Goal: Information Seeking & Learning: Learn about a topic

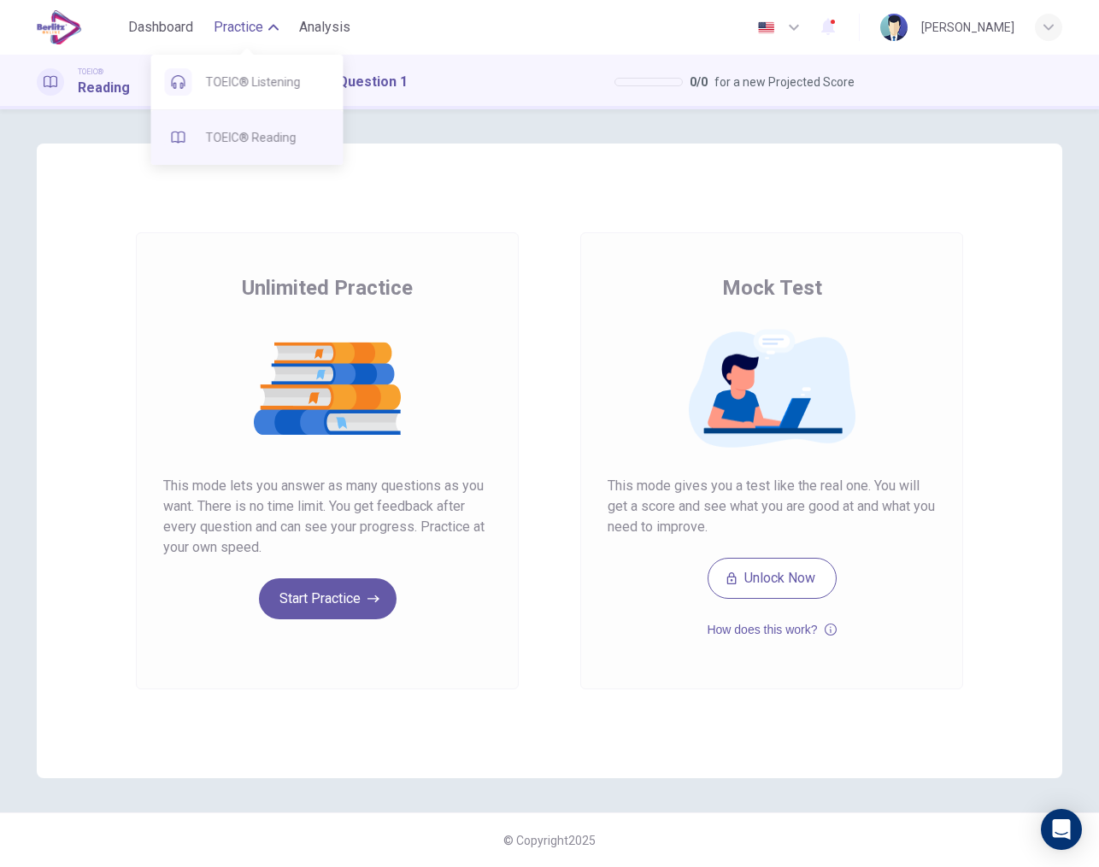
click at [267, 137] on span "TOEIC® Reading" at bounding box center [268, 137] width 124 height 21
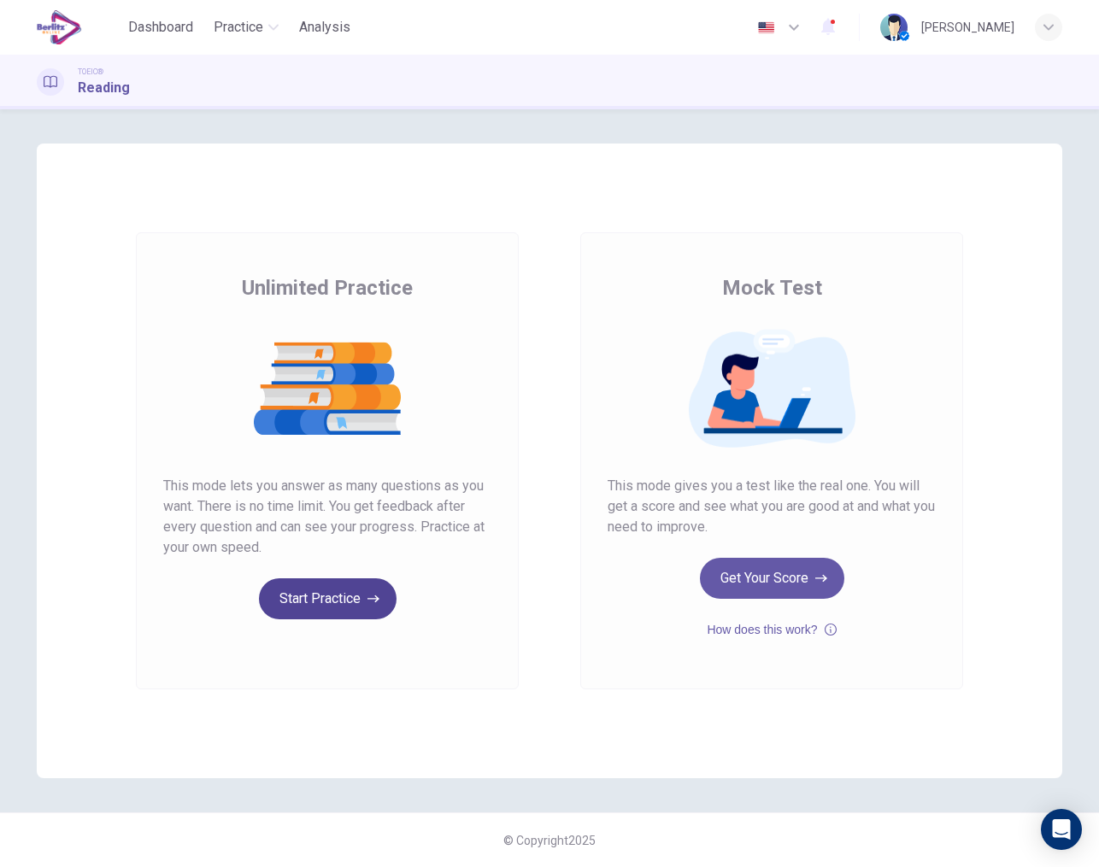
click at [343, 595] on button "Start Practice" at bounding box center [328, 598] width 138 height 41
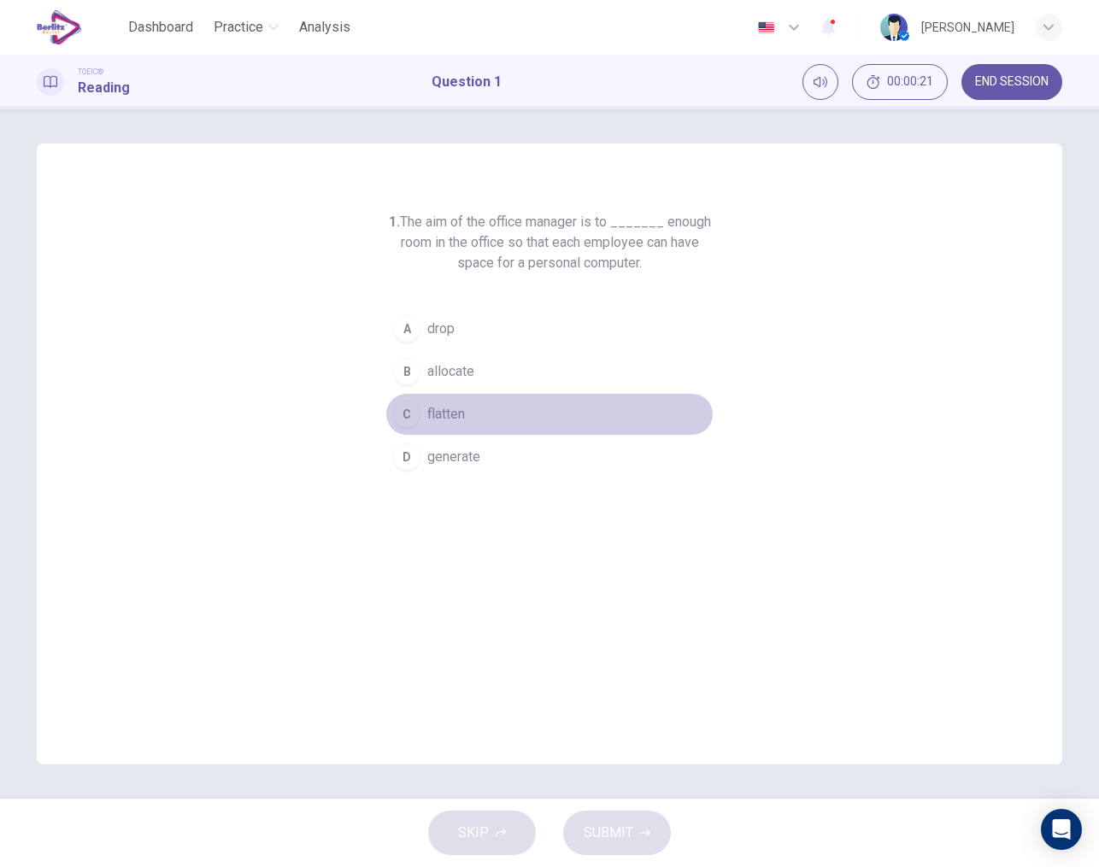
click at [441, 419] on span "flatten" at bounding box center [446, 414] width 38 height 21
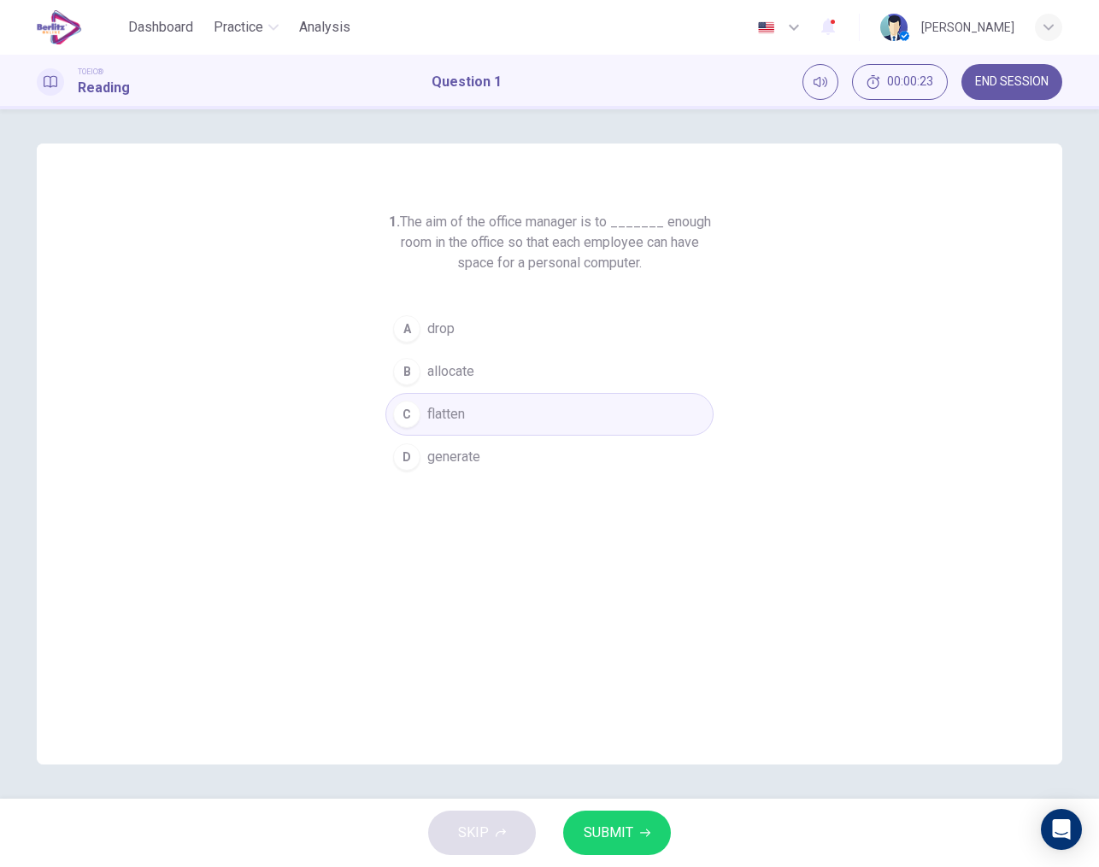
click at [635, 811] on div "SKIP SUBMIT" at bounding box center [549, 833] width 1099 height 68
click at [635, 811] on button "SUBMIT" at bounding box center [617, 833] width 108 height 44
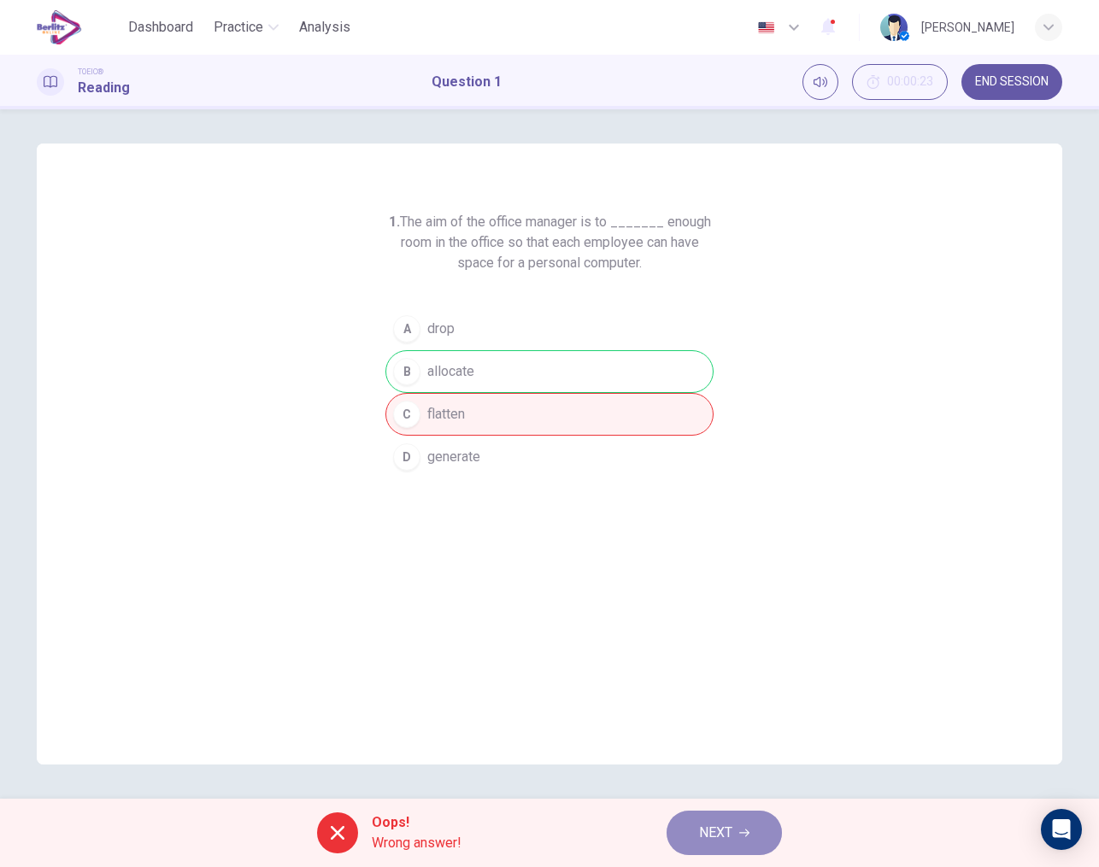
click at [725, 840] on span "NEXT" at bounding box center [715, 833] width 33 height 24
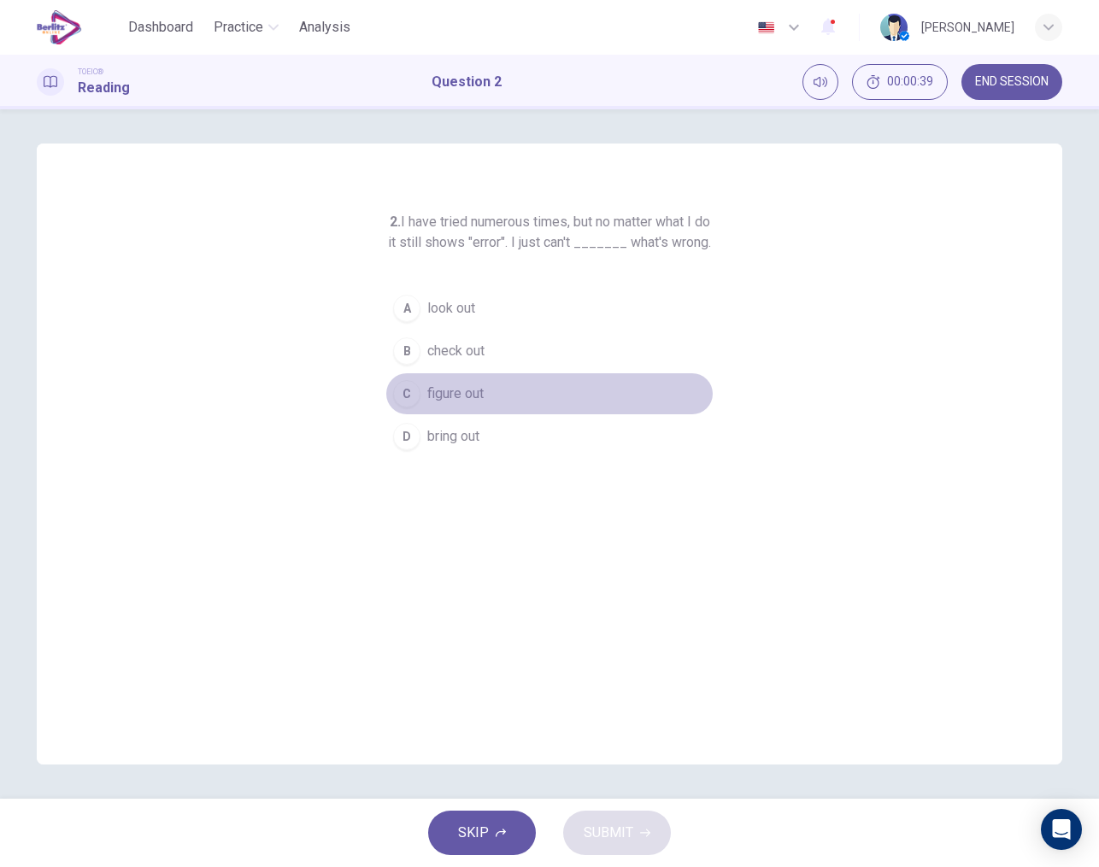
click at [454, 404] on span "figure out" at bounding box center [455, 394] width 56 height 21
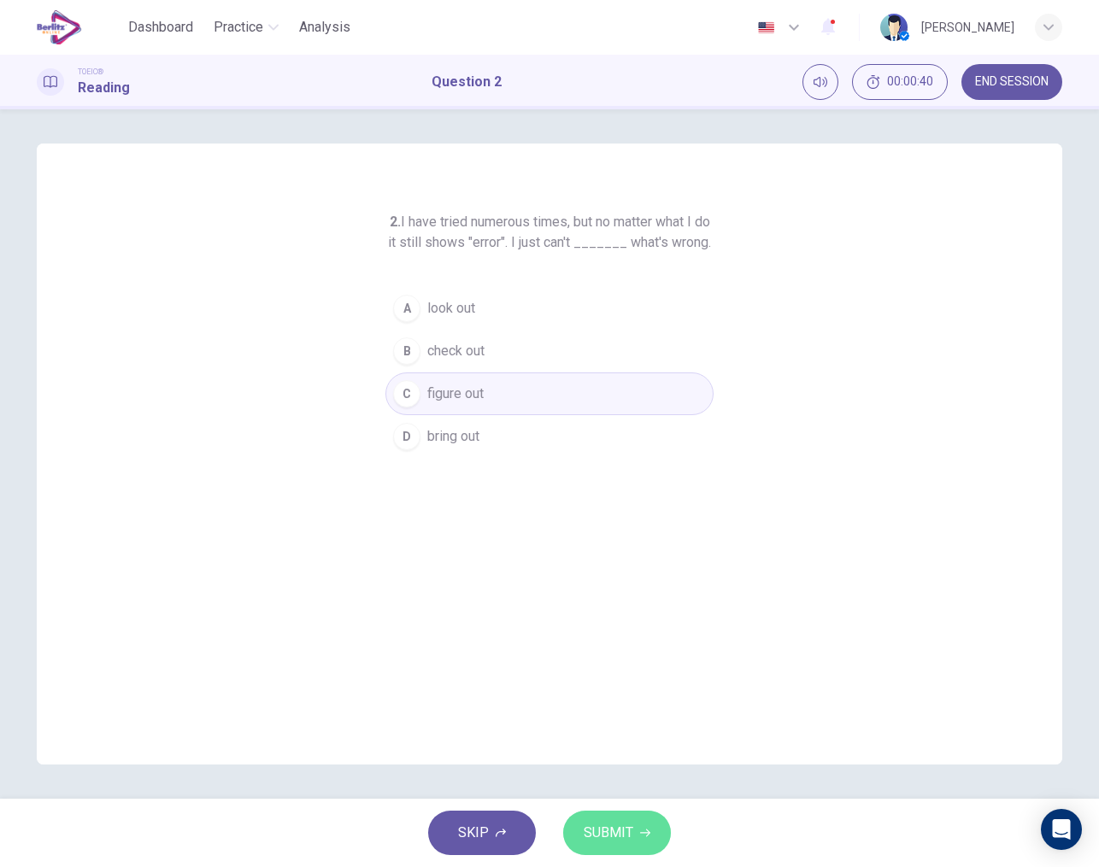
click at [607, 829] on span "SUBMIT" at bounding box center [609, 833] width 50 height 24
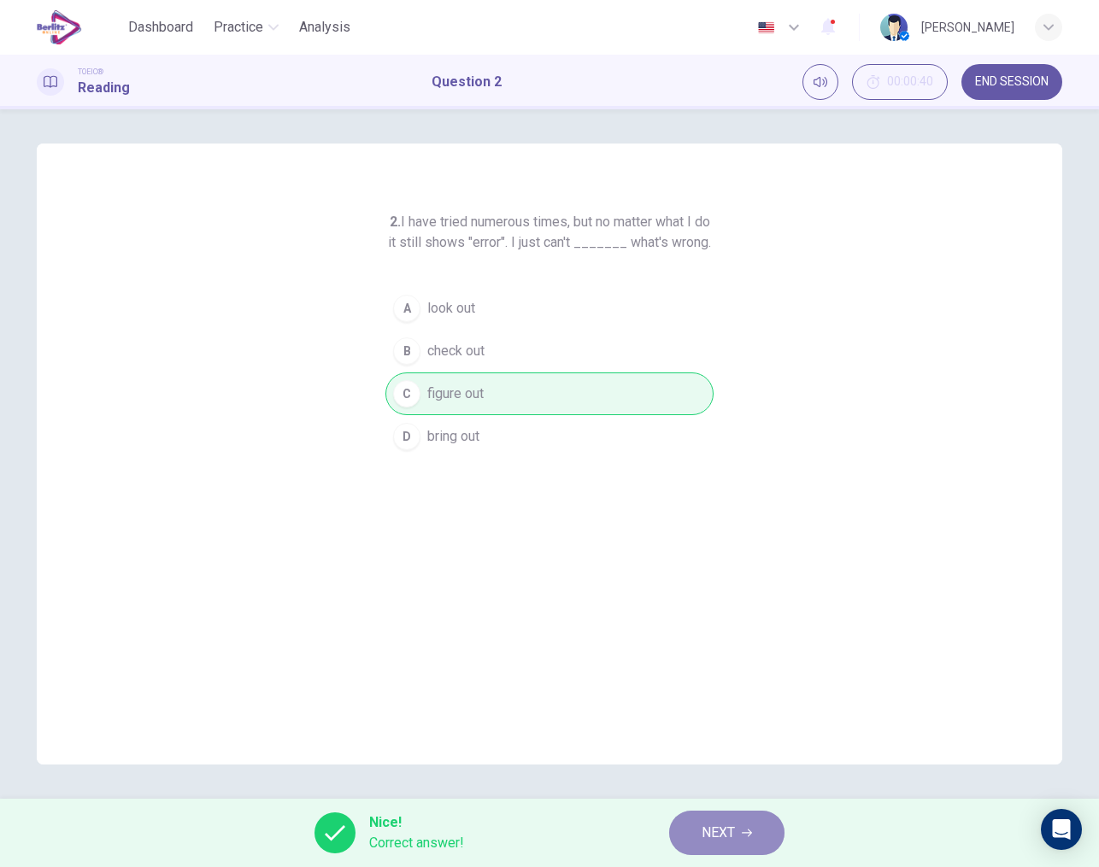
click at [693, 832] on button "NEXT" at bounding box center [726, 833] width 115 height 44
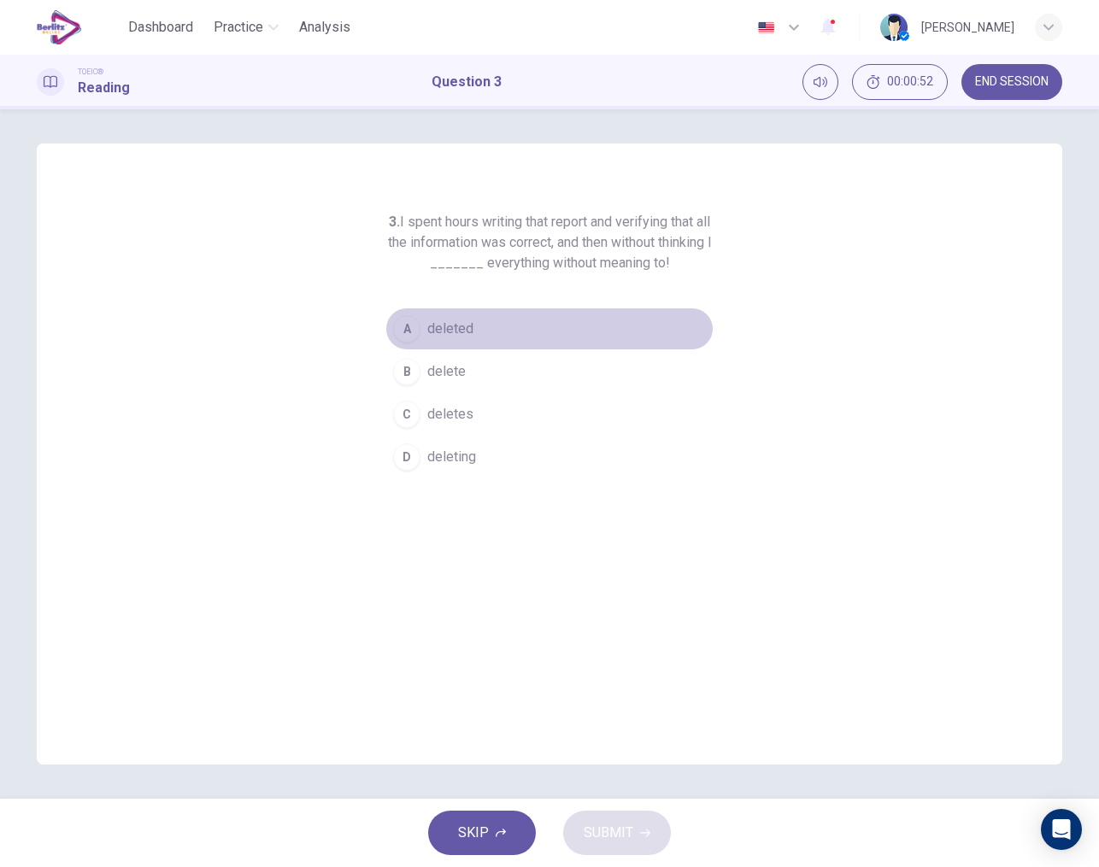
click at [424, 337] on button "A deleted" at bounding box center [549, 329] width 328 height 43
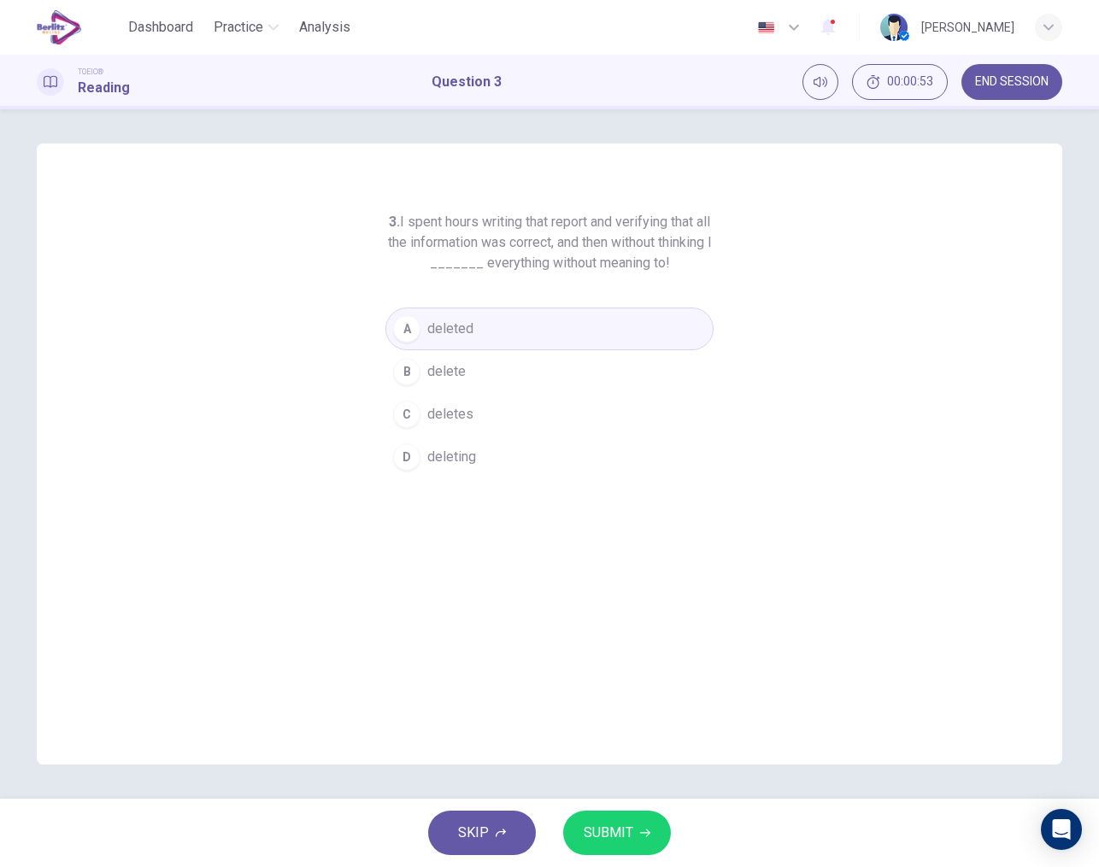
click at [636, 818] on button "SUBMIT" at bounding box center [617, 833] width 108 height 44
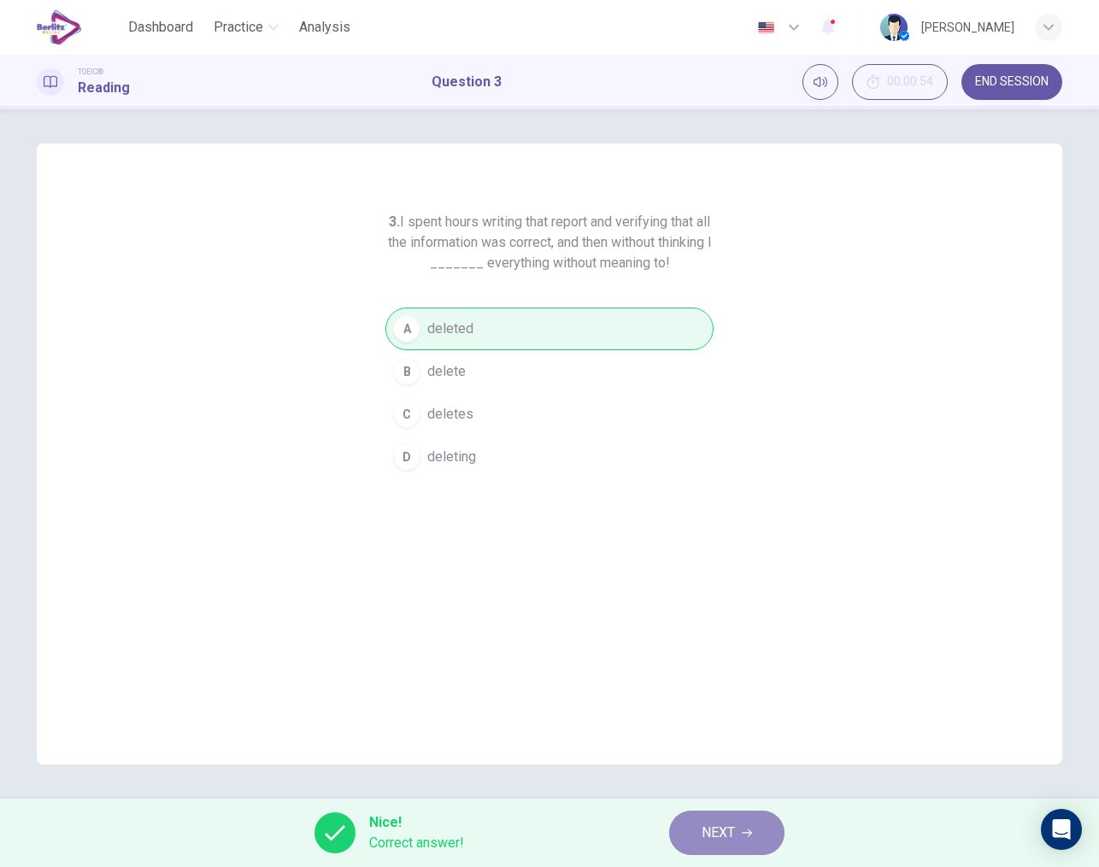
click at [726, 838] on span "NEXT" at bounding box center [717, 833] width 33 height 24
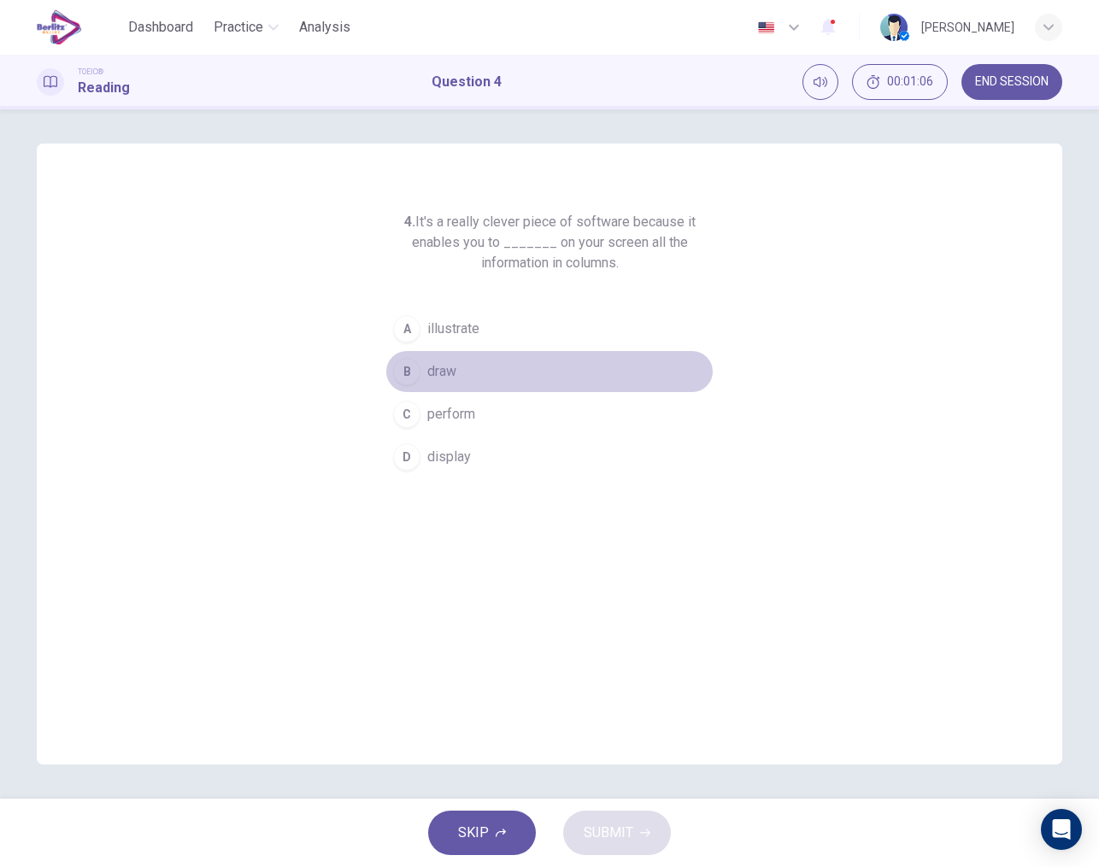
click at [402, 373] on div "B" at bounding box center [406, 371] width 27 height 27
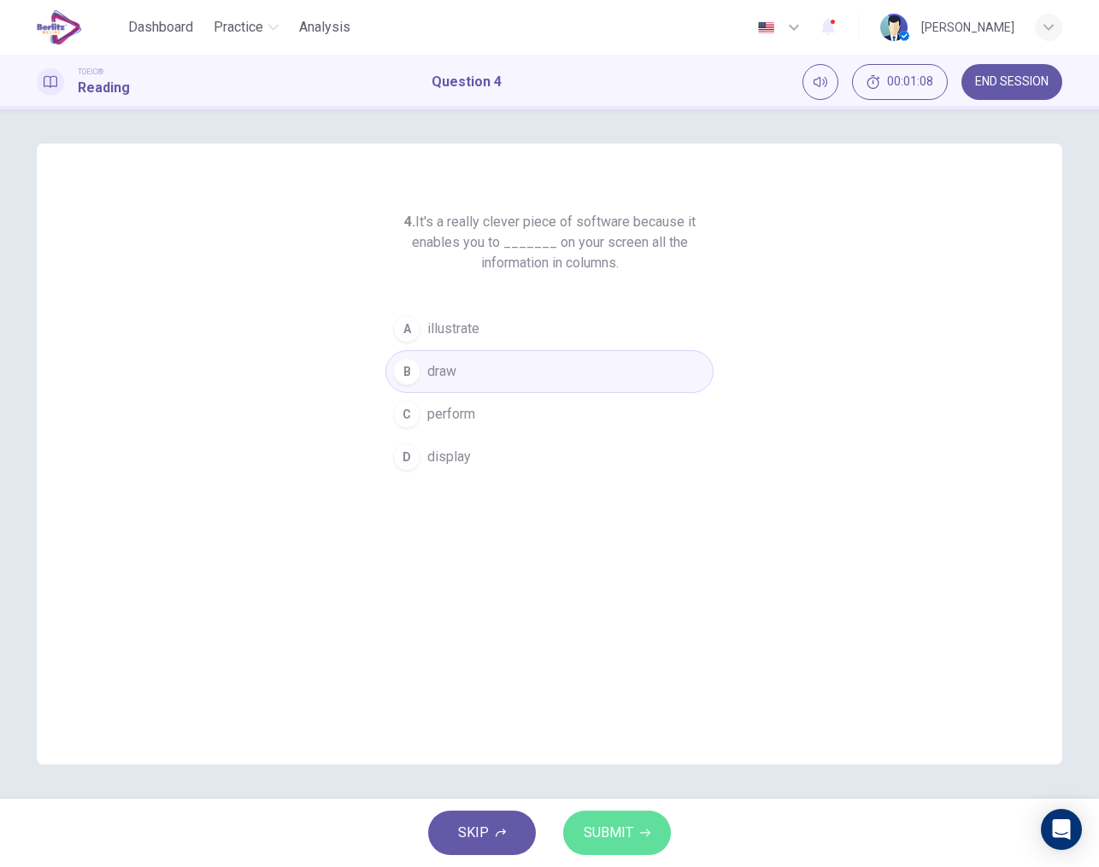
click at [634, 839] on button "SUBMIT" at bounding box center [617, 833] width 108 height 44
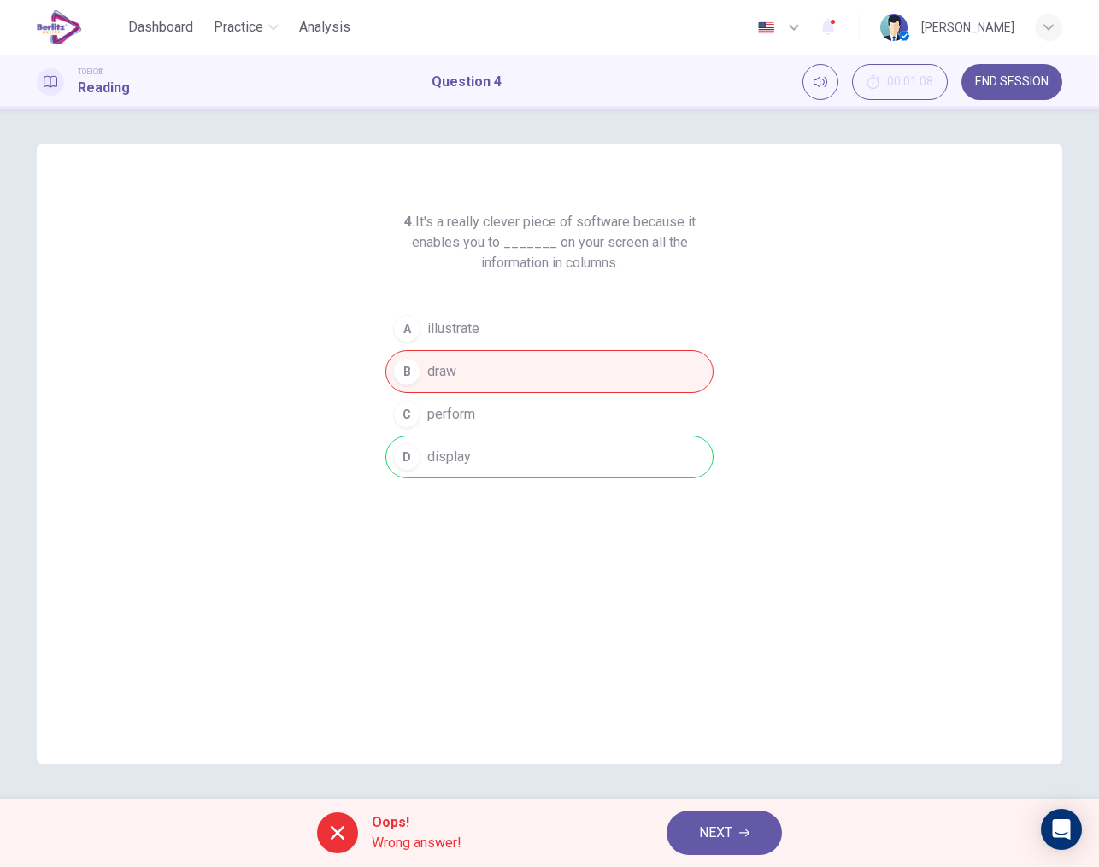
click at [702, 834] on span "NEXT" at bounding box center [715, 833] width 33 height 24
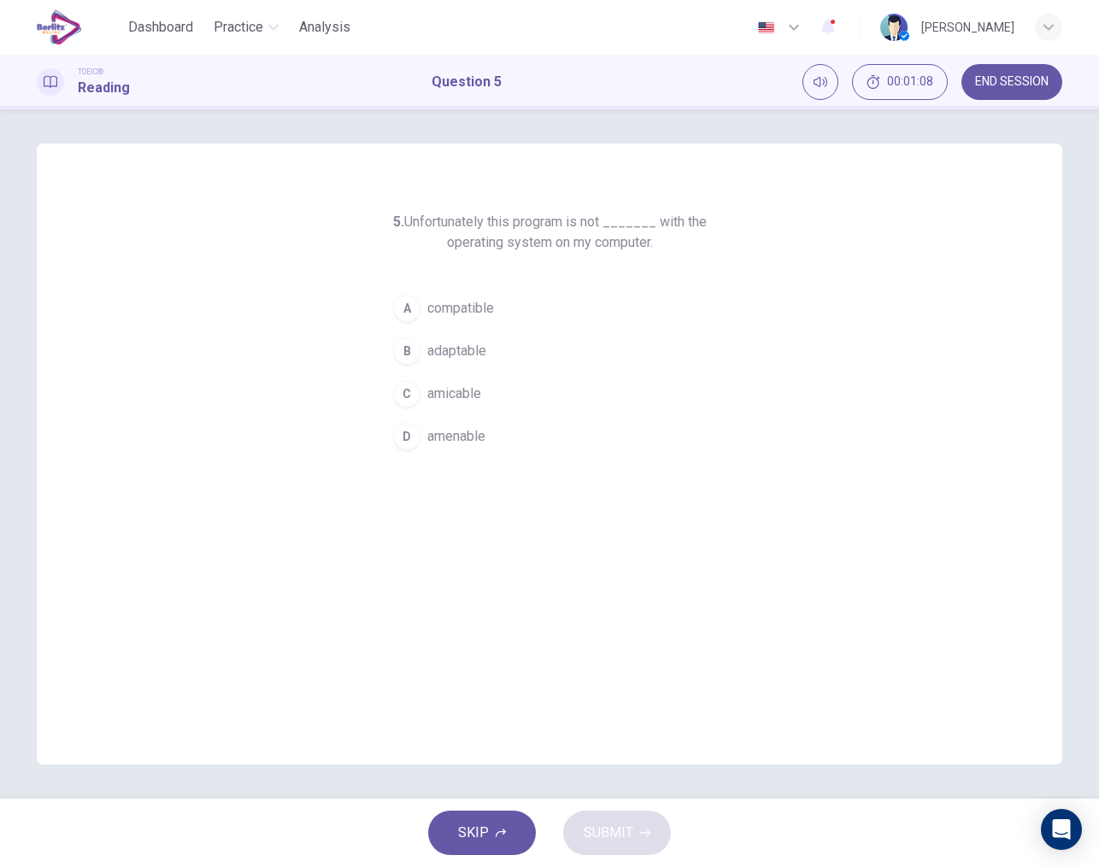
click at [702, 834] on div "SKIP SUBMIT" at bounding box center [549, 833] width 1099 height 68
click at [449, 310] on span "compatible" at bounding box center [460, 308] width 67 height 21
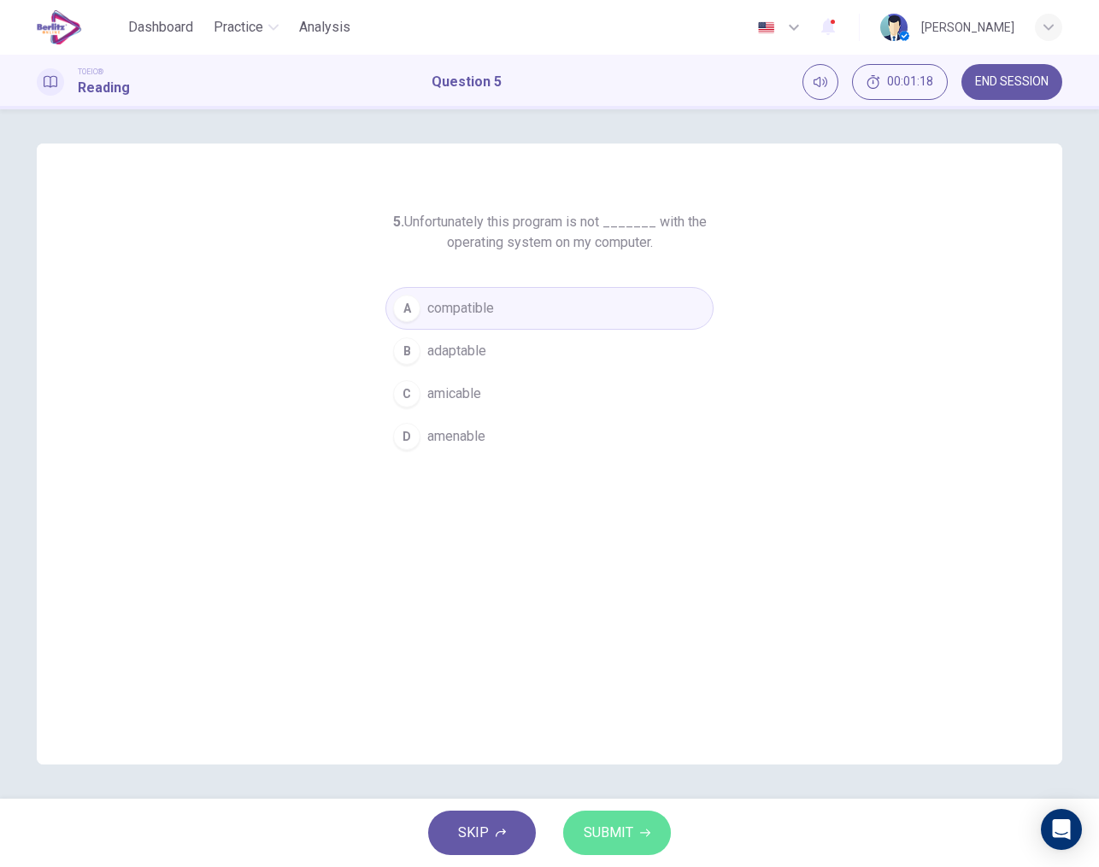
click at [628, 826] on span "SUBMIT" at bounding box center [609, 833] width 50 height 24
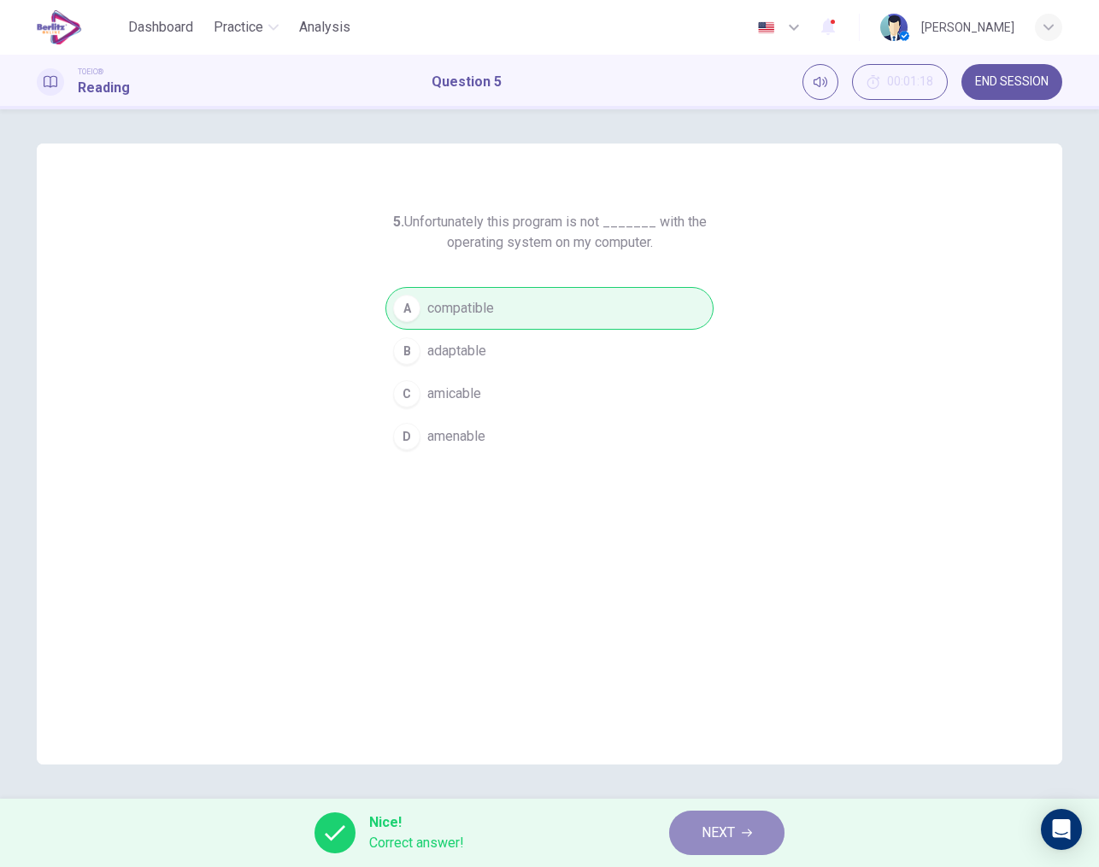
click at [706, 833] on span "NEXT" at bounding box center [717, 833] width 33 height 24
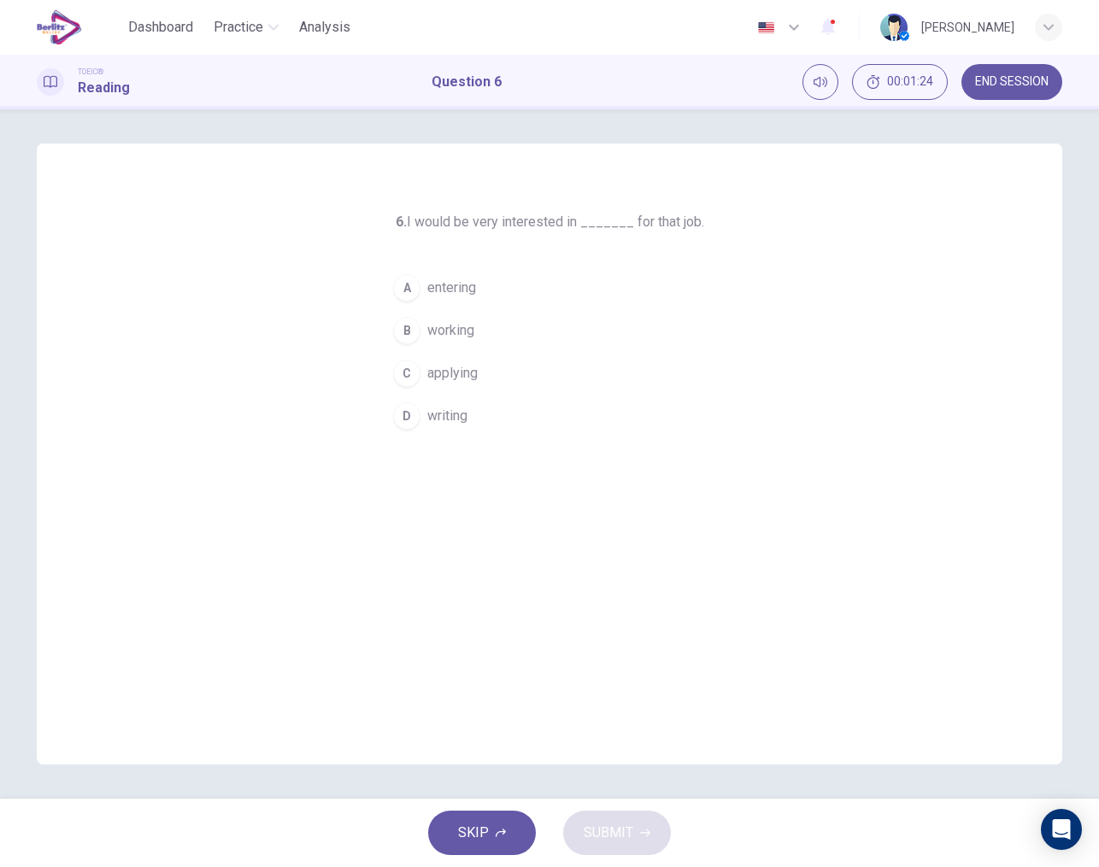
click at [456, 367] on span "applying" at bounding box center [452, 373] width 50 height 21
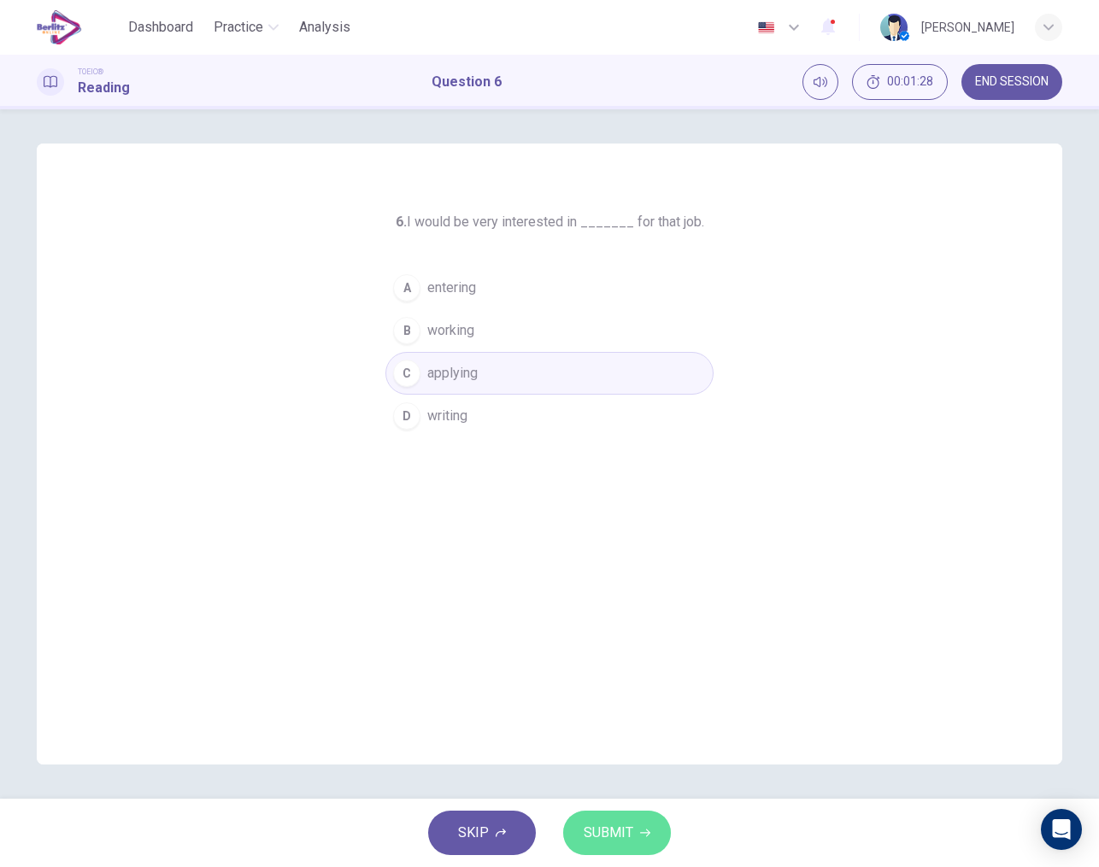
click at [627, 834] on span "SUBMIT" at bounding box center [609, 833] width 50 height 24
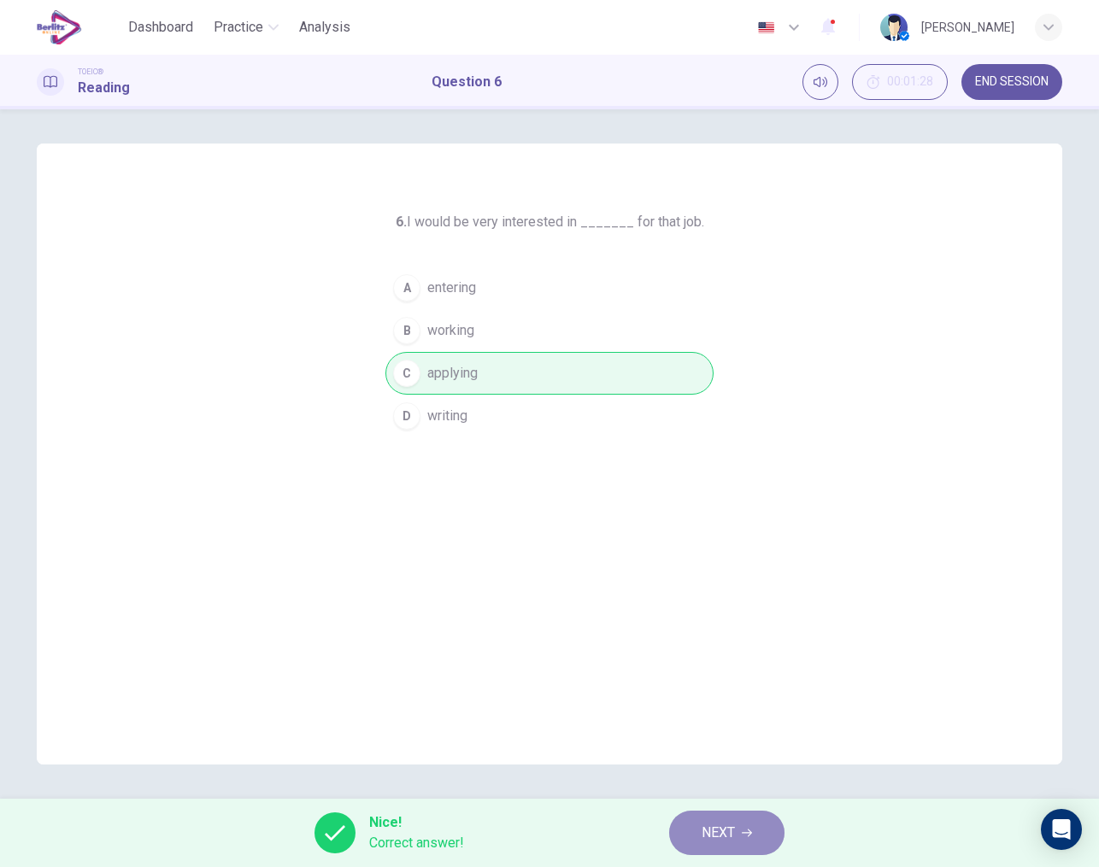
click at [724, 818] on button "NEXT" at bounding box center [726, 833] width 115 height 44
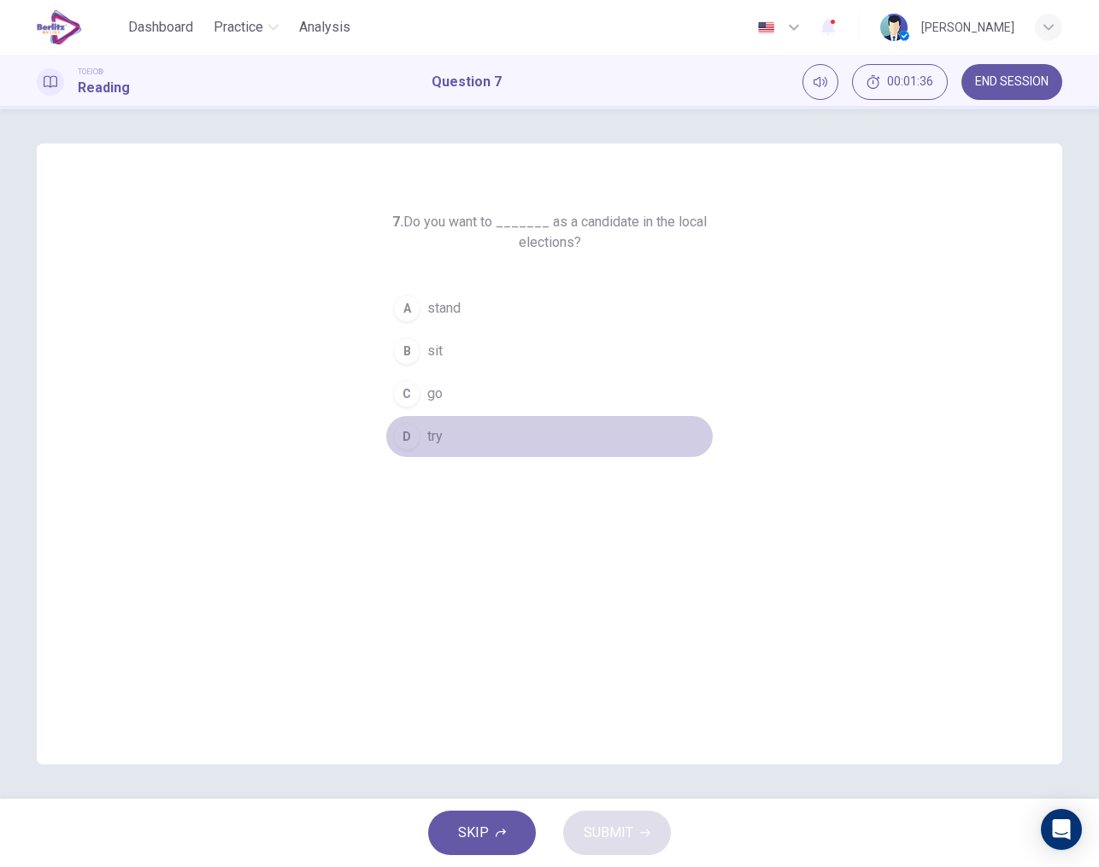
click at [406, 444] on div "D" at bounding box center [406, 436] width 27 height 27
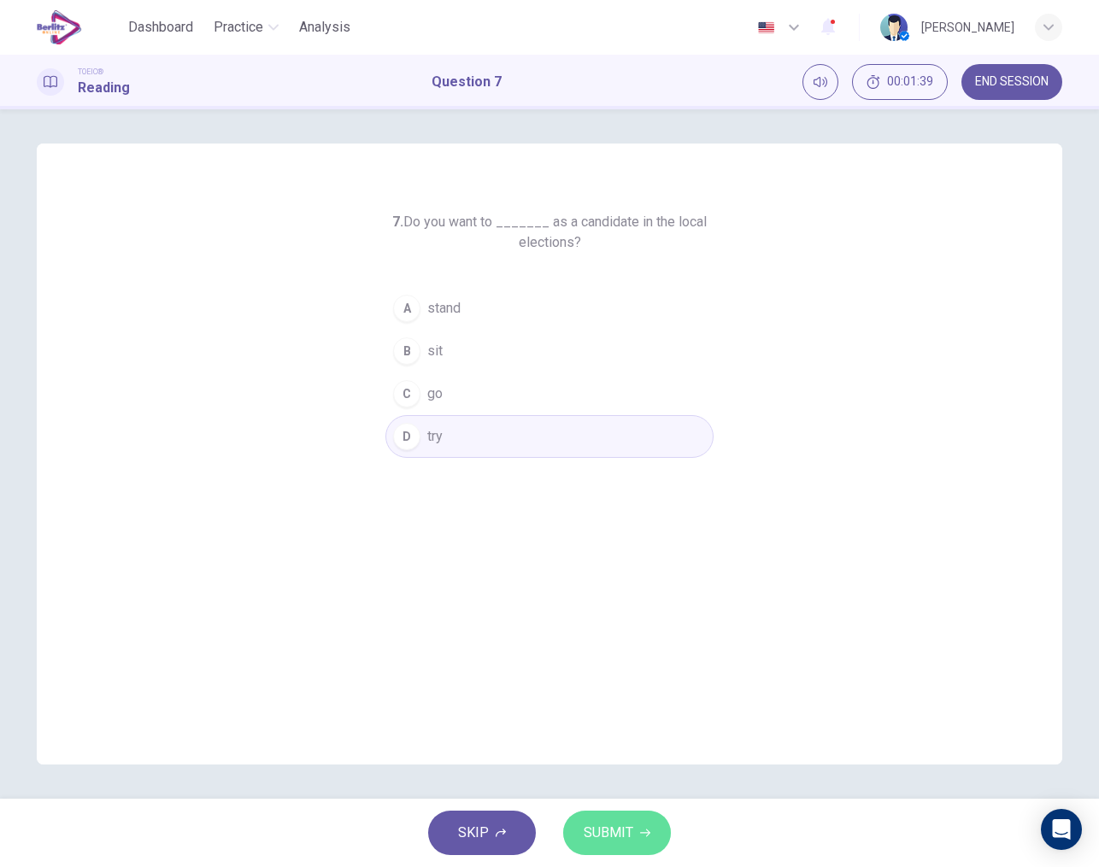
click at [613, 830] on span "SUBMIT" at bounding box center [609, 833] width 50 height 24
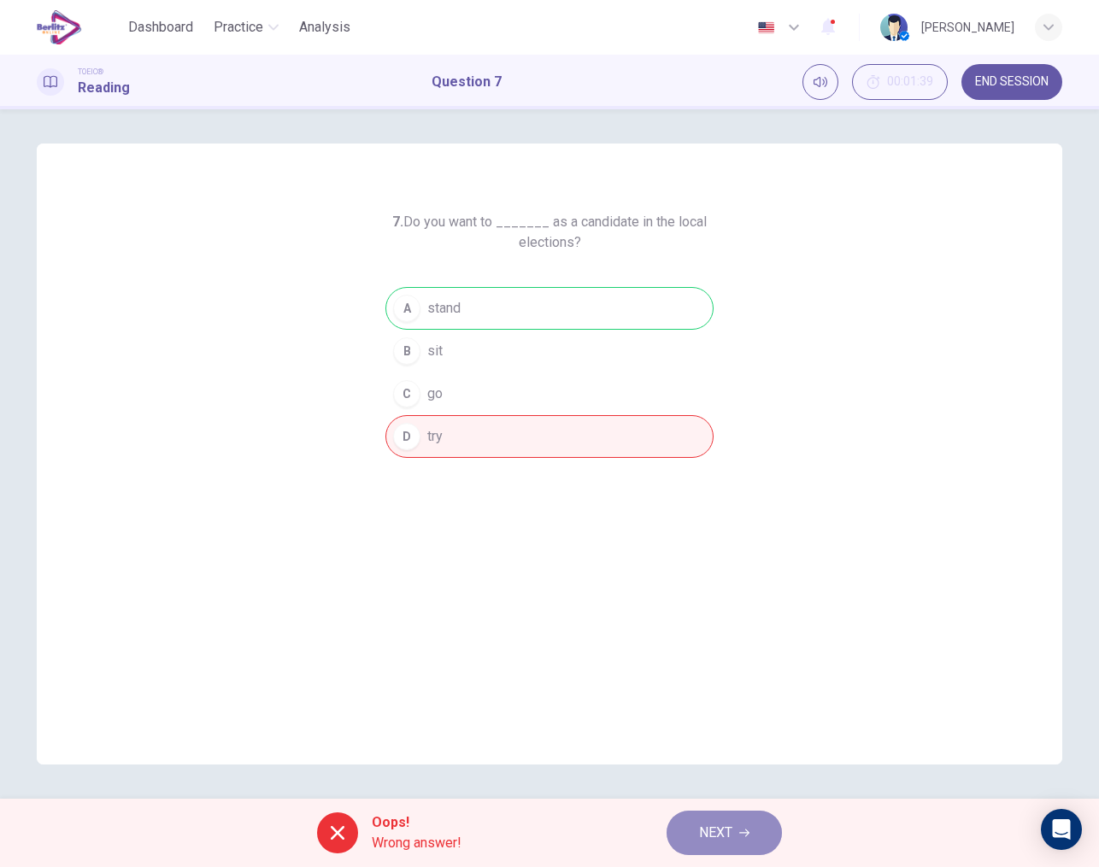
click at [701, 830] on span "NEXT" at bounding box center [715, 833] width 33 height 24
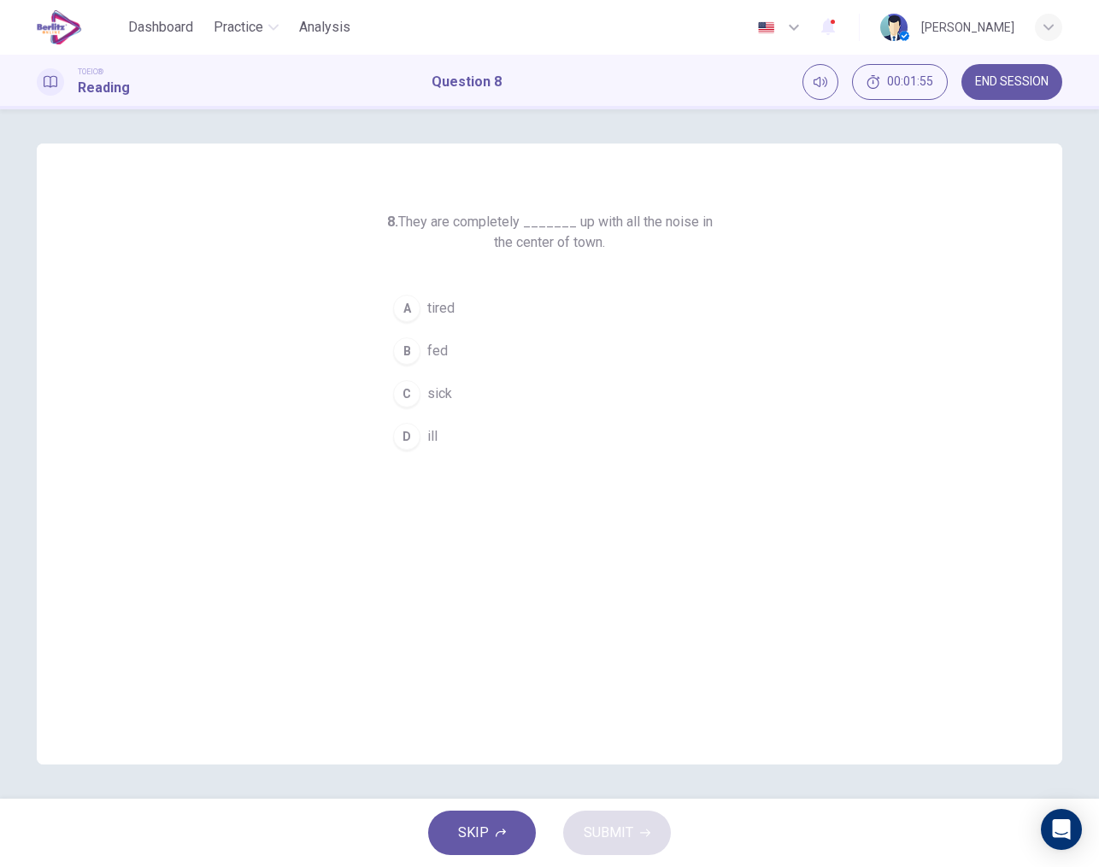
drag, startPoint x: 419, startPoint y: 394, endPoint x: 408, endPoint y: 390, distance: 12.7
click at [408, 390] on div "C" at bounding box center [406, 393] width 27 height 27
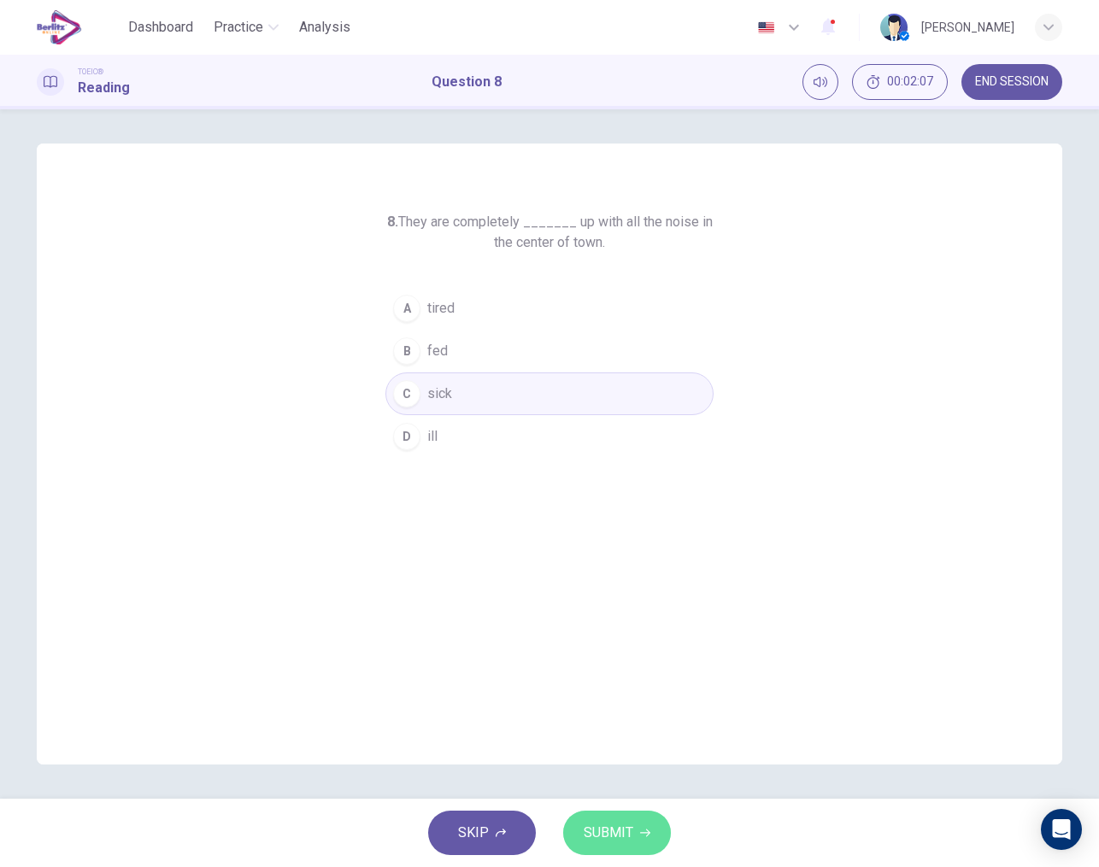
click at [599, 818] on button "SUBMIT" at bounding box center [617, 833] width 108 height 44
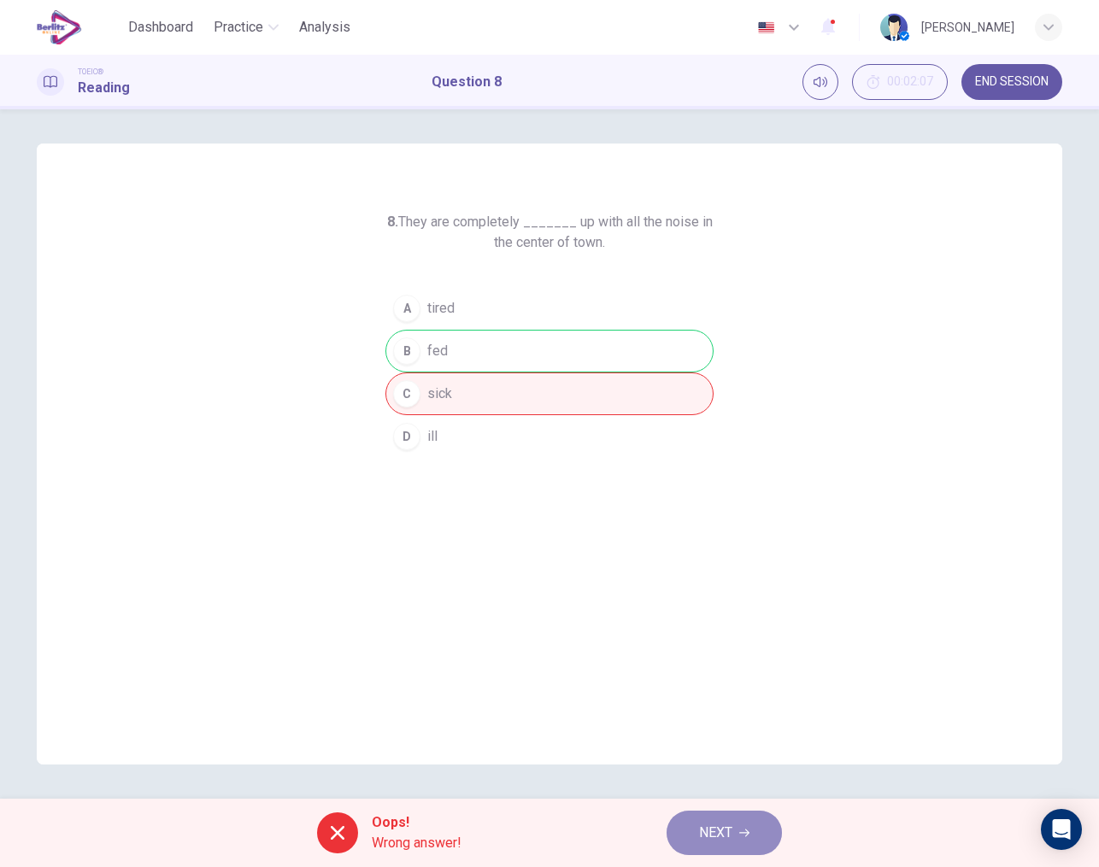
click at [719, 814] on button "NEXT" at bounding box center [723, 833] width 115 height 44
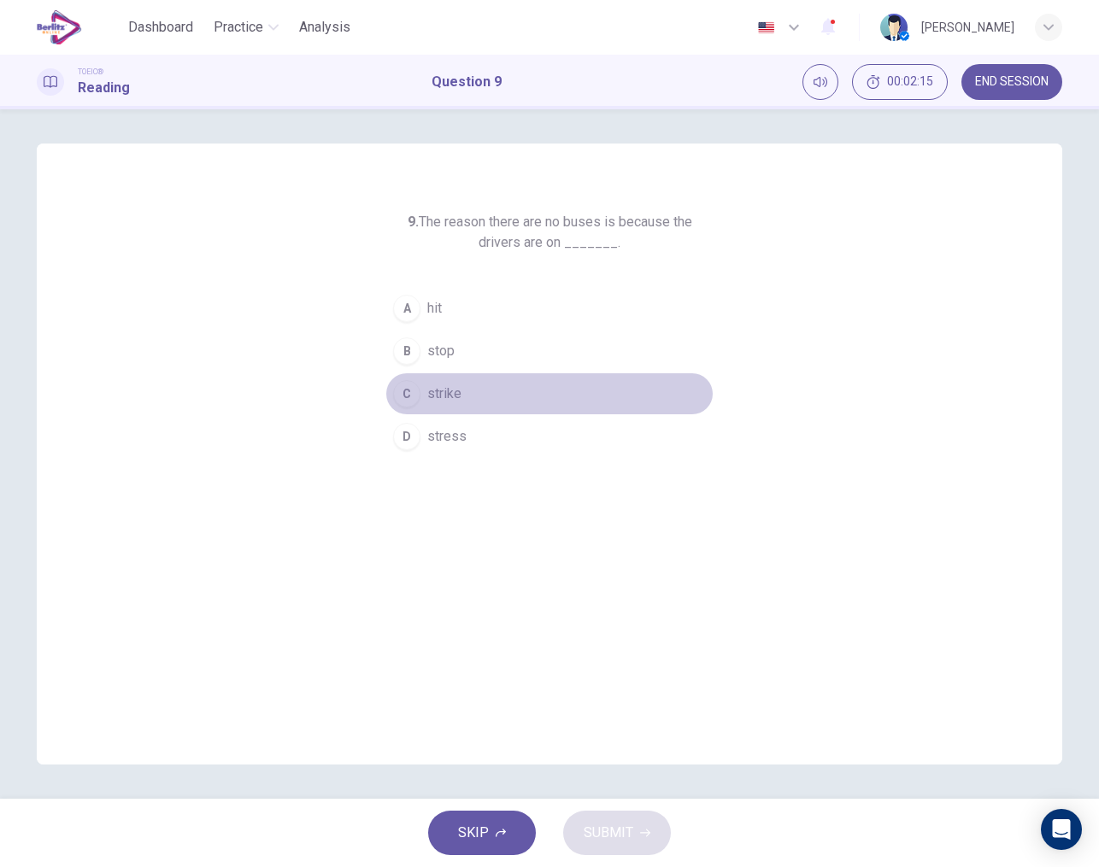
click at [443, 393] on span "strike" at bounding box center [444, 394] width 34 height 21
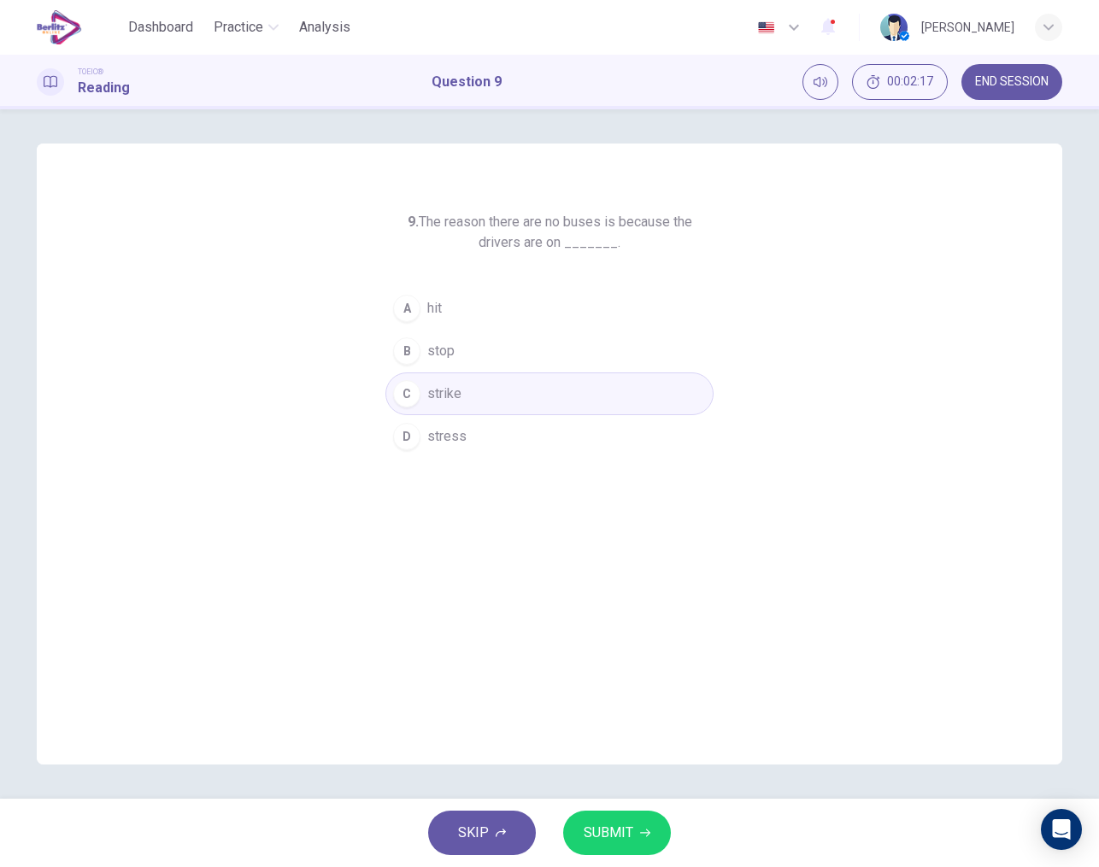
drag, startPoint x: 677, startPoint y: 795, endPoint x: 600, endPoint y: 804, distance: 78.3
click at [600, 804] on div "Dashboard Practice Analysis English ** ​ [PERSON_NAME] TOEIC® Reading Question …" at bounding box center [549, 433] width 1099 height 867
click at [620, 854] on button "SUBMIT" at bounding box center [617, 833] width 108 height 44
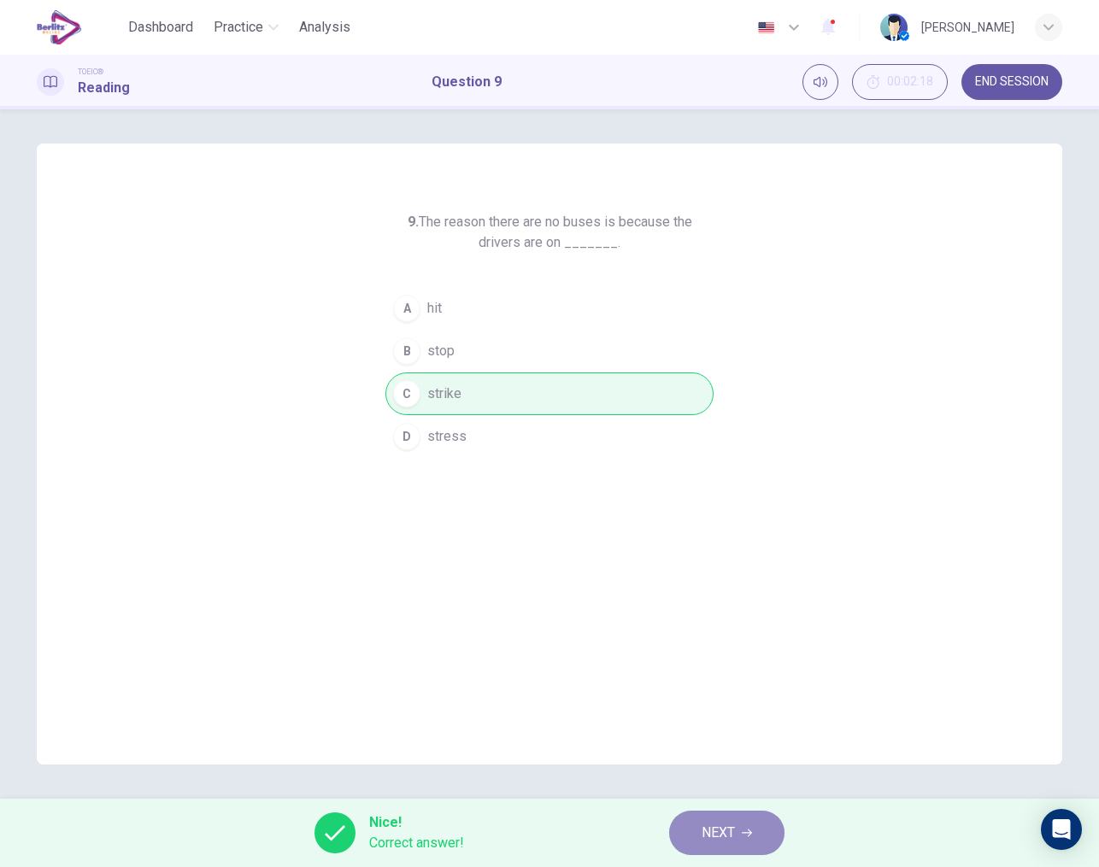
click at [700, 836] on button "NEXT" at bounding box center [726, 833] width 115 height 44
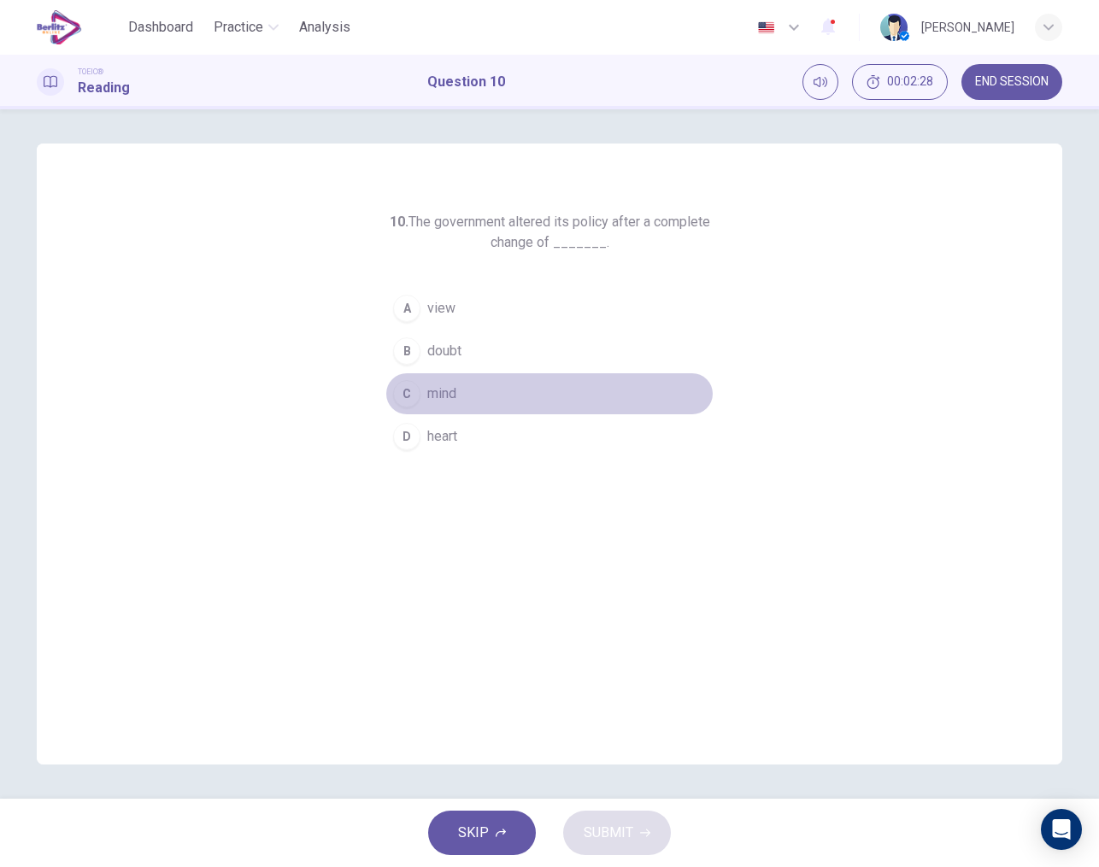
click at [426, 392] on button "C mind" at bounding box center [549, 393] width 328 height 43
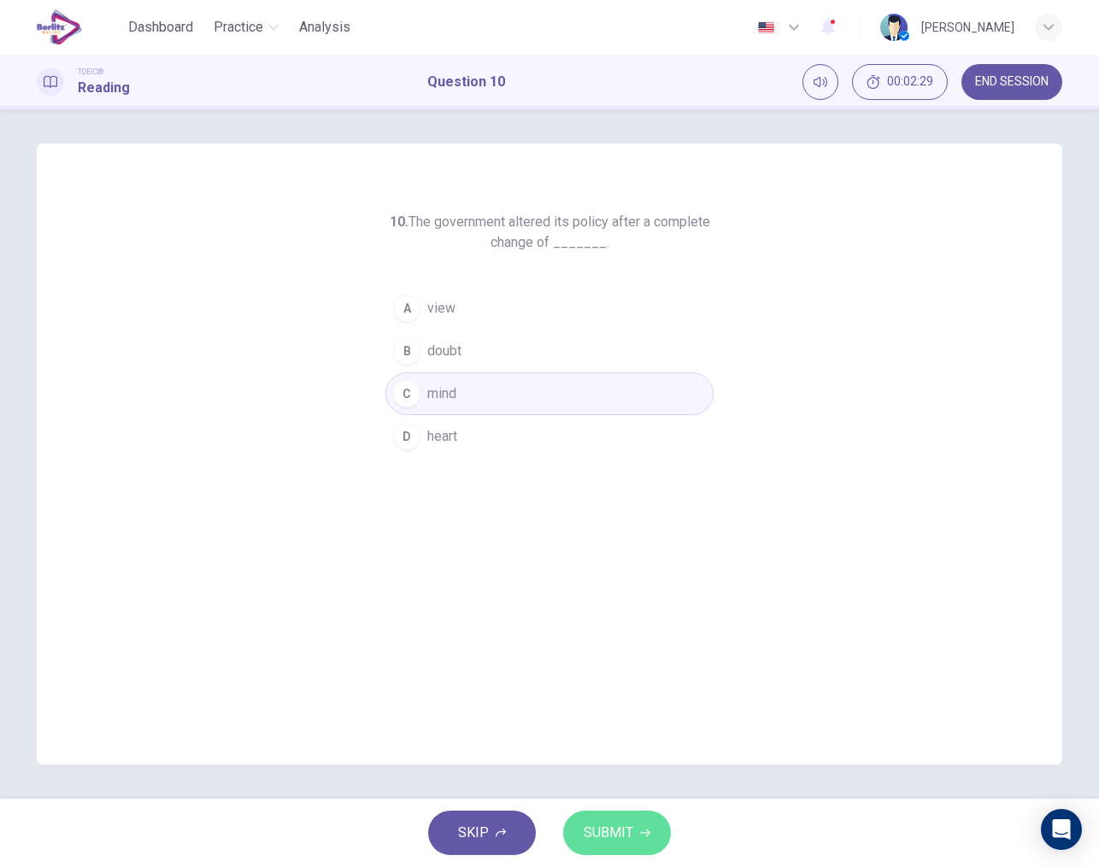
click at [632, 833] on button "SUBMIT" at bounding box center [617, 833] width 108 height 44
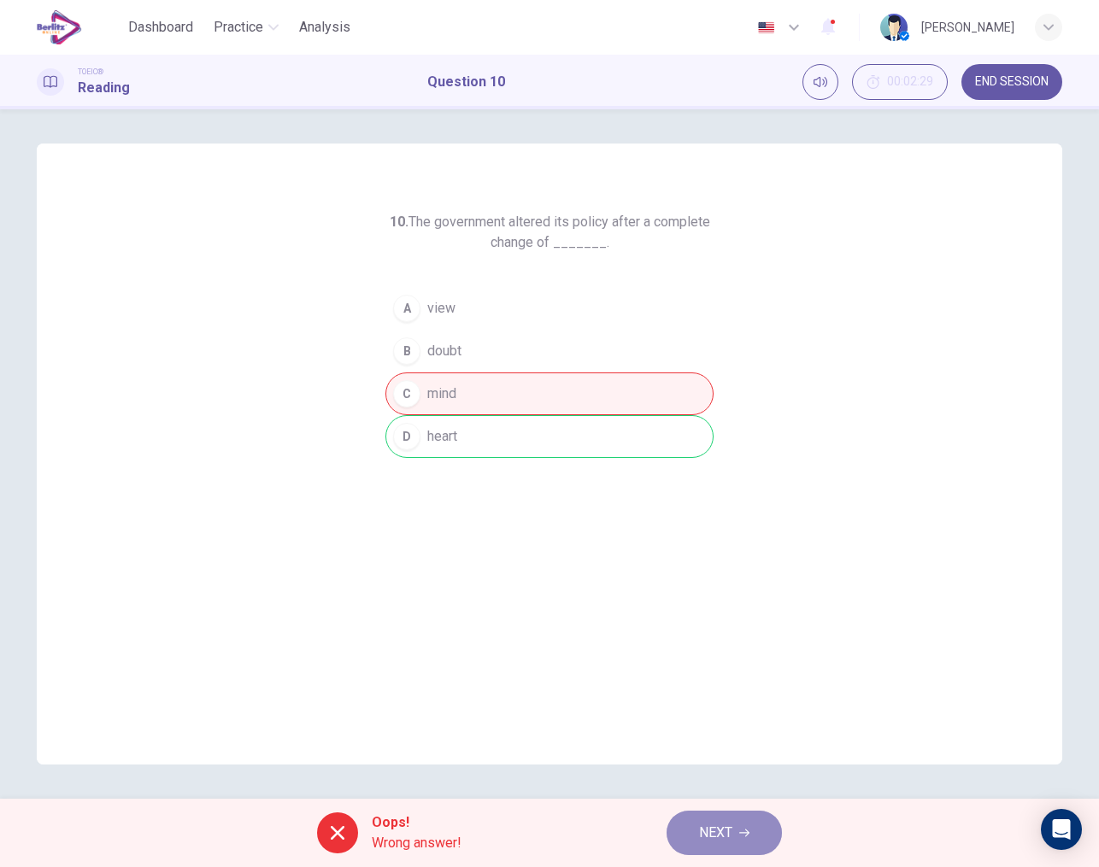
click at [713, 816] on button "NEXT" at bounding box center [723, 833] width 115 height 44
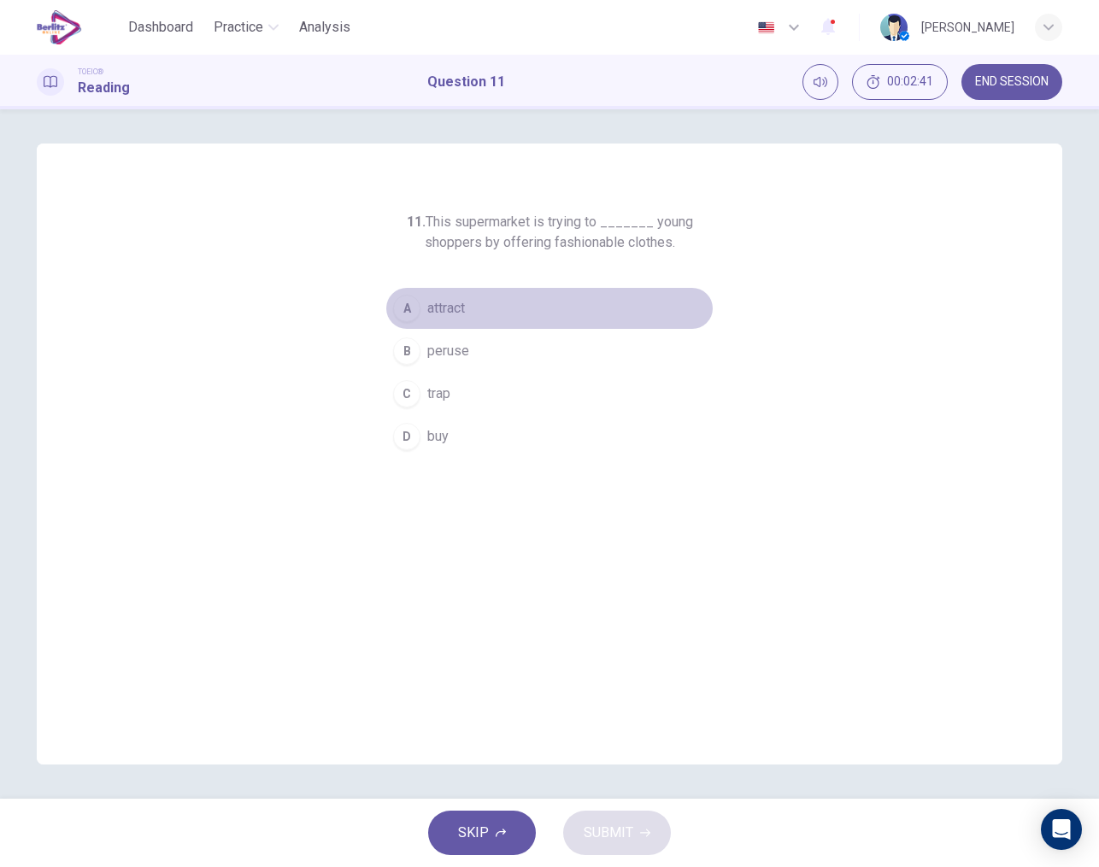
click at [408, 317] on div "A" at bounding box center [406, 308] width 27 height 27
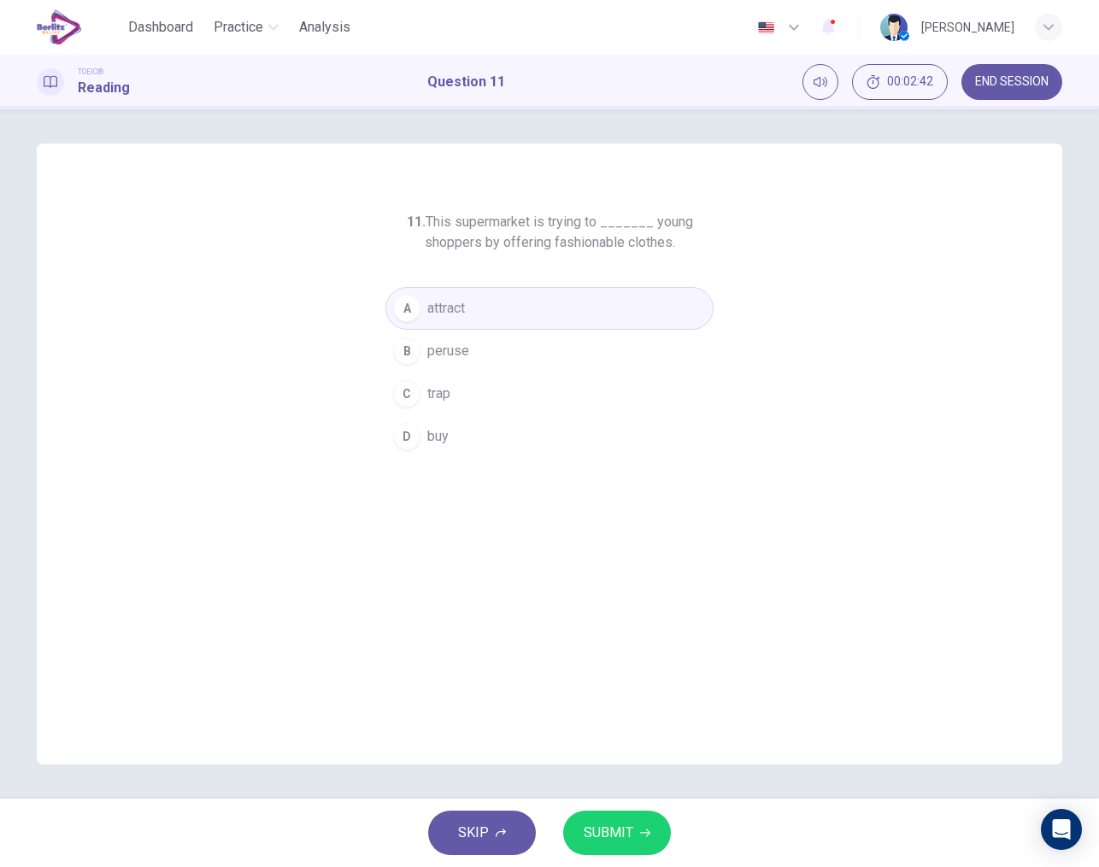
click at [601, 837] on span "SUBMIT" at bounding box center [609, 833] width 50 height 24
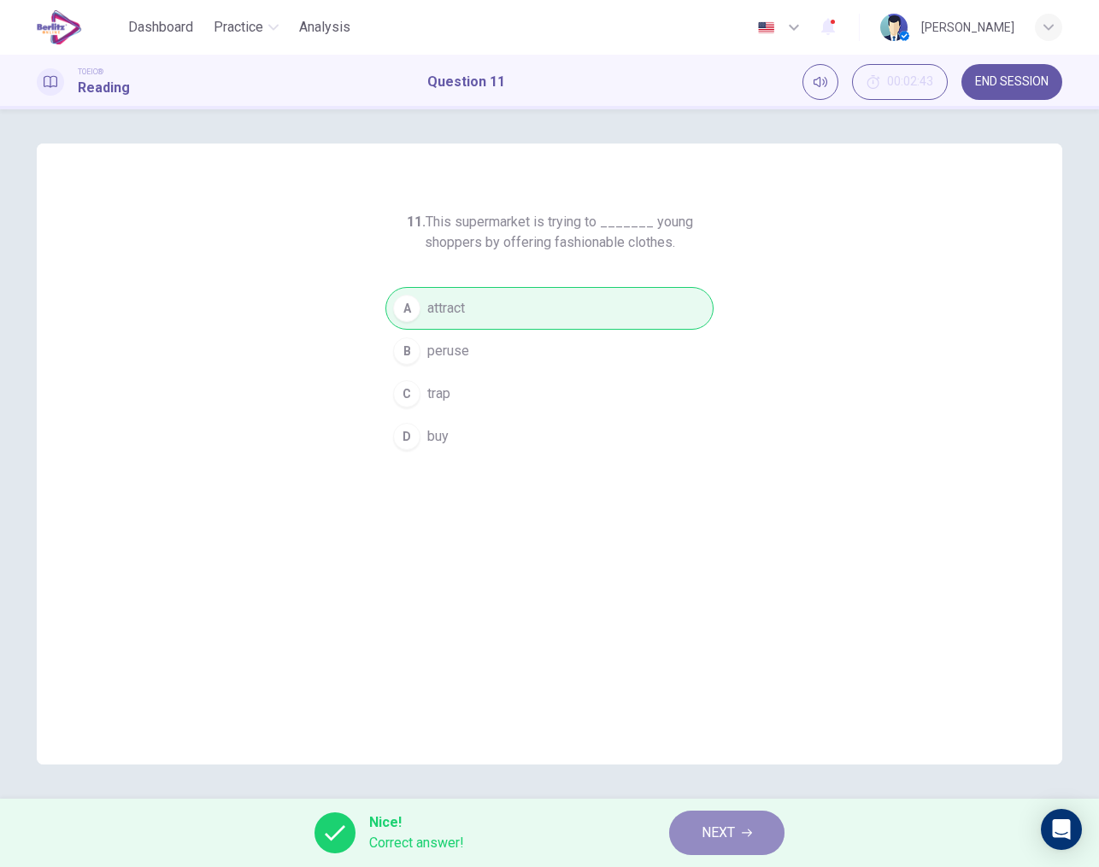
click at [722, 843] on span "NEXT" at bounding box center [717, 833] width 33 height 24
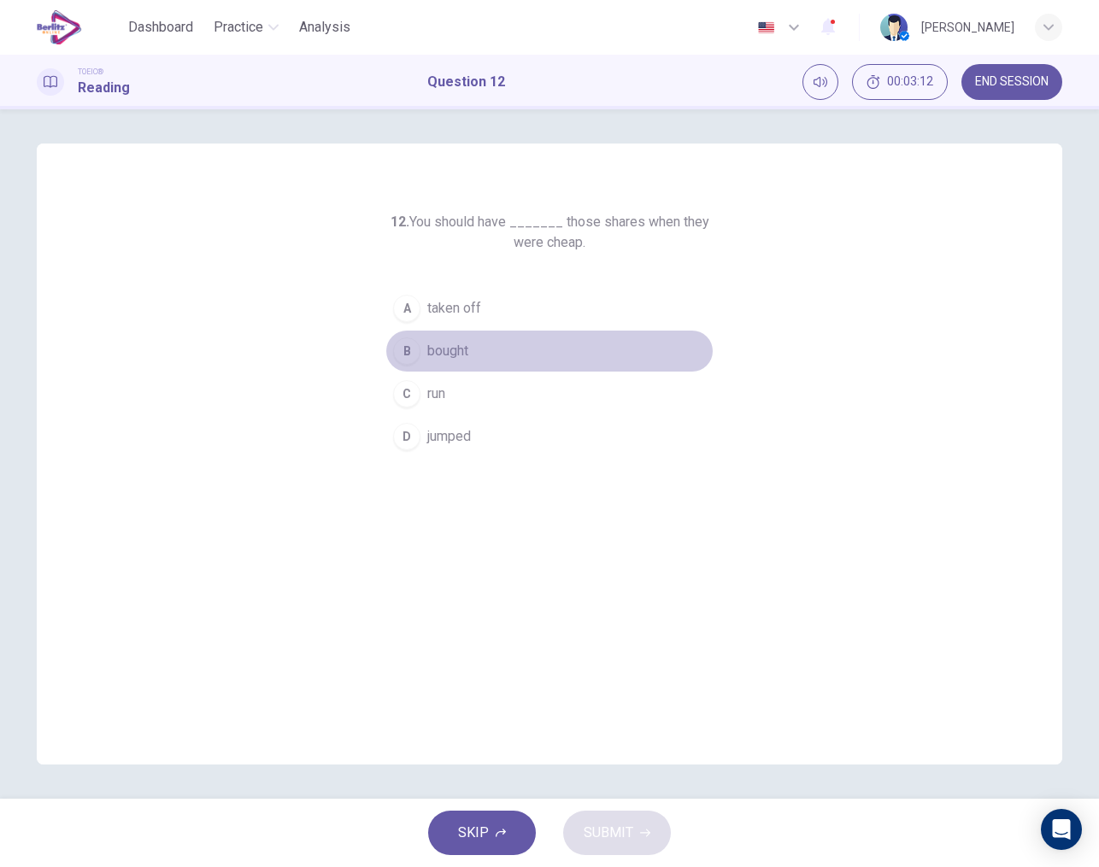
click at [414, 352] on div "B" at bounding box center [406, 350] width 27 height 27
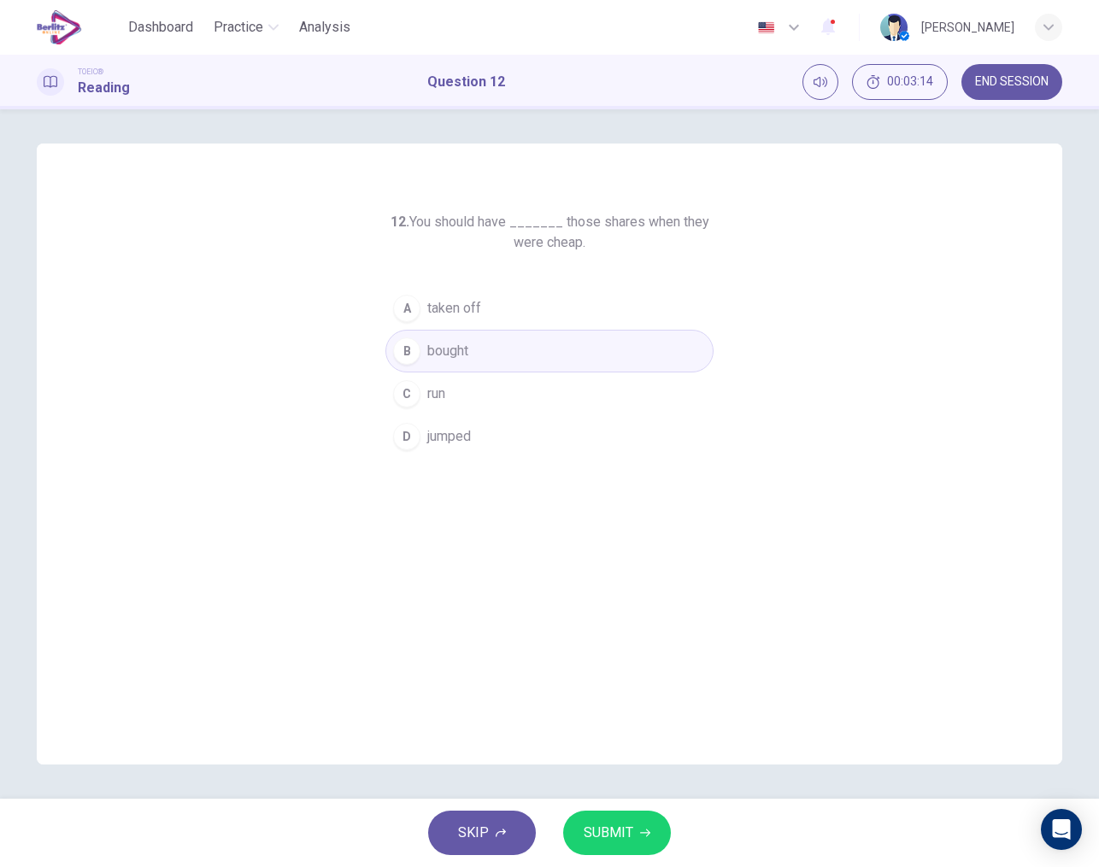
click at [619, 833] on span "SUBMIT" at bounding box center [609, 833] width 50 height 24
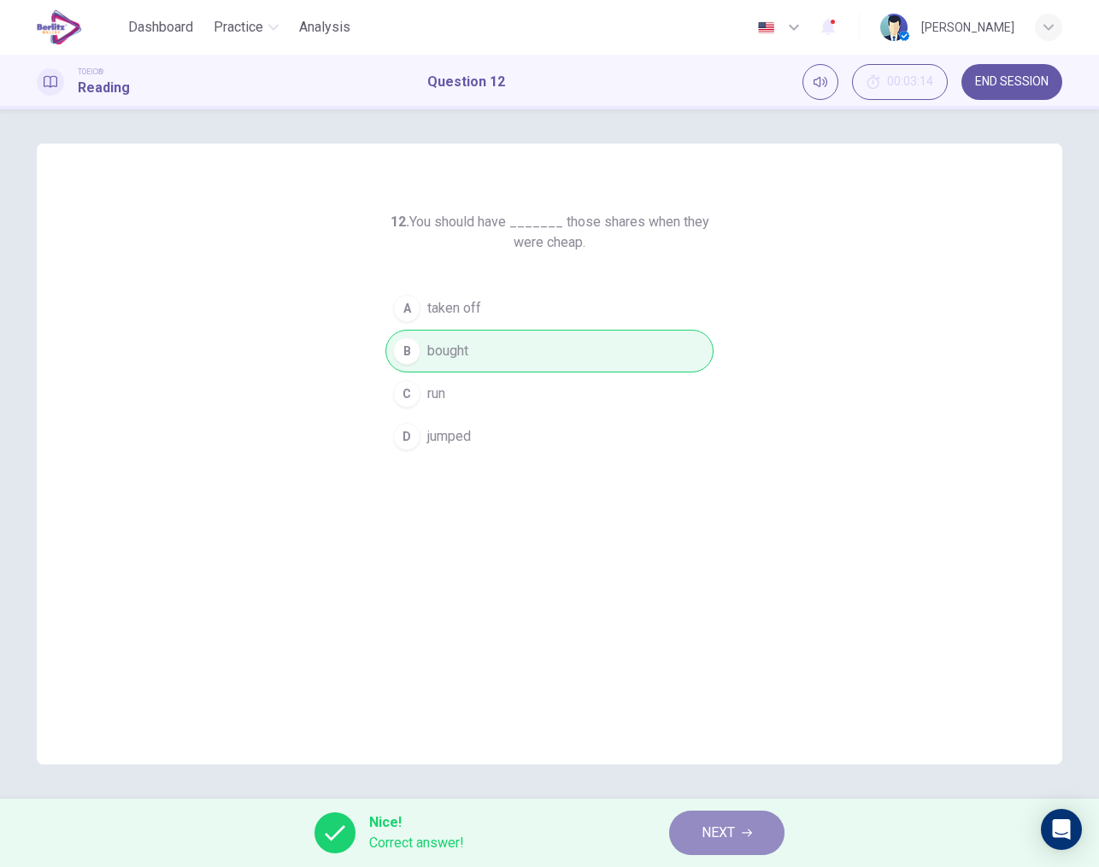
click at [700, 836] on button "NEXT" at bounding box center [726, 833] width 115 height 44
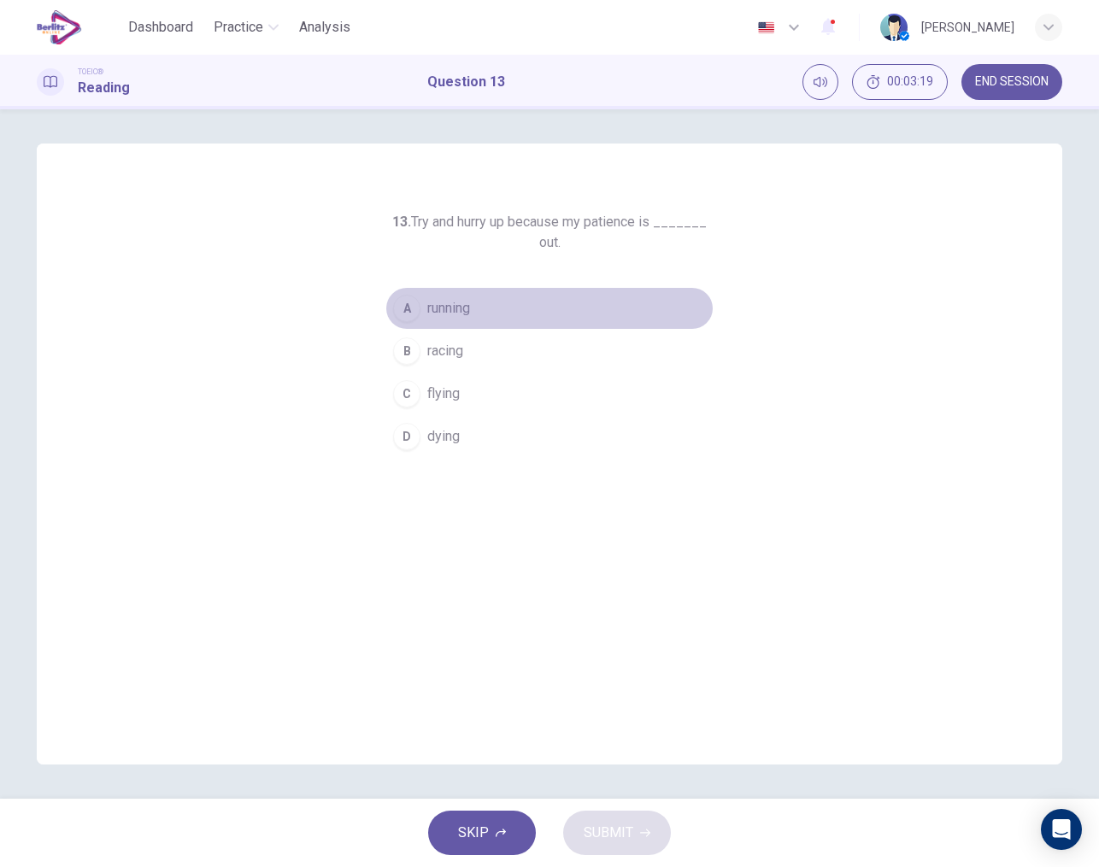
click at [412, 313] on div "A" at bounding box center [406, 308] width 27 height 27
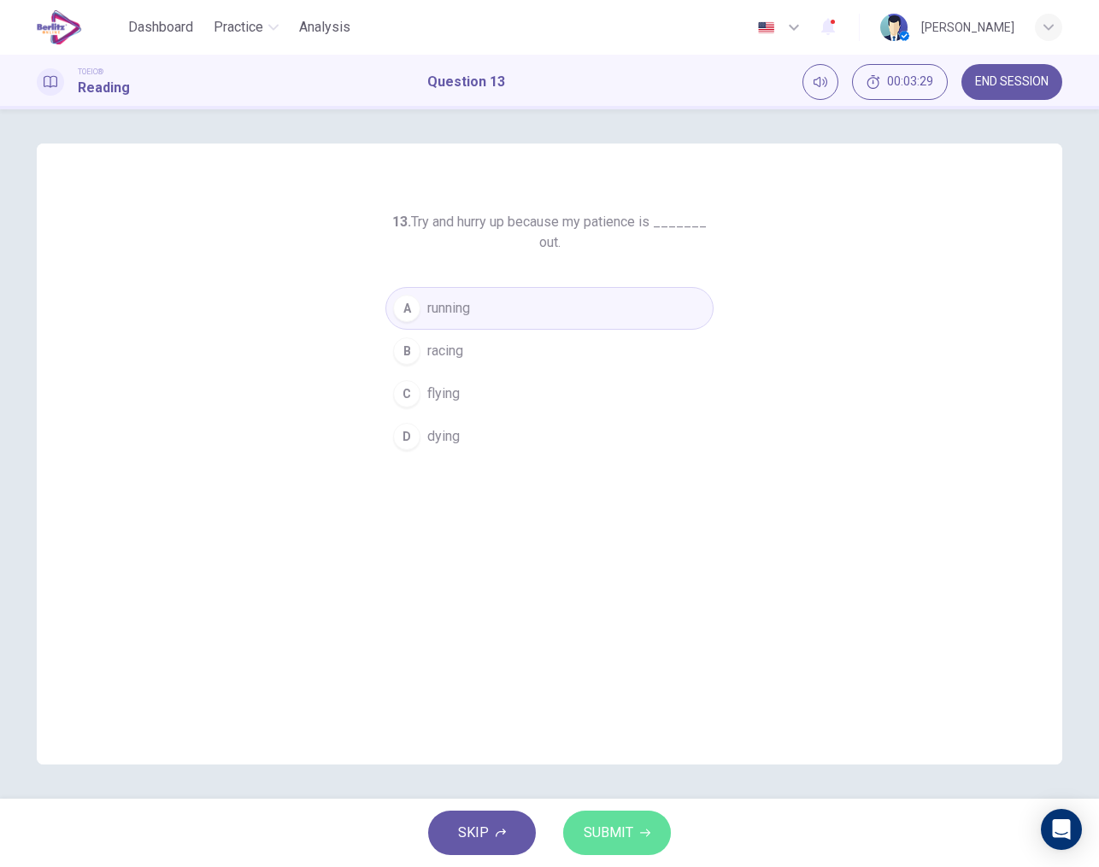
click at [602, 848] on button "SUBMIT" at bounding box center [617, 833] width 108 height 44
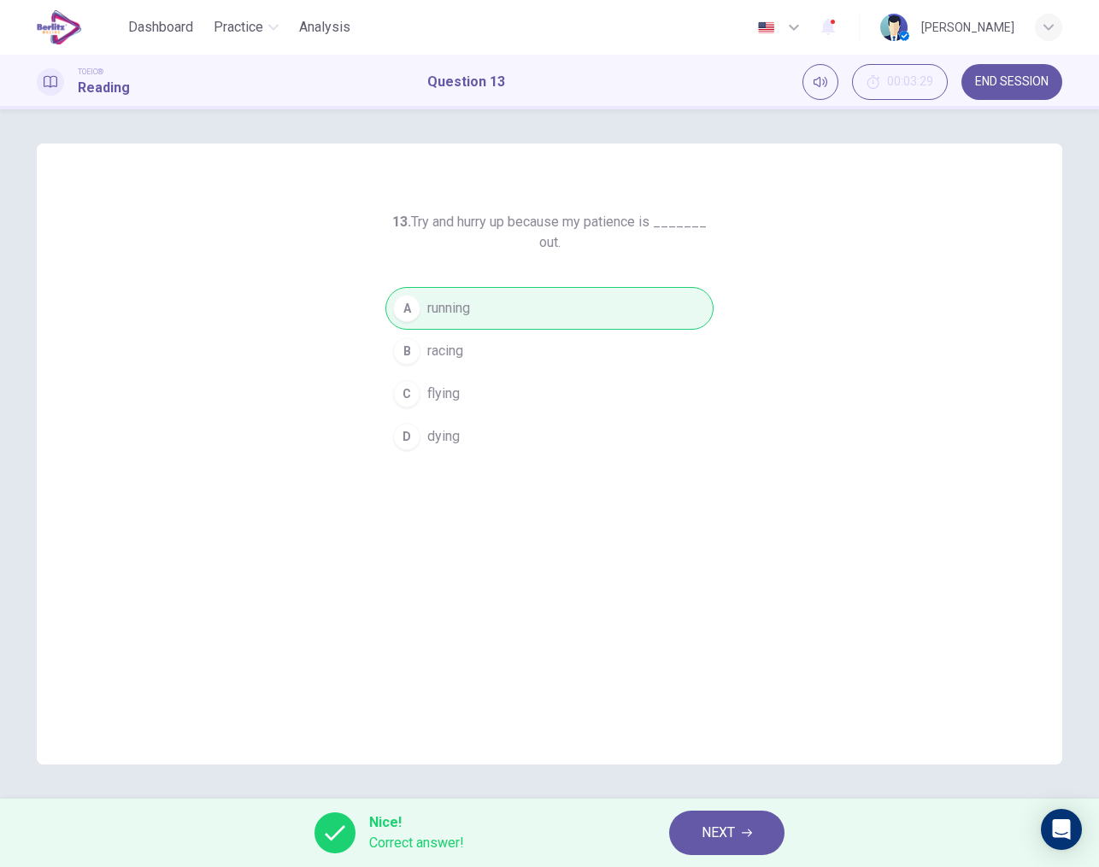
click at [723, 824] on span "NEXT" at bounding box center [717, 833] width 33 height 24
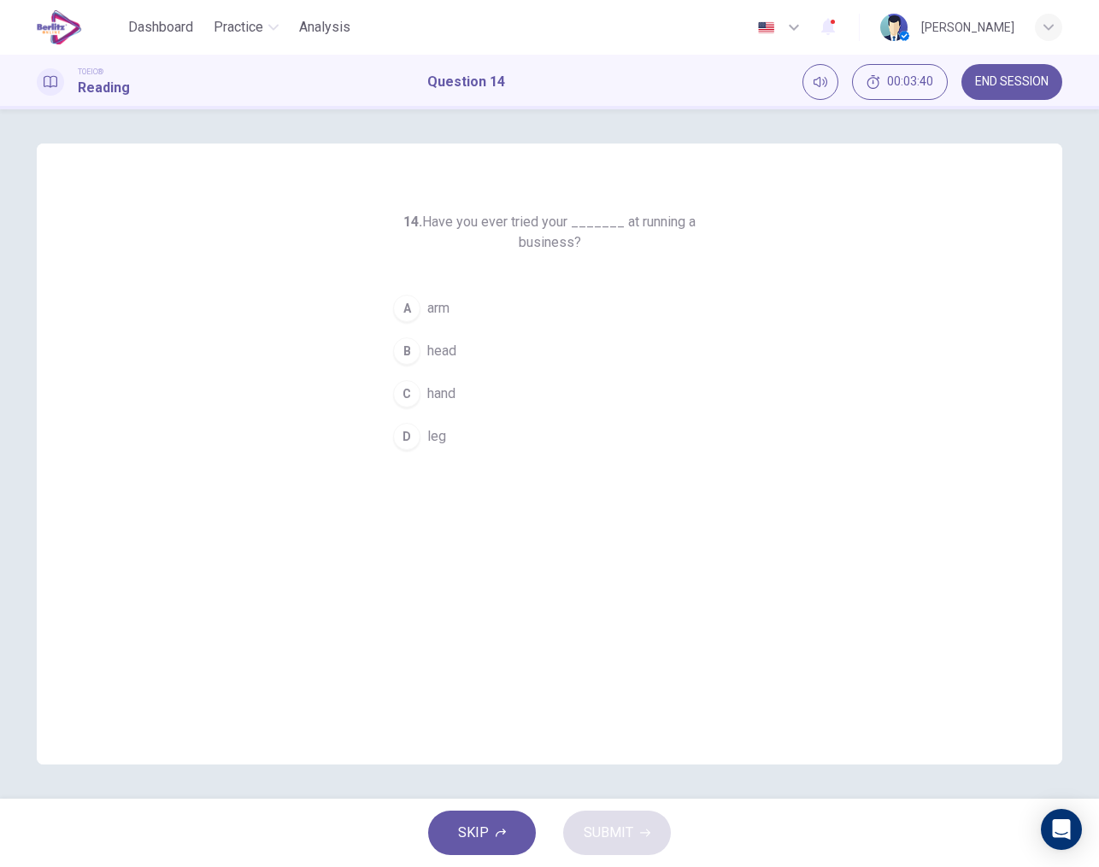
click at [414, 361] on div "B" at bounding box center [406, 350] width 27 height 27
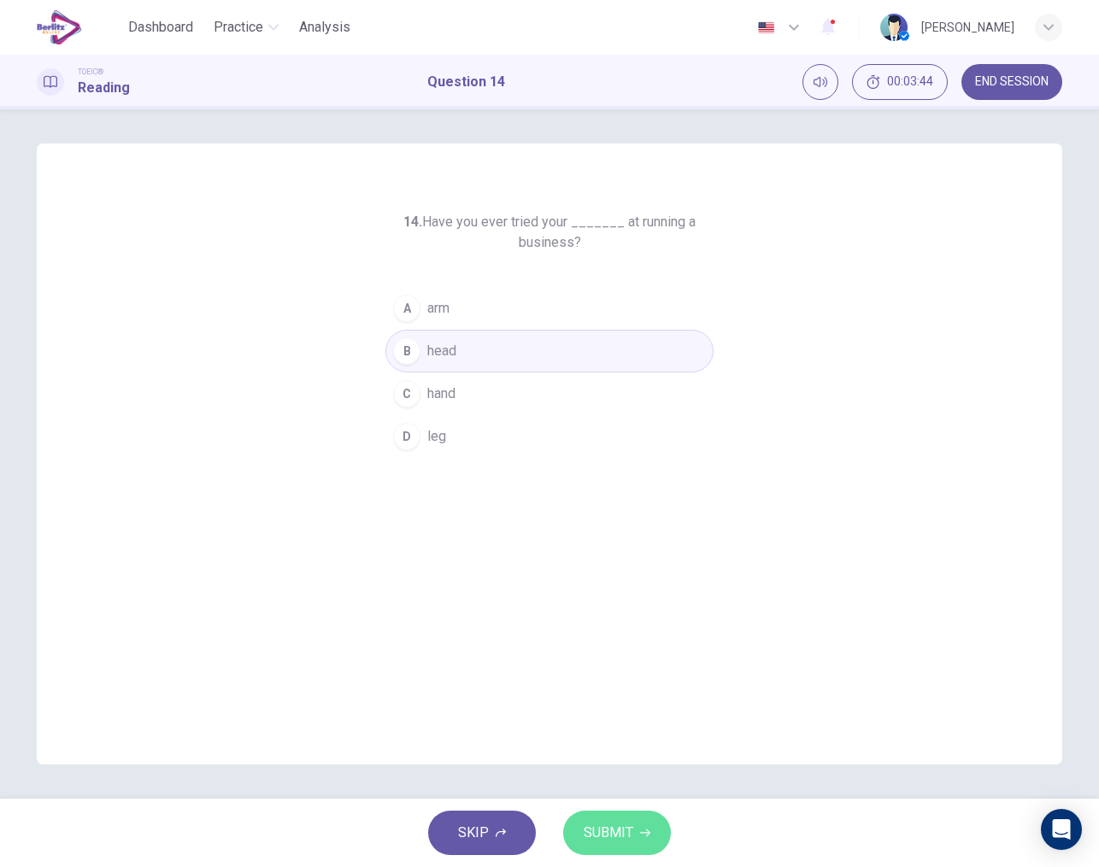
click at [611, 841] on span "SUBMIT" at bounding box center [609, 833] width 50 height 24
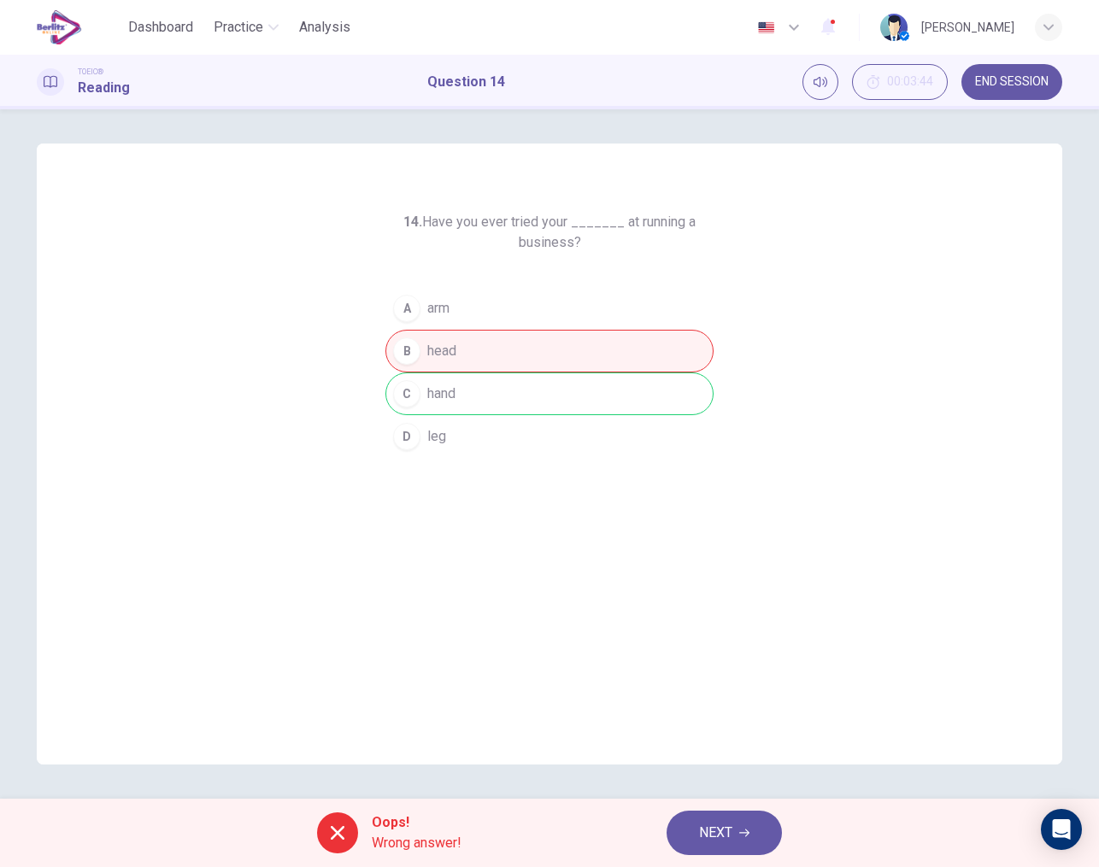
click at [695, 824] on button "NEXT" at bounding box center [723, 833] width 115 height 44
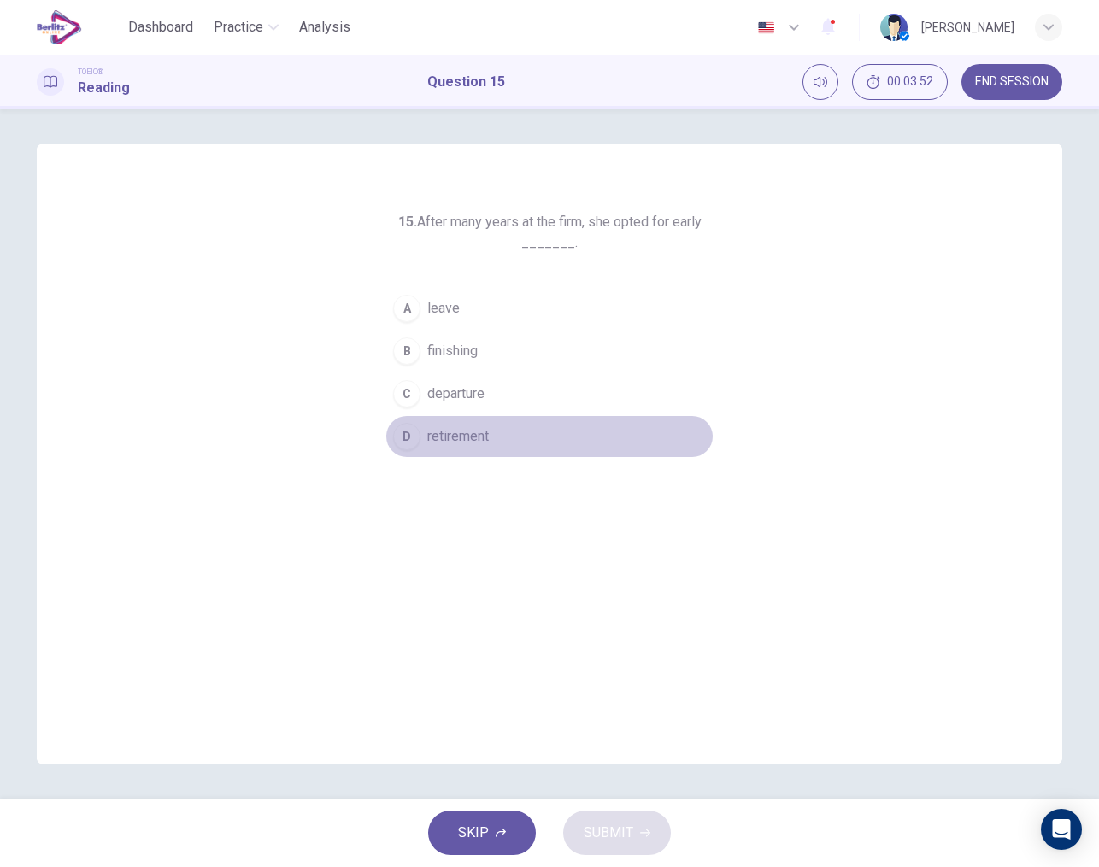
click at [447, 432] on span "retirement" at bounding box center [458, 436] width 62 height 21
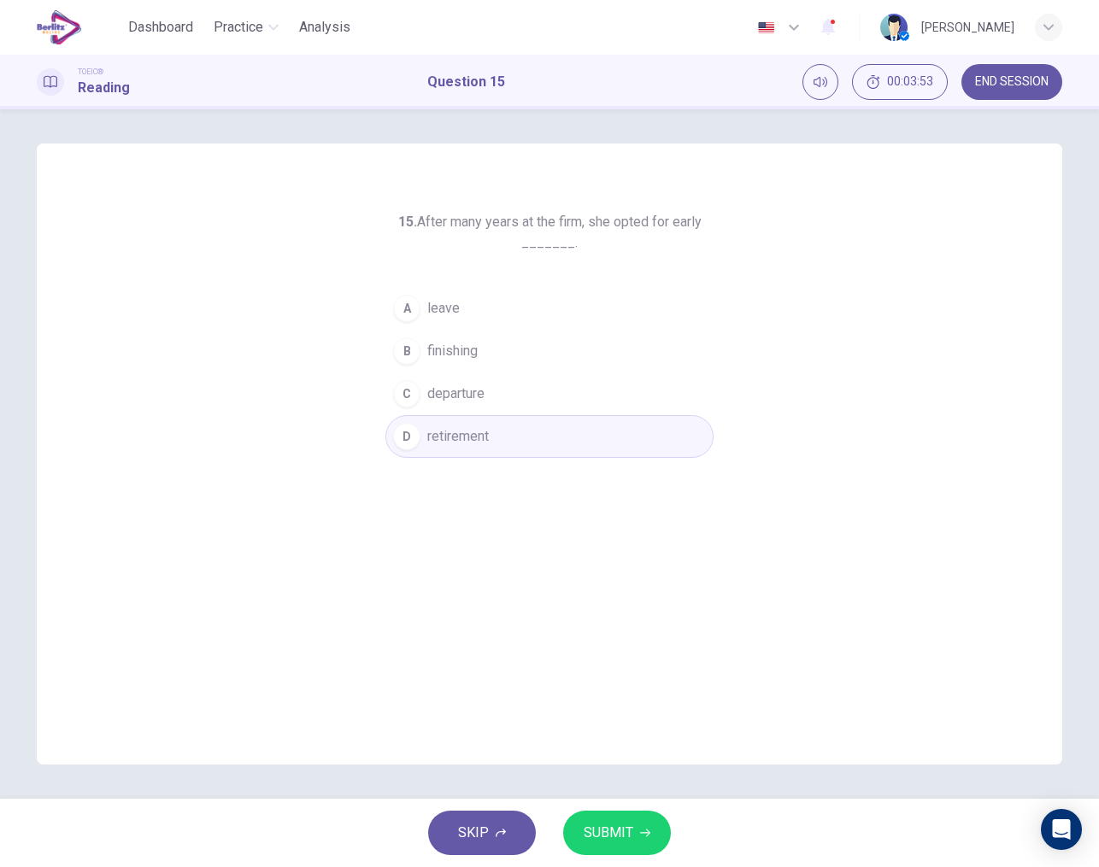
click at [622, 821] on span "SUBMIT" at bounding box center [609, 833] width 50 height 24
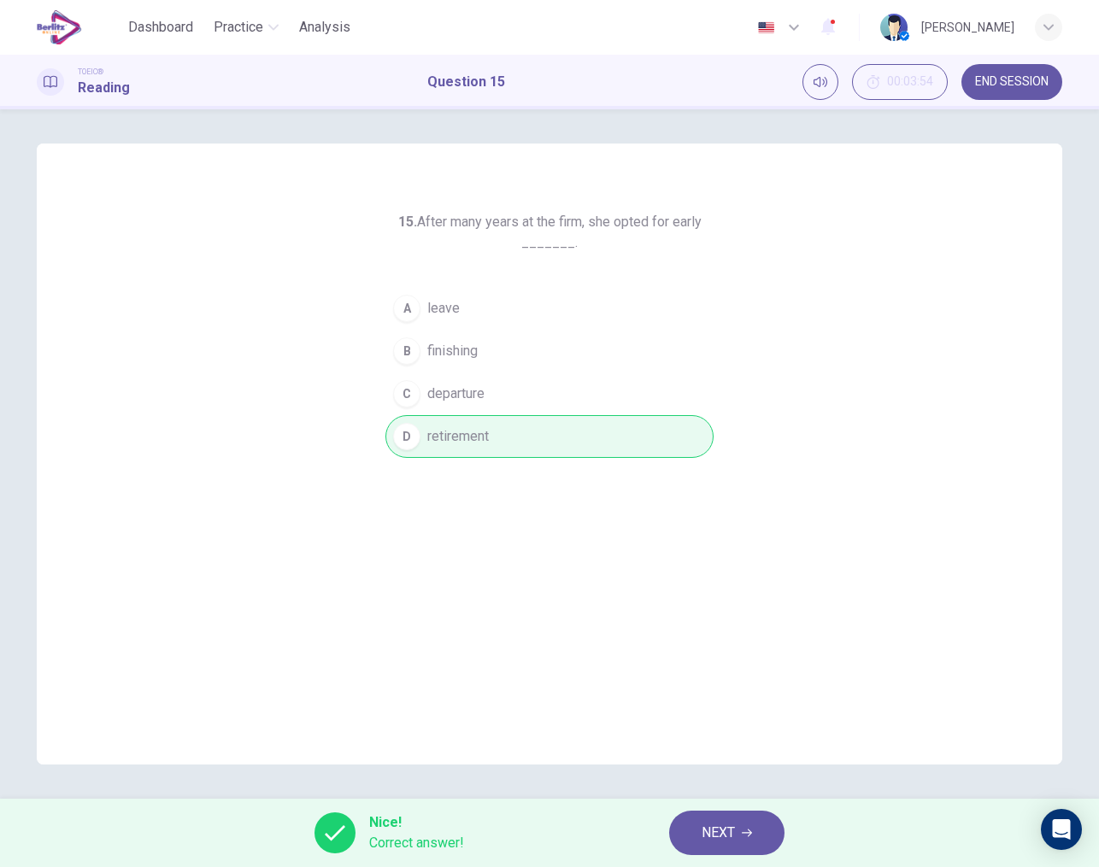
click at [722, 842] on span "NEXT" at bounding box center [717, 833] width 33 height 24
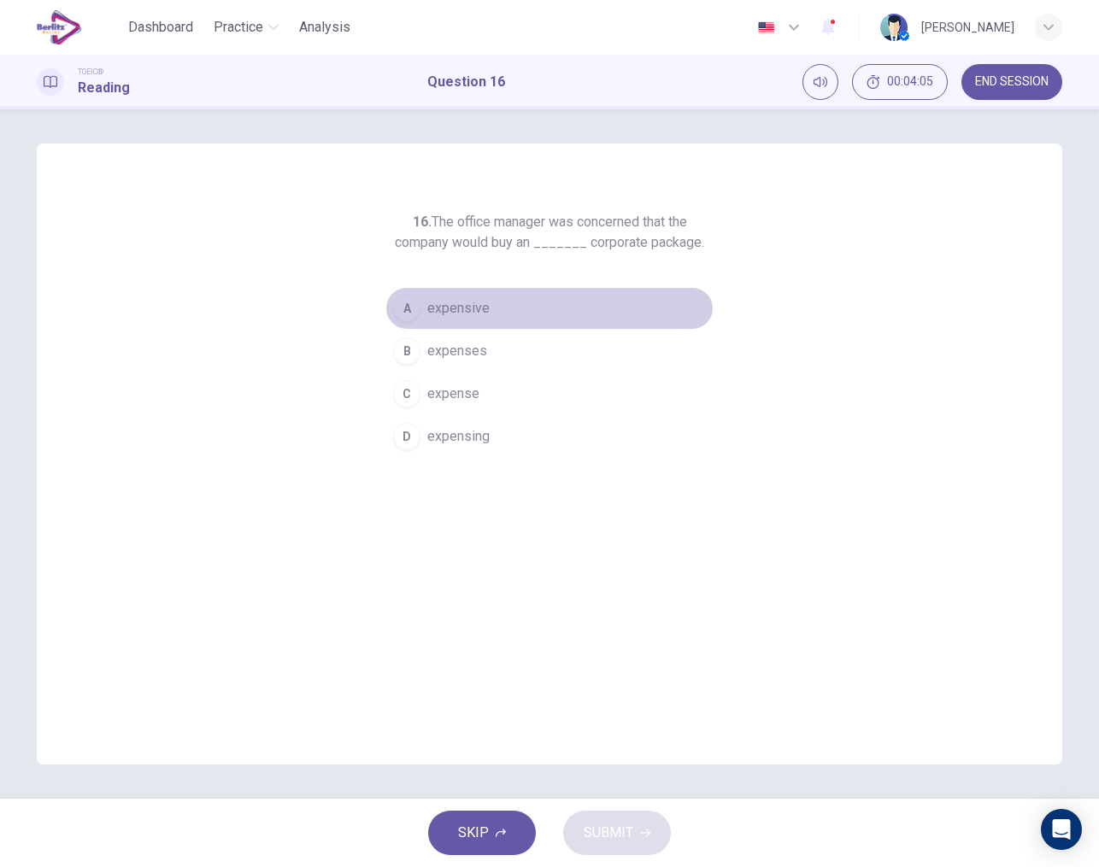
click at [409, 314] on div "A" at bounding box center [406, 308] width 27 height 27
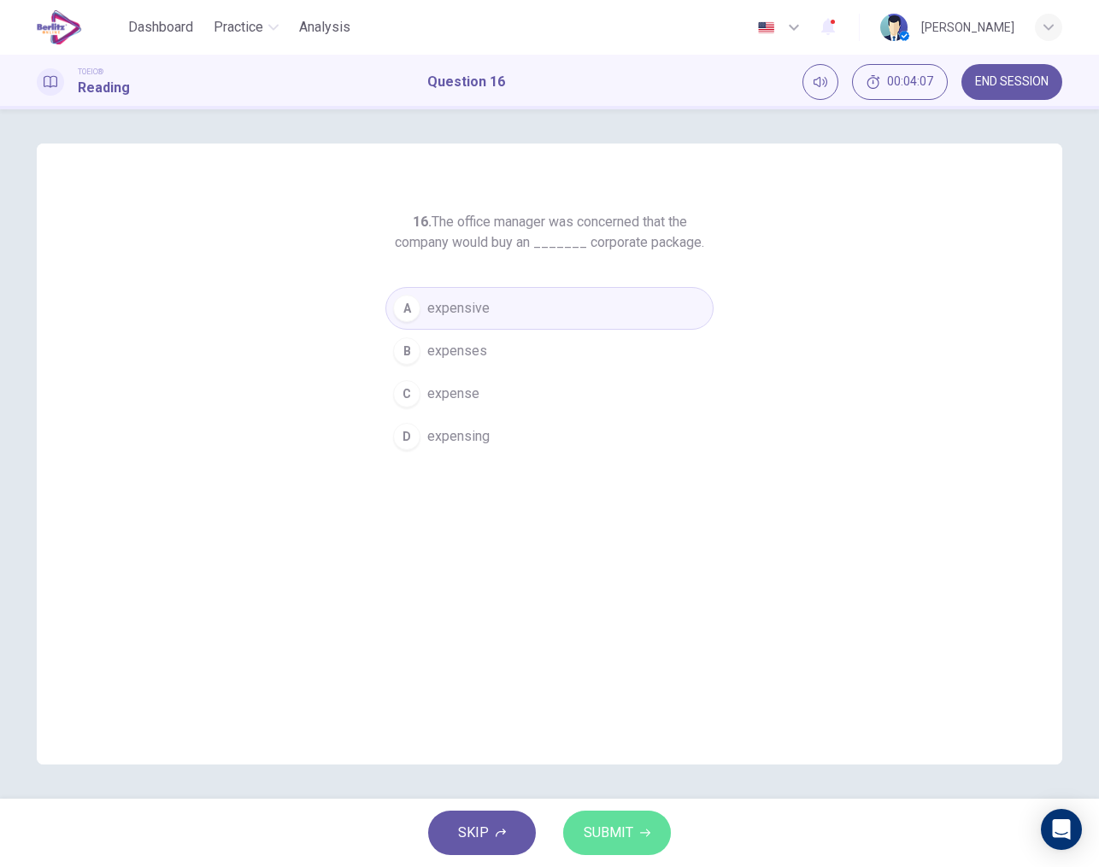
click at [613, 837] on span "SUBMIT" at bounding box center [609, 833] width 50 height 24
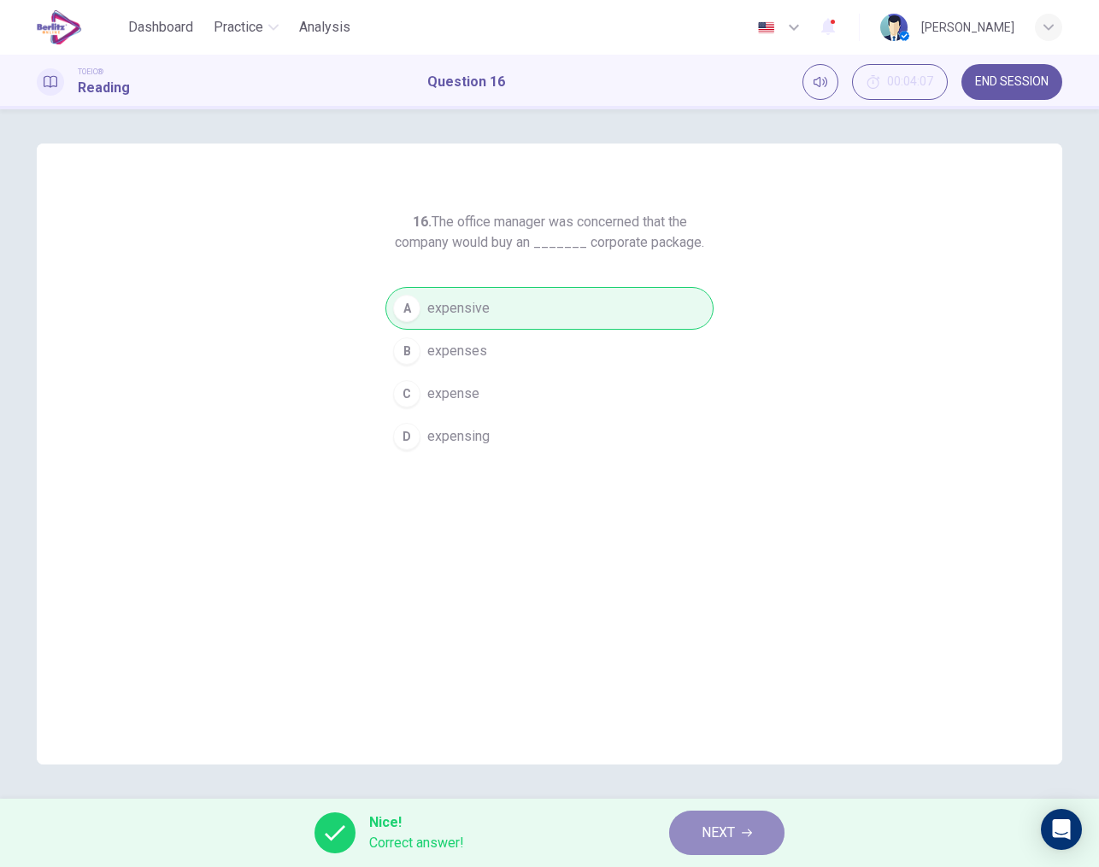
click at [712, 836] on span "NEXT" at bounding box center [717, 833] width 33 height 24
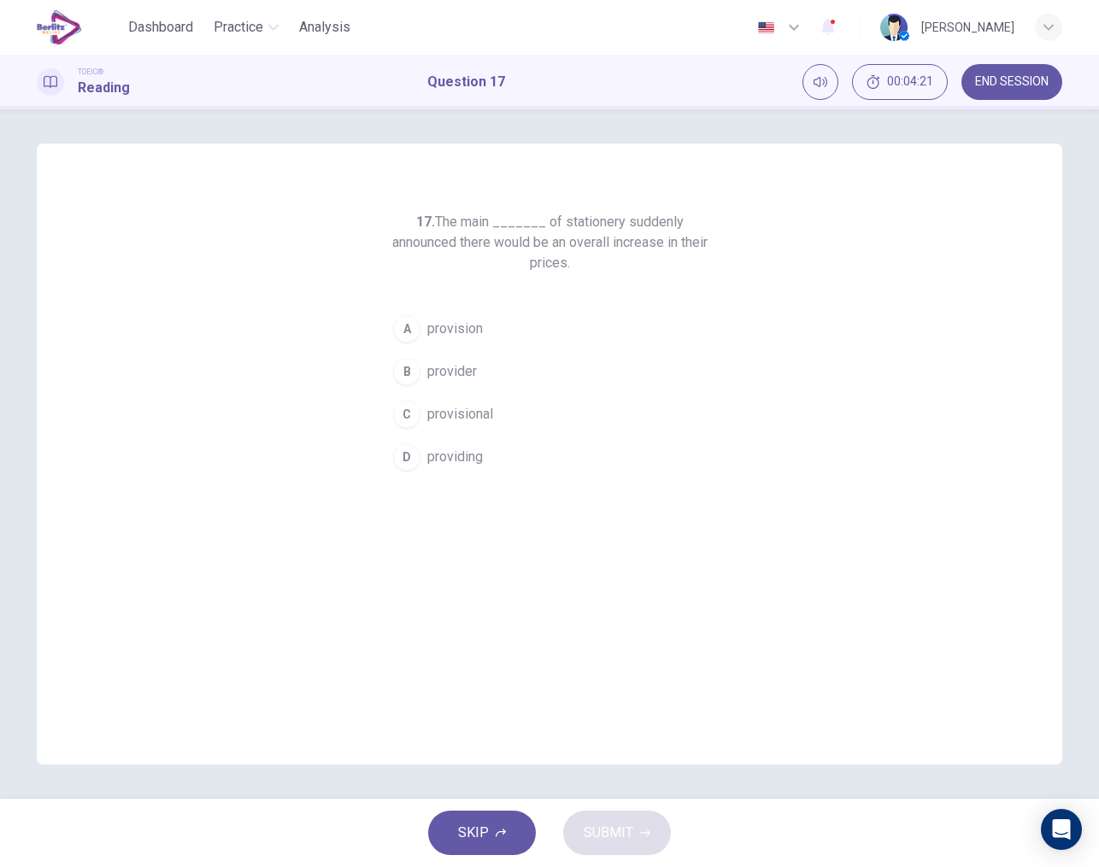
click at [415, 382] on div "B" at bounding box center [406, 371] width 27 height 27
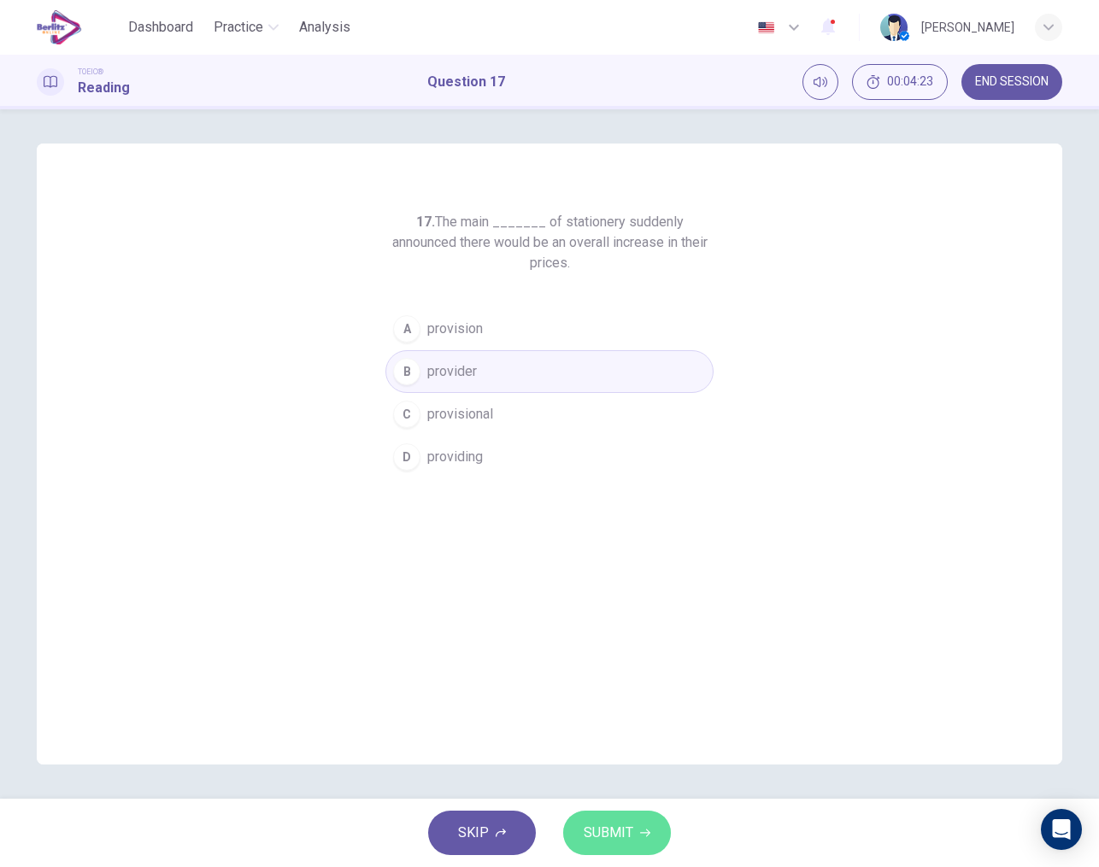
click at [613, 818] on button "SUBMIT" at bounding box center [617, 833] width 108 height 44
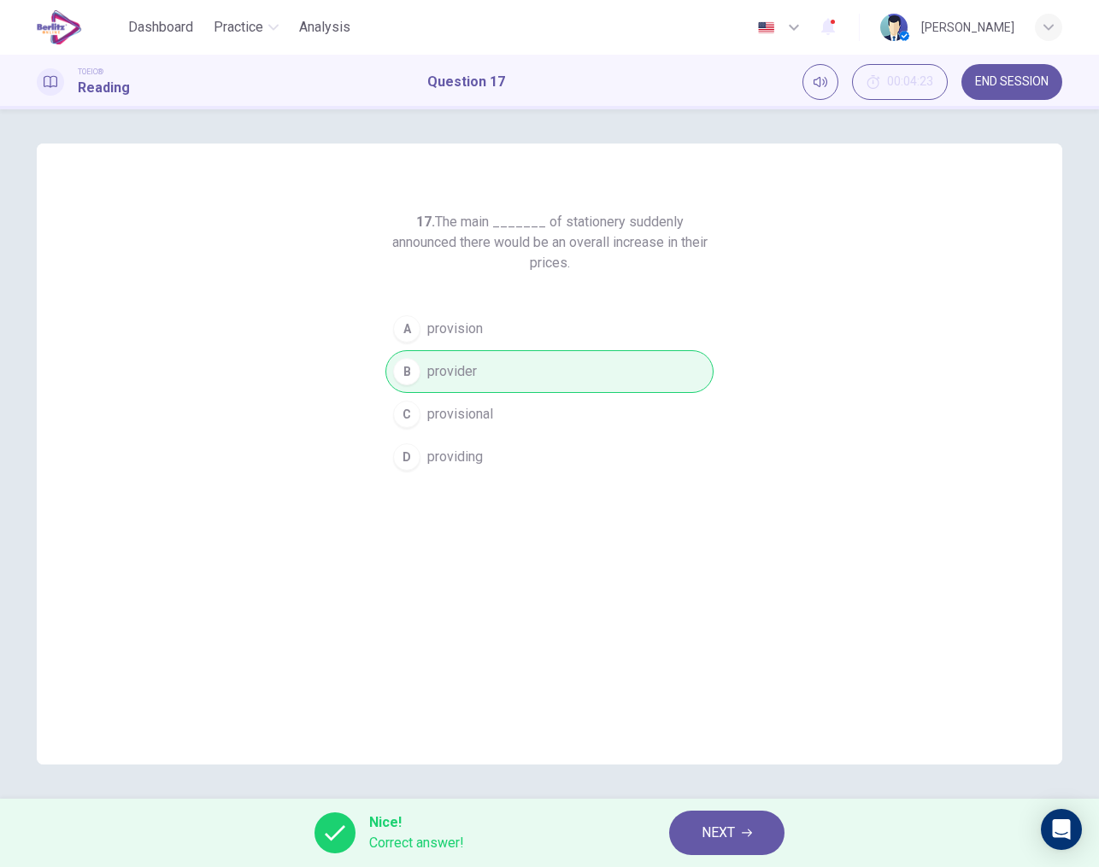
click at [719, 820] on button "NEXT" at bounding box center [726, 833] width 115 height 44
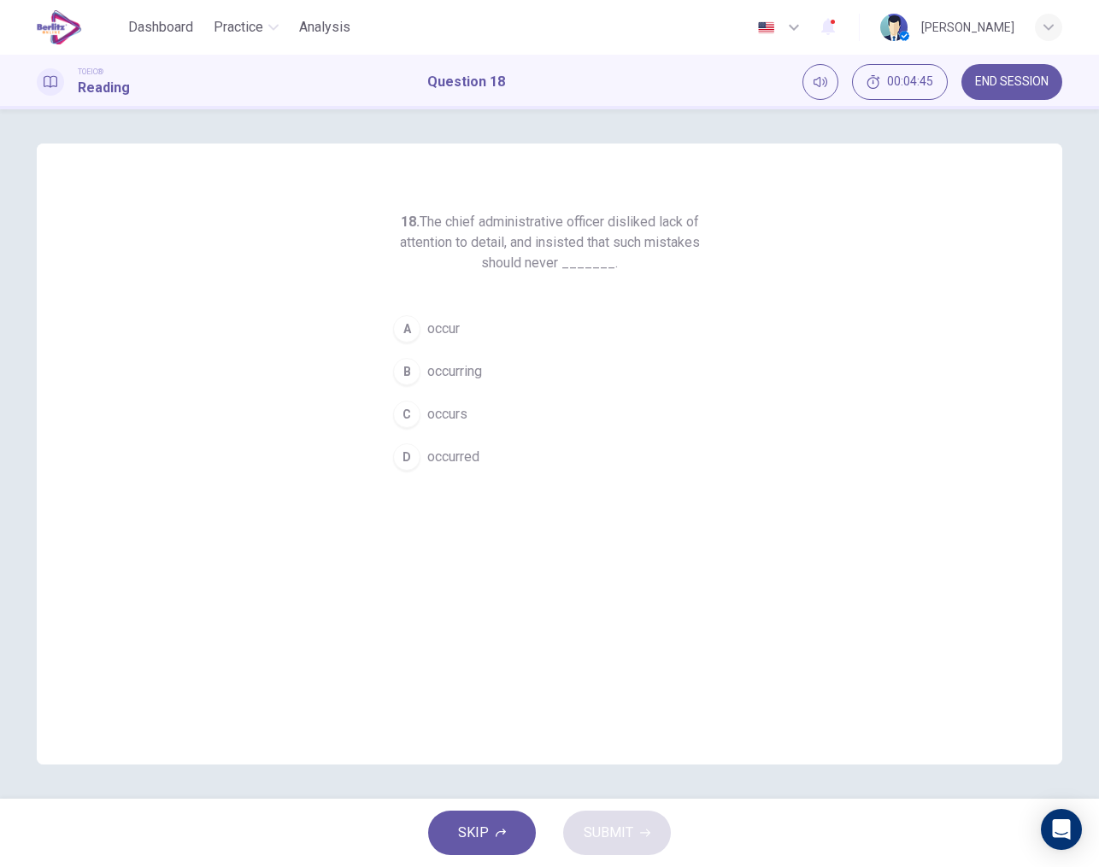
click at [414, 336] on div "A" at bounding box center [406, 328] width 27 height 27
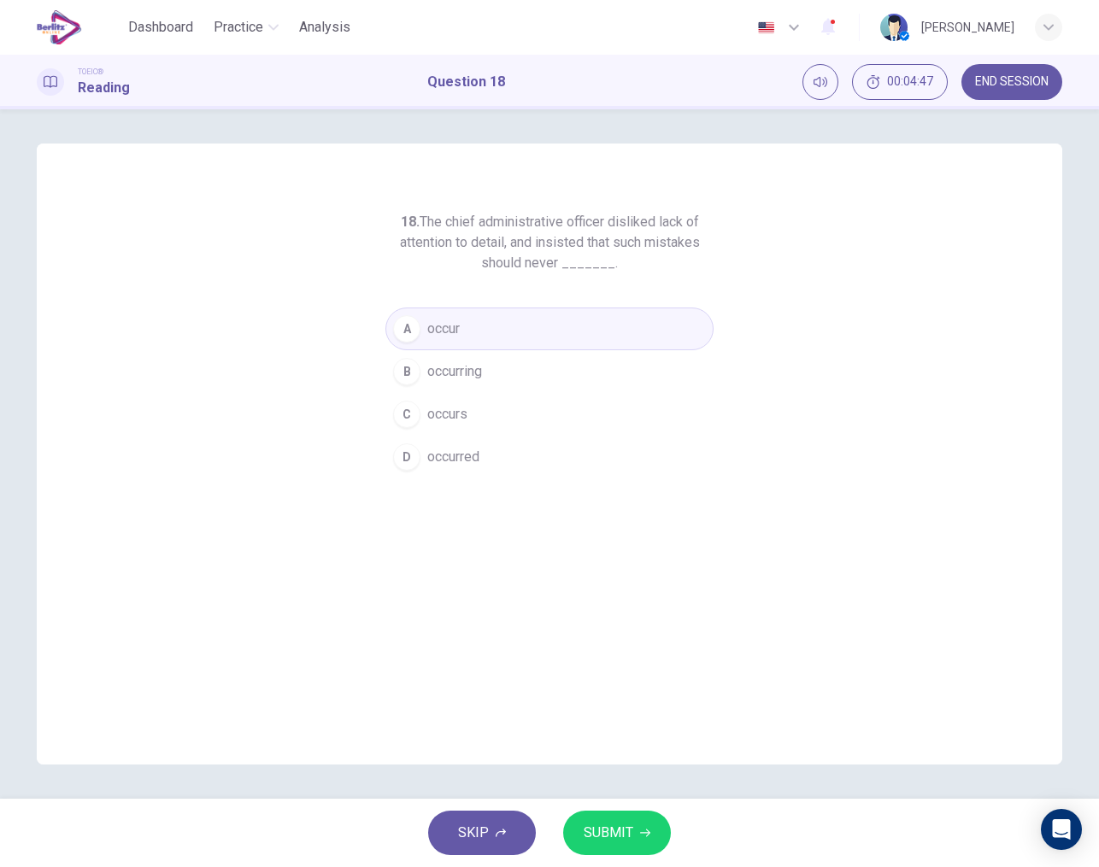
click at [626, 804] on div "SKIP SUBMIT" at bounding box center [549, 833] width 1099 height 68
click at [626, 831] on span "SUBMIT" at bounding box center [609, 833] width 50 height 24
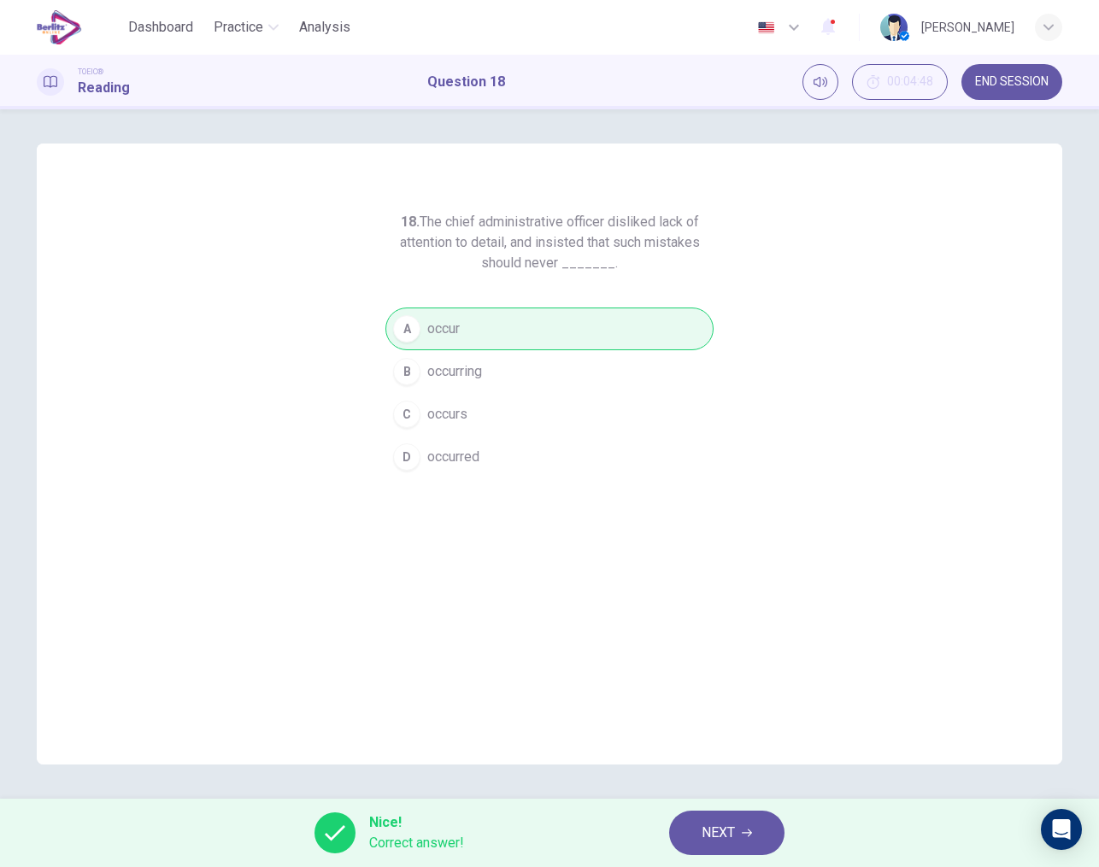
click at [700, 831] on button "NEXT" at bounding box center [726, 833] width 115 height 44
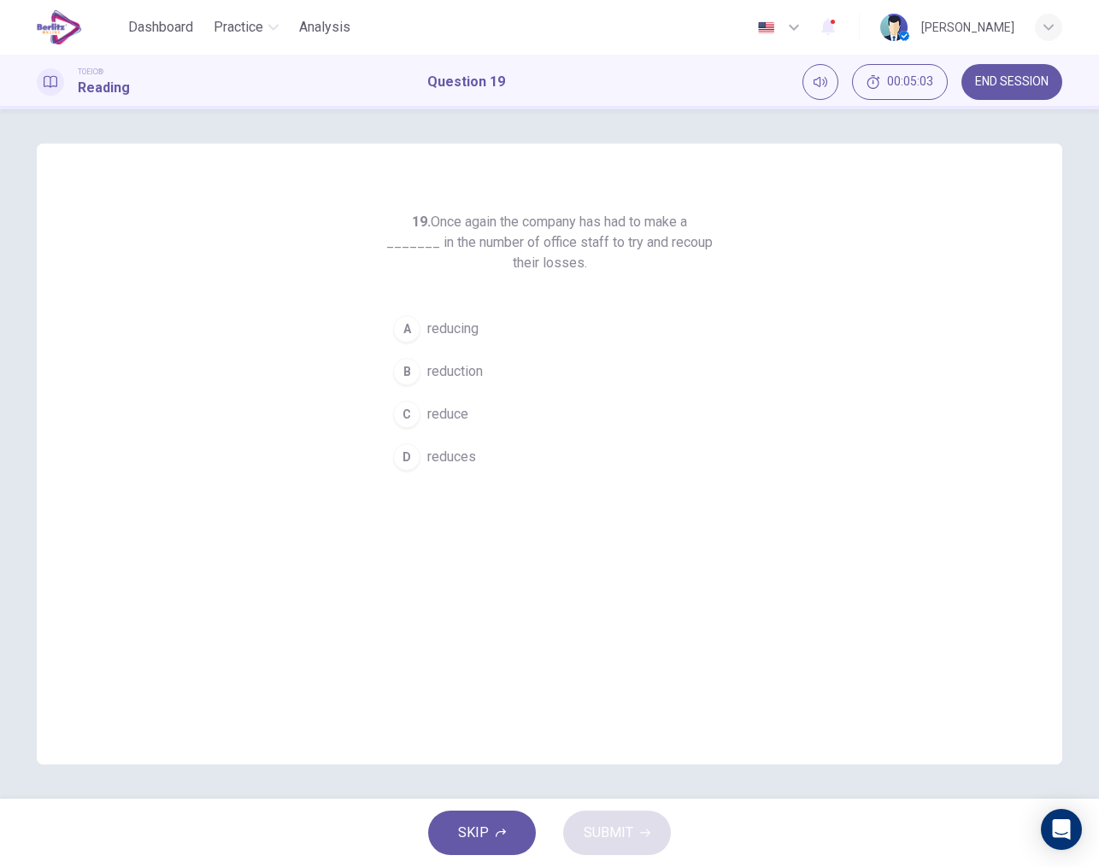
click at [435, 369] on span "reduction" at bounding box center [455, 371] width 56 height 21
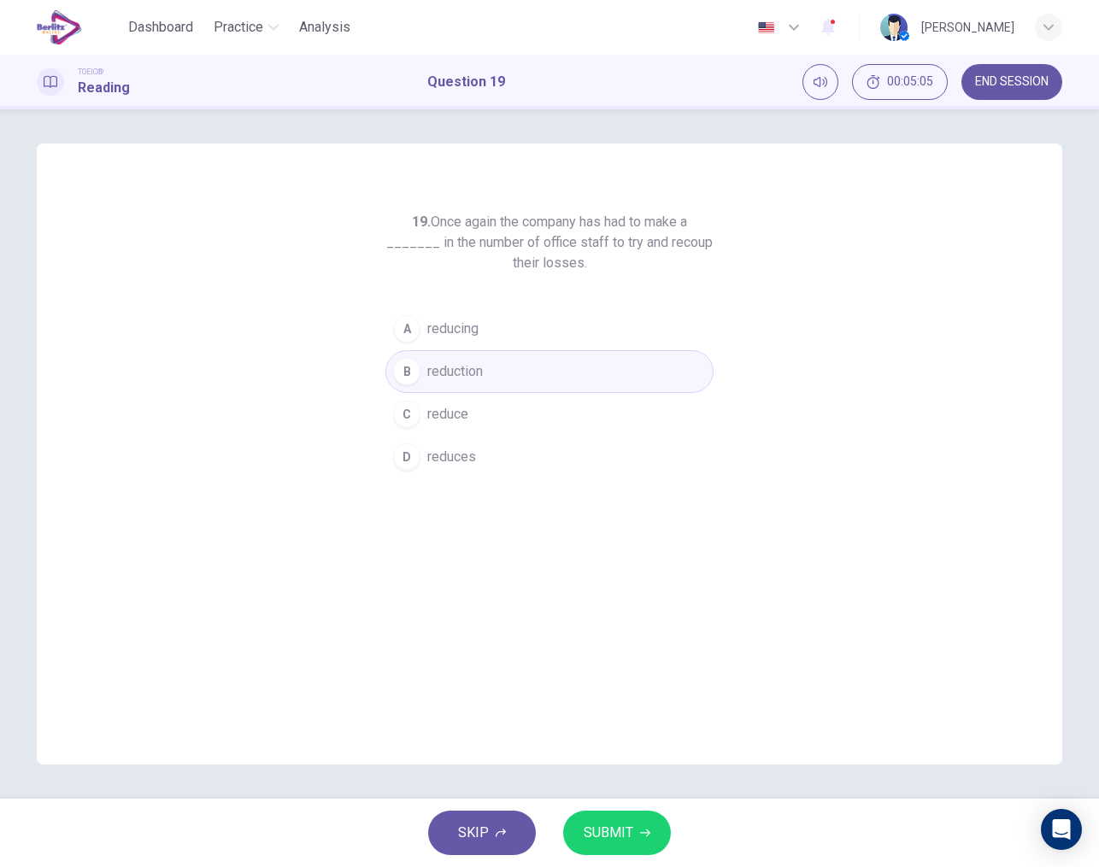
click at [593, 833] on span "SUBMIT" at bounding box center [609, 833] width 50 height 24
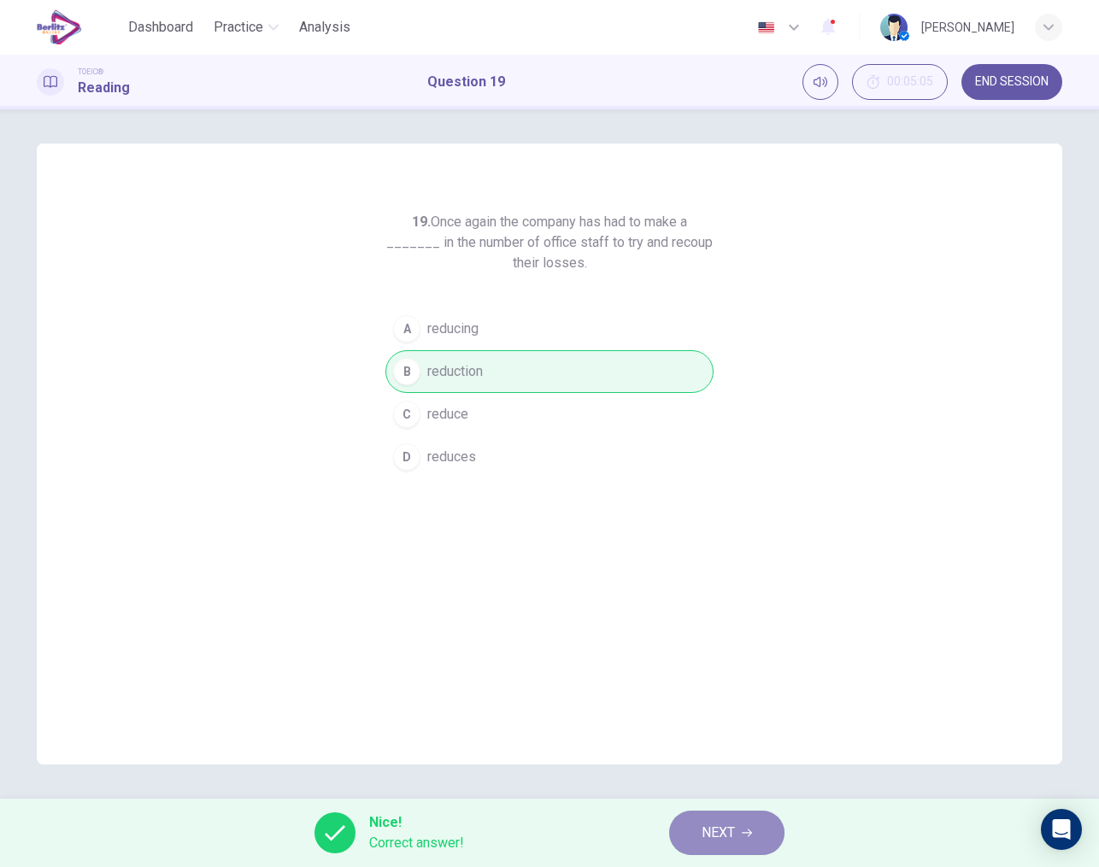
click at [711, 830] on span "NEXT" at bounding box center [717, 833] width 33 height 24
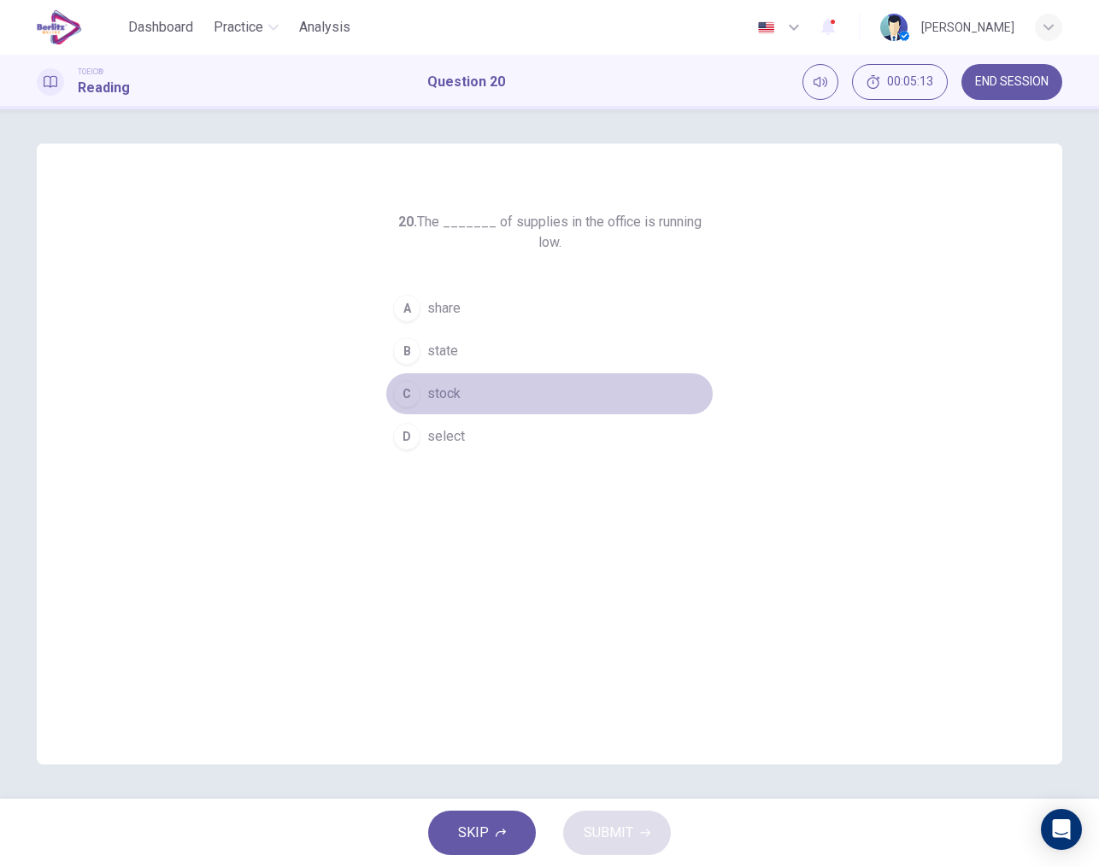
click at [446, 372] on button "C stock" at bounding box center [549, 393] width 328 height 43
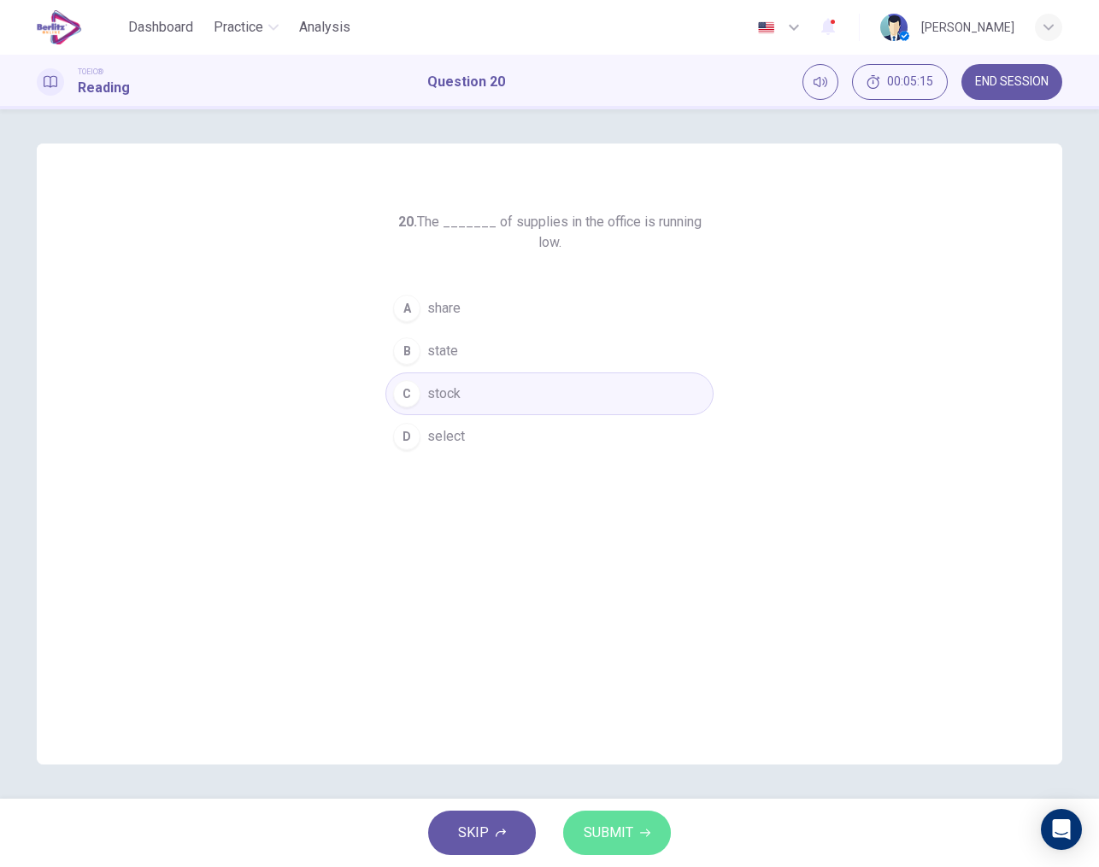
click at [610, 835] on span "SUBMIT" at bounding box center [609, 833] width 50 height 24
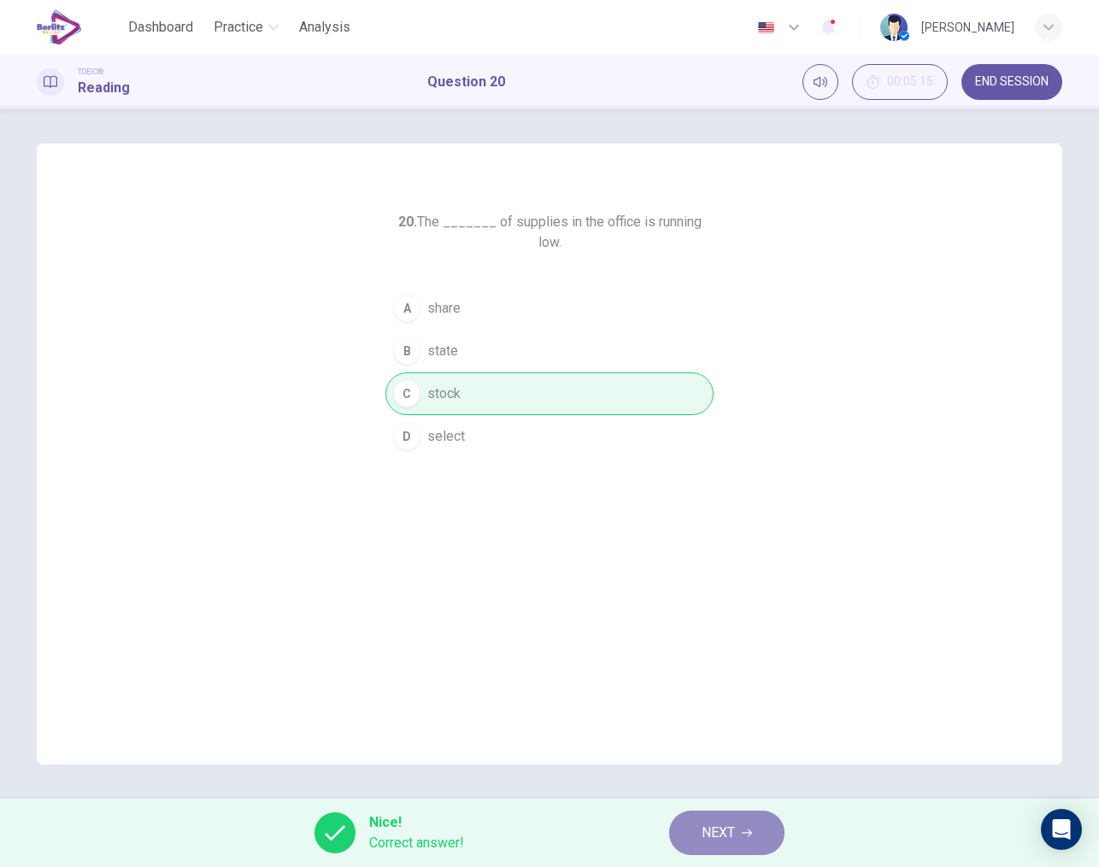
click at [701, 835] on button "NEXT" at bounding box center [726, 833] width 115 height 44
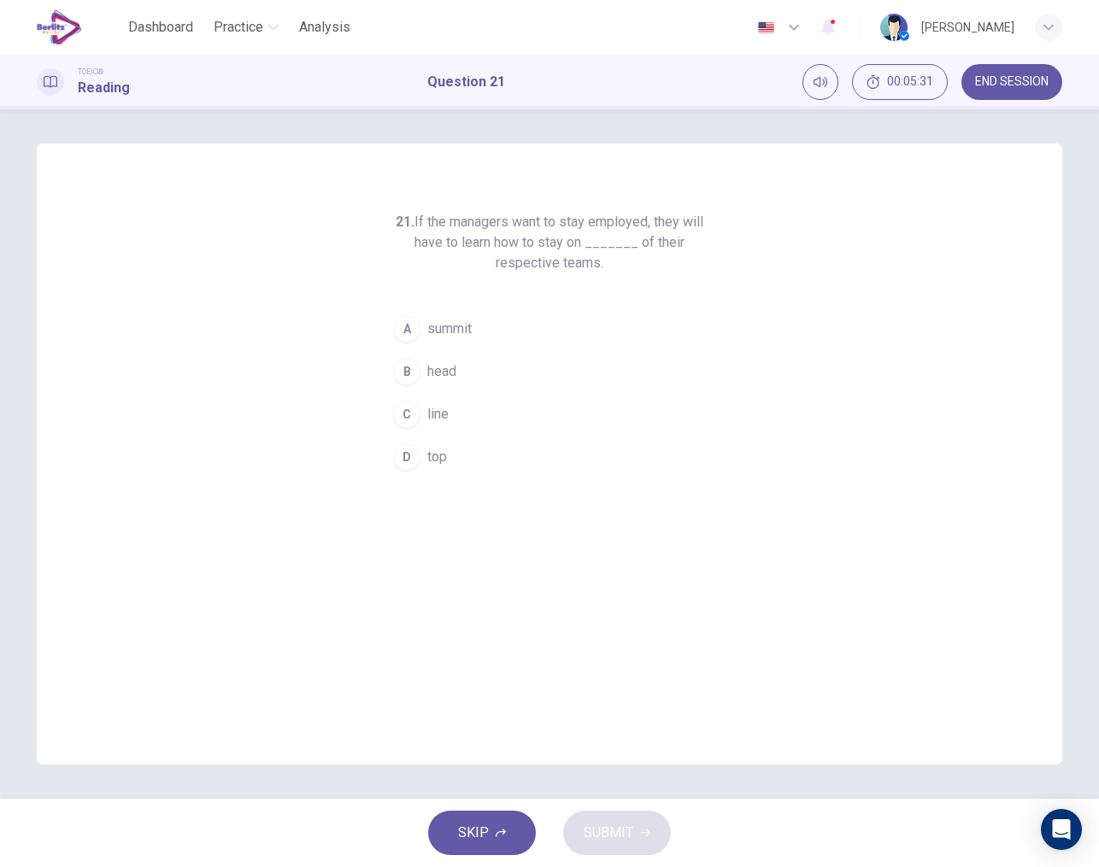
click at [418, 374] on div "B" at bounding box center [406, 371] width 27 height 27
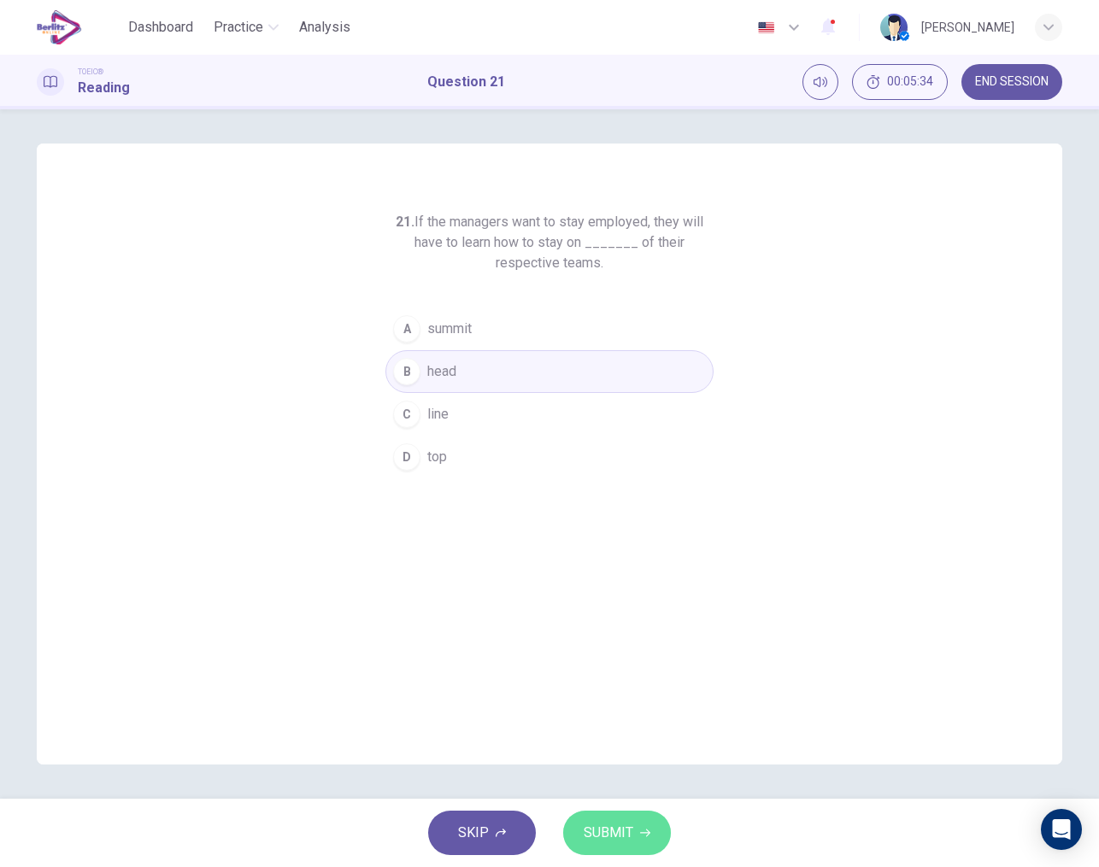
click at [605, 820] on button "SUBMIT" at bounding box center [617, 833] width 108 height 44
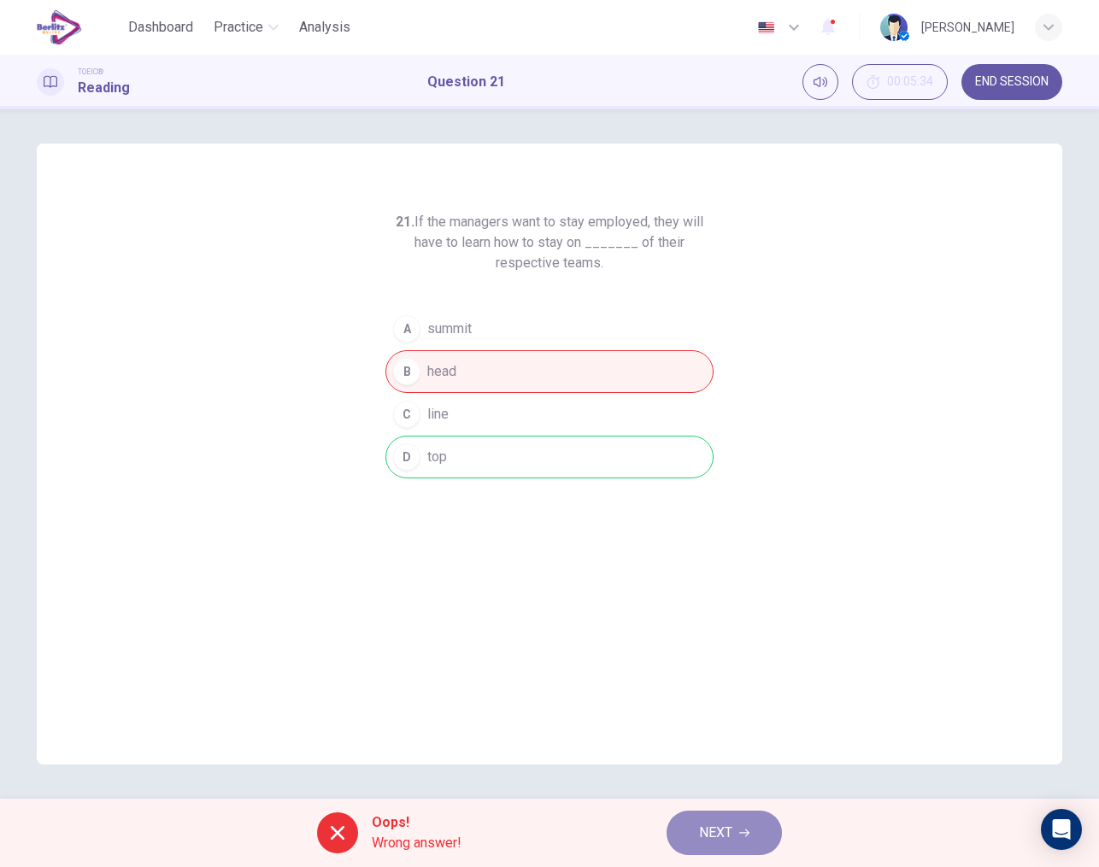
click at [700, 819] on button "NEXT" at bounding box center [723, 833] width 115 height 44
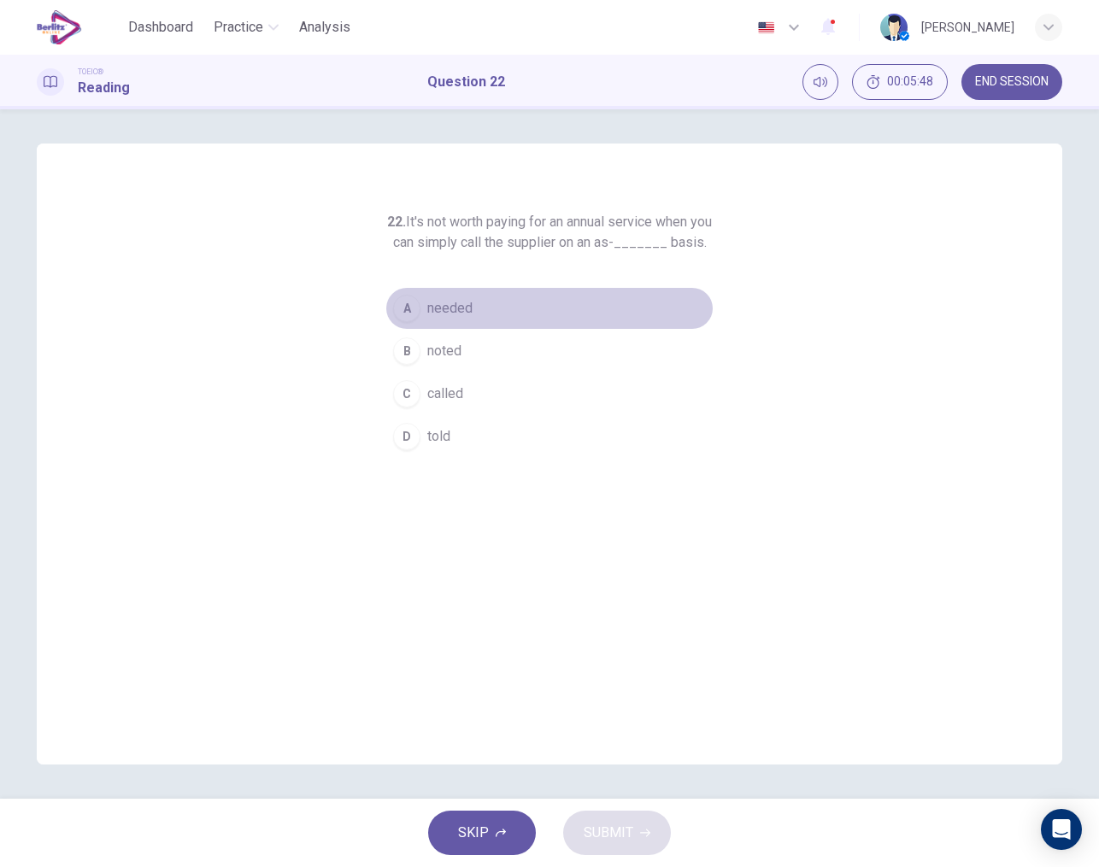
click at [409, 322] on div "A" at bounding box center [406, 308] width 27 height 27
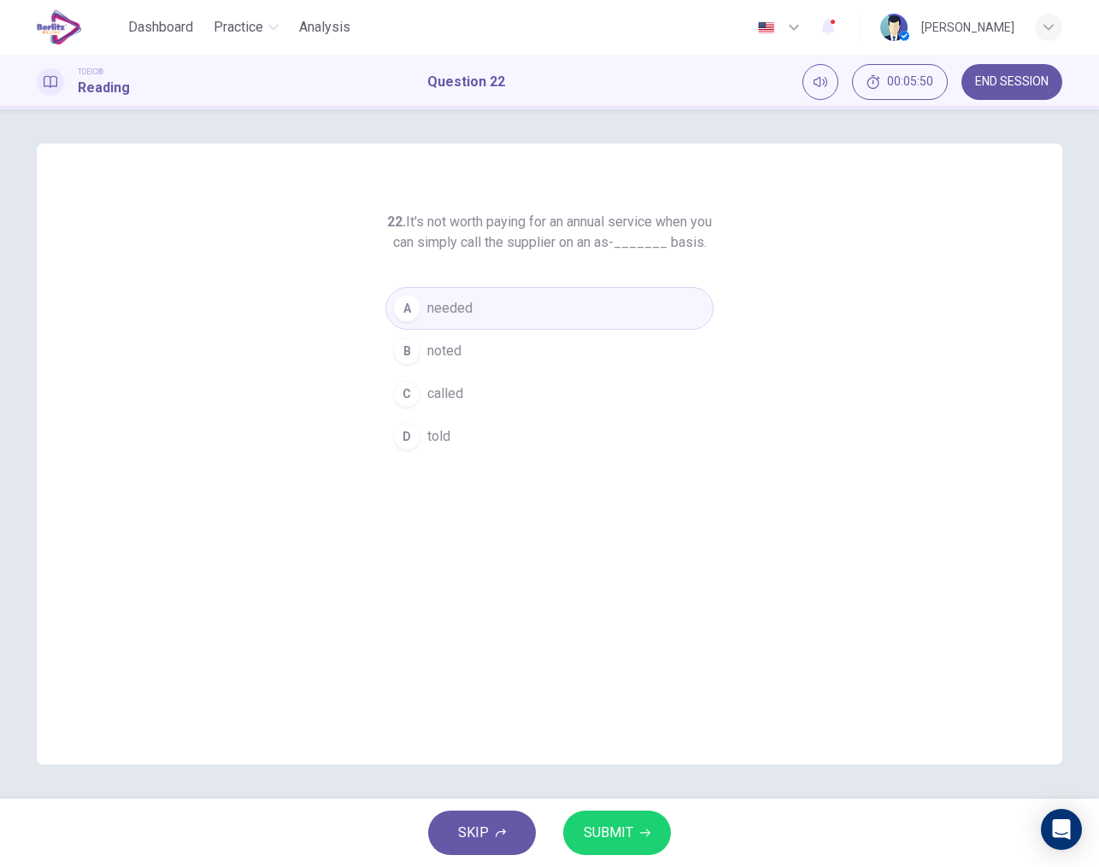
click at [640, 831] on icon "button" at bounding box center [645, 833] width 10 height 10
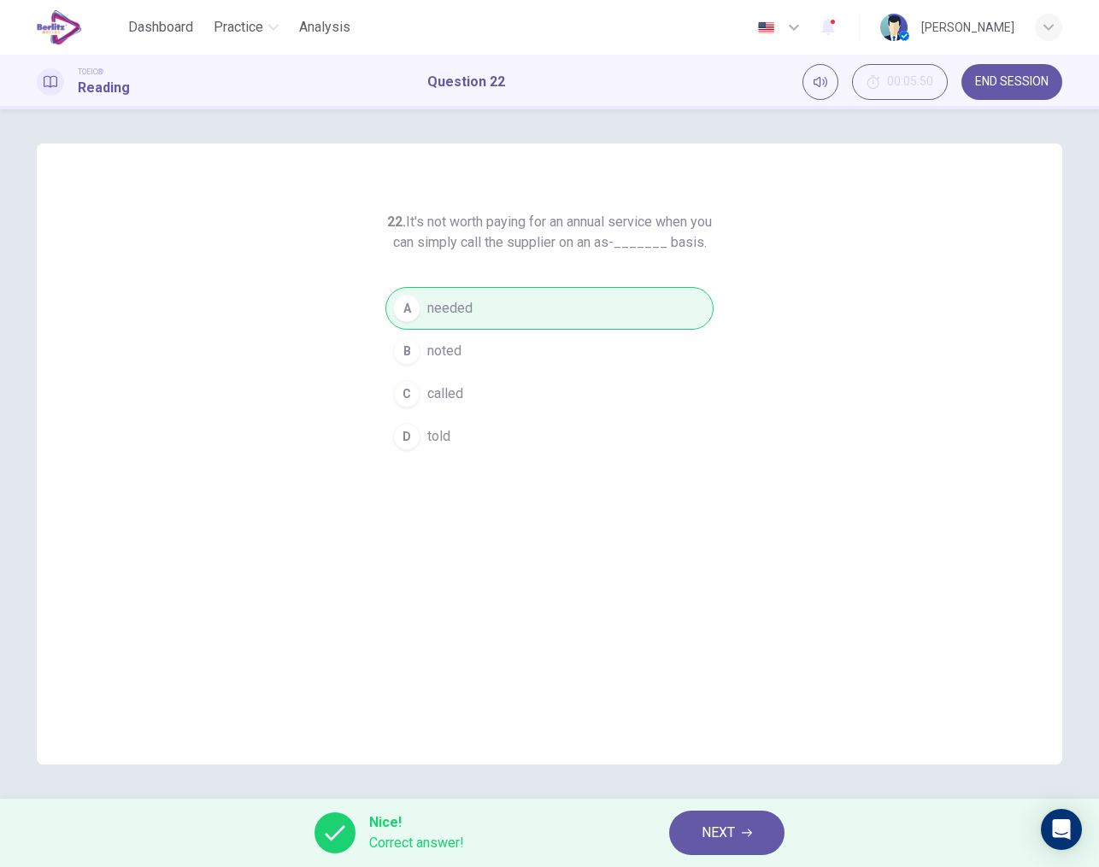
click at [724, 838] on span "NEXT" at bounding box center [717, 833] width 33 height 24
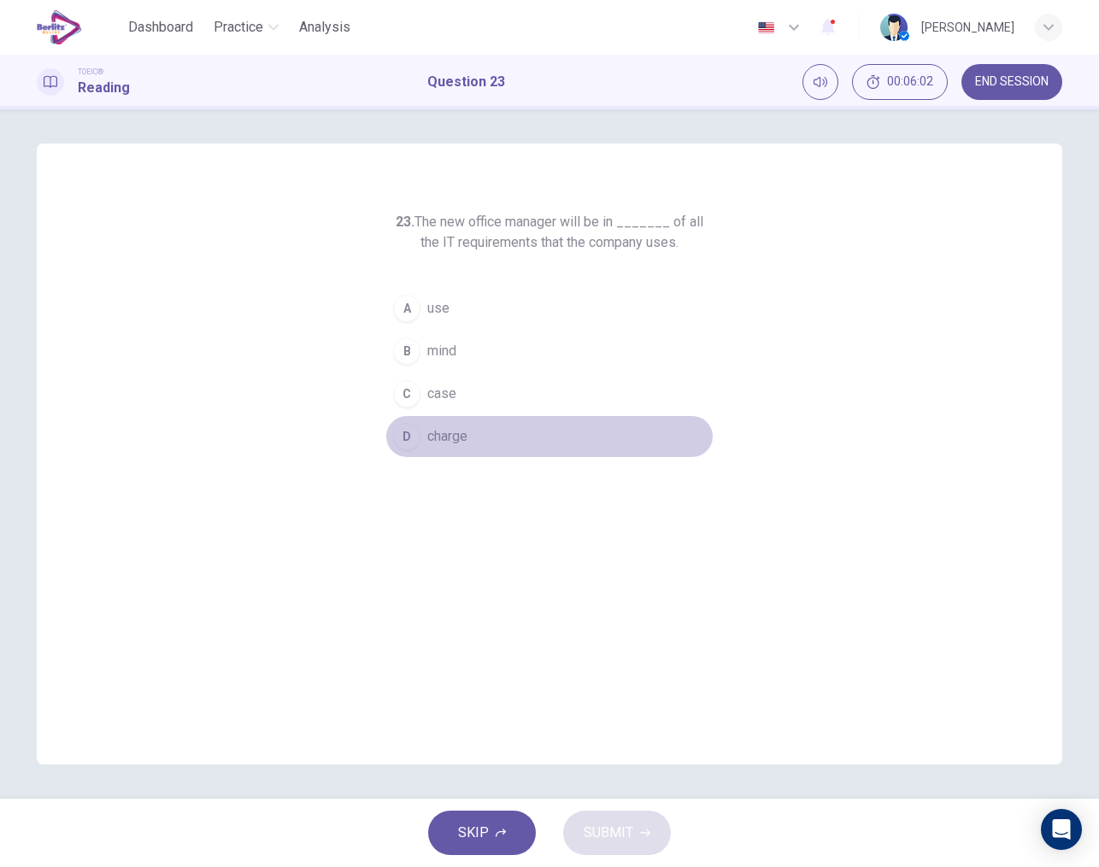
click at [410, 434] on div "D" at bounding box center [406, 436] width 27 height 27
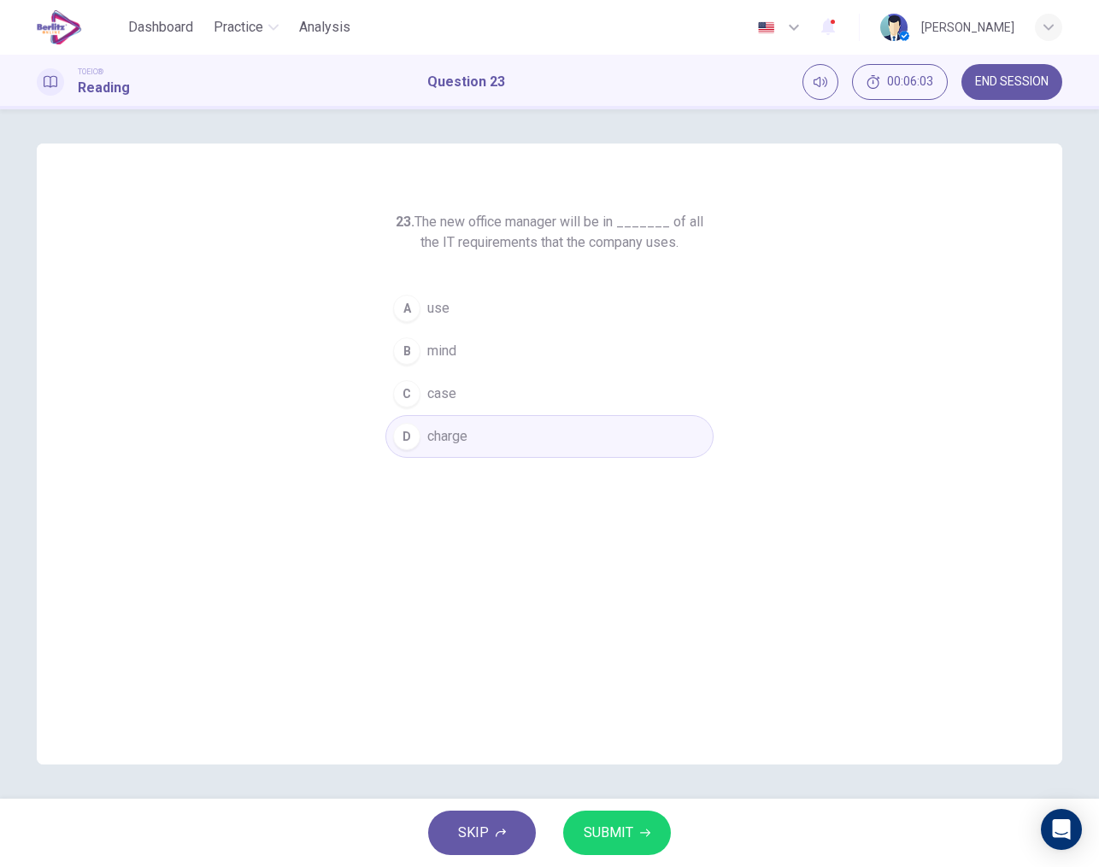
click at [623, 836] on span "SUBMIT" at bounding box center [609, 833] width 50 height 24
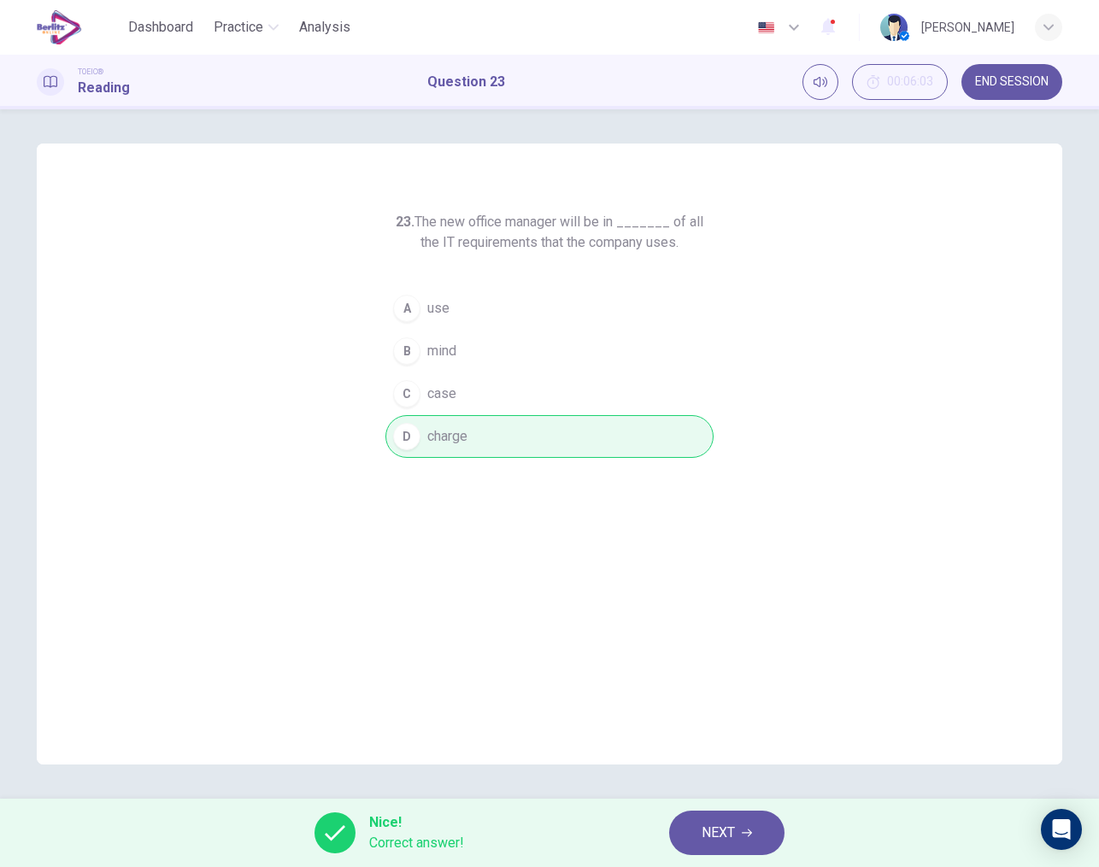
click at [709, 831] on span "NEXT" at bounding box center [717, 833] width 33 height 24
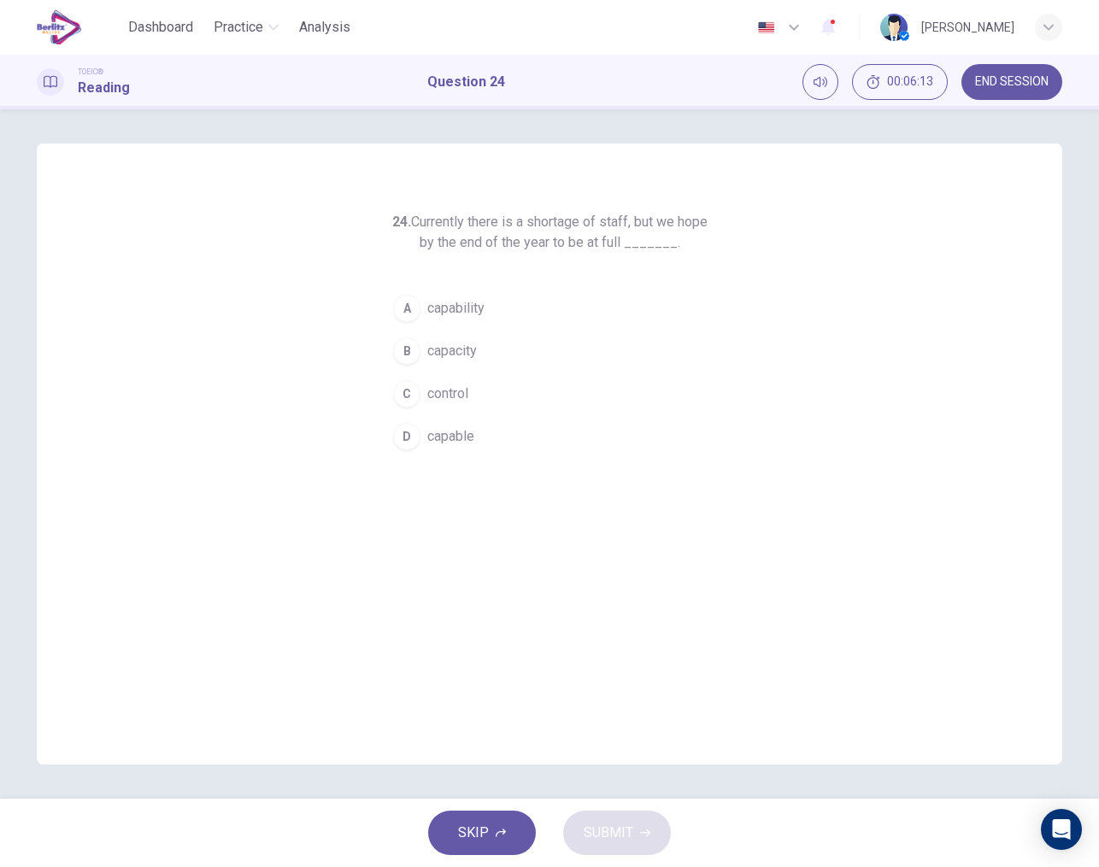
click at [420, 358] on button "B capacity" at bounding box center [549, 351] width 328 height 43
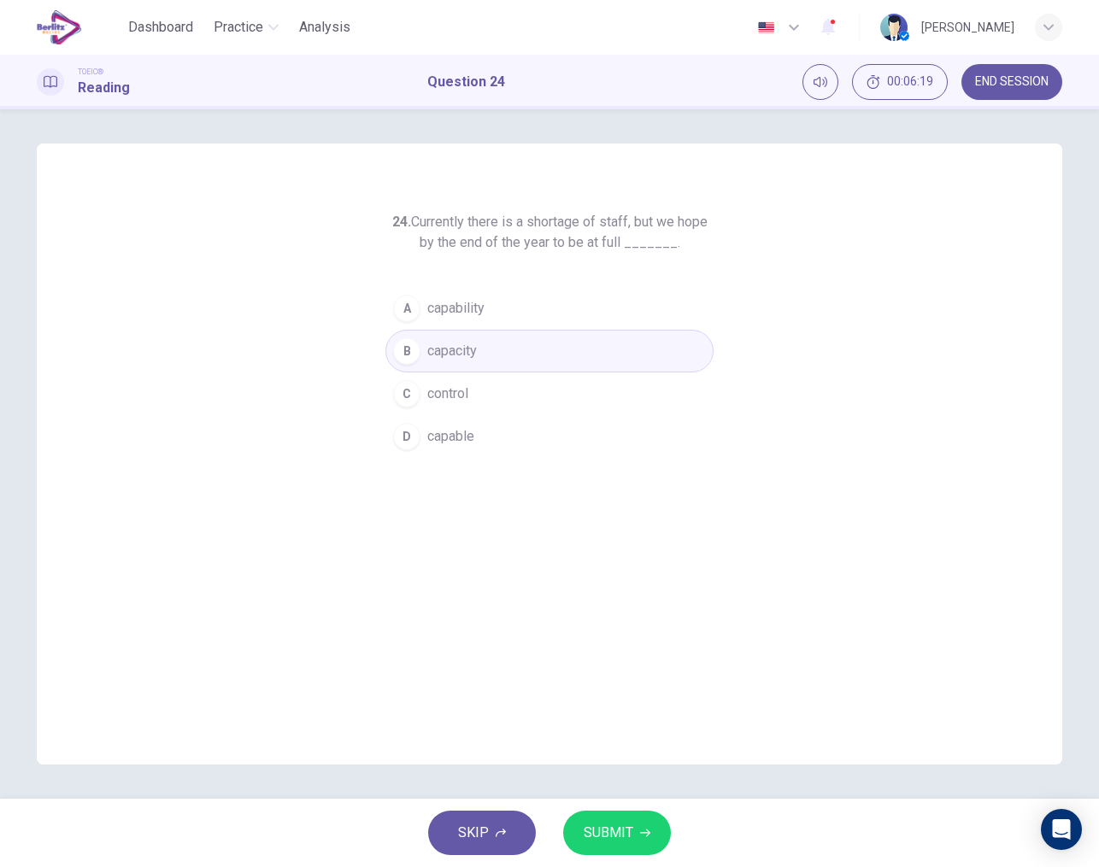
click at [627, 835] on span "SUBMIT" at bounding box center [609, 833] width 50 height 24
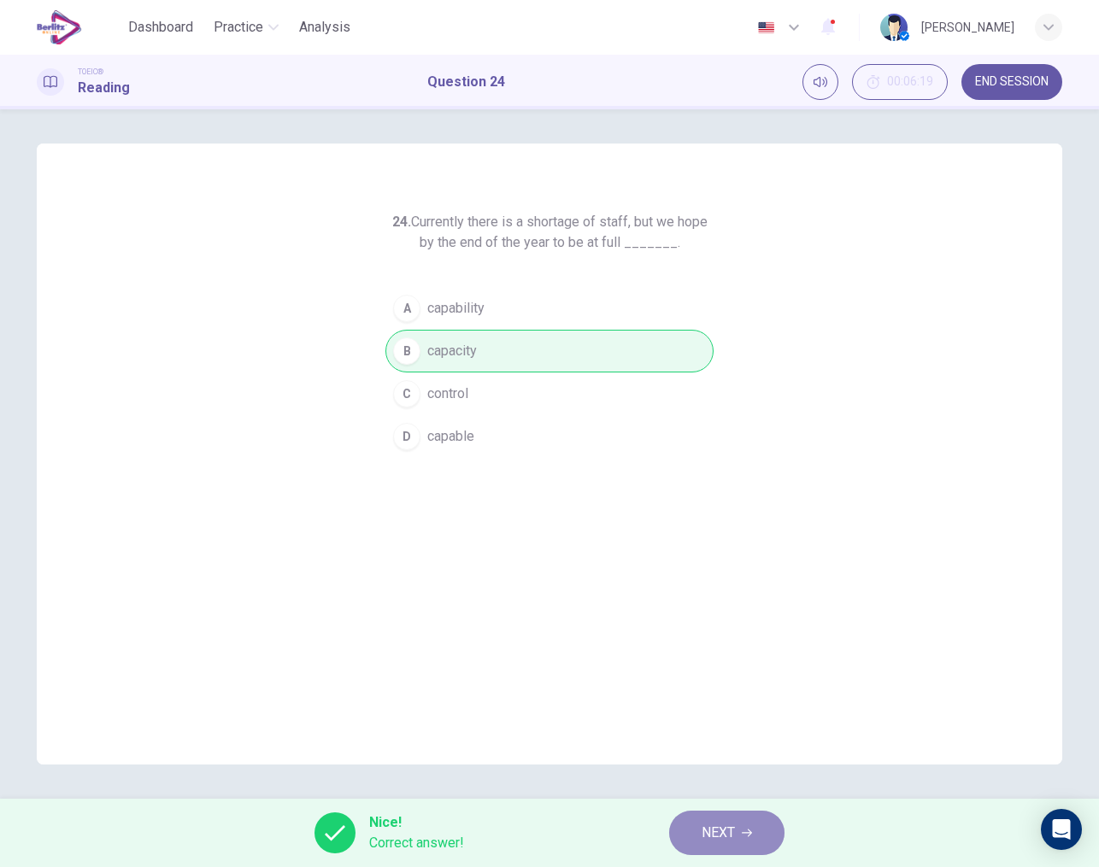
click at [719, 842] on span "NEXT" at bounding box center [717, 833] width 33 height 24
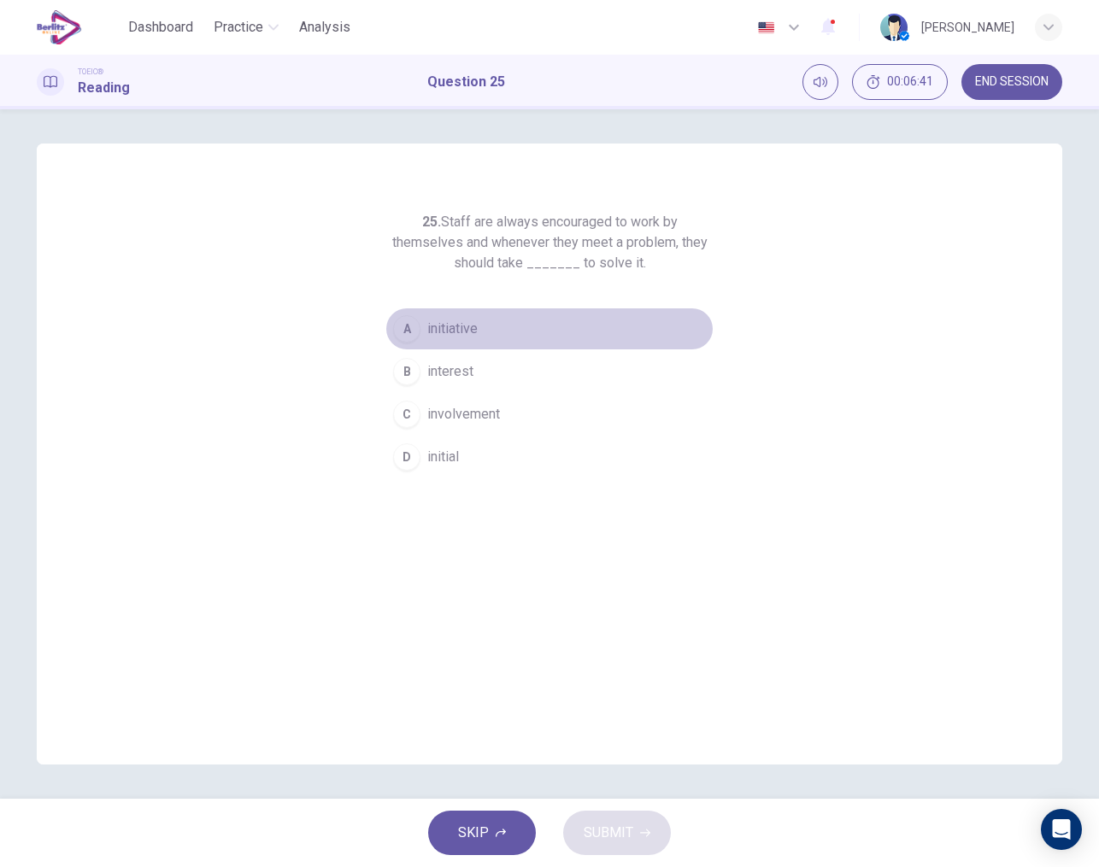
click at [460, 320] on span "initiative" at bounding box center [452, 329] width 50 height 21
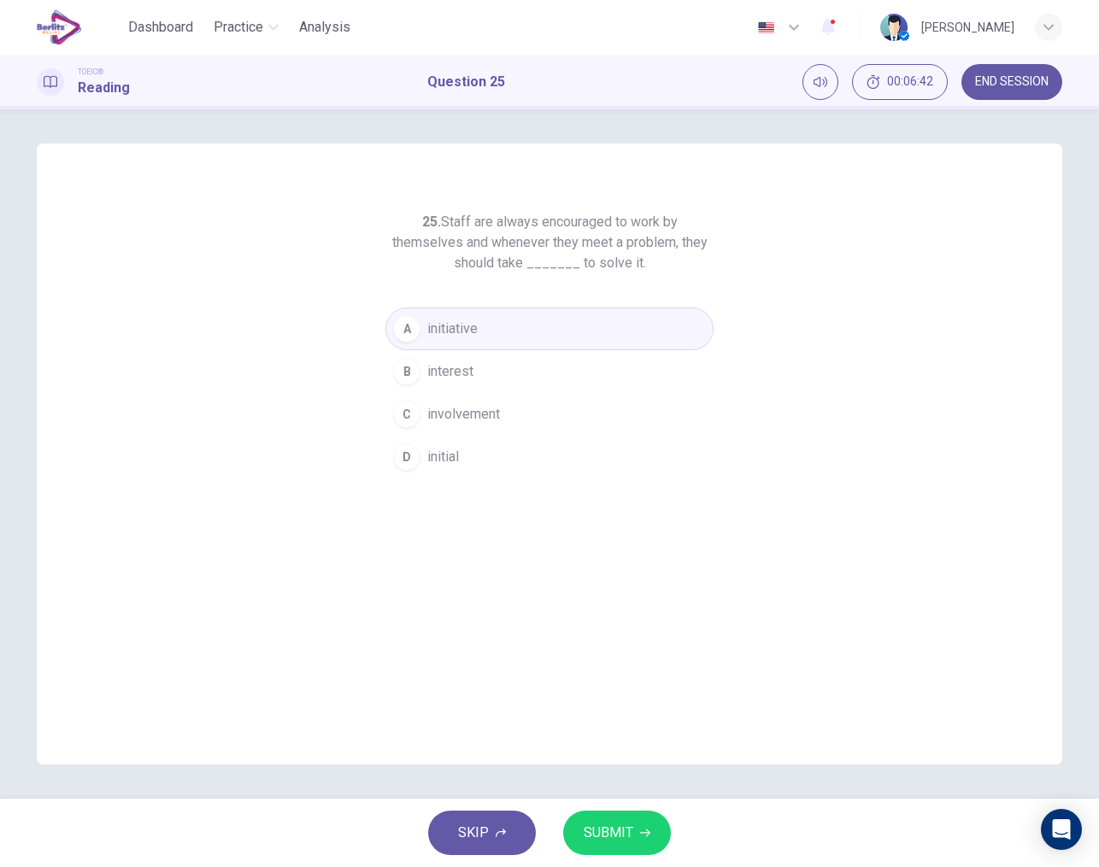
click at [617, 836] on span "SUBMIT" at bounding box center [609, 833] width 50 height 24
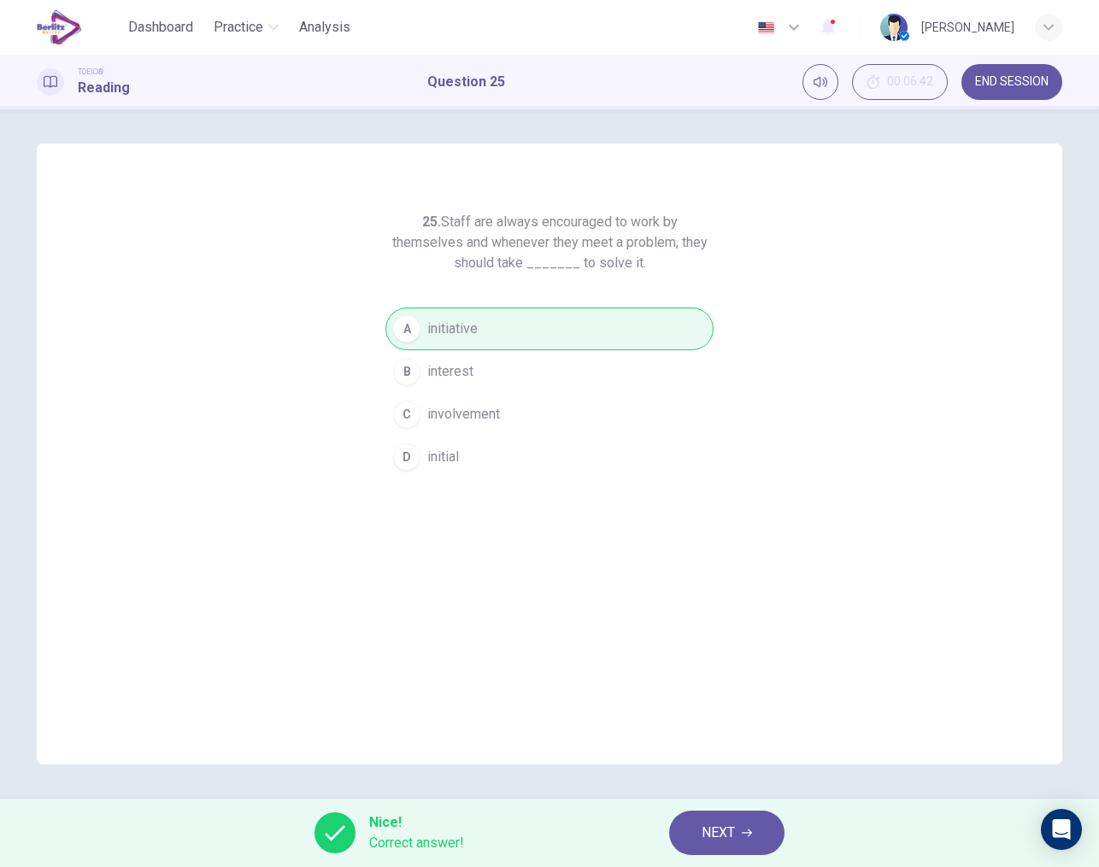
click at [710, 836] on span "NEXT" at bounding box center [717, 833] width 33 height 24
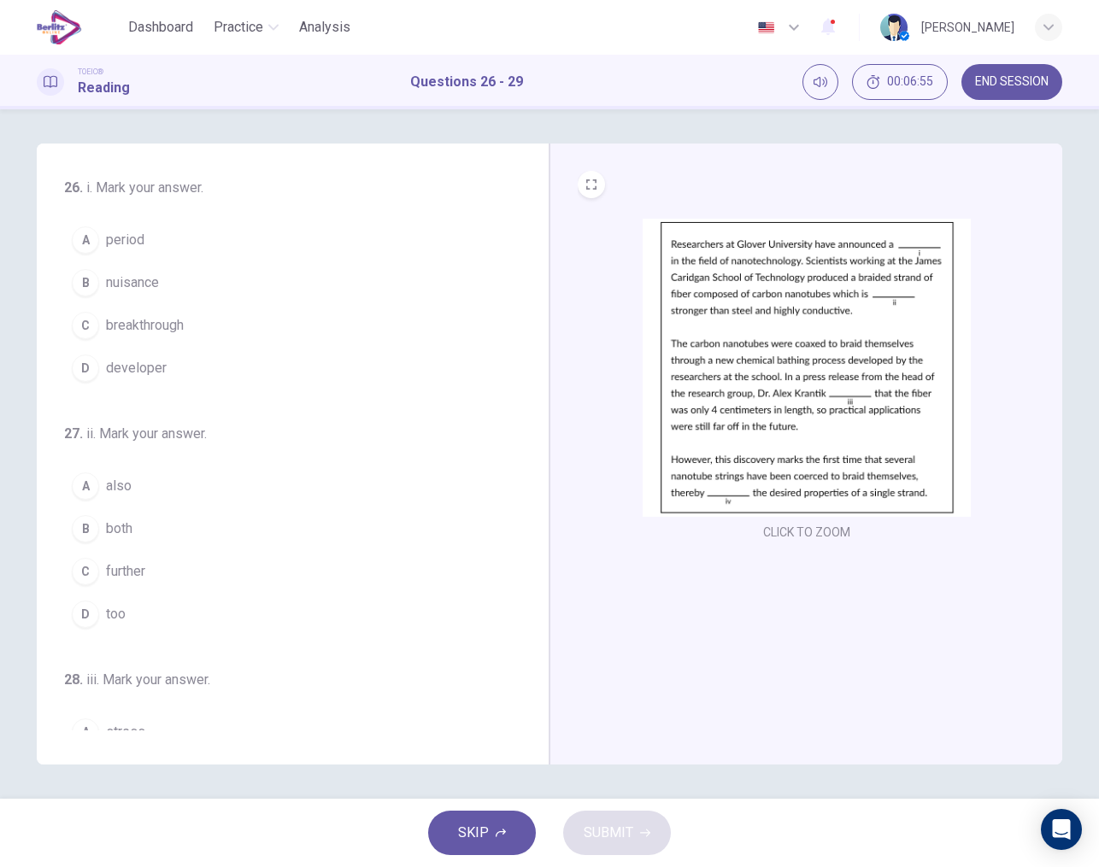
drag, startPoint x: 832, startPoint y: 389, endPoint x: 838, endPoint y: 403, distance: 15.7
click at [838, 403] on img at bounding box center [806, 368] width 328 height 298
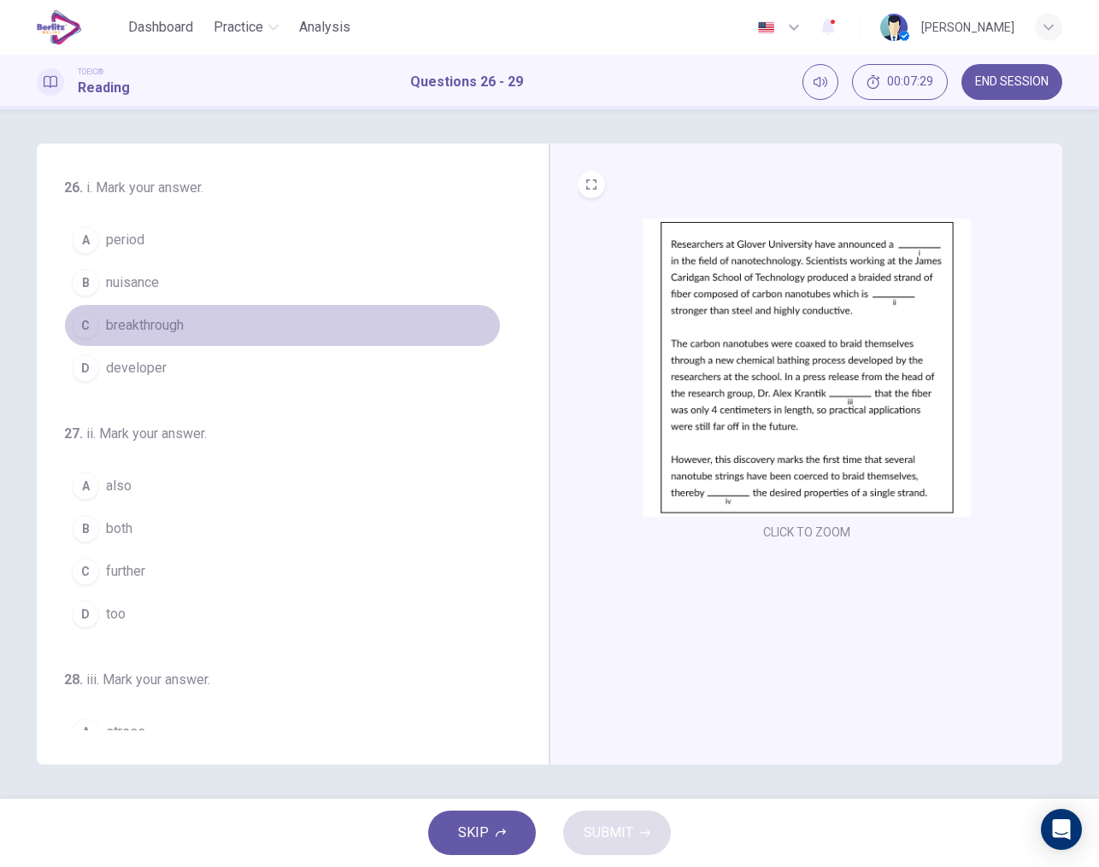
click at [83, 320] on div "C" at bounding box center [85, 325] width 27 height 27
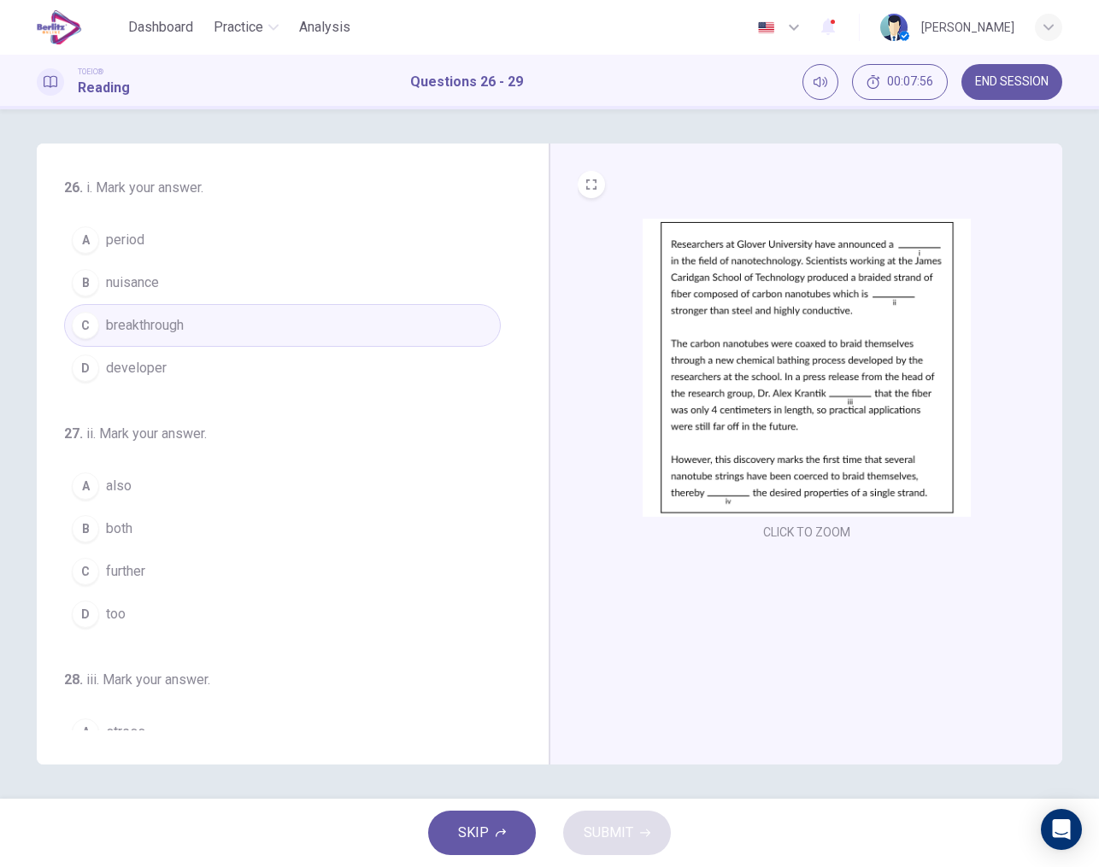
click at [81, 616] on div "D" at bounding box center [85, 614] width 27 height 27
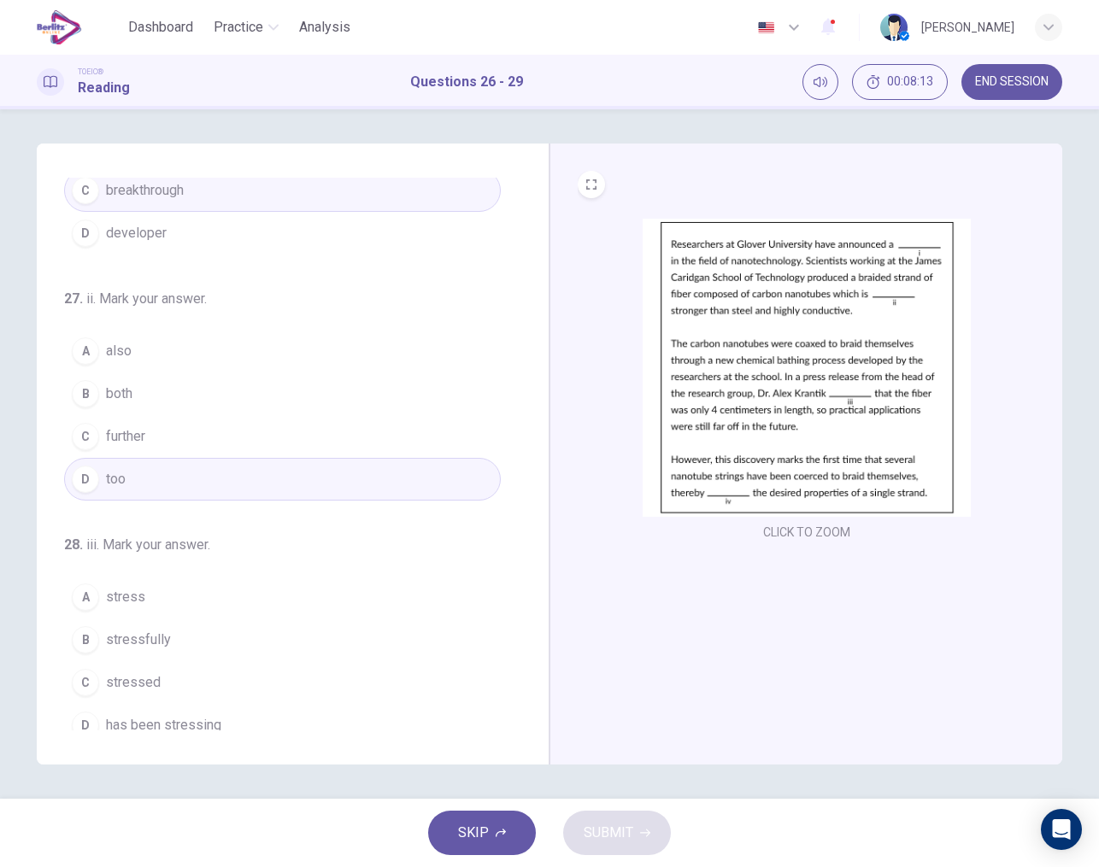
scroll to position [202, 0]
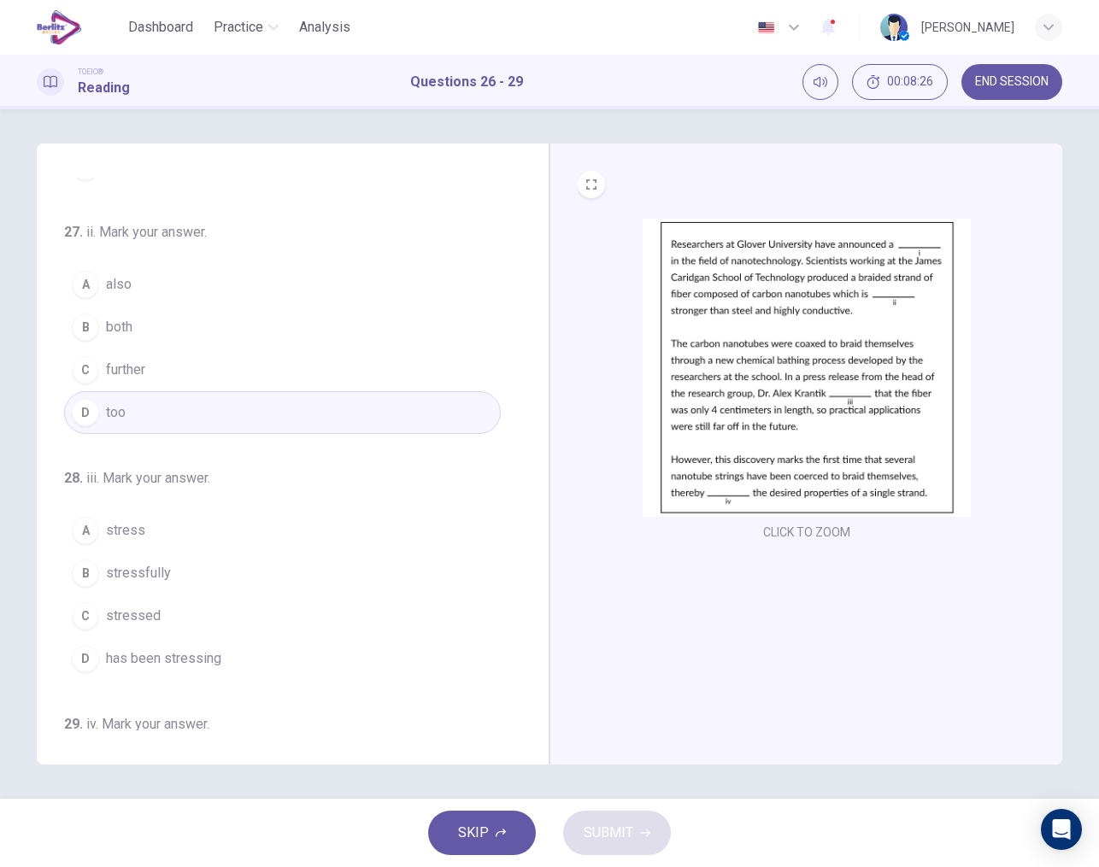
click at [155, 654] on span "has been stressing" at bounding box center [163, 658] width 115 height 21
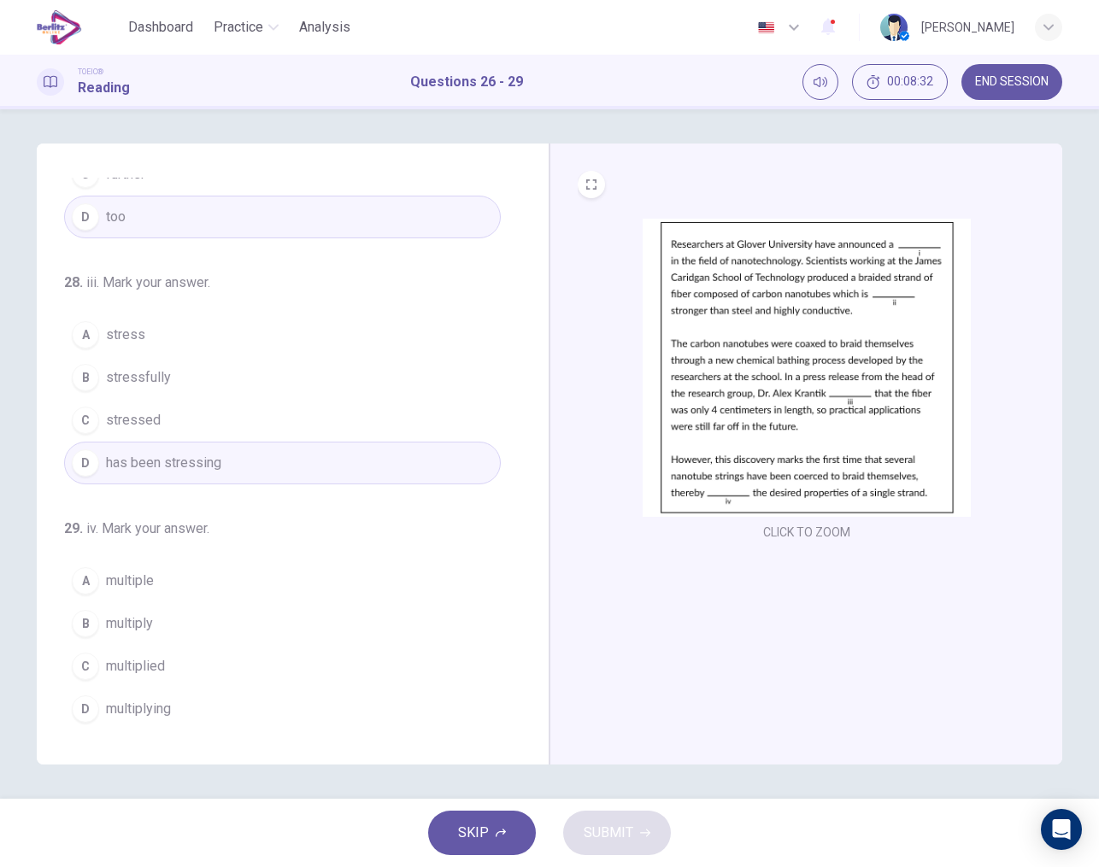
scroll to position [0, 0]
click at [141, 711] on span "multiplying" at bounding box center [138, 709] width 65 height 21
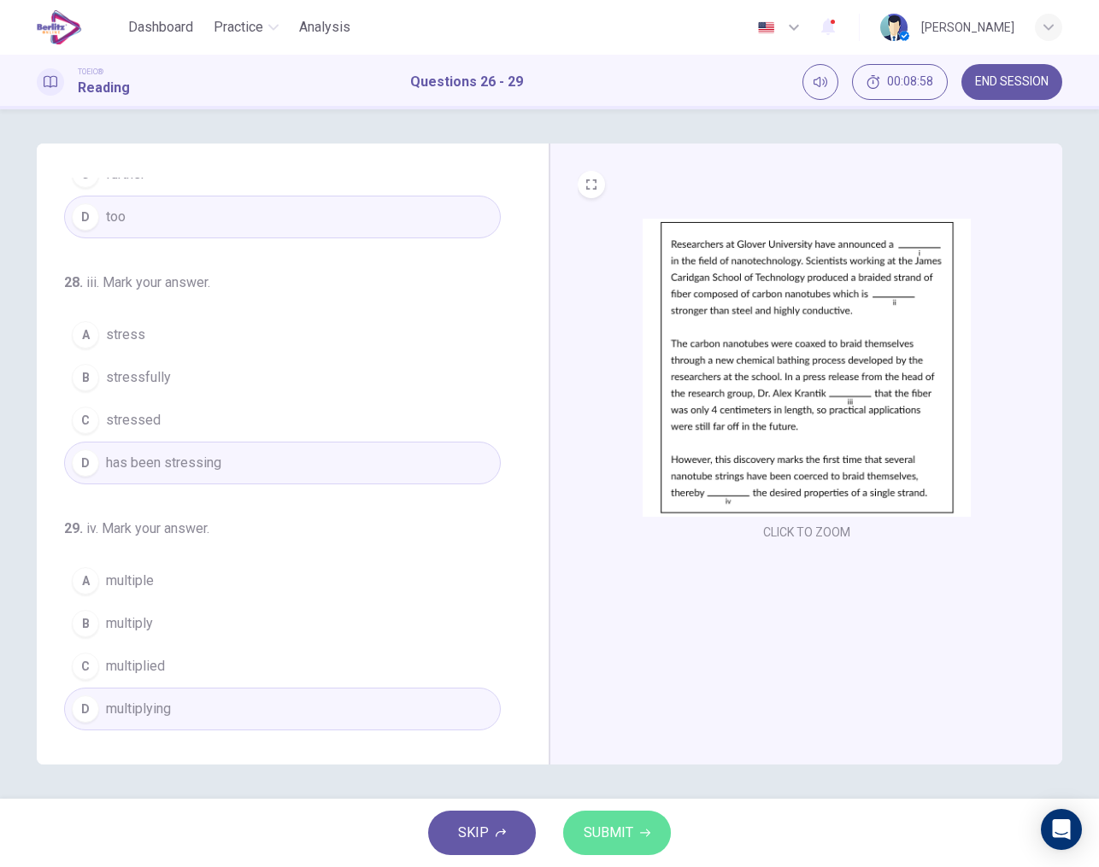
click at [630, 818] on button "SUBMIT" at bounding box center [617, 833] width 108 height 44
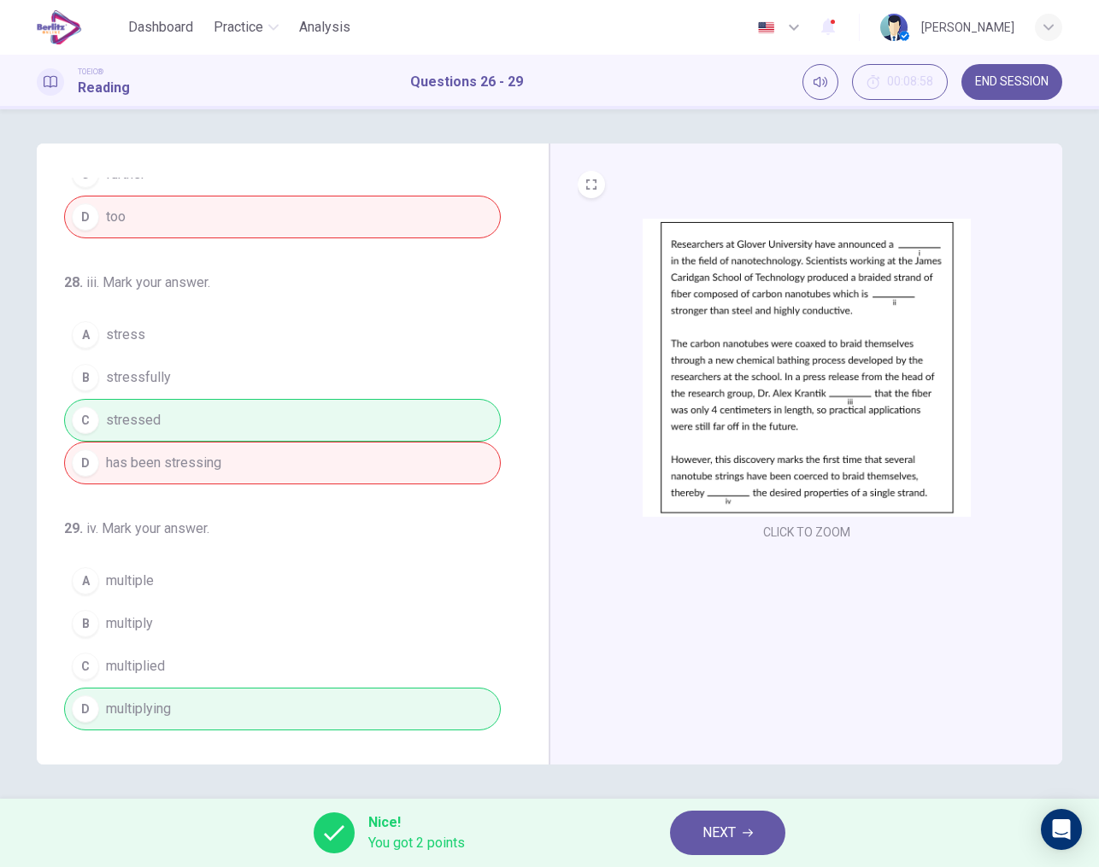
scroll to position [397, 0]
click at [699, 836] on button "NEXT" at bounding box center [727, 833] width 115 height 44
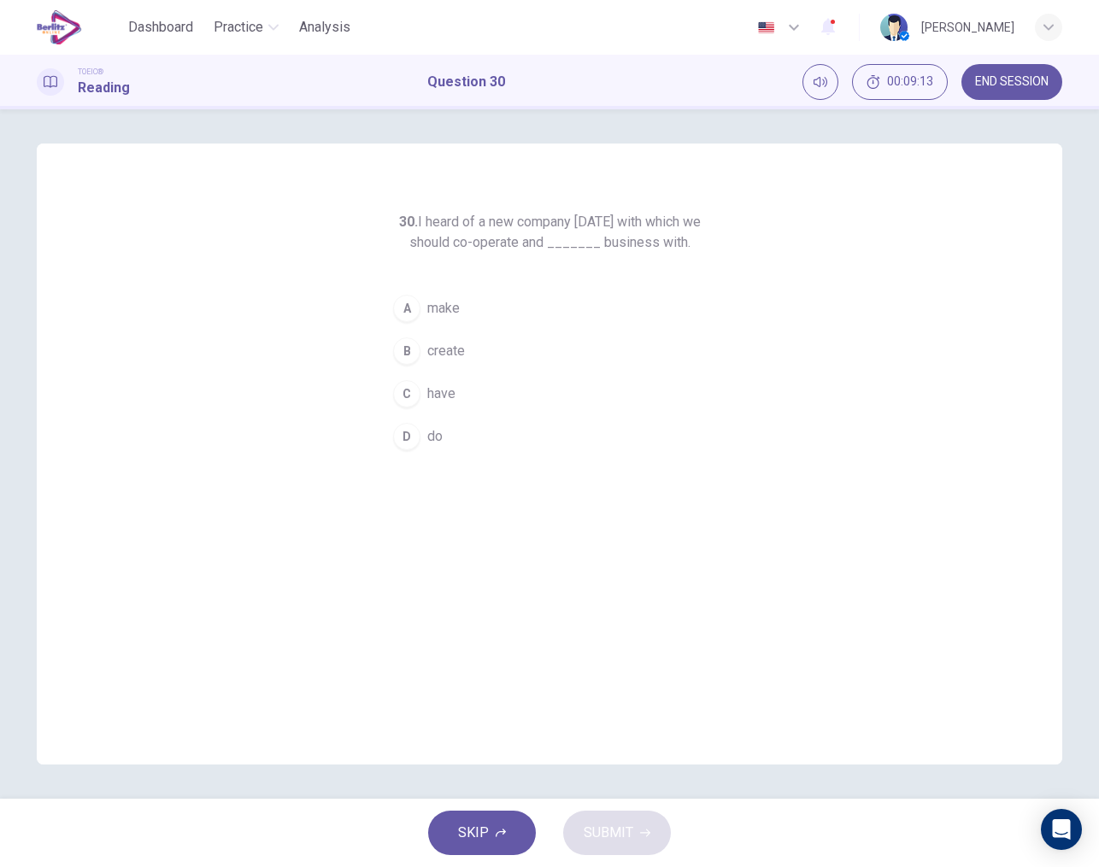
click at [413, 317] on div "A" at bounding box center [406, 308] width 27 height 27
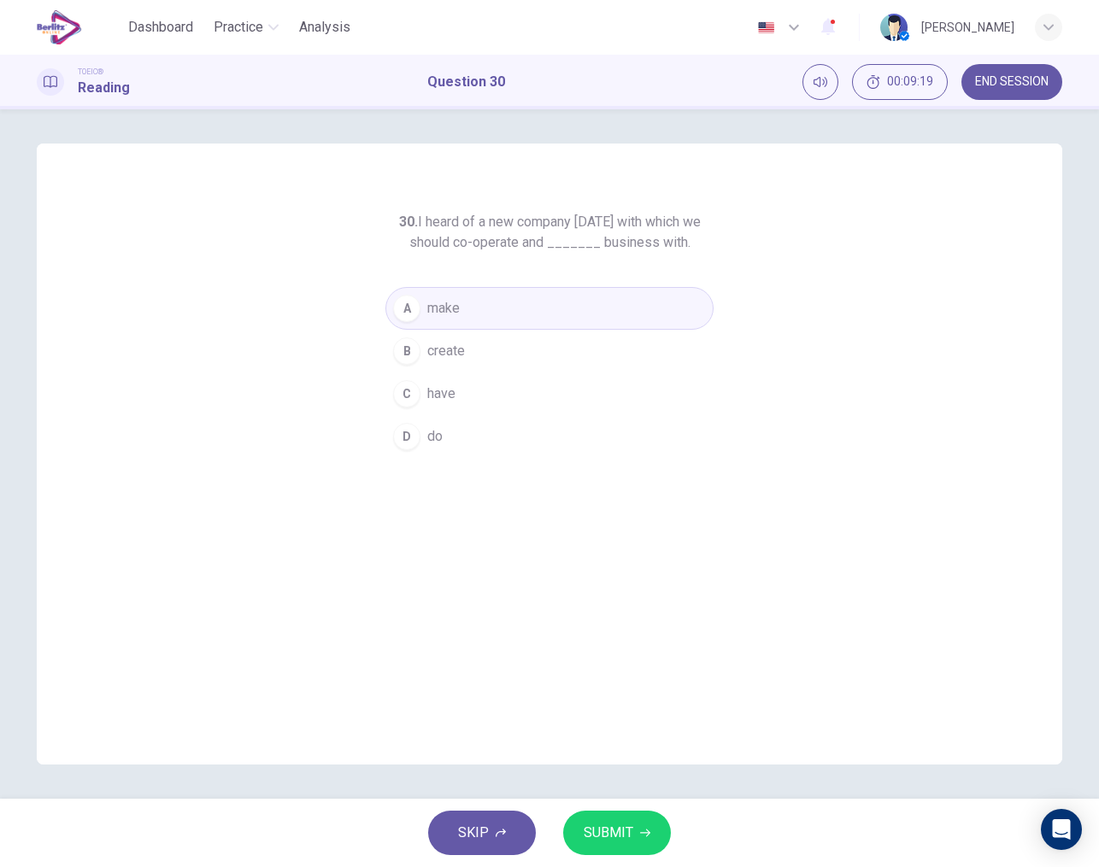
click at [634, 836] on button "SUBMIT" at bounding box center [617, 833] width 108 height 44
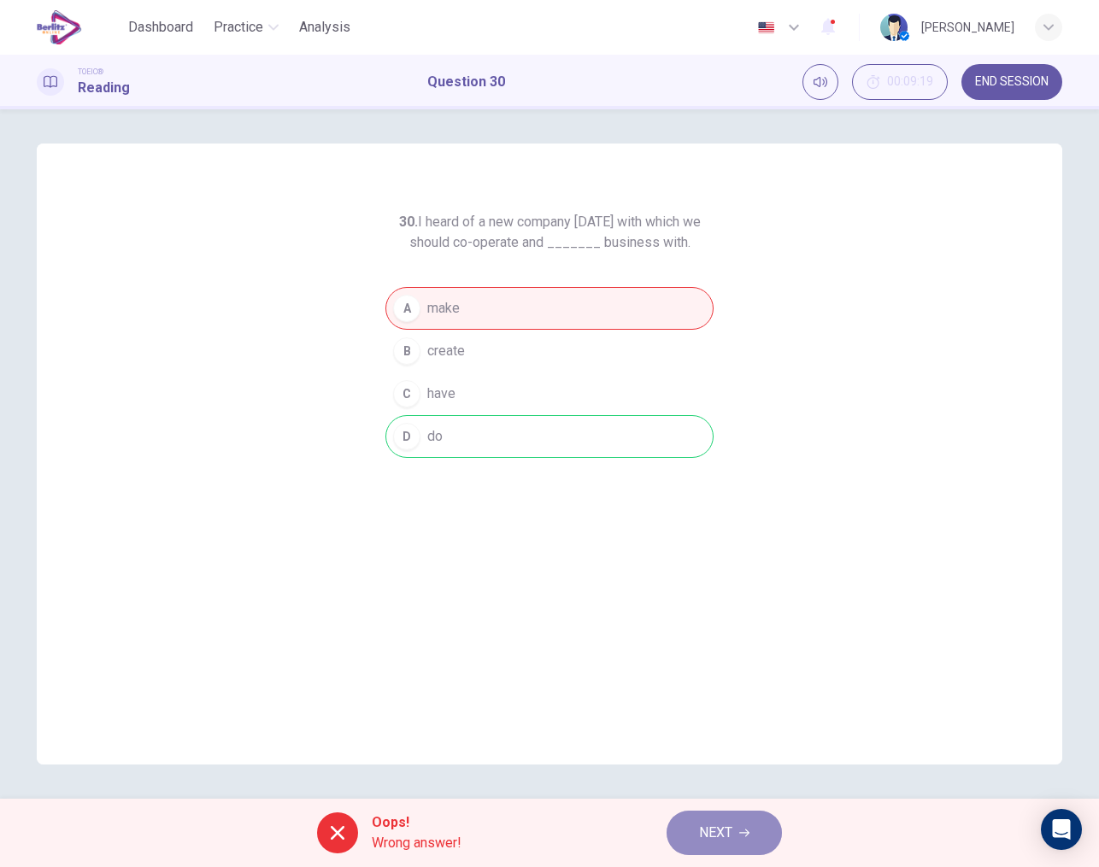
click at [701, 834] on span "NEXT" at bounding box center [715, 833] width 33 height 24
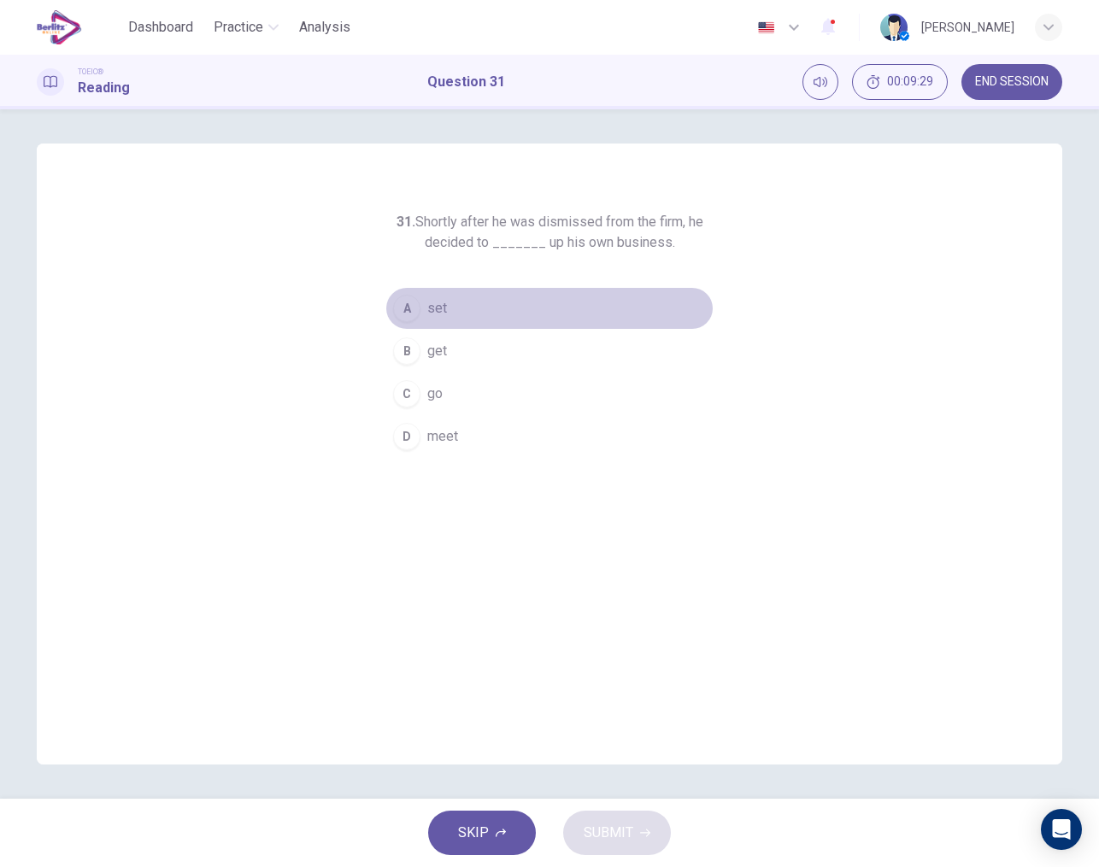
click at [408, 315] on div "A" at bounding box center [406, 308] width 27 height 27
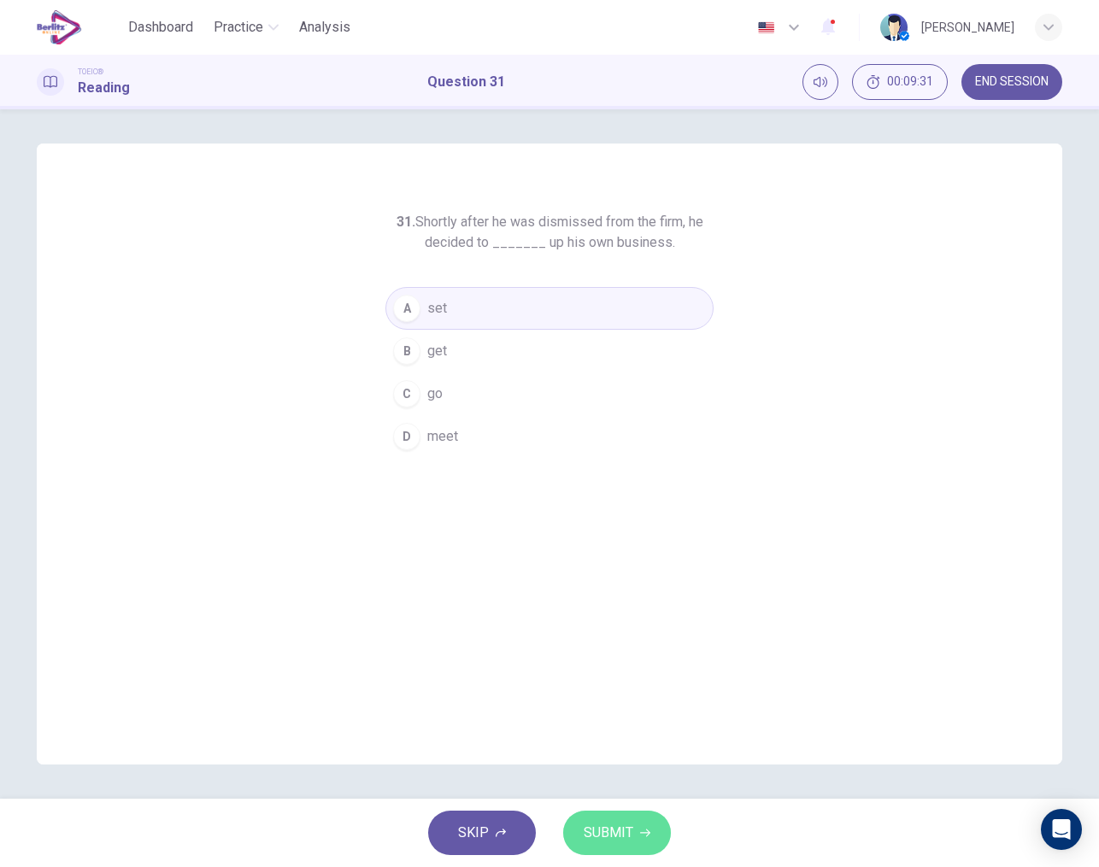
click at [610, 841] on span "SUBMIT" at bounding box center [609, 833] width 50 height 24
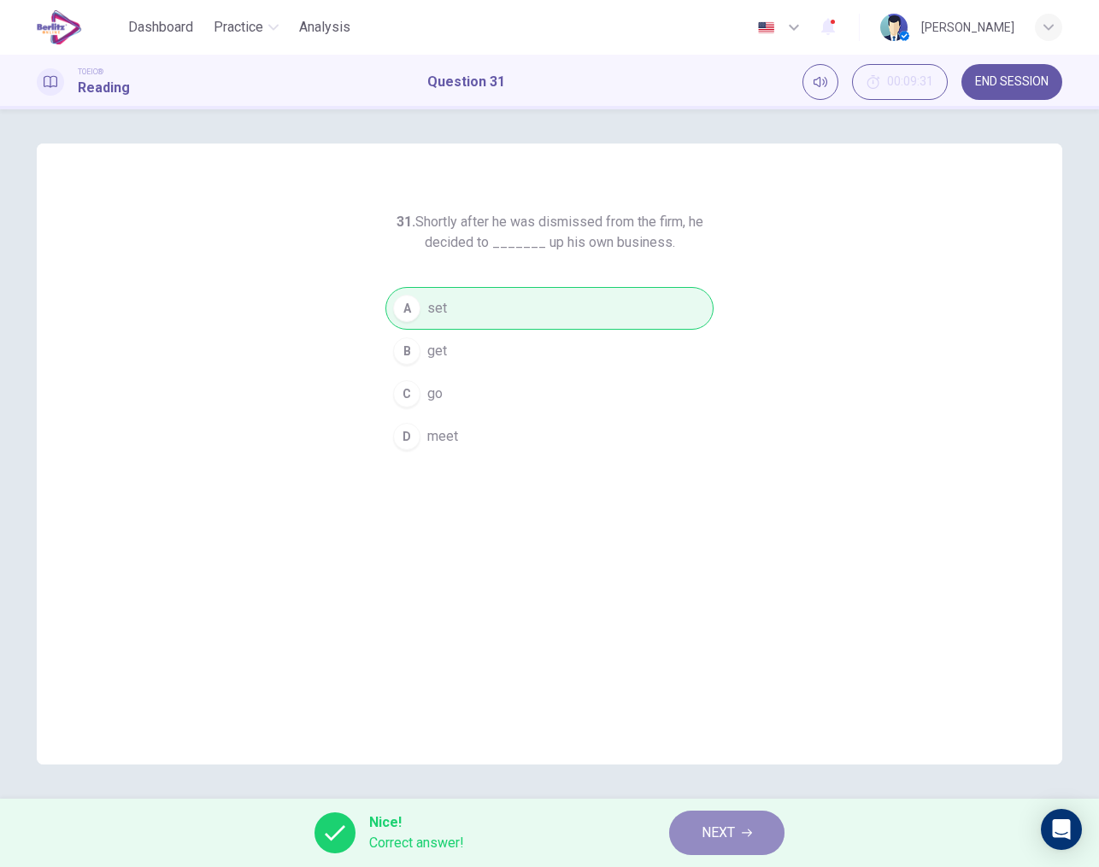
click at [719, 827] on span "NEXT" at bounding box center [717, 833] width 33 height 24
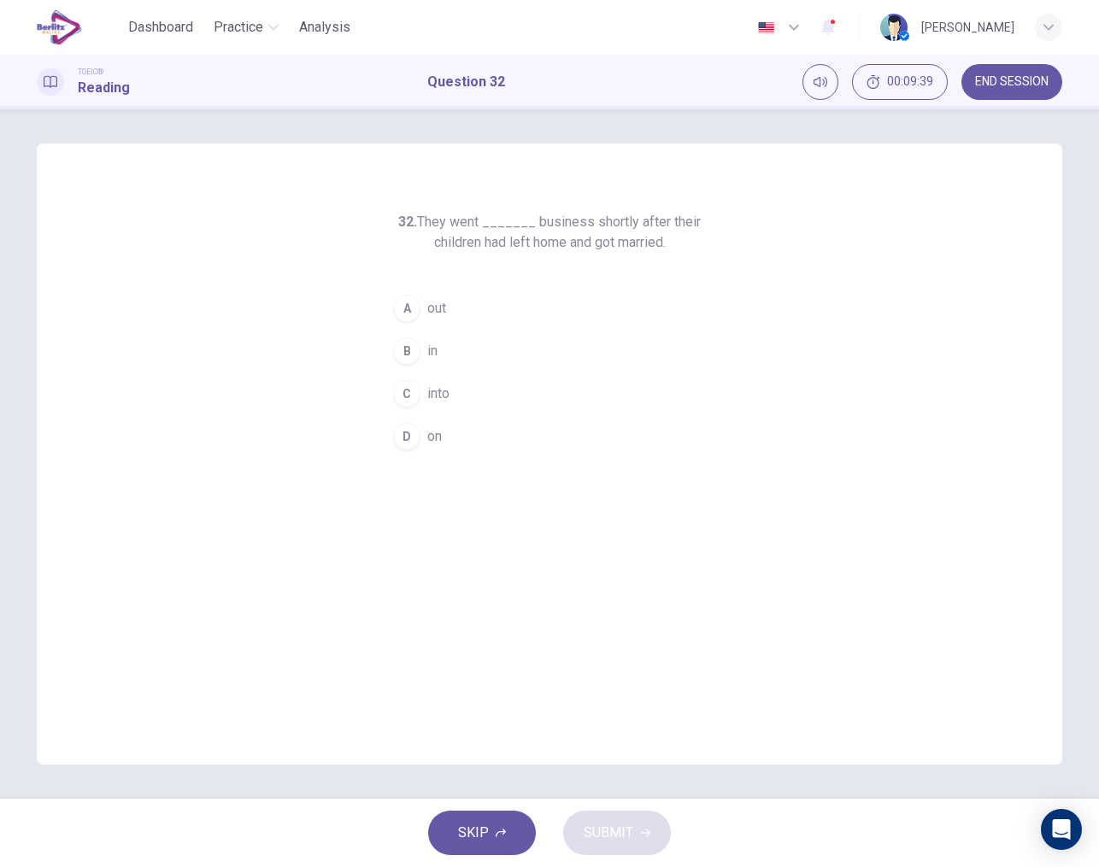
click at [406, 319] on div "A" at bounding box center [406, 308] width 27 height 27
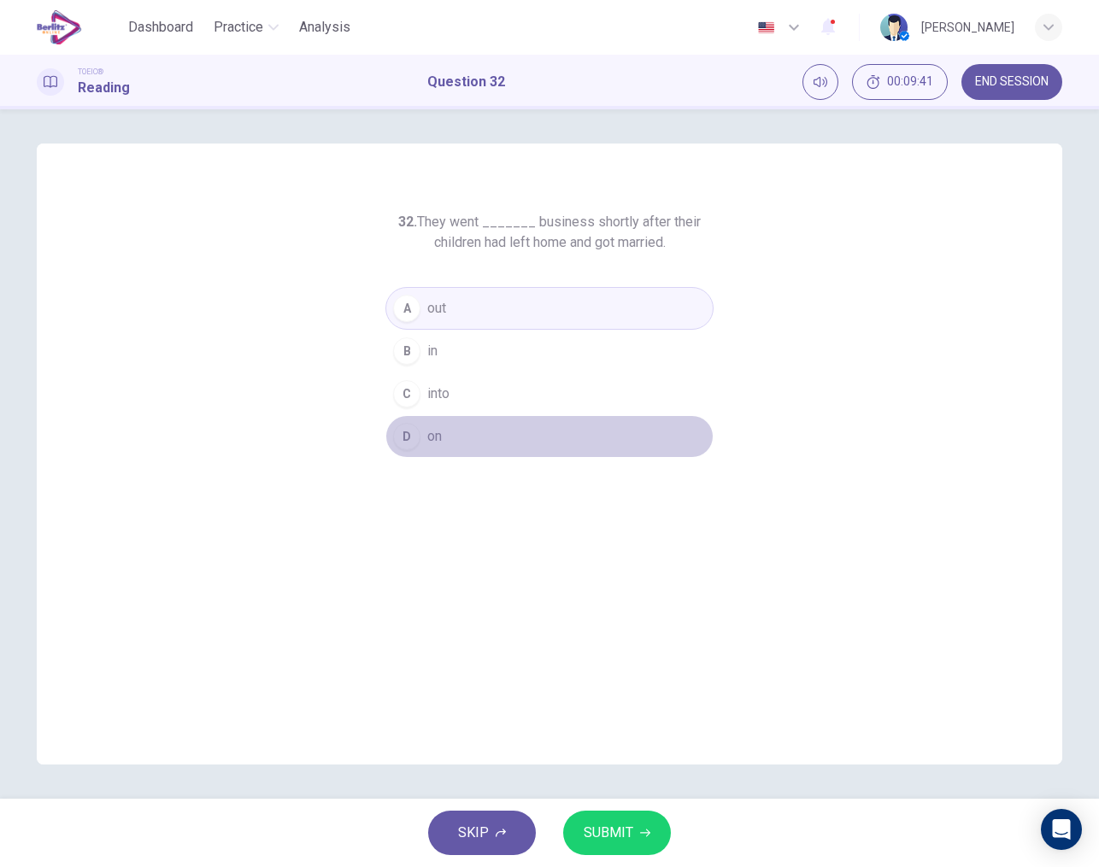
click at [415, 448] on button "D on" at bounding box center [549, 436] width 328 height 43
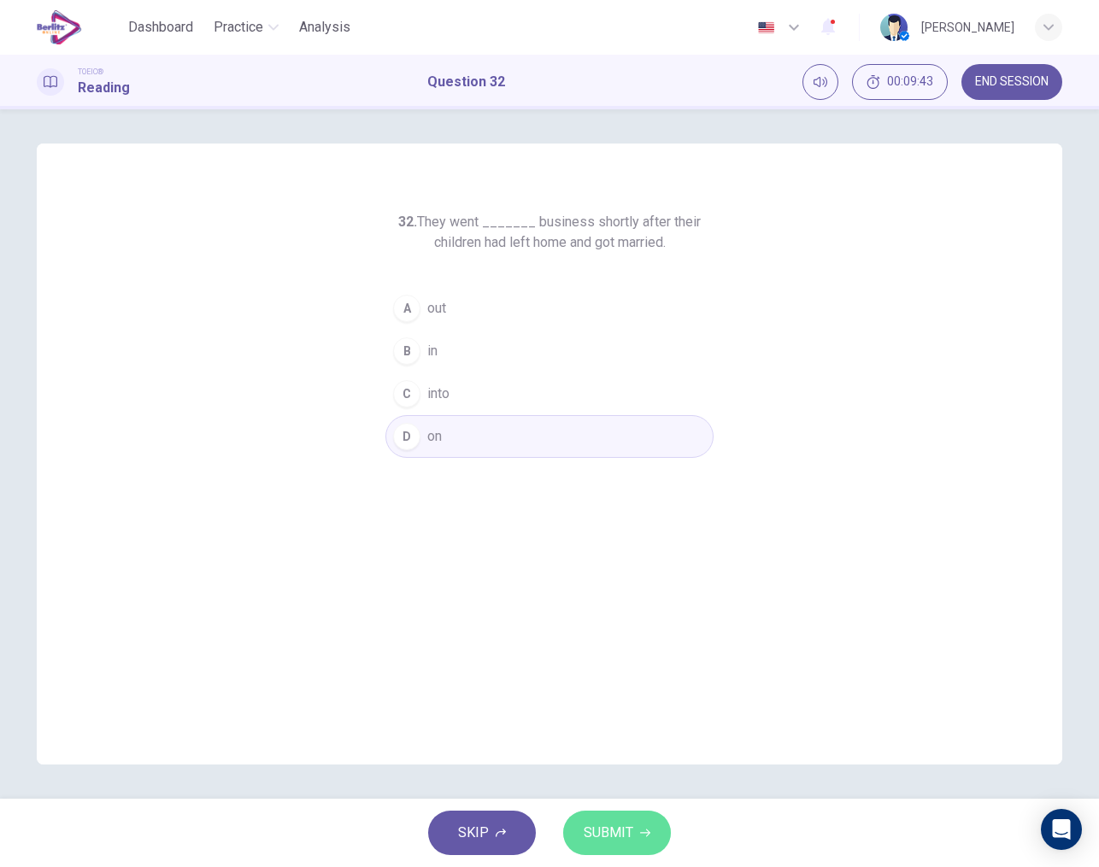
click at [607, 822] on span "SUBMIT" at bounding box center [609, 833] width 50 height 24
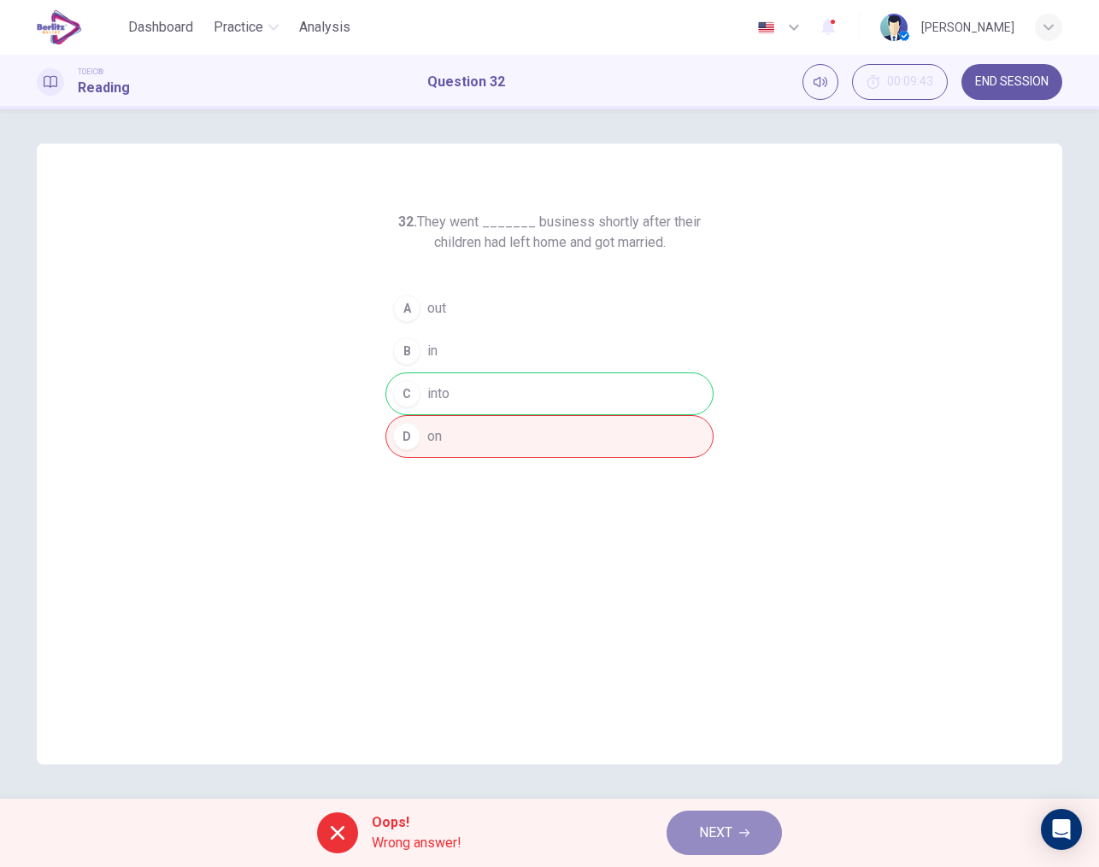
click at [691, 827] on button "NEXT" at bounding box center [723, 833] width 115 height 44
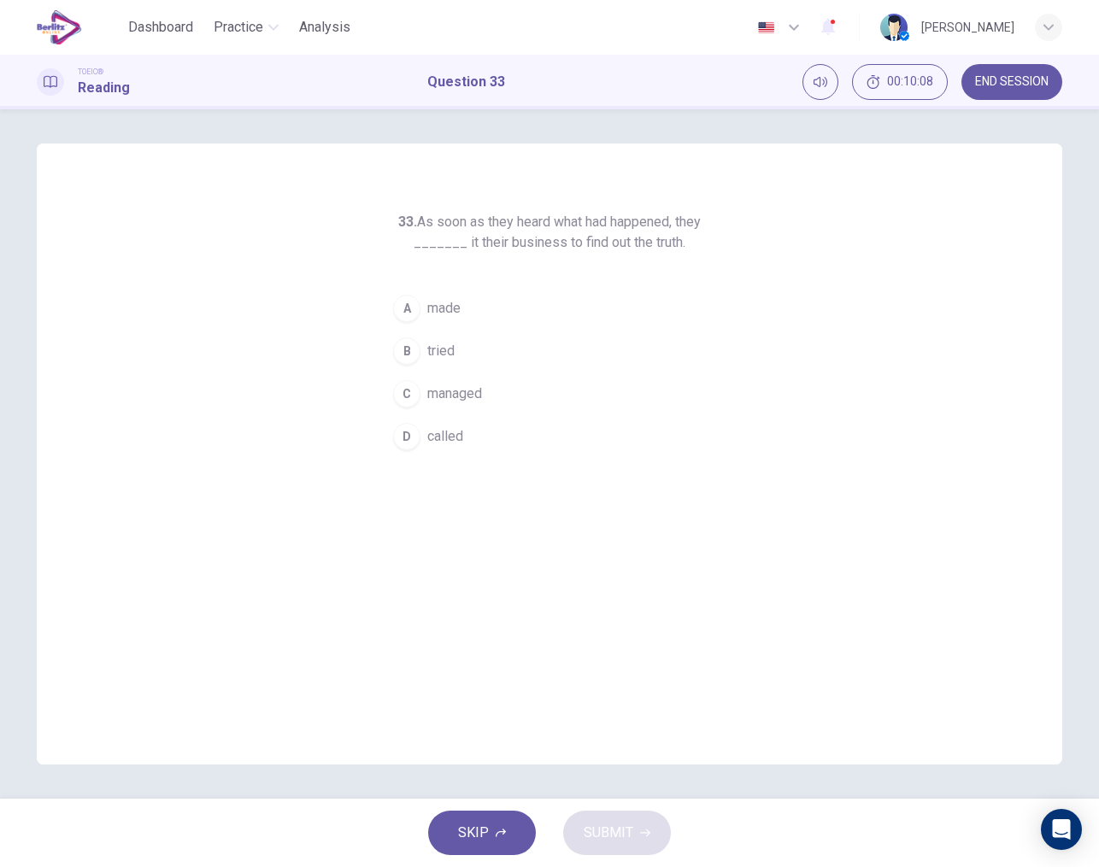
click at [443, 435] on span "called" at bounding box center [445, 436] width 36 height 21
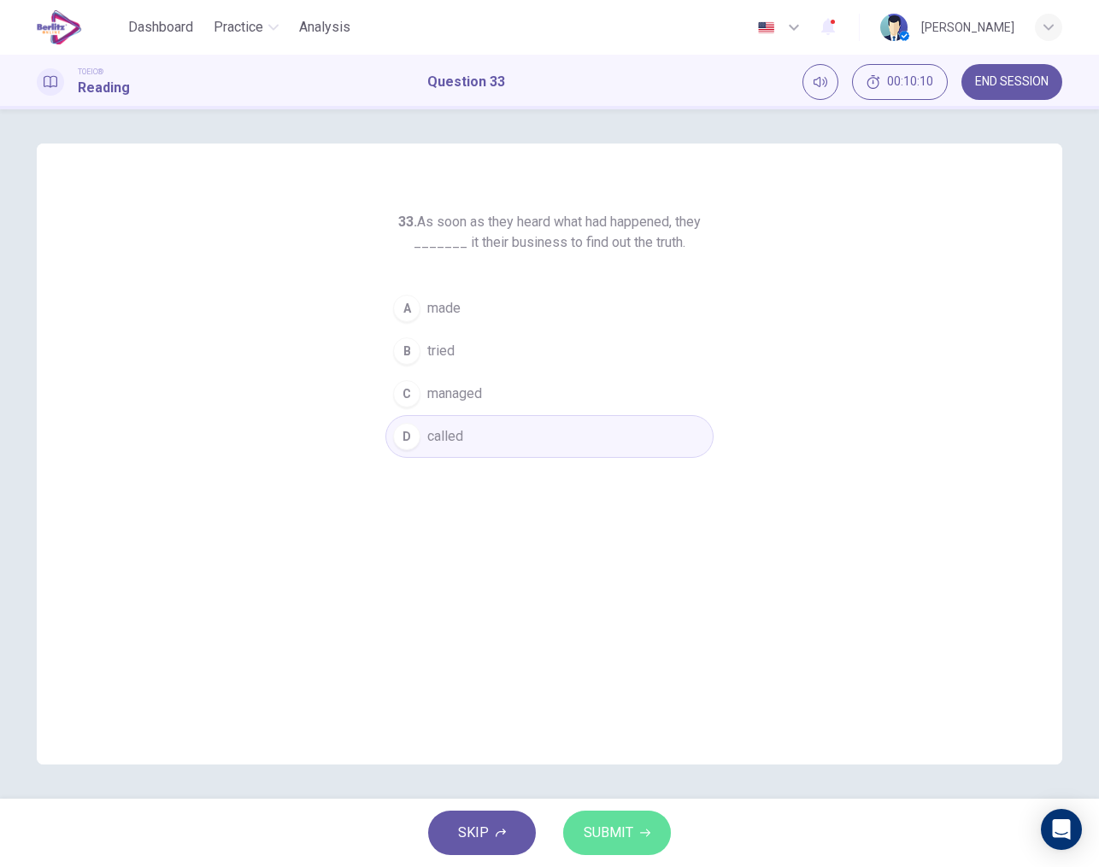
click at [613, 842] on span "SUBMIT" at bounding box center [609, 833] width 50 height 24
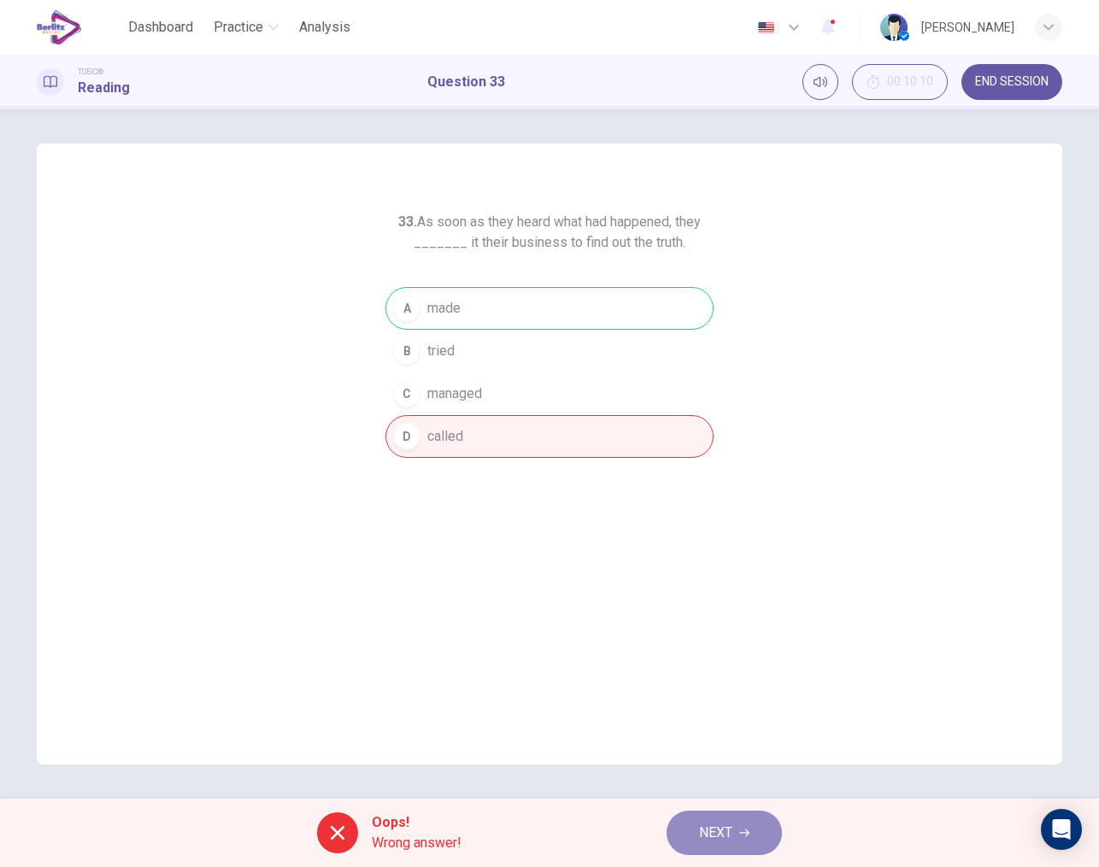
click at [697, 837] on button "NEXT" at bounding box center [723, 833] width 115 height 44
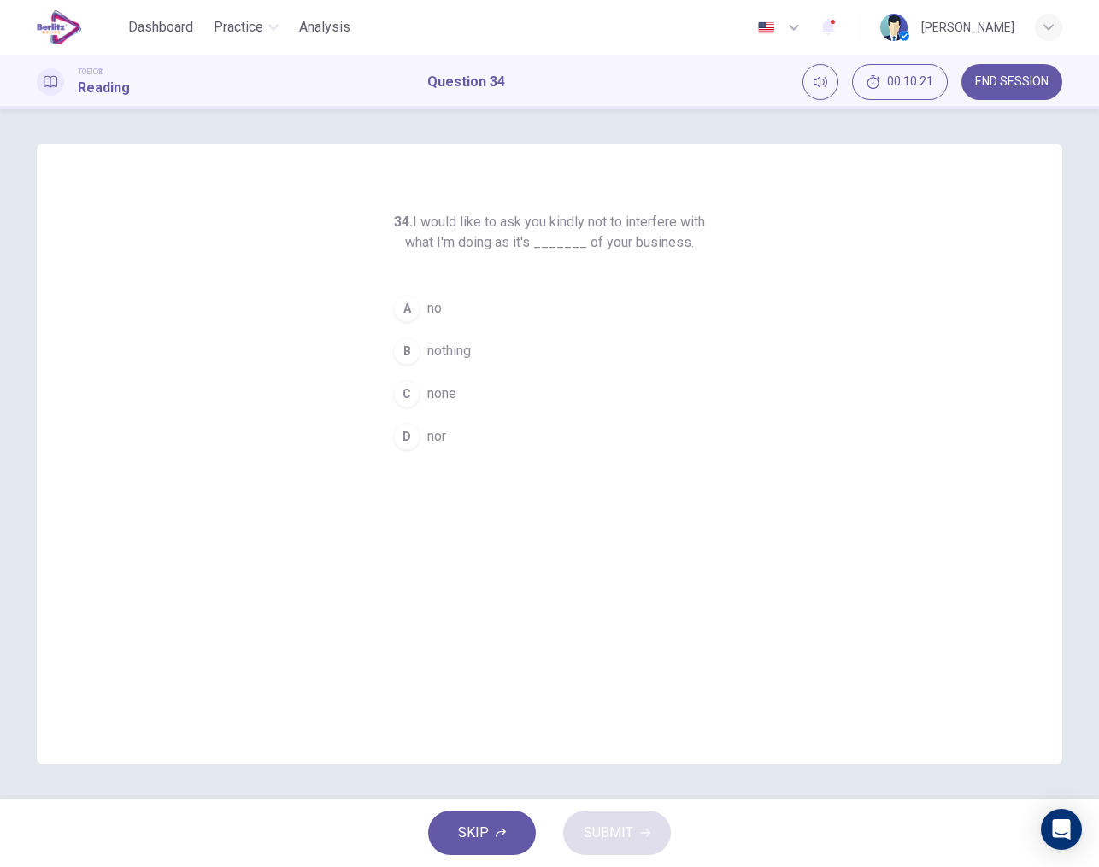
click at [431, 385] on span "none" at bounding box center [441, 394] width 29 height 21
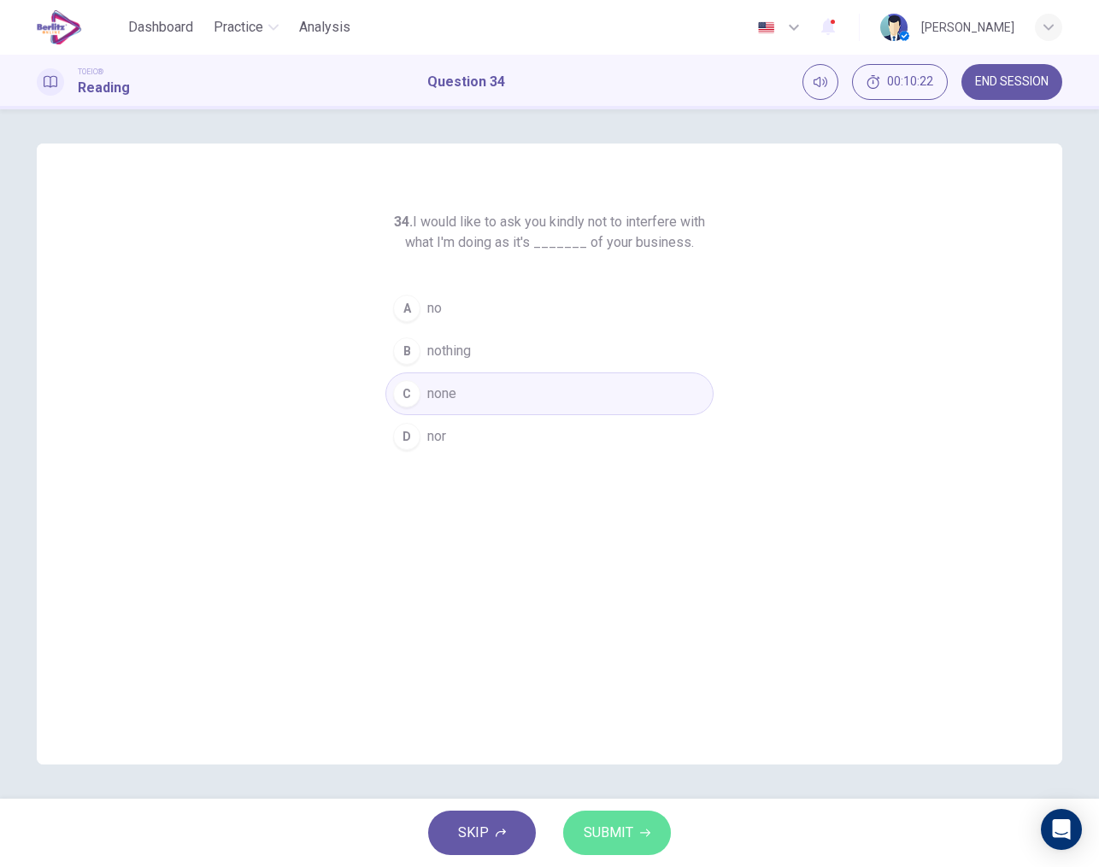
click at [612, 834] on span "SUBMIT" at bounding box center [609, 833] width 50 height 24
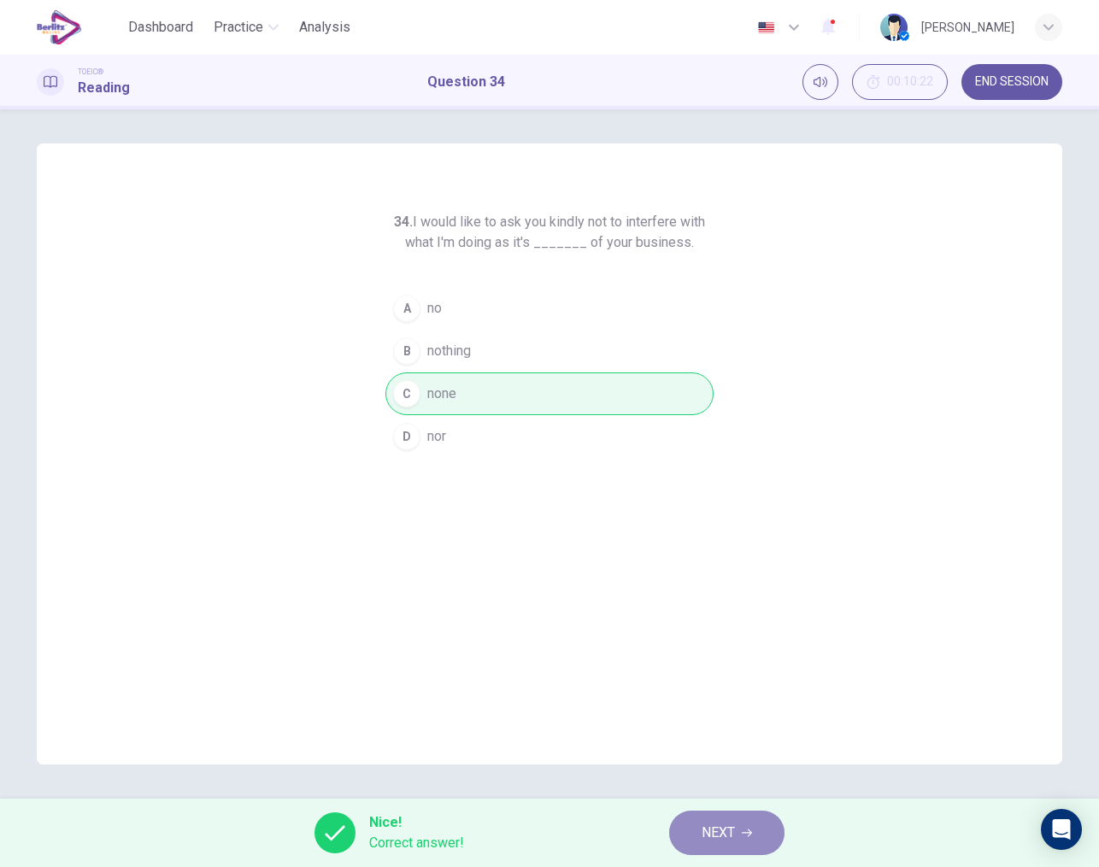
click at [733, 828] on span "NEXT" at bounding box center [717, 833] width 33 height 24
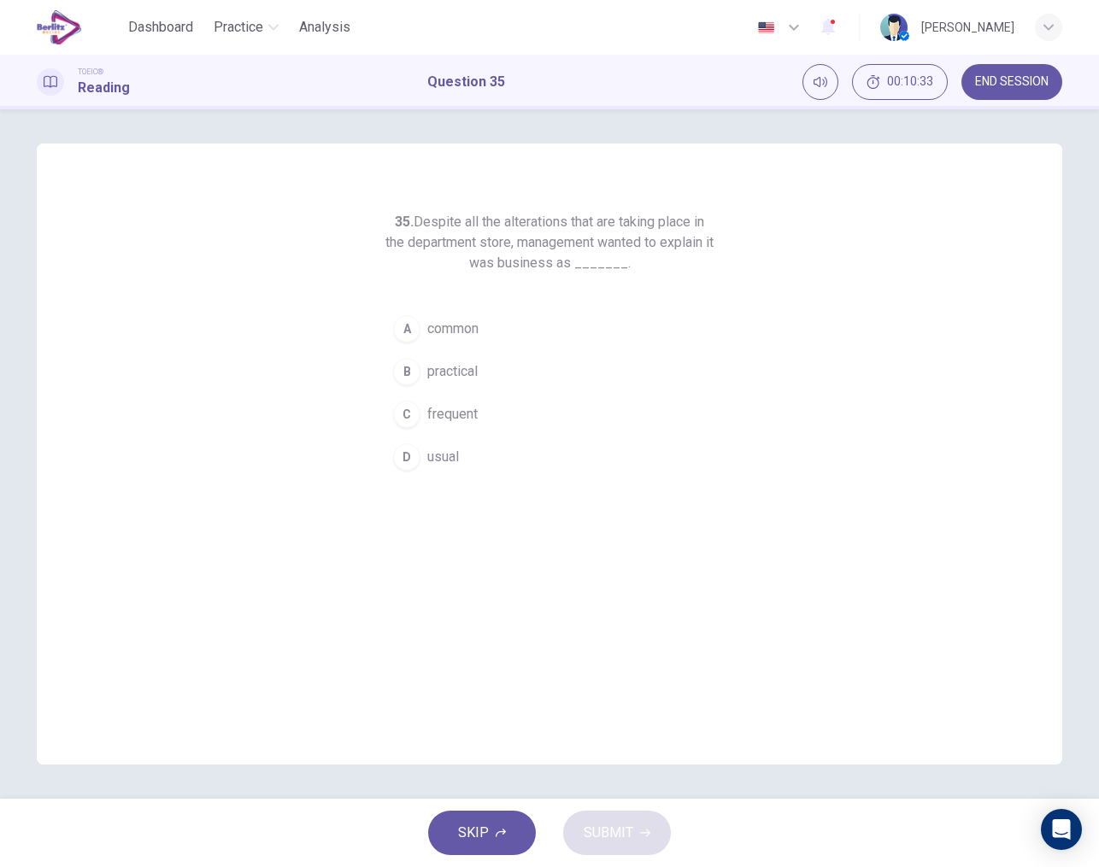
click at [441, 450] on span "usual" at bounding box center [443, 457] width 32 height 21
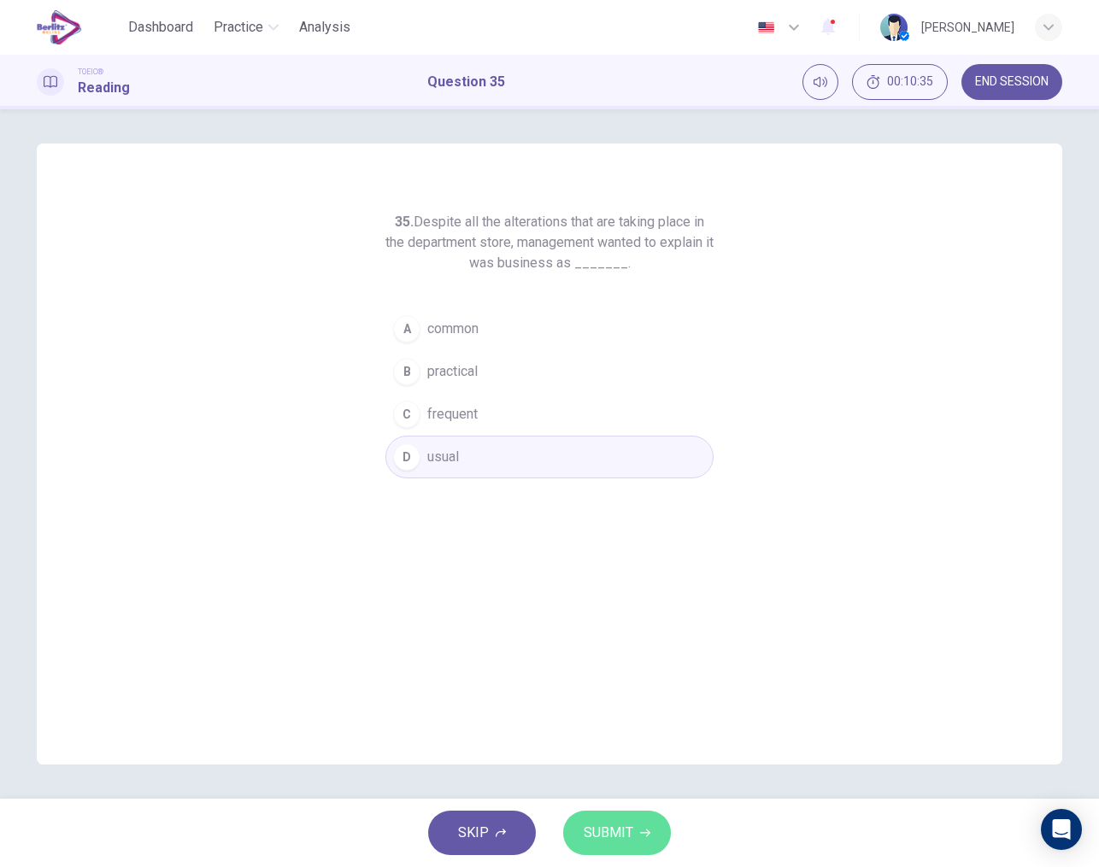
click at [601, 821] on span "SUBMIT" at bounding box center [609, 833] width 50 height 24
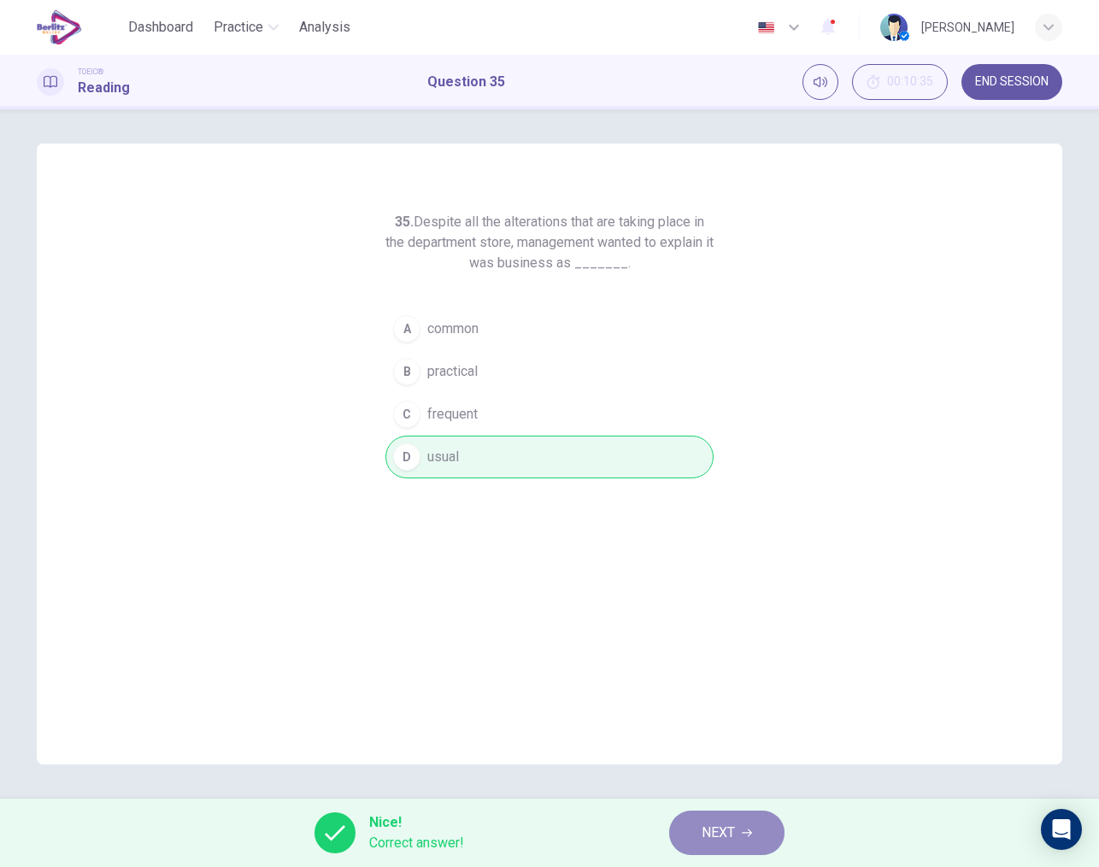
click at [701, 844] on button "NEXT" at bounding box center [726, 833] width 115 height 44
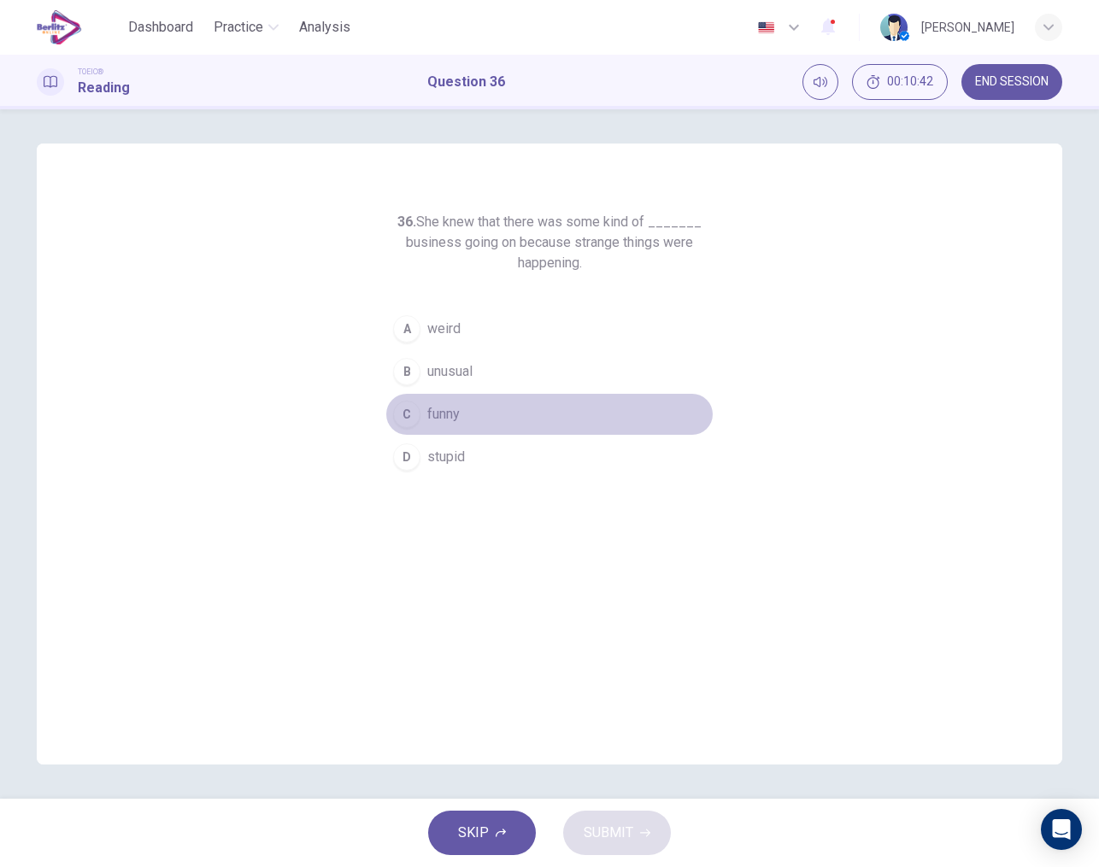
click at [414, 421] on div "C" at bounding box center [406, 414] width 27 height 27
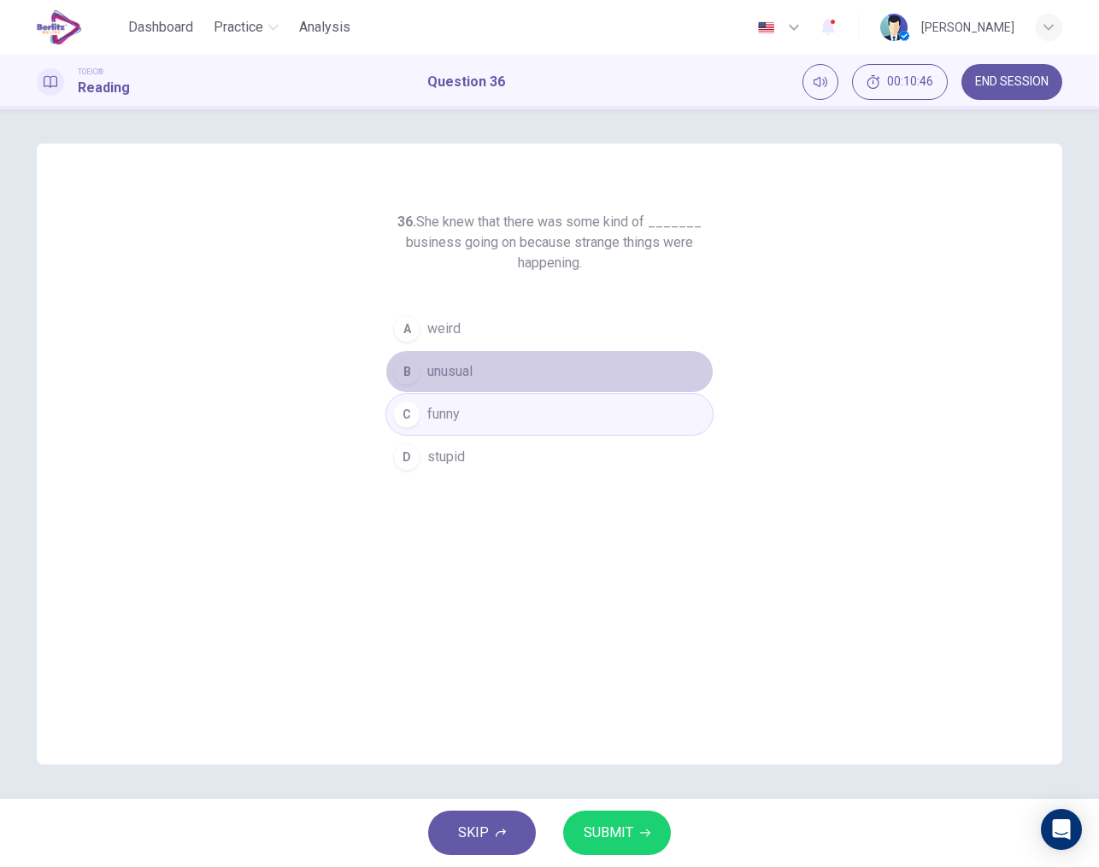
click at [427, 376] on span "unusual" at bounding box center [449, 371] width 45 height 21
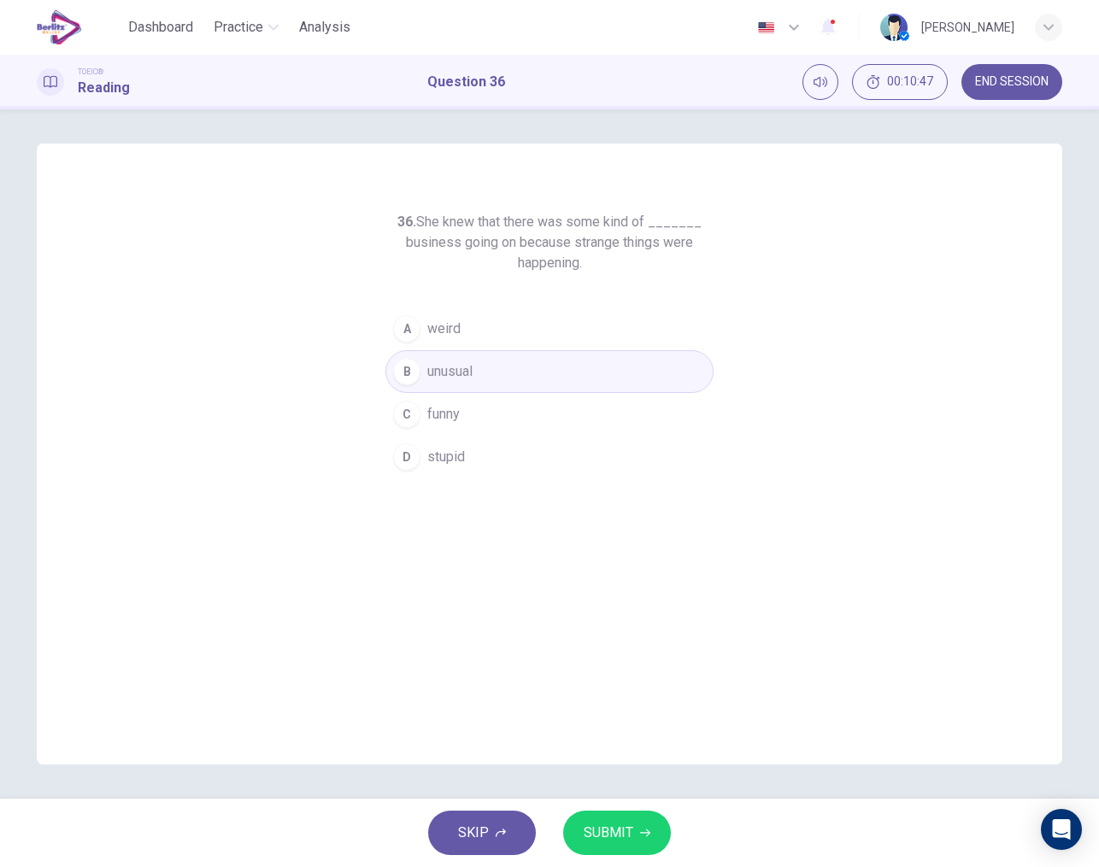
click at [619, 824] on span "SUBMIT" at bounding box center [609, 833] width 50 height 24
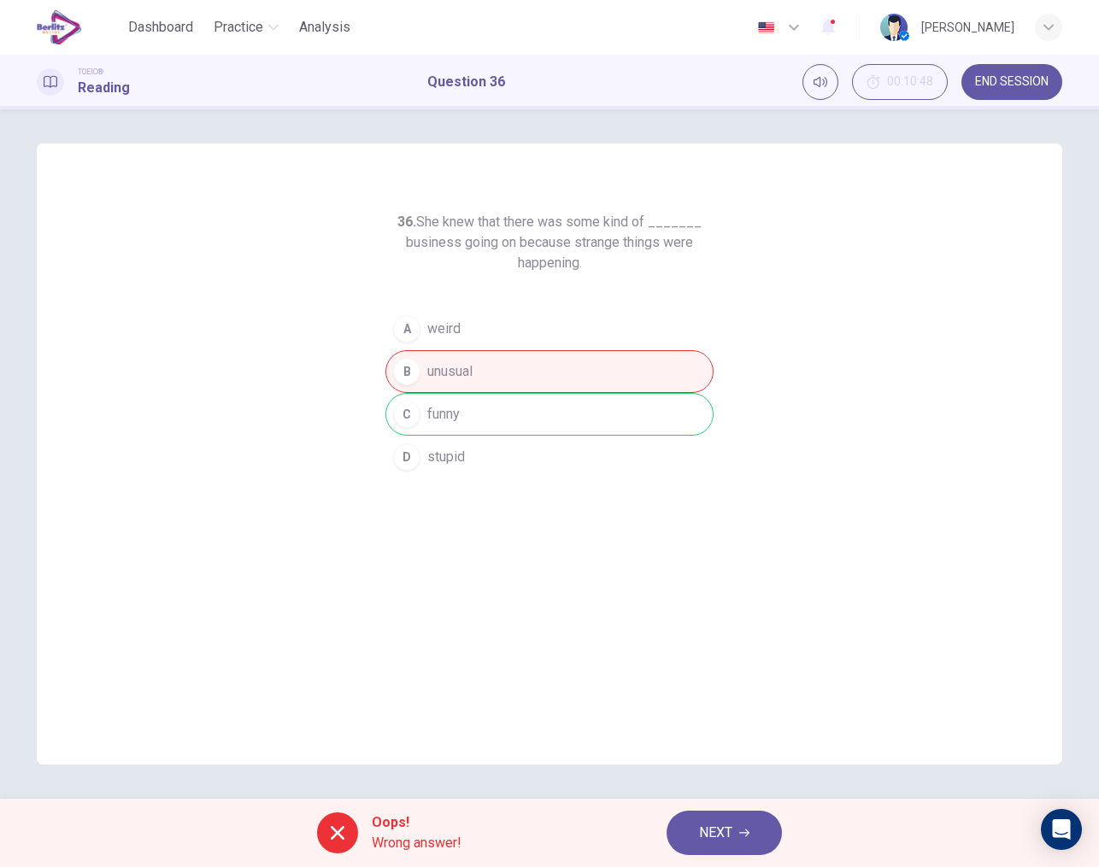
click at [736, 836] on button "NEXT" at bounding box center [723, 833] width 115 height 44
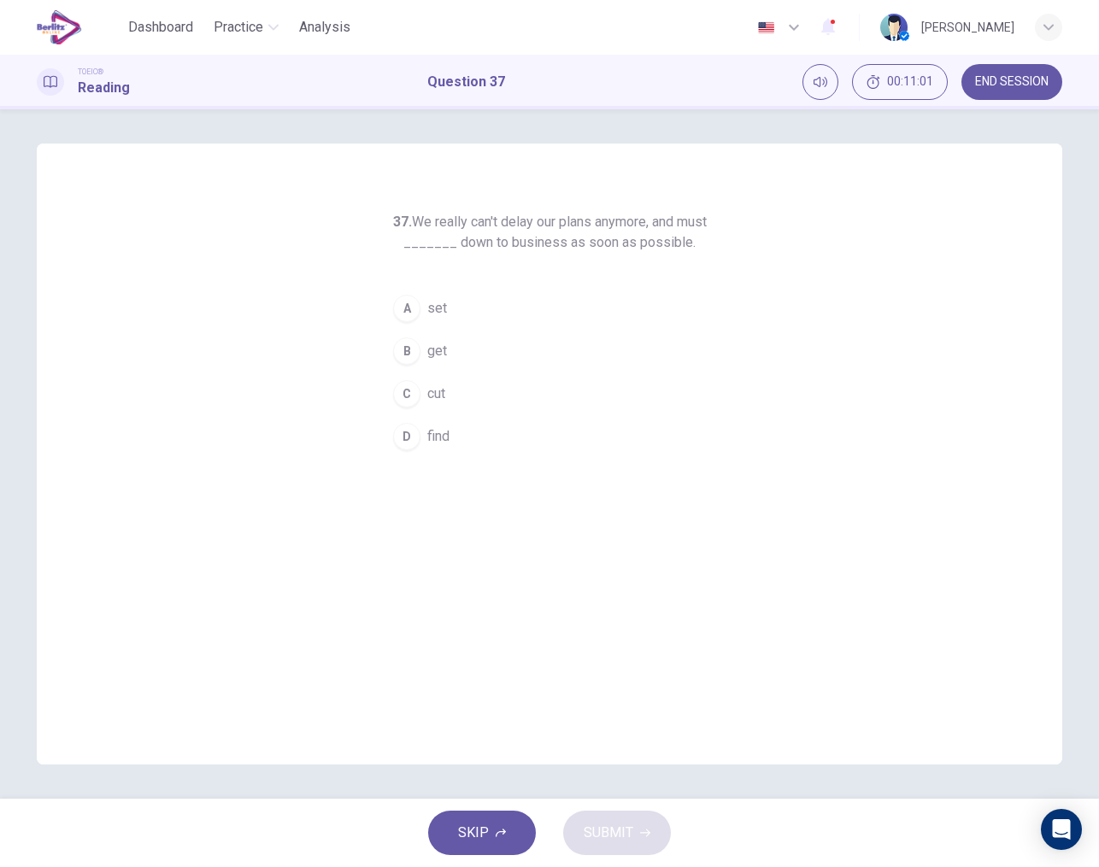
click at [414, 390] on div "C" at bounding box center [406, 393] width 27 height 27
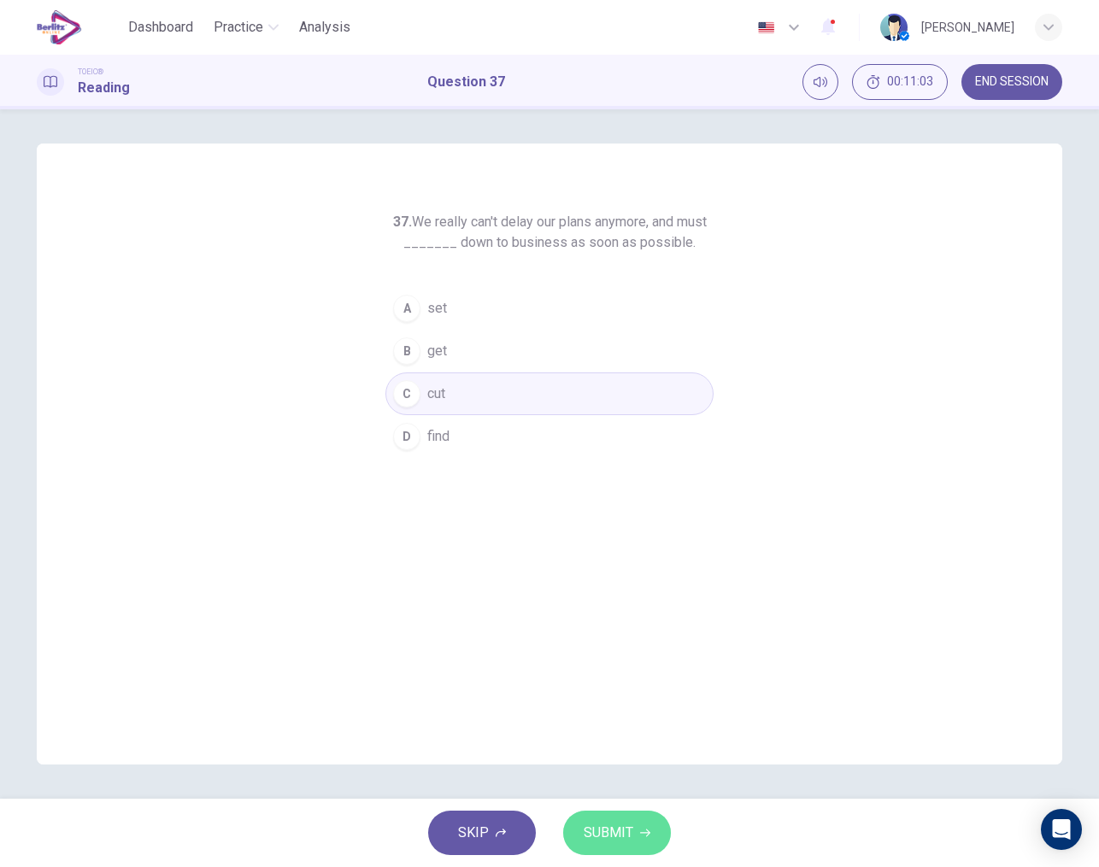
click at [600, 817] on button "SUBMIT" at bounding box center [617, 833] width 108 height 44
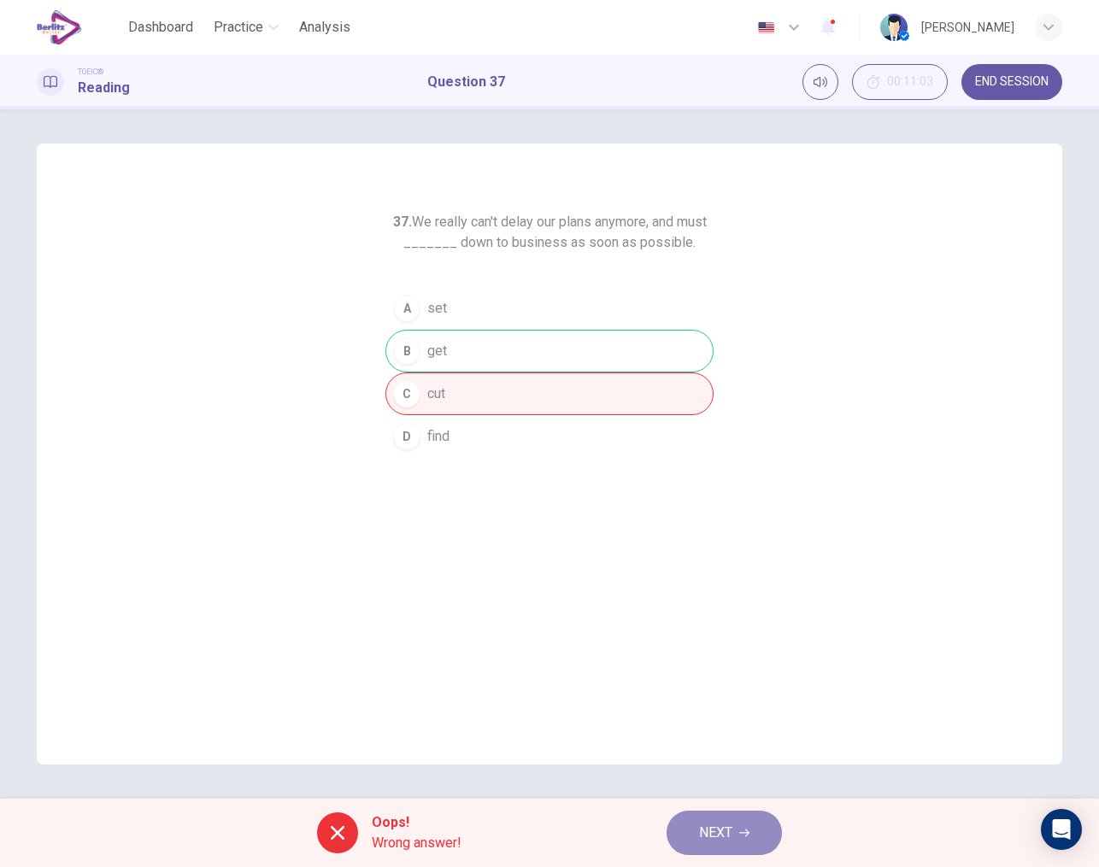
click at [727, 835] on span "NEXT" at bounding box center [715, 833] width 33 height 24
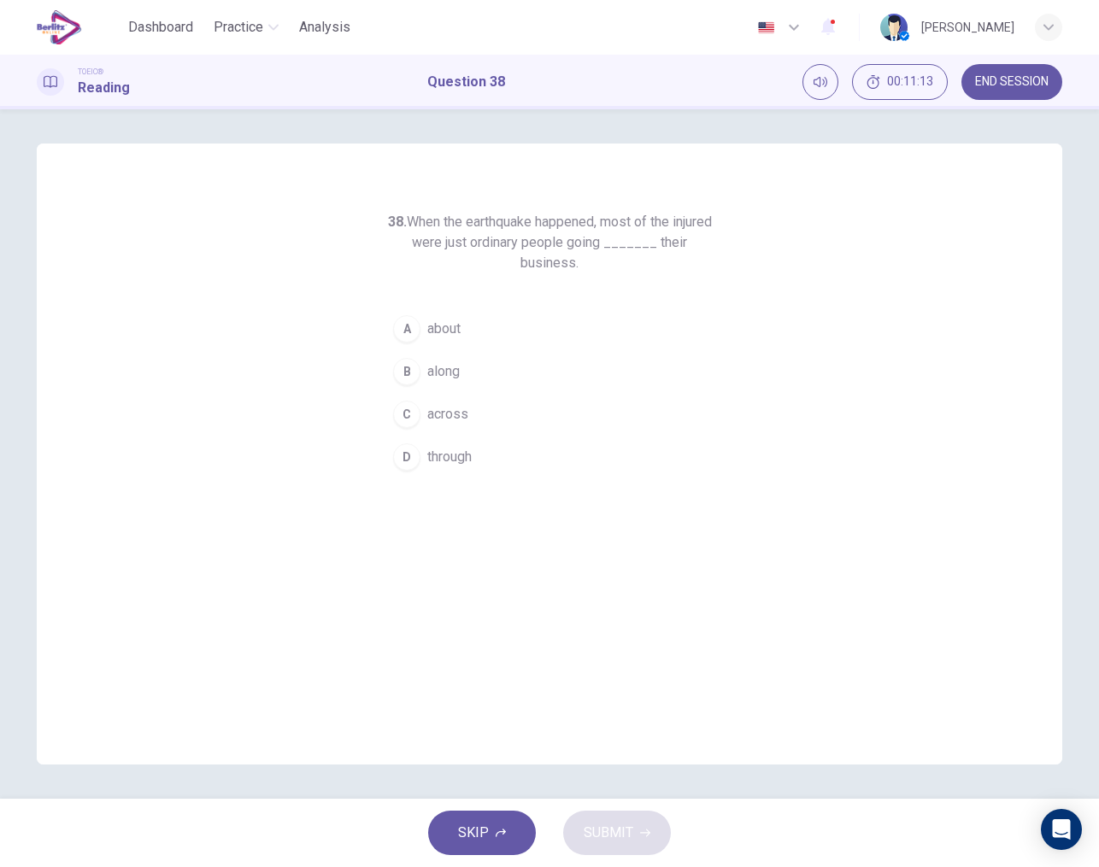
click at [414, 447] on div "D" at bounding box center [406, 456] width 27 height 27
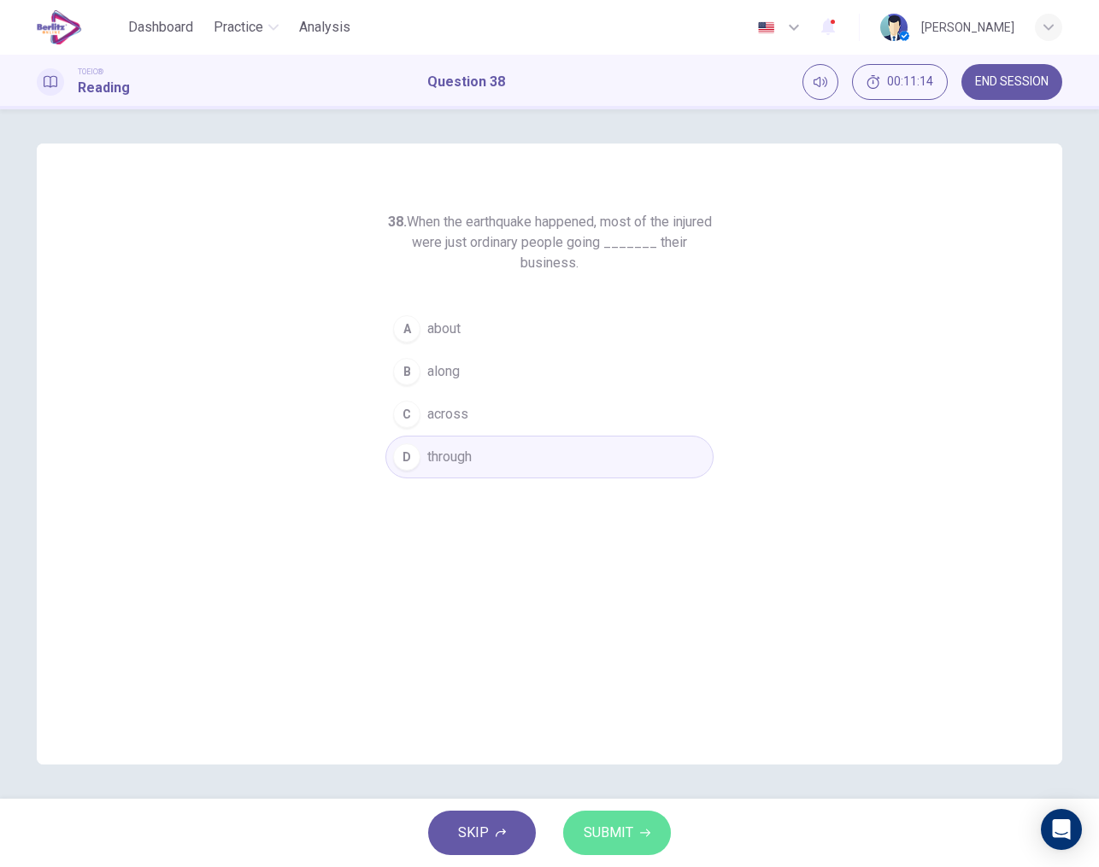
click at [598, 844] on span "SUBMIT" at bounding box center [609, 833] width 50 height 24
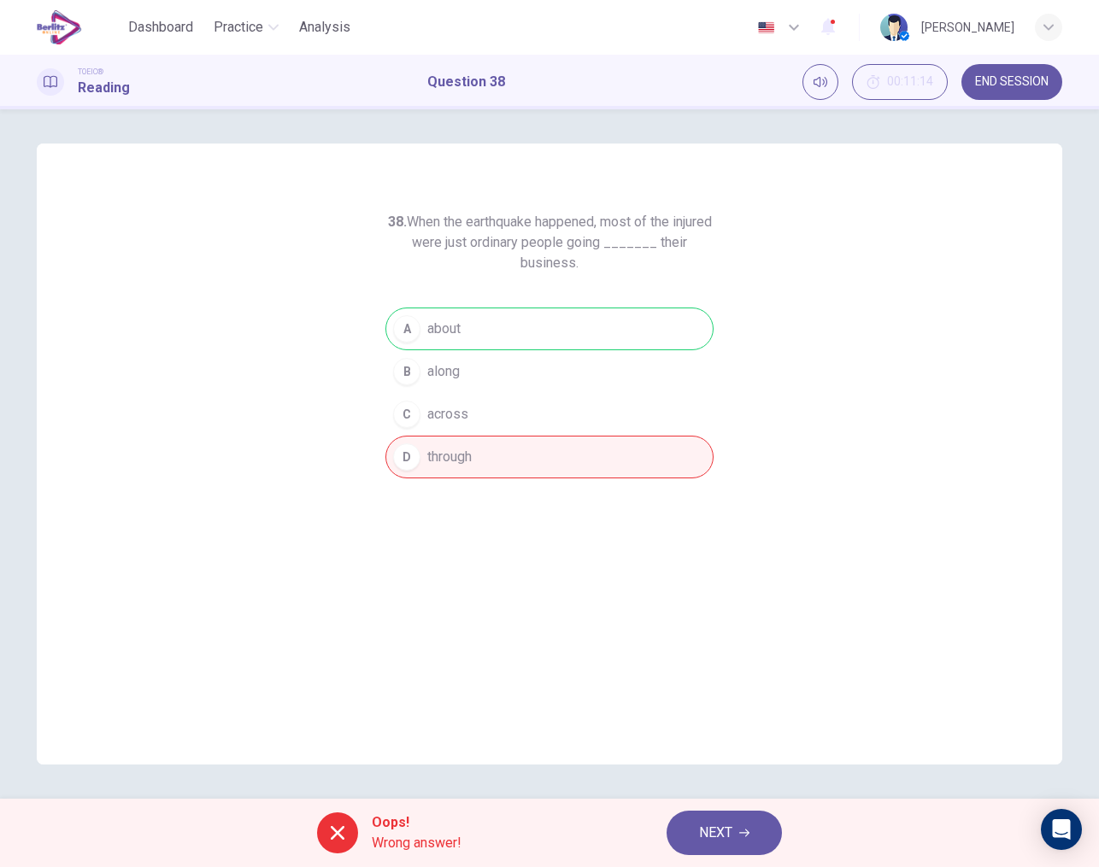
click at [711, 833] on span "NEXT" at bounding box center [715, 833] width 33 height 24
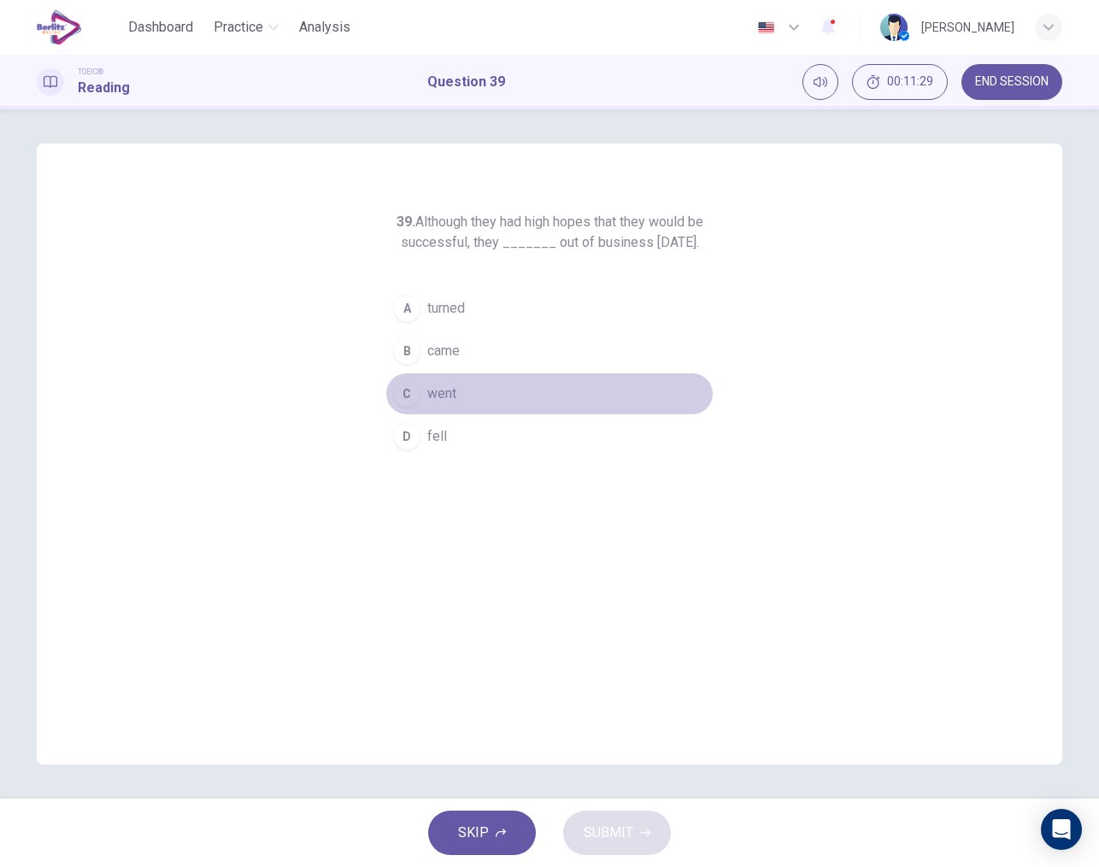
click at [442, 404] on span "went" at bounding box center [441, 394] width 29 height 21
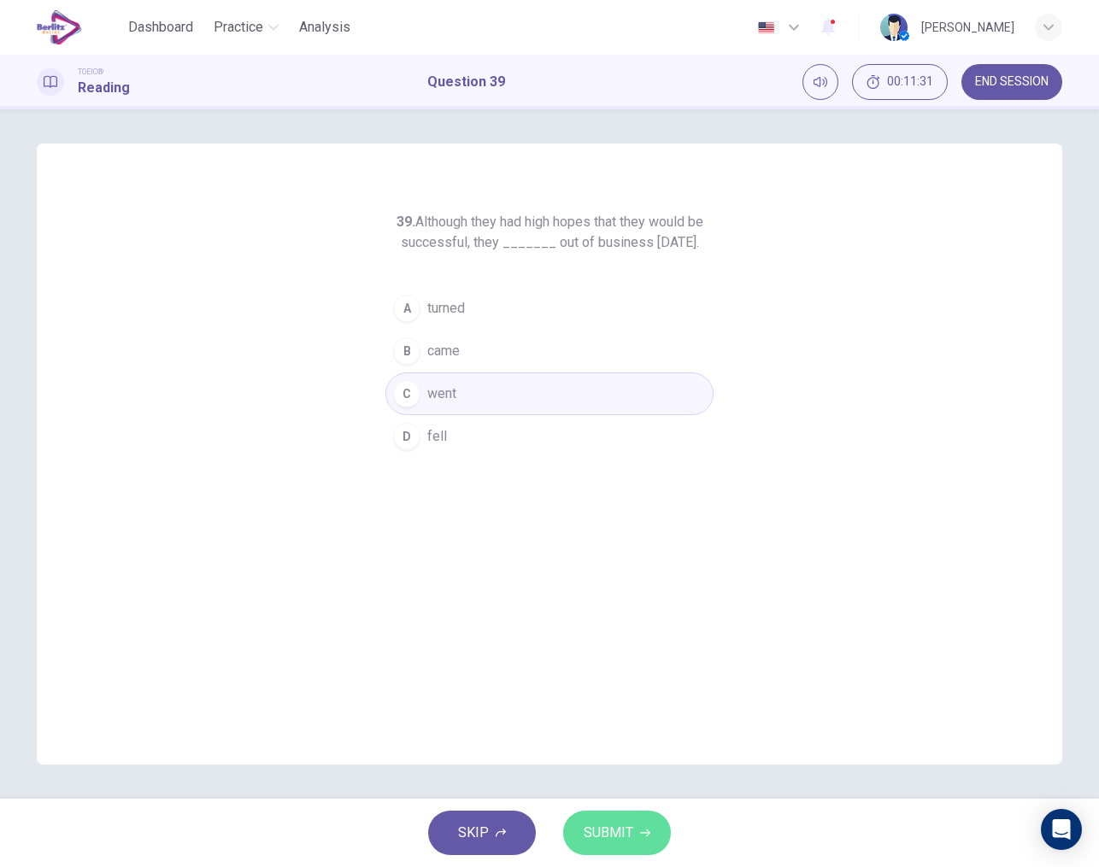
click at [625, 823] on span "SUBMIT" at bounding box center [609, 833] width 50 height 24
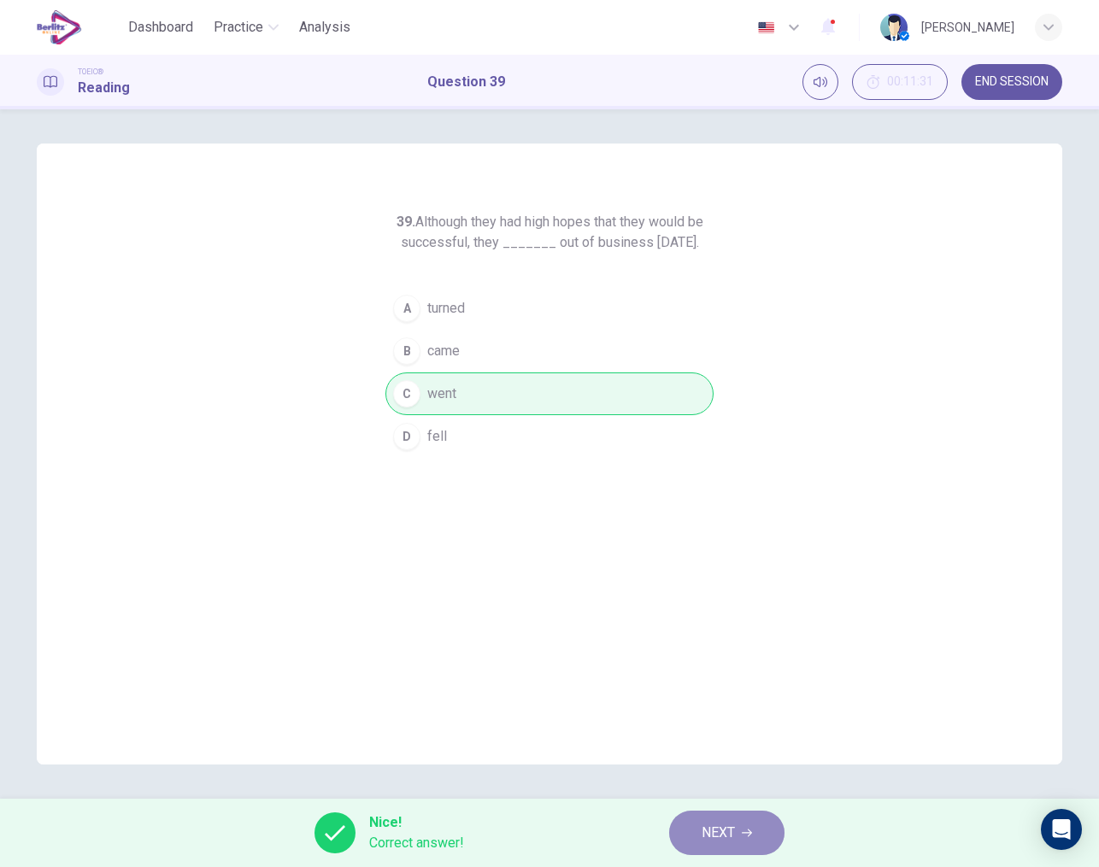
click at [709, 824] on span "NEXT" at bounding box center [717, 833] width 33 height 24
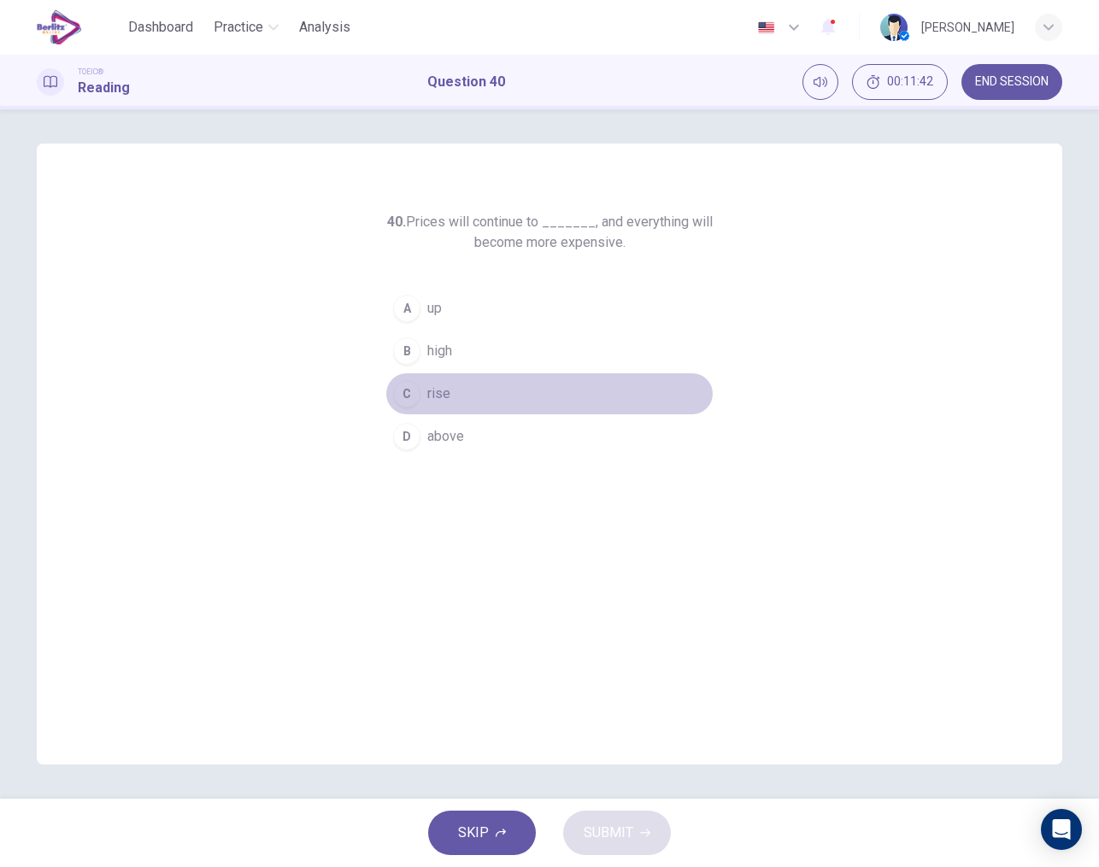
click at [424, 383] on button "C rise" at bounding box center [549, 393] width 328 height 43
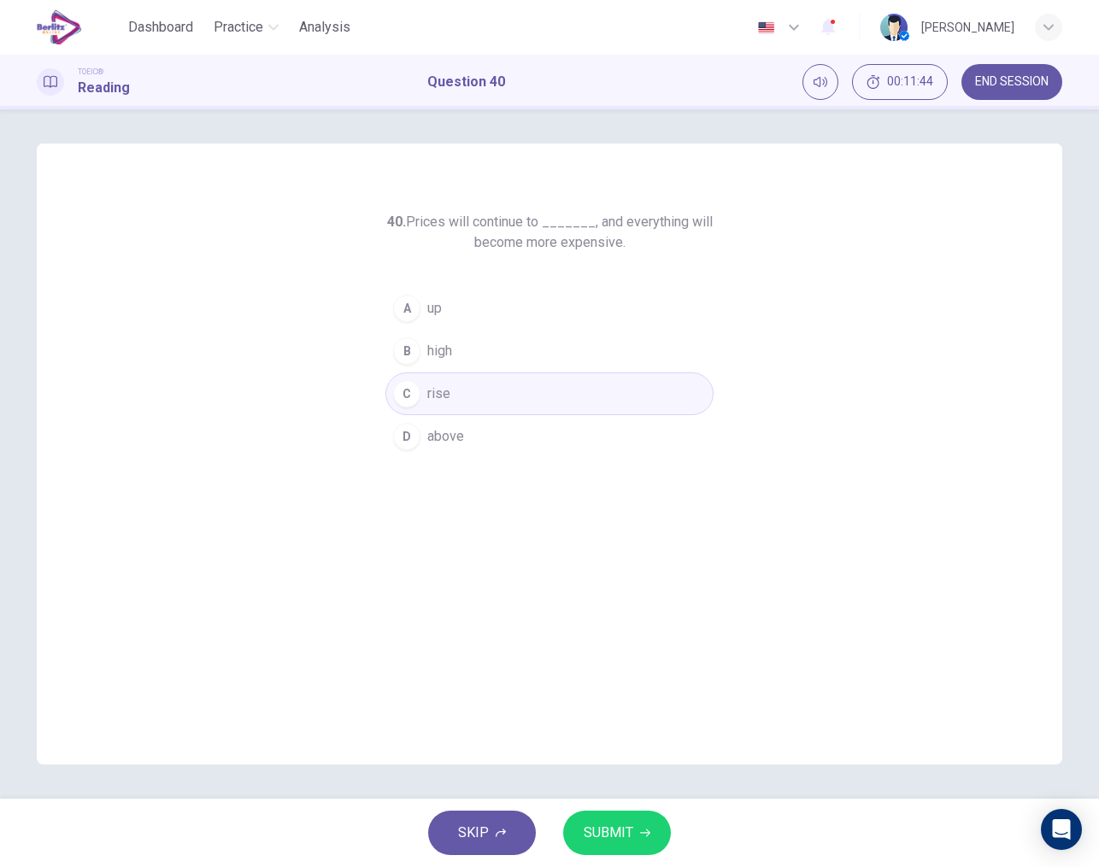
click at [603, 826] on span "SUBMIT" at bounding box center [609, 833] width 50 height 24
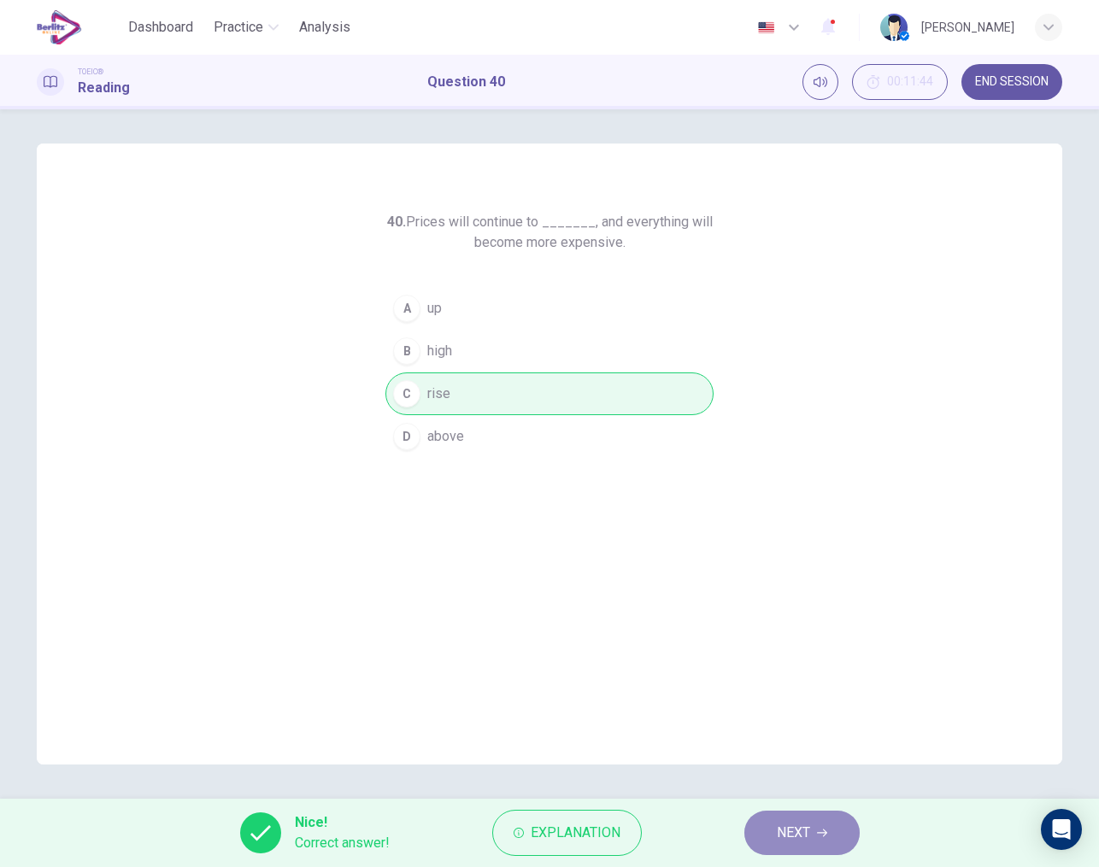
click at [798, 838] on span "NEXT" at bounding box center [793, 833] width 33 height 24
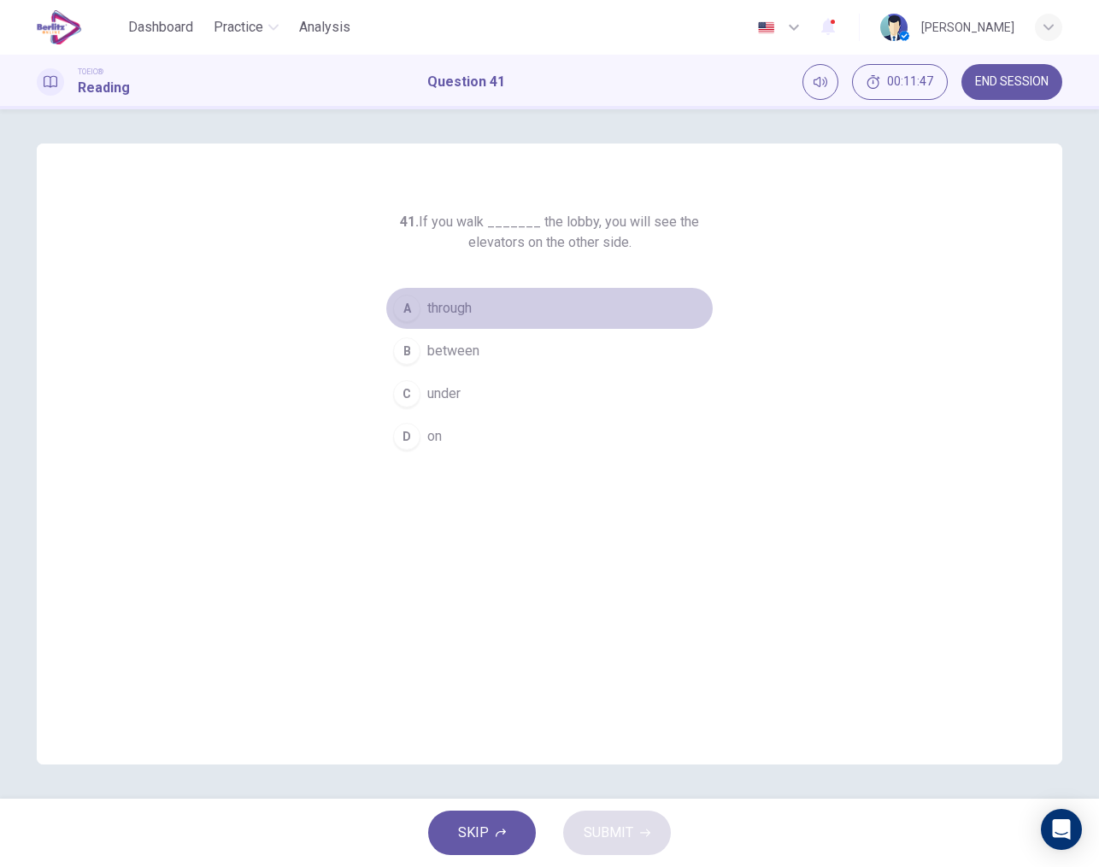
click at [438, 308] on span "through" at bounding box center [449, 308] width 44 height 21
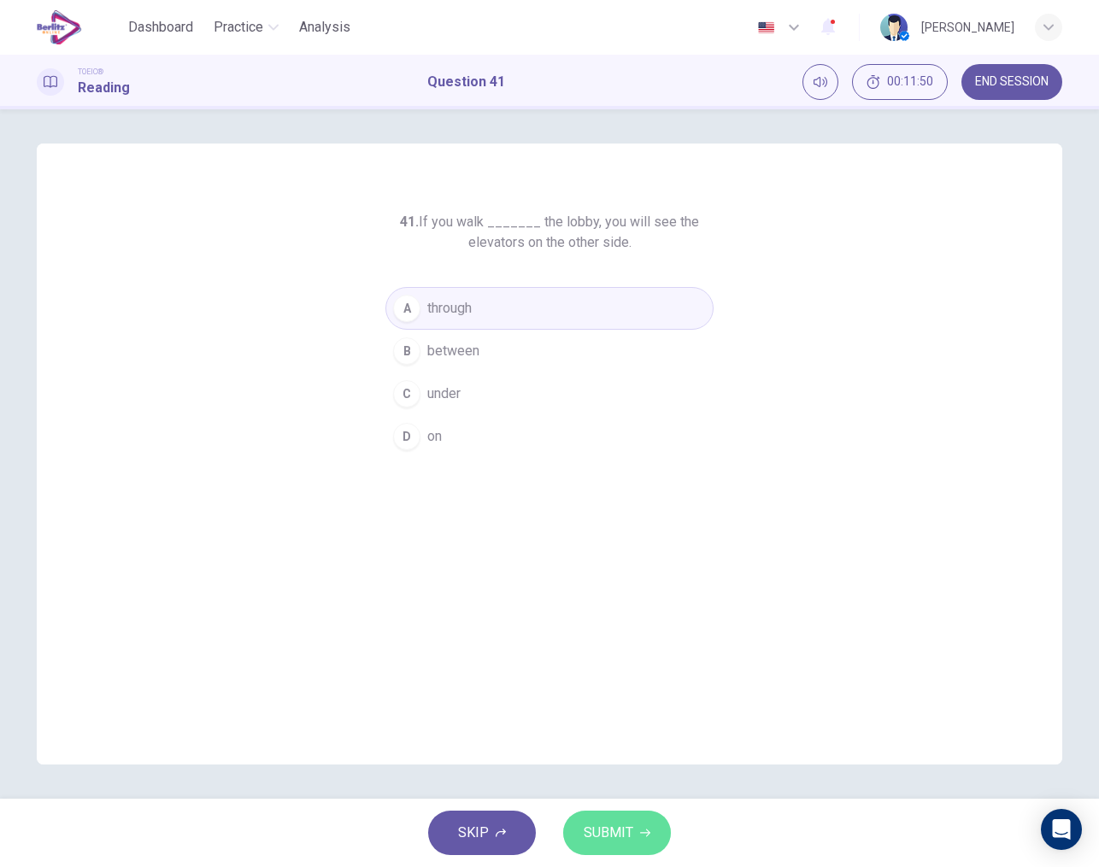
click at [633, 819] on button "SUBMIT" at bounding box center [617, 833] width 108 height 44
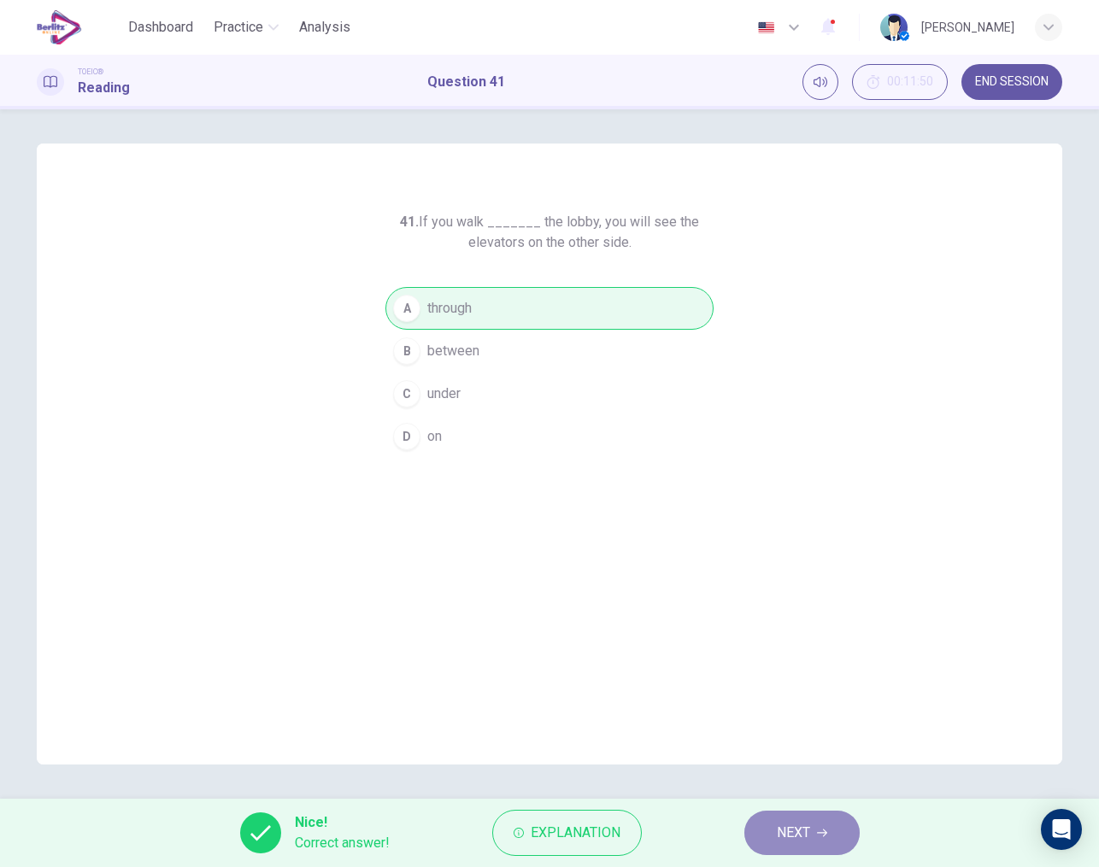
click at [790, 841] on span "NEXT" at bounding box center [793, 833] width 33 height 24
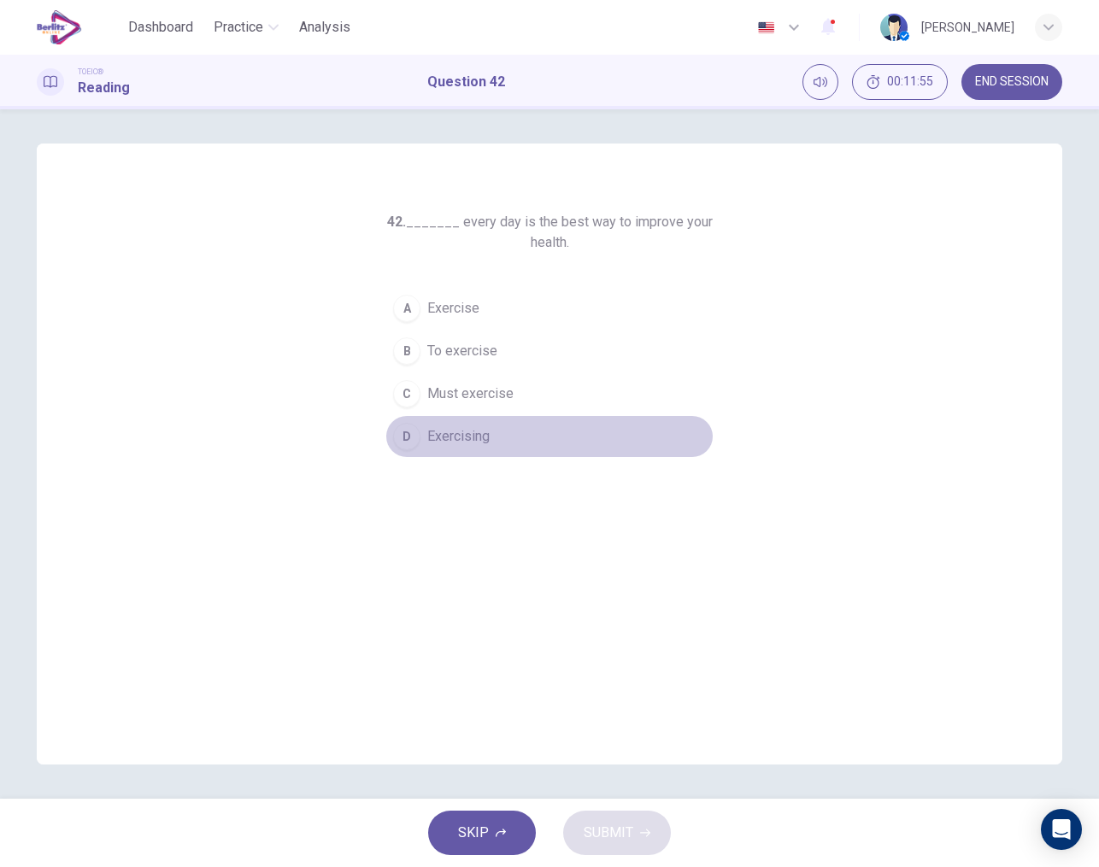
click at [465, 429] on span "Exercising" at bounding box center [458, 436] width 62 height 21
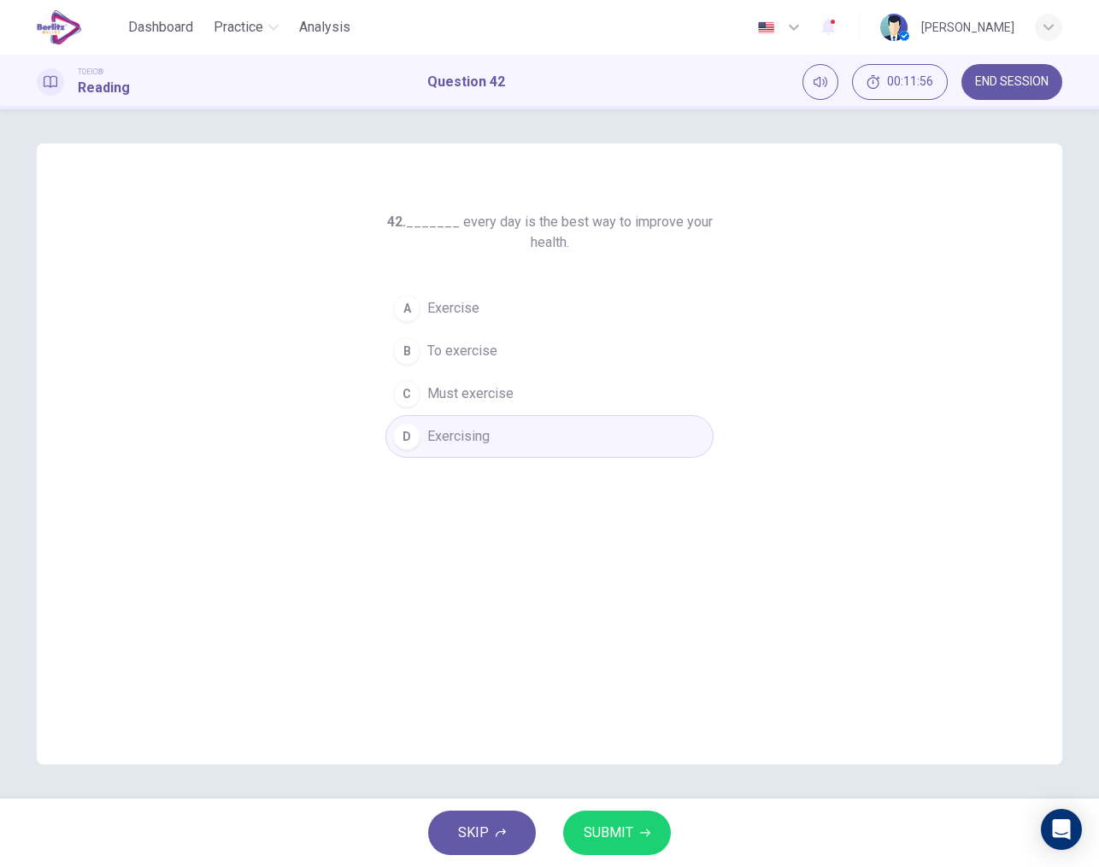
click at [620, 843] on span "SUBMIT" at bounding box center [609, 833] width 50 height 24
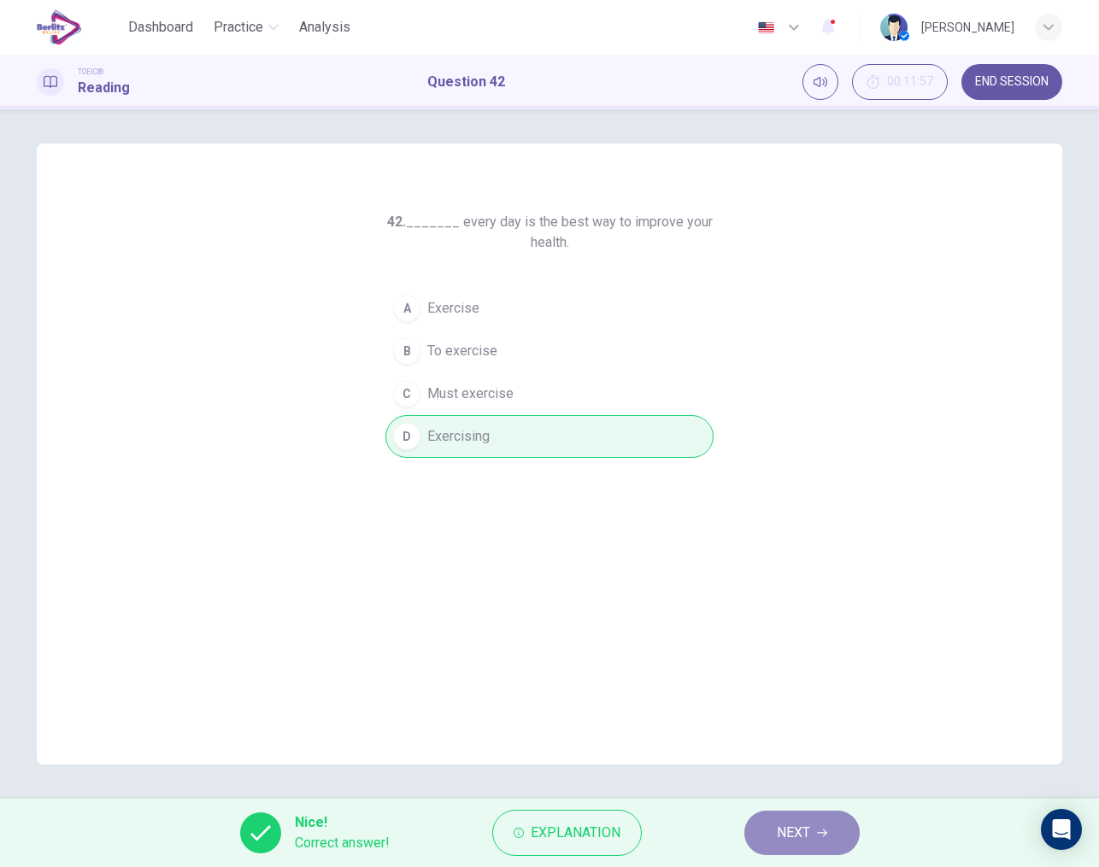
click at [790, 836] on span "NEXT" at bounding box center [793, 833] width 33 height 24
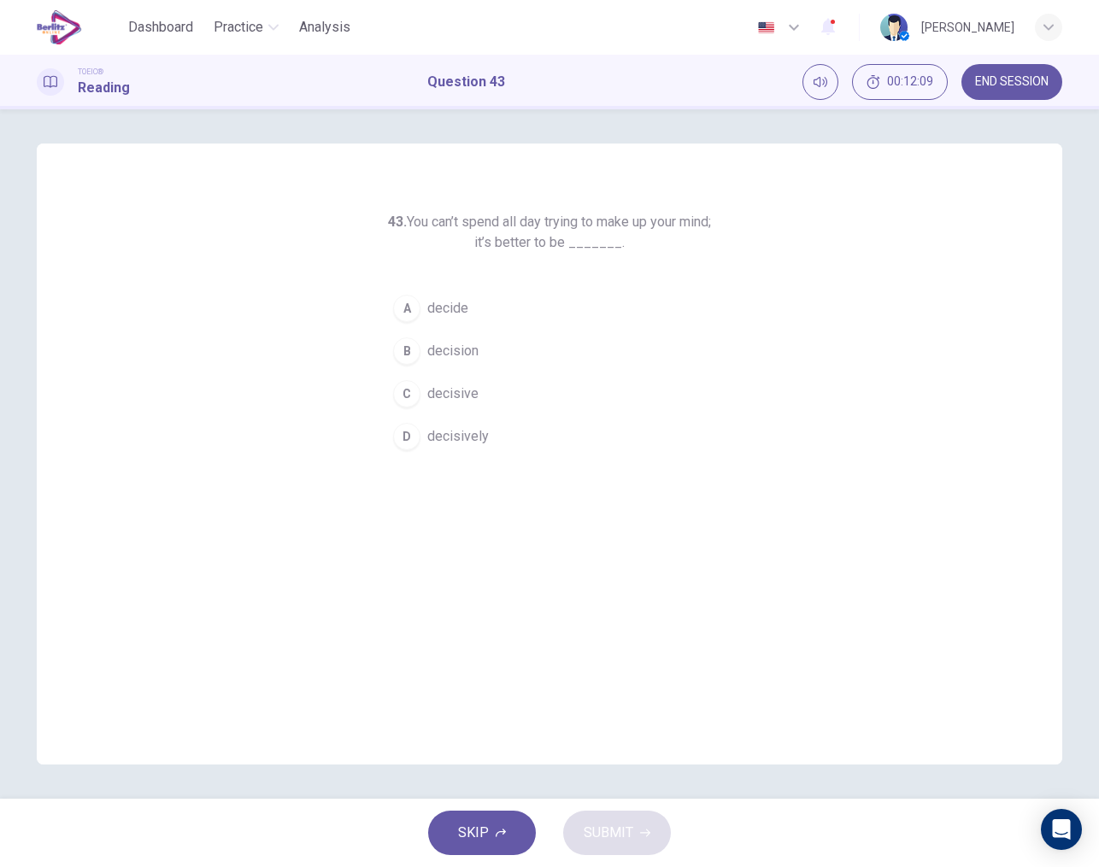
click at [461, 398] on span "decisive" at bounding box center [452, 394] width 51 height 21
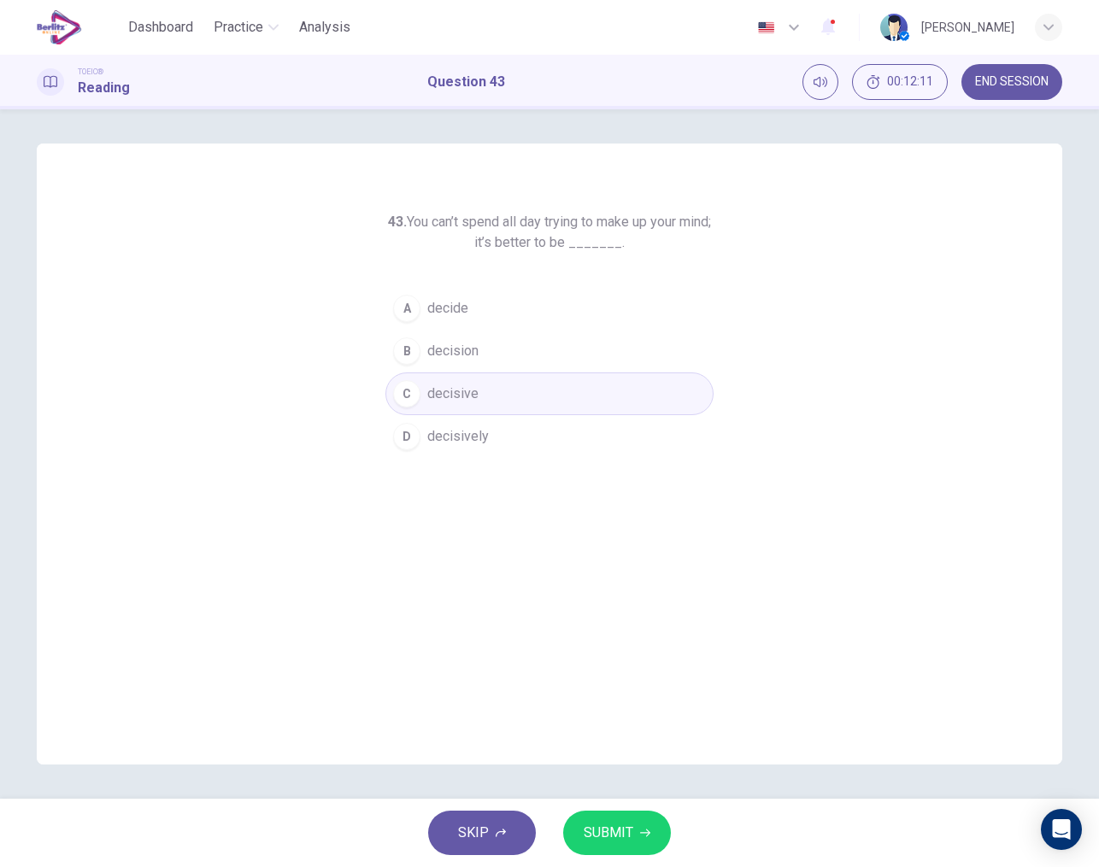
click at [623, 819] on button "SUBMIT" at bounding box center [617, 833] width 108 height 44
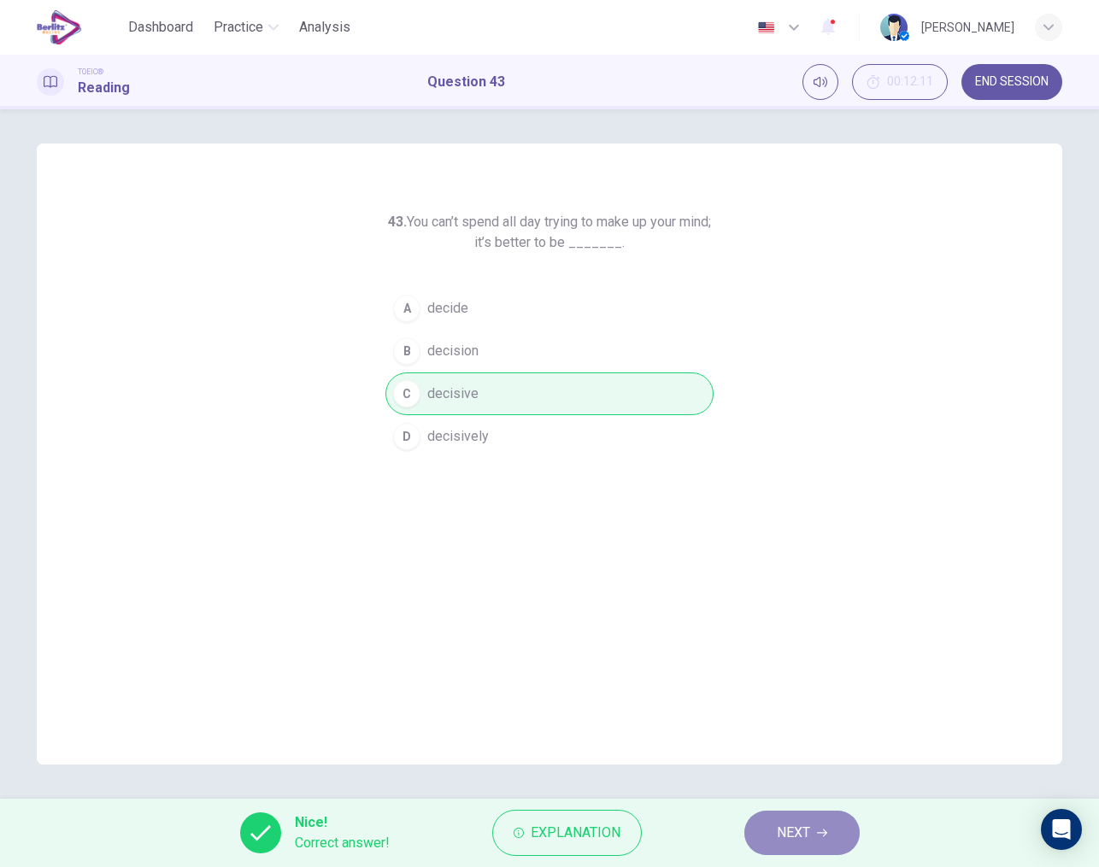
click at [830, 848] on button "NEXT" at bounding box center [801, 833] width 115 height 44
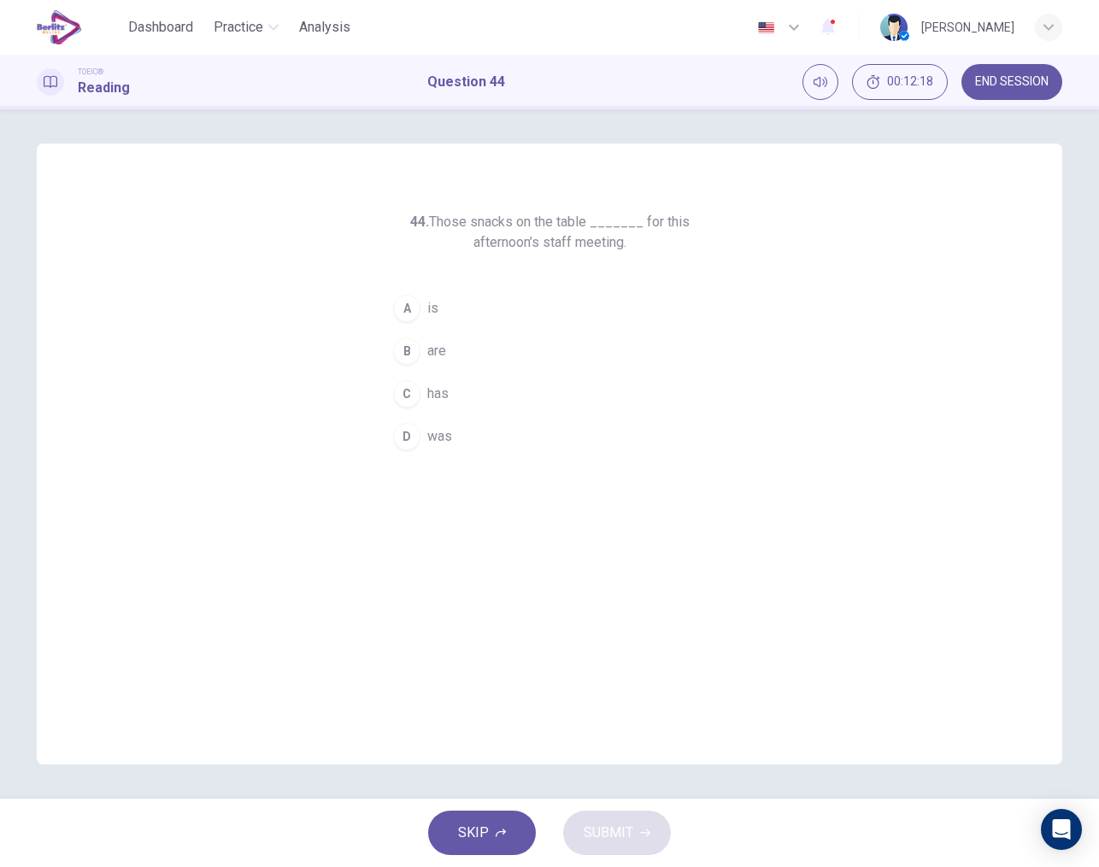
click at [427, 352] on span "are" at bounding box center [436, 351] width 19 height 21
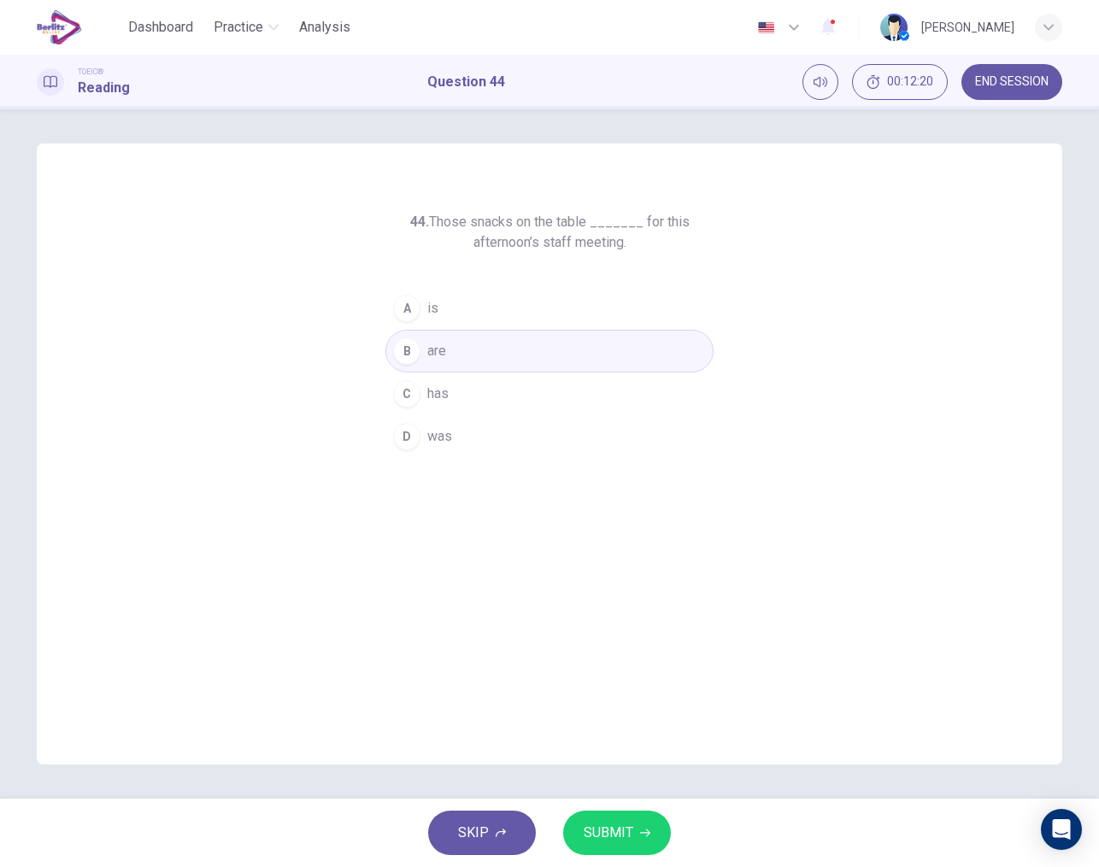
click at [614, 824] on span "SUBMIT" at bounding box center [609, 833] width 50 height 24
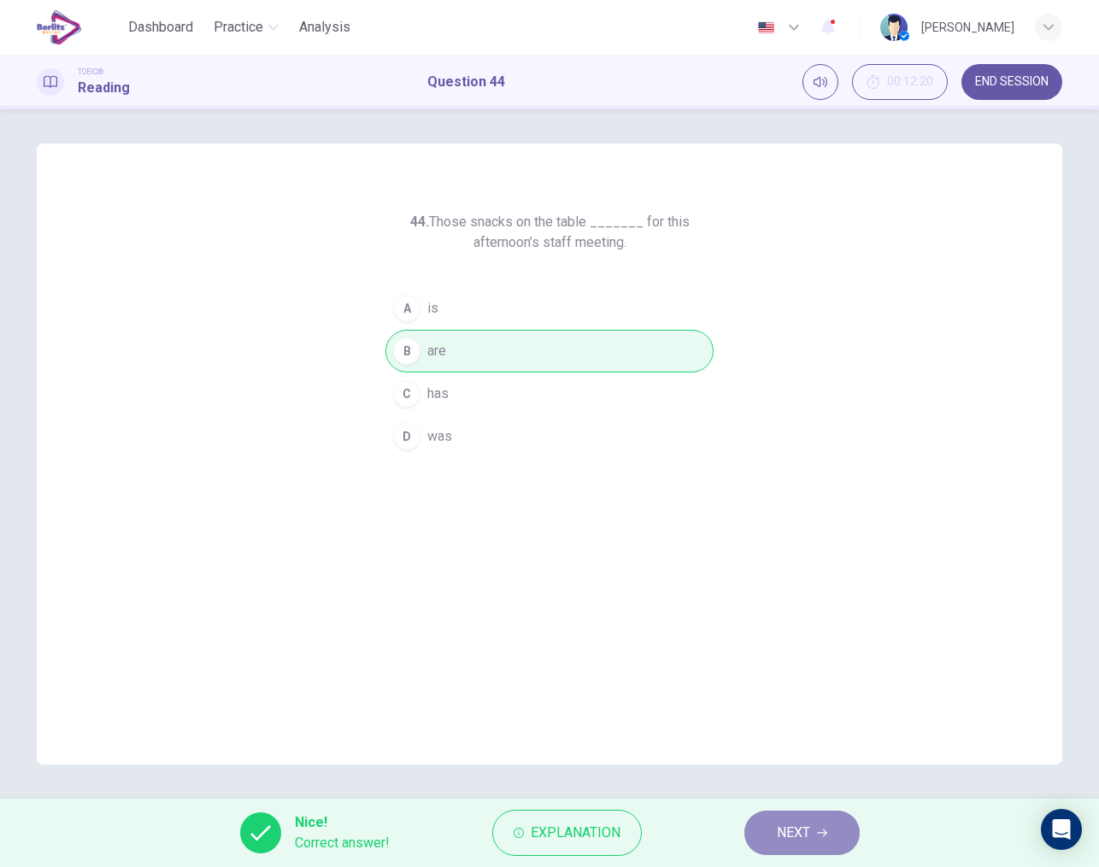
click at [774, 841] on button "NEXT" at bounding box center [801, 833] width 115 height 44
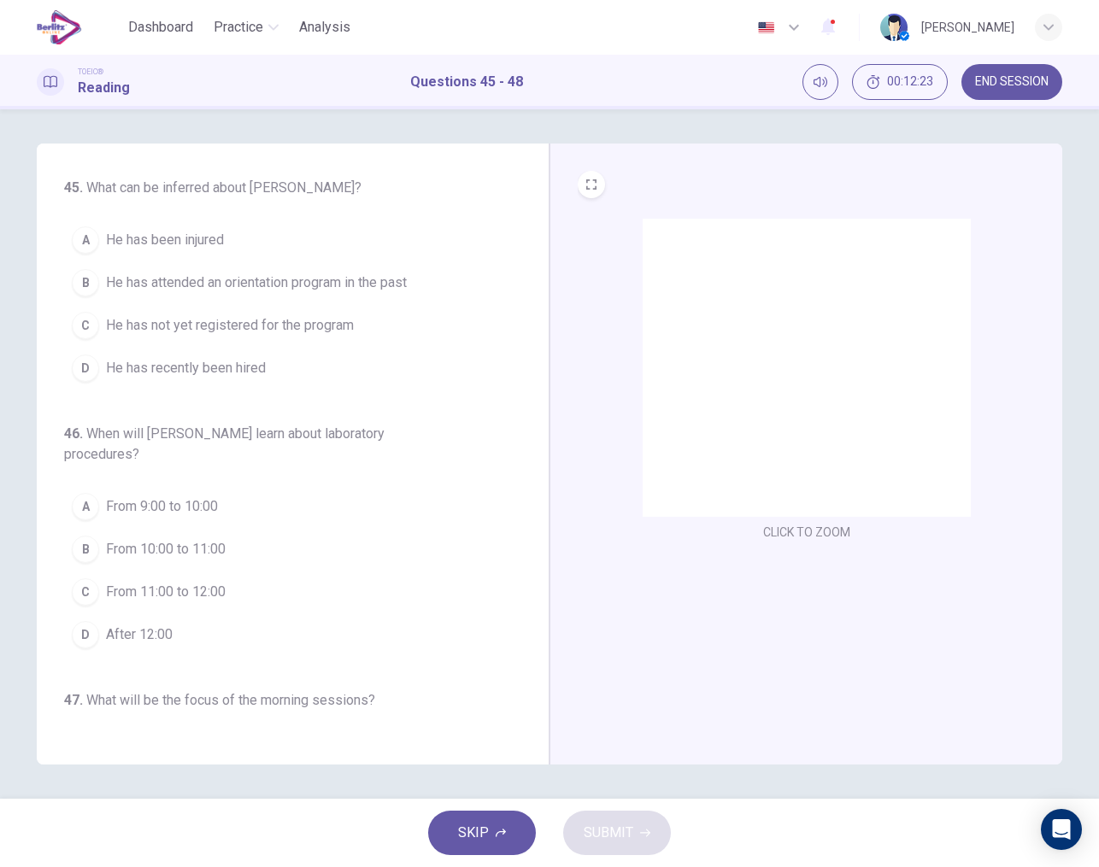
click at [805, 389] on img at bounding box center [806, 368] width 328 height 298
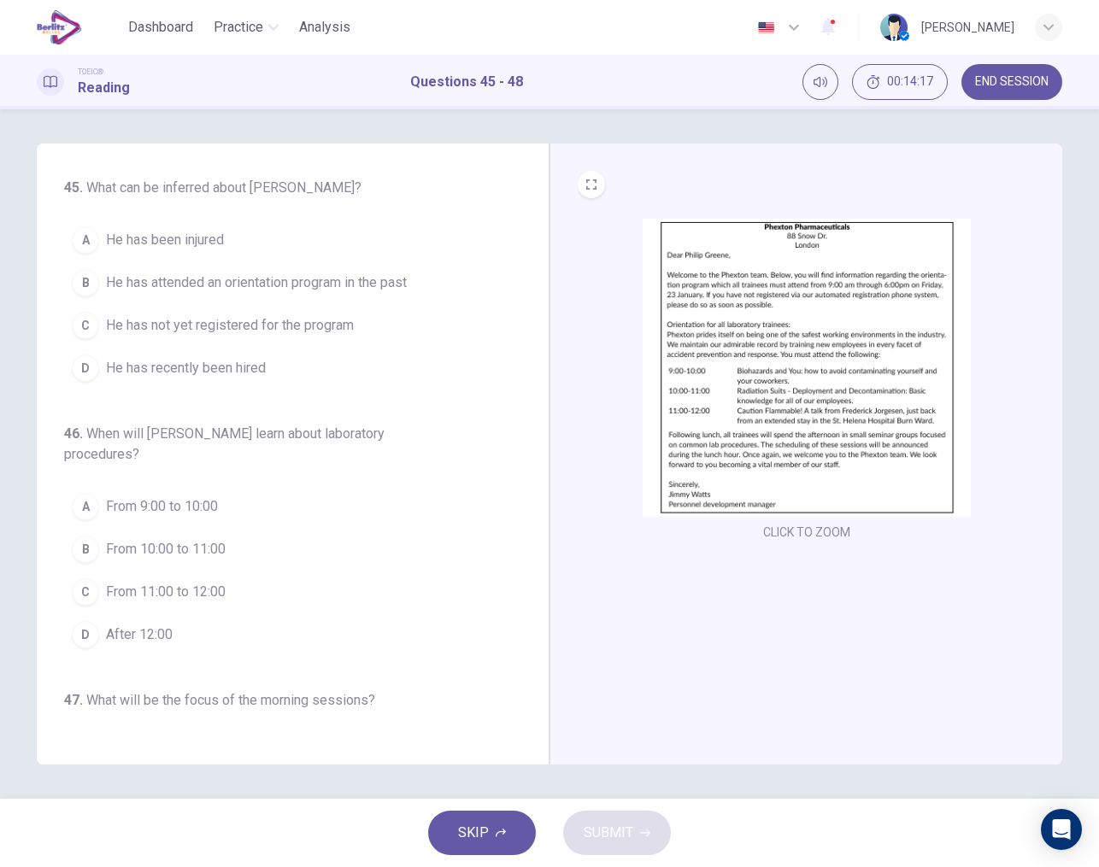
click at [795, 307] on img at bounding box center [806, 368] width 328 height 298
click at [93, 378] on div "D" at bounding box center [85, 368] width 27 height 27
click at [762, 387] on img at bounding box center [806, 368] width 328 height 298
click at [791, 353] on img at bounding box center [806, 368] width 328 height 298
click at [816, 388] on img at bounding box center [806, 368] width 328 height 298
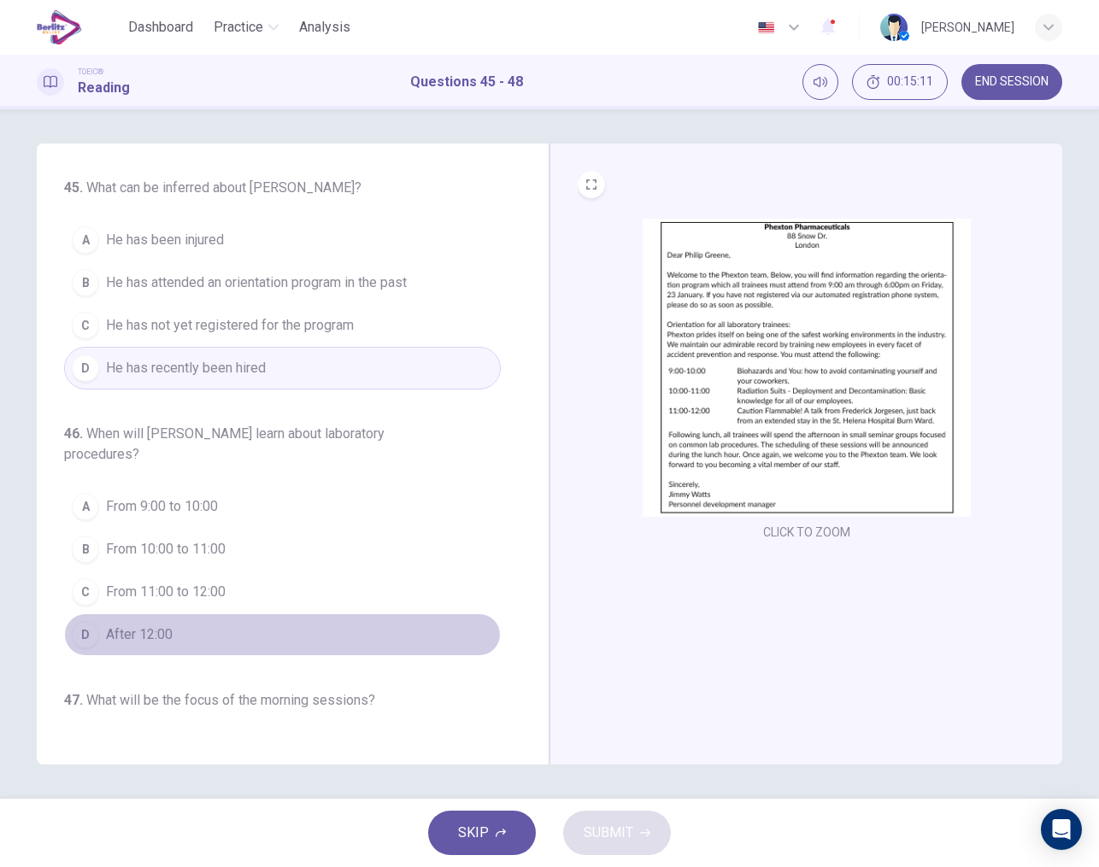
click at [147, 634] on span "After 12:00" at bounding box center [139, 635] width 67 height 21
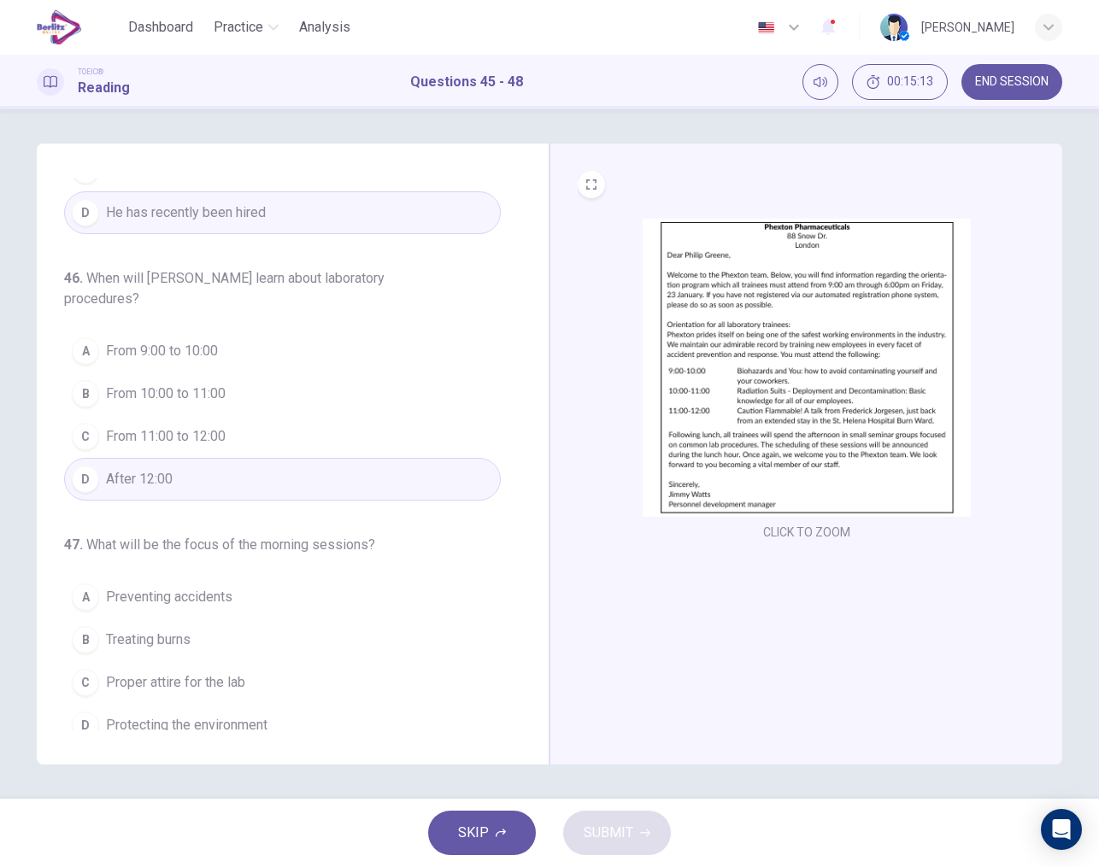
scroll to position [156, 0]
click at [747, 425] on img at bounding box center [806, 368] width 328 height 298
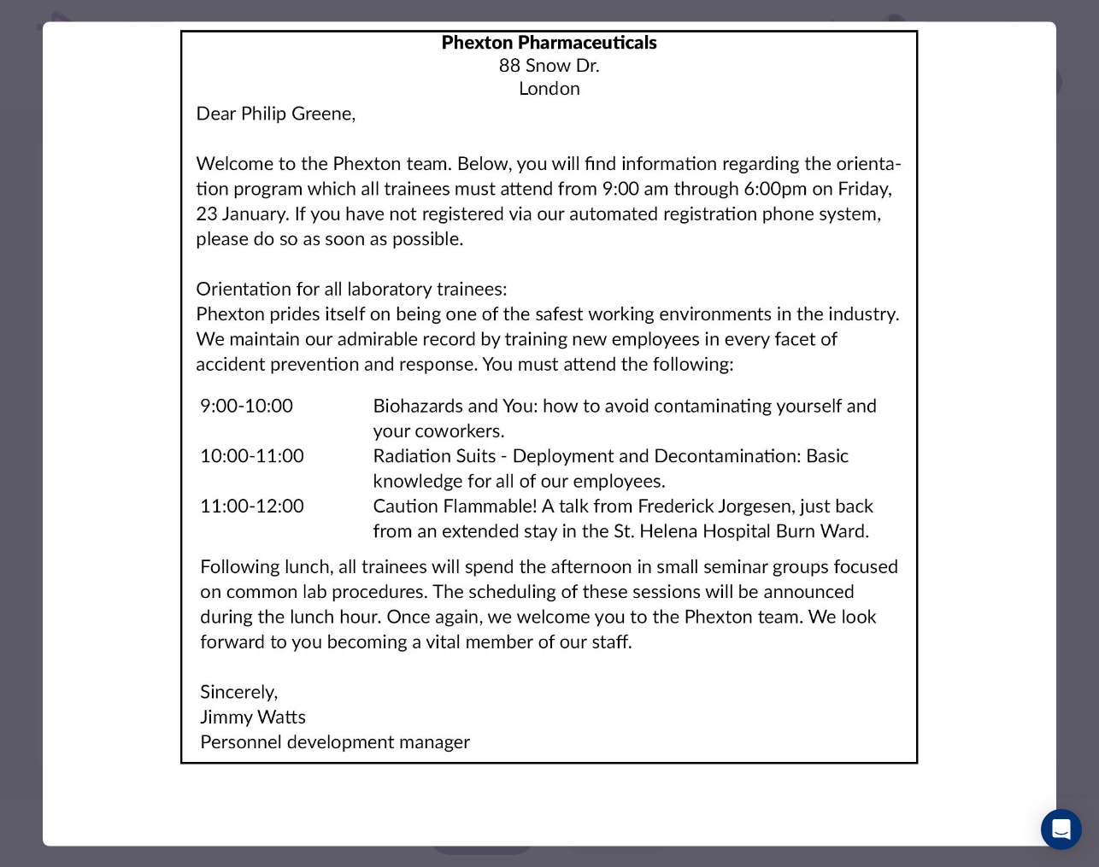
click at [473, 468] on img at bounding box center [549, 397] width 1013 height 752
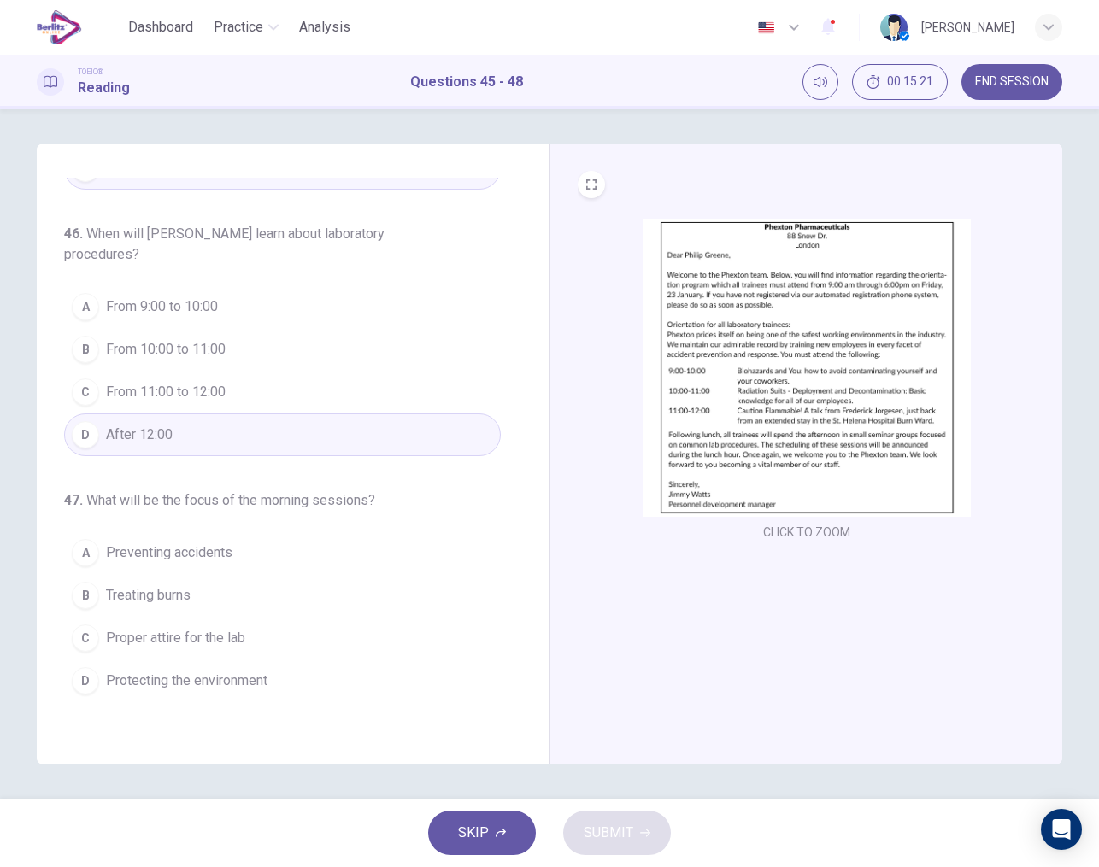
scroll to position [202, 0]
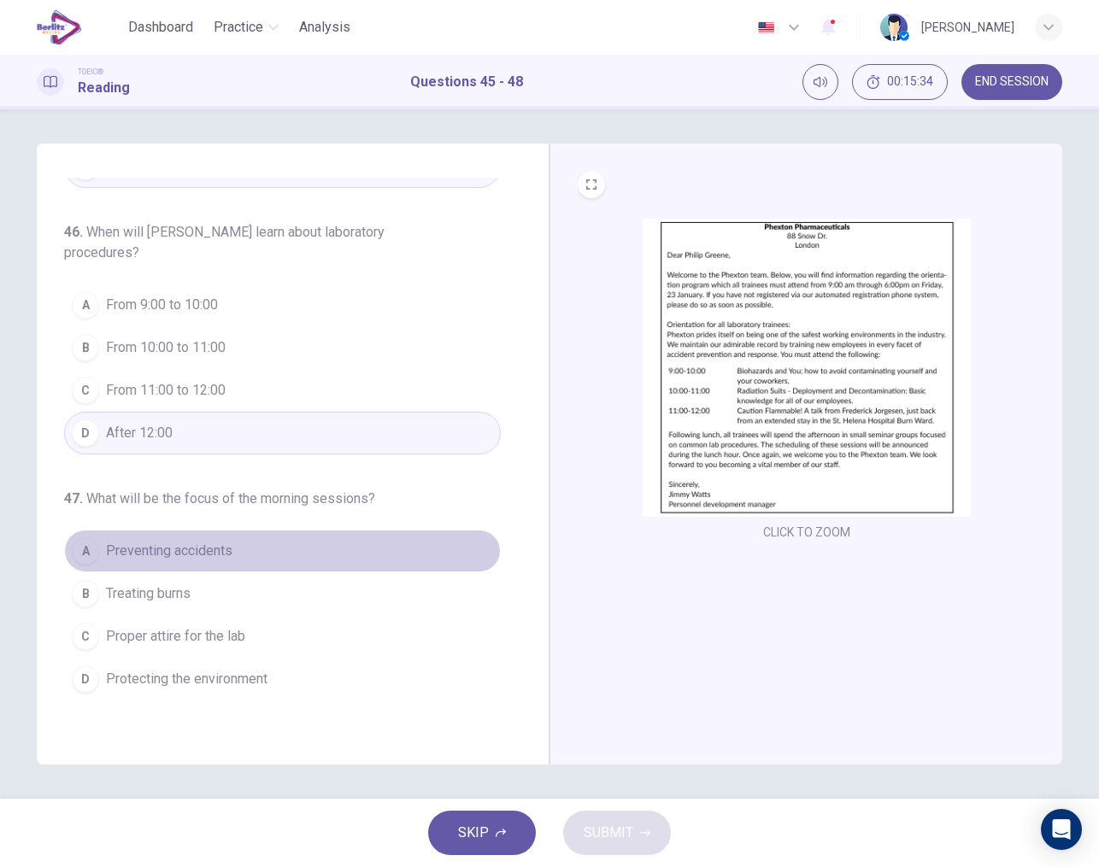
click at [202, 549] on span "Preventing accidents" at bounding box center [169, 551] width 126 height 21
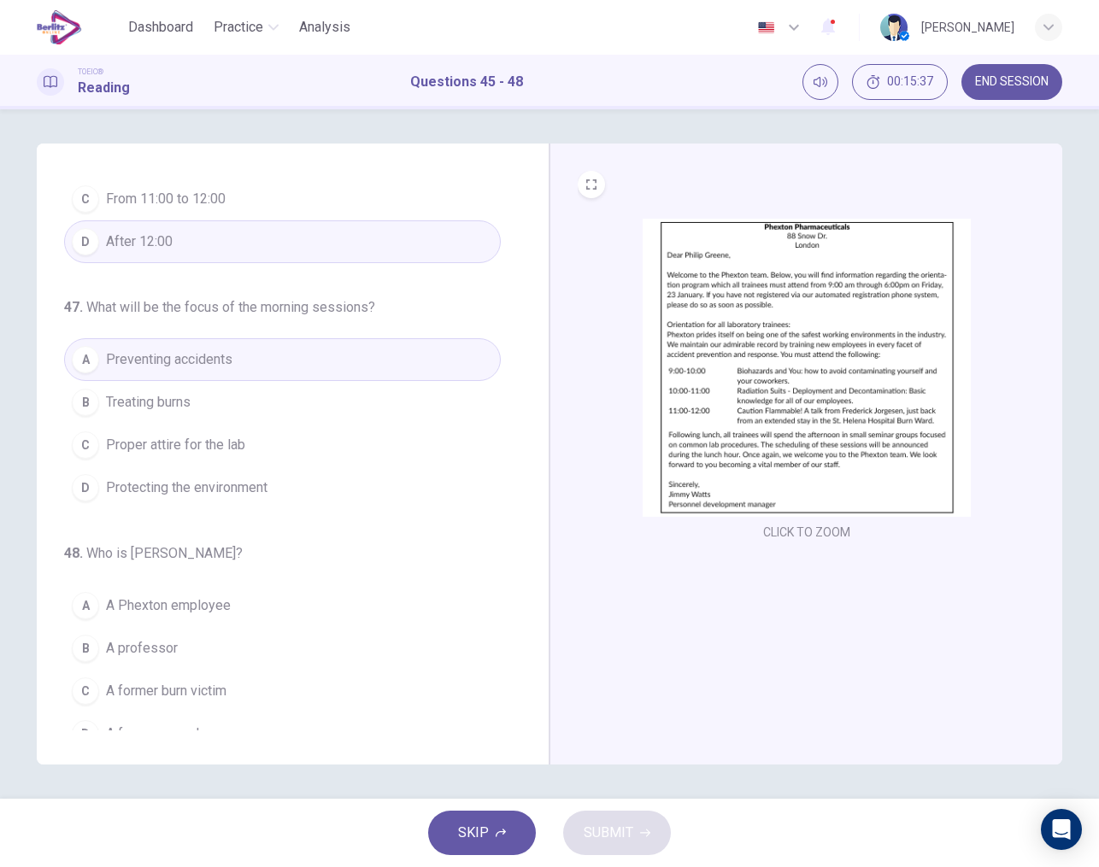
scroll to position [394, 0]
click at [770, 406] on img at bounding box center [806, 368] width 328 height 298
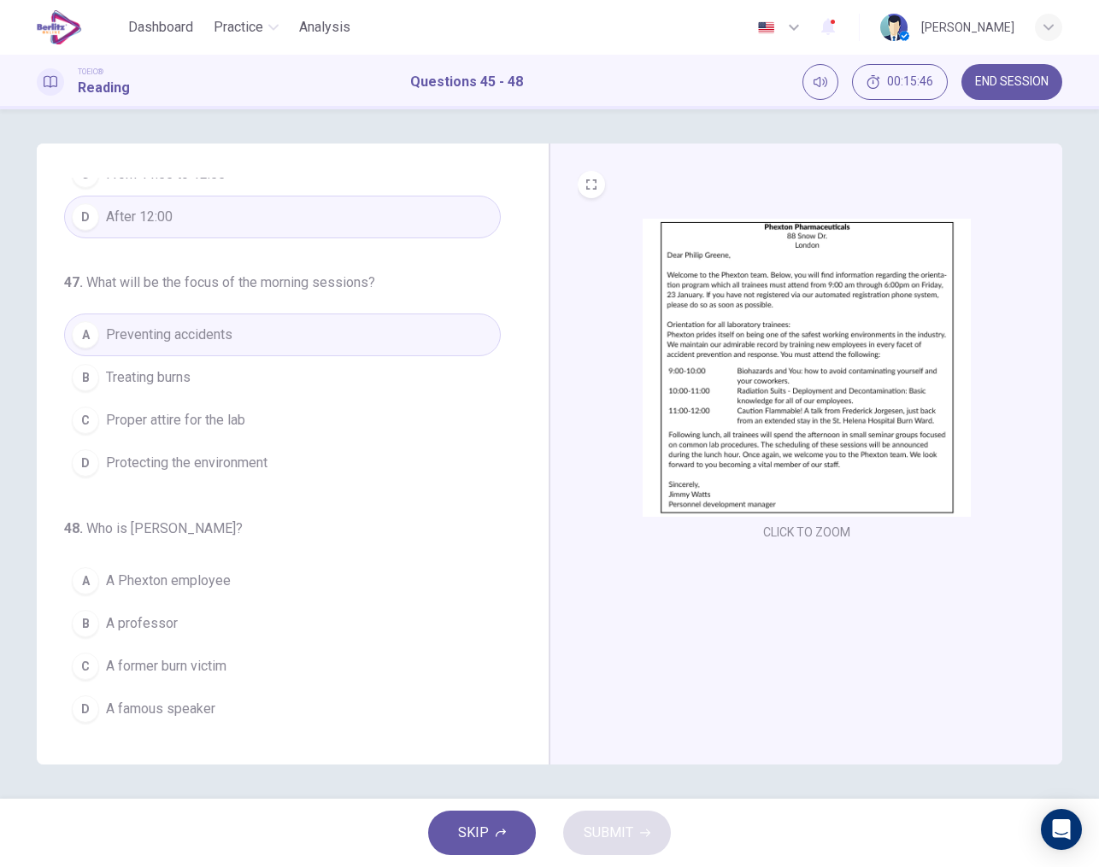
scroll to position [418, 0]
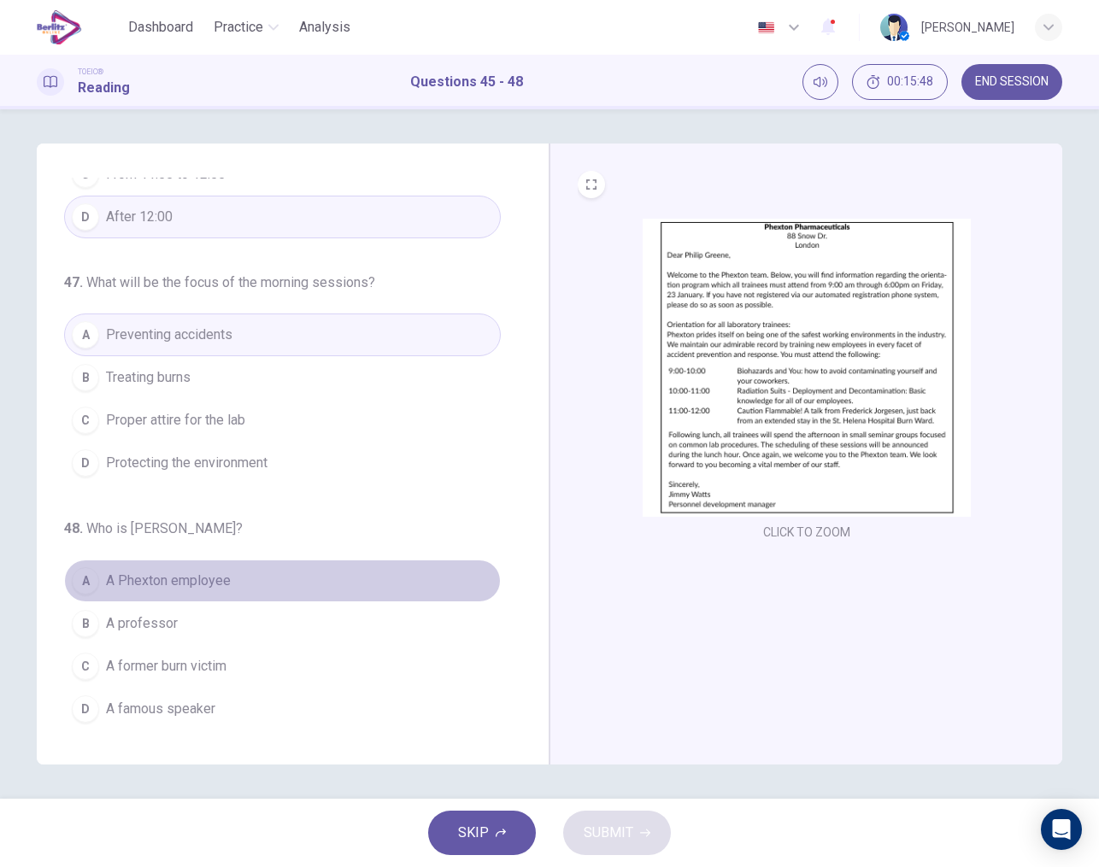
click at [207, 580] on span "A Phexton employee" at bounding box center [168, 581] width 125 height 21
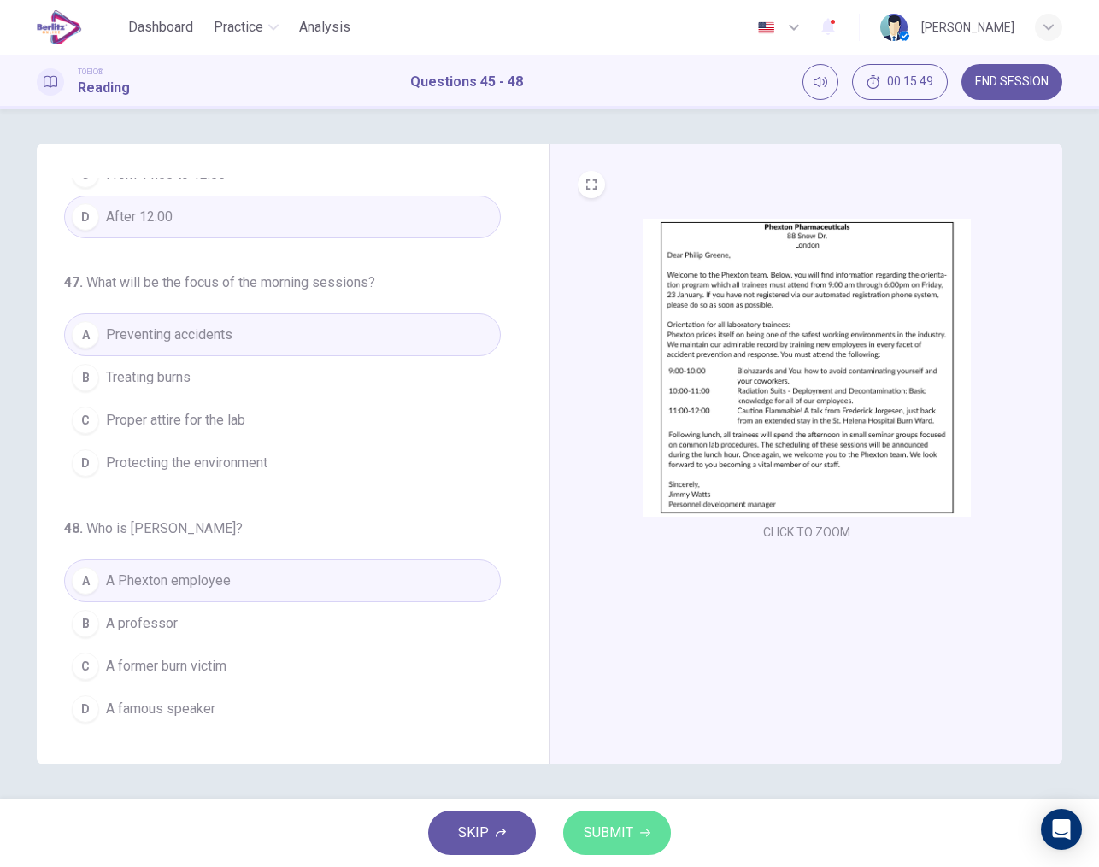
click at [624, 836] on span "SUBMIT" at bounding box center [609, 833] width 50 height 24
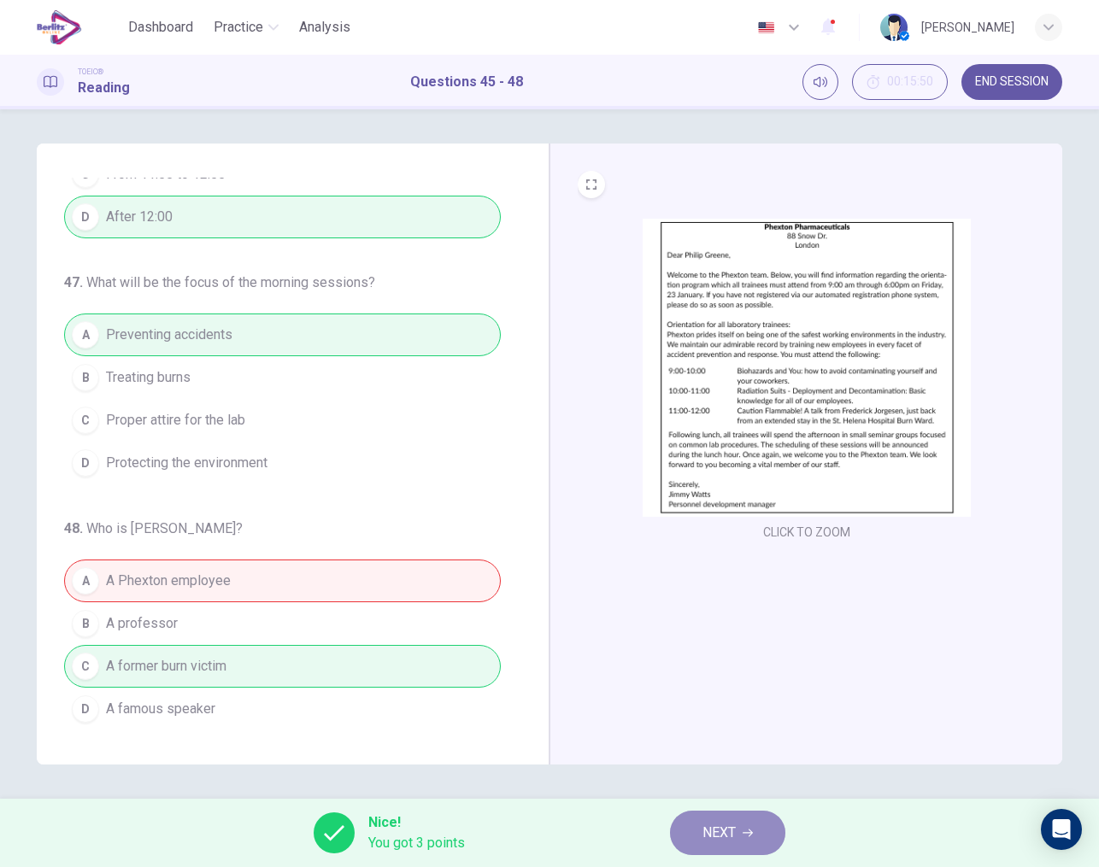
click at [734, 826] on span "NEXT" at bounding box center [718, 833] width 33 height 24
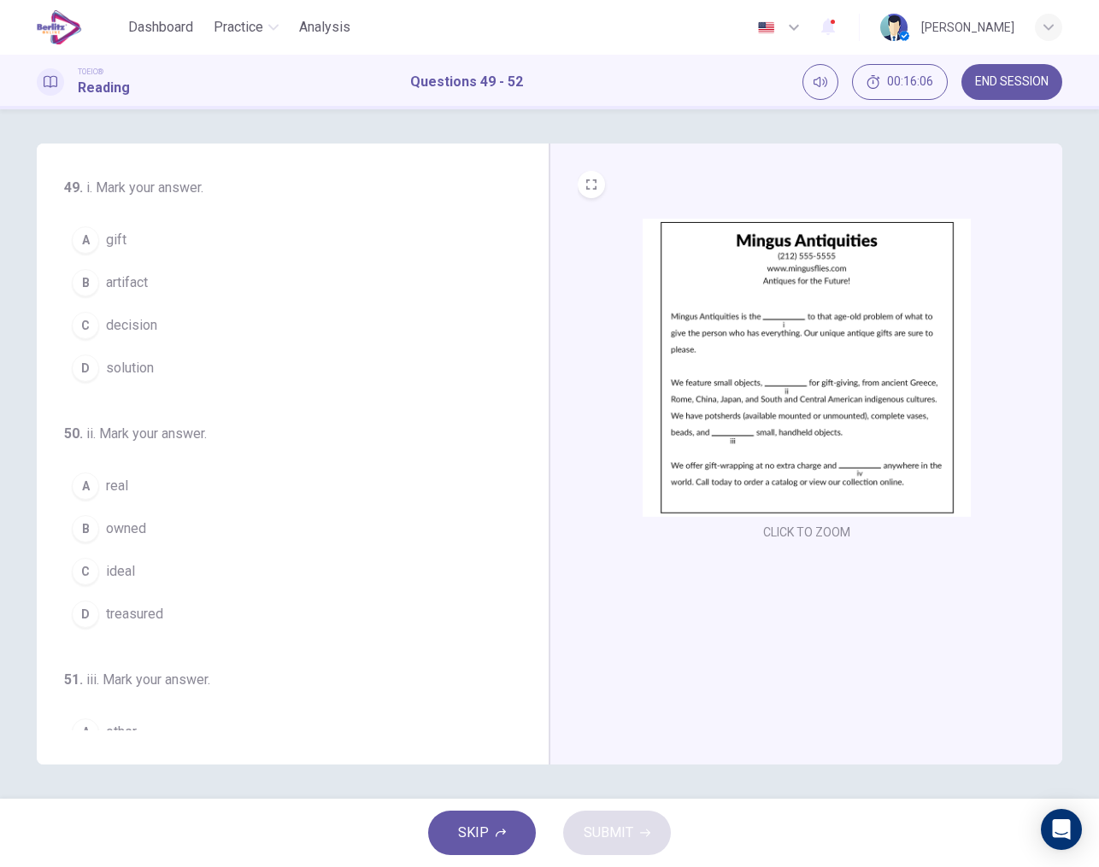
click at [790, 364] on img at bounding box center [806, 368] width 328 height 298
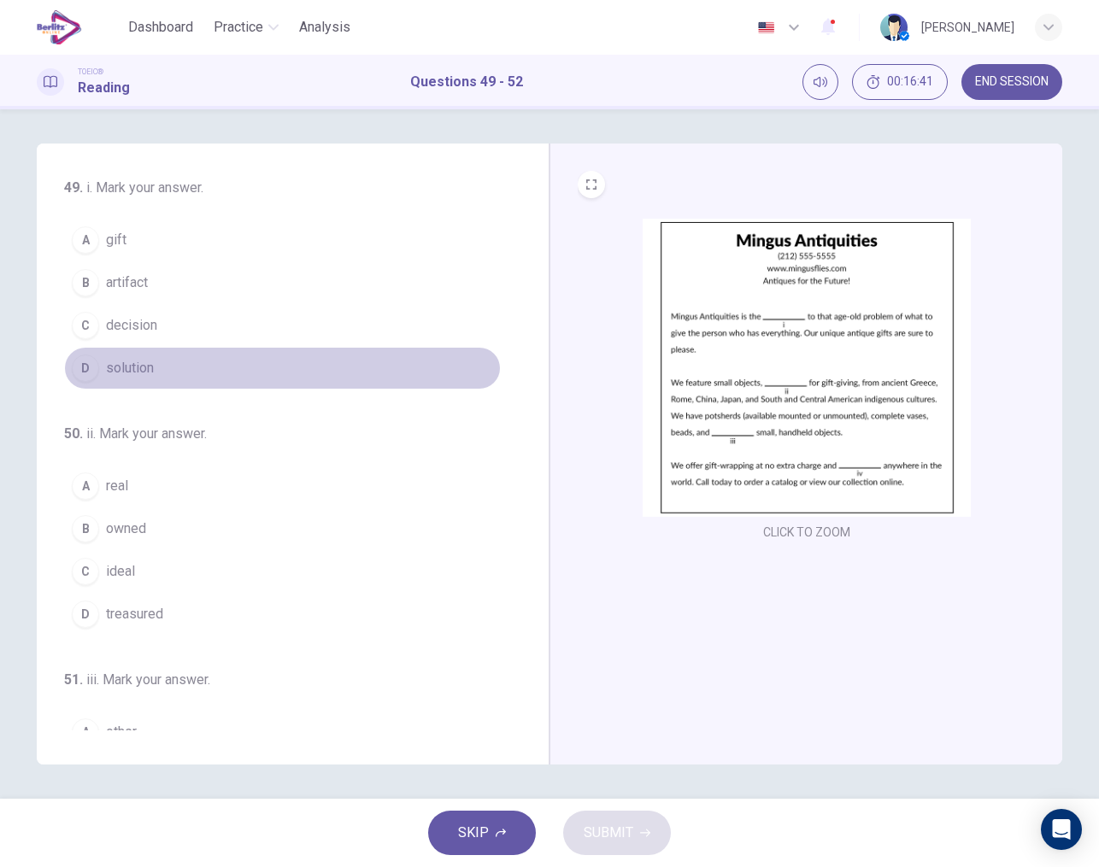
click at [91, 372] on div "D" at bounding box center [85, 368] width 27 height 27
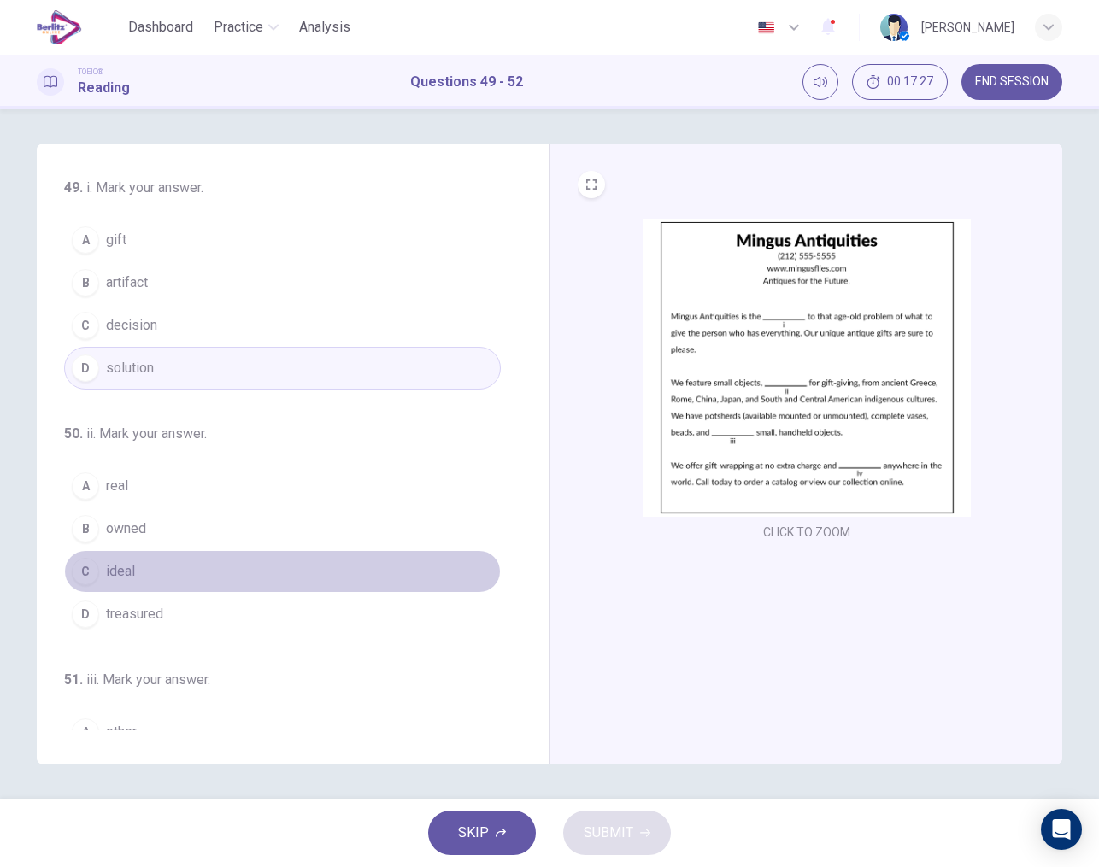
click at [99, 566] on button "C ideal" at bounding box center [282, 571] width 437 height 43
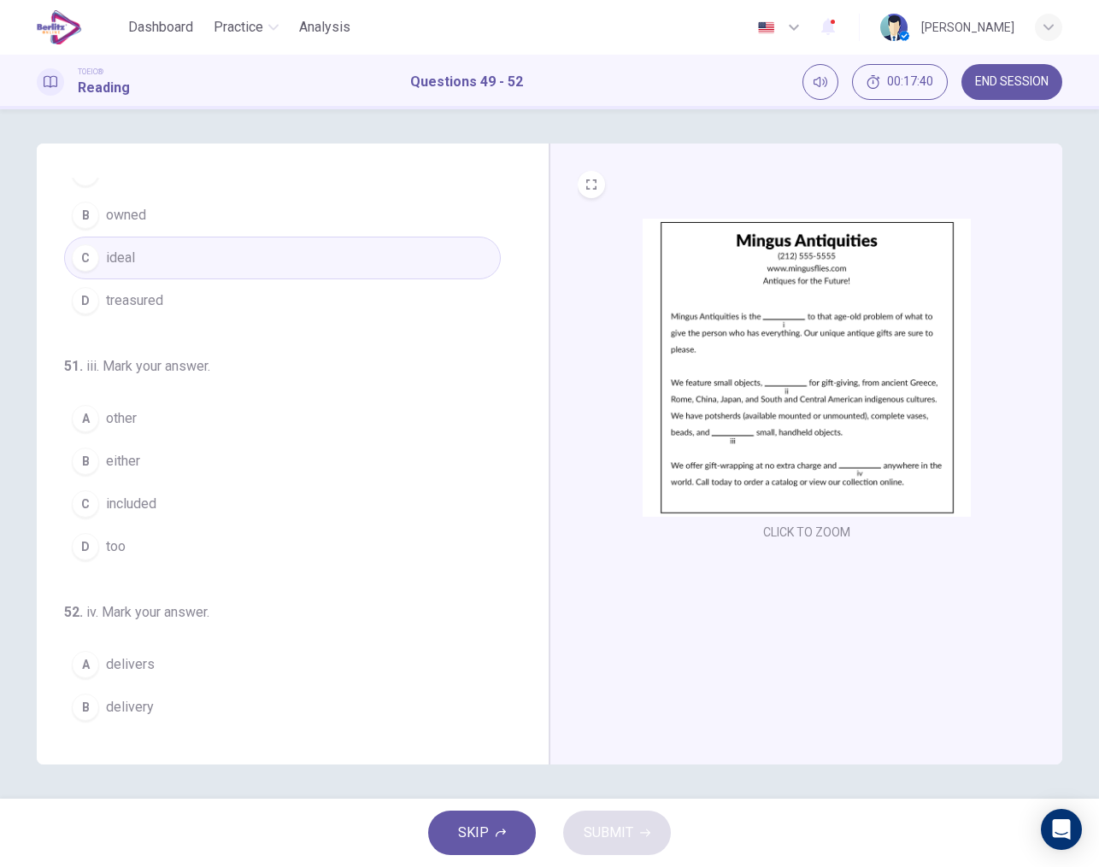
scroll to position [320, 0]
click at [134, 419] on span "other" at bounding box center [121, 412] width 31 height 21
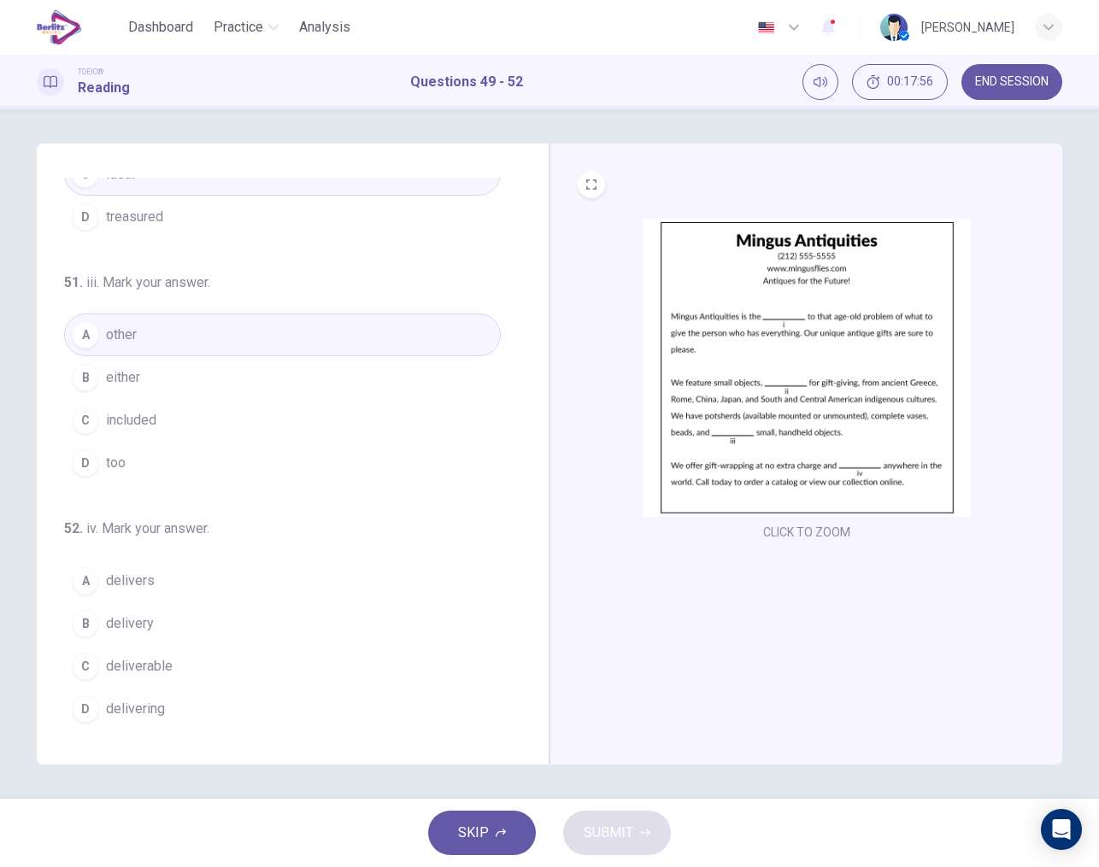
scroll to position [0, 0]
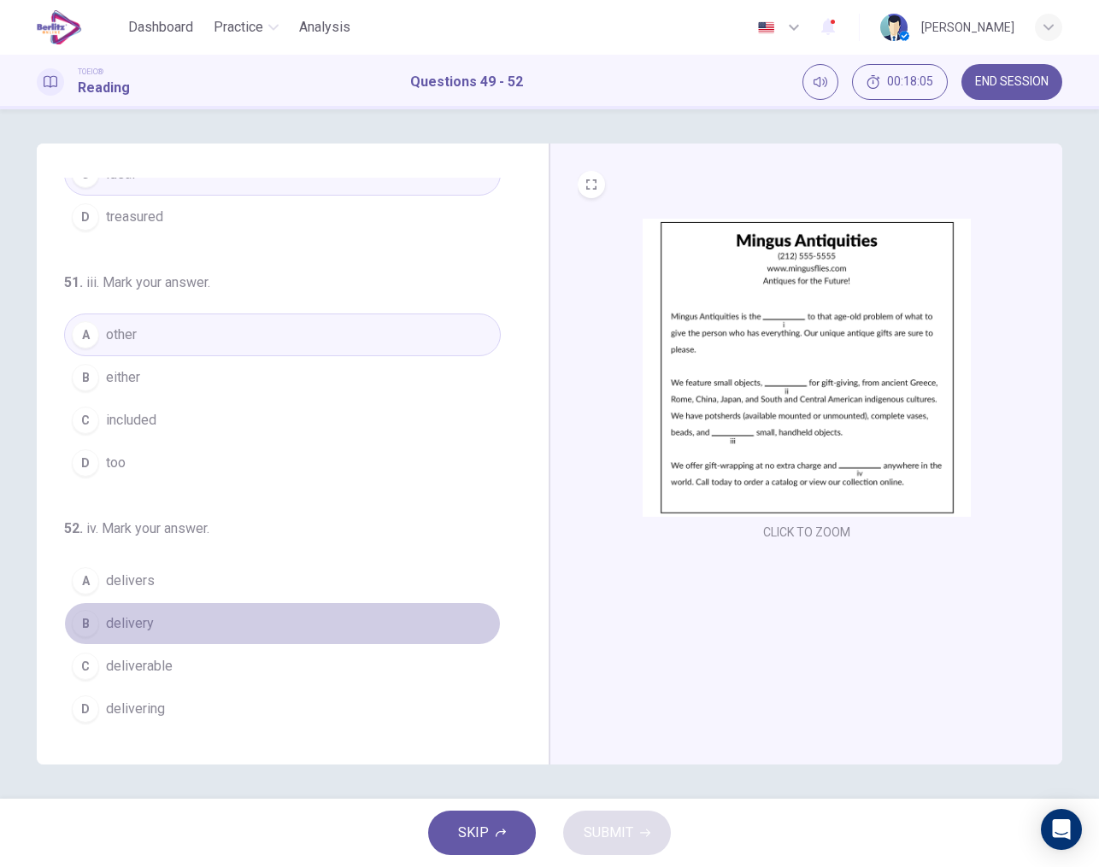
click at [148, 619] on span "delivery" at bounding box center [130, 623] width 48 height 21
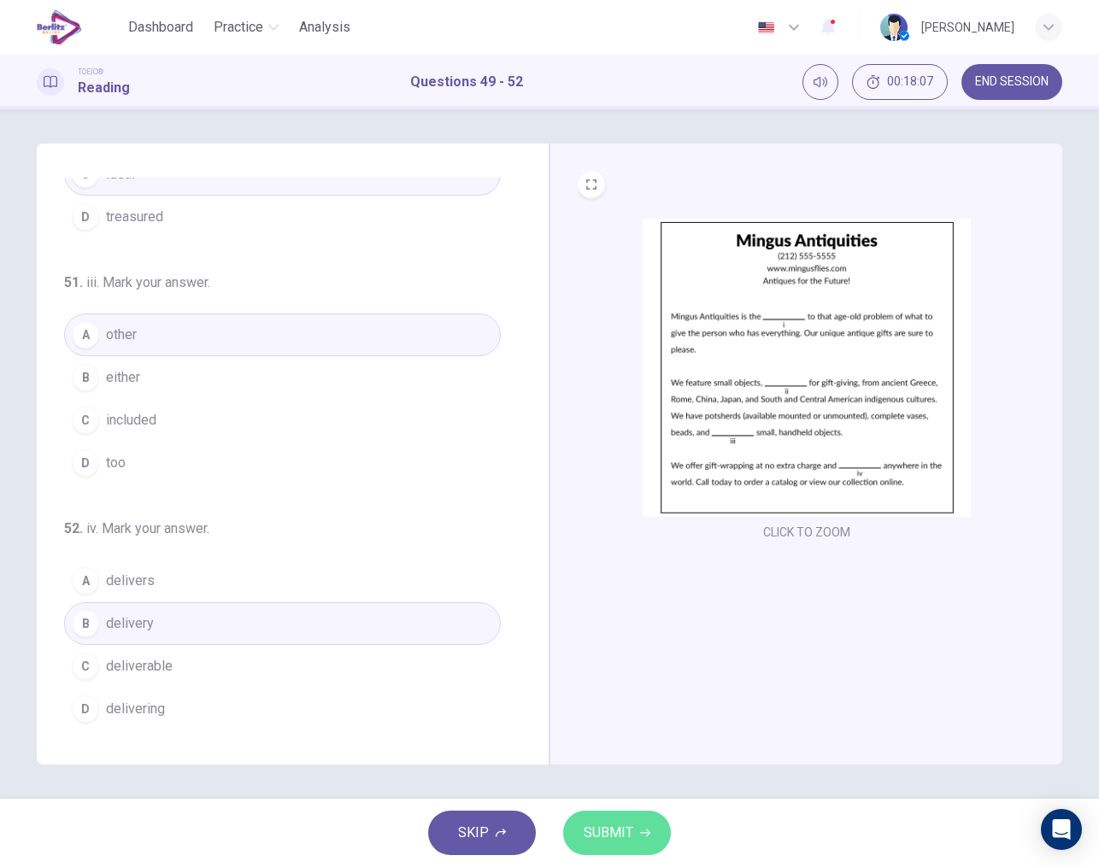
click at [627, 826] on span "SUBMIT" at bounding box center [609, 833] width 50 height 24
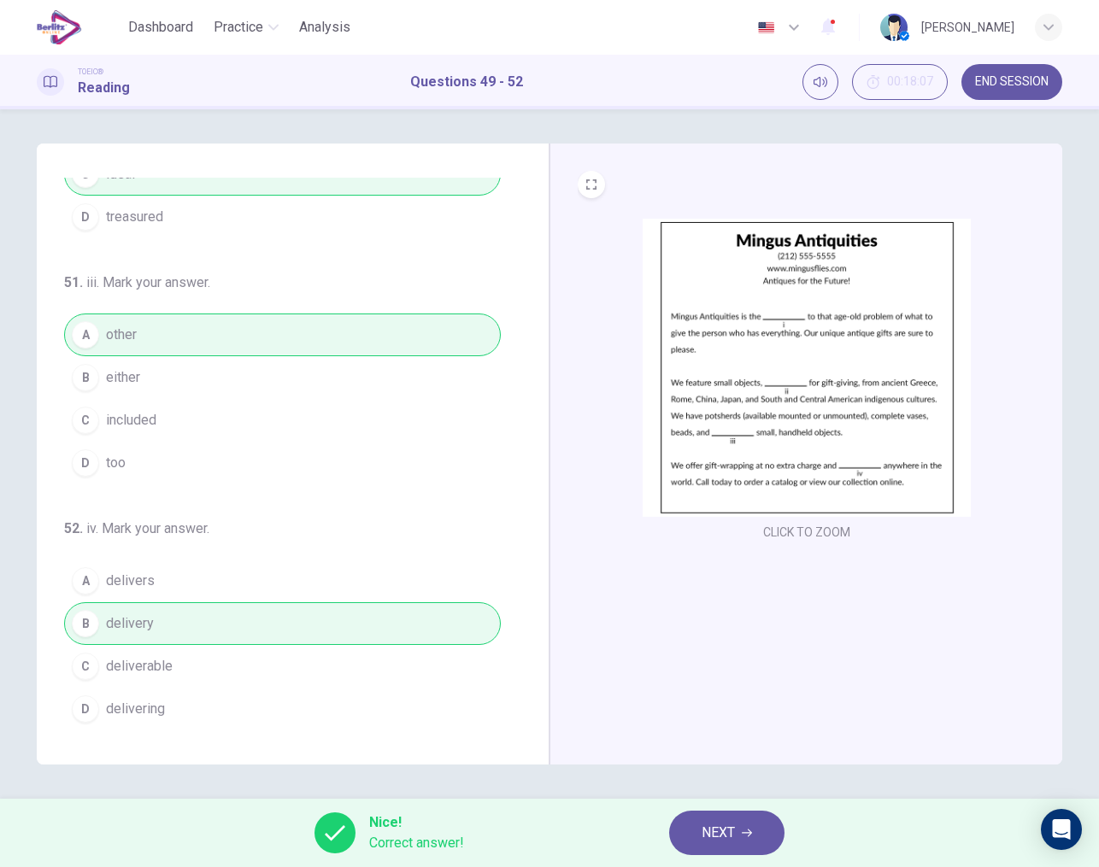
scroll to position [397, 0]
click at [727, 835] on span "NEXT" at bounding box center [717, 833] width 33 height 24
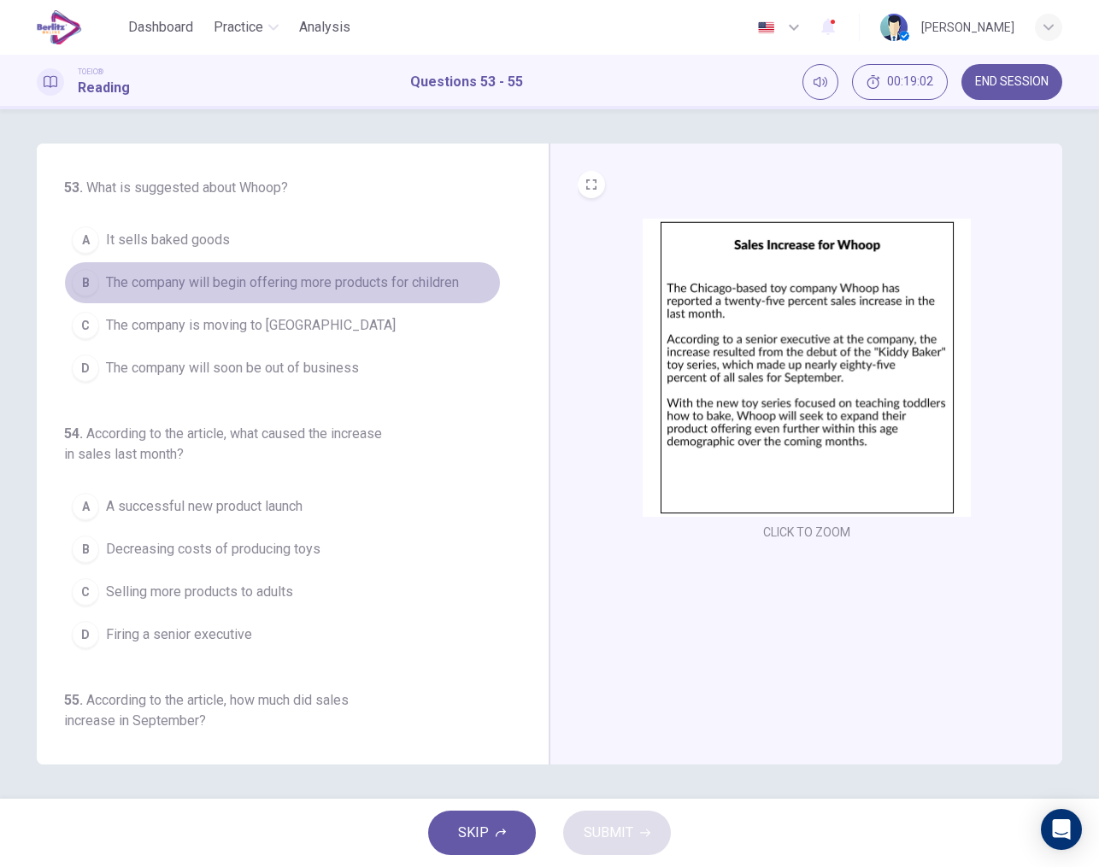
click at [125, 275] on span "The company will begin offering more products for children" at bounding box center [282, 283] width 353 height 21
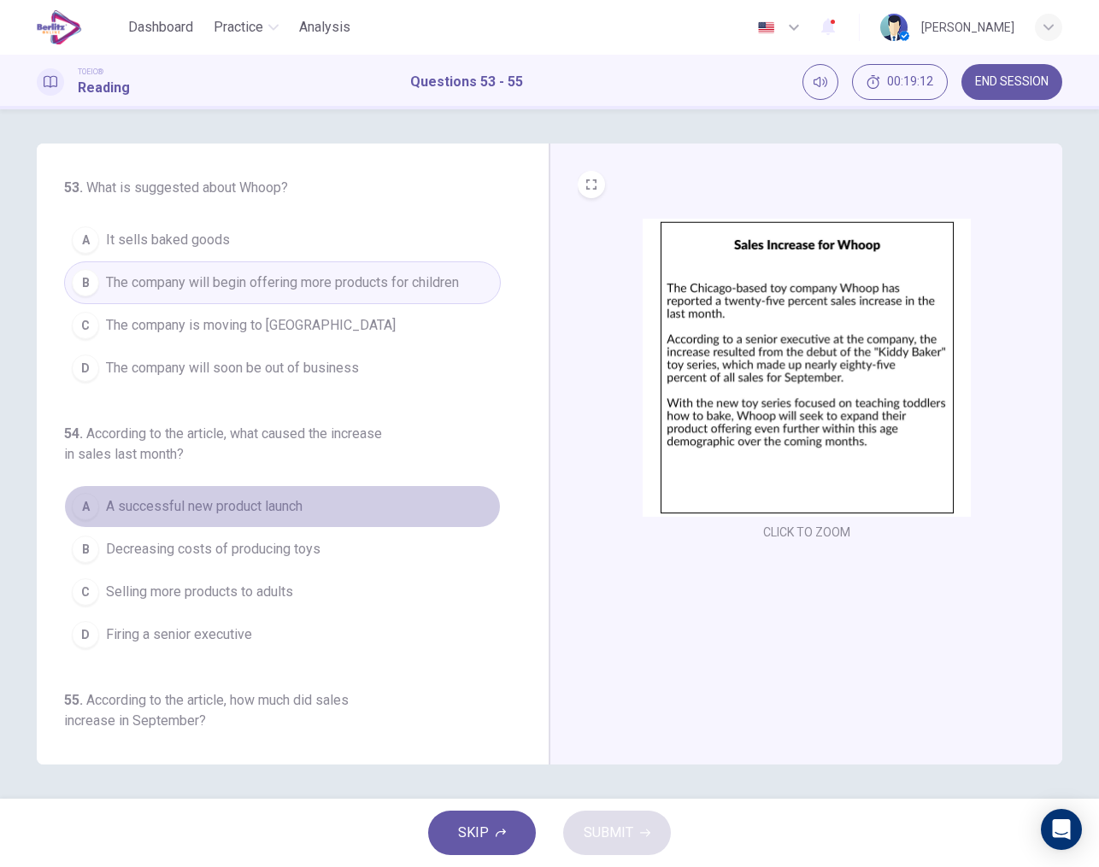
click at [276, 507] on span "A successful new product launch" at bounding box center [204, 506] width 196 height 21
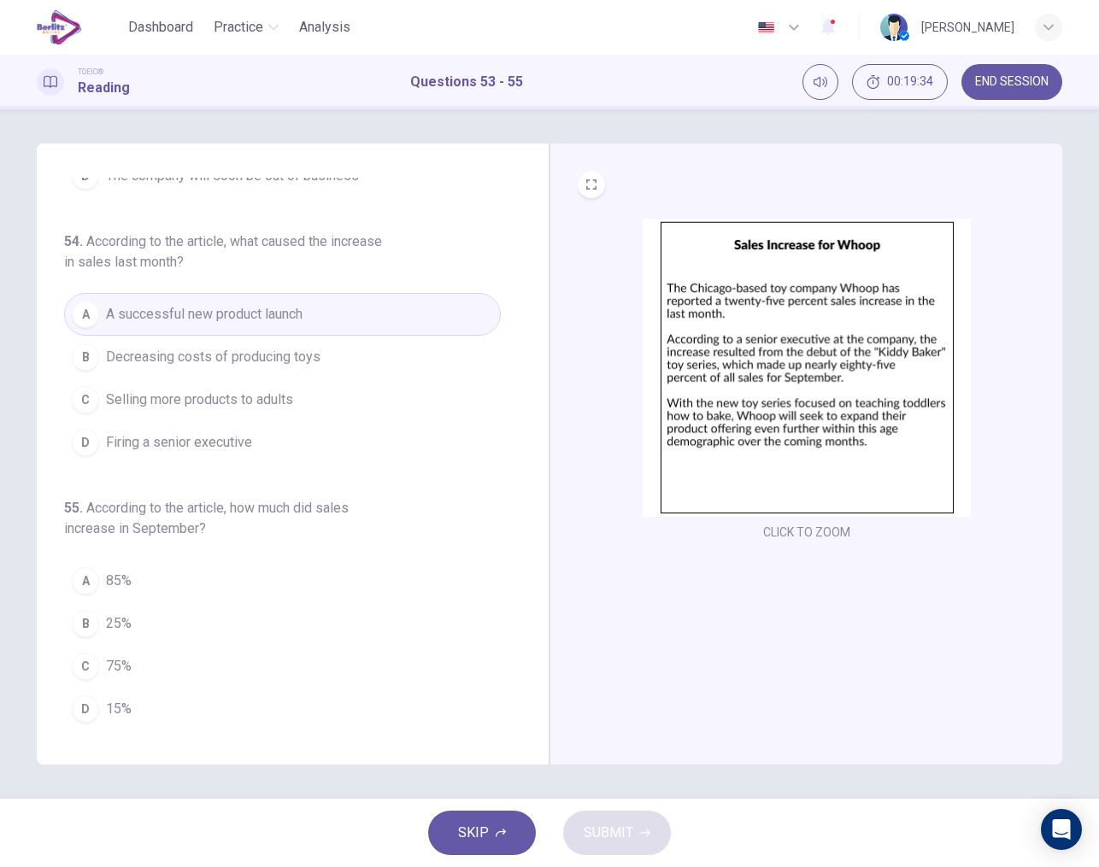
scroll to position [192, 0]
click at [85, 594] on div "A" at bounding box center [85, 580] width 27 height 27
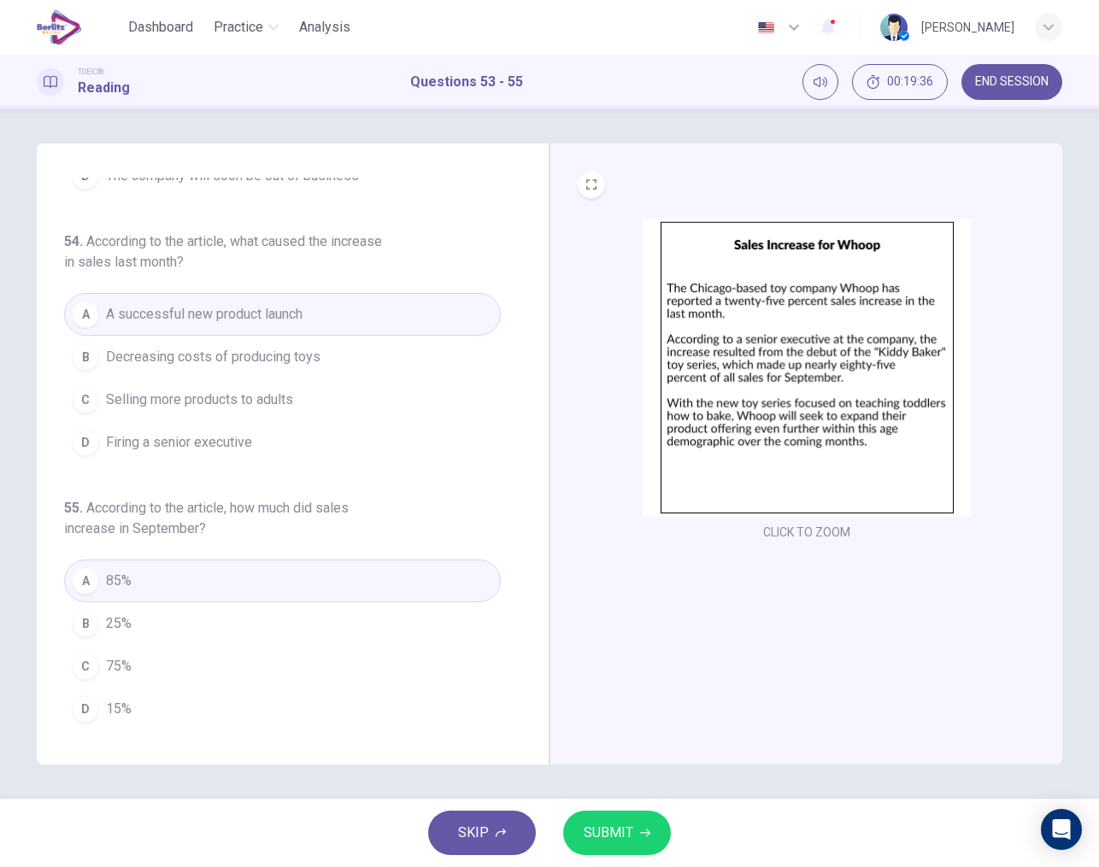
scroll to position [0, 0]
click at [627, 835] on span "SUBMIT" at bounding box center [609, 833] width 50 height 24
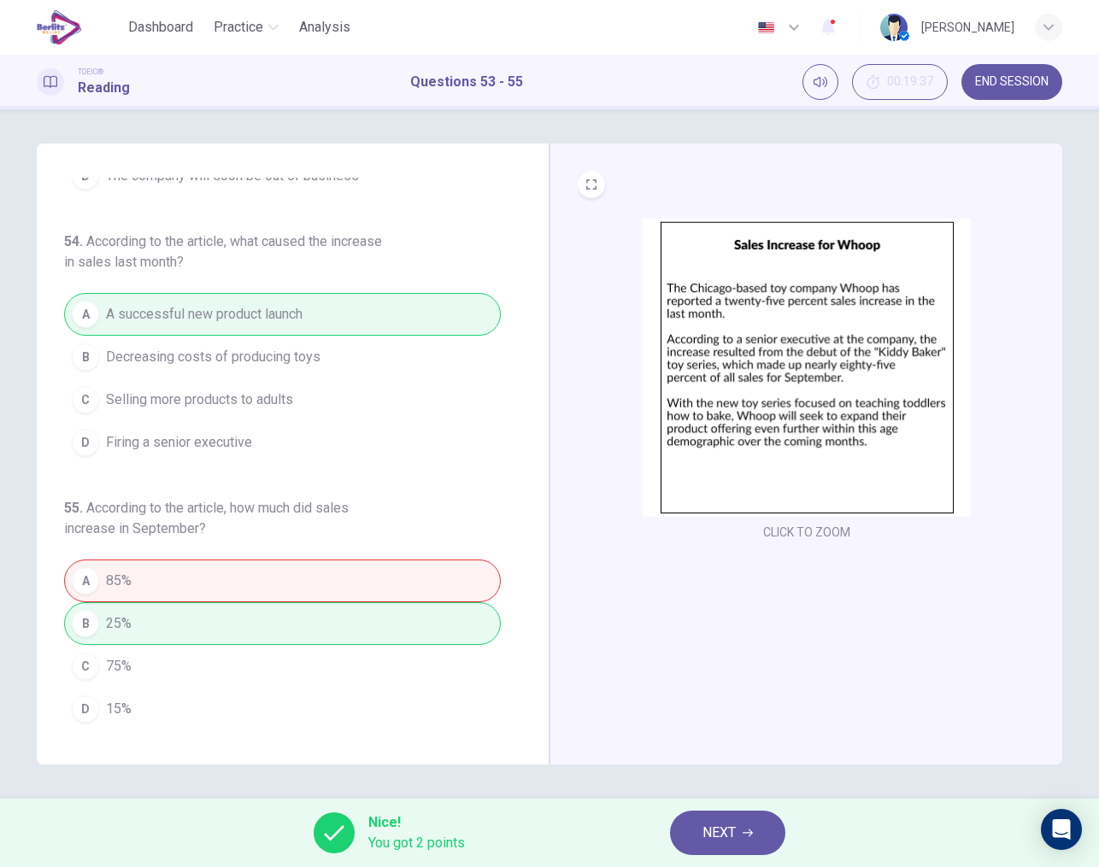
scroll to position [192, 0]
click at [702, 832] on span "NEXT" at bounding box center [718, 833] width 33 height 24
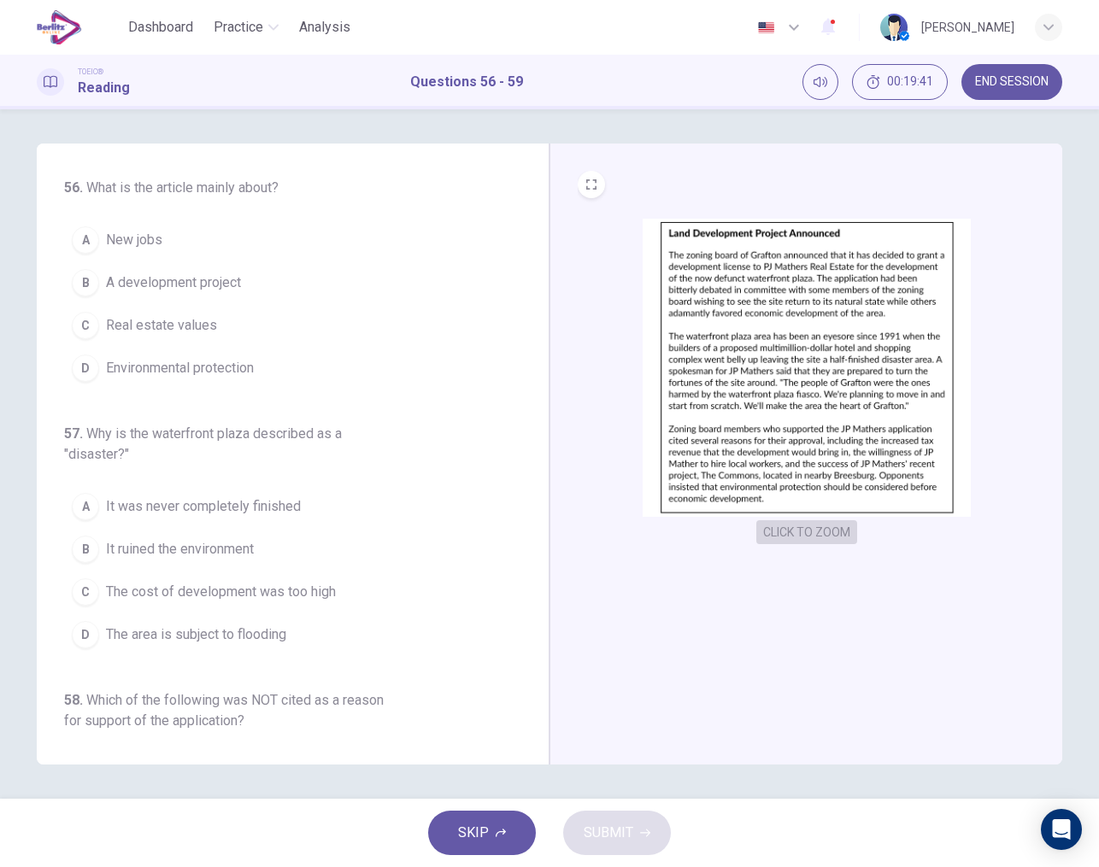
click at [800, 536] on button "CLICK TO ZOOM" at bounding box center [806, 532] width 101 height 24
click at [480, 817] on button "SKIP" at bounding box center [482, 833] width 108 height 44
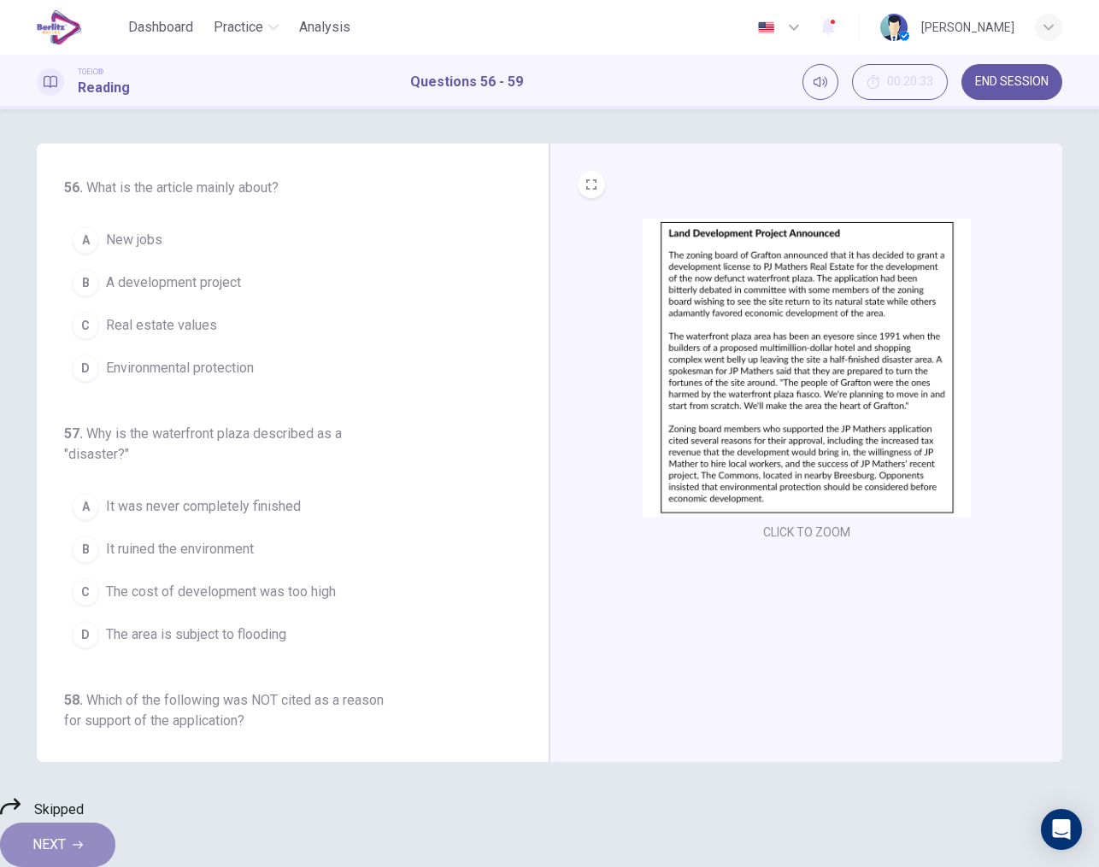
click at [115, 831] on button "NEXT" at bounding box center [57, 845] width 115 height 44
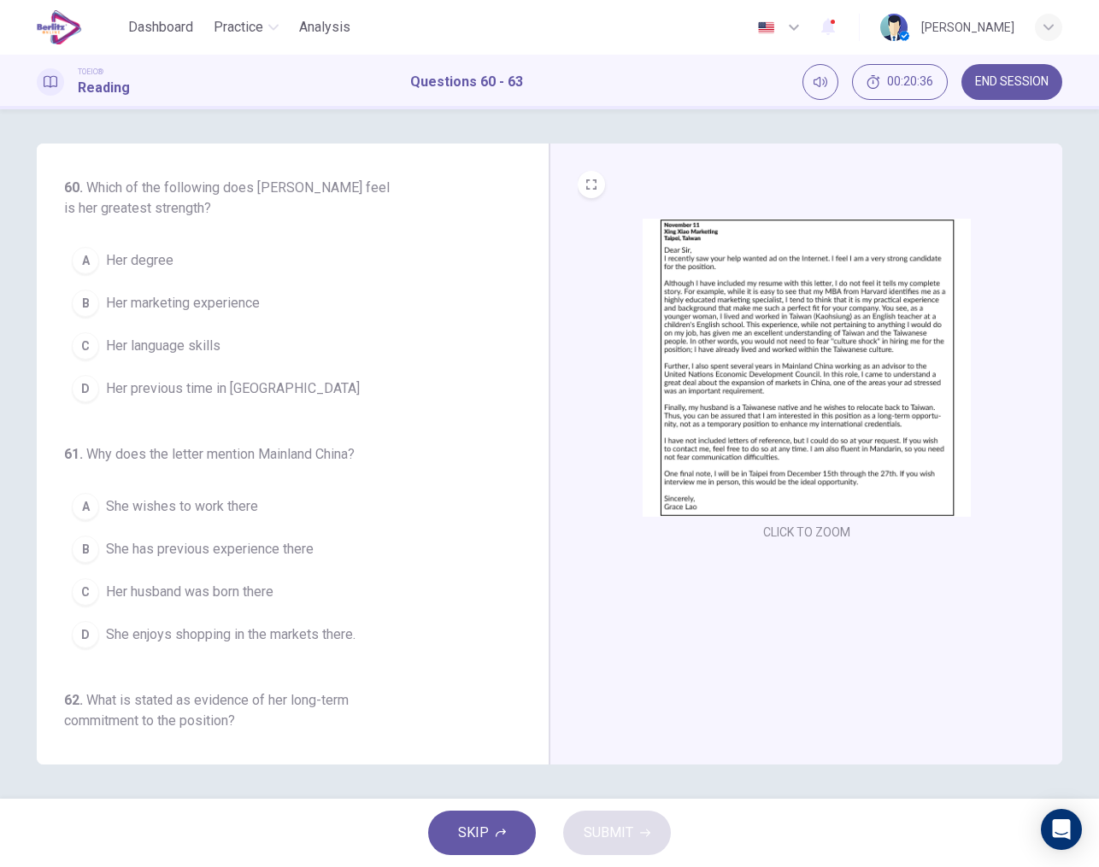
click at [736, 351] on img at bounding box center [806, 368] width 328 height 298
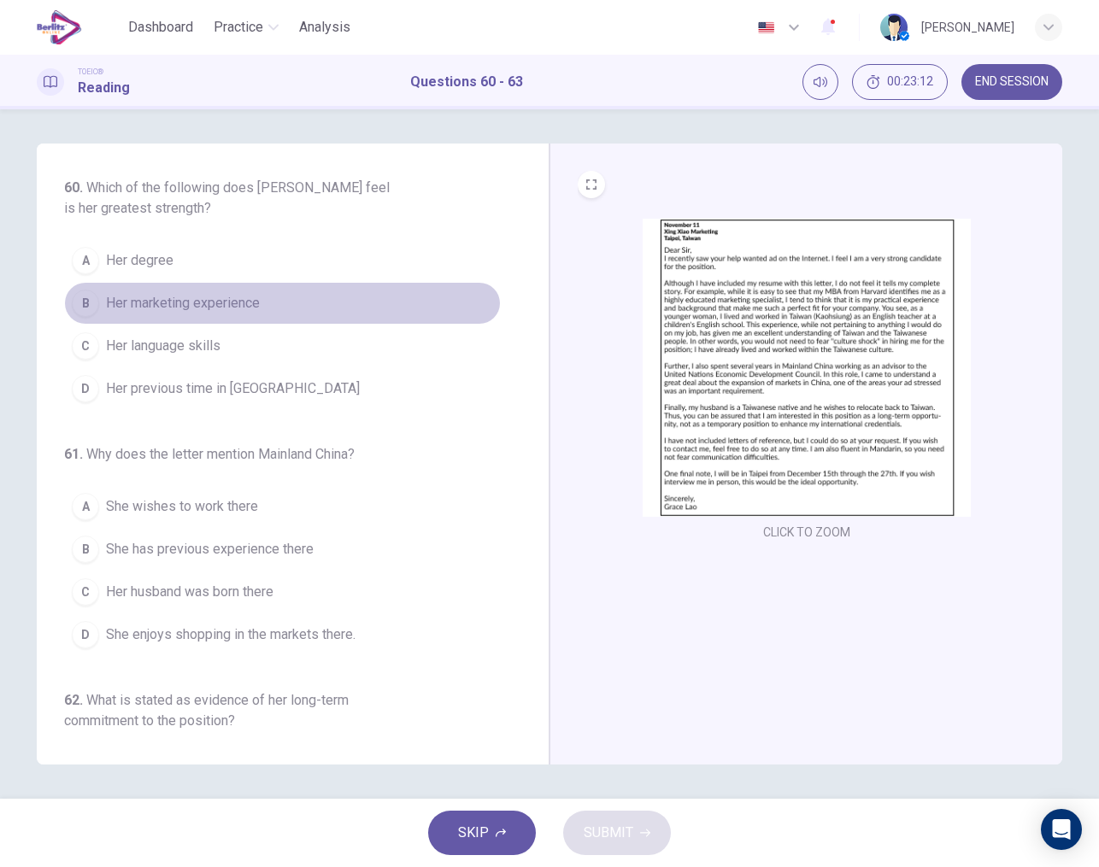
click at [227, 308] on span "Her marketing experience" at bounding box center [183, 303] width 154 height 21
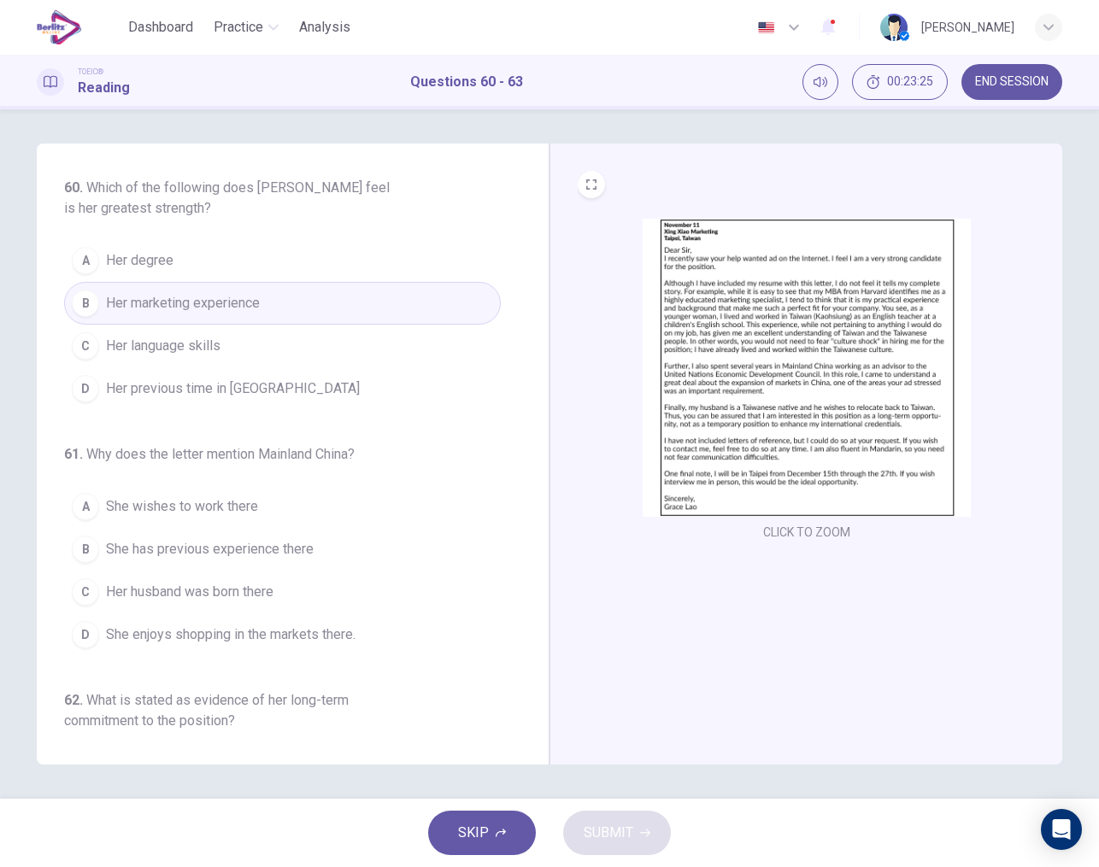
click at [274, 540] on span "She has previous experience there" at bounding box center [210, 549] width 208 height 21
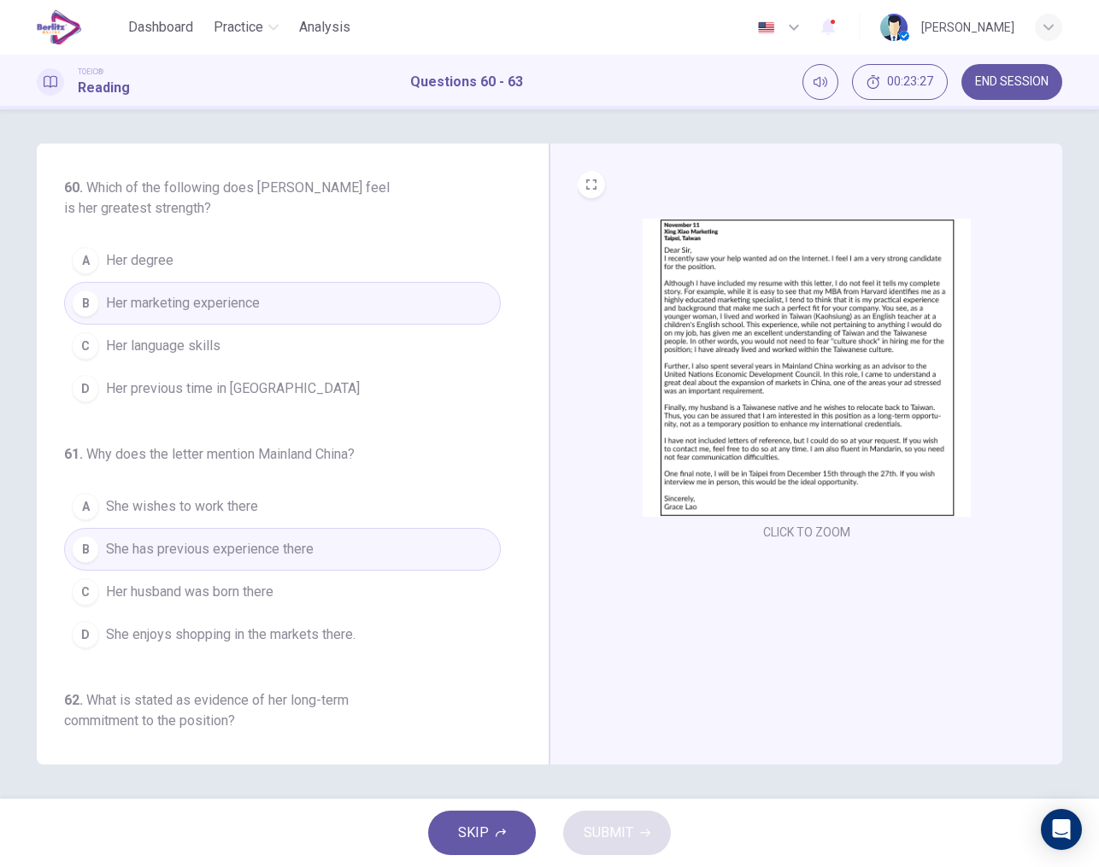
click at [193, 349] on span "Her language skills" at bounding box center [163, 346] width 114 height 21
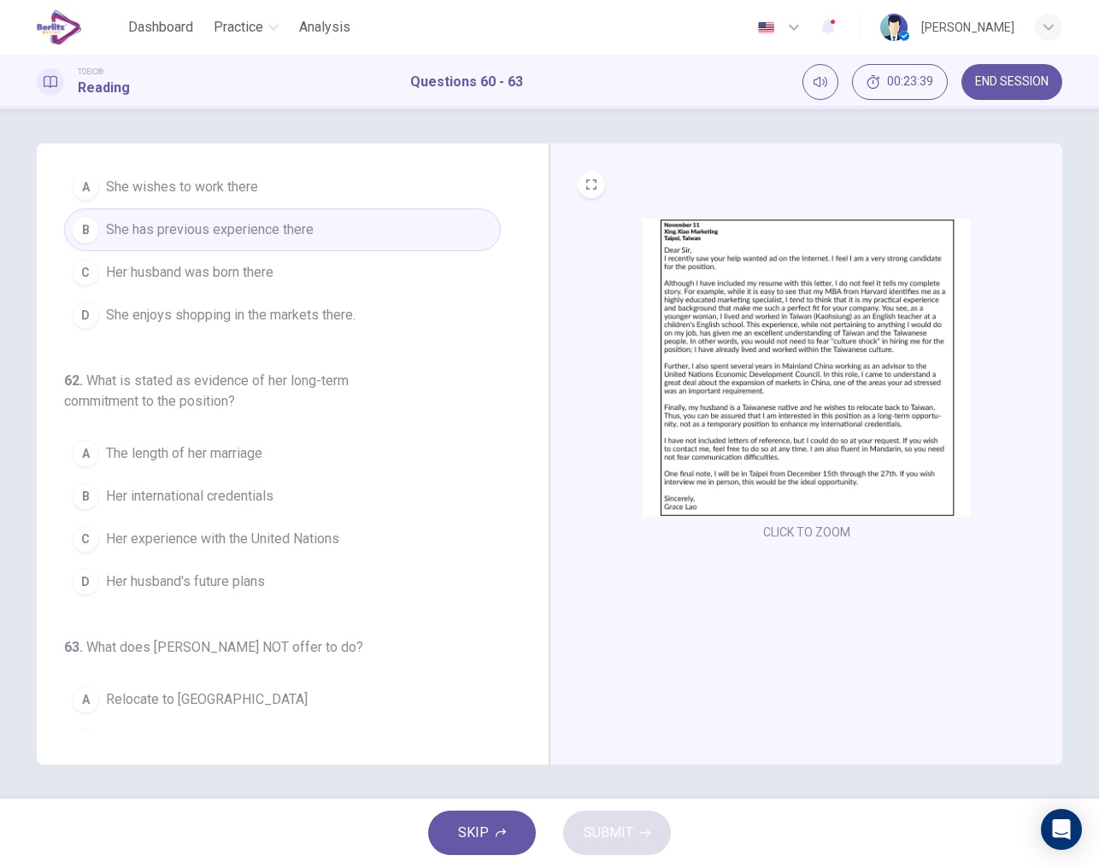
scroll to position [328, 0]
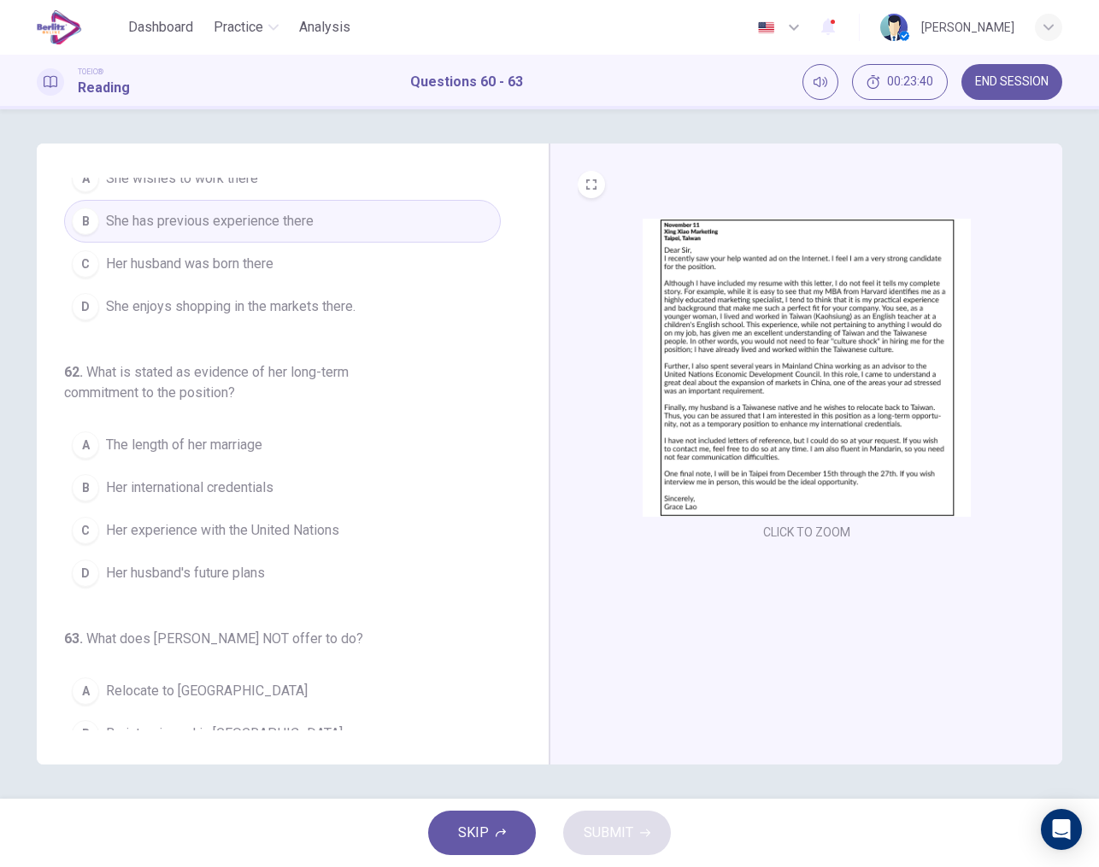
click at [180, 571] on span "Her husband's future plans" at bounding box center [185, 573] width 159 height 21
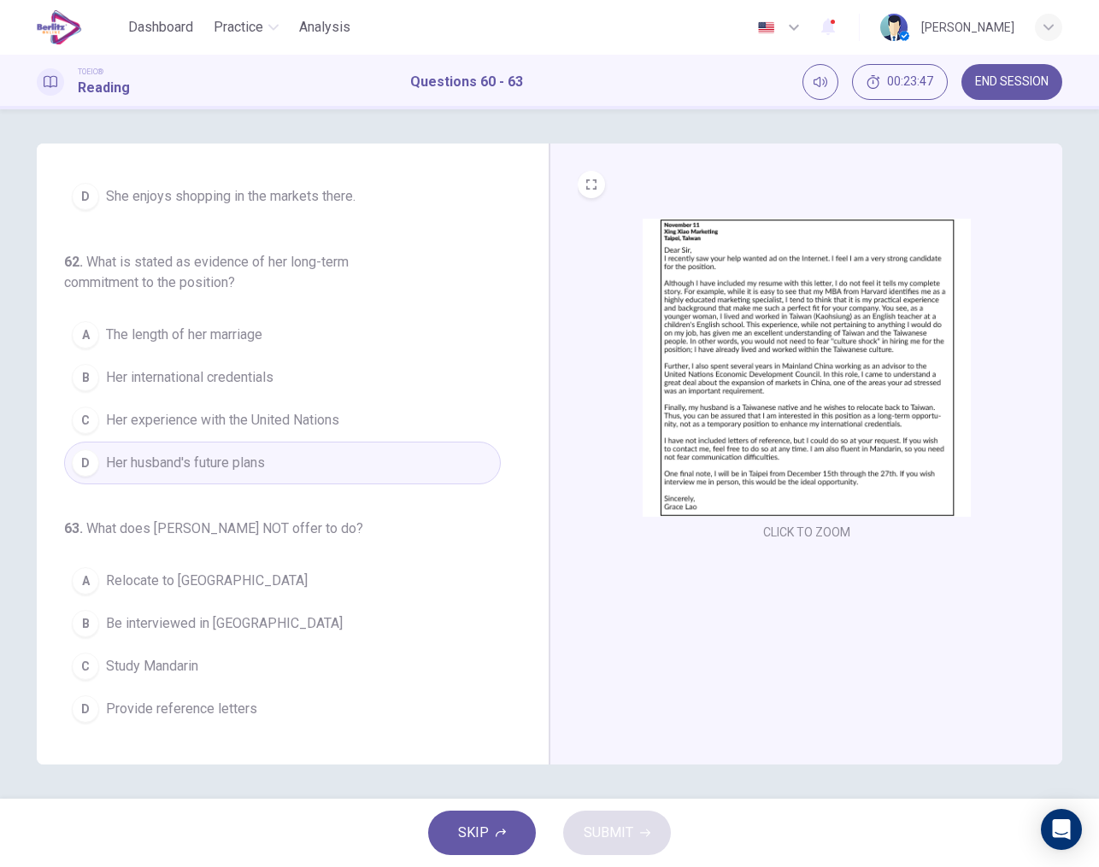
scroll to position [438, 0]
click at [167, 663] on span "Study Mandarin" at bounding box center [152, 666] width 92 height 21
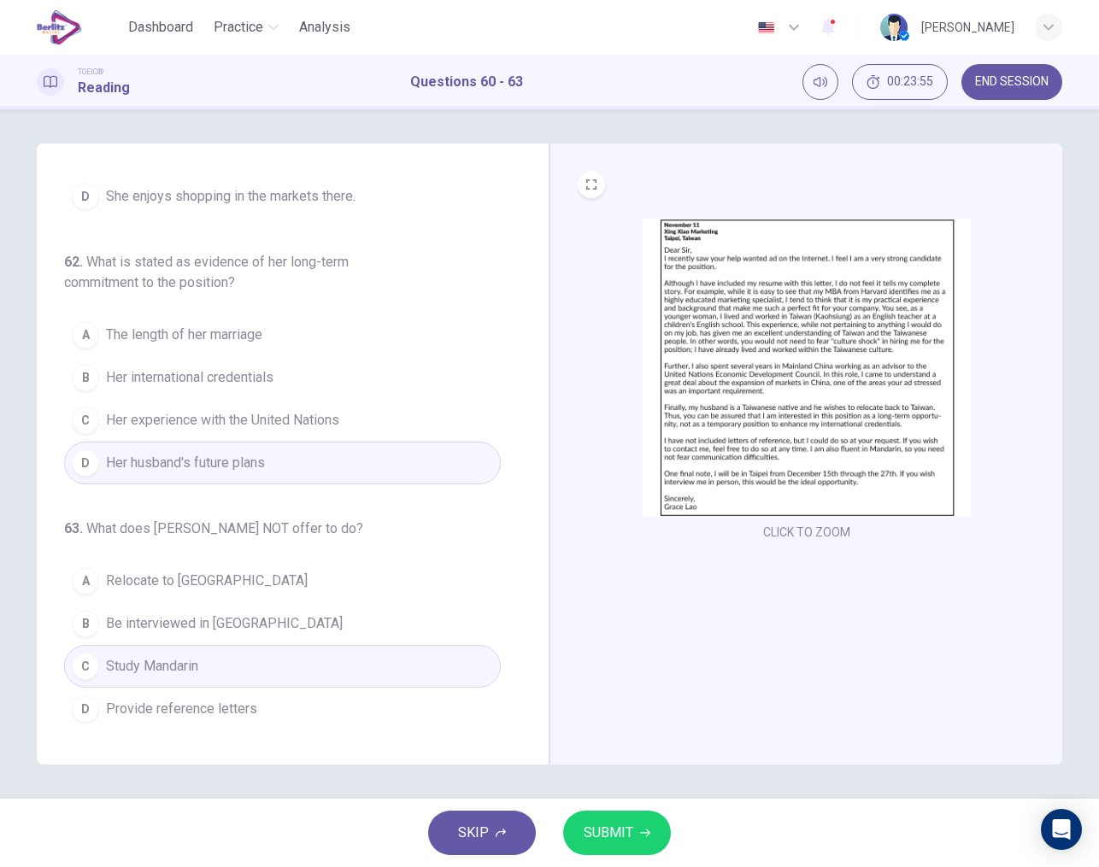
click at [640, 832] on icon "button" at bounding box center [645, 833] width 10 height 10
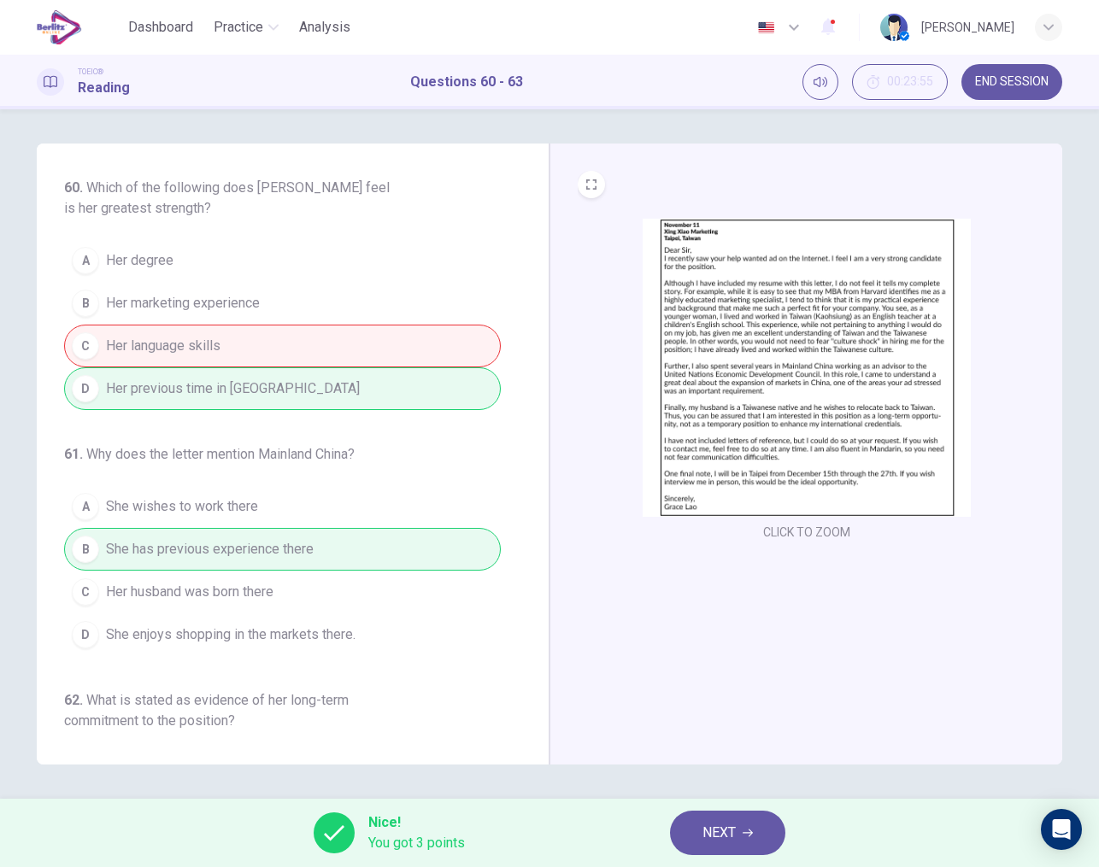
scroll to position [0, 0]
click at [726, 836] on span "NEXT" at bounding box center [718, 833] width 33 height 24
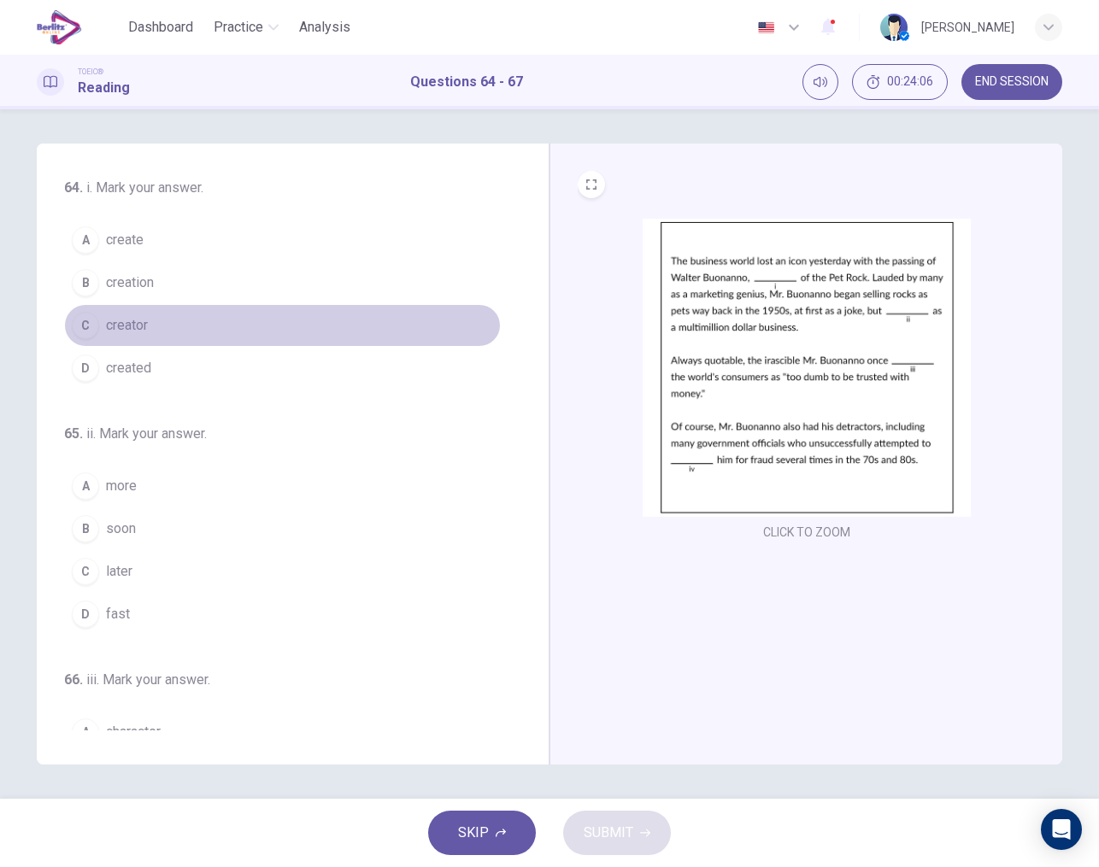
click at [135, 327] on span "creator" at bounding box center [127, 325] width 42 height 21
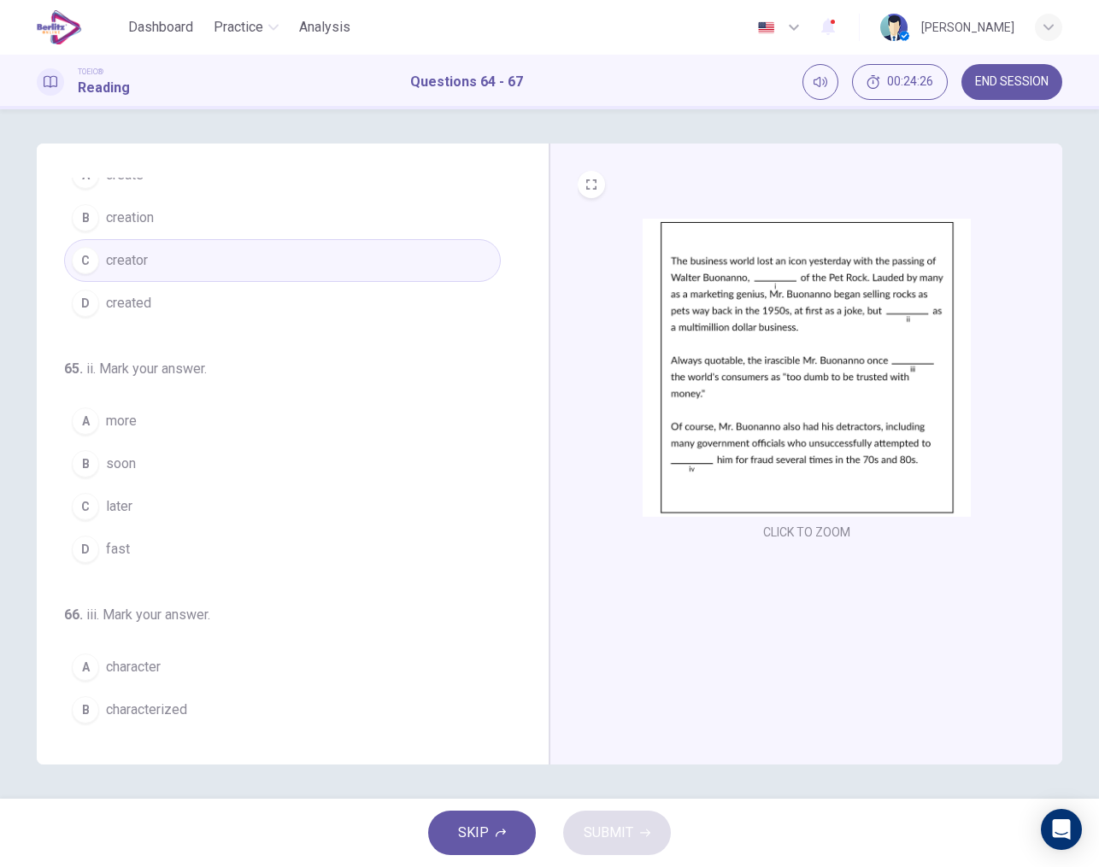
scroll to position [67, 0]
click at [115, 510] on span "later" at bounding box center [119, 505] width 26 height 21
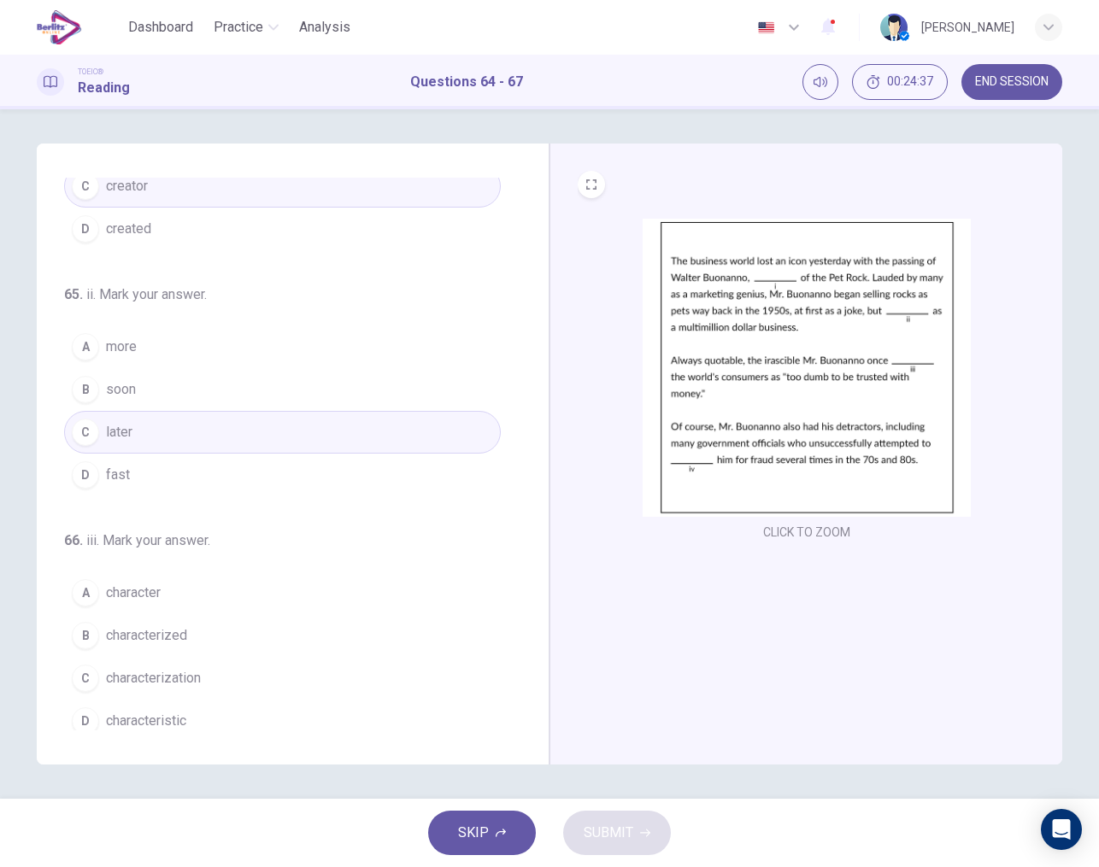
scroll to position [198, 0]
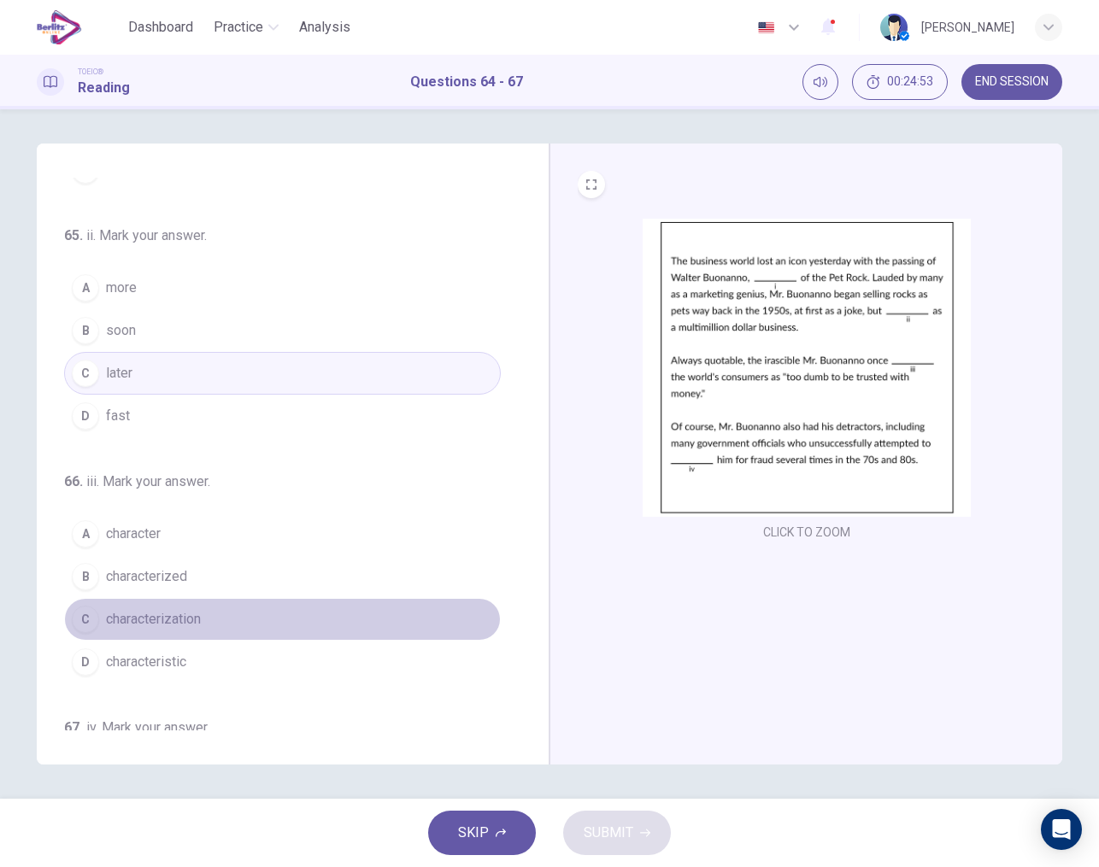
click at [180, 623] on span "characterization" at bounding box center [153, 619] width 95 height 21
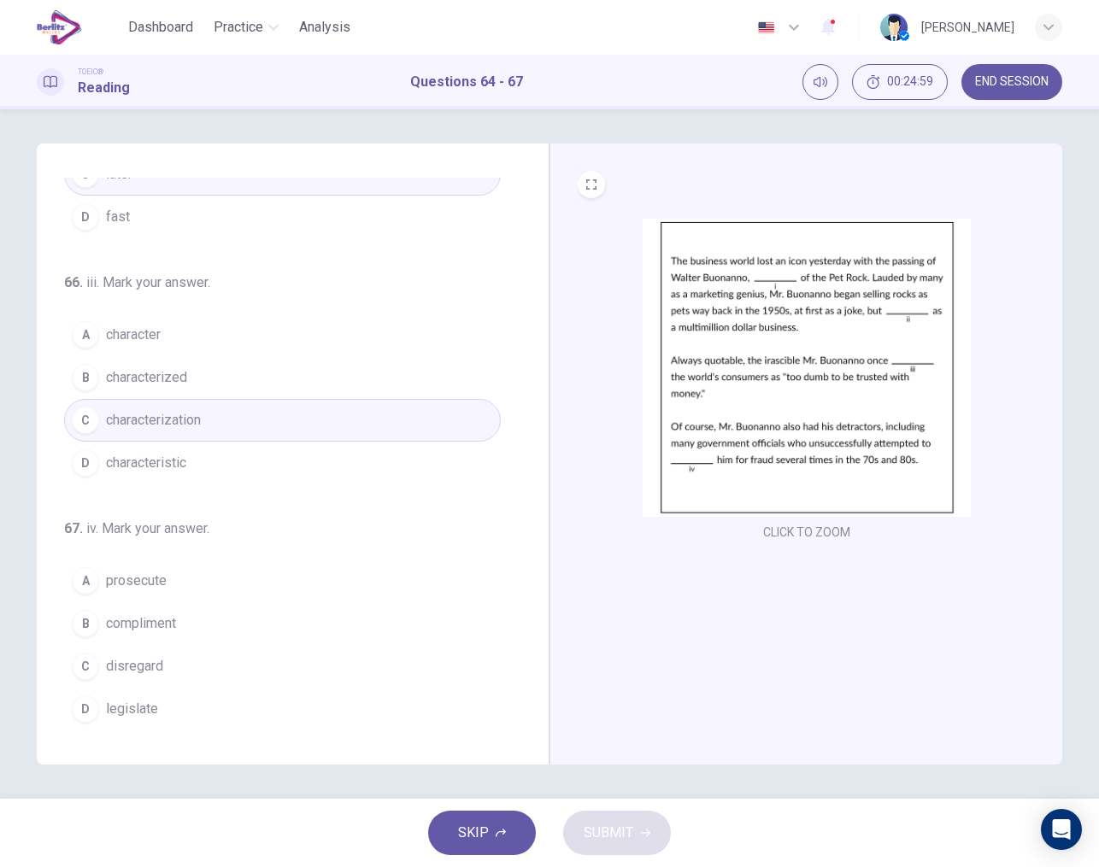
scroll to position [397, 0]
click at [132, 587] on span "prosecute" at bounding box center [136, 581] width 61 height 21
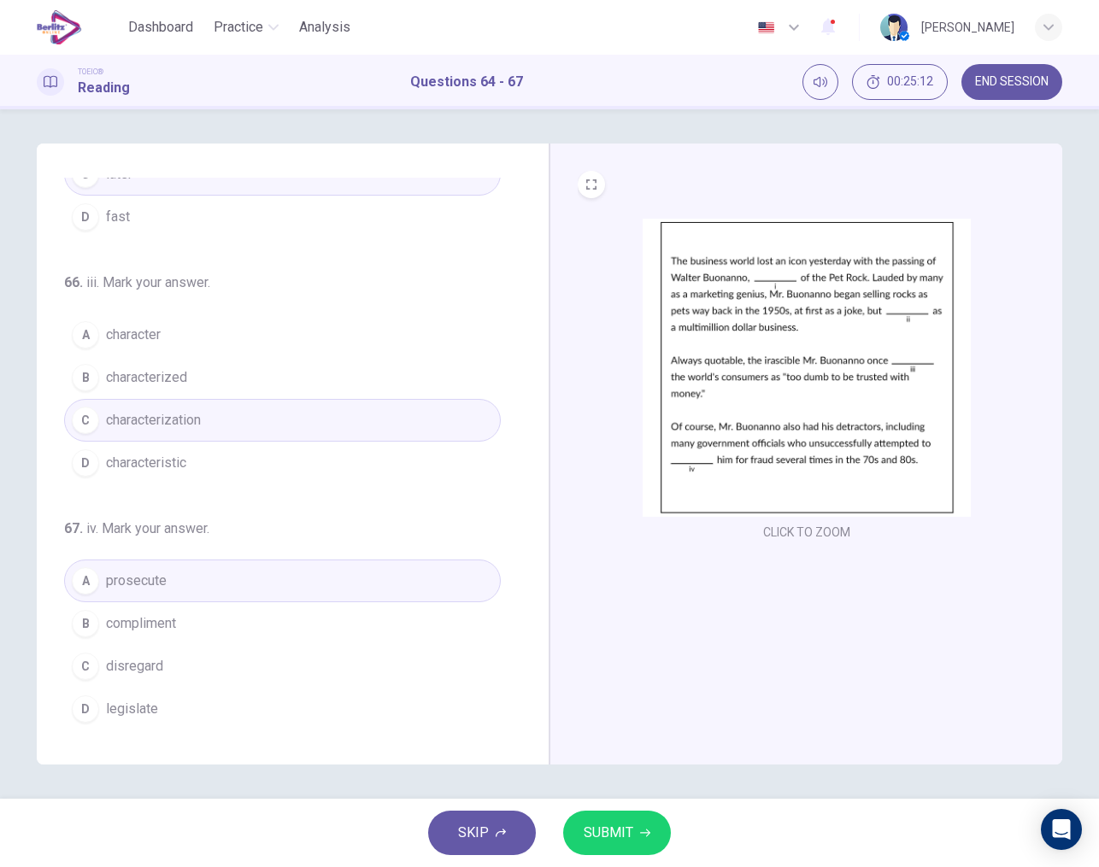
click at [614, 819] on button "SUBMIT" at bounding box center [617, 833] width 108 height 44
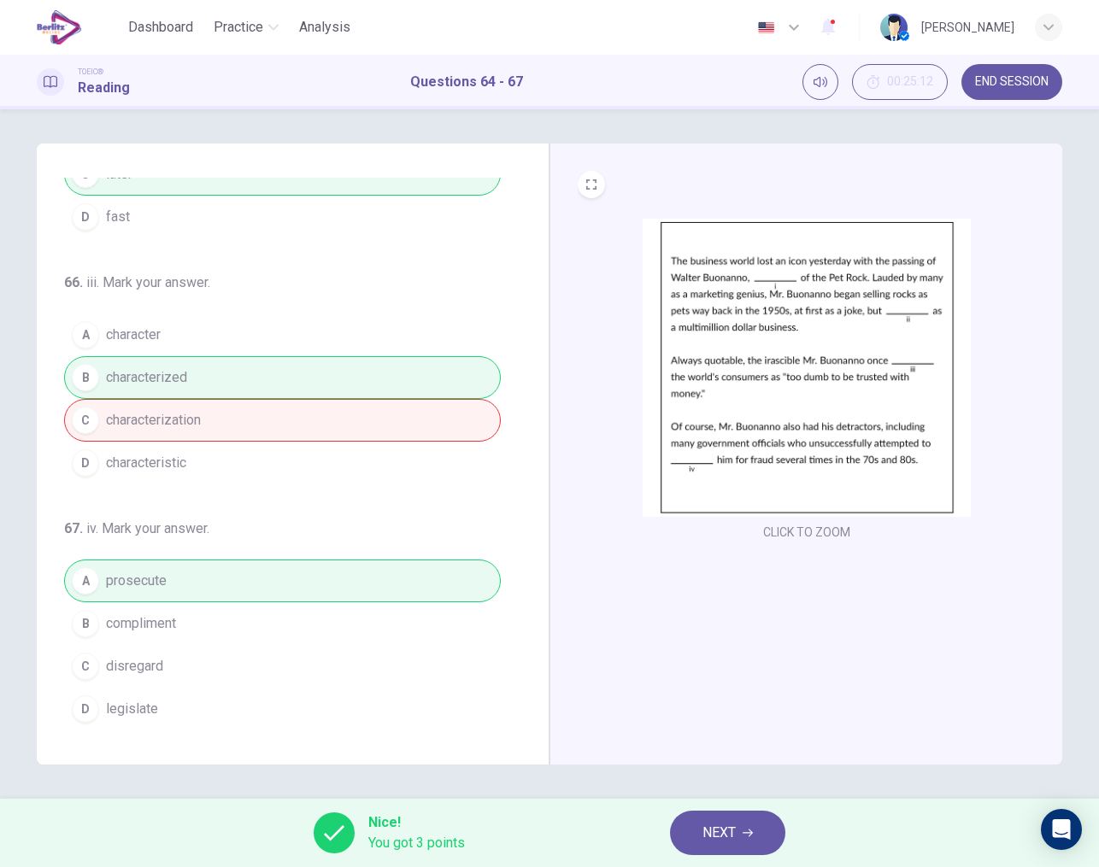
scroll to position [0, 0]
click at [735, 844] on span "NEXT" at bounding box center [718, 833] width 33 height 24
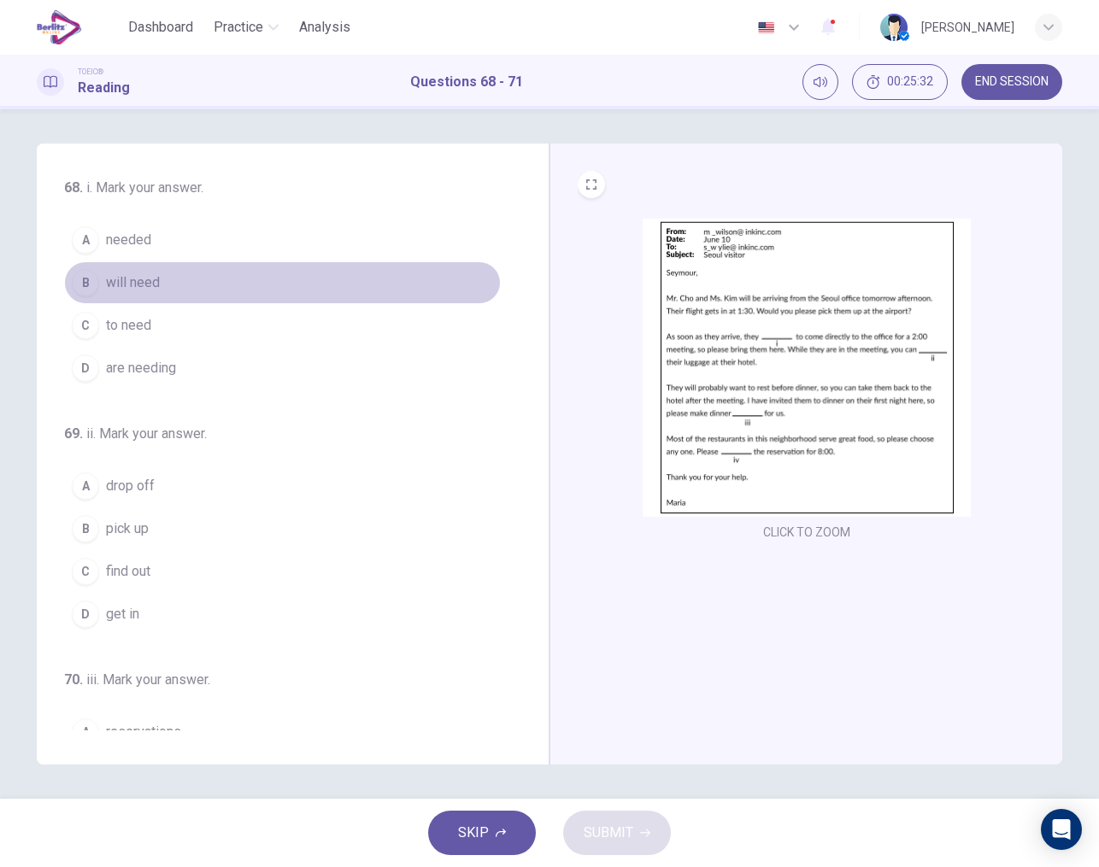
click at [136, 288] on span "will need" at bounding box center [133, 283] width 54 height 21
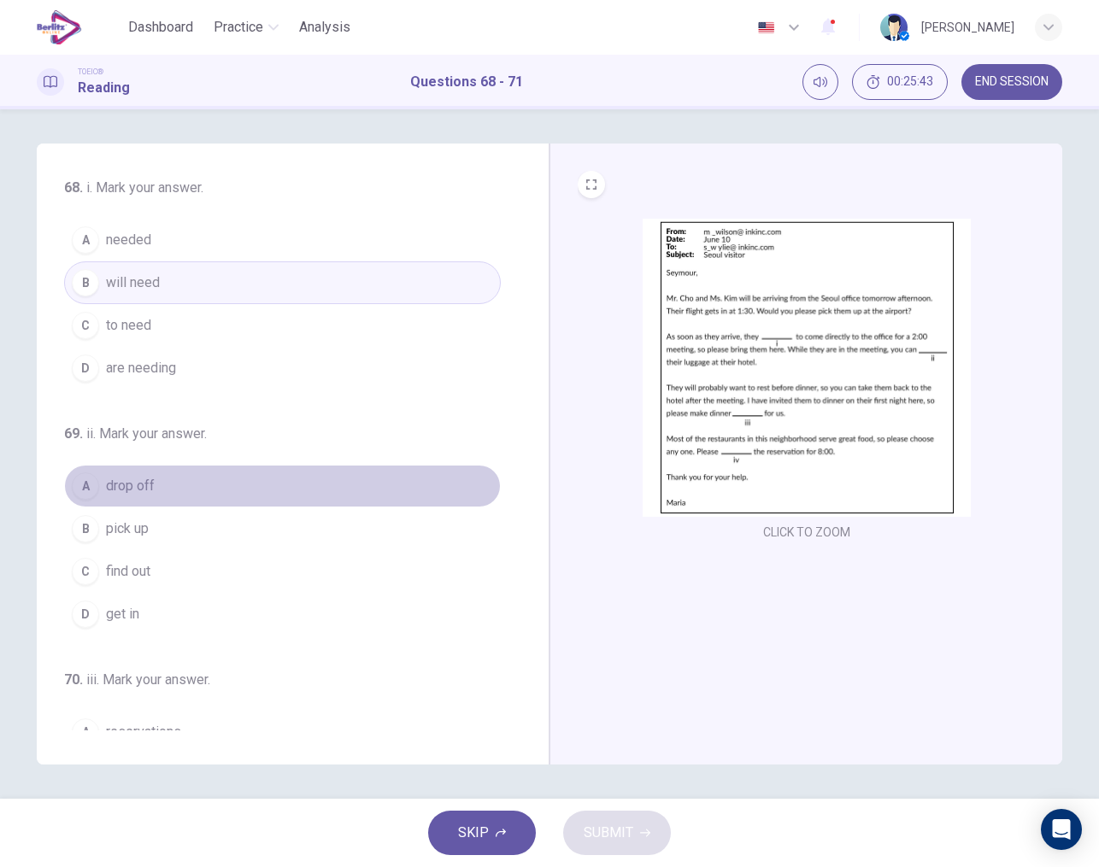
click at [129, 477] on span "drop off" at bounding box center [130, 486] width 49 height 21
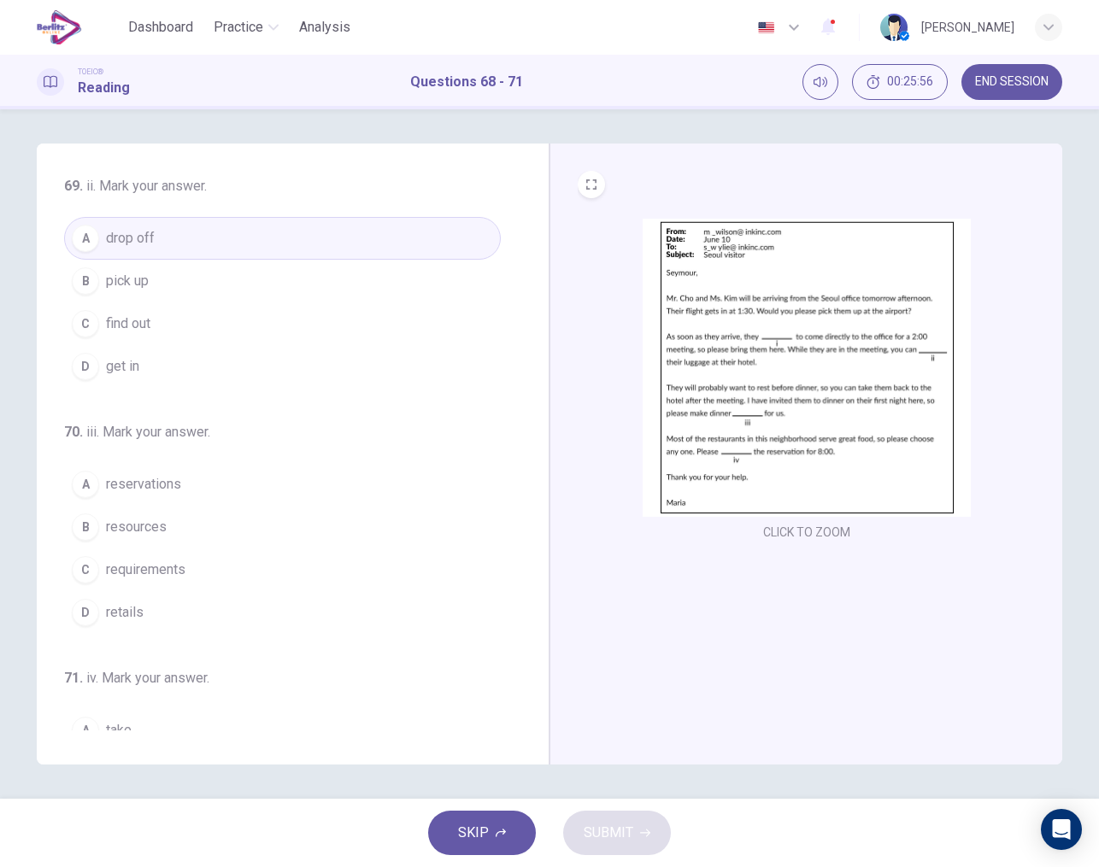
scroll to position [259, 0]
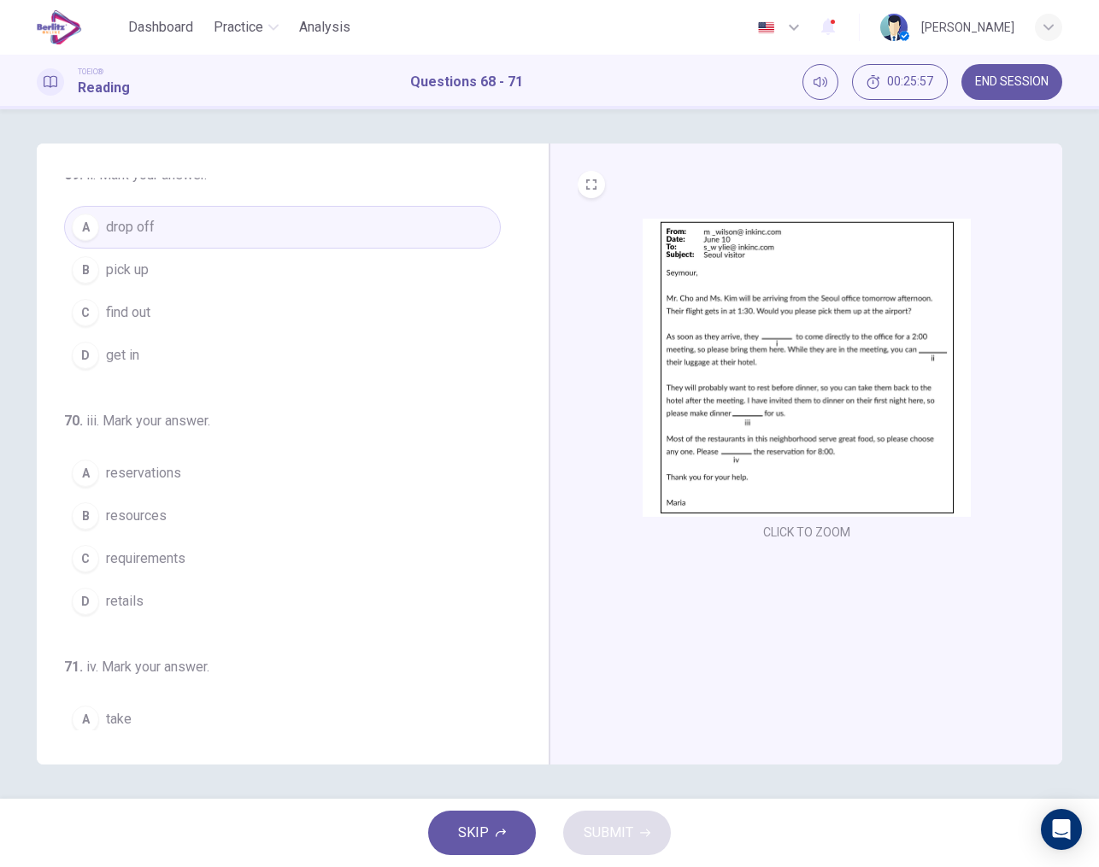
click at [179, 484] on button "A reservations" at bounding box center [282, 473] width 437 height 43
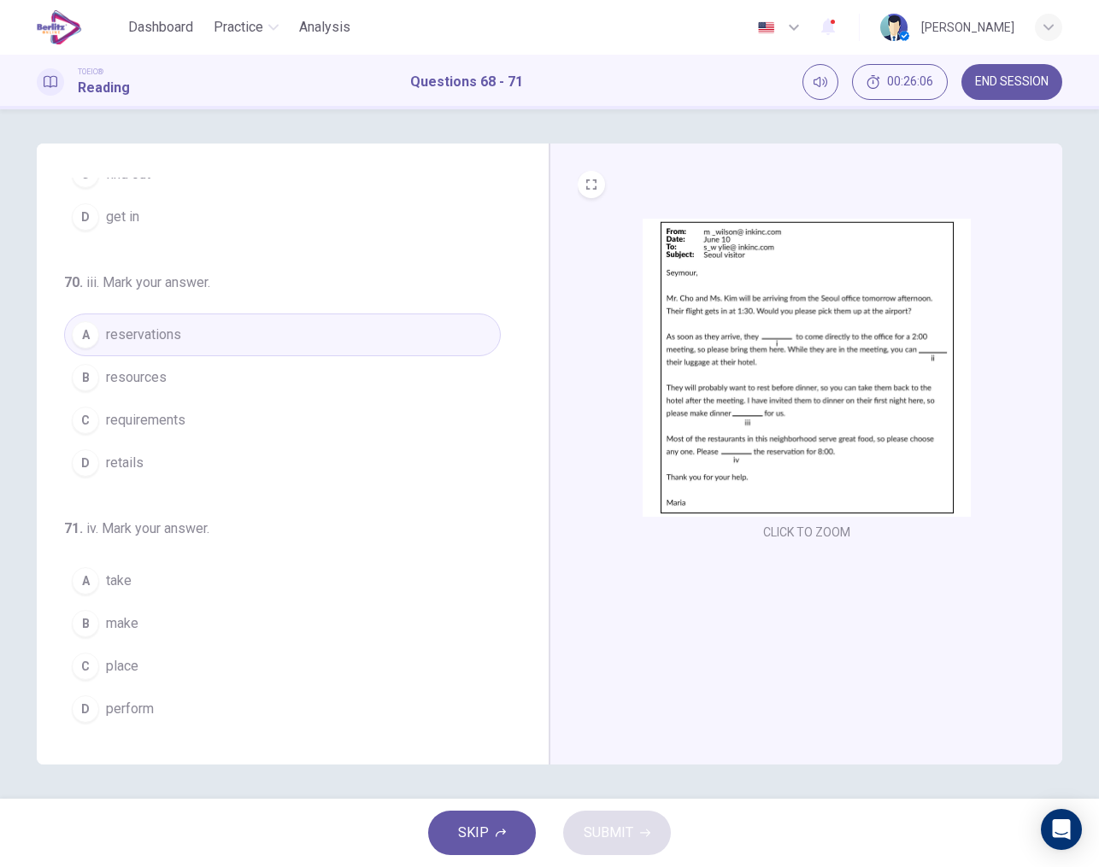
scroll to position [0, 0]
click at [124, 633] on span "make" at bounding box center [122, 623] width 32 height 21
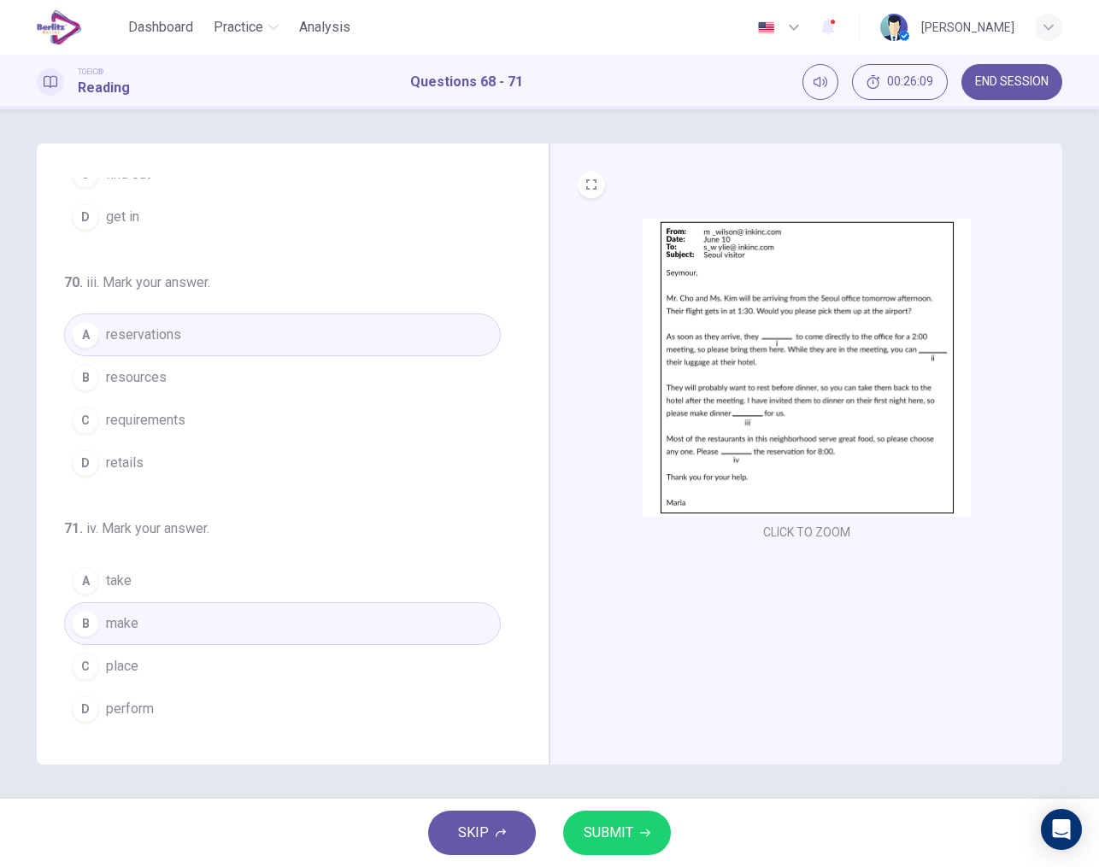
click at [589, 844] on span "SUBMIT" at bounding box center [609, 833] width 50 height 24
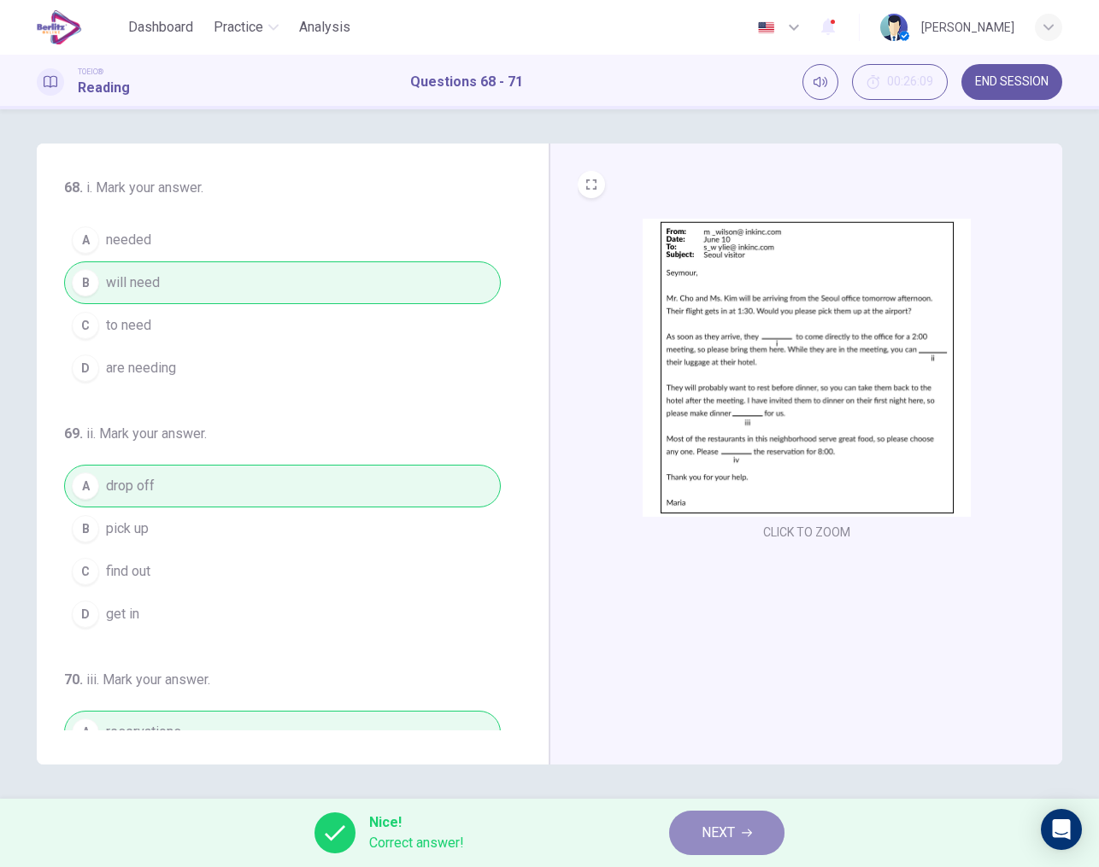
click at [741, 830] on button "NEXT" at bounding box center [726, 833] width 115 height 44
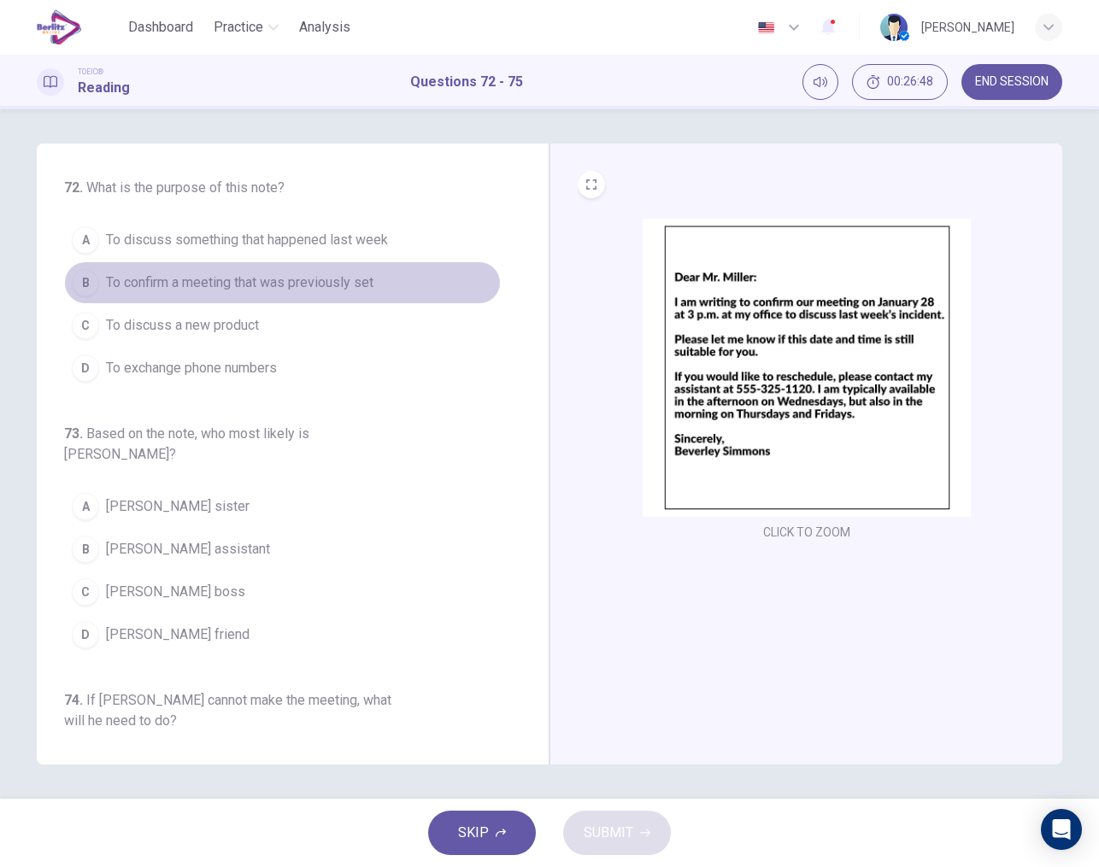
click at [273, 290] on span "To confirm a meeting that was previously set" at bounding box center [239, 283] width 267 height 21
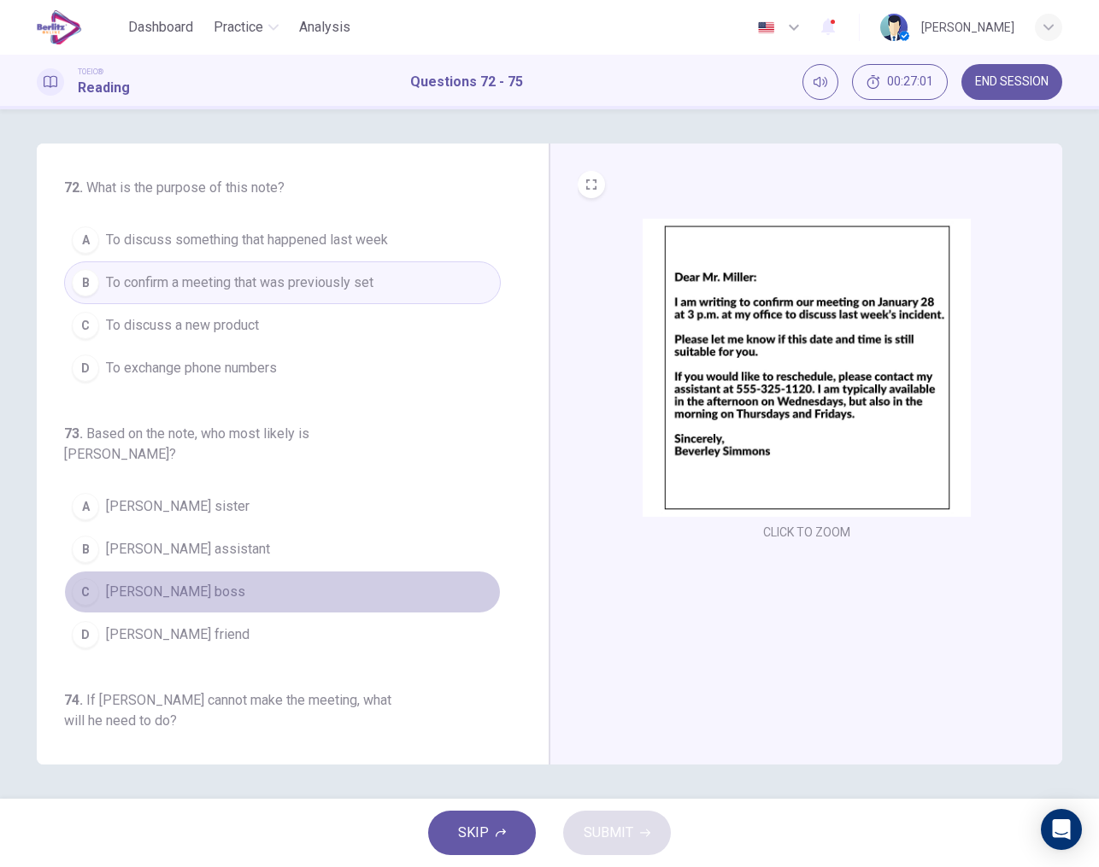
click at [177, 582] on span "[PERSON_NAME] boss" at bounding box center [175, 592] width 139 height 21
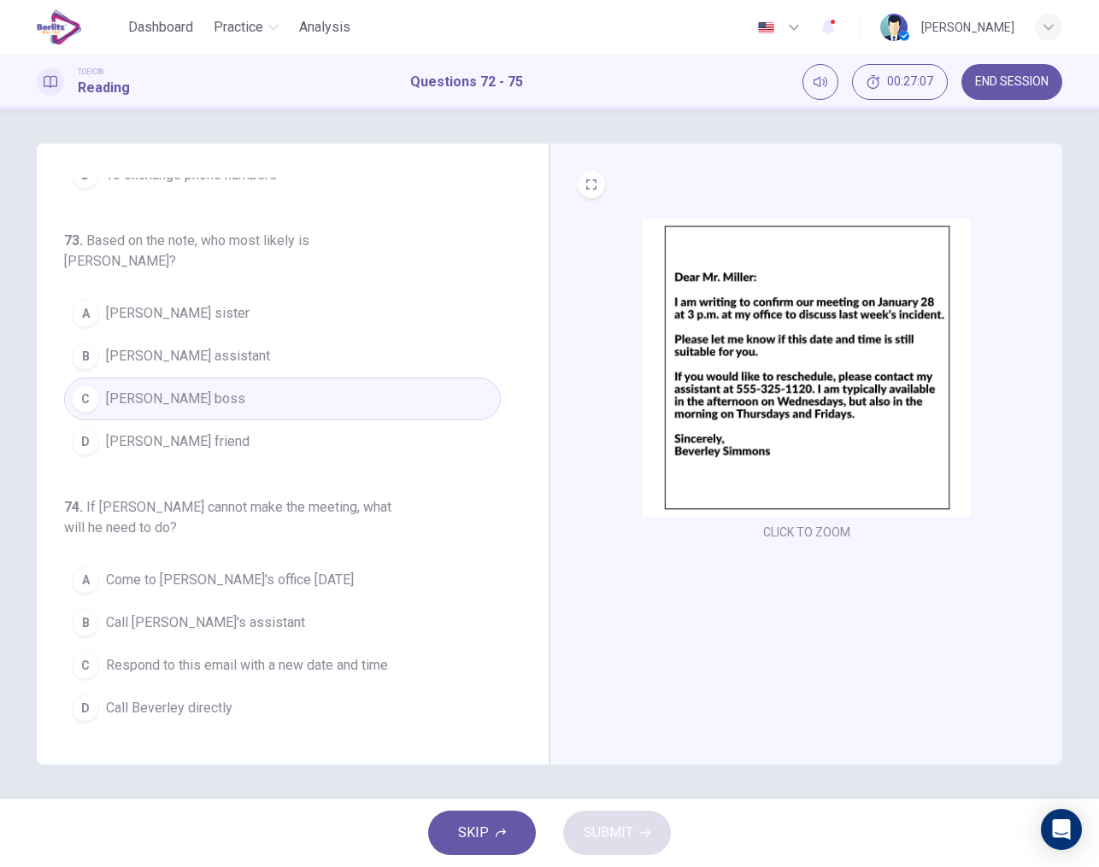
scroll to position [197, 0]
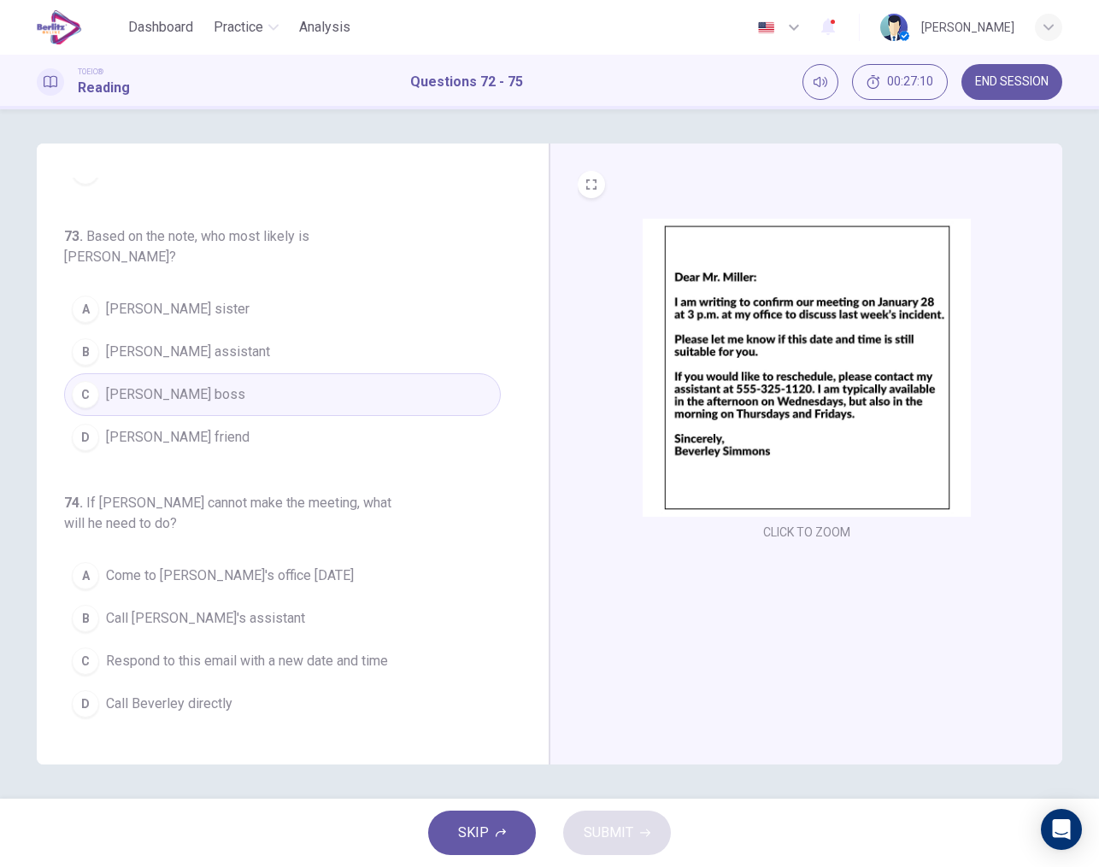
click at [211, 608] on span "Call [PERSON_NAME]'s assistant" at bounding box center [205, 618] width 199 height 21
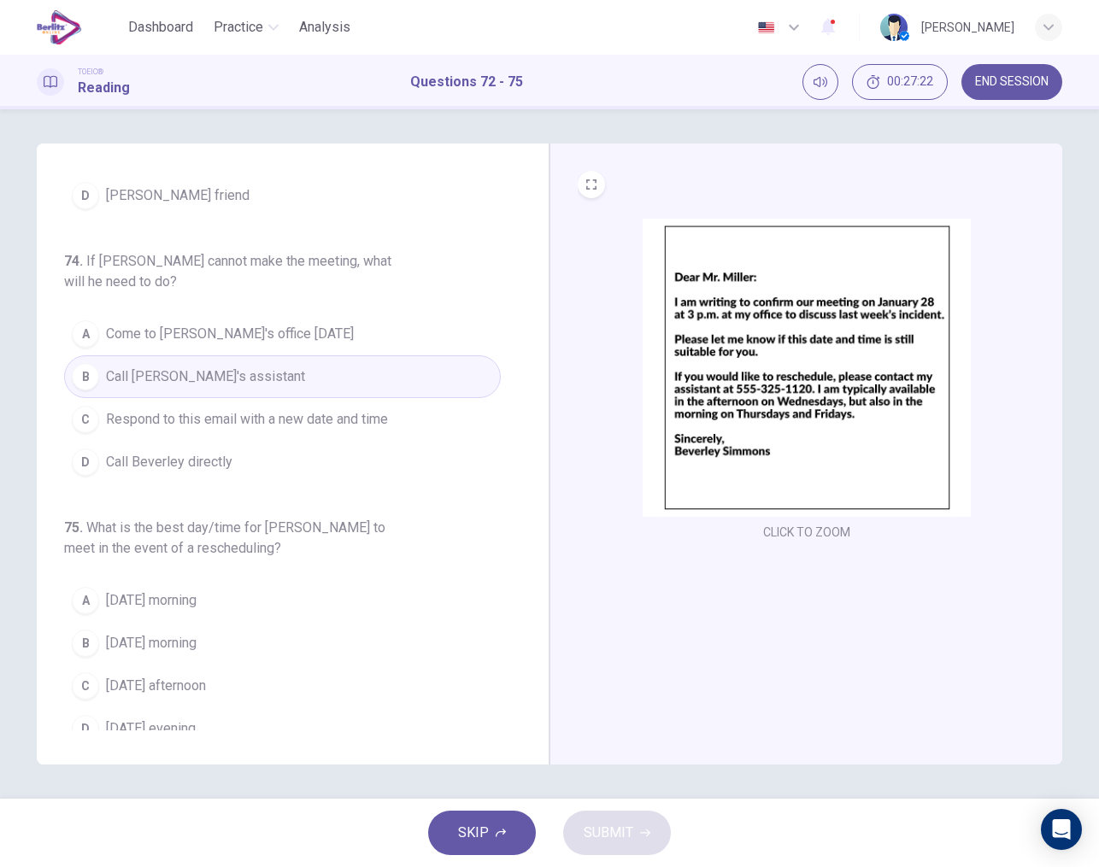
scroll to position [438, 0]
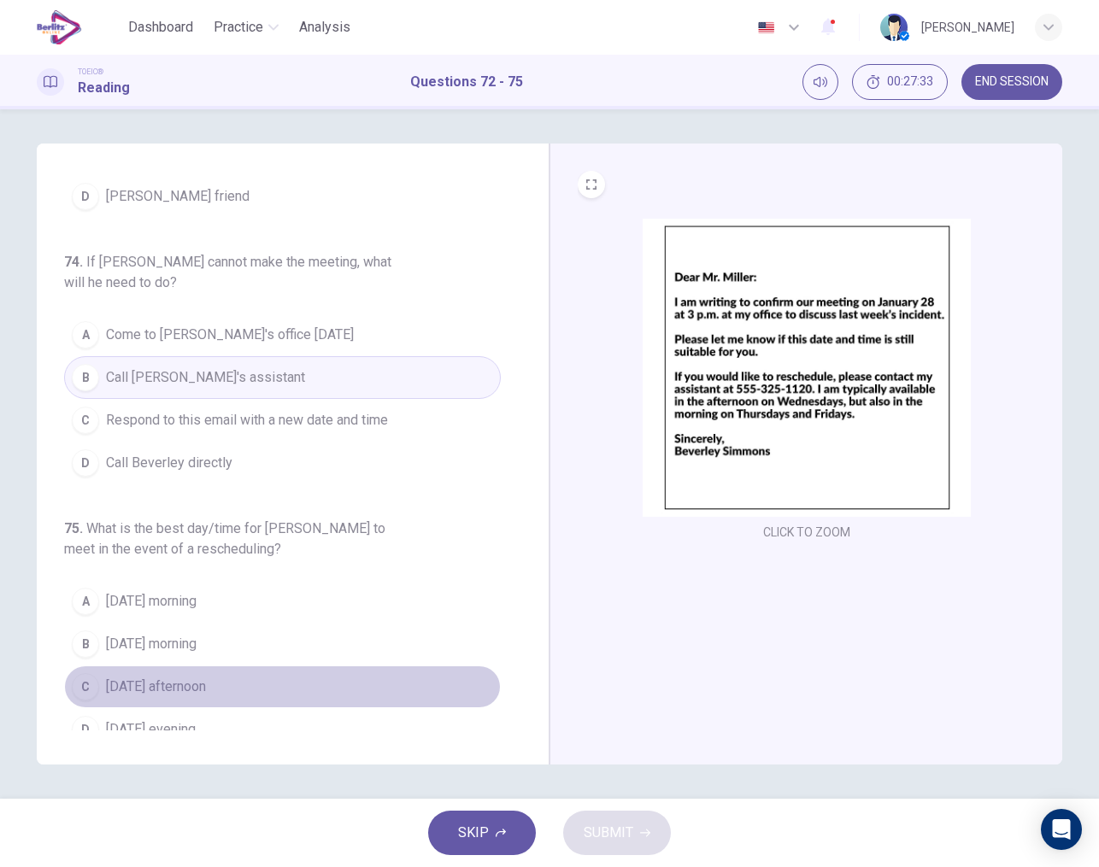
click at [200, 677] on span "[DATE] afternoon" at bounding box center [156, 687] width 100 height 21
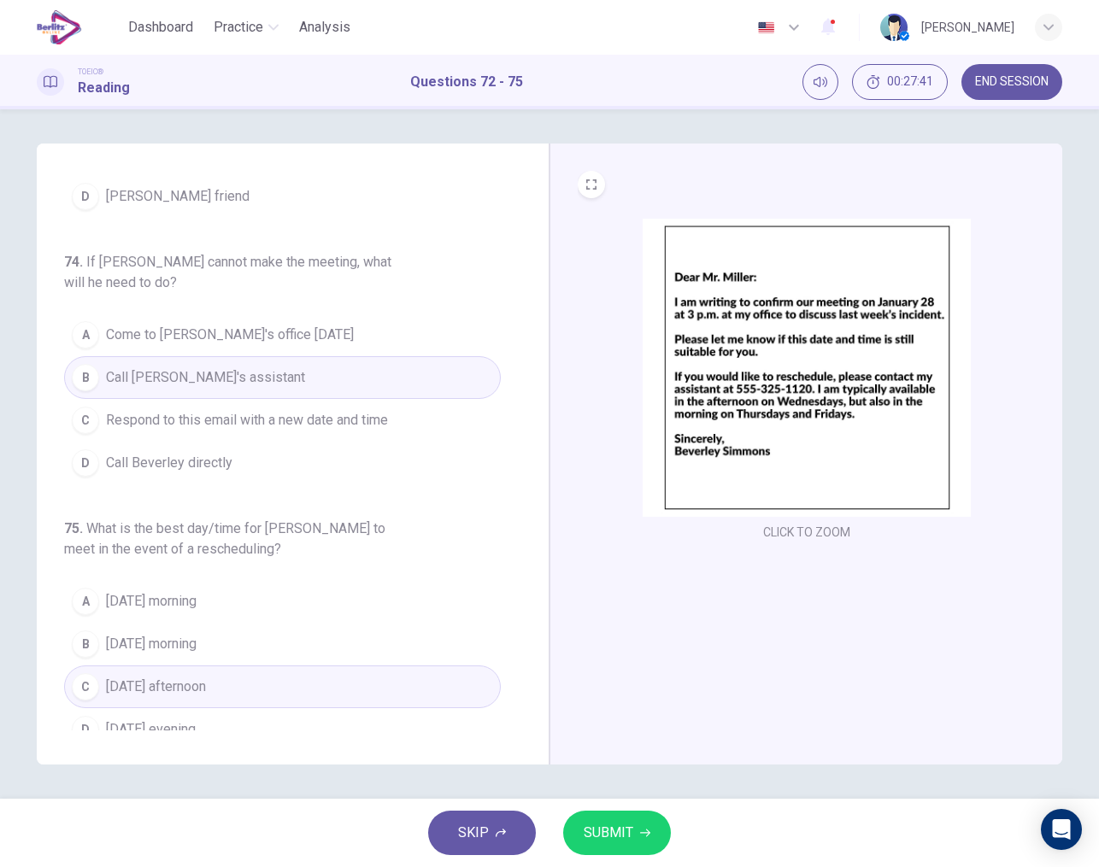
click at [624, 820] on button "SUBMIT" at bounding box center [617, 833] width 108 height 44
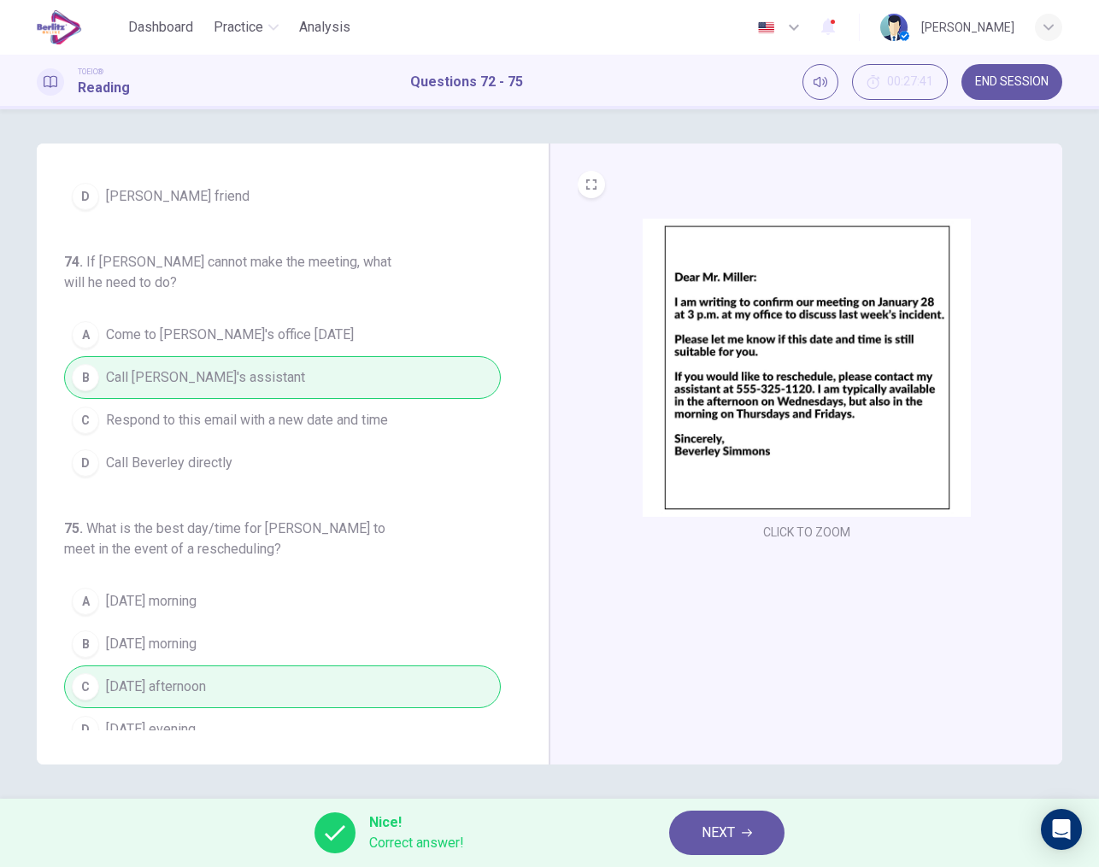
click at [749, 840] on button "NEXT" at bounding box center [726, 833] width 115 height 44
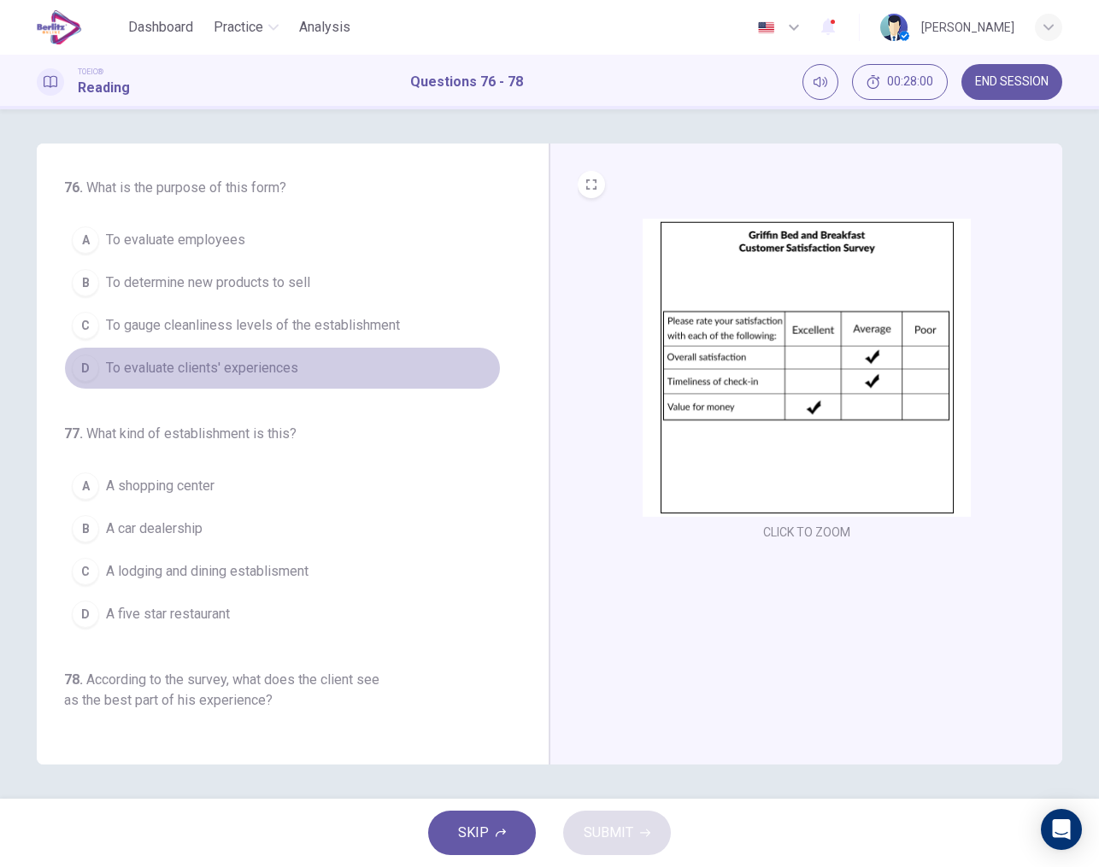
click at [264, 372] on span "To evaluate clients' experiences" at bounding box center [202, 368] width 192 height 21
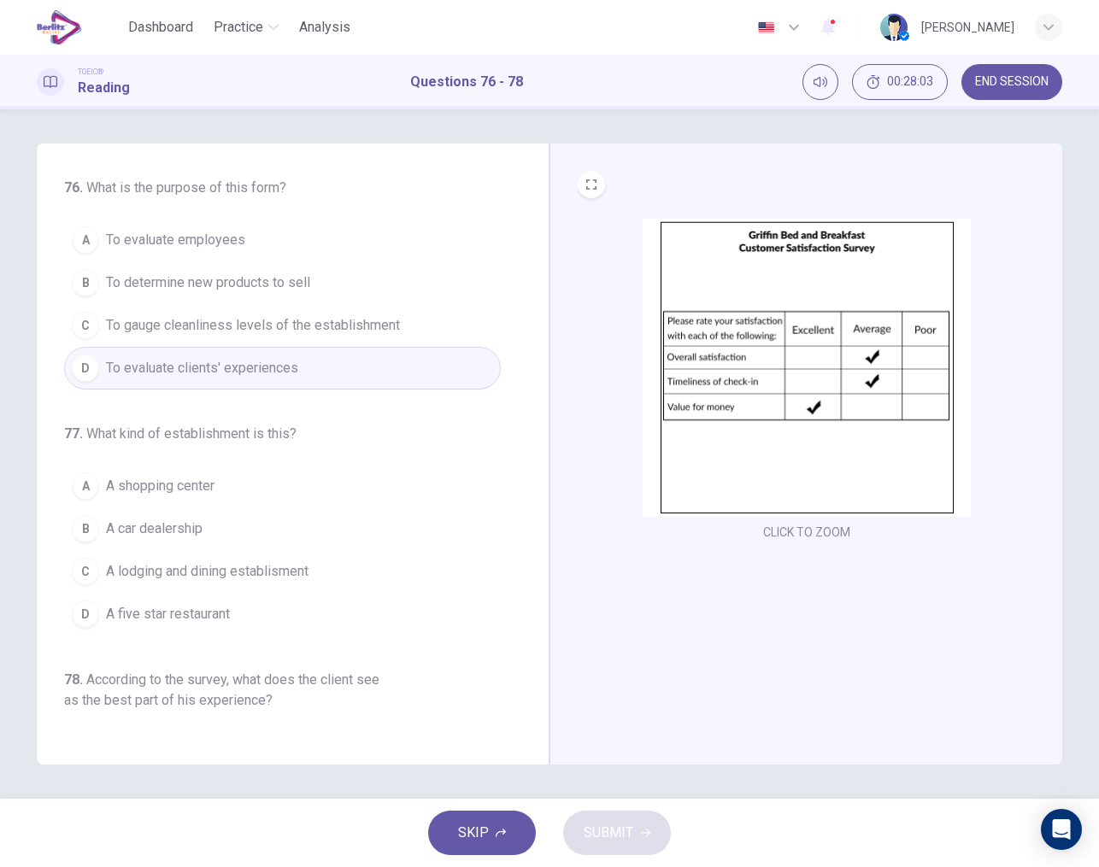
click at [272, 574] on span "A lodging and dining establisment" at bounding box center [207, 571] width 202 height 21
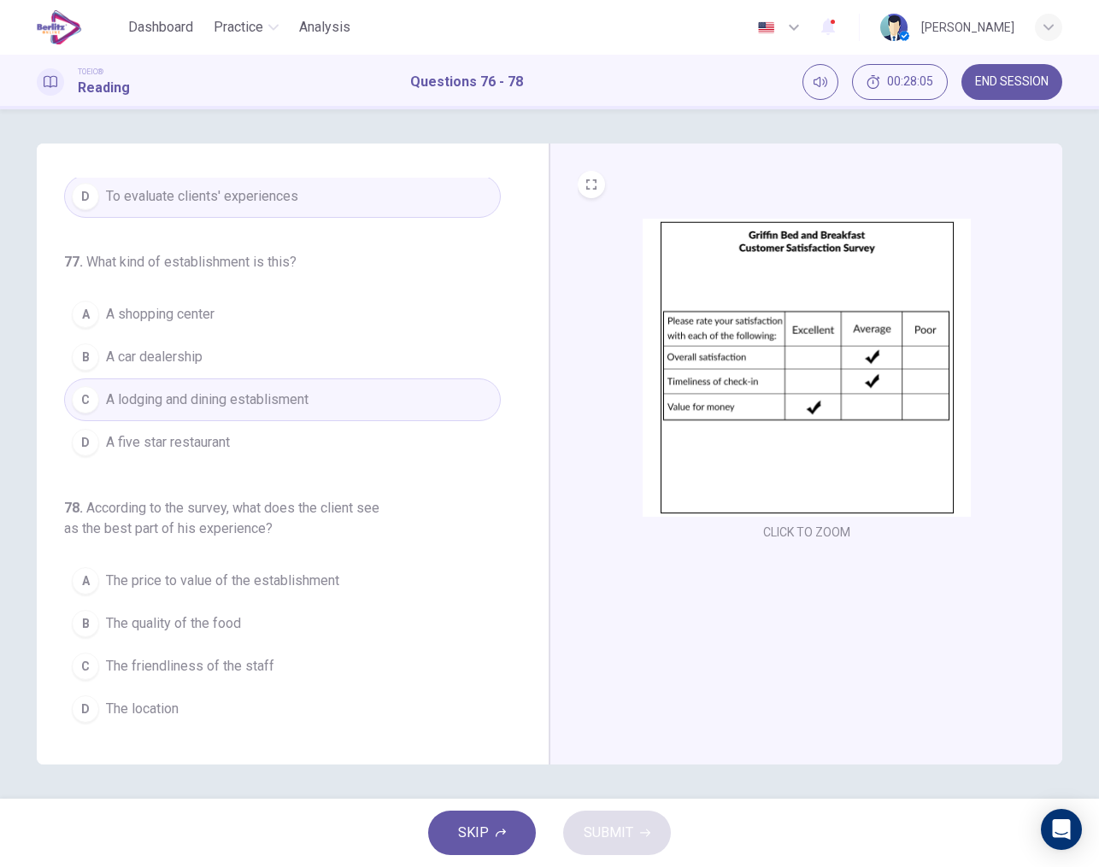
scroll to position [172, 0]
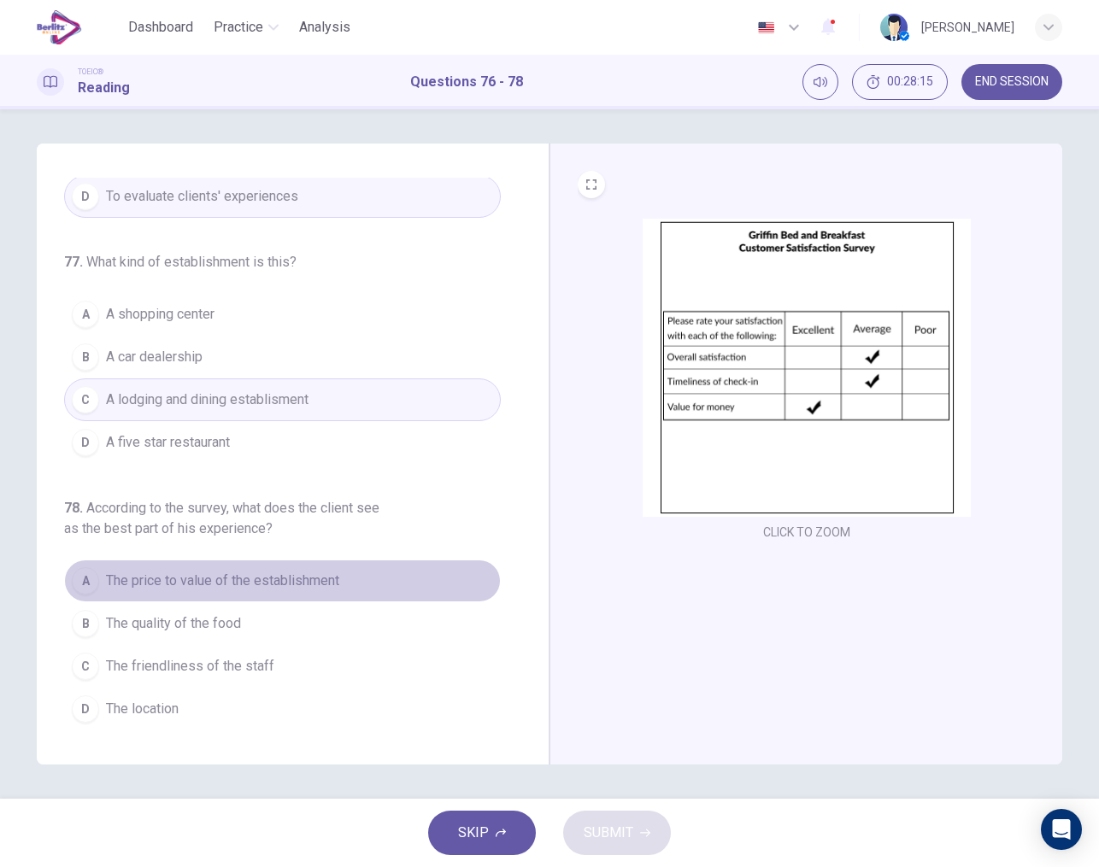
click at [297, 589] on span "The price to value of the establishment" at bounding box center [222, 581] width 233 height 21
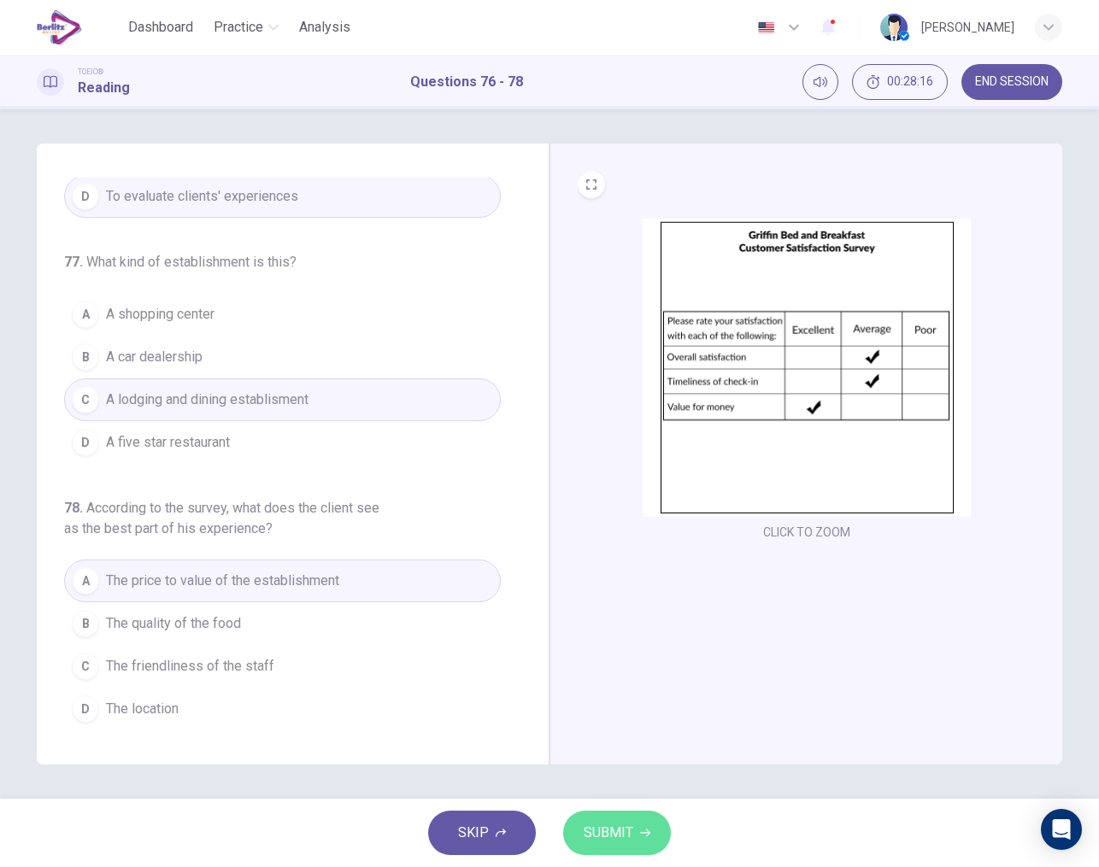
click at [595, 839] on span "SUBMIT" at bounding box center [609, 833] width 50 height 24
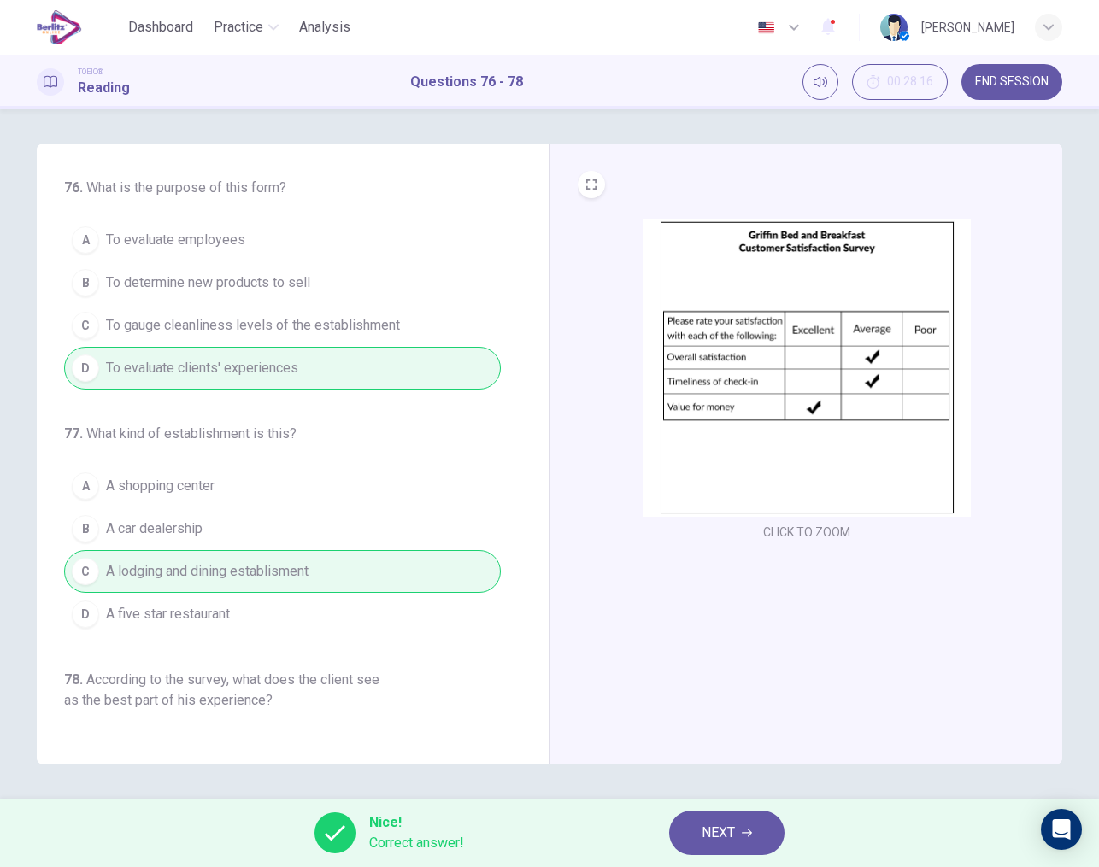
scroll to position [0, 0]
click at [719, 826] on span "NEXT" at bounding box center [717, 833] width 33 height 24
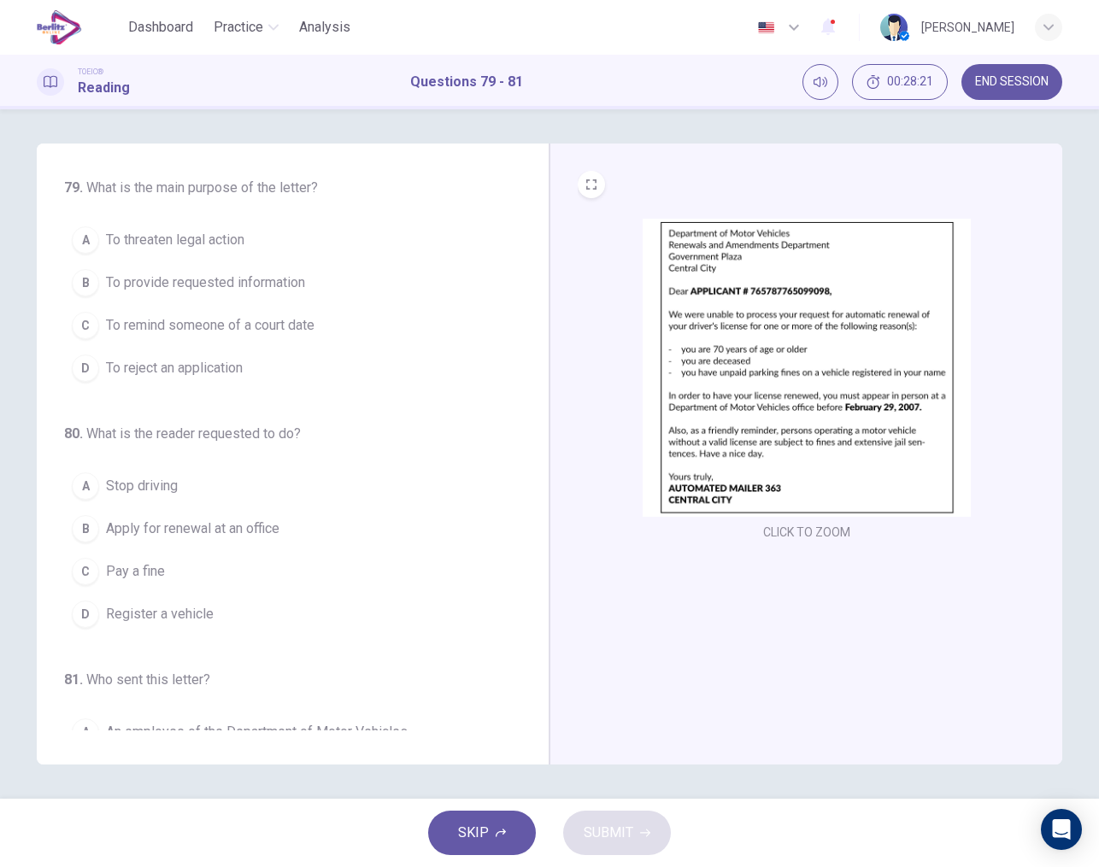
click at [810, 467] on img at bounding box center [806, 368] width 328 height 298
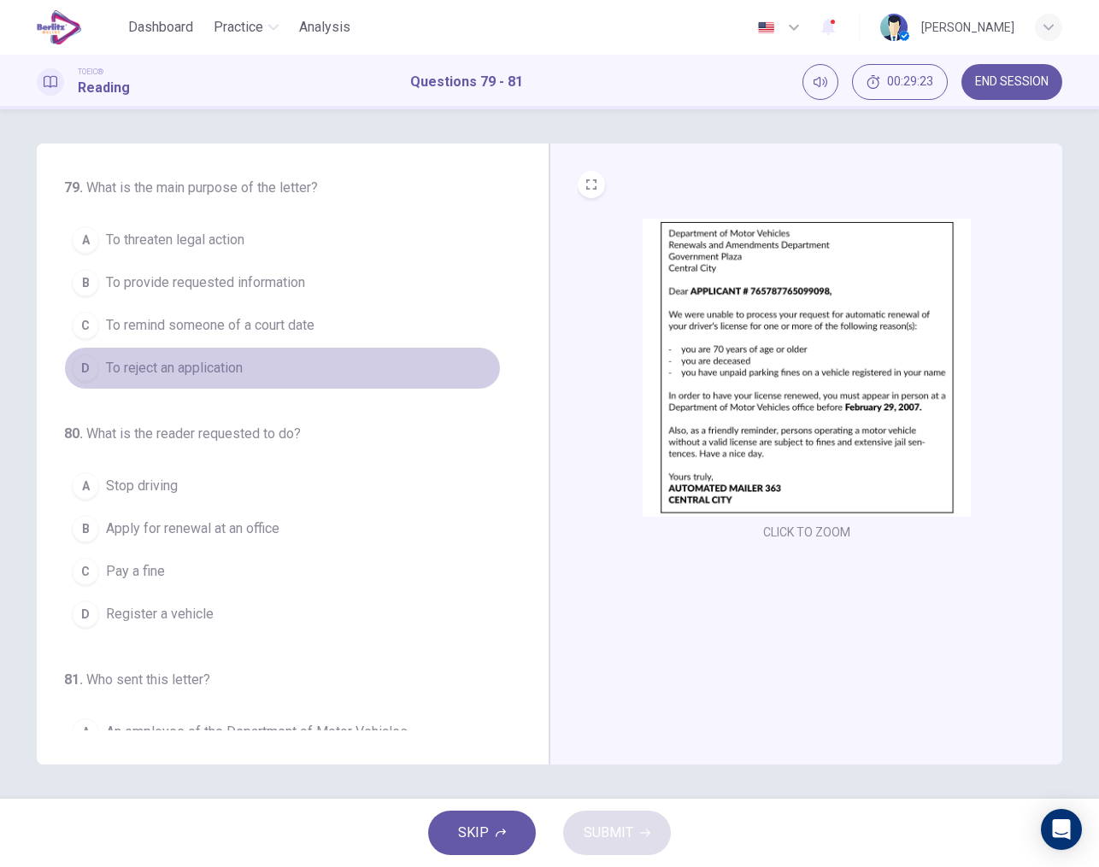
click at [172, 369] on span "To reject an application" at bounding box center [174, 368] width 137 height 21
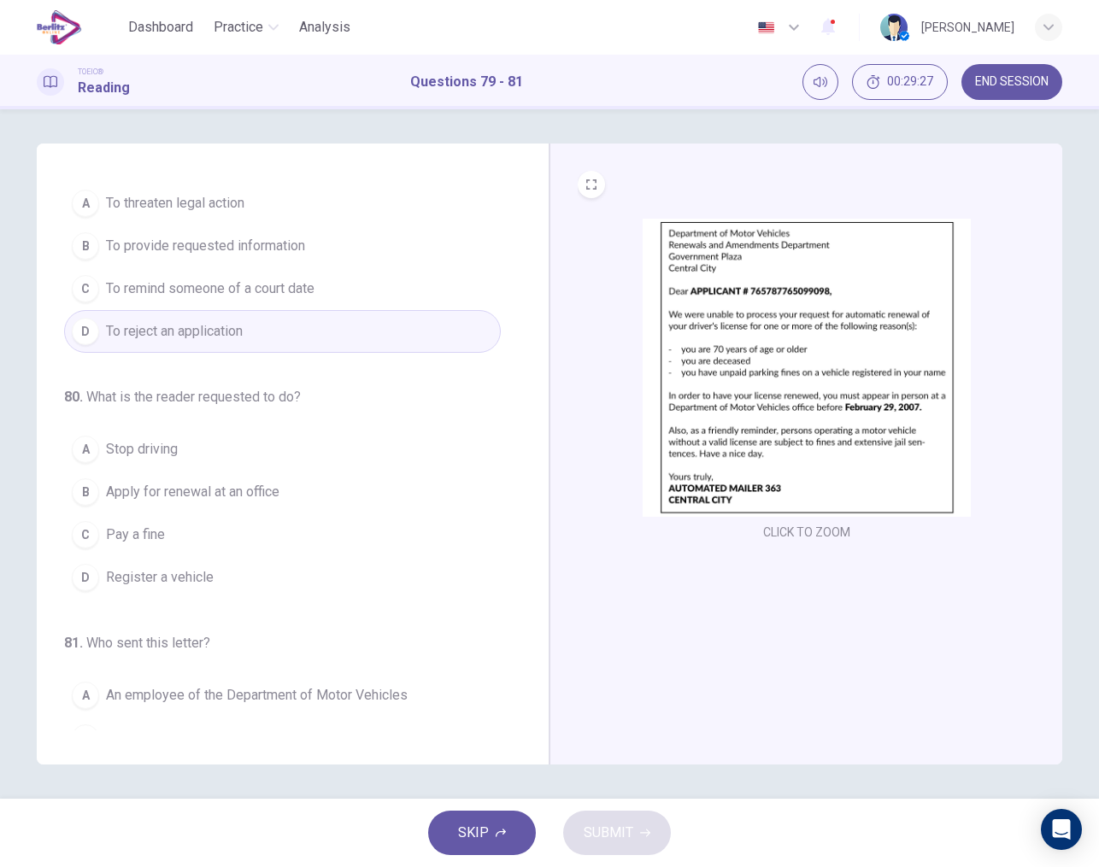
scroll to position [40, 0]
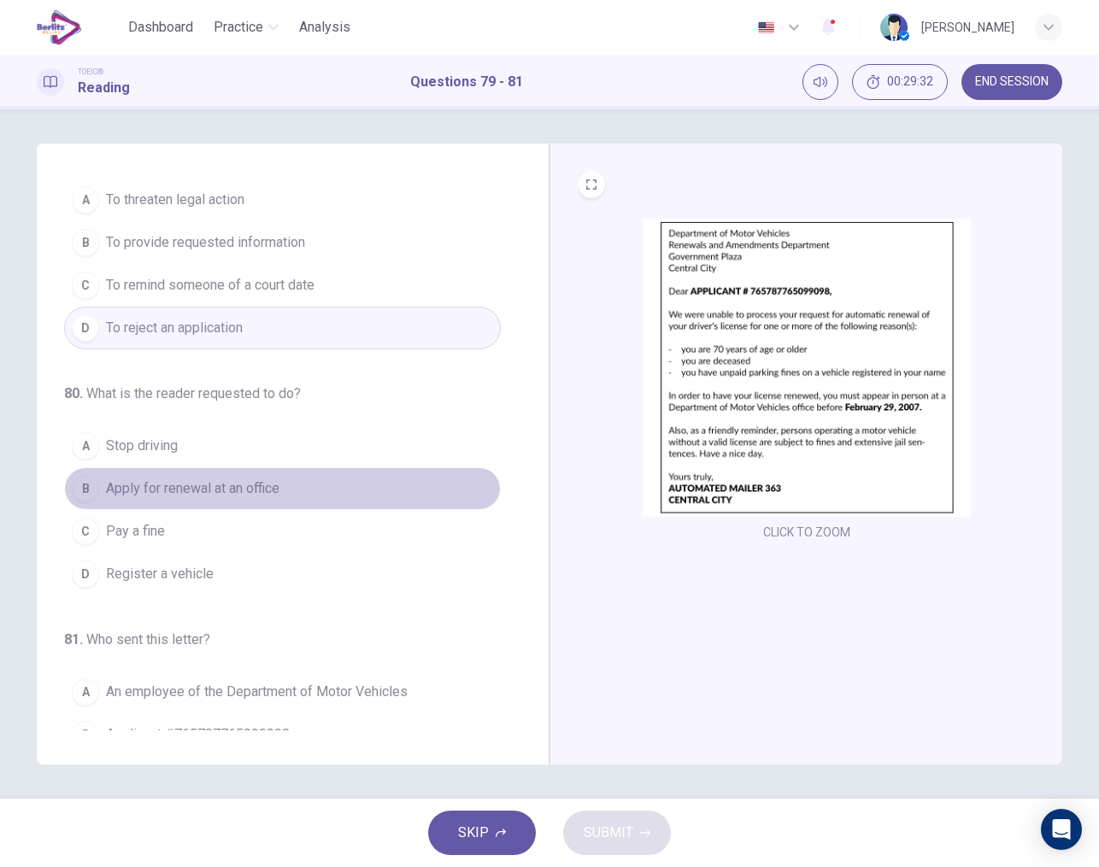
click at [227, 490] on span "Apply for renewal at an office" at bounding box center [192, 488] width 173 height 21
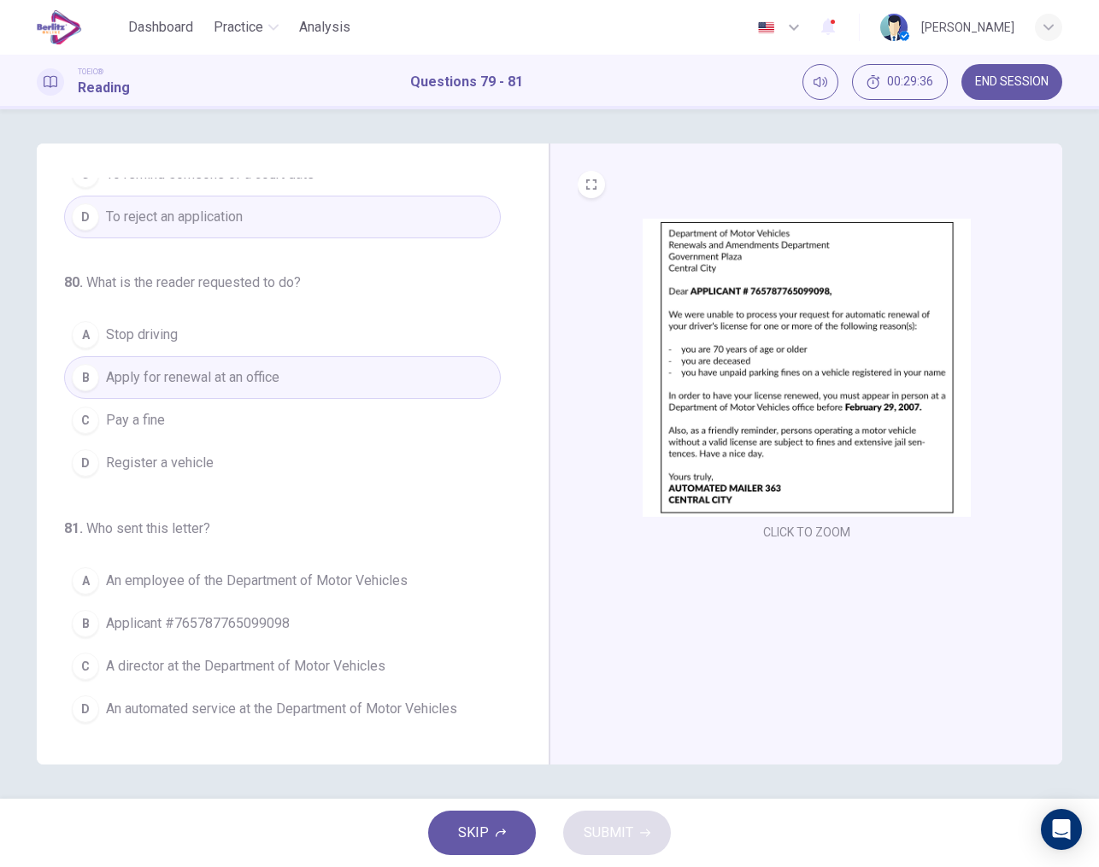
scroll to position [151, 0]
click at [341, 700] on span "An automated service at the Department of Motor Vehicles" at bounding box center [281, 709] width 351 height 21
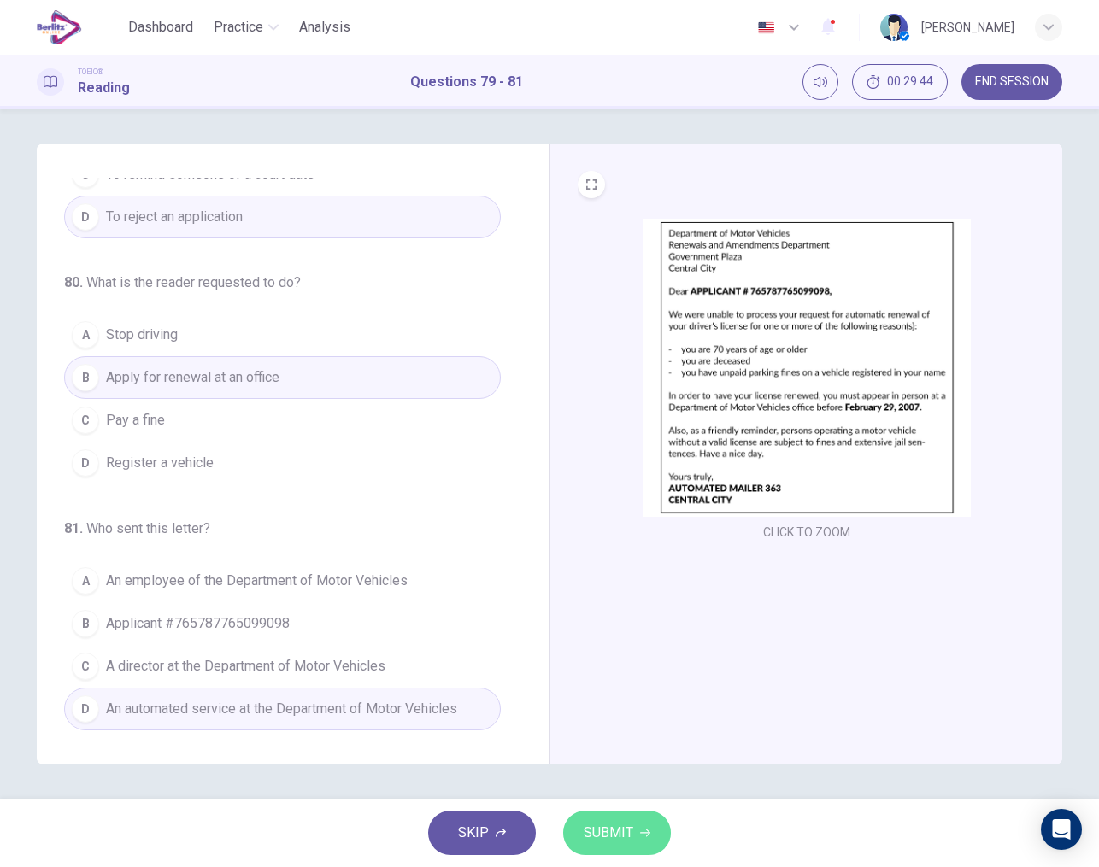
click at [608, 824] on span "SUBMIT" at bounding box center [609, 833] width 50 height 24
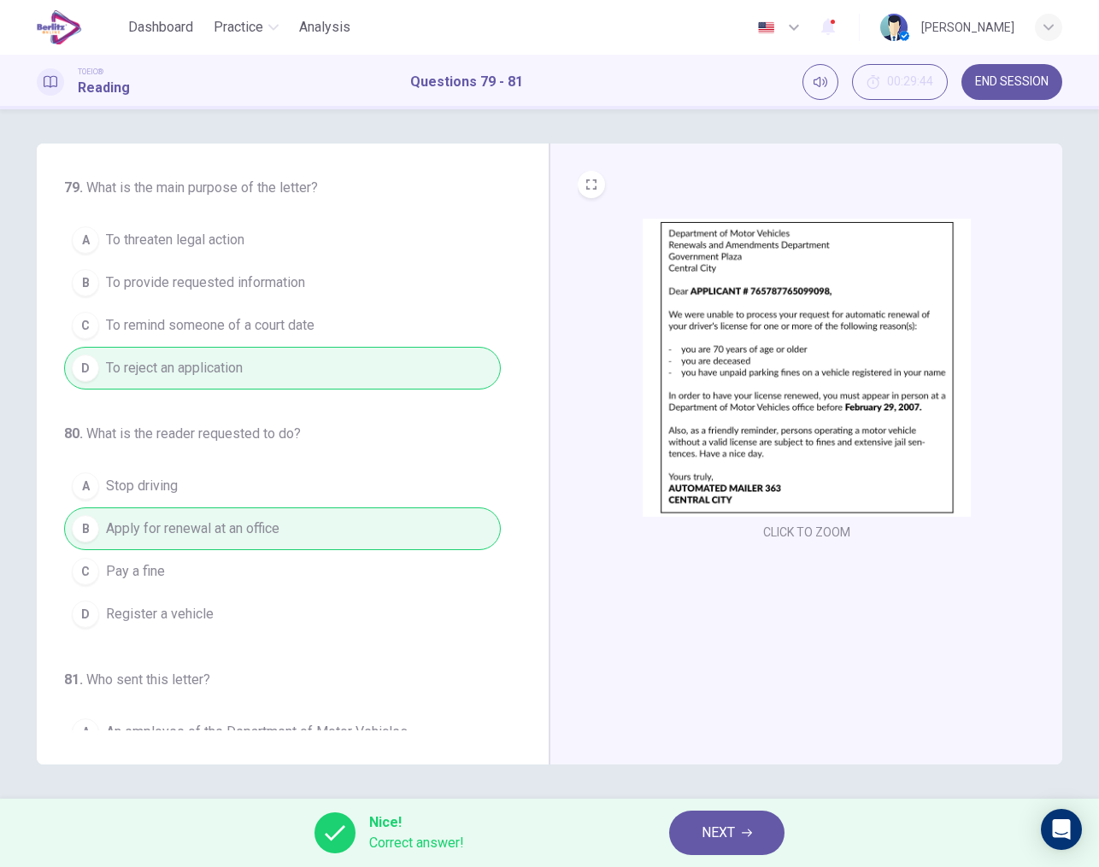
scroll to position [0, 0]
click at [728, 842] on span "NEXT" at bounding box center [717, 833] width 33 height 24
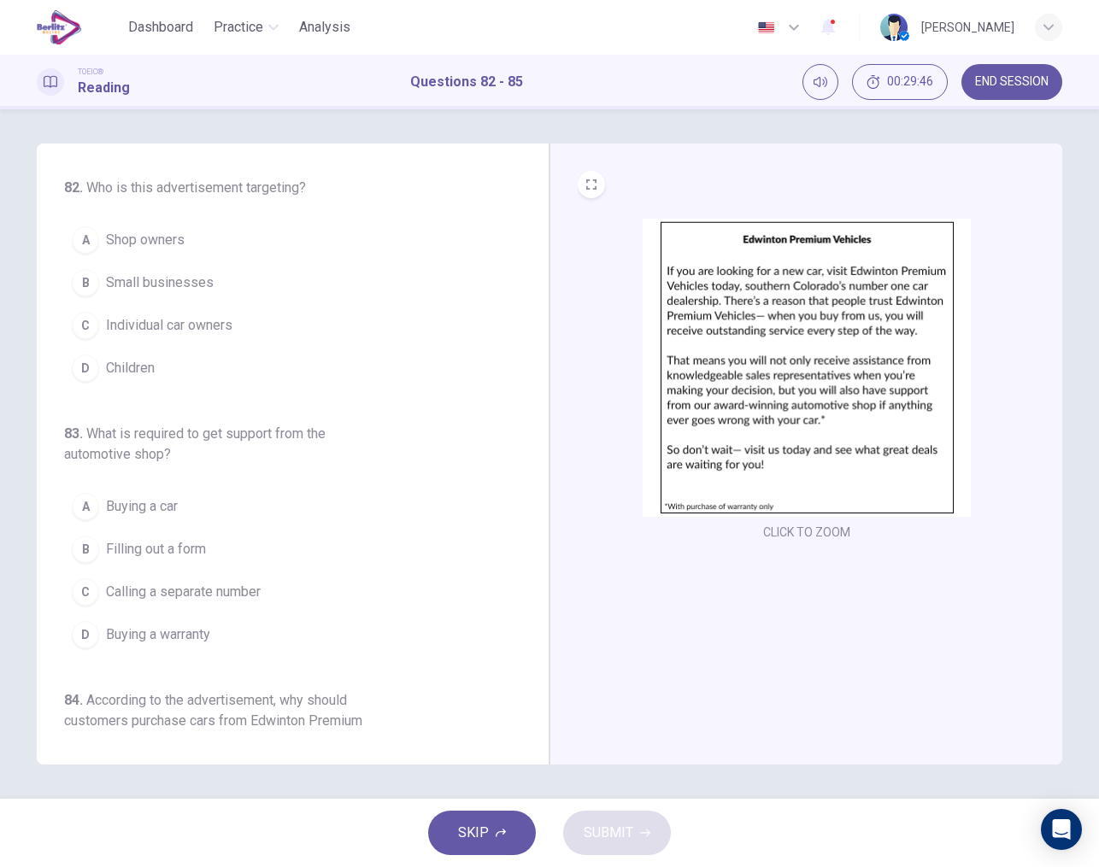
click at [816, 355] on img at bounding box center [806, 368] width 328 height 298
click at [177, 239] on span "Shop owners" at bounding box center [145, 240] width 79 height 21
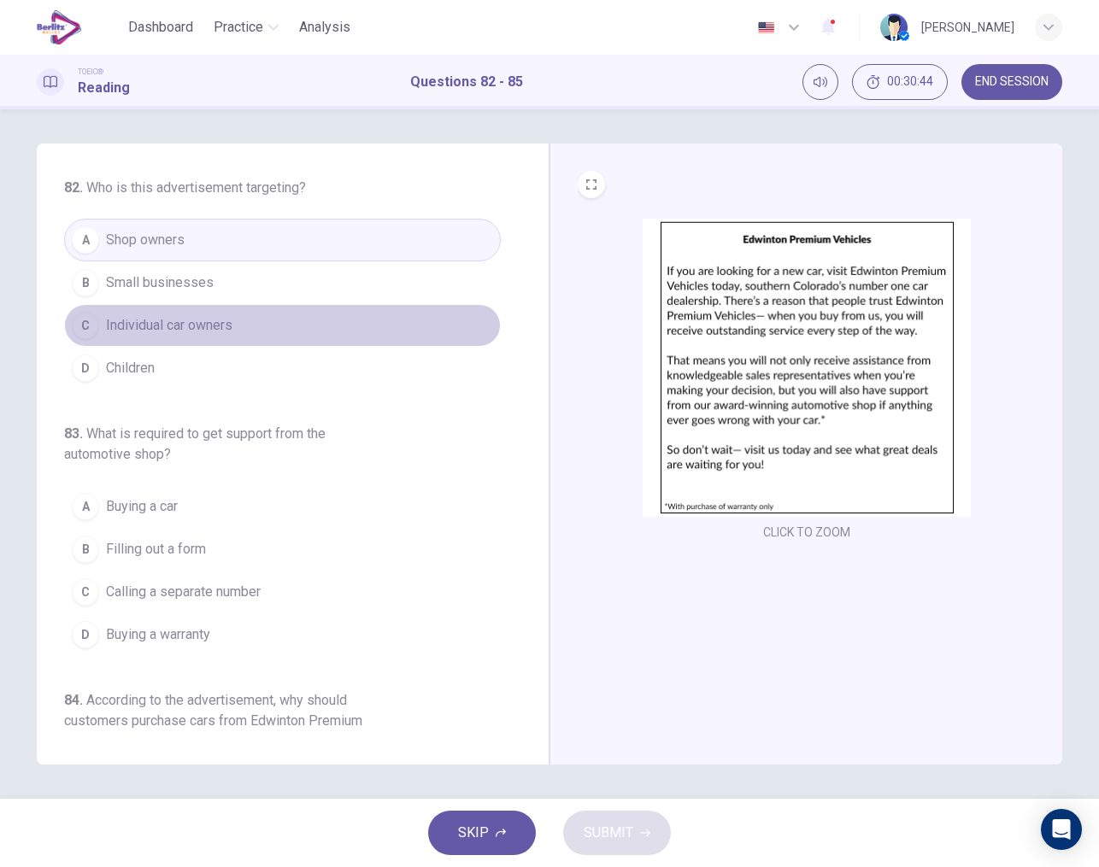
click at [194, 315] on span "Individual car owners" at bounding box center [169, 325] width 126 height 21
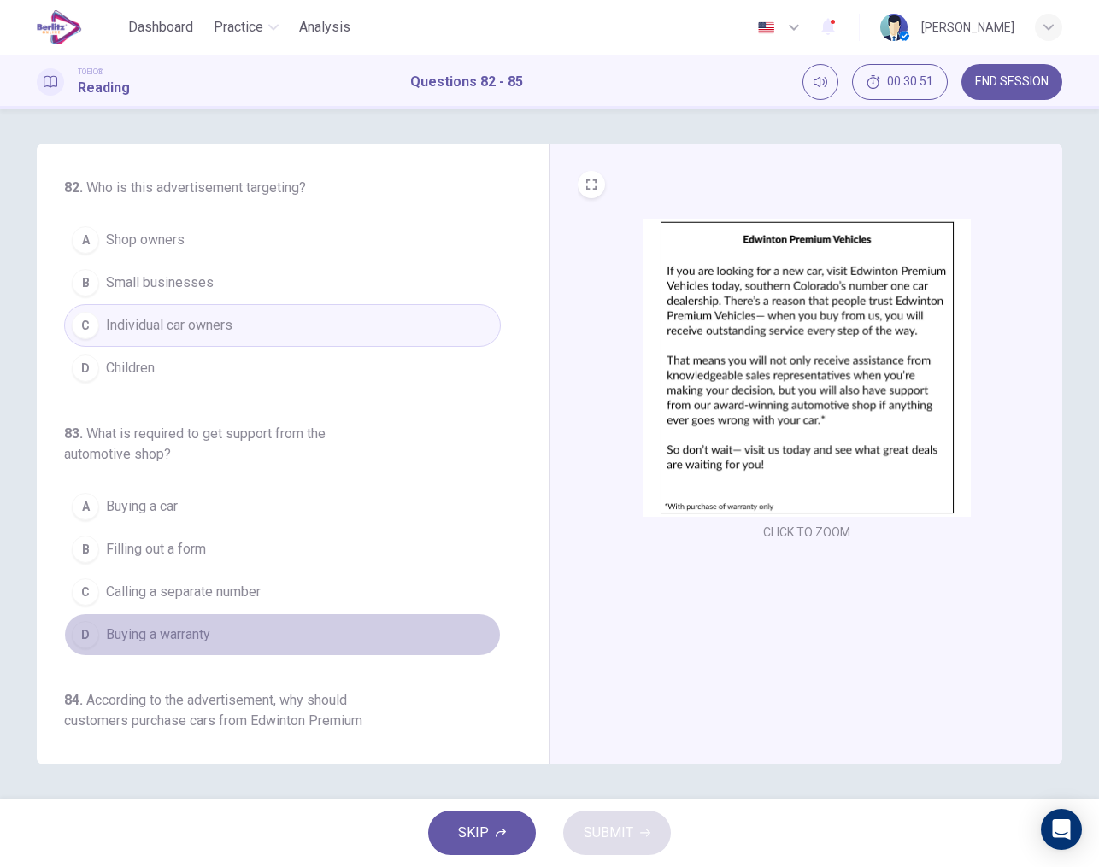
click at [204, 628] on span "Buying a warranty" at bounding box center [158, 635] width 104 height 21
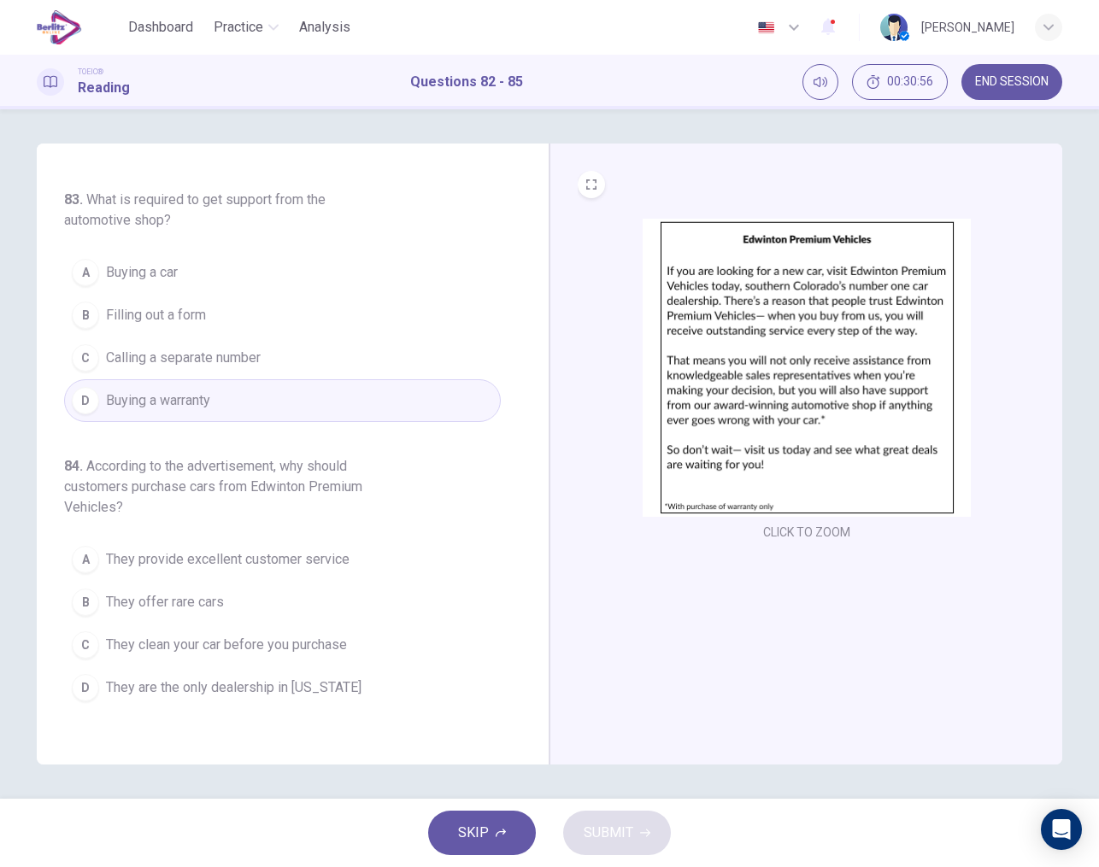
scroll to position [236, 0]
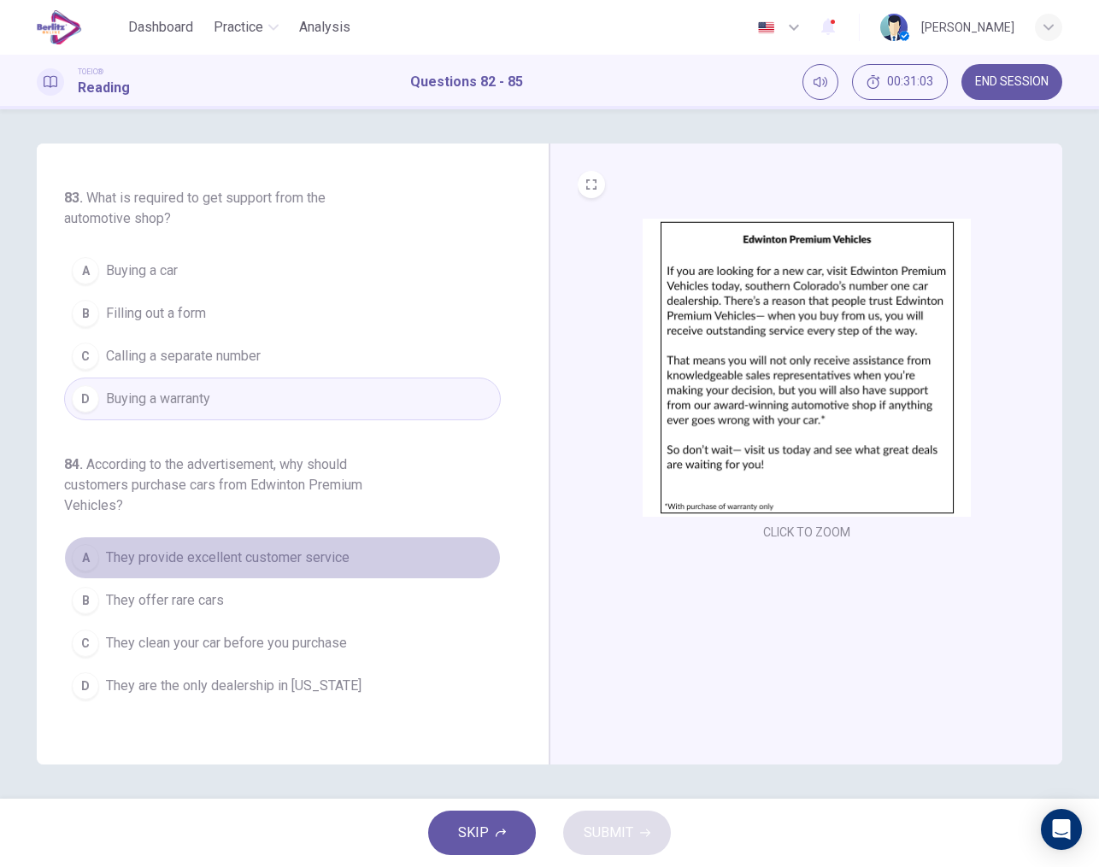
click at [313, 566] on span "They provide excellent customer service" at bounding box center [227, 558] width 243 height 21
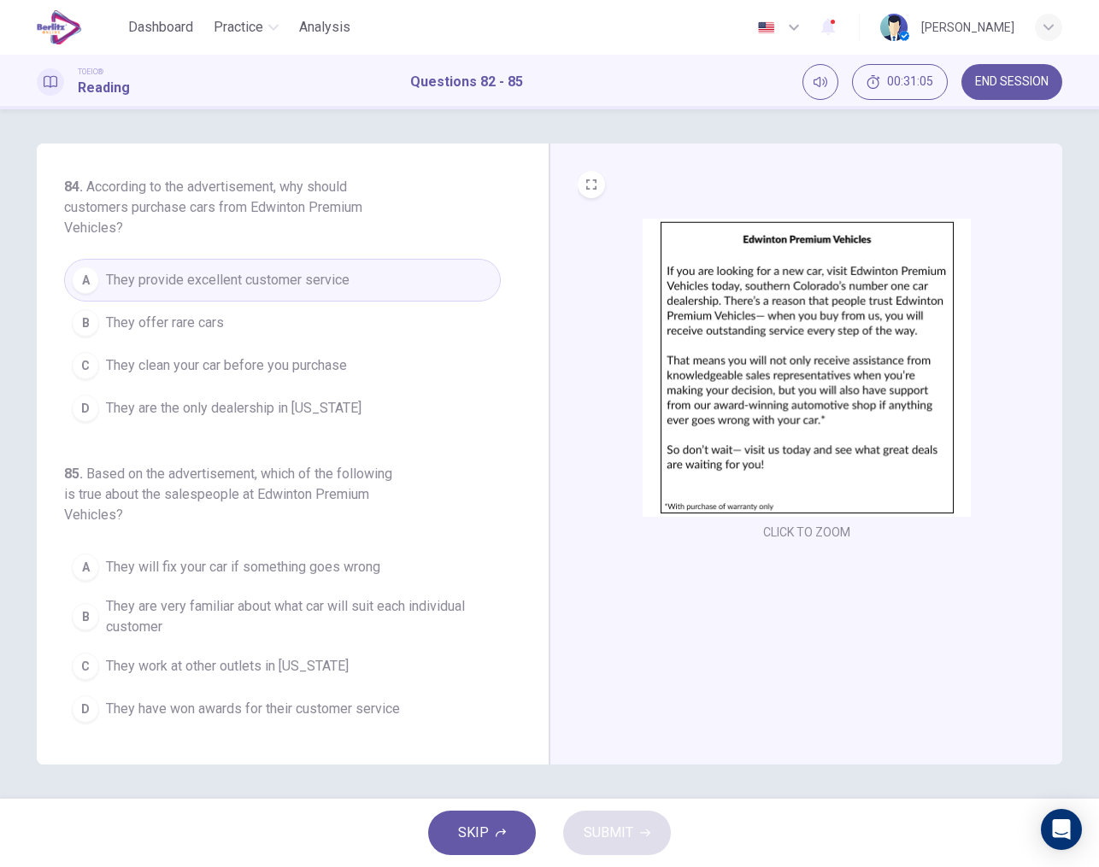
scroll to position [513, 0]
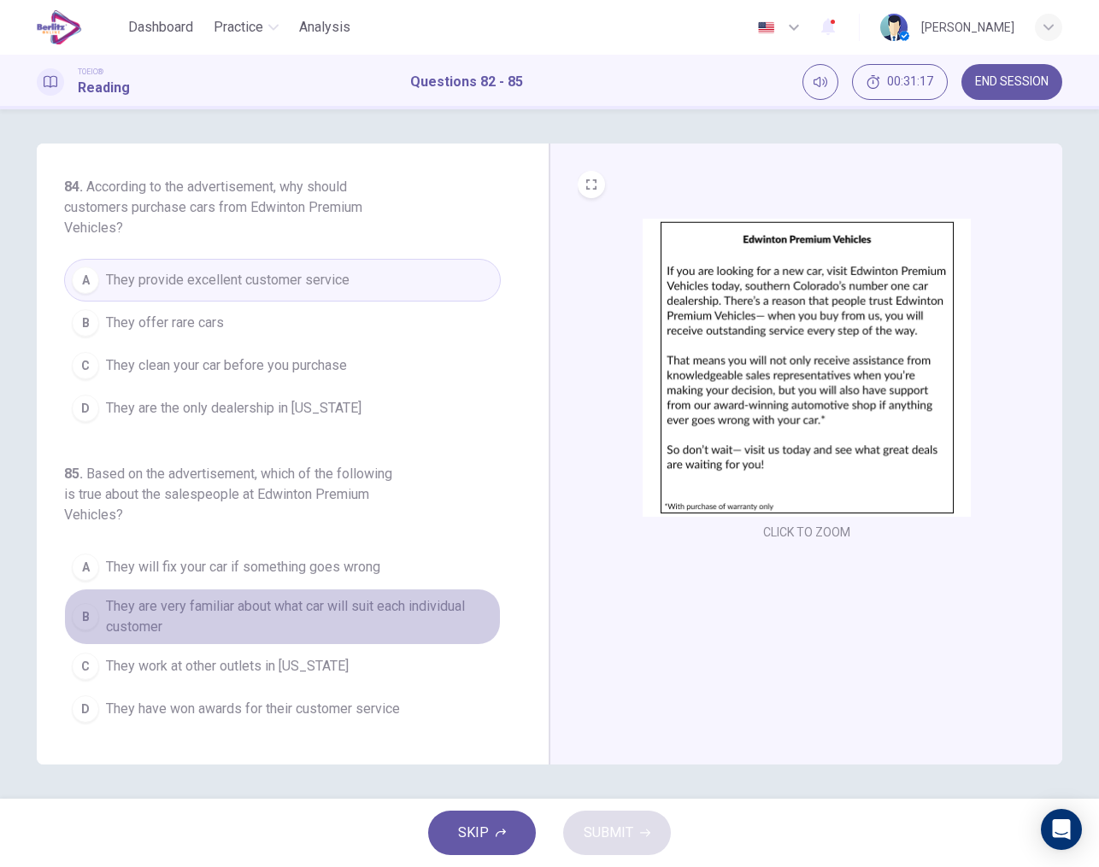
click at [279, 613] on span "They are very familiar about what car will suit each individual customer" at bounding box center [299, 616] width 387 height 41
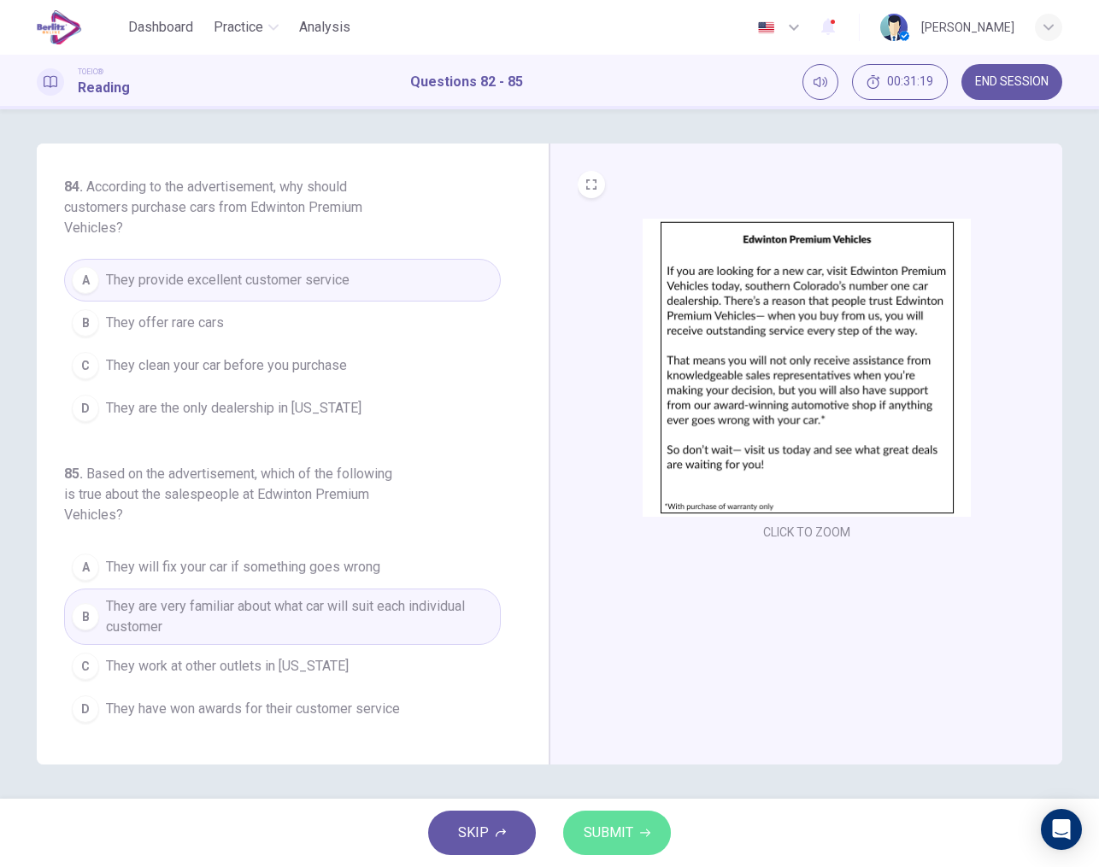
click at [606, 820] on button "SUBMIT" at bounding box center [617, 833] width 108 height 44
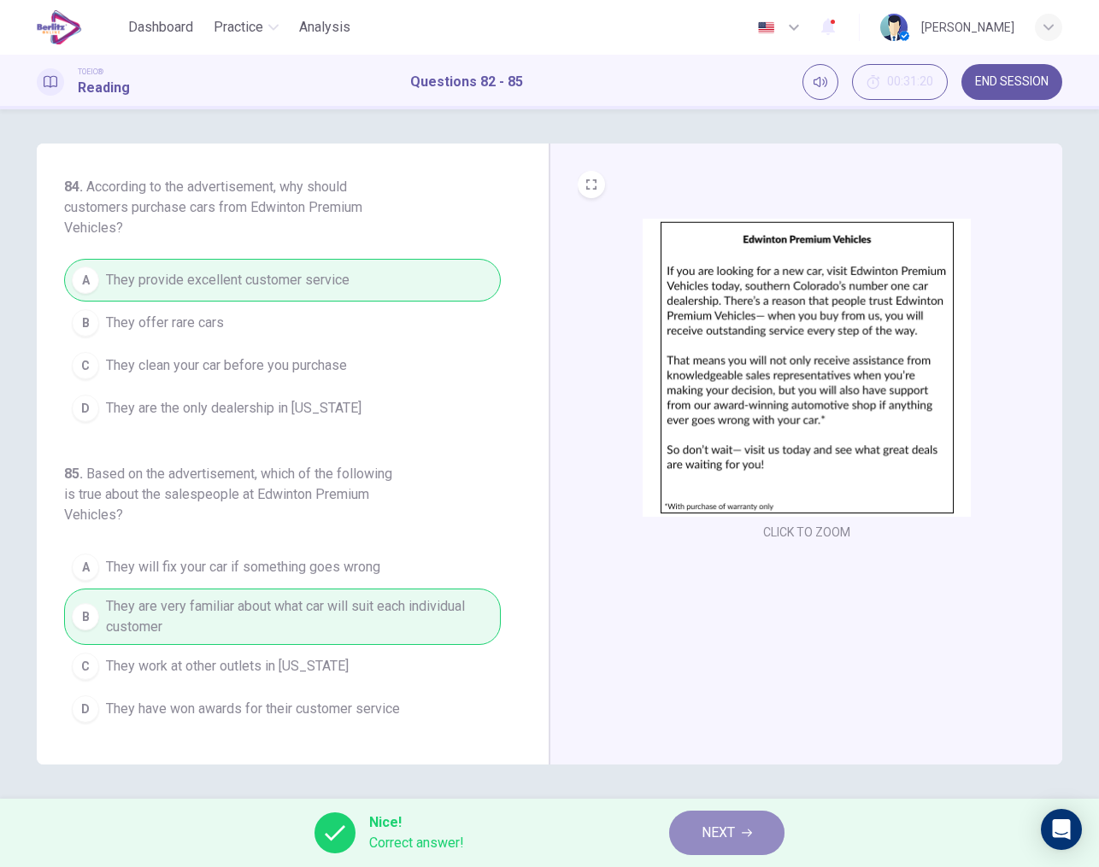
click at [739, 837] on button "NEXT" at bounding box center [726, 833] width 115 height 44
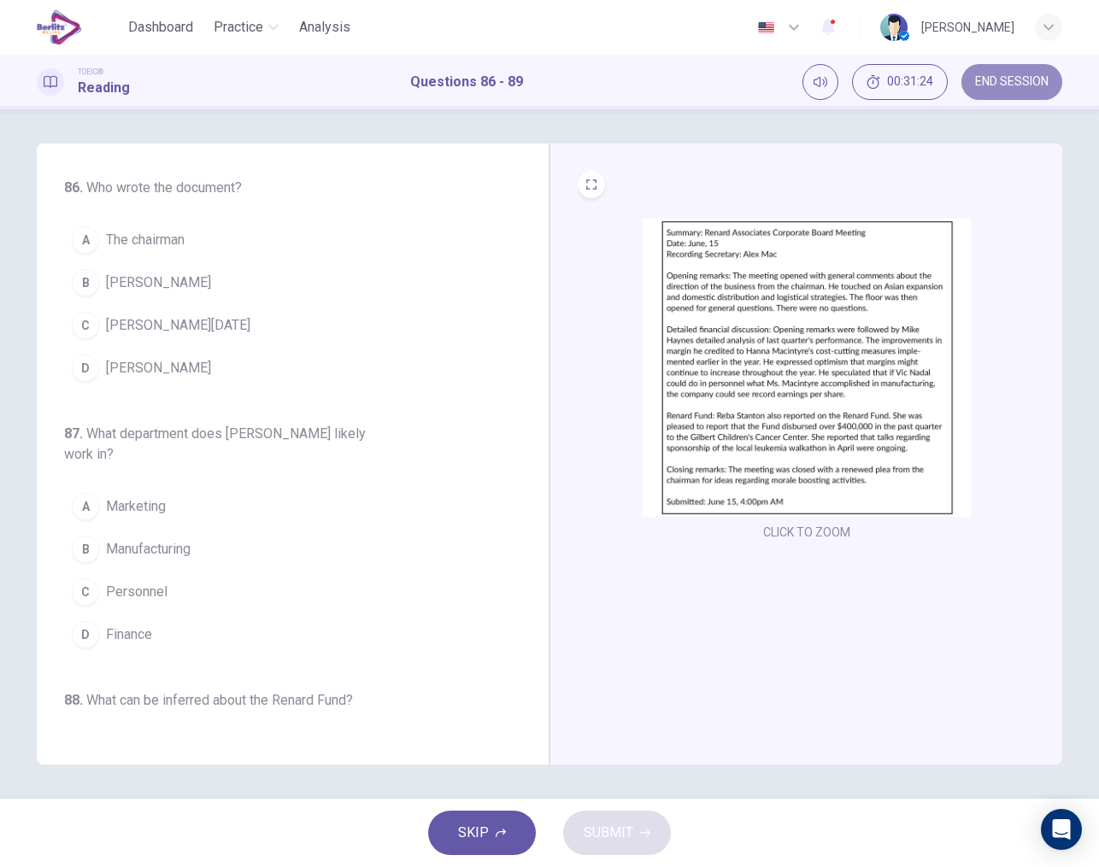
click at [1014, 77] on span "END SESSION" at bounding box center [1011, 82] width 73 height 14
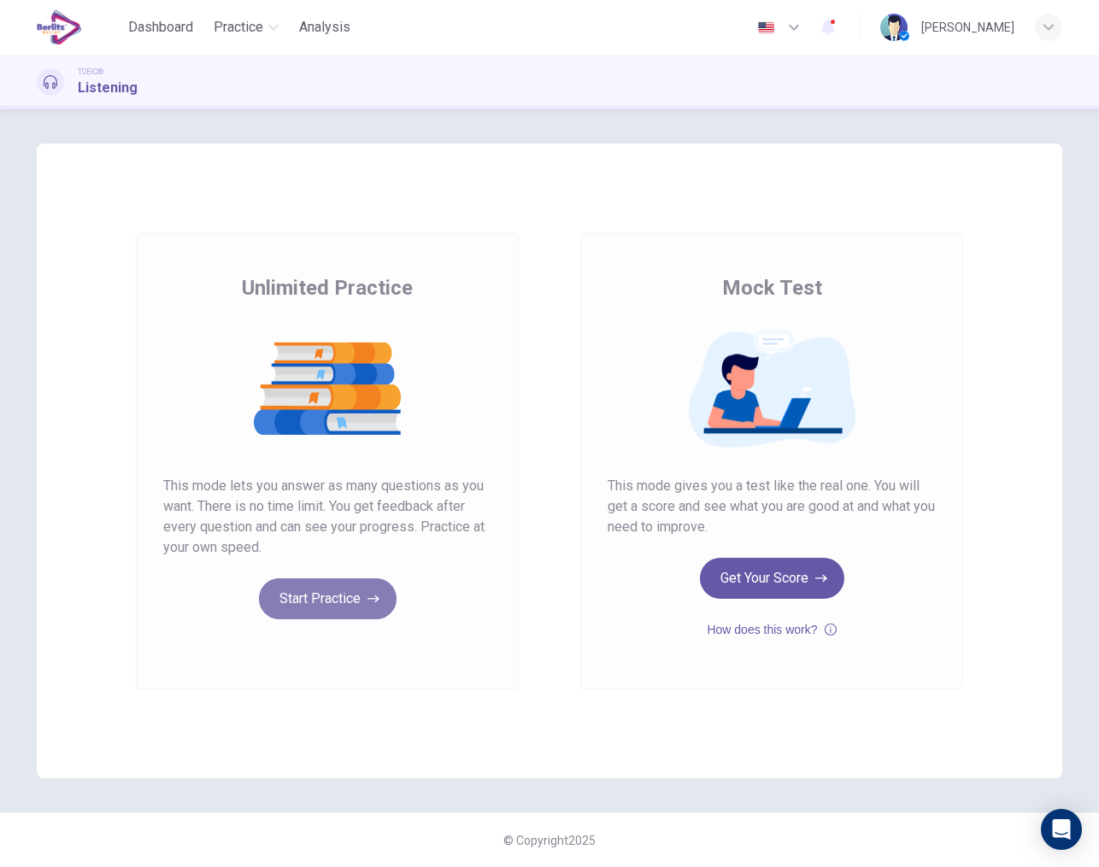
click at [319, 601] on button "Start Practice" at bounding box center [328, 598] width 138 height 41
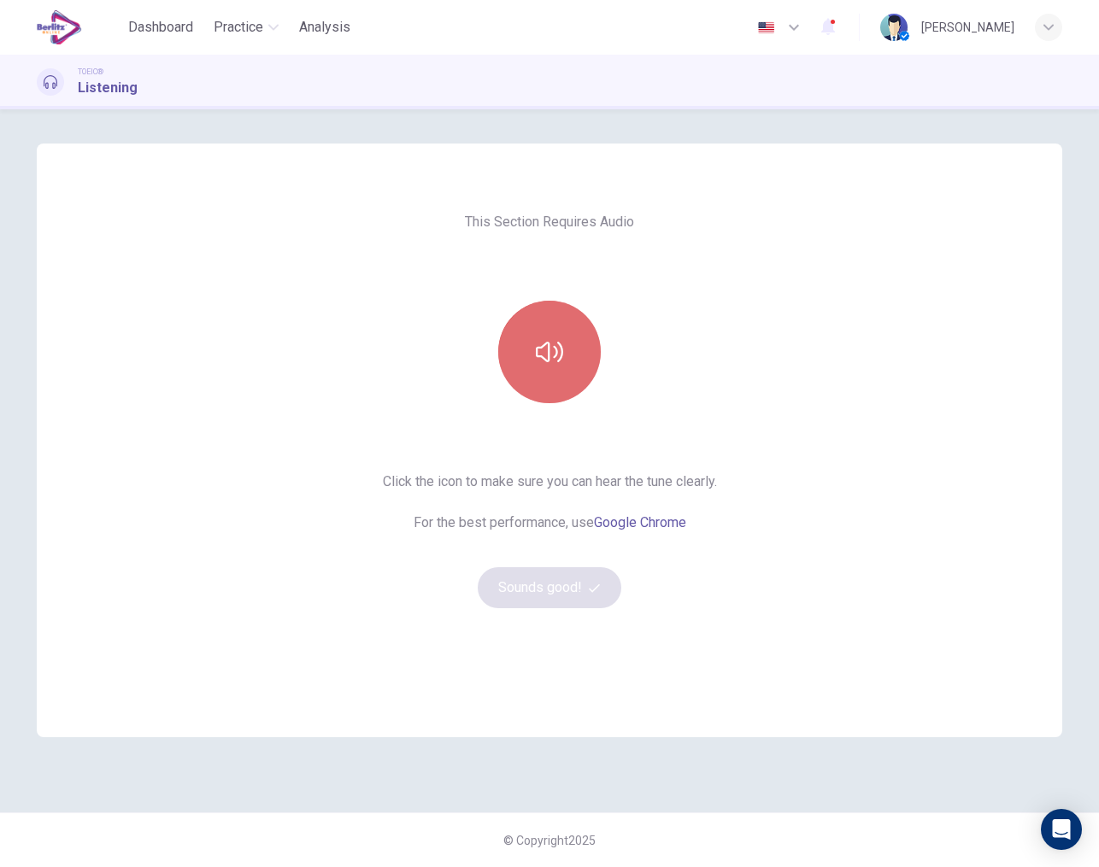
click at [557, 348] on icon "button" at bounding box center [549, 351] width 27 height 27
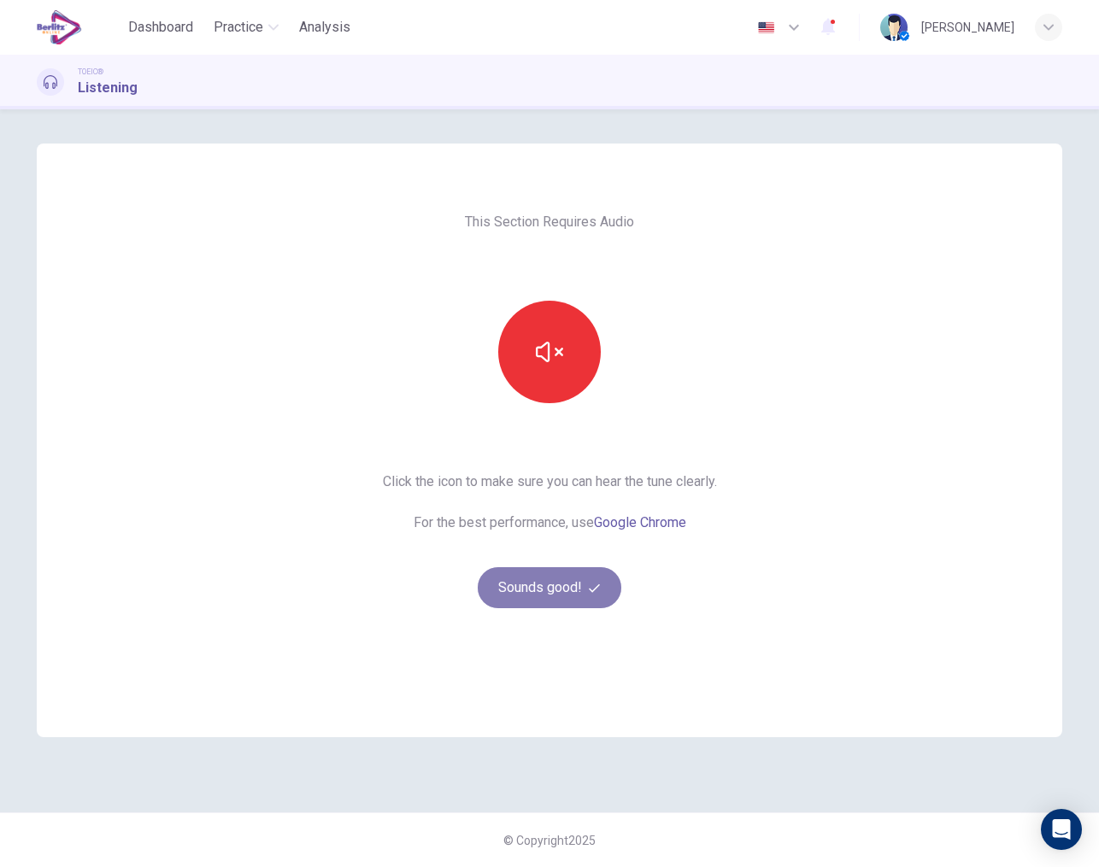
click at [540, 593] on button "Sounds good!" at bounding box center [550, 587] width 144 height 41
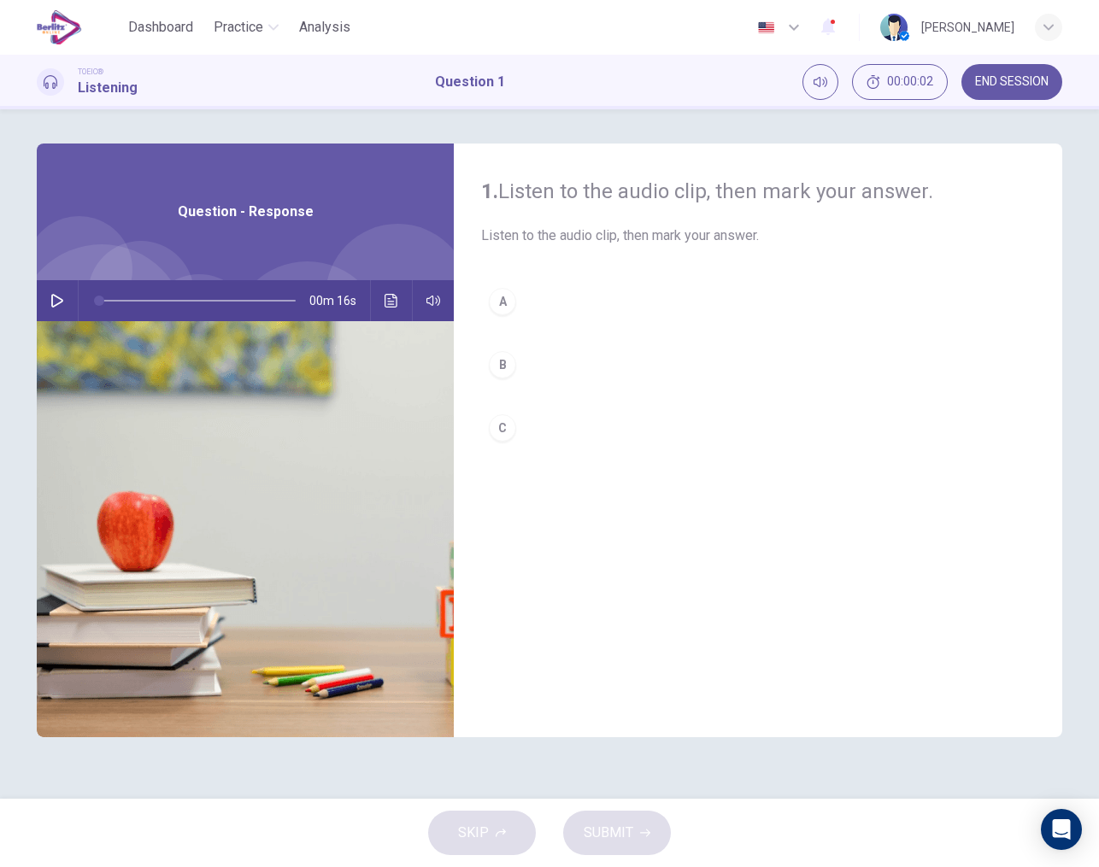
click at [65, 306] on button "button" at bounding box center [57, 300] width 27 height 41
click at [503, 302] on div "A" at bounding box center [502, 301] width 27 height 27
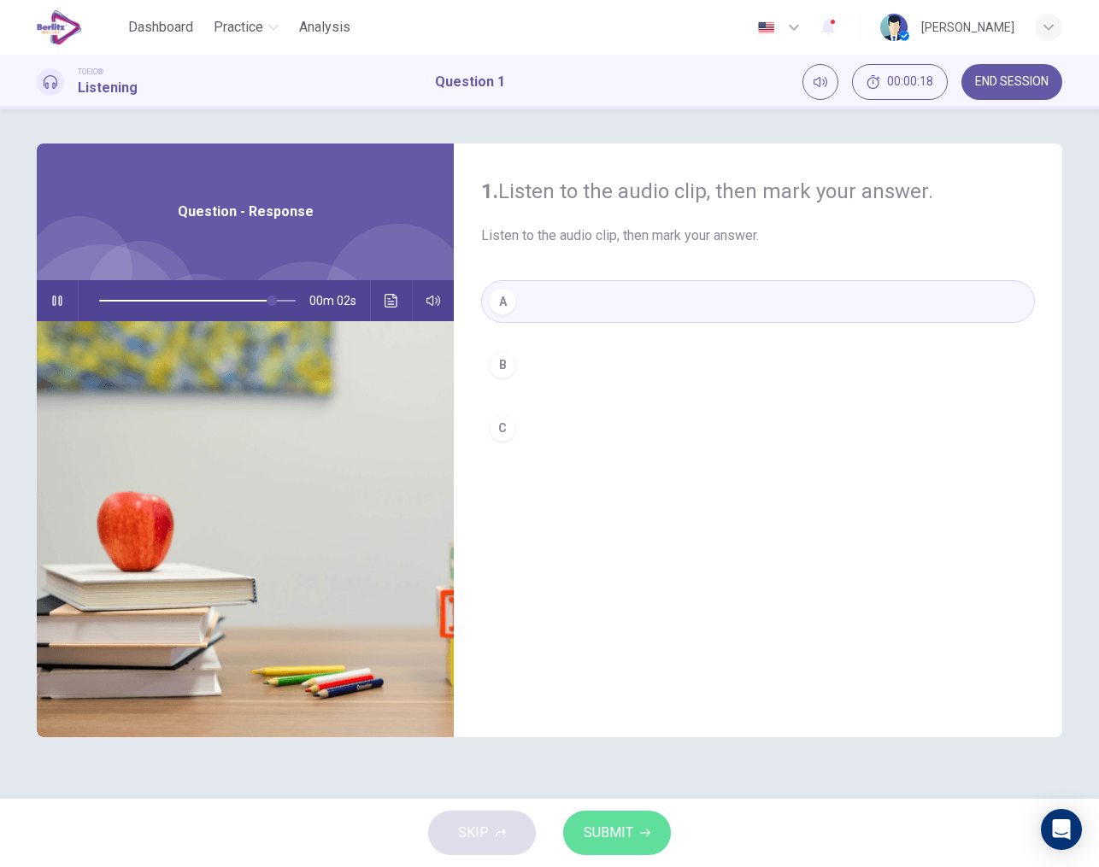
click at [625, 830] on span "SUBMIT" at bounding box center [609, 833] width 50 height 24
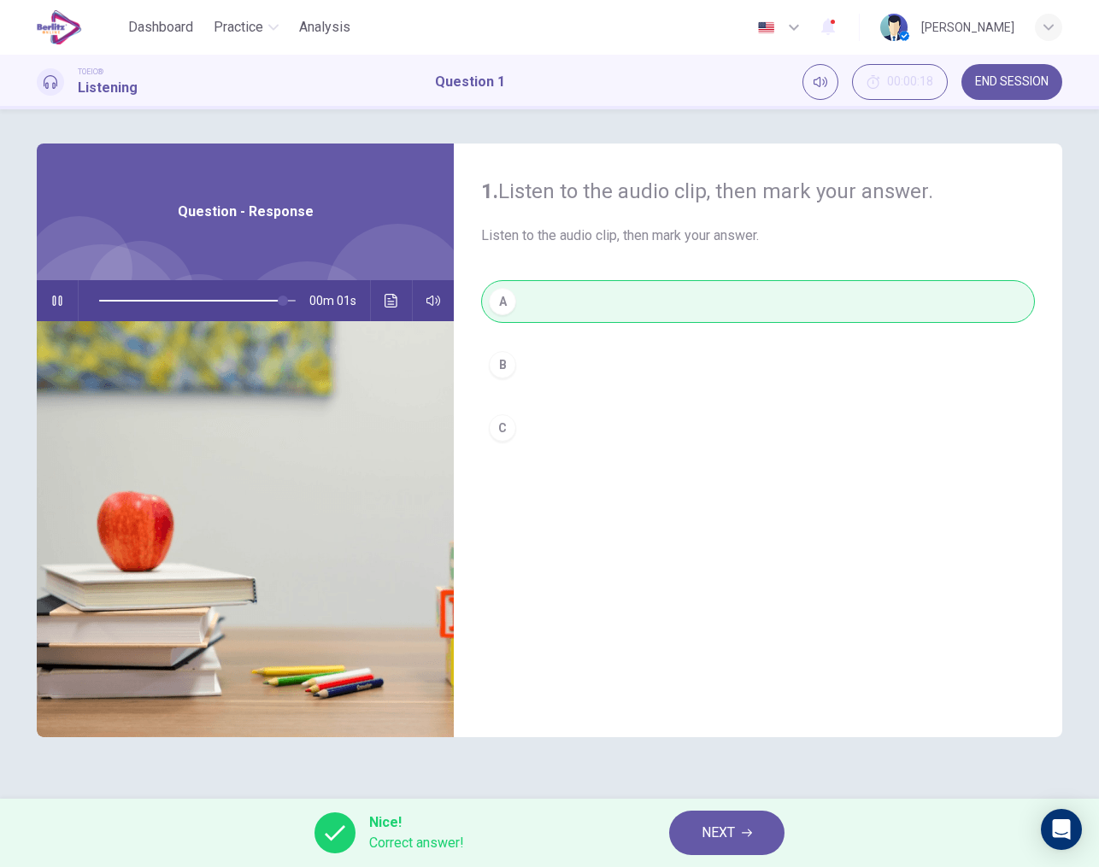
type input "*"
click at [706, 821] on span "NEXT" at bounding box center [717, 833] width 33 height 24
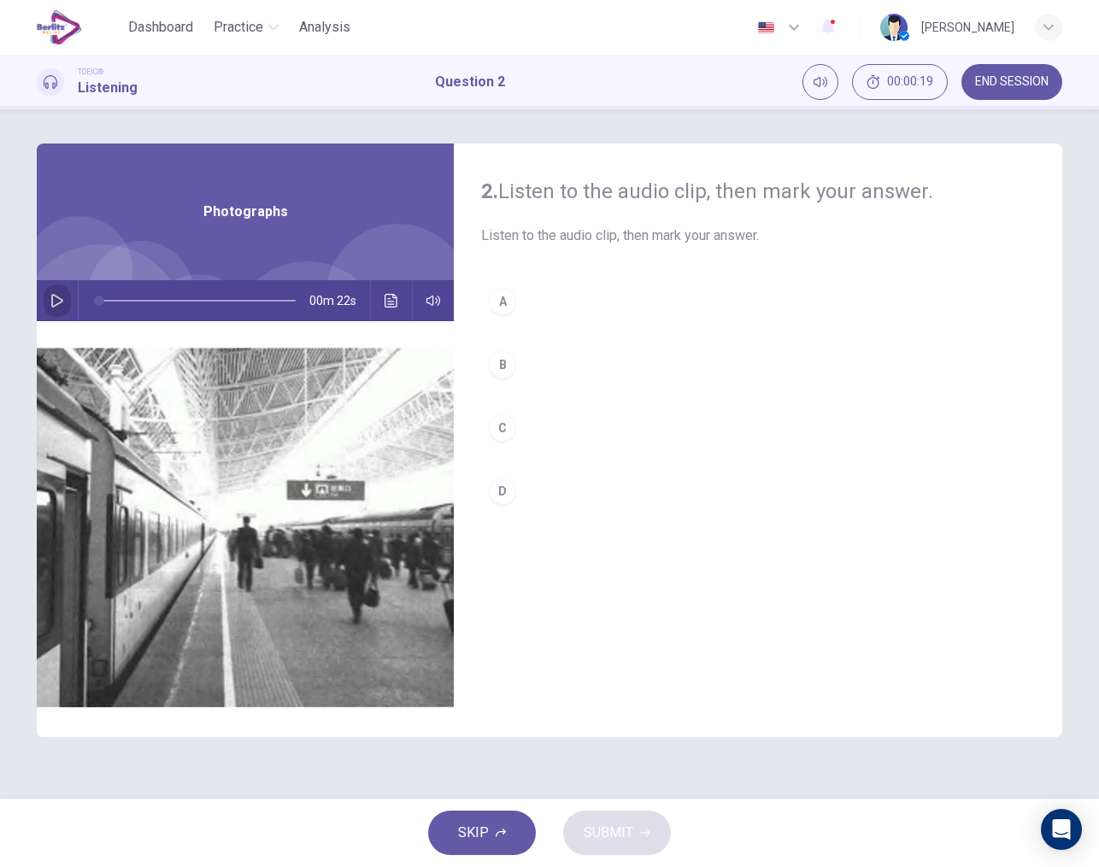
click at [58, 302] on icon "button" at bounding box center [57, 301] width 14 height 14
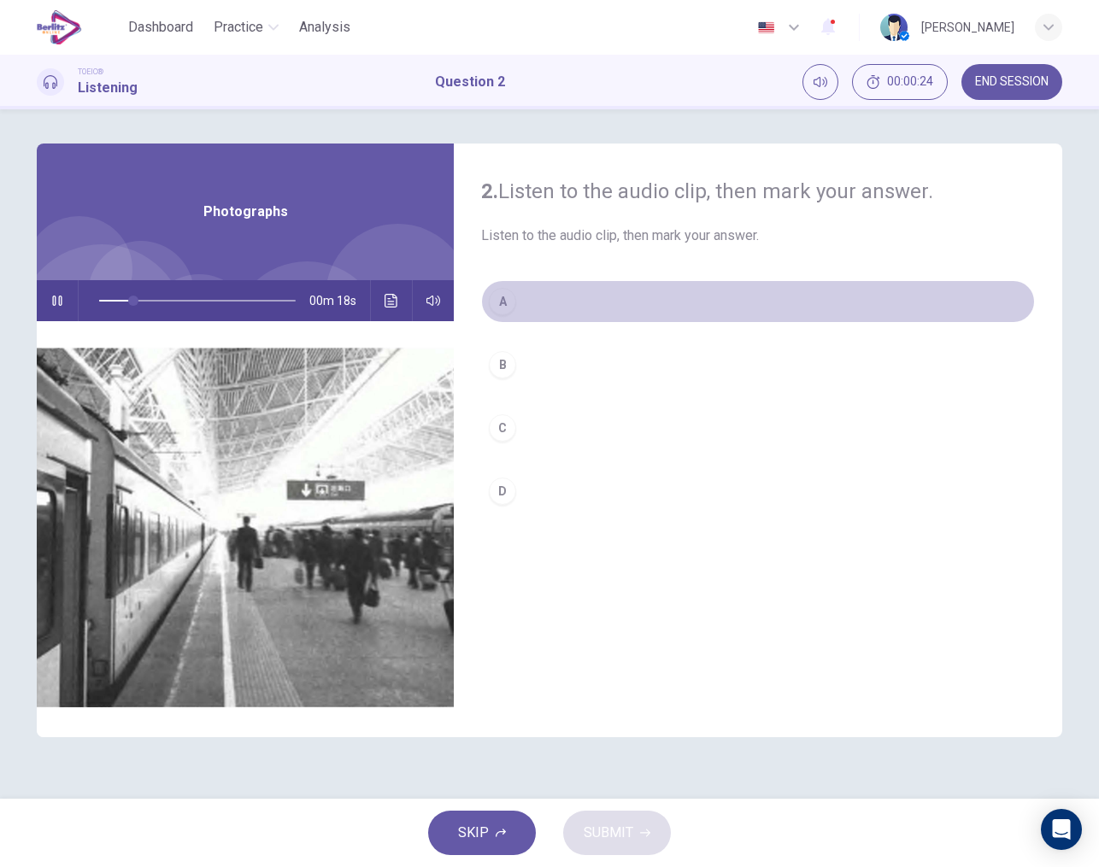
click at [503, 306] on div "A" at bounding box center [502, 301] width 27 height 27
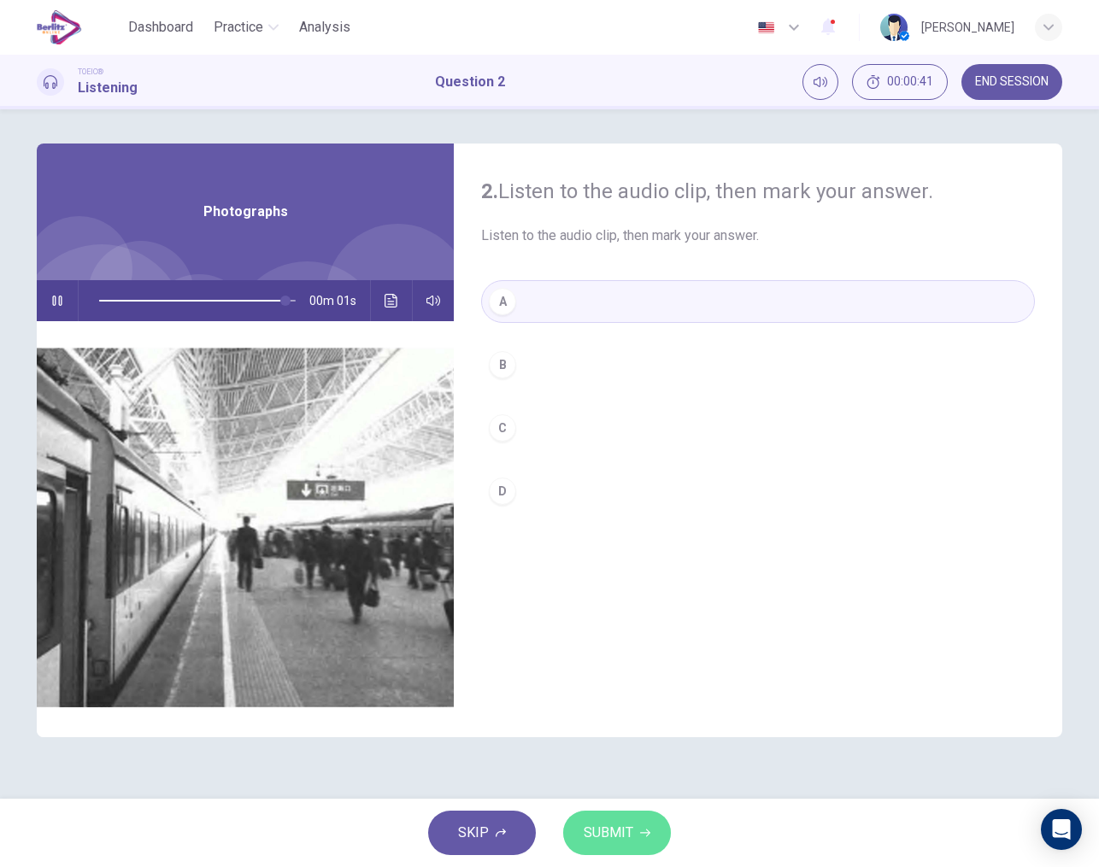
click at [607, 836] on span "SUBMIT" at bounding box center [609, 833] width 50 height 24
type input "*"
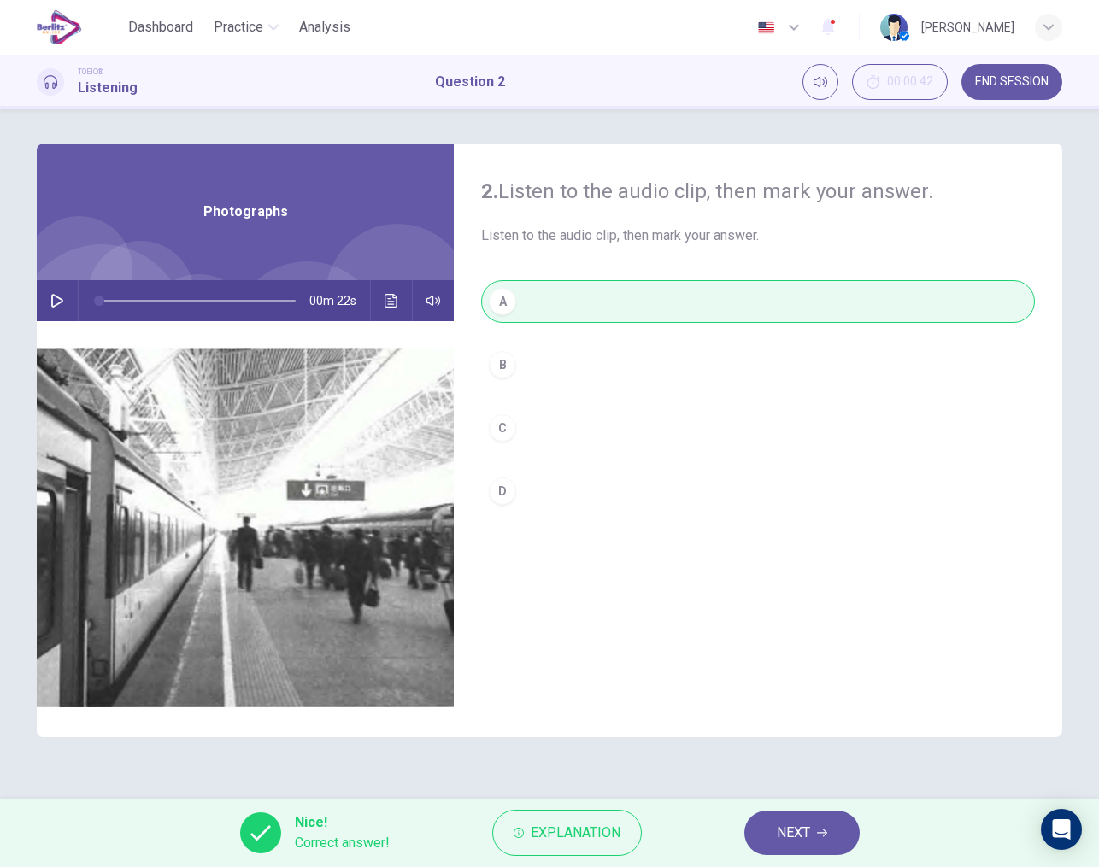
click at [829, 836] on button "NEXT" at bounding box center [801, 833] width 115 height 44
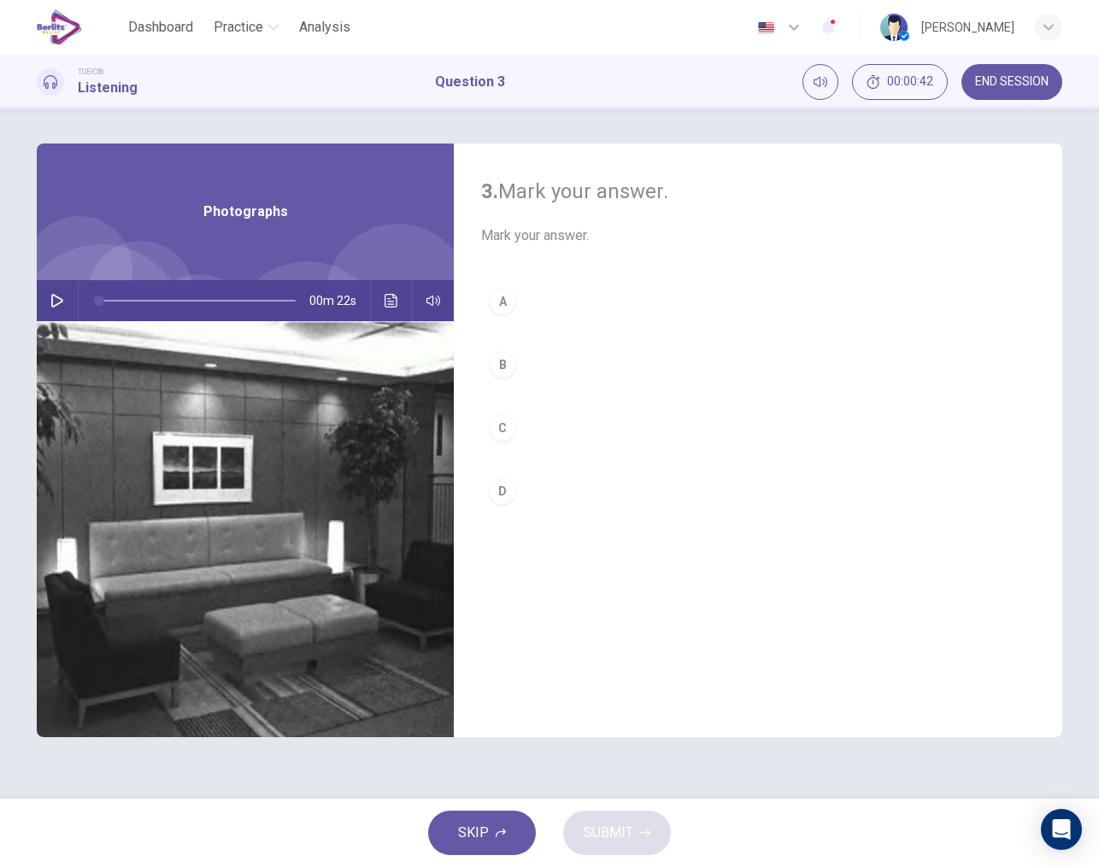
click at [49, 303] on button "button" at bounding box center [57, 300] width 27 height 41
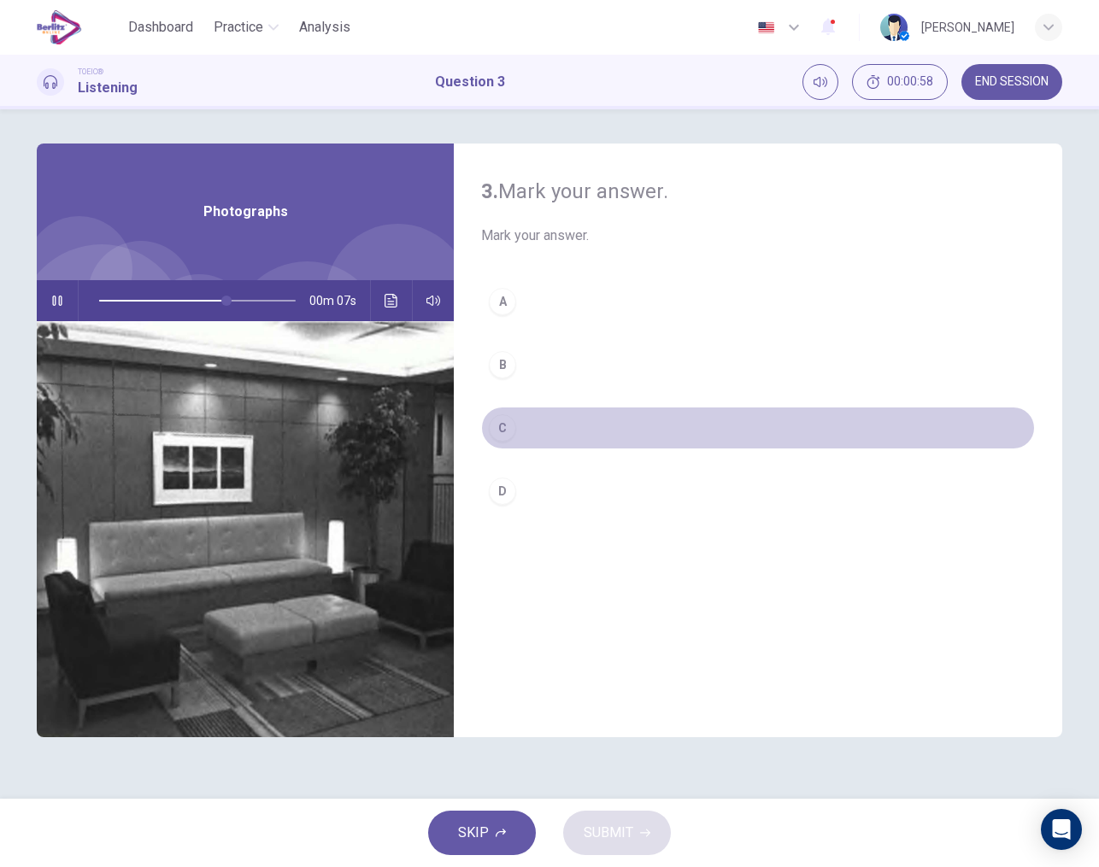
click at [503, 437] on div "C" at bounding box center [502, 427] width 27 height 27
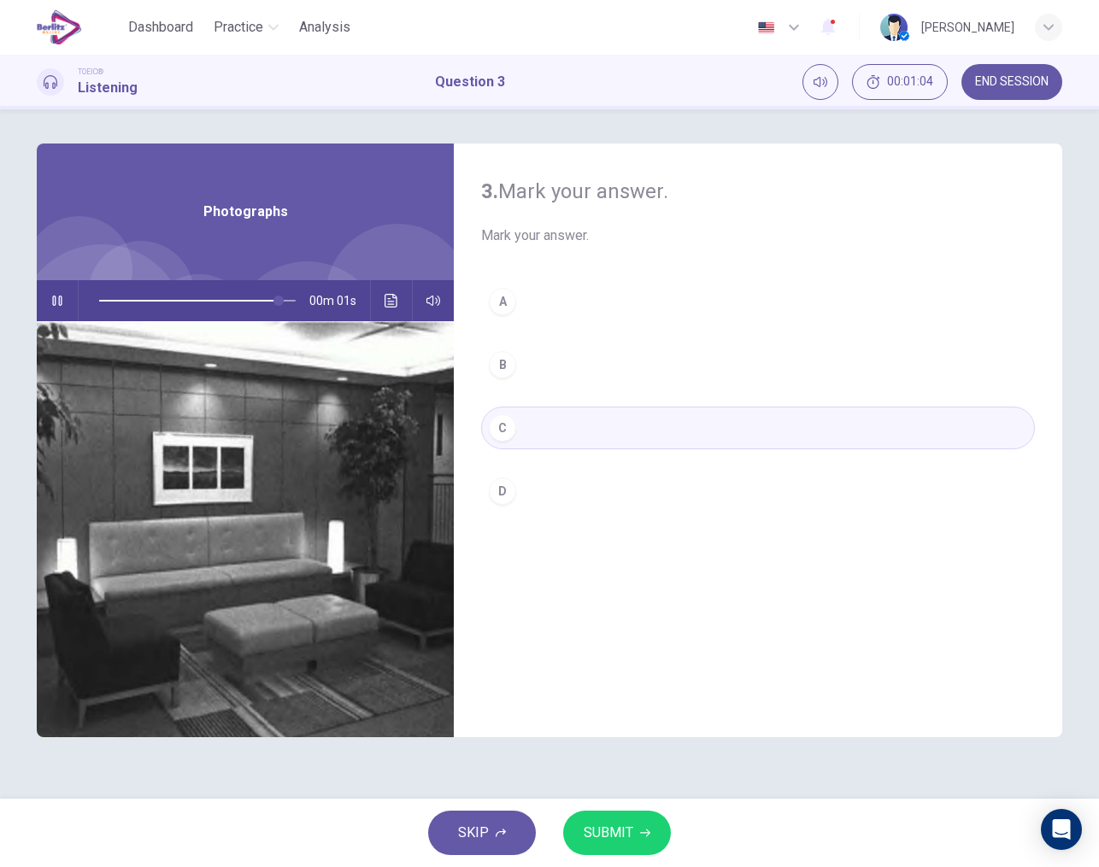
click at [616, 831] on span "SUBMIT" at bounding box center [609, 833] width 50 height 24
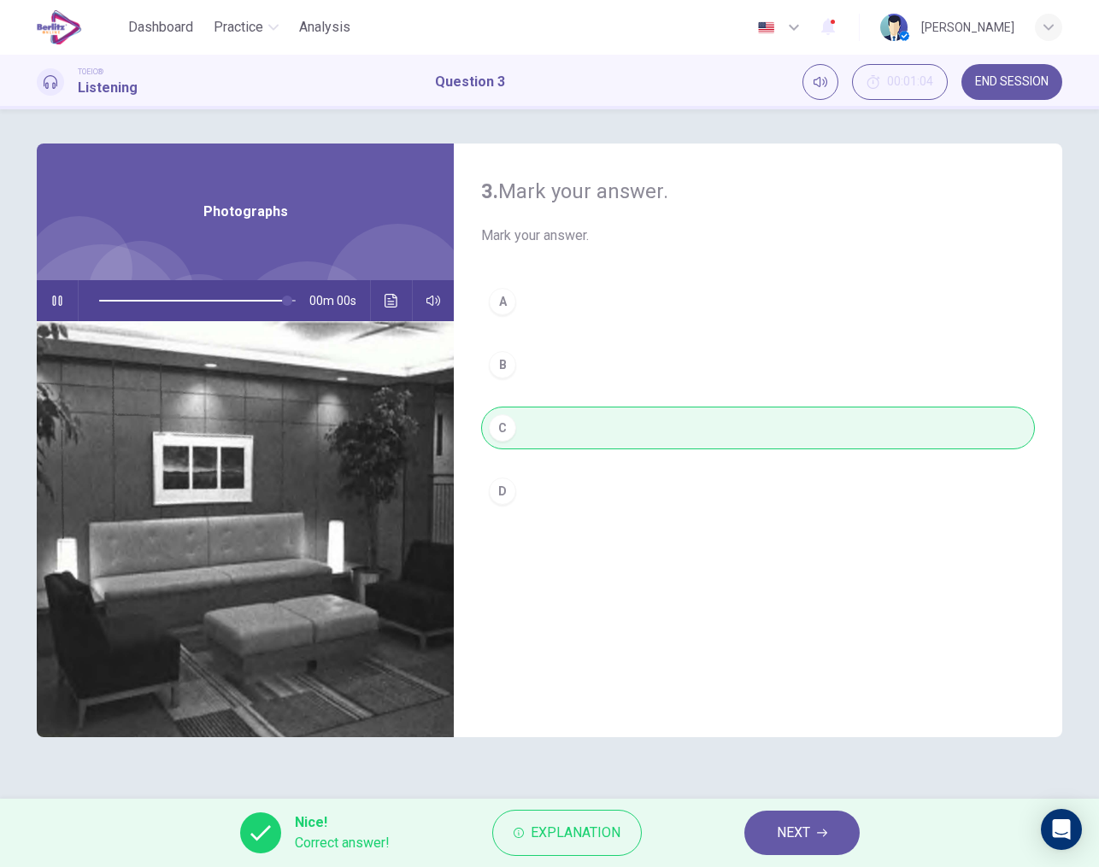
type input "*"
click at [770, 828] on button "NEXT" at bounding box center [801, 833] width 115 height 44
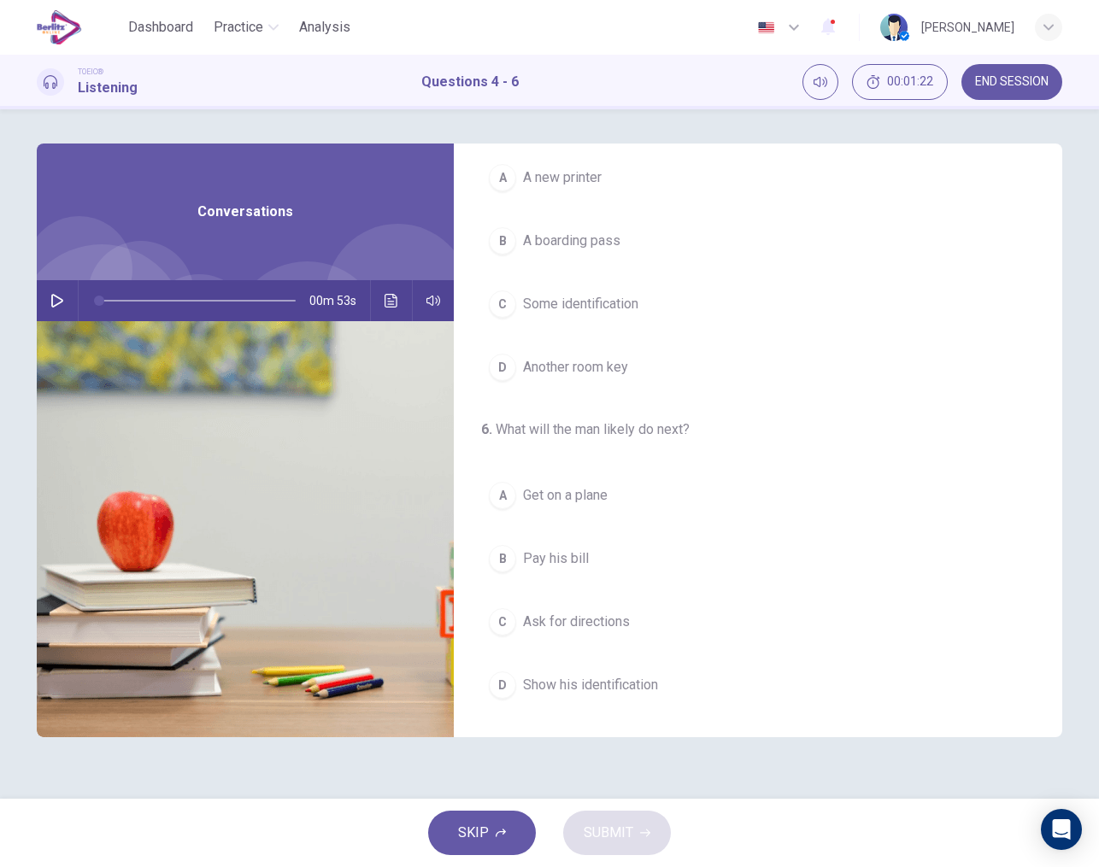
scroll to position [390, 0]
click at [57, 302] on icon "button" at bounding box center [57, 301] width 14 height 14
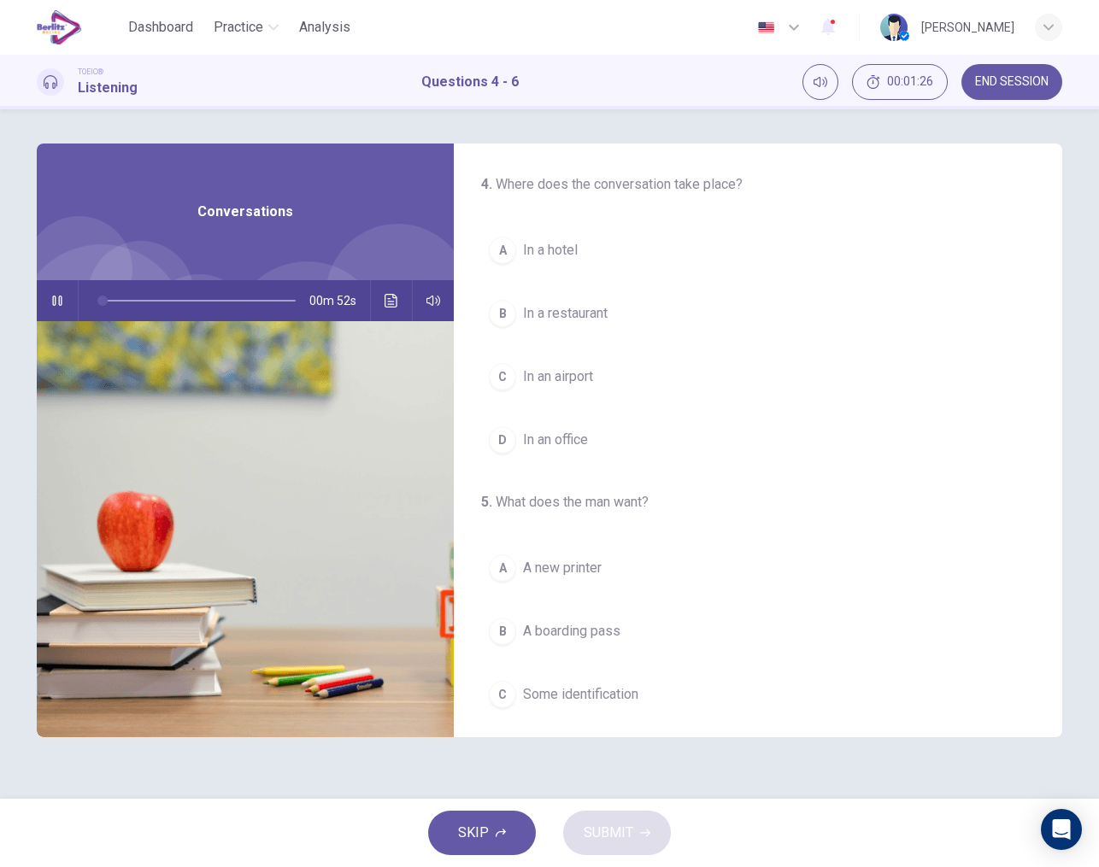
scroll to position [0, 0]
click at [571, 384] on span "In an airport" at bounding box center [558, 377] width 70 height 21
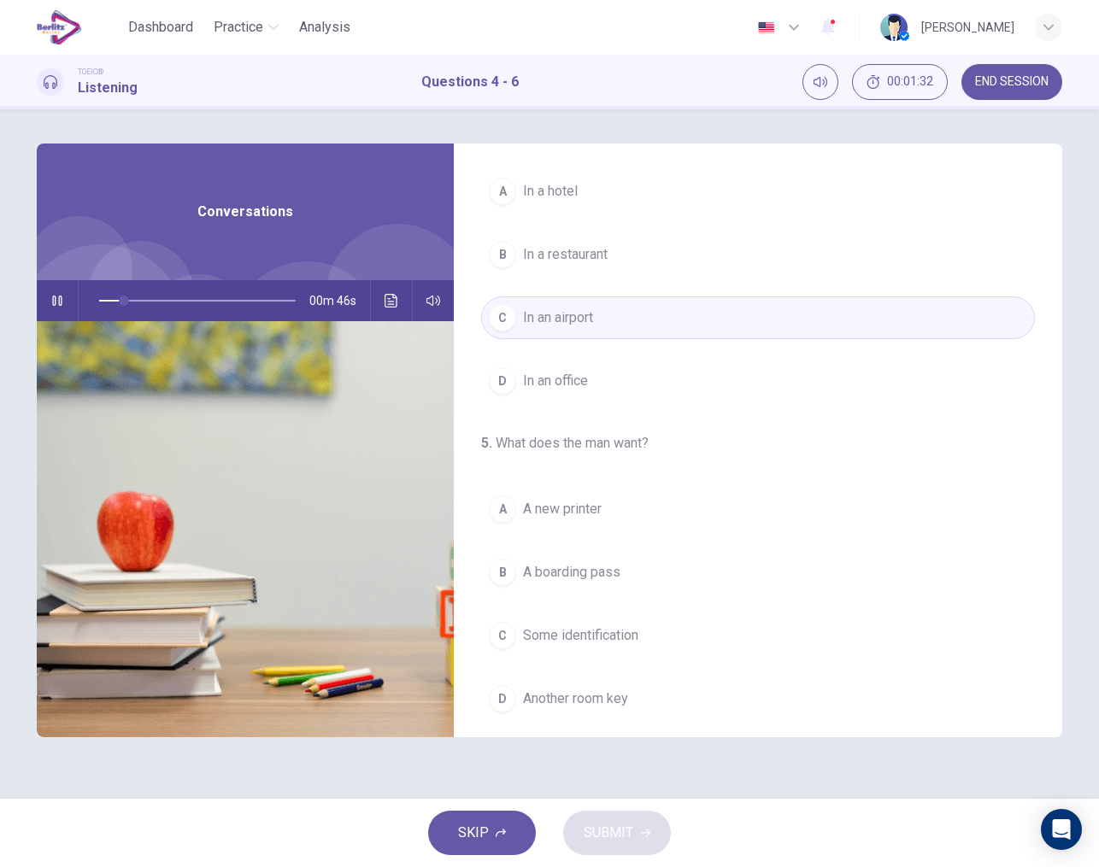
scroll to position [60, 0]
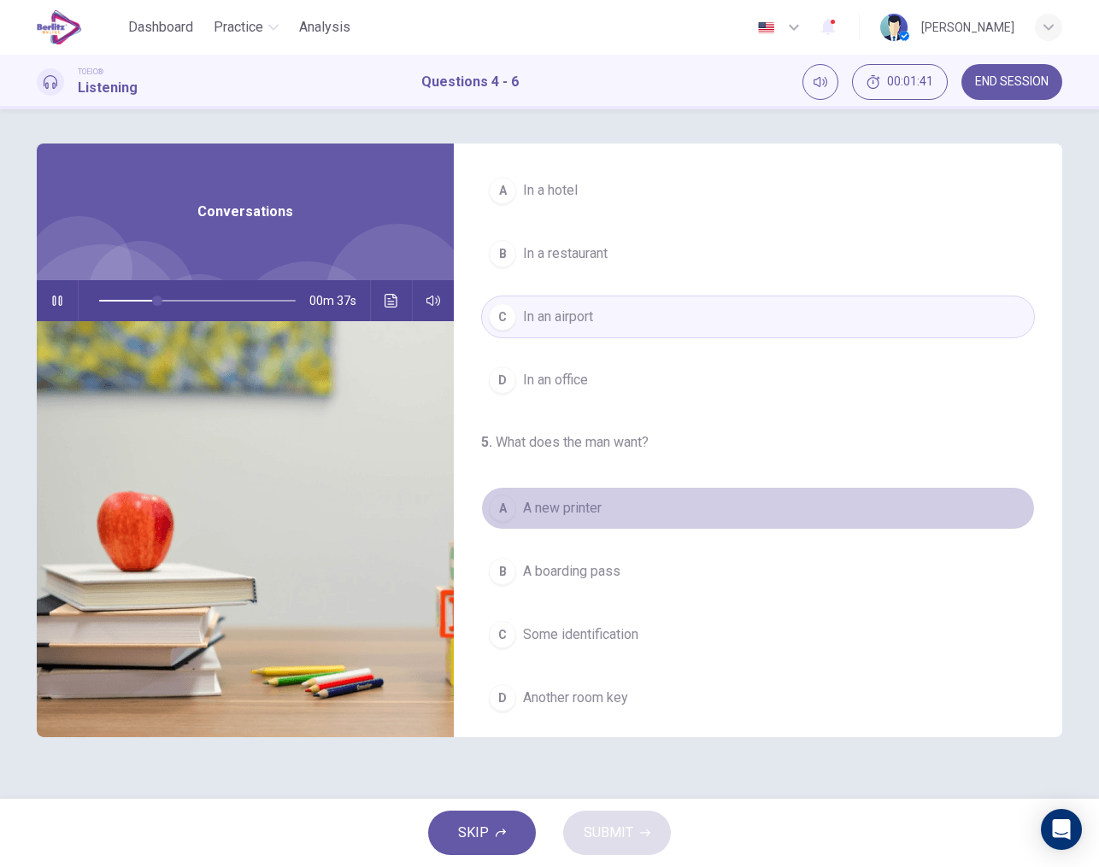
click at [572, 517] on span "A new printer" at bounding box center [562, 508] width 79 height 21
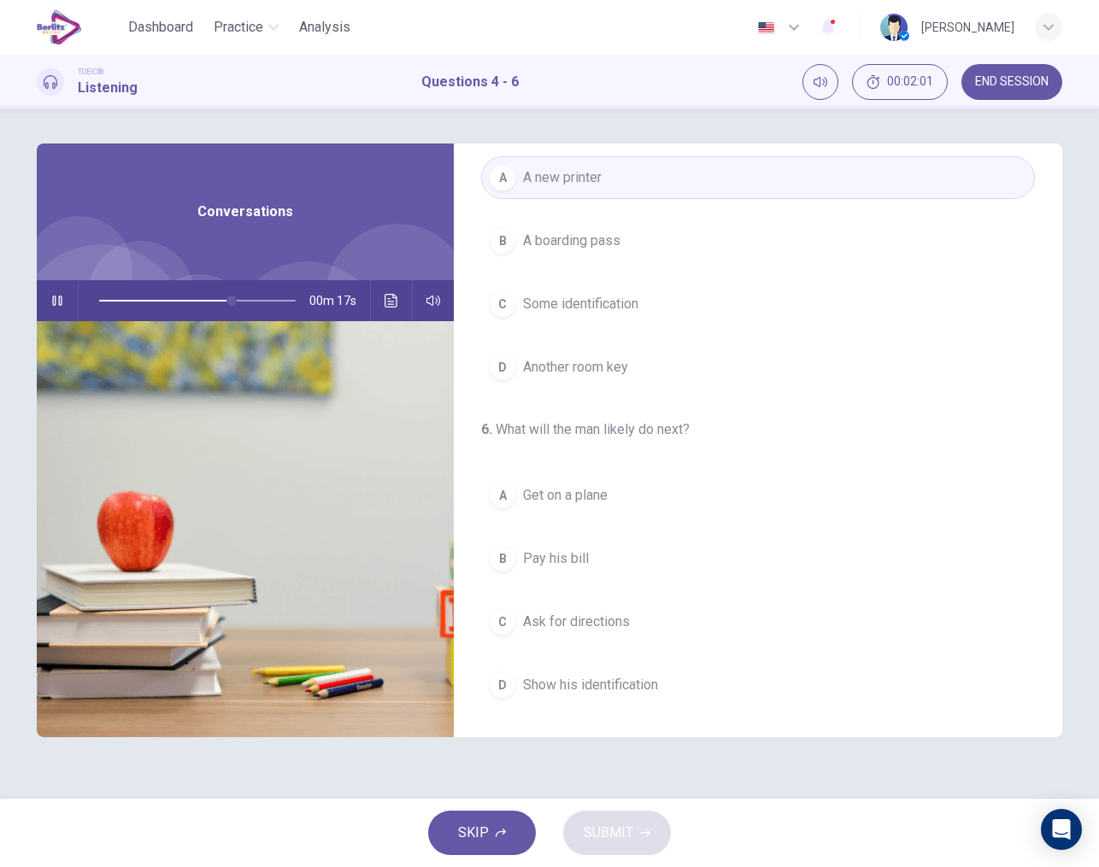
scroll to position [390, 0]
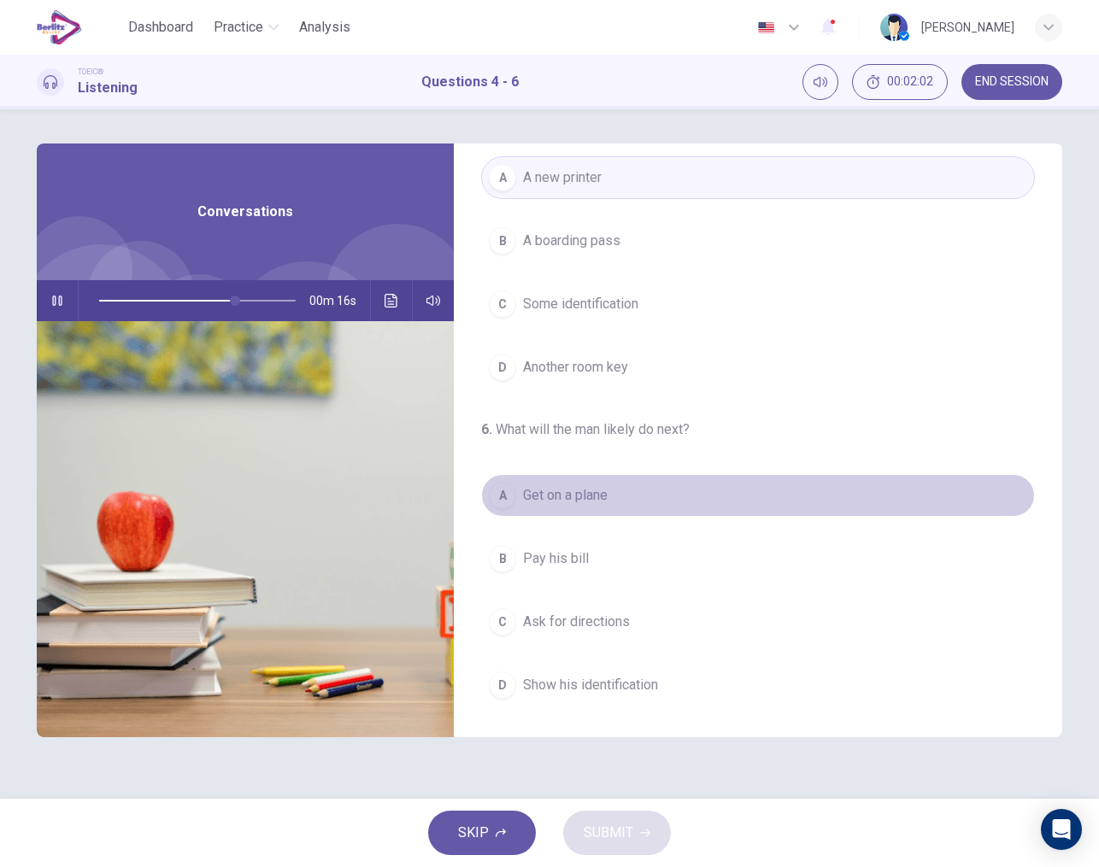
click at [578, 496] on span "Get on a plane" at bounding box center [565, 495] width 85 height 21
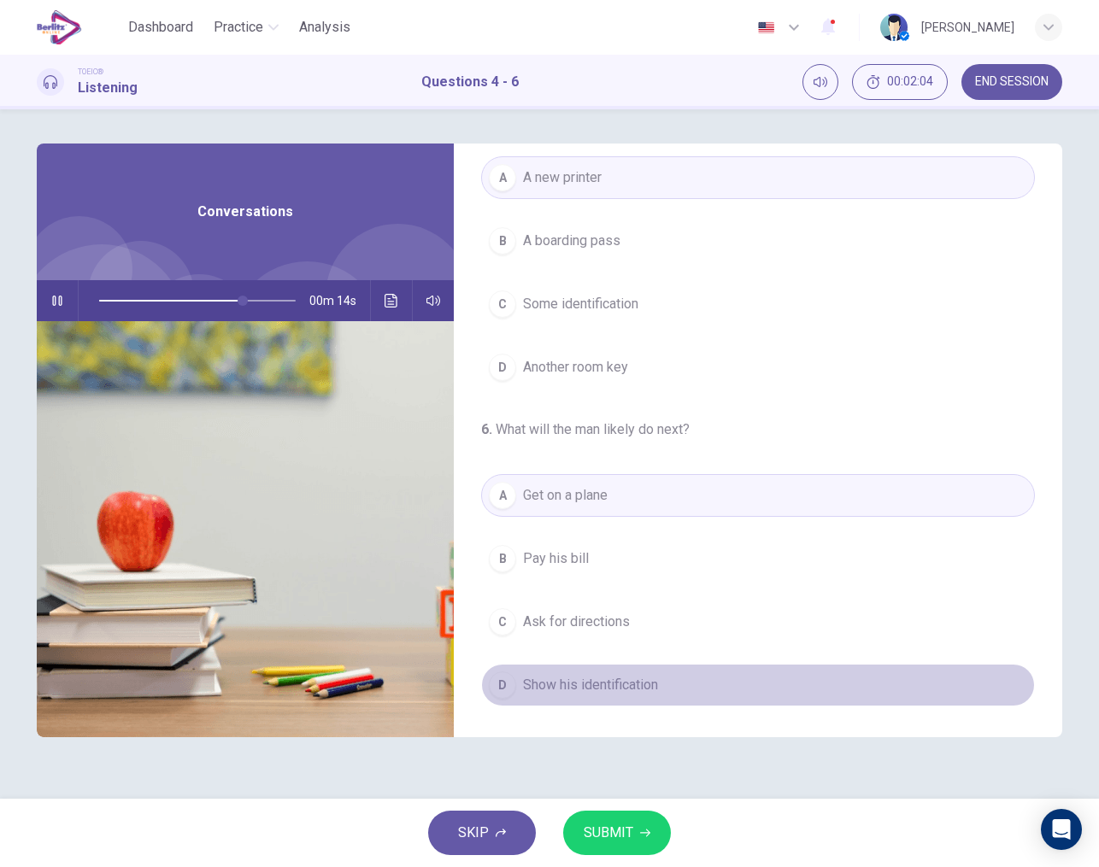
click at [589, 684] on span "Show his identification" at bounding box center [590, 685] width 135 height 21
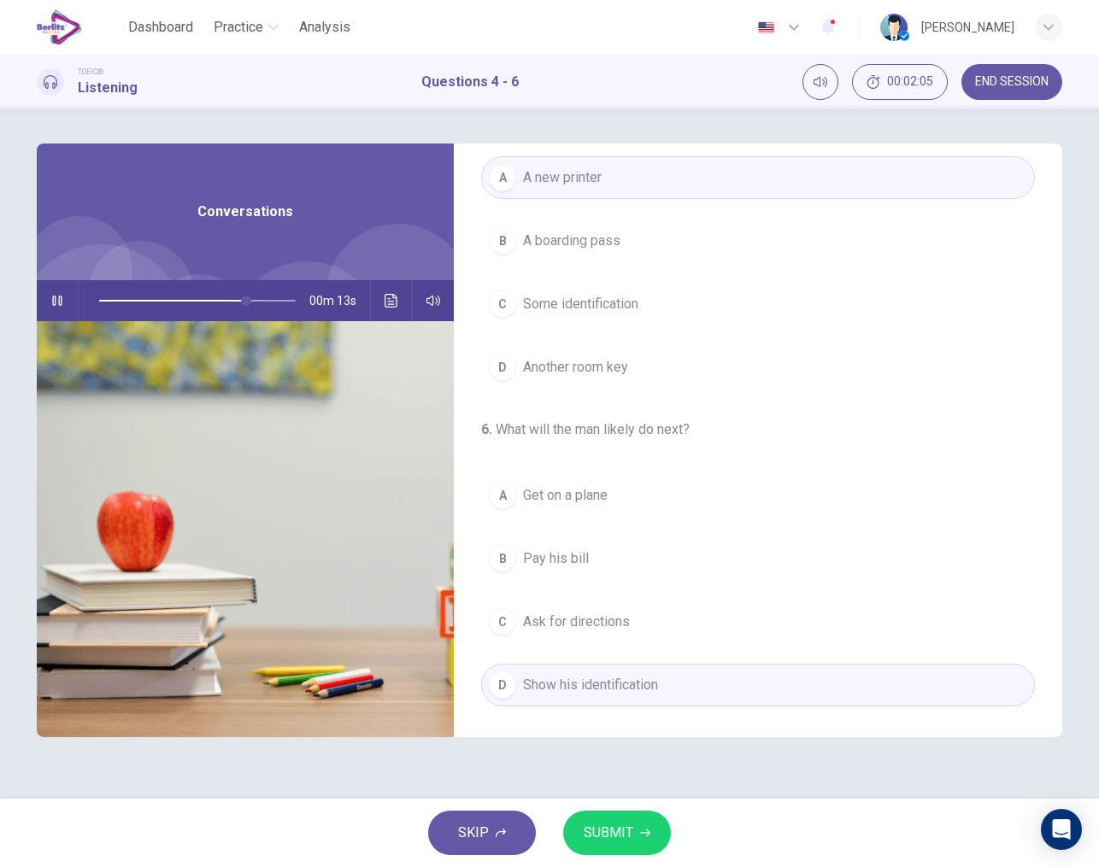
click at [616, 836] on span "SUBMIT" at bounding box center [609, 833] width 50 height 24
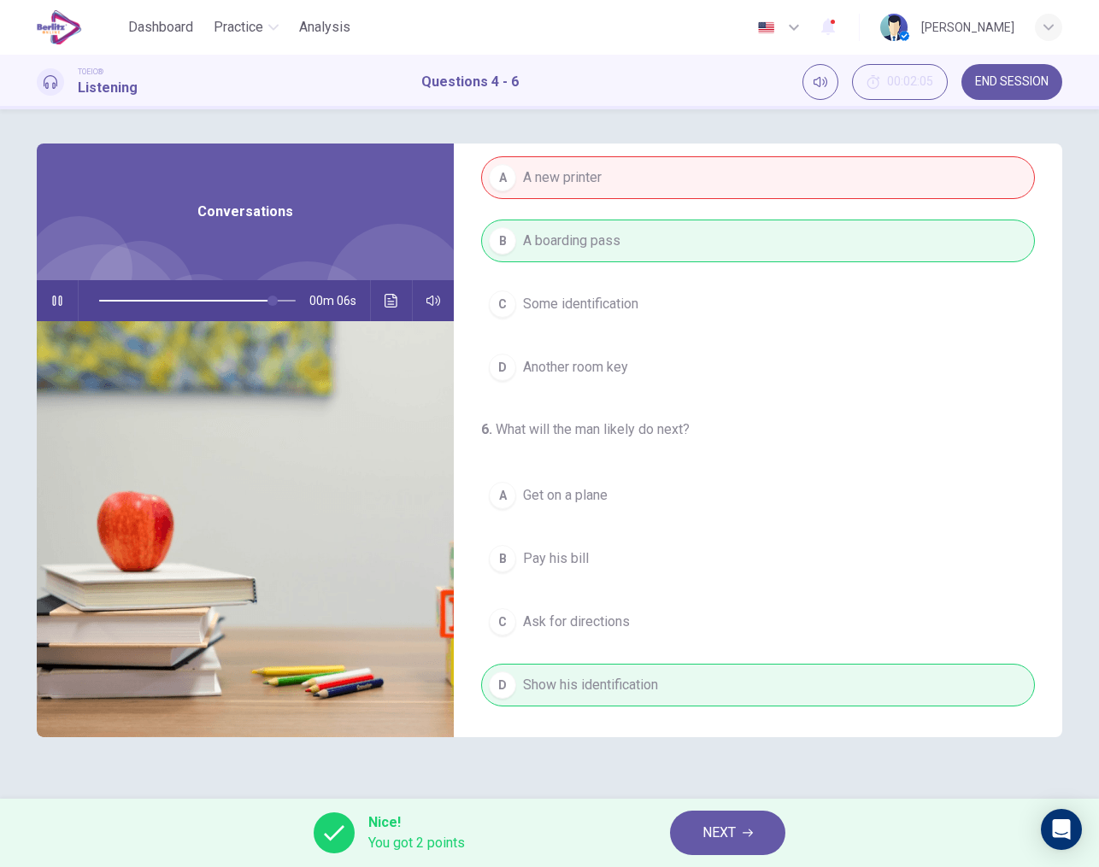
type input "**"
click at [724, 824] on span "NEXT" at bounding box center [718, 833] width 33 height 24
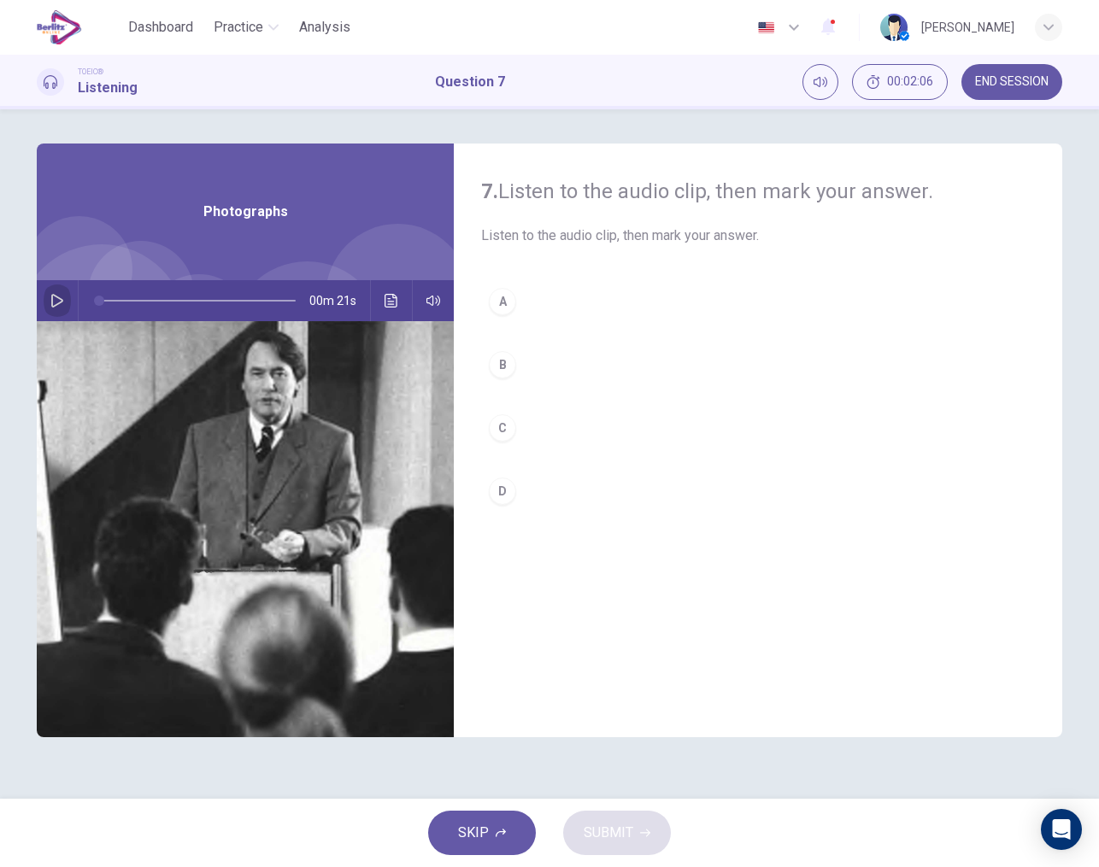
click at [62, 299] on icon "button" at bounding box center [57, 301] width 14 height 14
click at [504, 494] on div "D" at bounding box center [502, 491] width 27 height 27
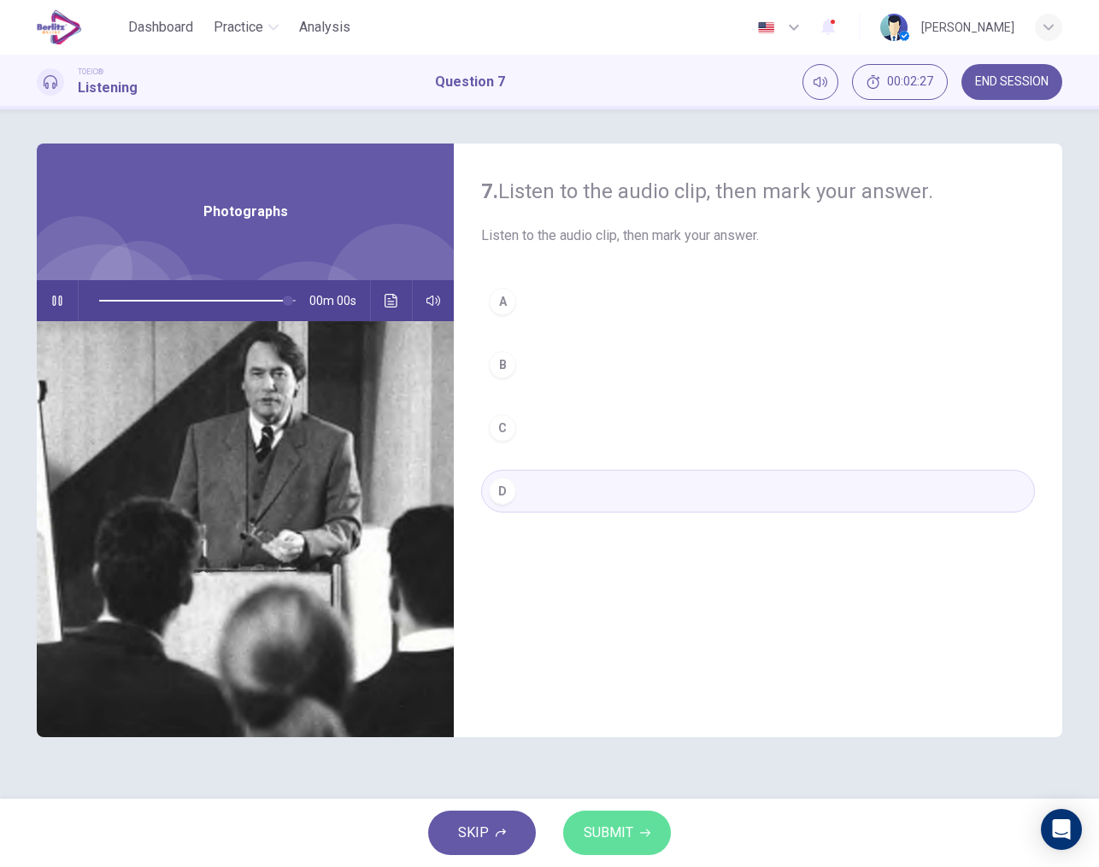
click at [619, 828] on span "SUBMIT" at bounding box center [609, 833] width 50 height 24
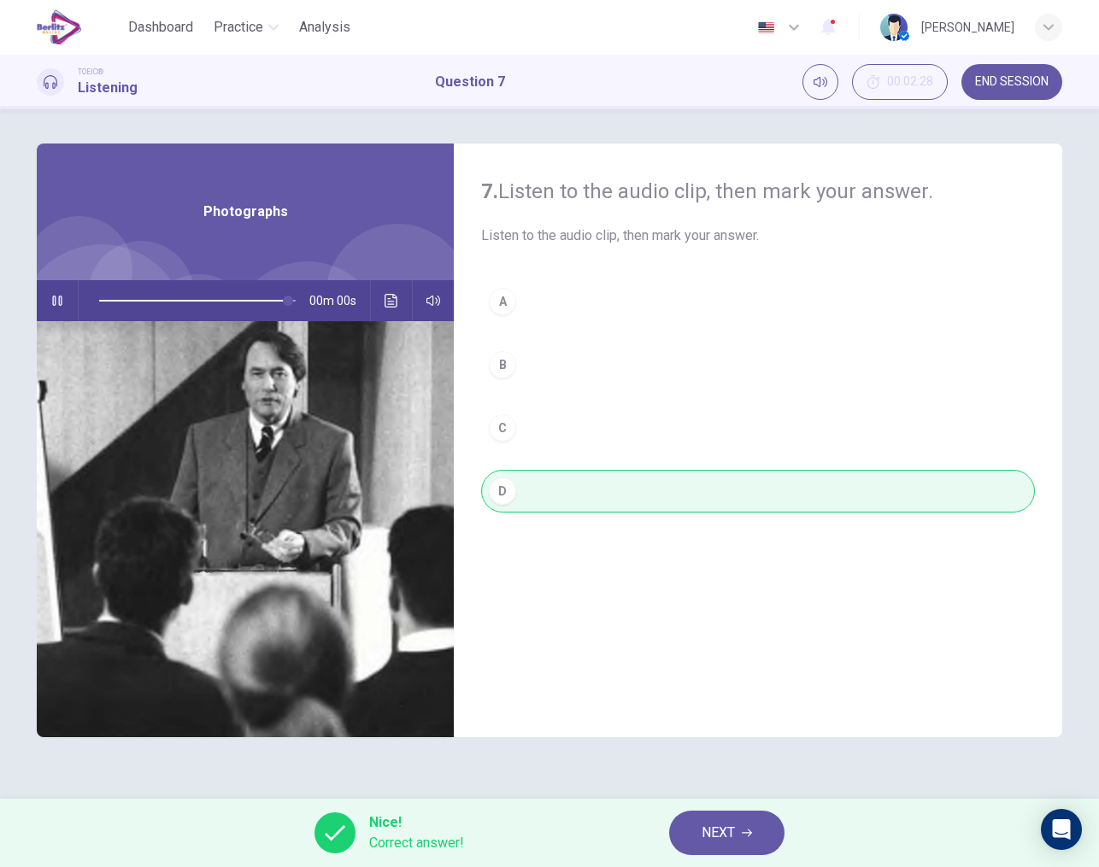
type input "*"
click at [700, 827] on button "NEXT" at bounding box center [726, 833] width 115 height 44
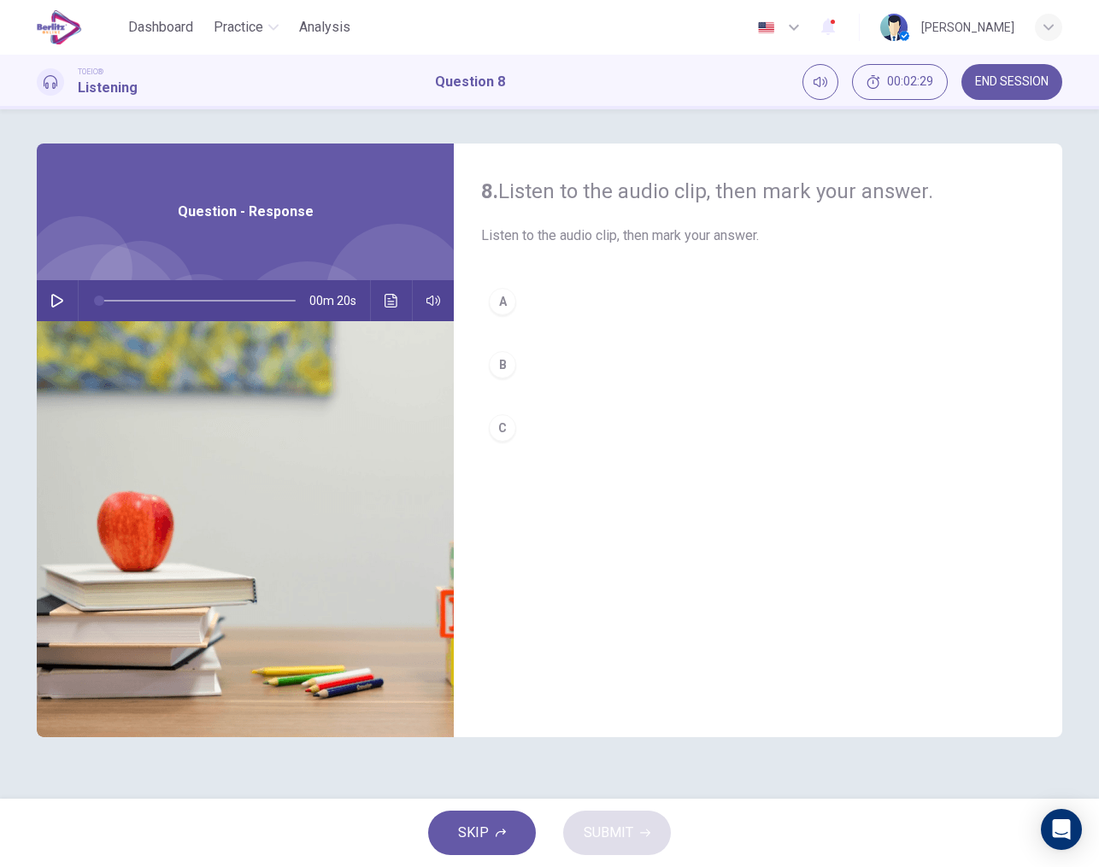
click at [57, 298] on icon "button" at bounding box center [57, 301] width 14 height 14
click at [507, 372] on div "B" at bounding box center [502, 364] width 27 height 27
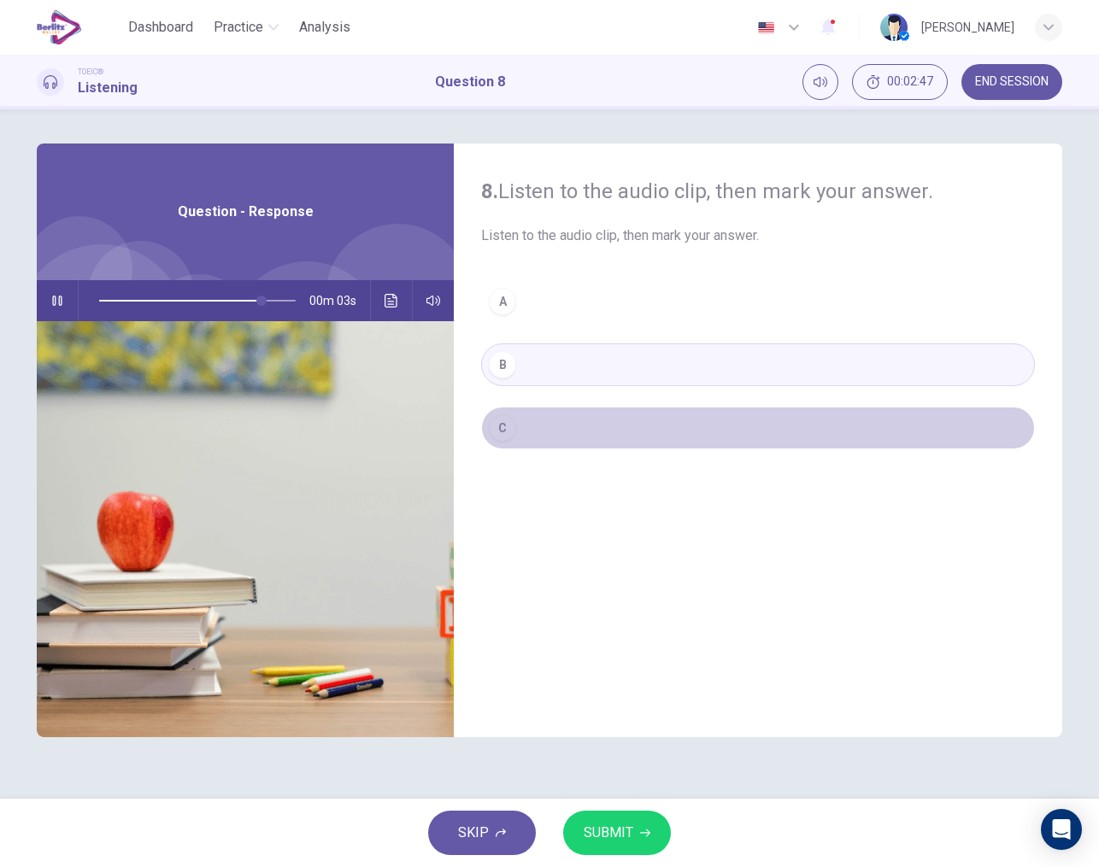
click at [502, 427] on div "C" at bounding box center [502, 427] width 27 height 27
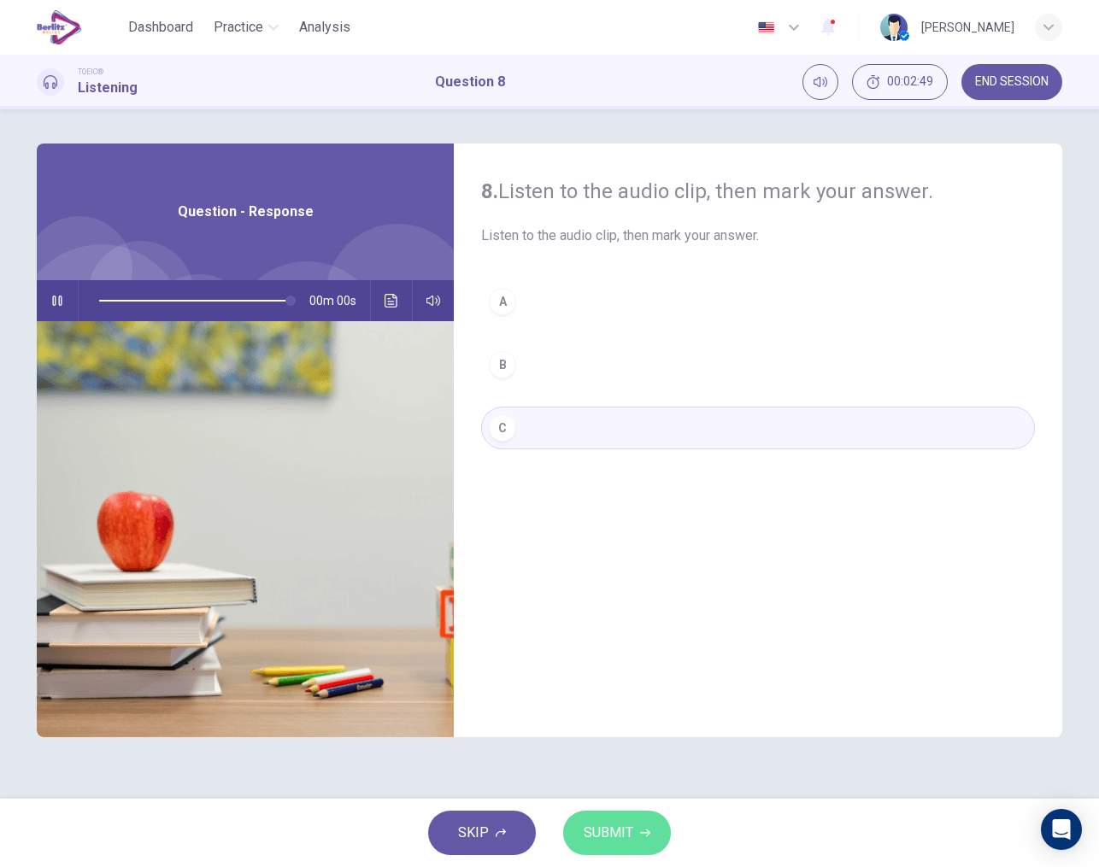
click at [615, 829] on span "SUBMIT" at bounding box center [609, 833] width 50 height 24
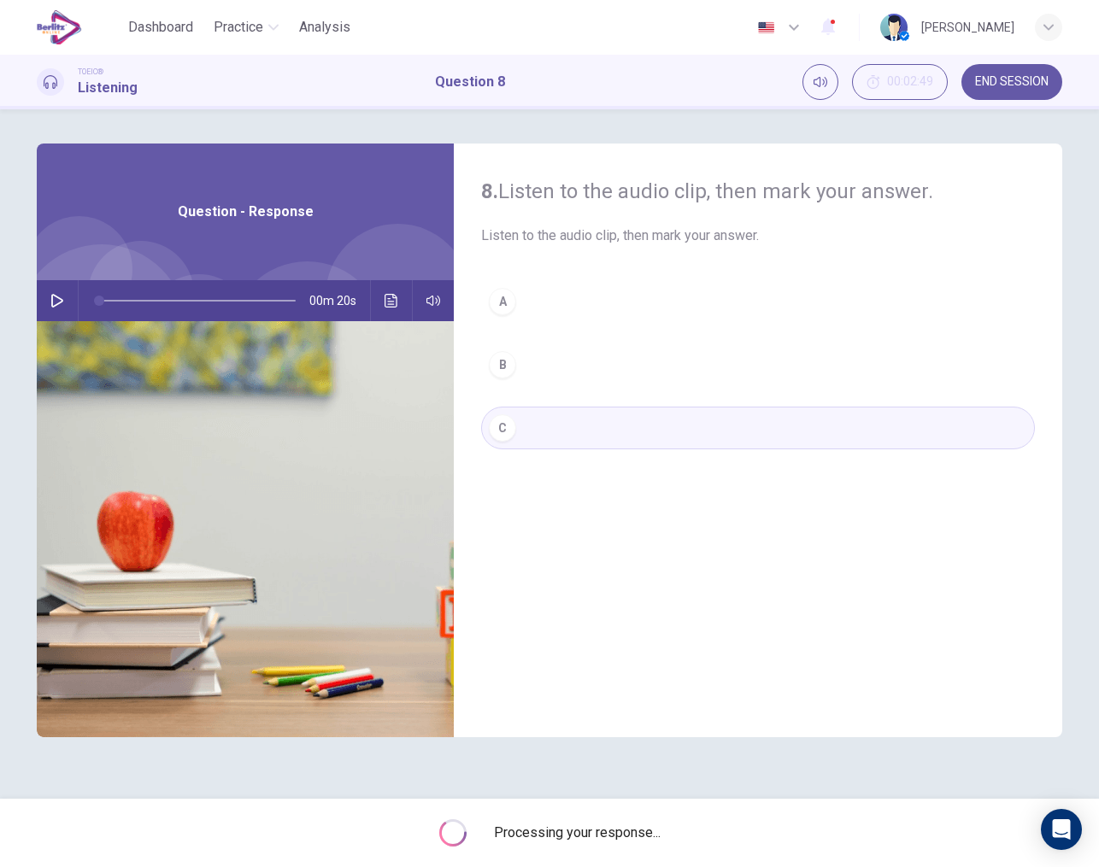
type input "*"
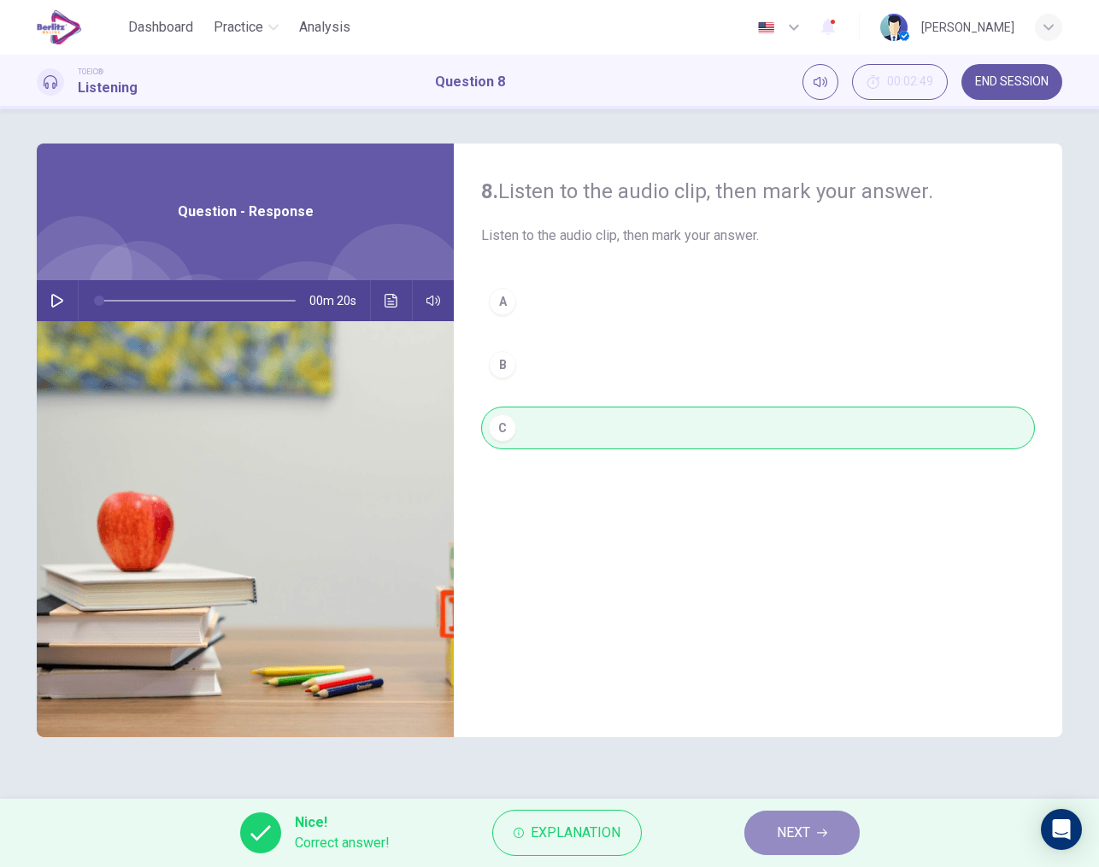
click at [770, 842] on button "NEXT" at bounding box center [801, 833] width 115 height 44
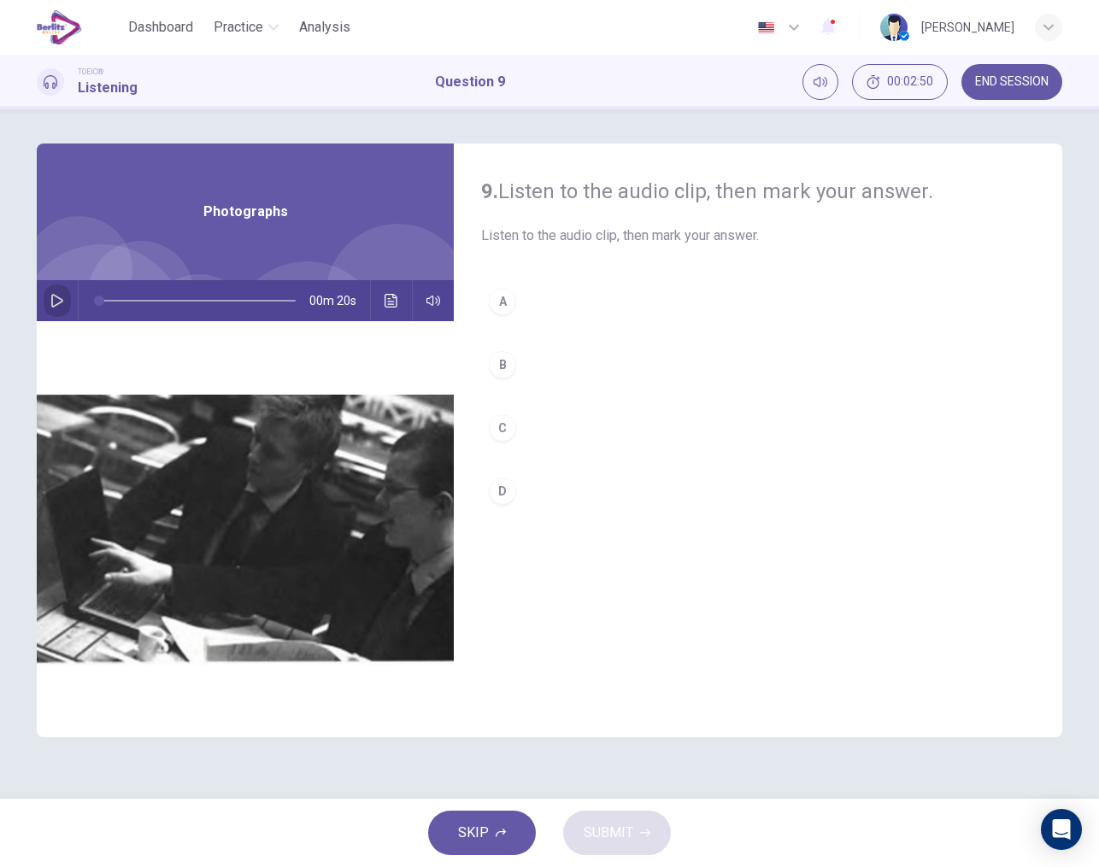
click at [51, 289] on button "button" at bounding box center [57, 300] width 27 height 41
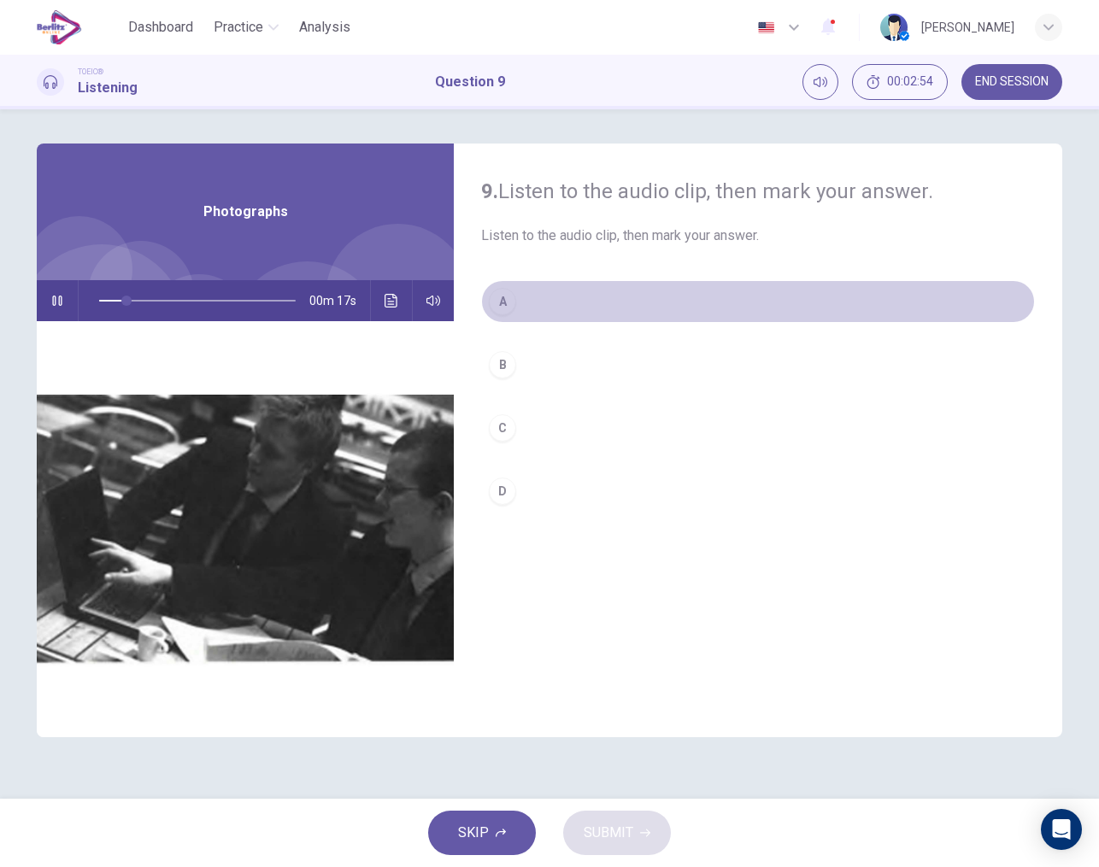
click at [502, 310] on div "A" at bounding box center [502, 301] width 27 height 27
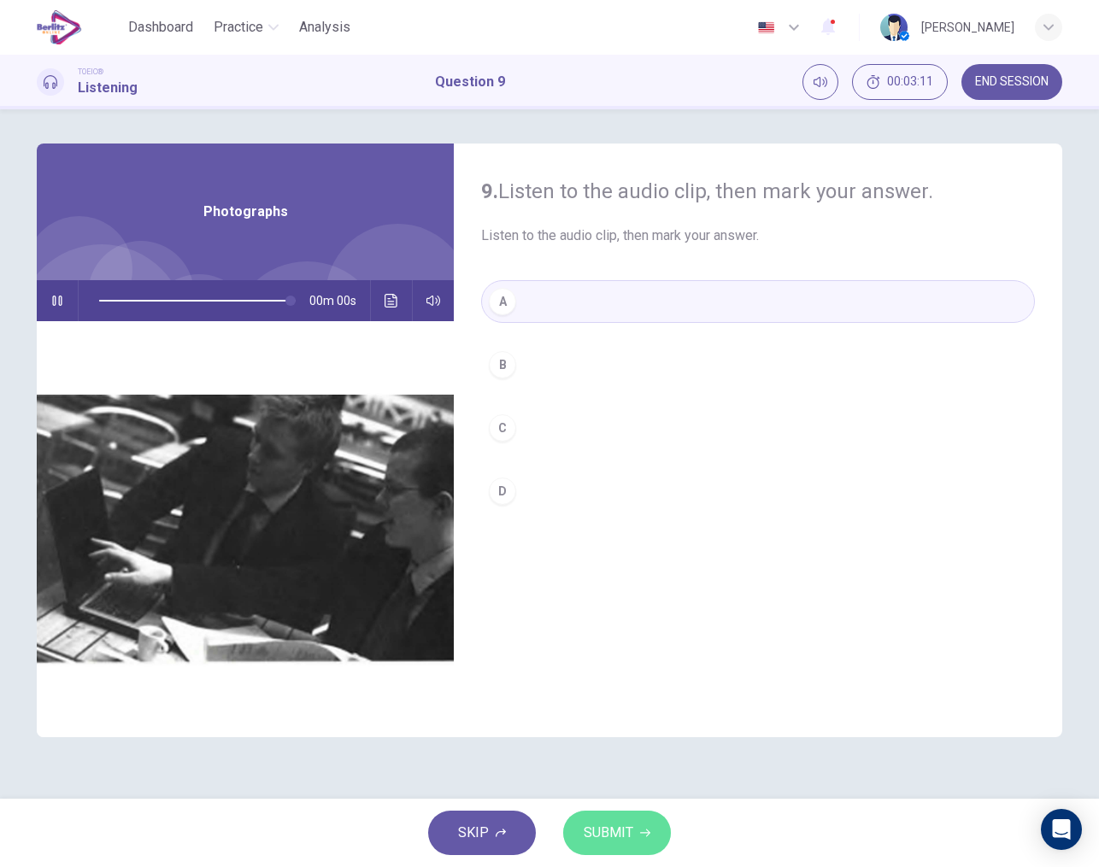
click at [611, 823] on span "SUBMIT" at bounding box center [609, 833] width 50 height 24
type input "*"
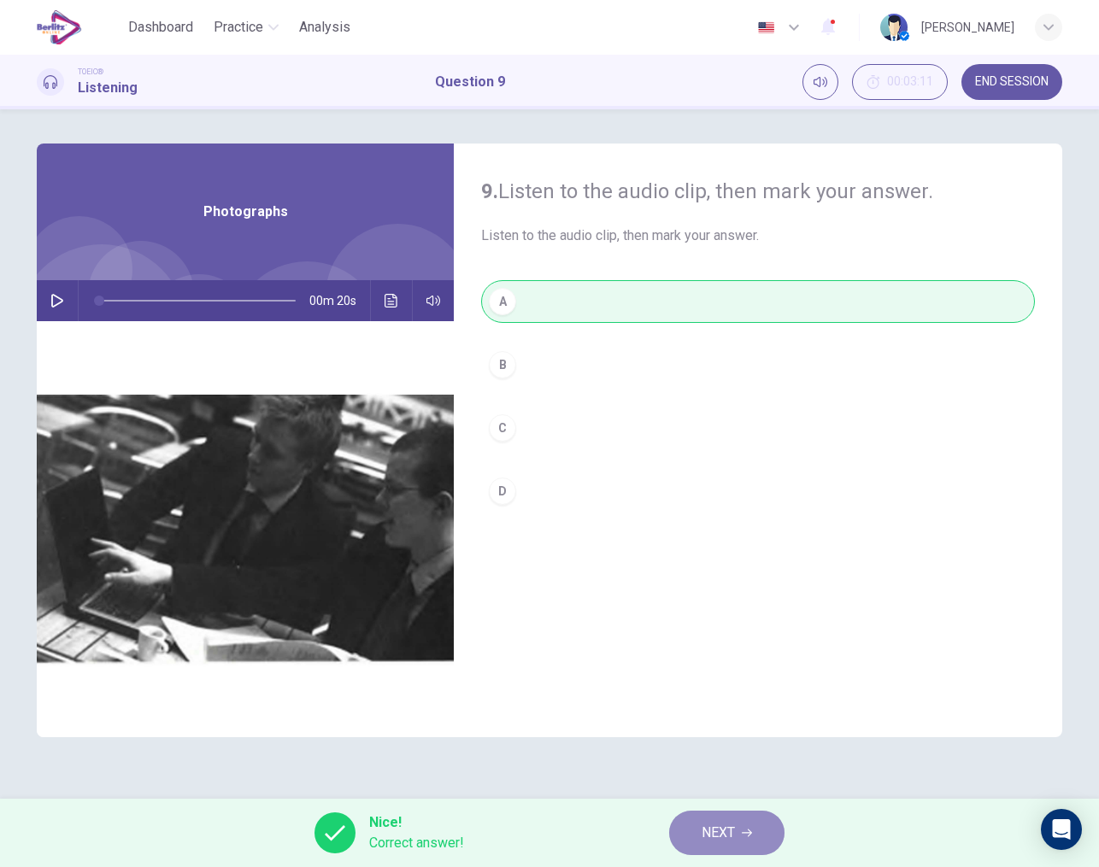
click at [706, 834] on span "NEXT" at bounding box center [717, 833] width 33 height 24
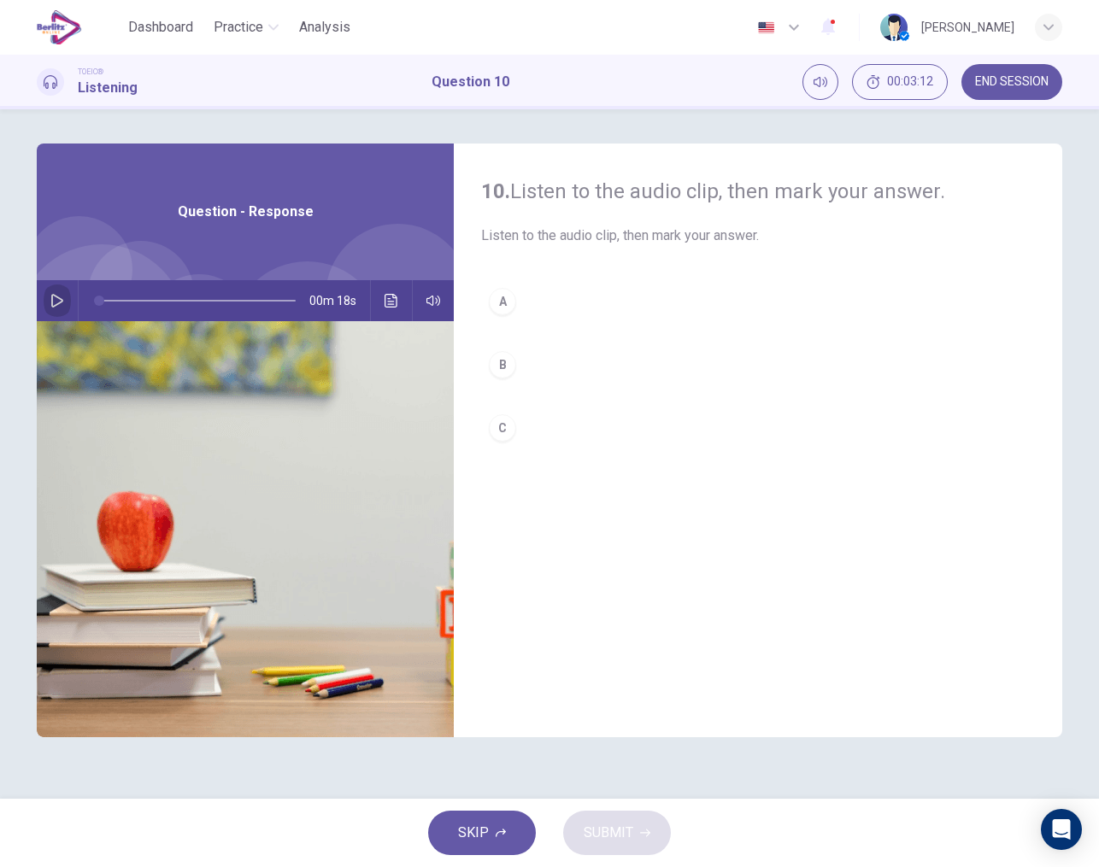
click at [50, 294] on icon "button" at bounding box center [57, 301] width 14 height 14
click at [510, 307] on div "A" at bounding box center [502, 301] width 27 height 27
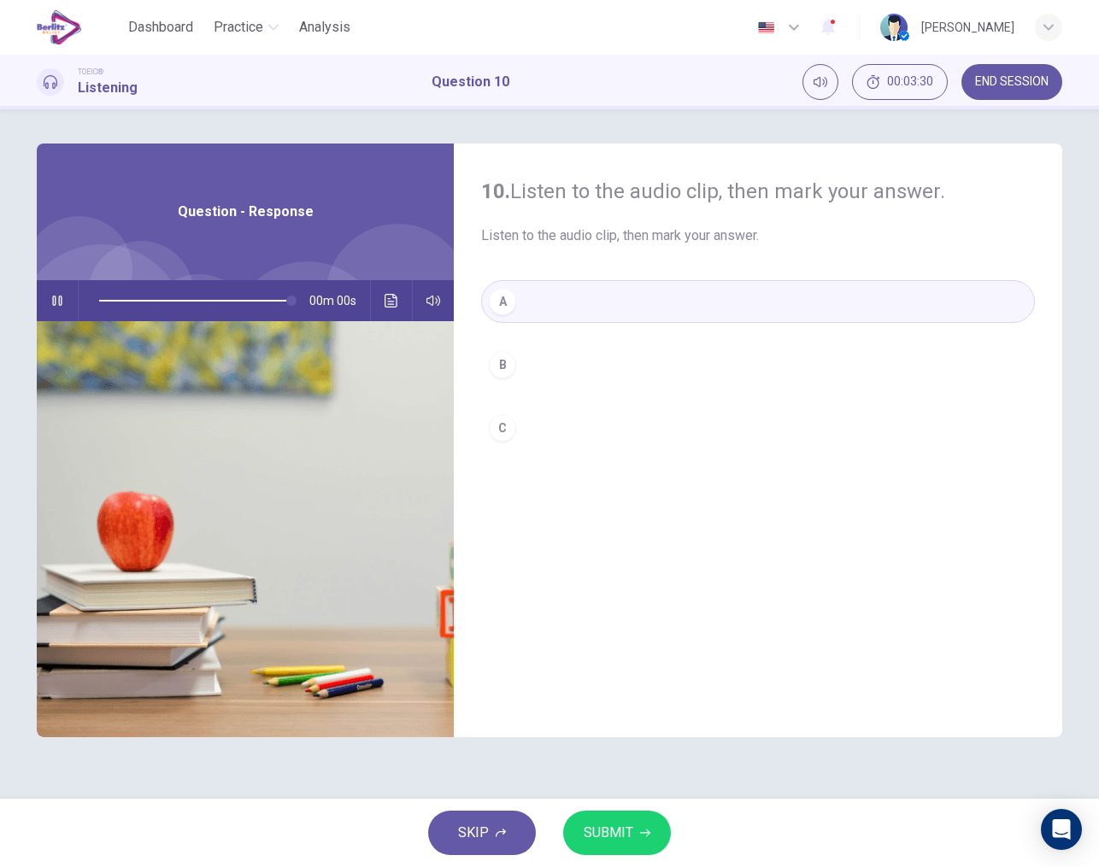
type input "*"
click at [621, 837] on span "SUBMIT" at bounding box center [609, 833] width 50 height 24
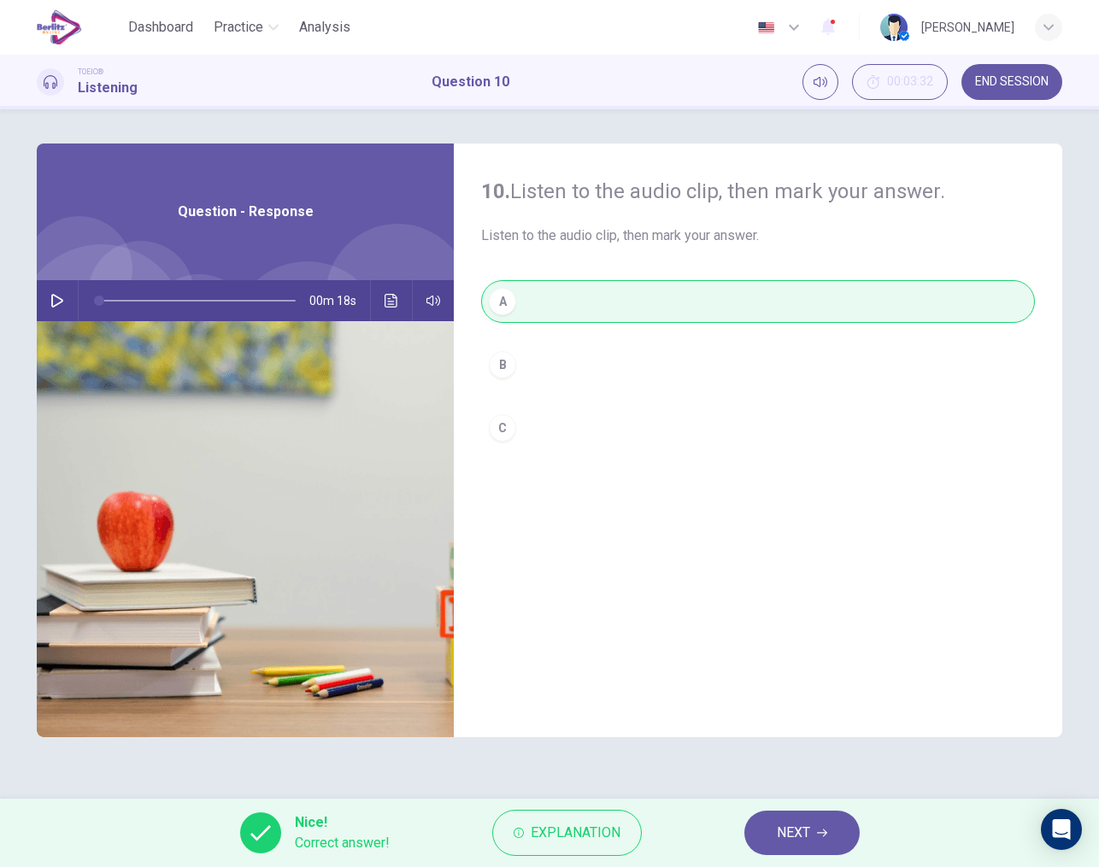
click at [785, 835] on span "NEXT" at bounding box center [793, 833] width 33 height 24
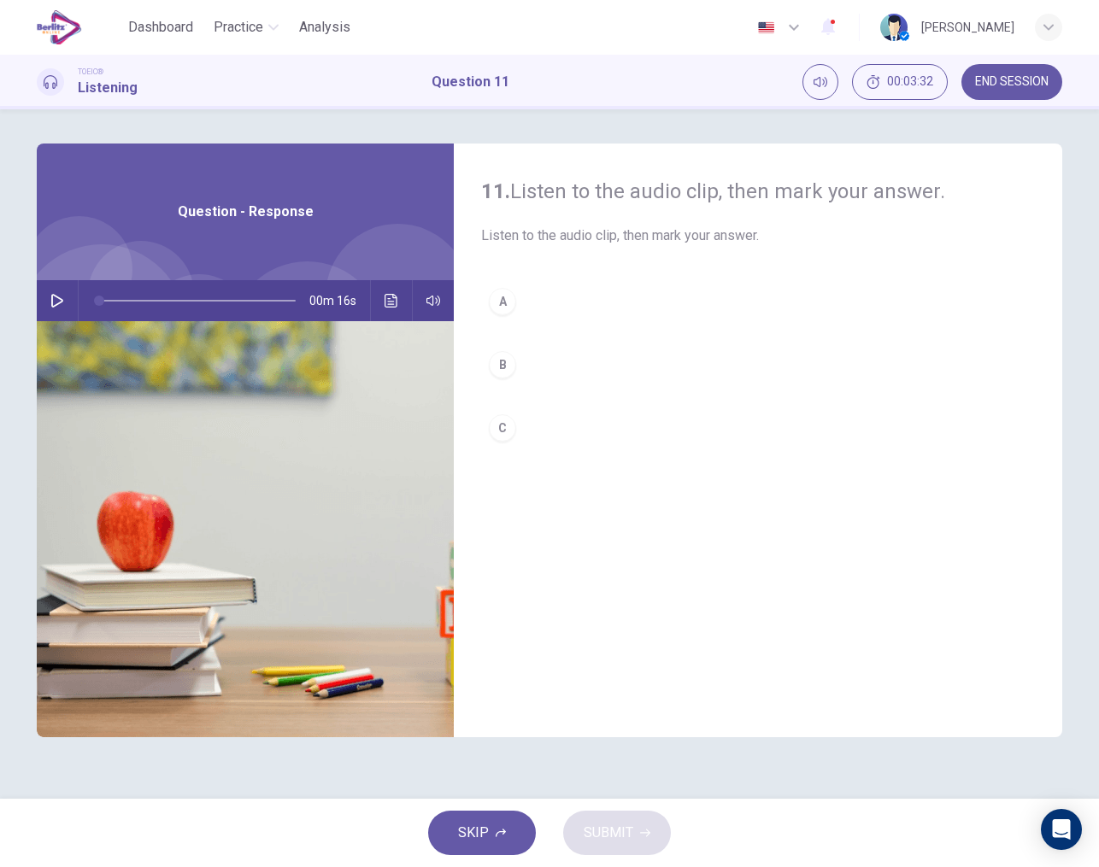
click at [59, 302] on icon "button" at bounding box center [57, 301] width 14 height 14
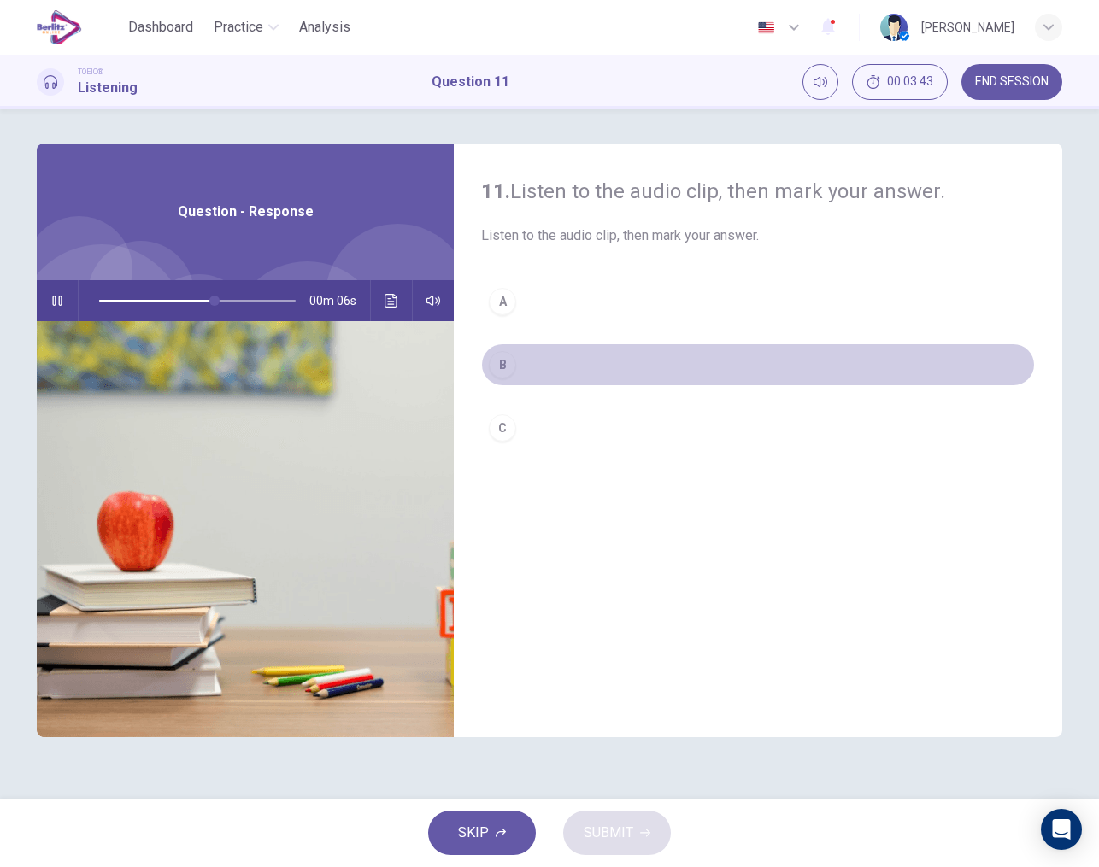
click at [504, 366] on div "B" at bounding box center [502, 364] width 27 height 27
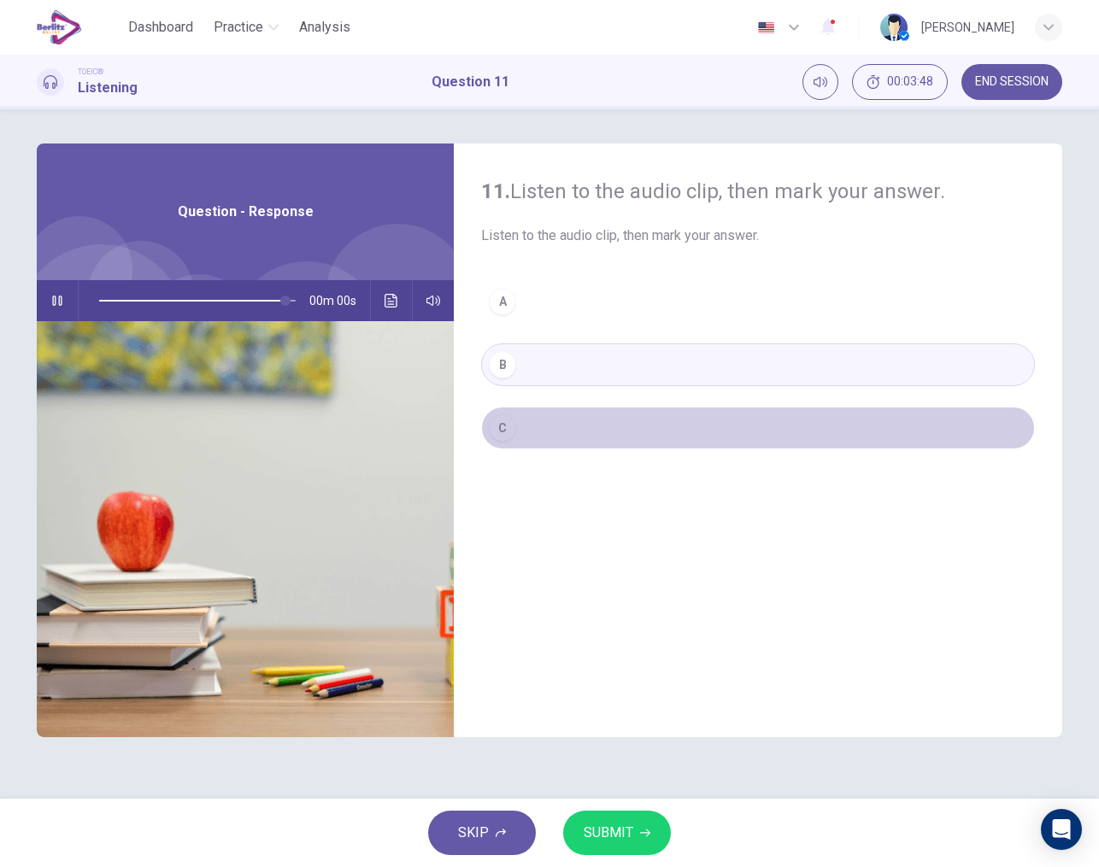
click at [513, 429] on div "C" at bounding box center [502, 427] width 27 height 27
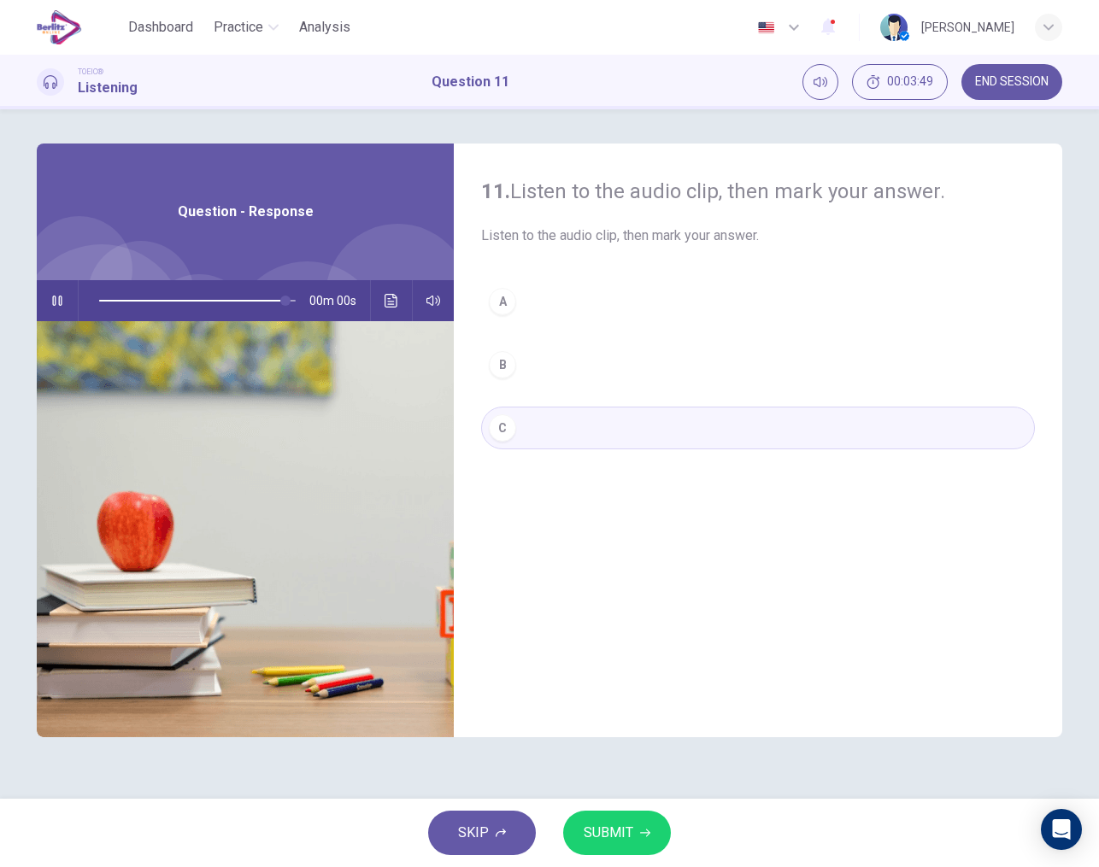
type input "*"
click at [615, 836] on span "SUBMIT" at bounding box center [609, 833] width 50 height 24
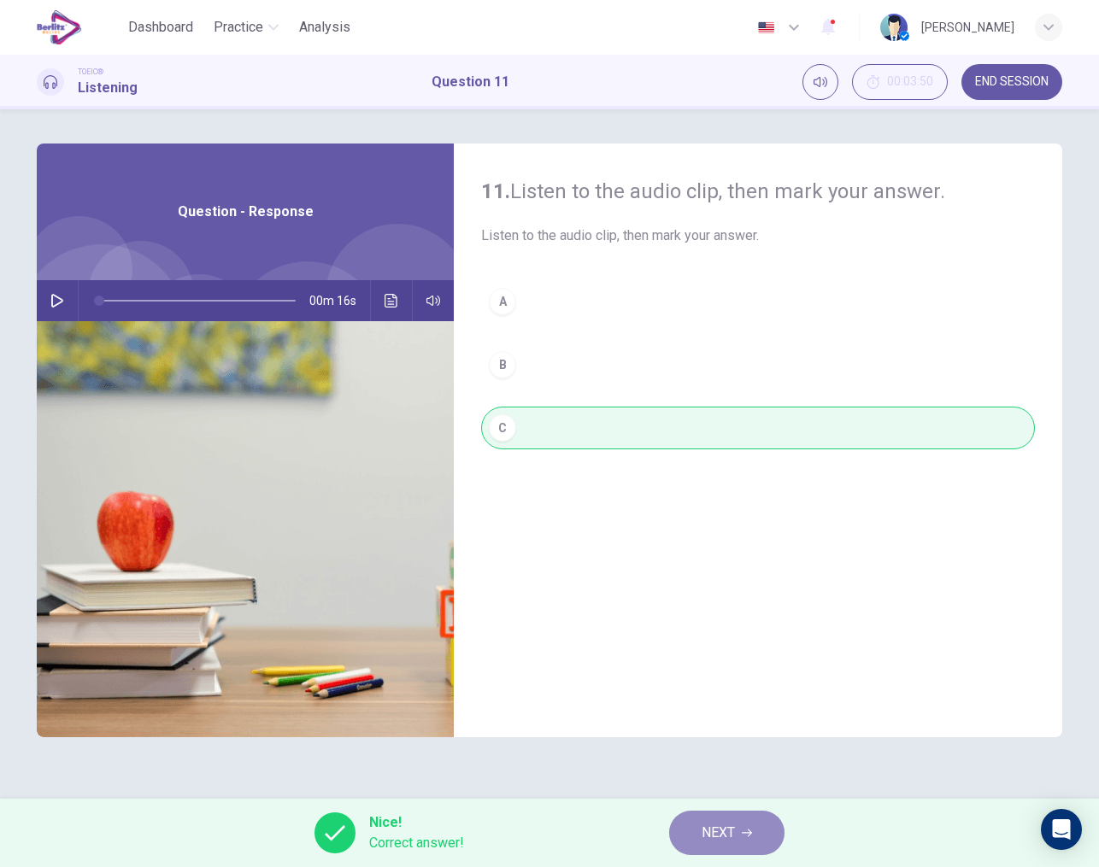
click at [707, 843] on span "NEXT" at bounding box center [717, 833] width 33 height 24
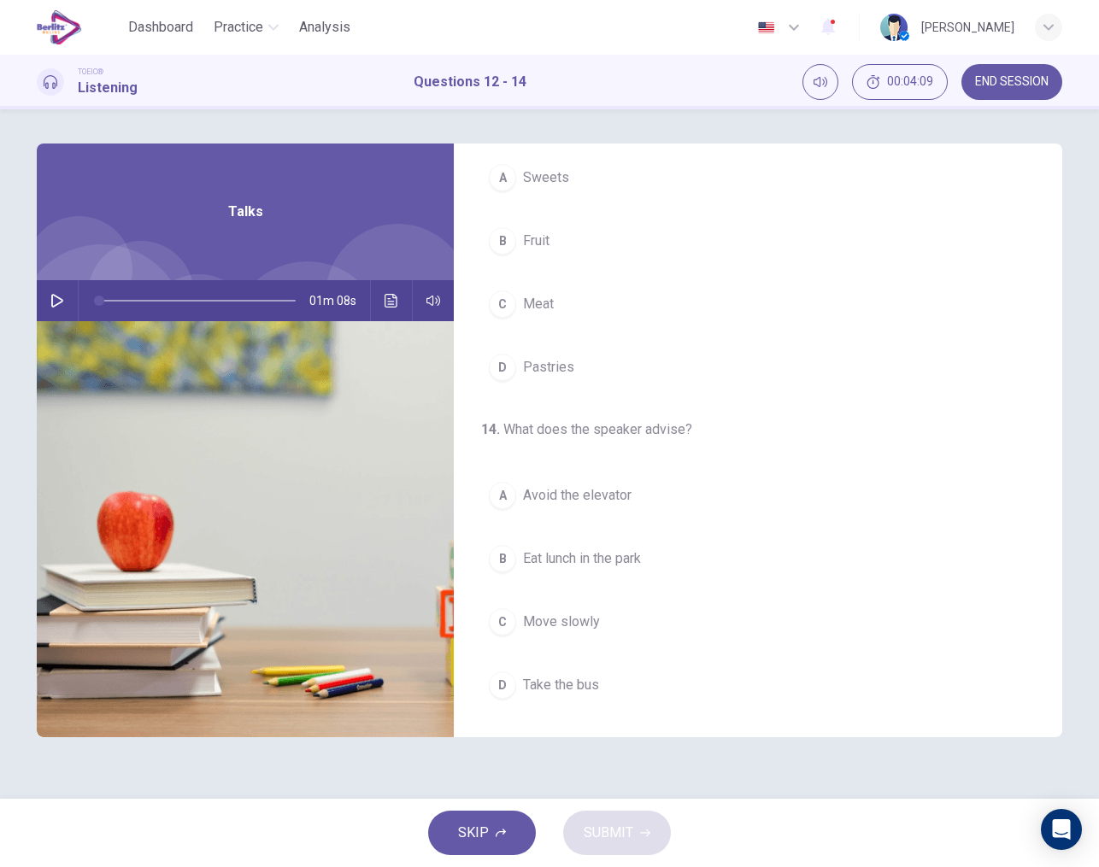
scroll to position [0, 0]
click at [61, 305] on icon "button" at bounding box center [57, 301] width 14 height 14
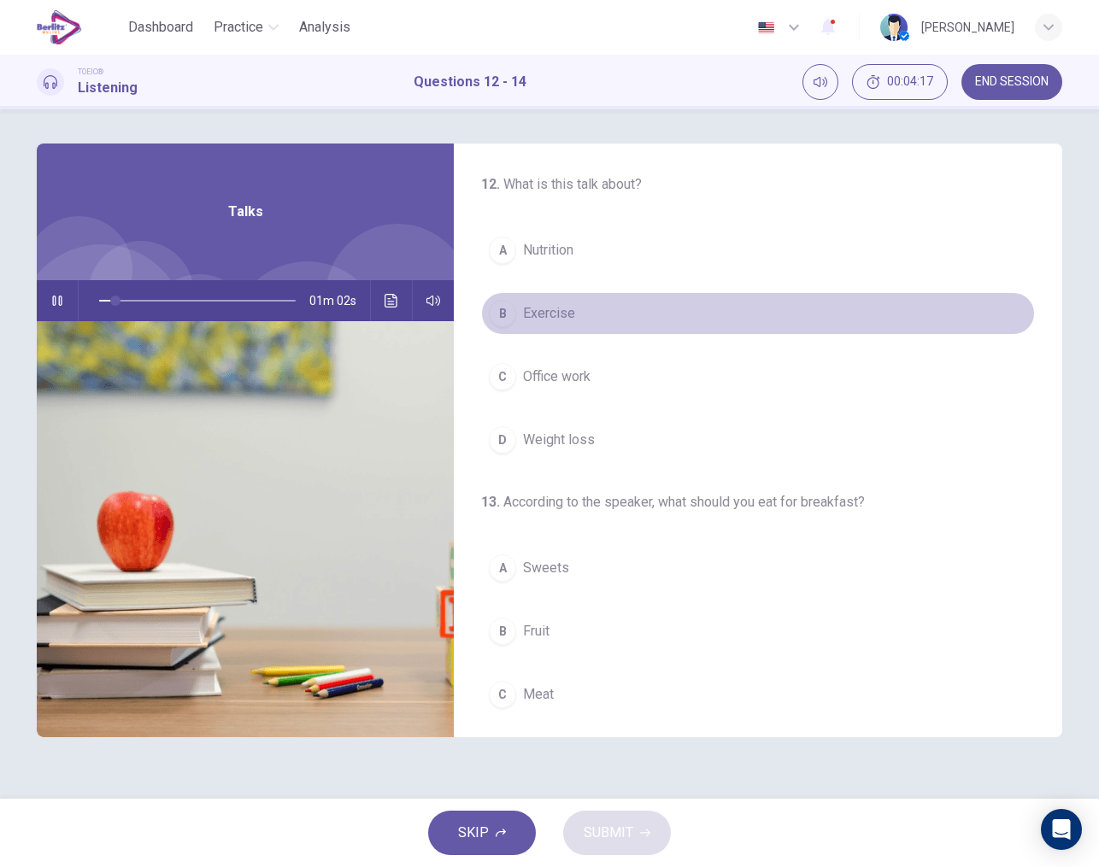
click at [550, 314] on span "Exercise" at bounding box center [549, 313] width 52 height 21
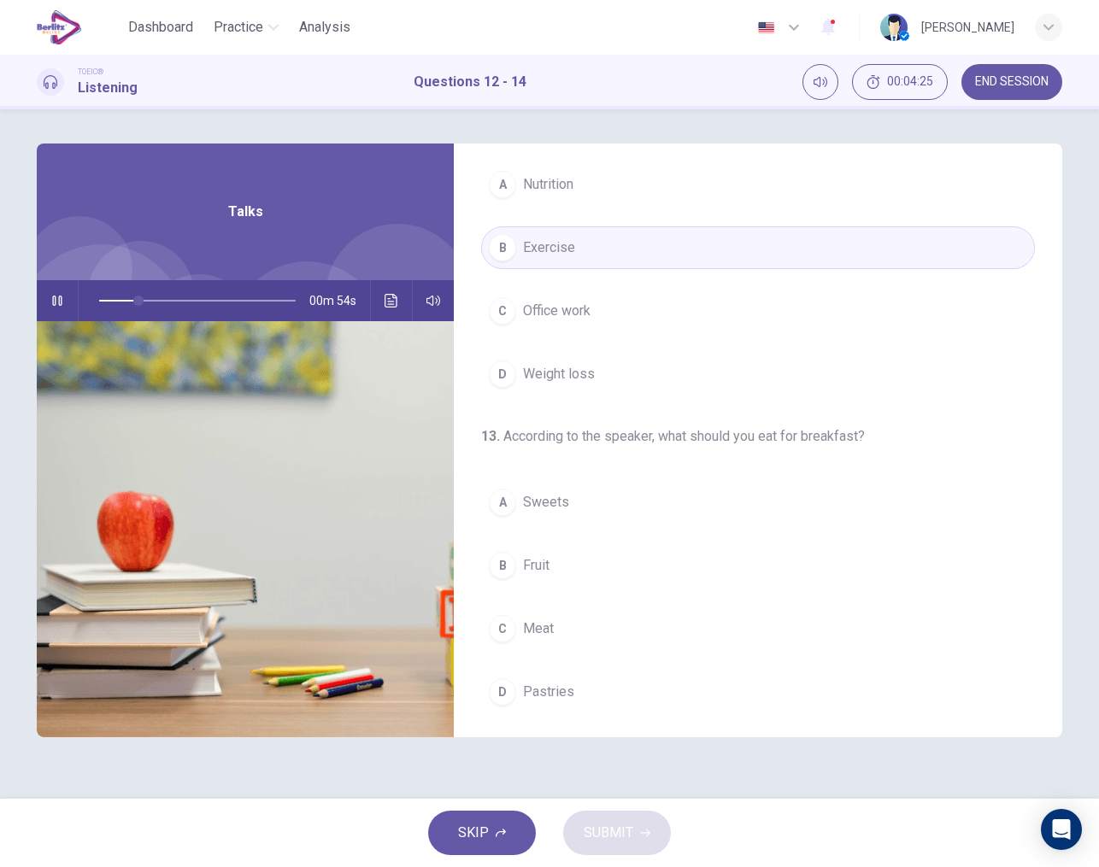
scroll to position [113, 0]
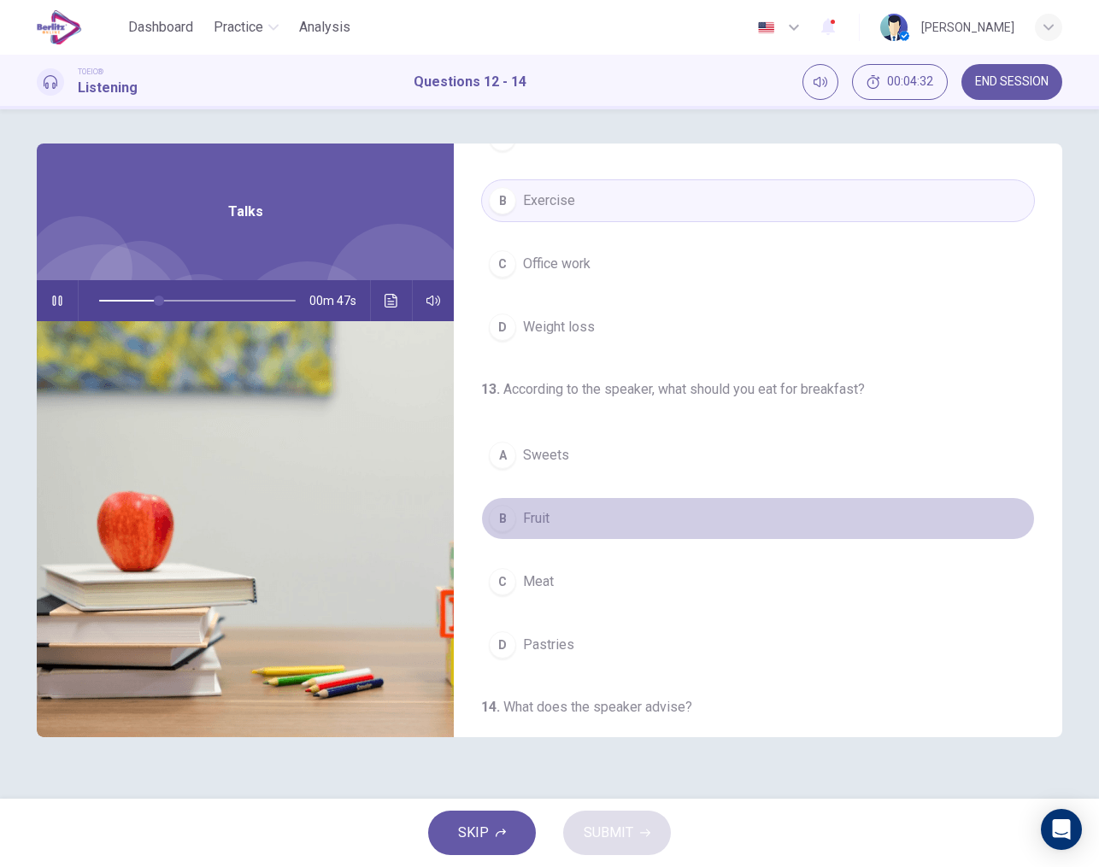
click at [543, 515] on span "Fruit" at bounding box center [536, 518] width 26 height 21
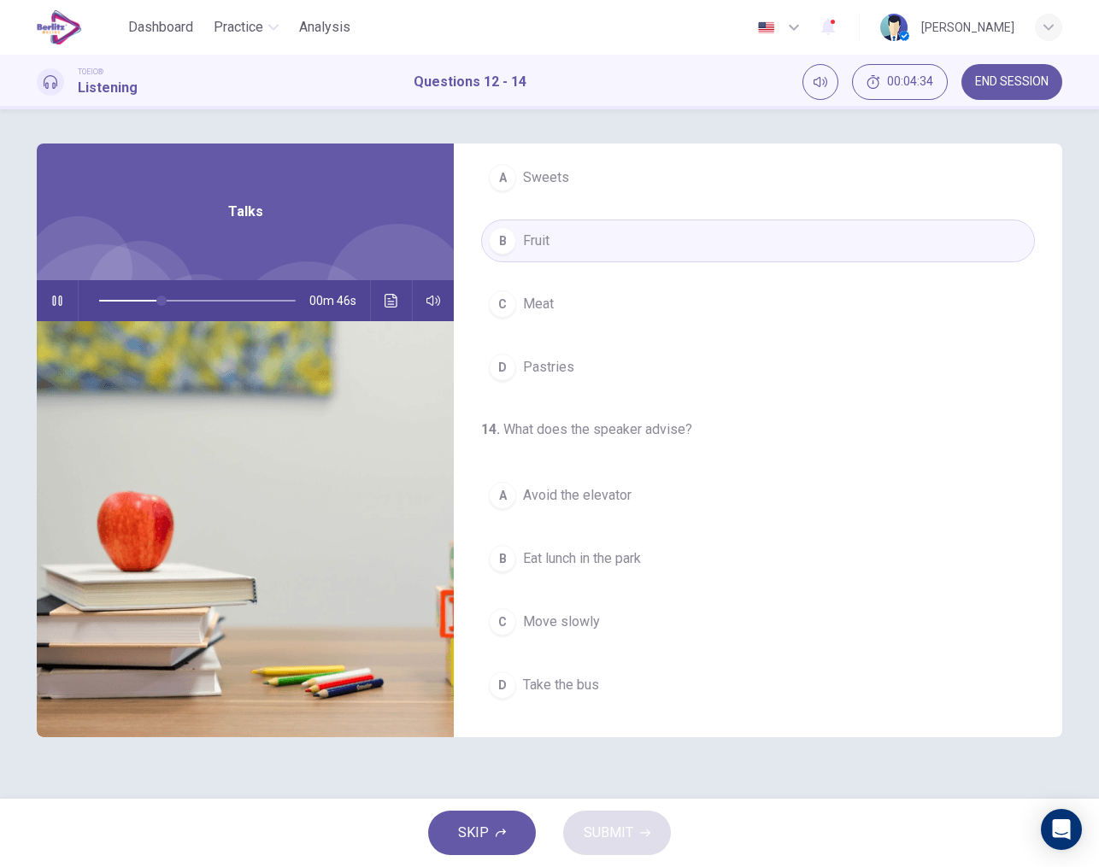
scroll to position [390, 0]
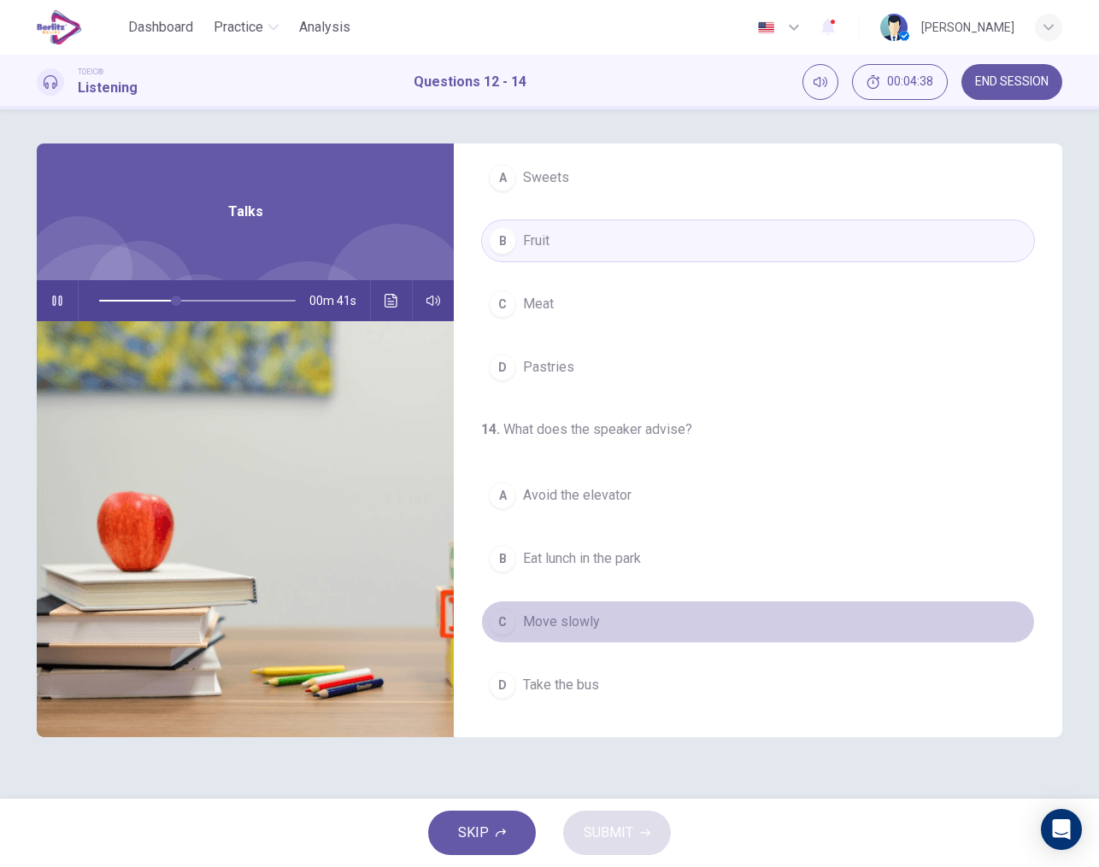
click at [552, 621] on span "Move slowly" at bounding box center [561, 622] width 77 height 21
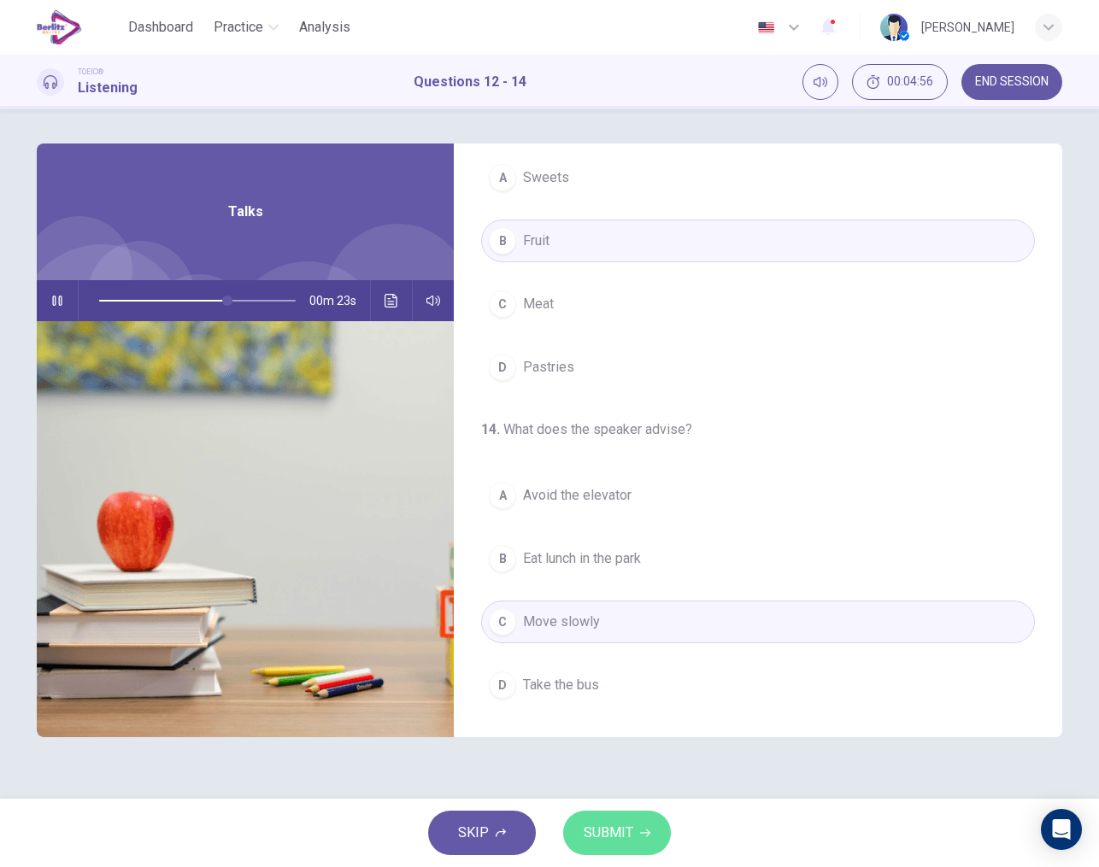
click at [608, 827] on span "SUBMIT" at bounding box center [609, 833] width 50 height 24
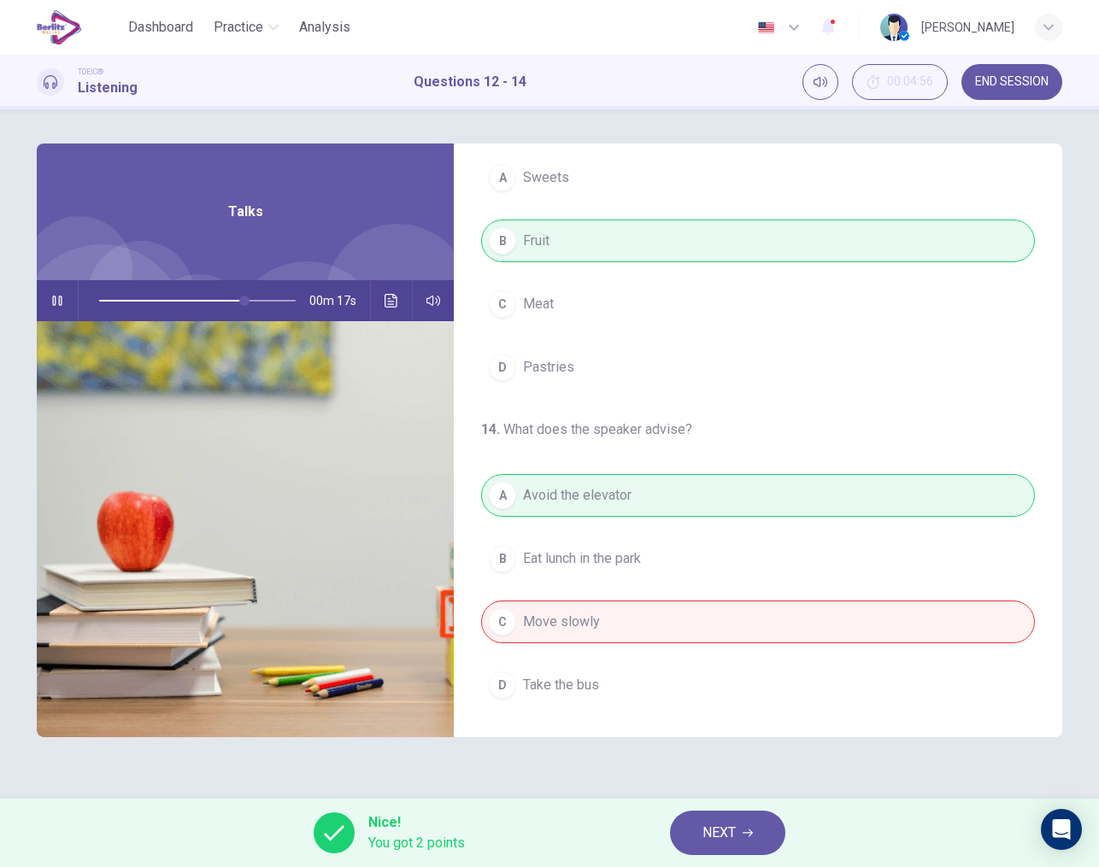
type input "**"
click at [725, 835] on span "NEXT" at bounding box center [718, 833] width 33 height 24
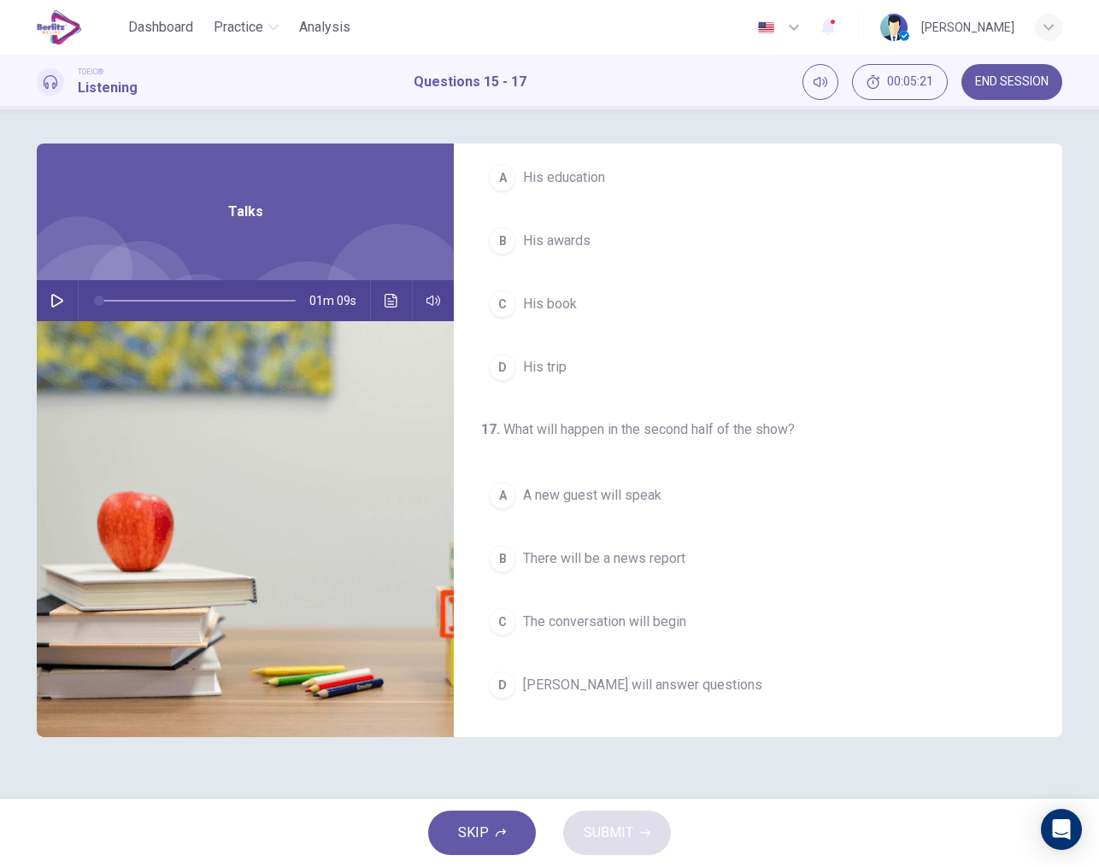
click at [50, 307] on icon "button" at bounding box center [57, 301] width 14 height 14
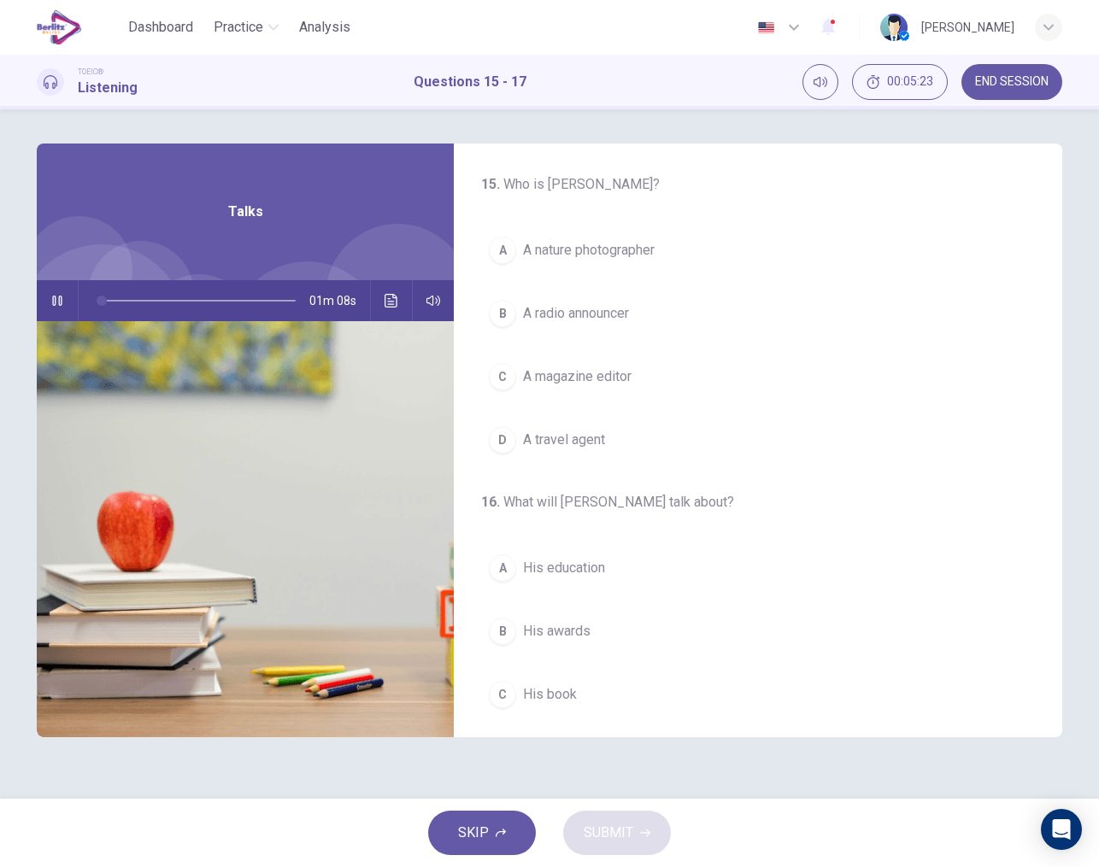
scroll to position [0, 0]
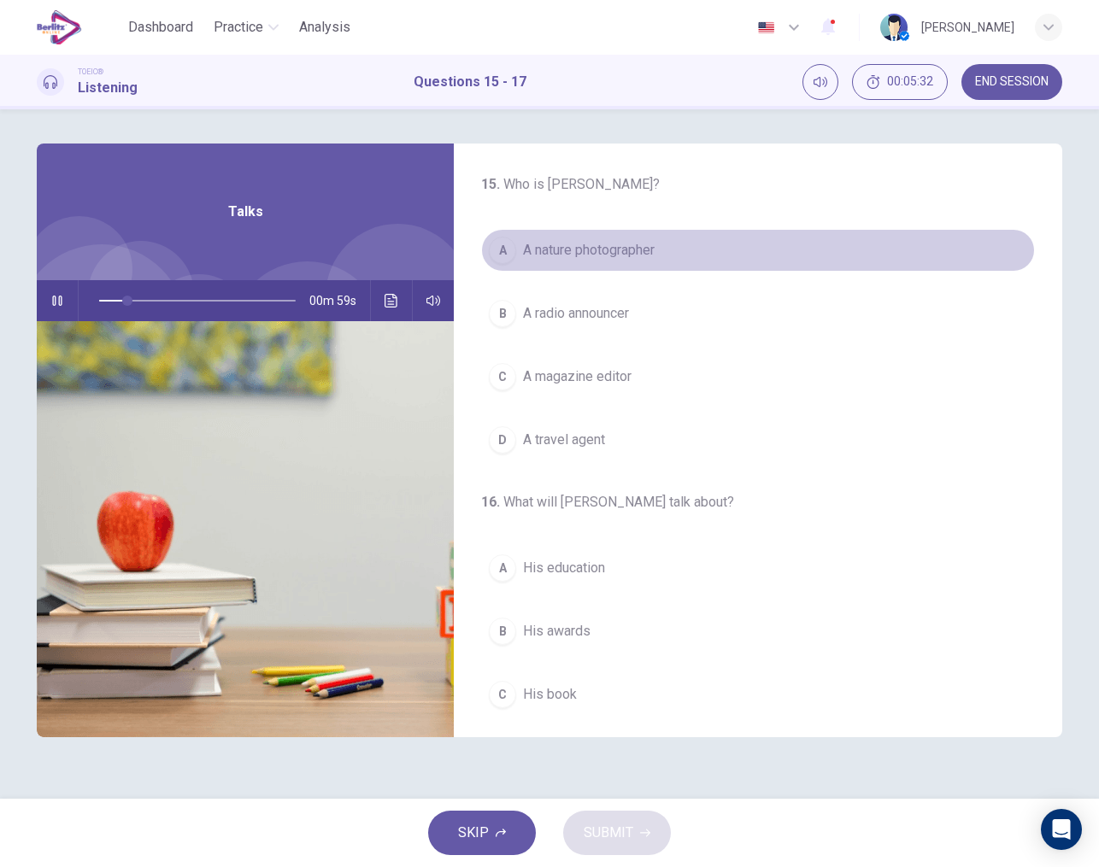
click at [590, 253] on span "A nature photographer" at bounding box center [589, 250] width 132 height 21
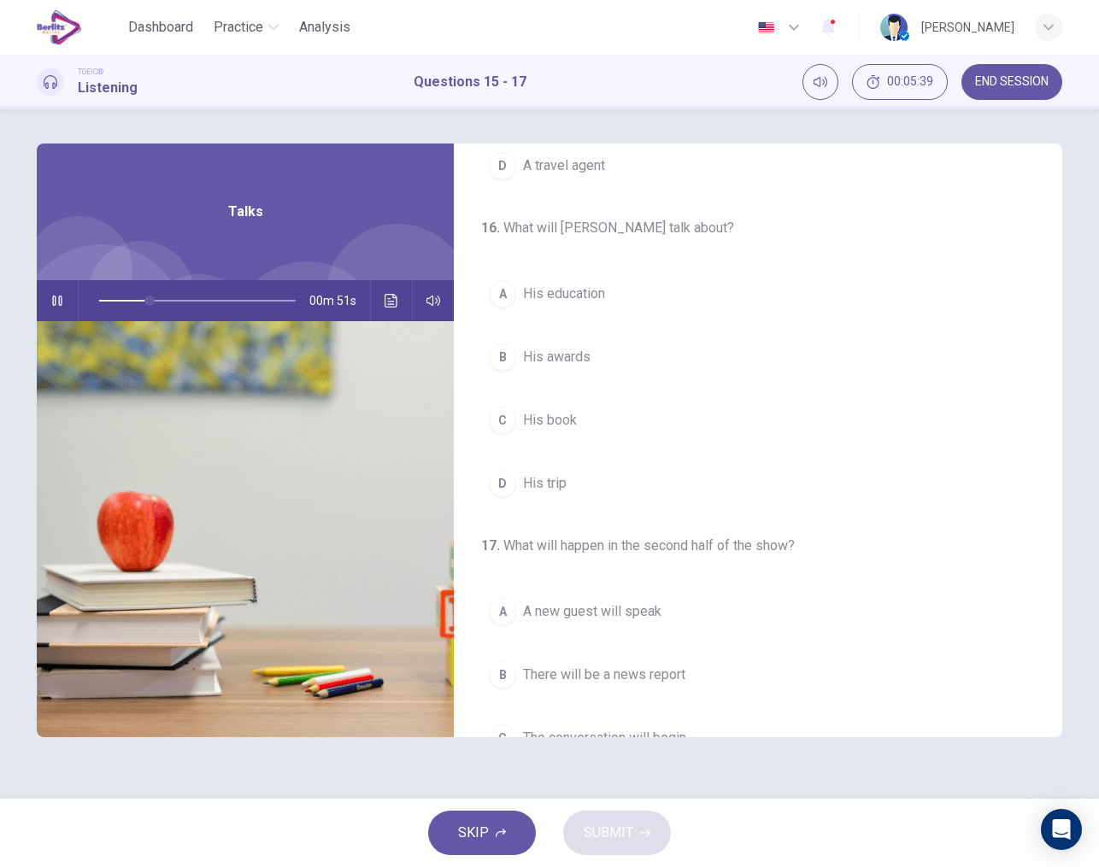
scroll to position [281, 0]
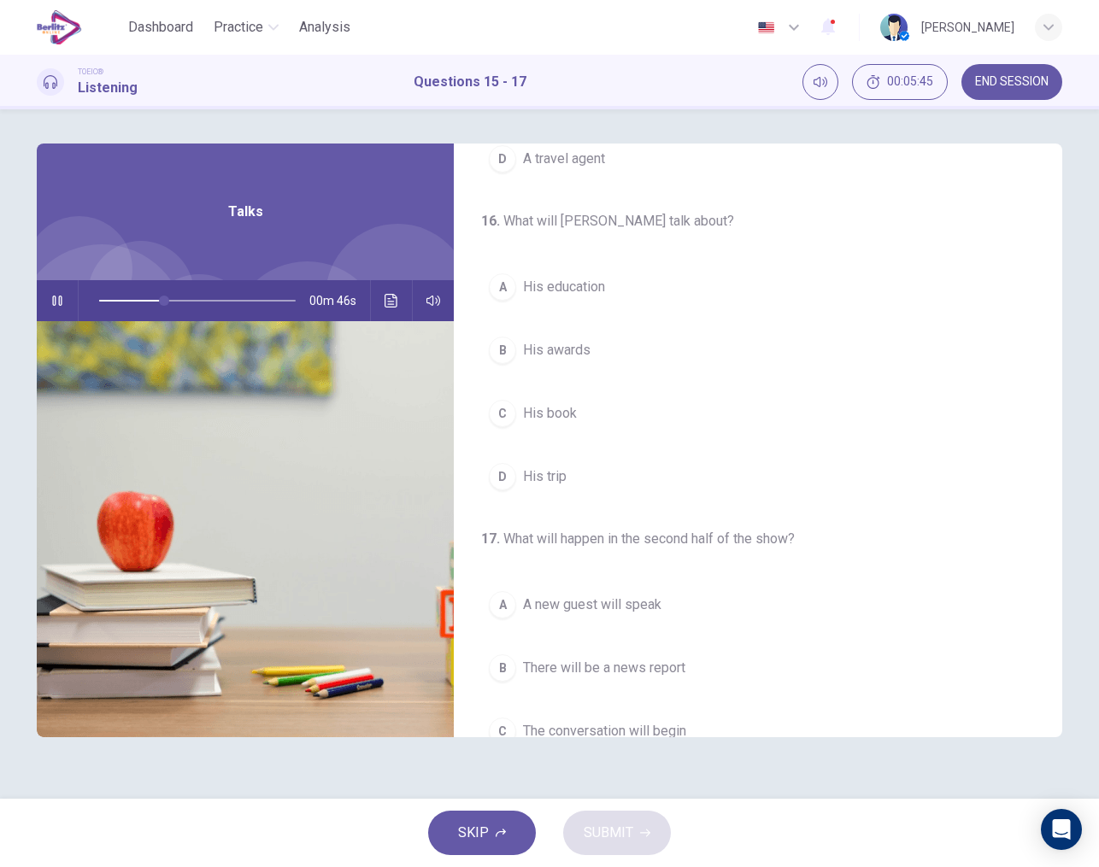
click at [554, 418] on span "His book" at bounding box center [550, 413] width 54 height 21
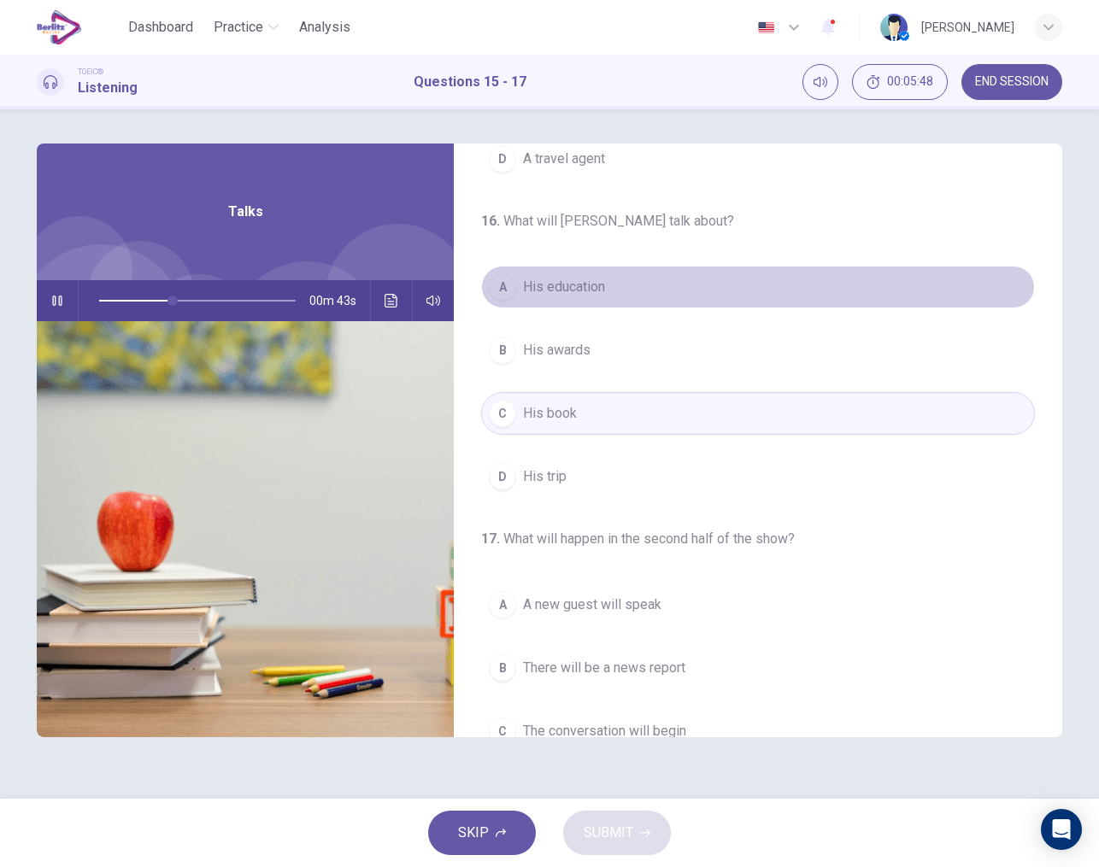
click at [569, 294] on span "His education" at bounding box center [564, 287] width 82 height 21
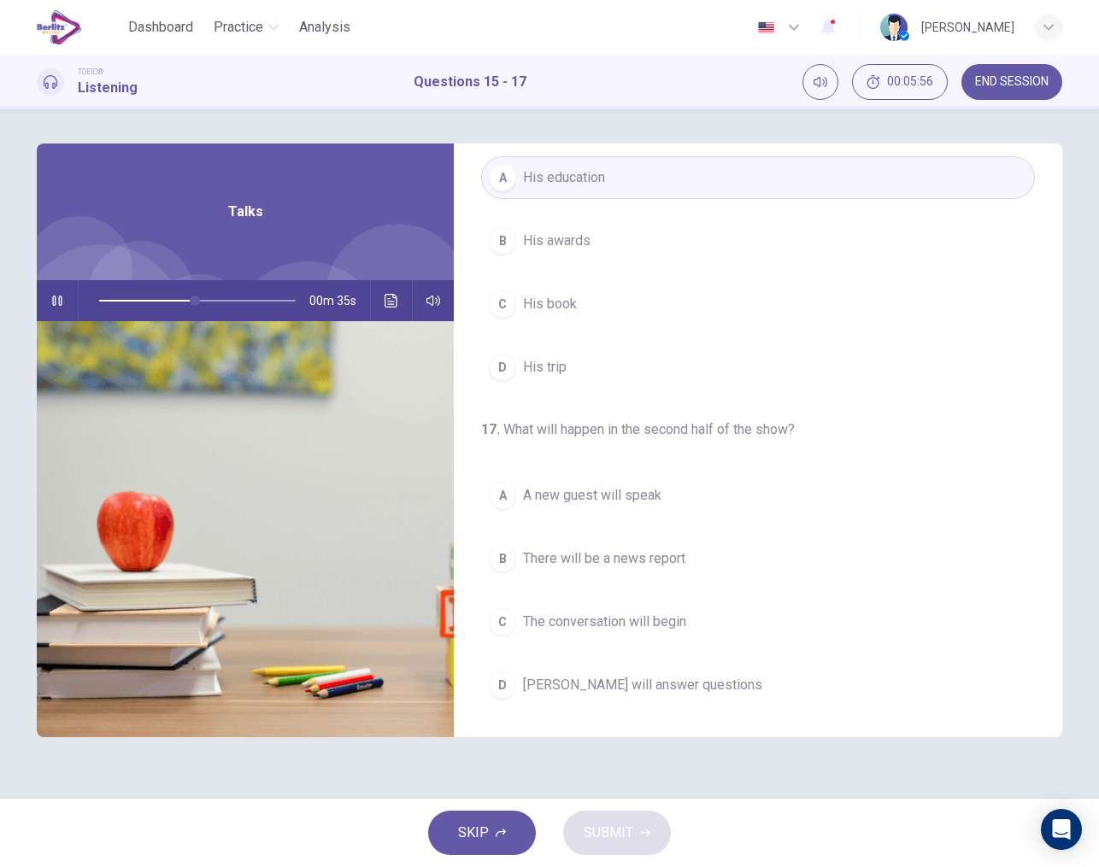
scroll to position [390, 0]
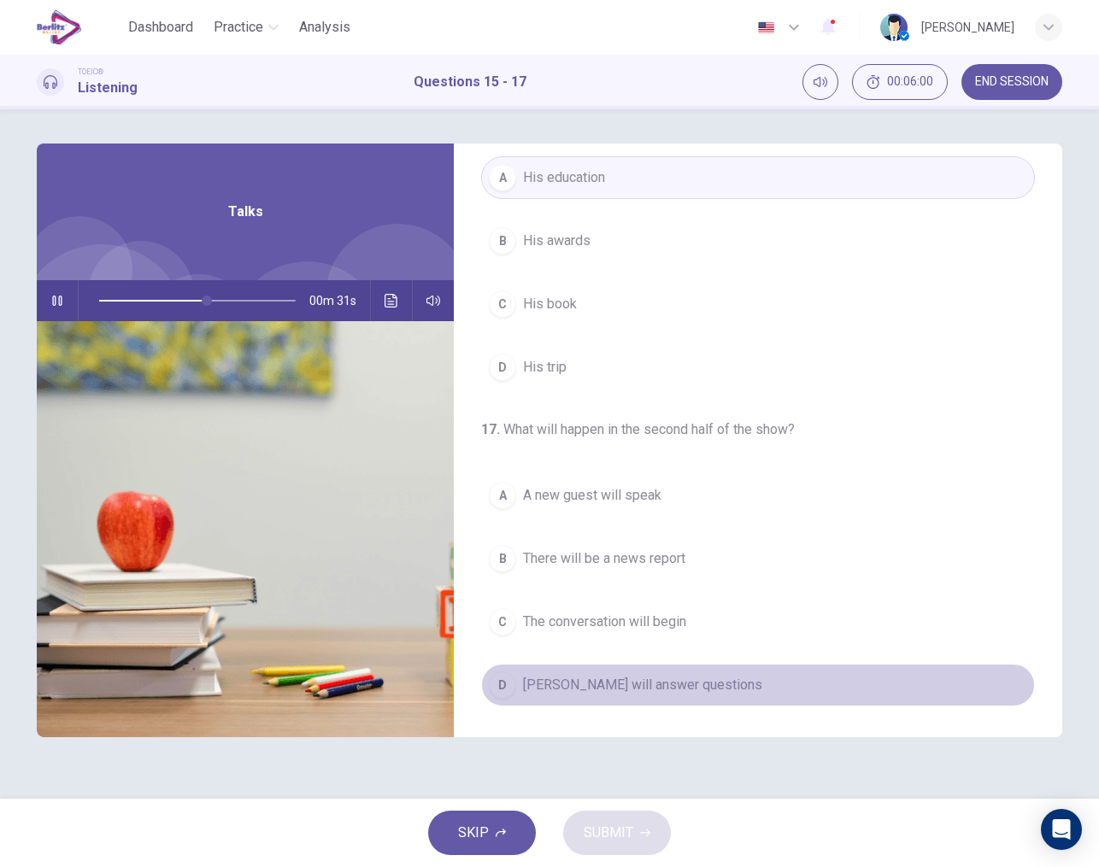
click at [644, 677] on span "Mr. Peterson will answer questions" at bounding box center [642, 685] width 239 height 21
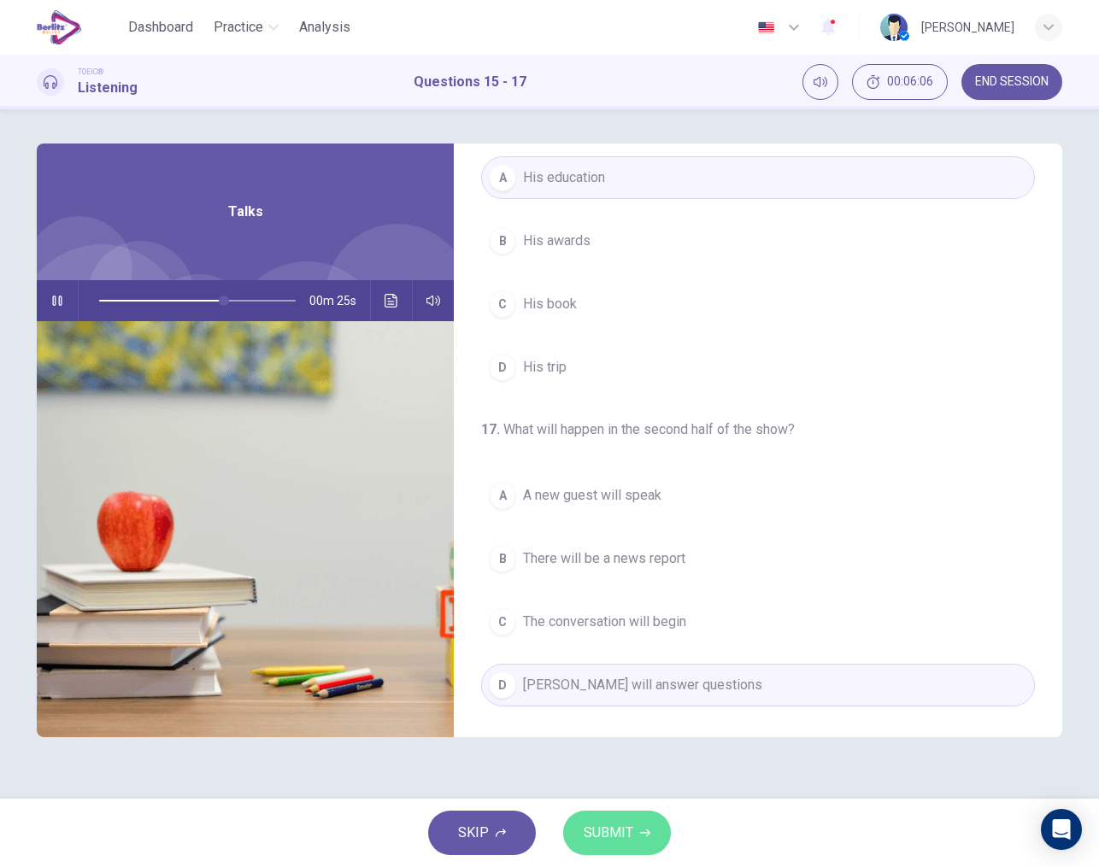
click at [611, 827] on span "SUBMIT" at bounding box center [609, 833] width 50 height 24
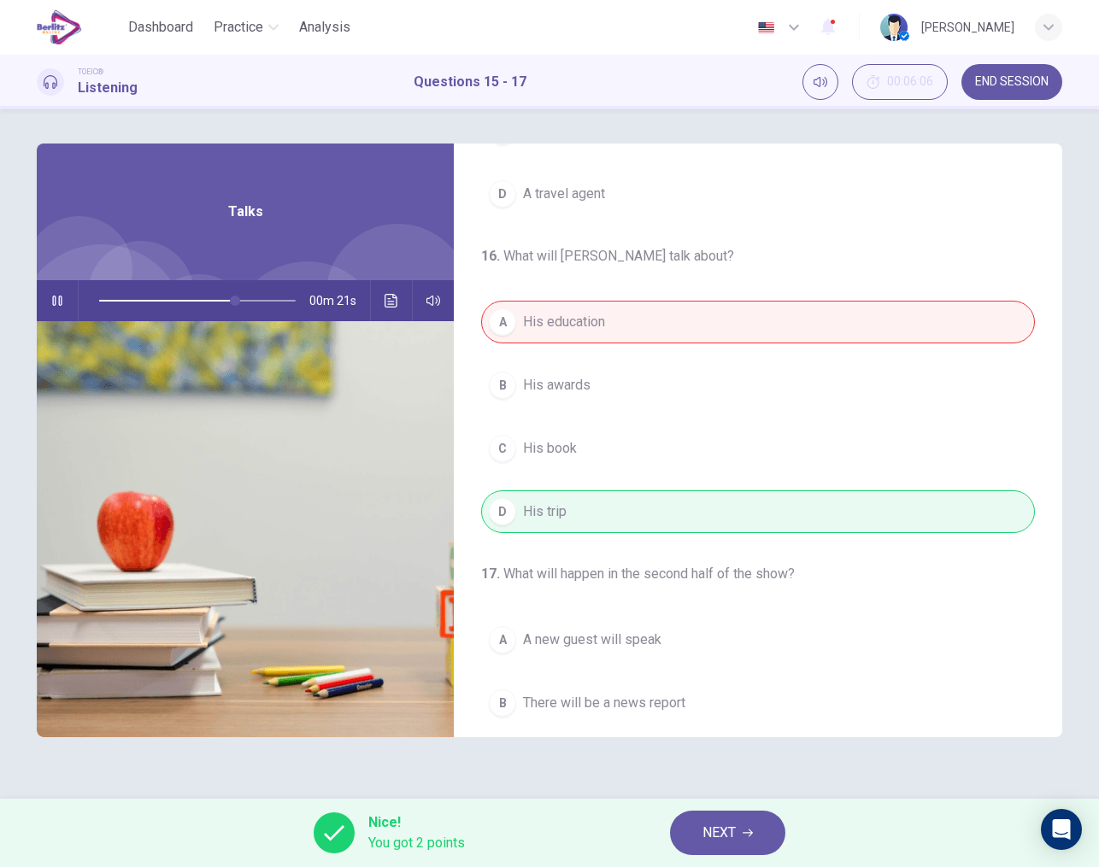
scroll to position [250, 0]
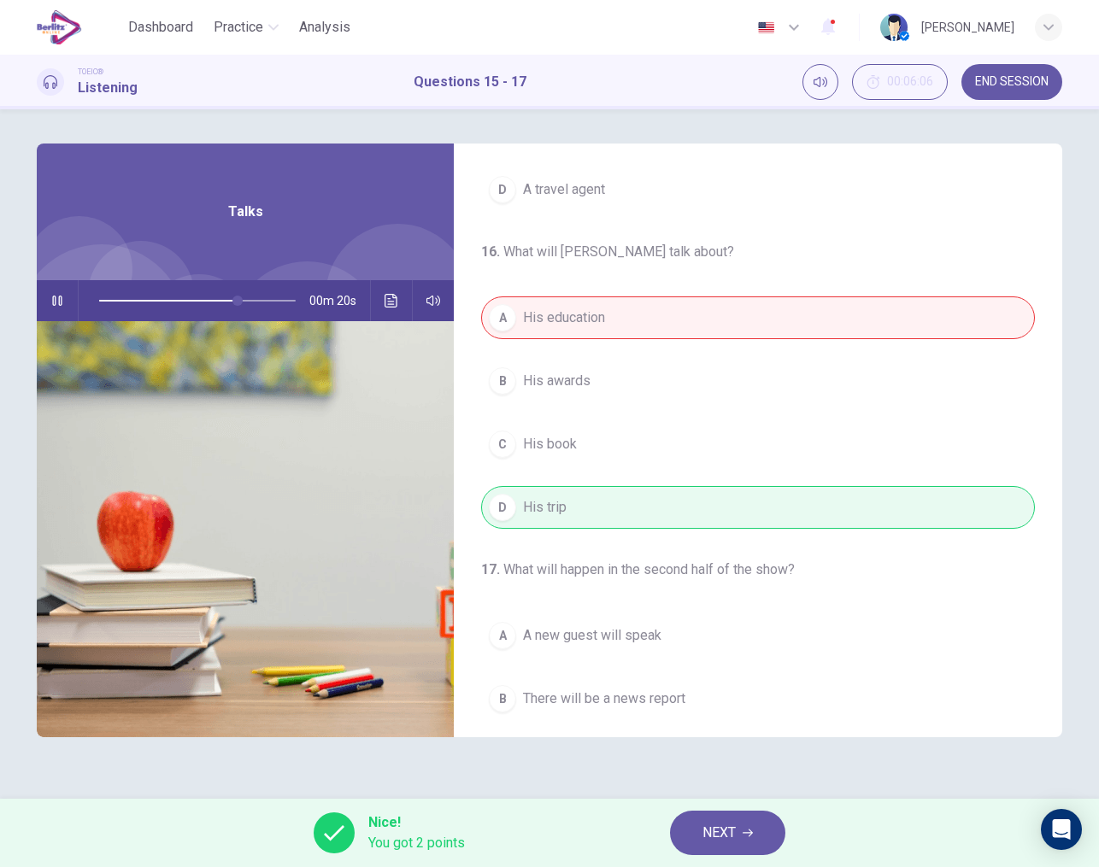
type input "**"
click at [716, 819] on button "NEXT" at bounding box center [727, 833] width 115 height 44
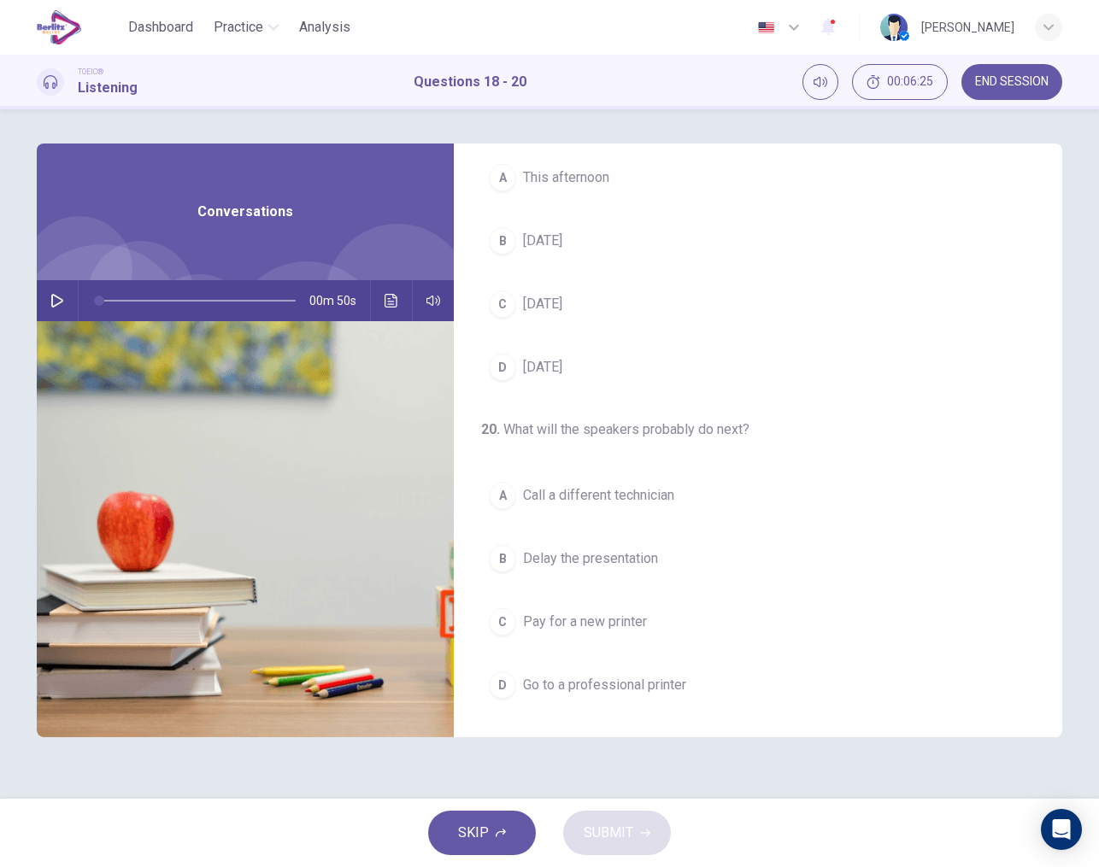
scroll to position [390, 0]
click at [64, 299] on button "button" at bounding box center [57, 300] width 27 height 41
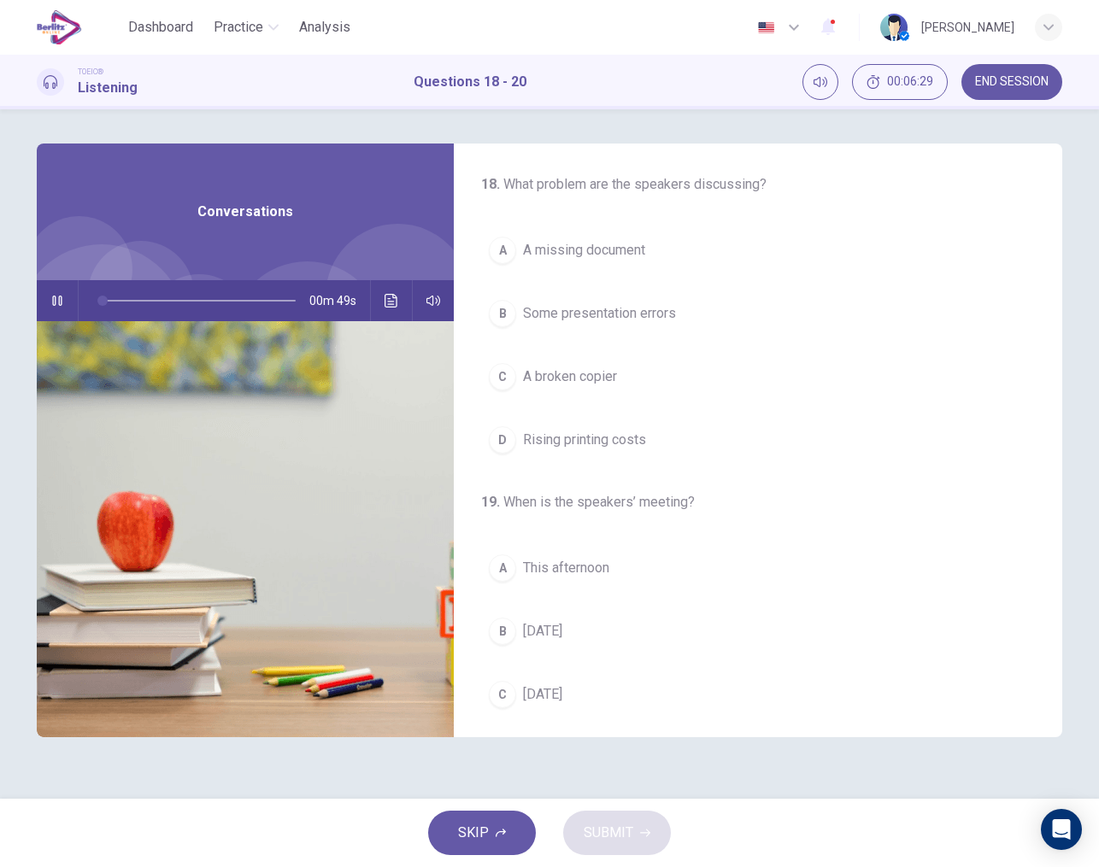
scroll to position [0, 0]
click at [572, 374] on span "A broken copier" at bounding box center [570, 377] width 94 height 21
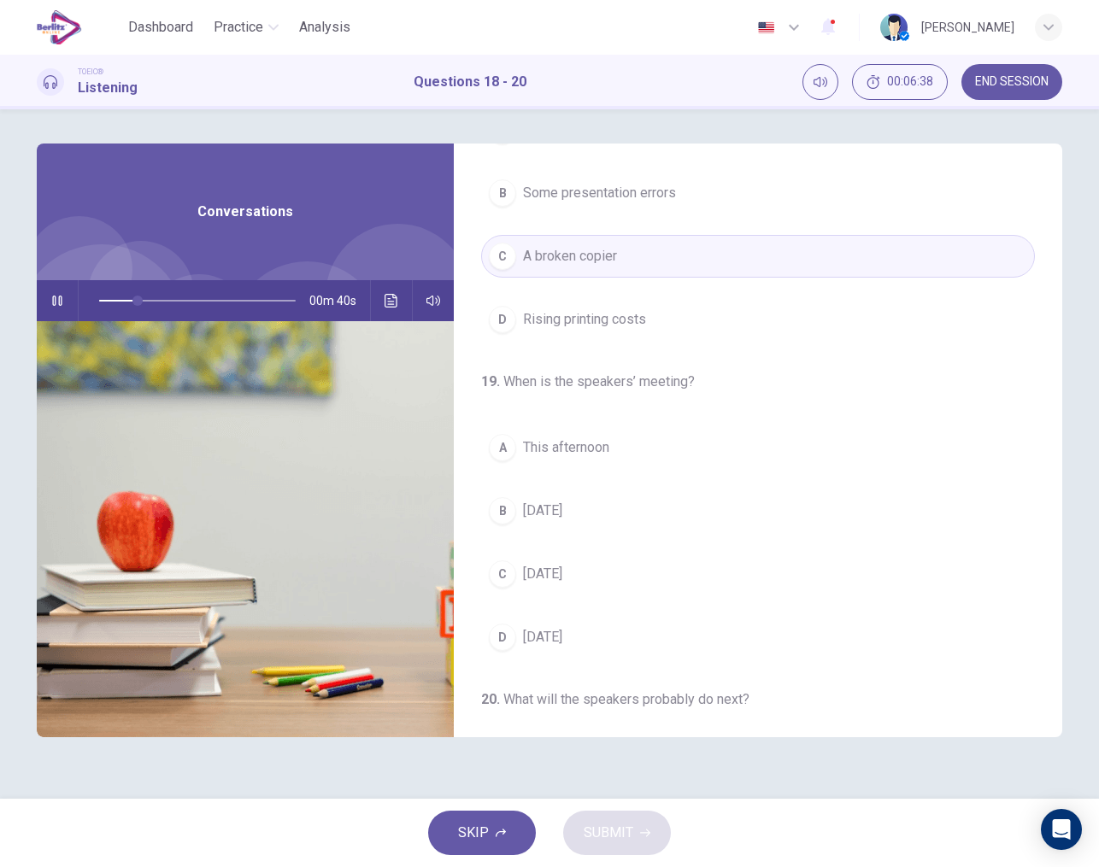
scroll to position [121, 0]
click at [562, 570] on span "This Friday" at bounding box center [542, 573] width 39 height 21
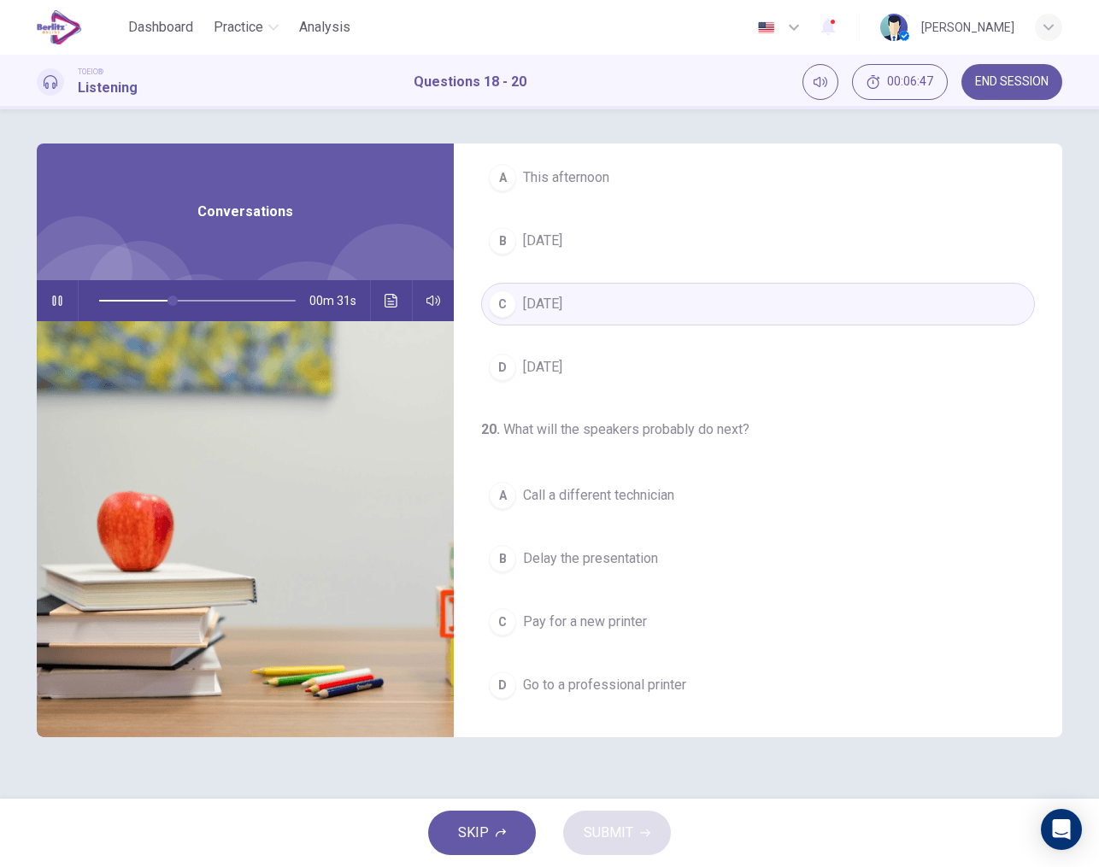
scroll to position [390, 0]
click at [577, 694] on span "Go to a professional printer" at bounding box center [604, 685] width 163 height 21
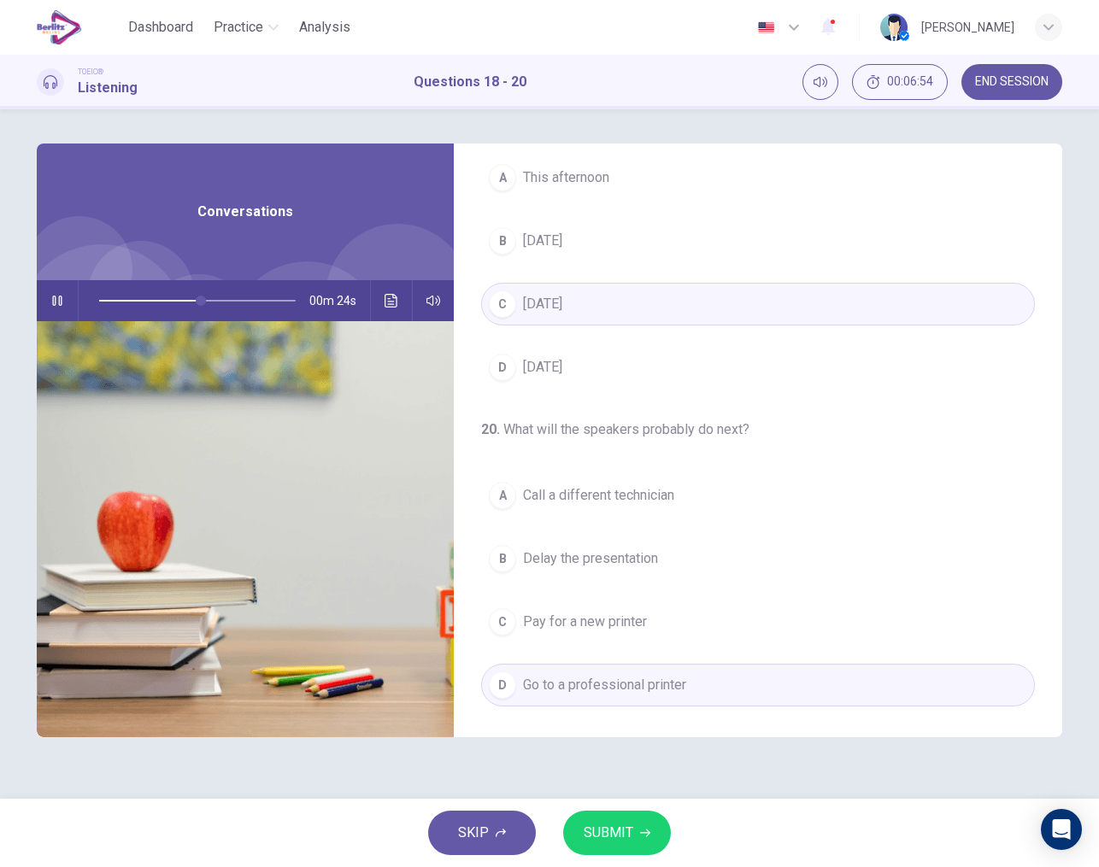
click at [618, 829] on span "SUBMIT" at bounding box center [609, 833] width 50 height 24
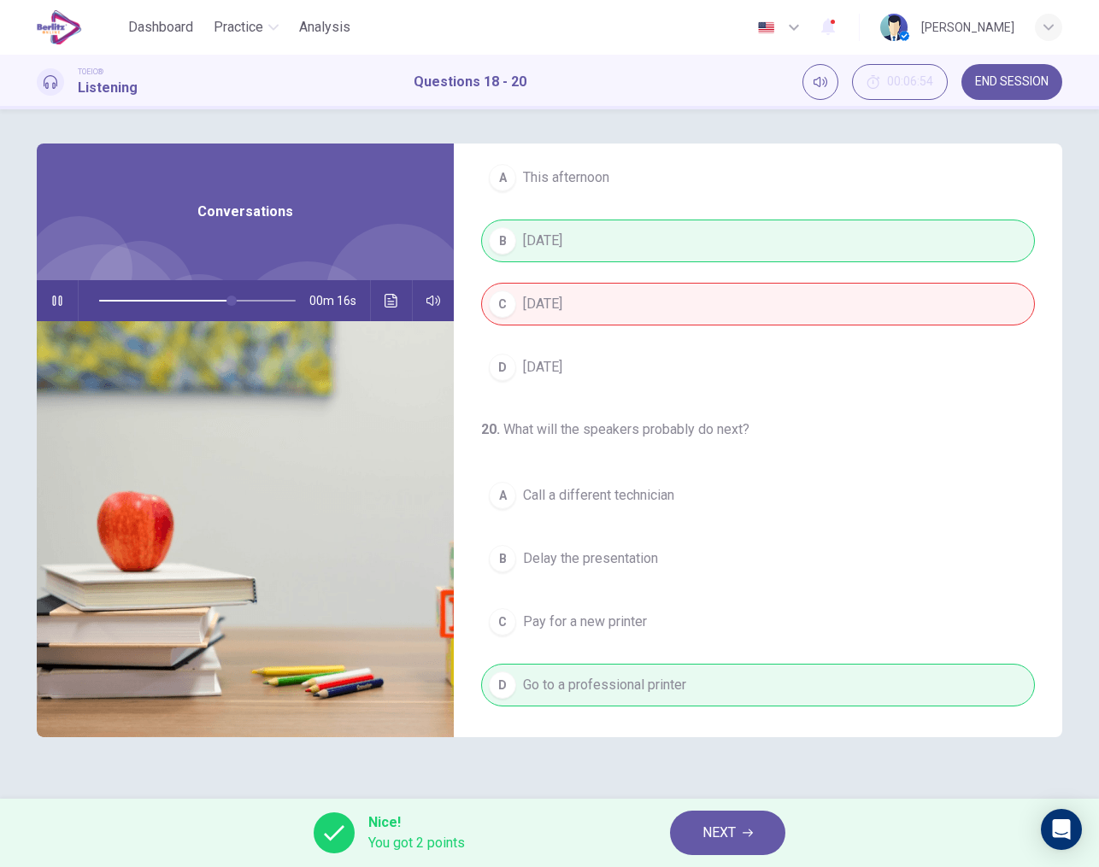
type input "**"
click at [723, 845] on button "NEXT" at bounding box center [727, 833] width 115 height 44
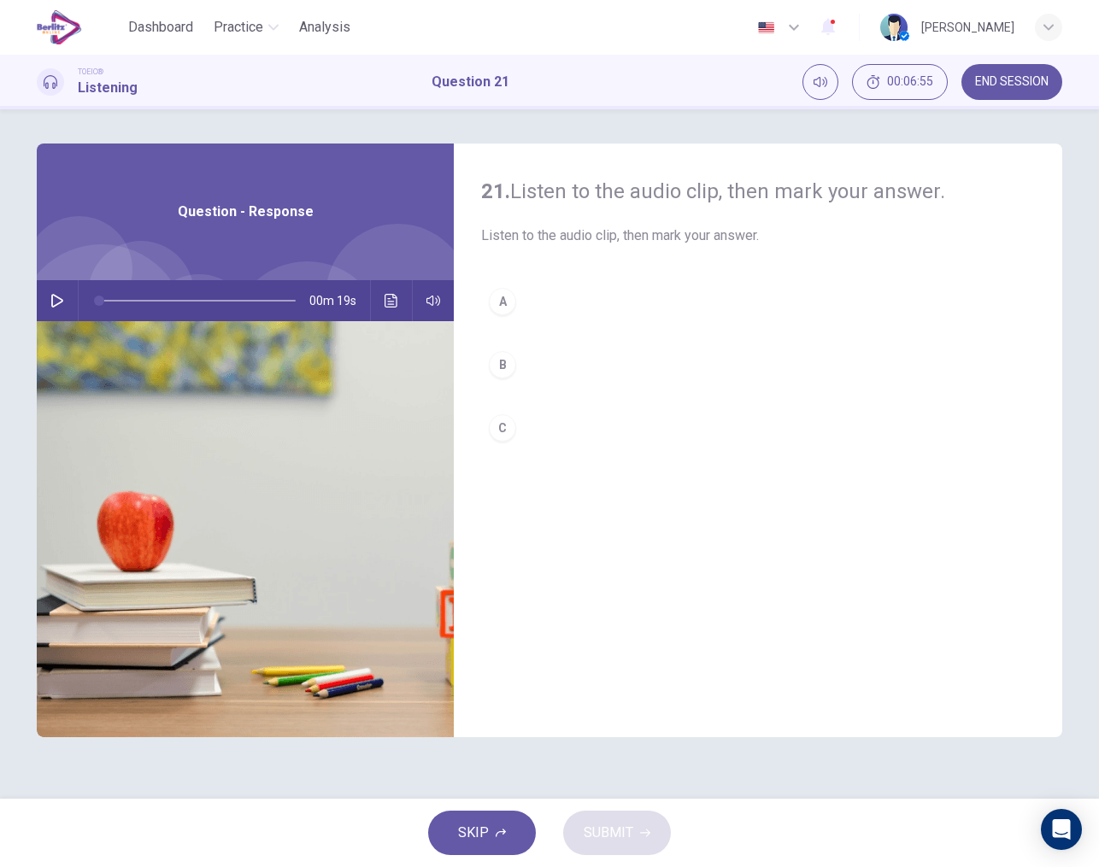
click at [59, 301] on icon "button" at bounding box center [57, 301] width 14 height 14
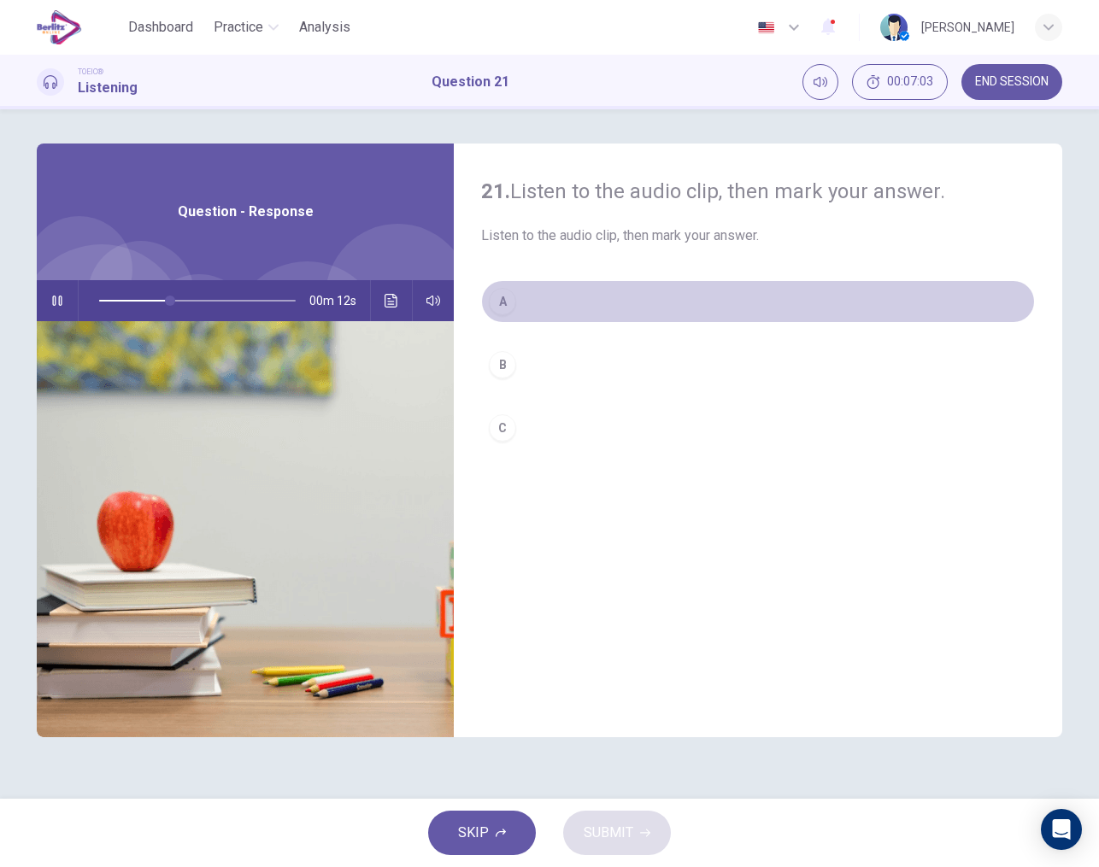
click at [507, 303] on div "A" at bounding box center [502, 301] width 27 height 27
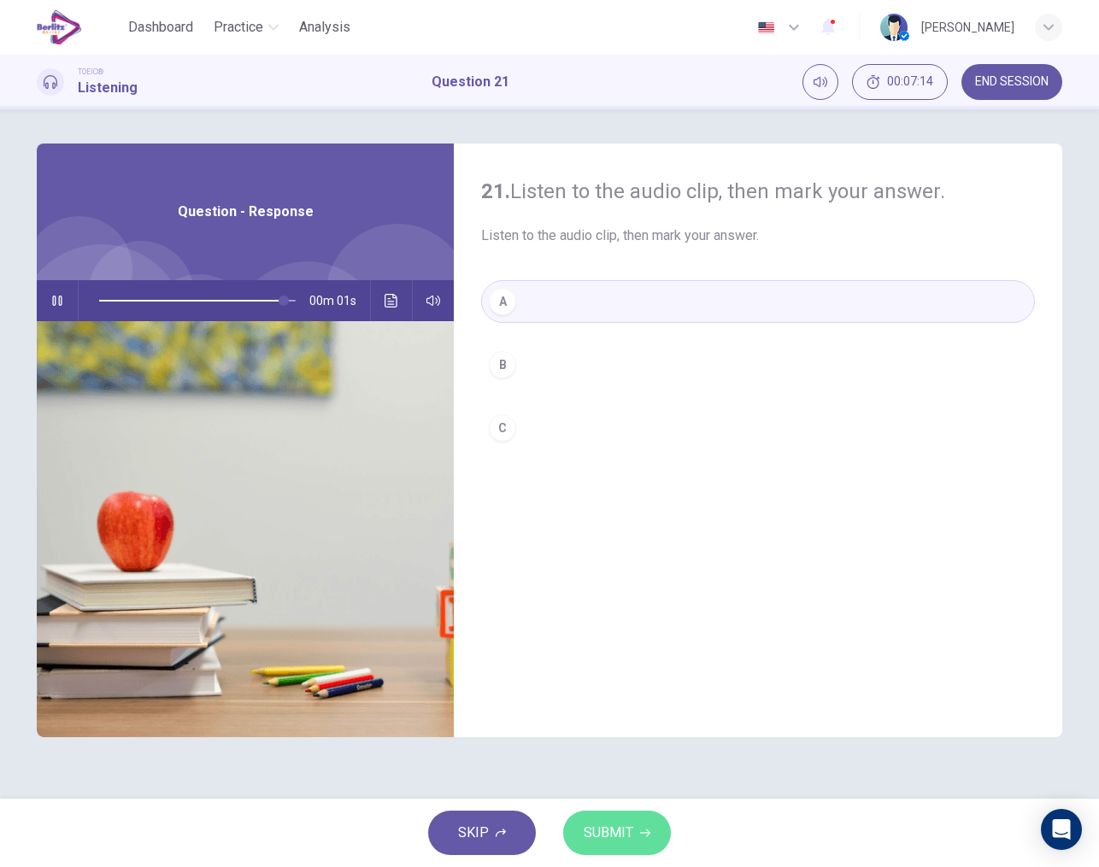
click at [622, 831] on span "SUBMIT" at bounding box center [609, 833] width 50 height 24
type input "*"
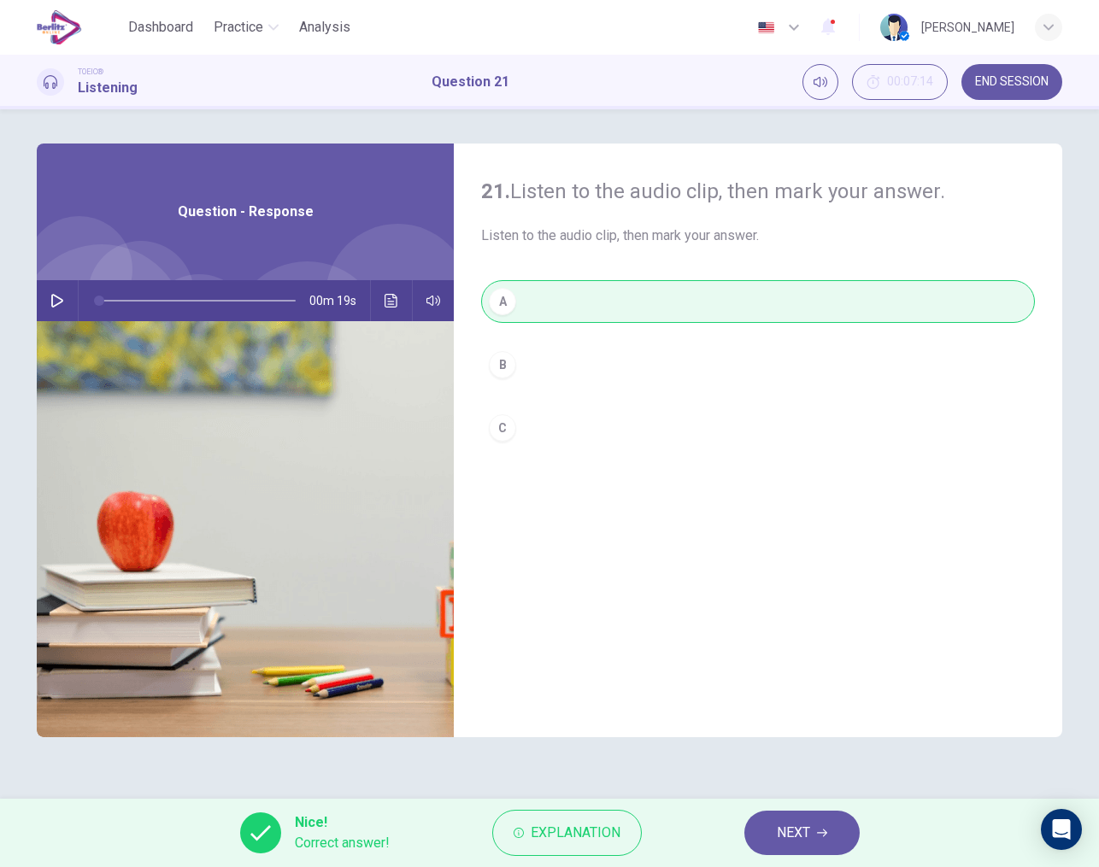
click at [787, 824] on span "NEXT" at bounding box center [793, 833] width 33 height 24
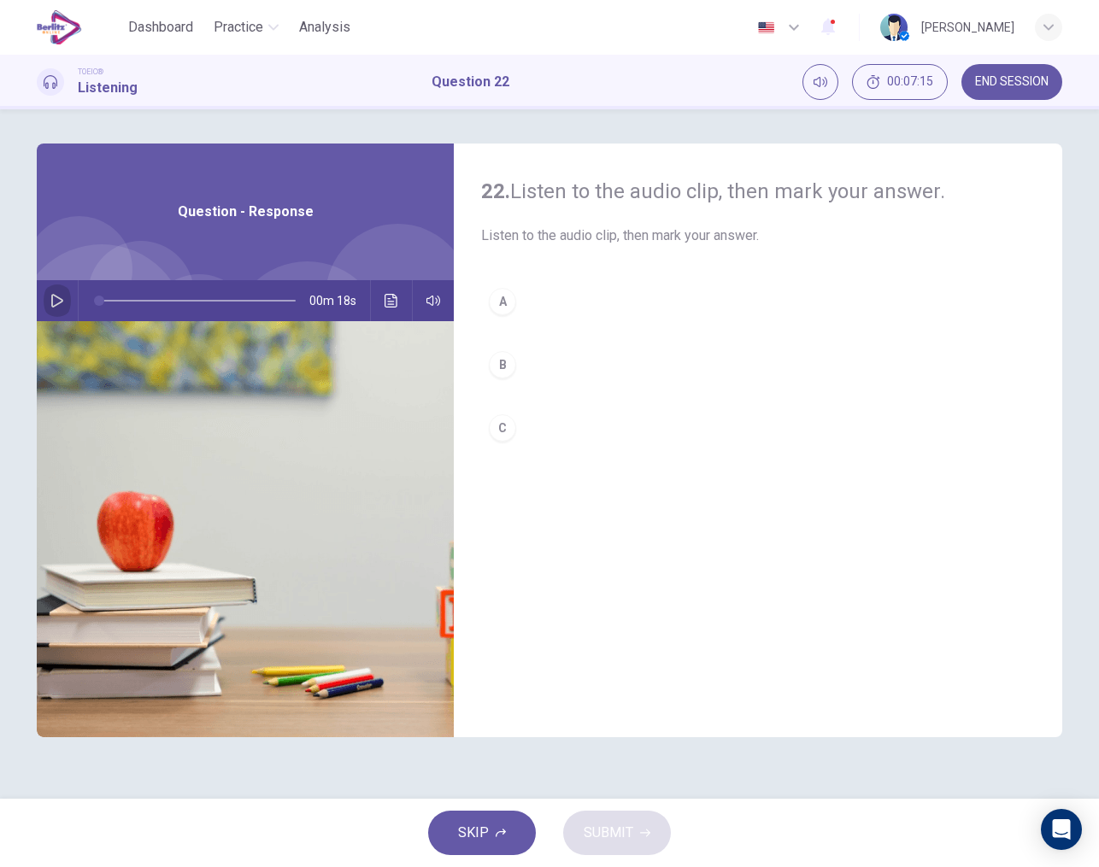
click at [62, 297] on icon "button" at bounding box center [57, 301] width 14 height 14
click at [502, 294] on div "A" at bounding box center [502, 301] width 27 height 27
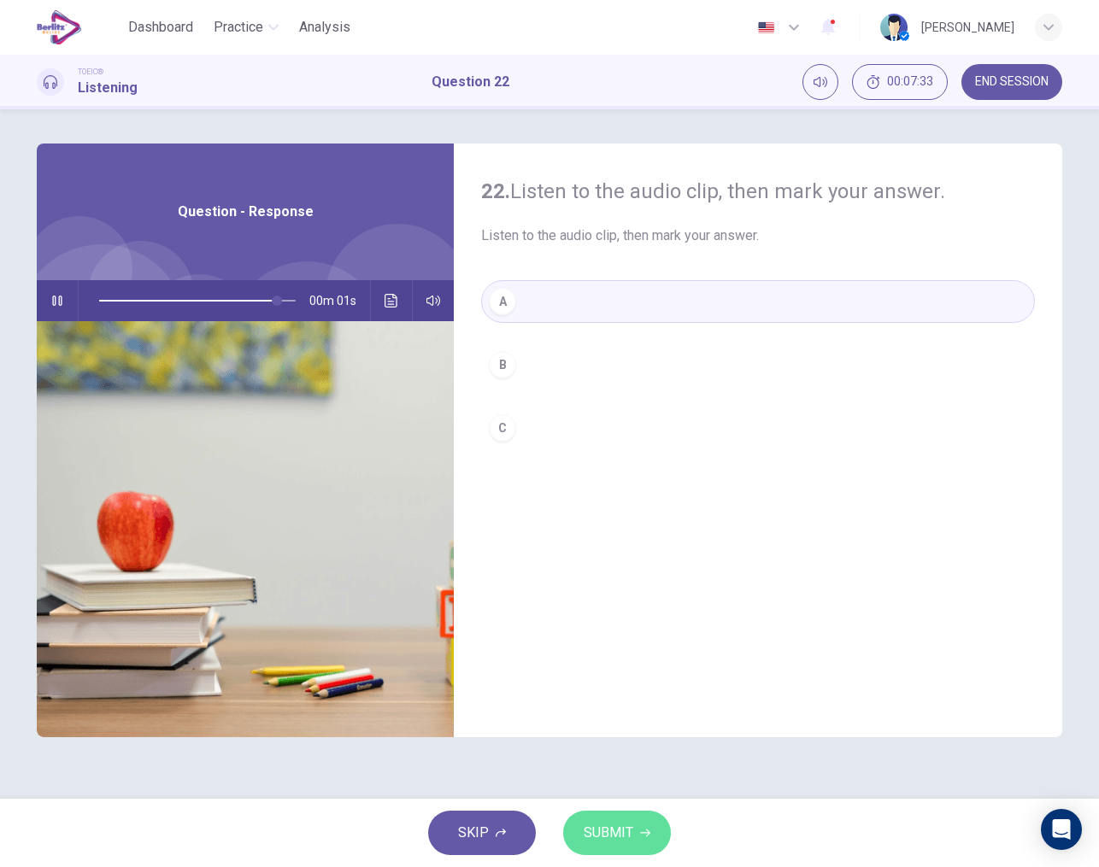
click at [626, 830] on span "SUBMIT" at bounding box center [609, 833] width 50 height 24
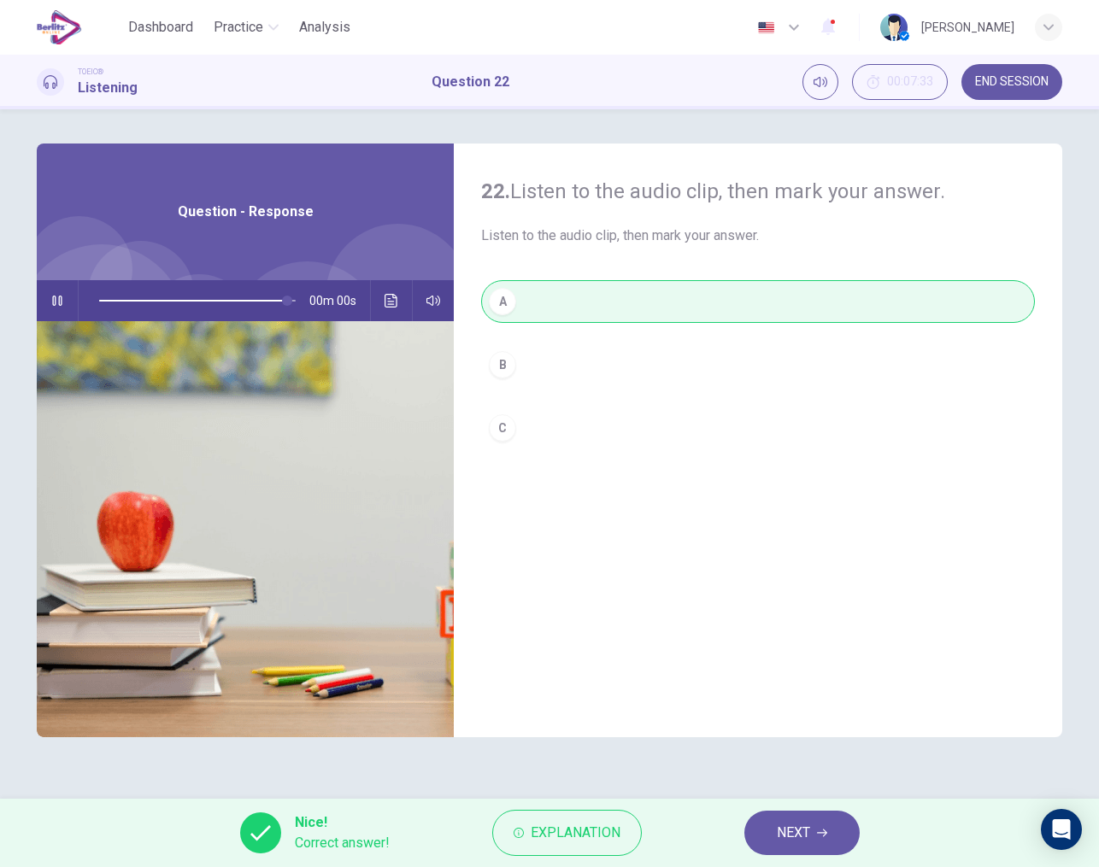
type input "*"
click at [802, 834] on span "NEXT" at bounding box center [793, 833] width 33 height 24
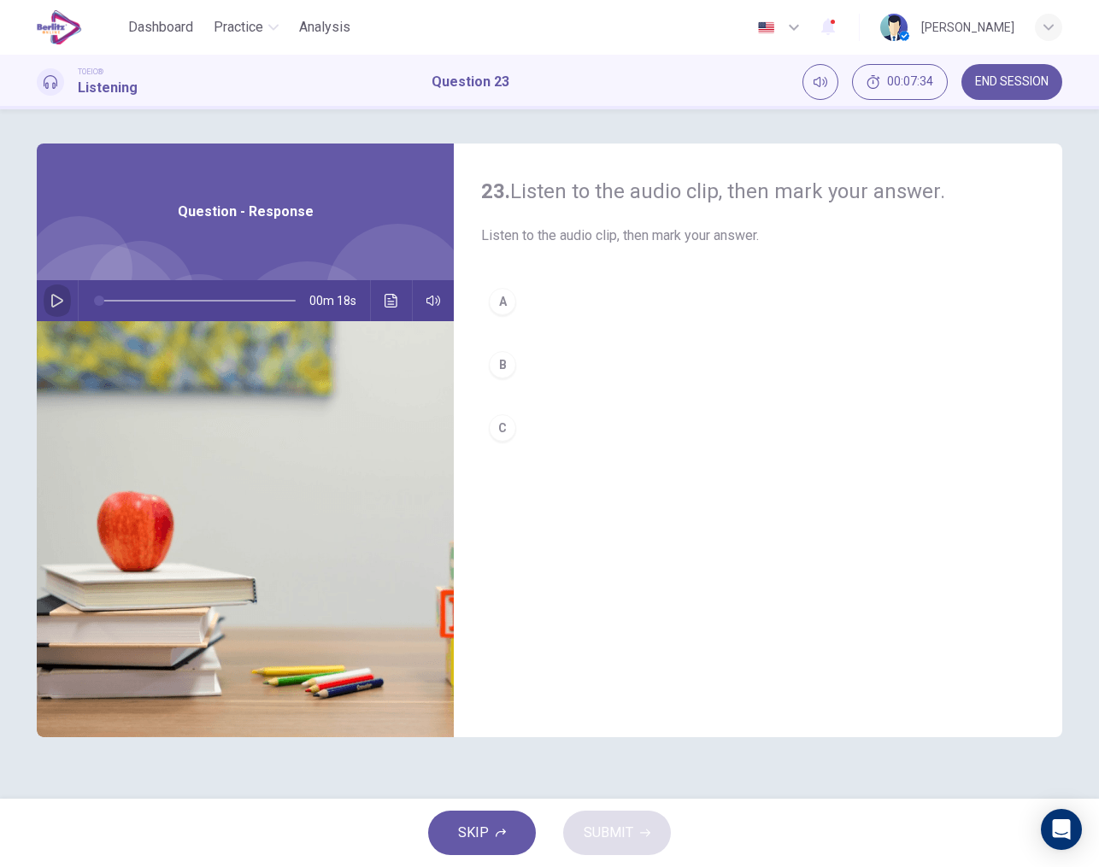
click at [61, 290] on button "button" at bounding box center [57, 300] width 27 height 41
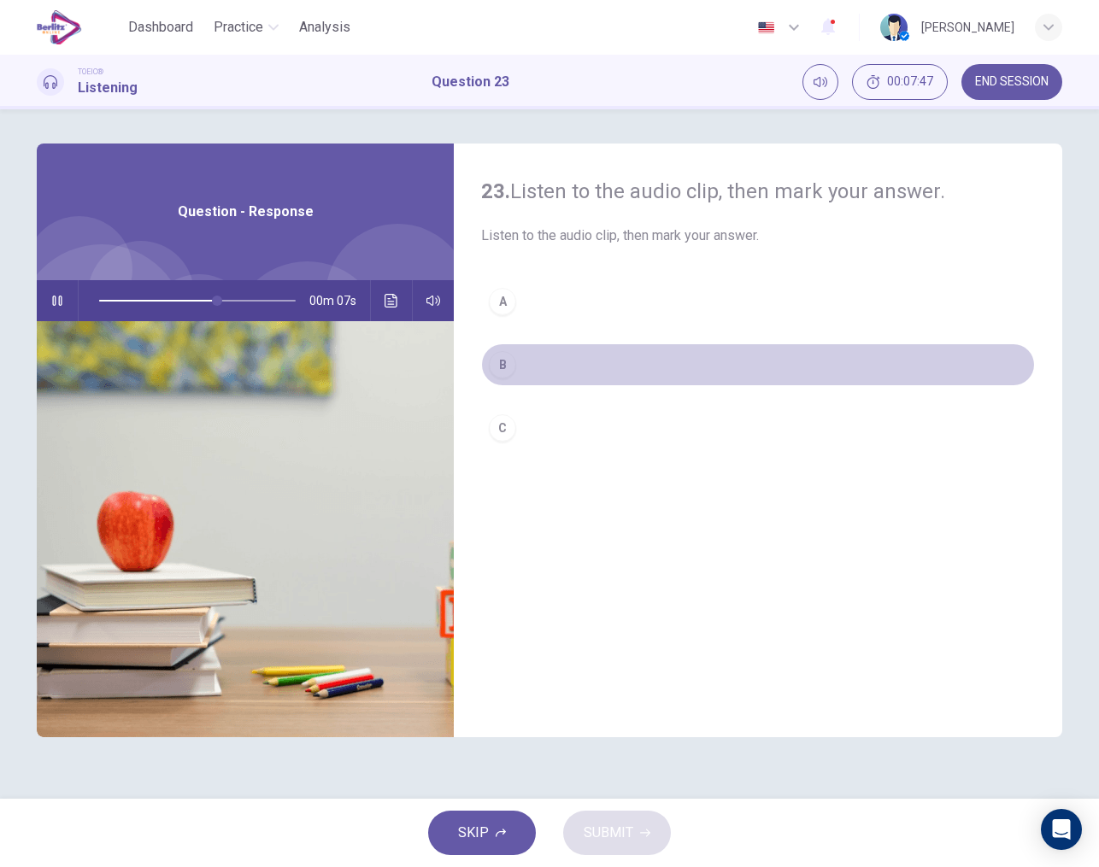
click at [503, 369] on div "B" at bounding box center [502, 364] width 27 height 27
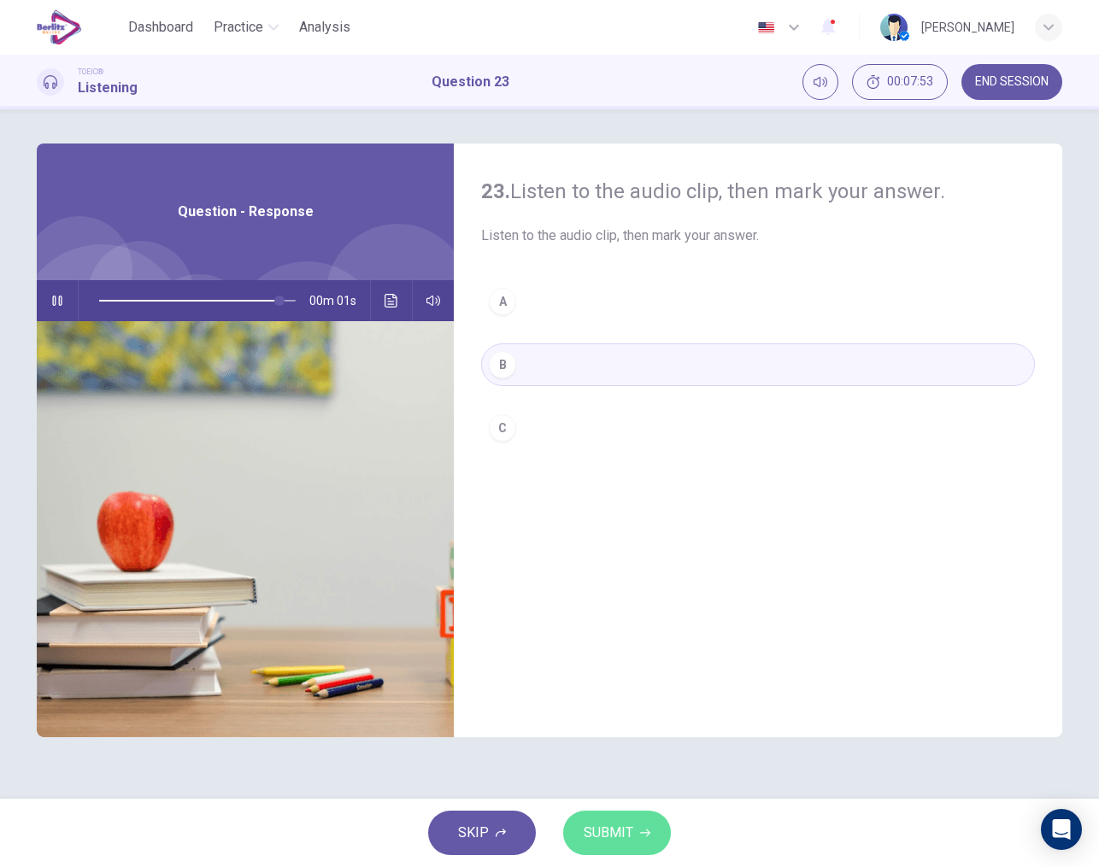
click at [613, 837] on span "SUBMIT" at bounding box center [609, 833] width 50 height 24
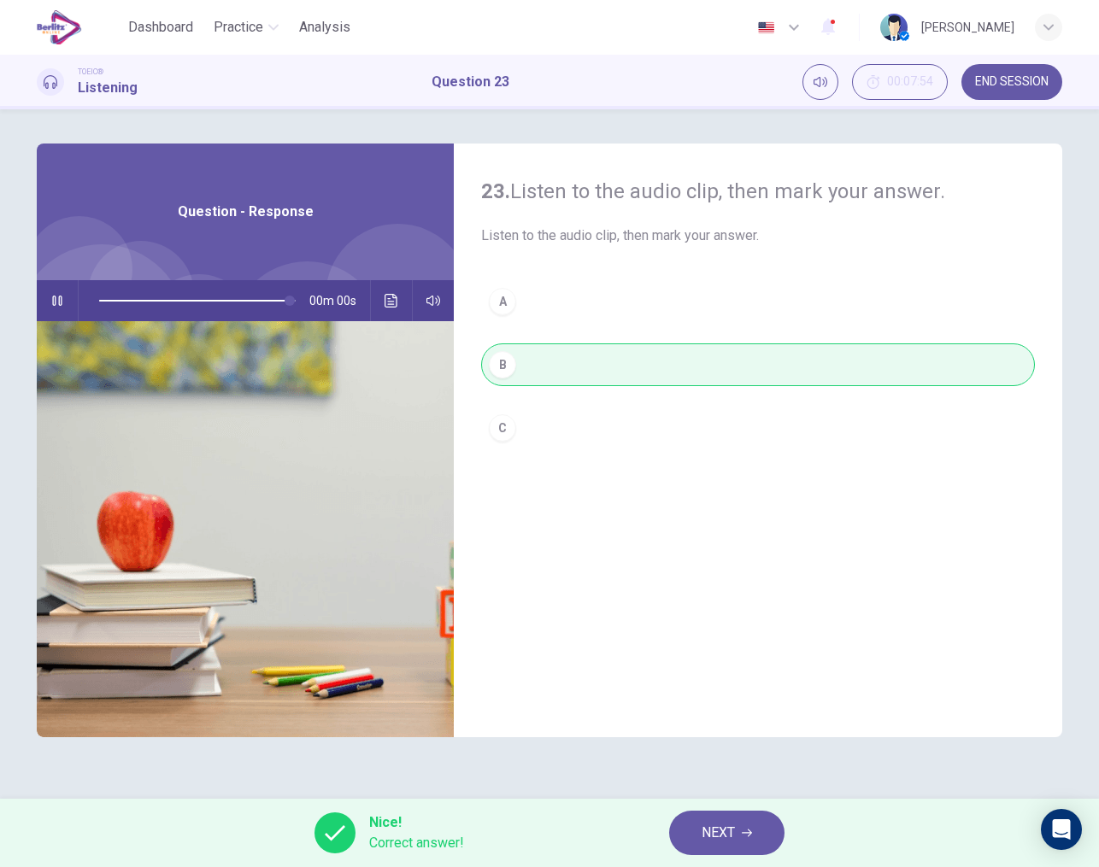
type input "*"
click at [729, 832] on span "NEXT" at bounding box center [717, 833] width 33 height 24
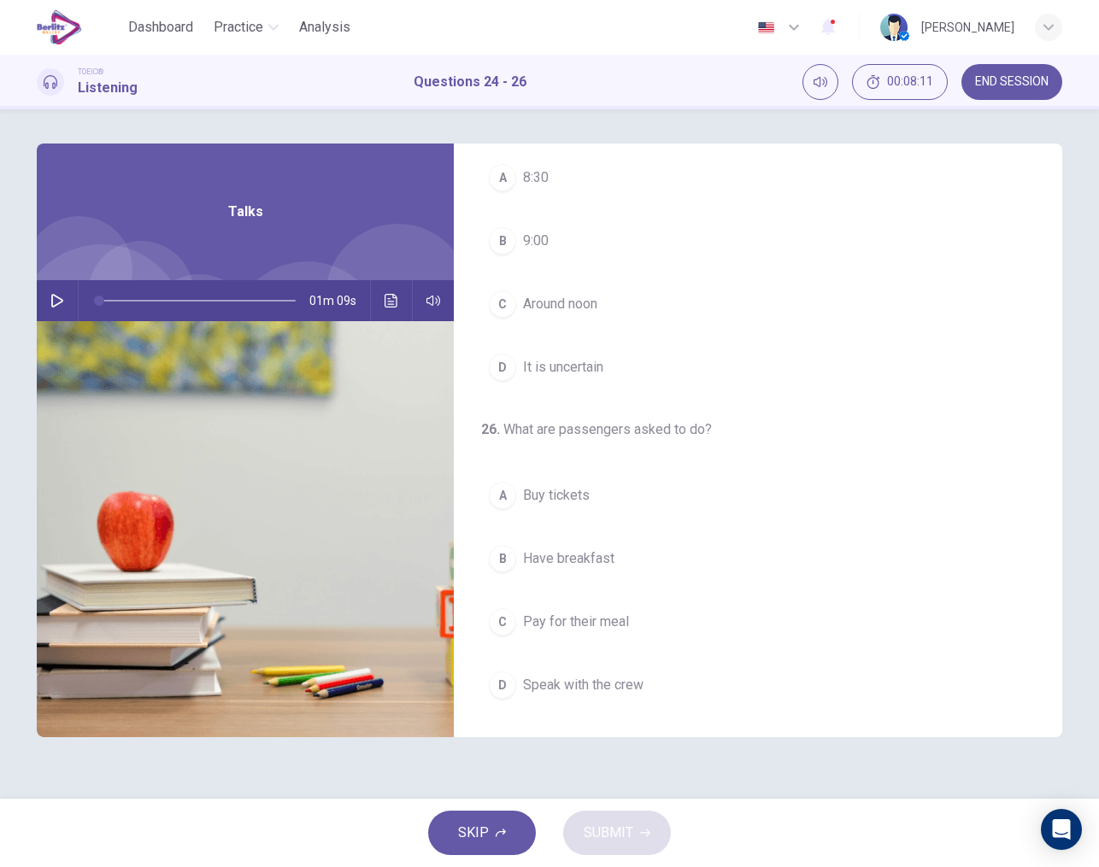
scroll to position [0, 0]
click at [55, 306] on icon "button" at bounding box center [57, 301] width 12 height 14
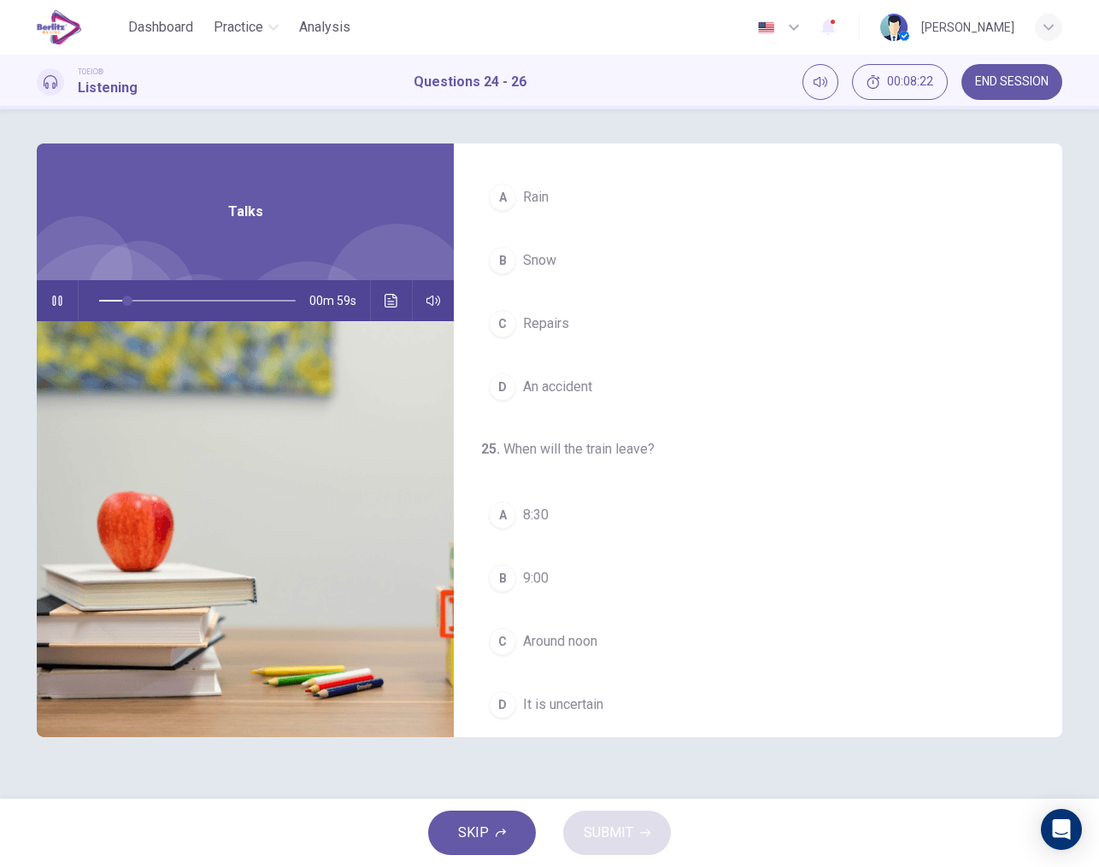
scroll to position [56, 0]
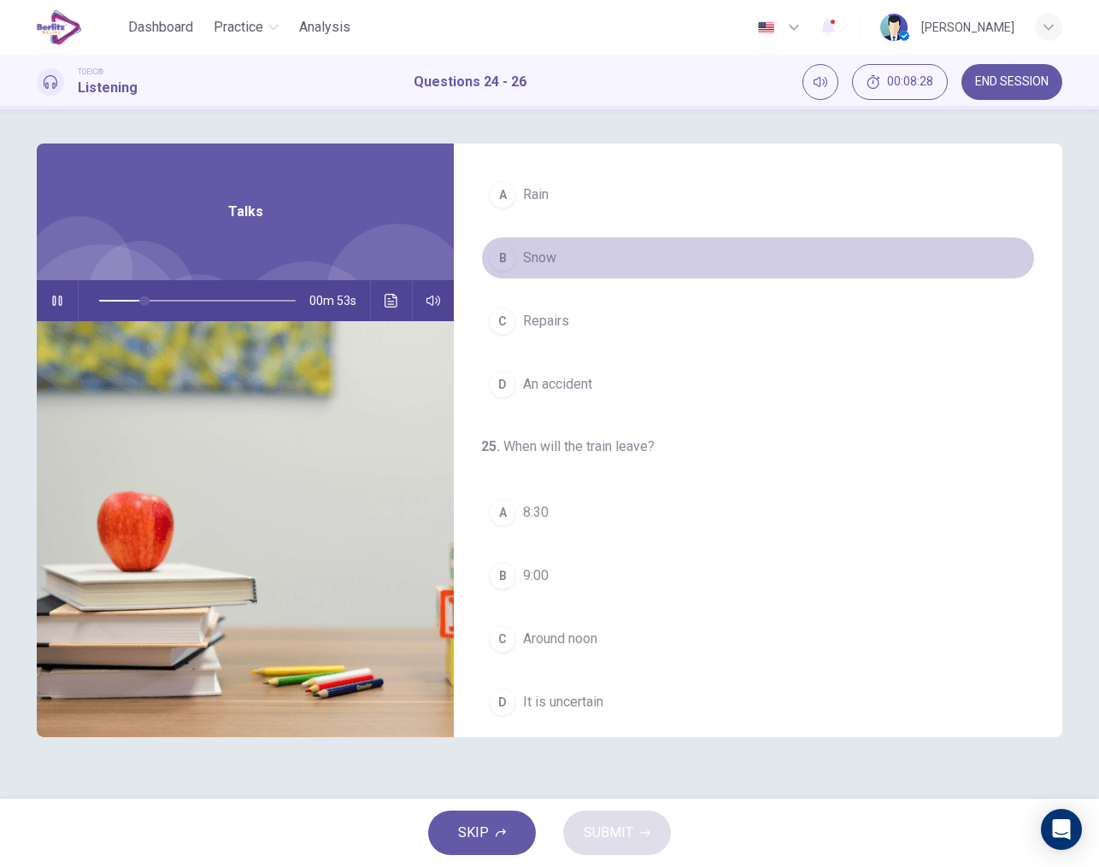
click at [525, 267] on span "Snow" at bounding box center [539, 258] width 33 height 21
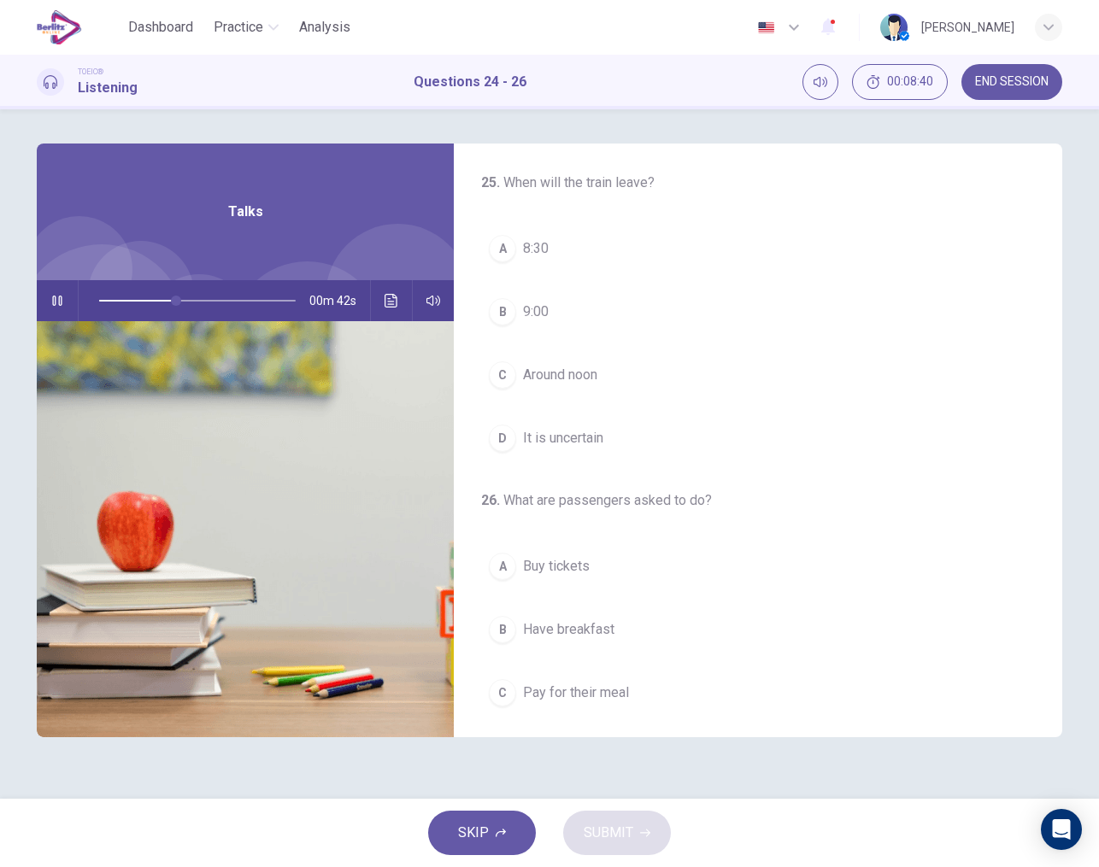
scroll to position [321, 0]
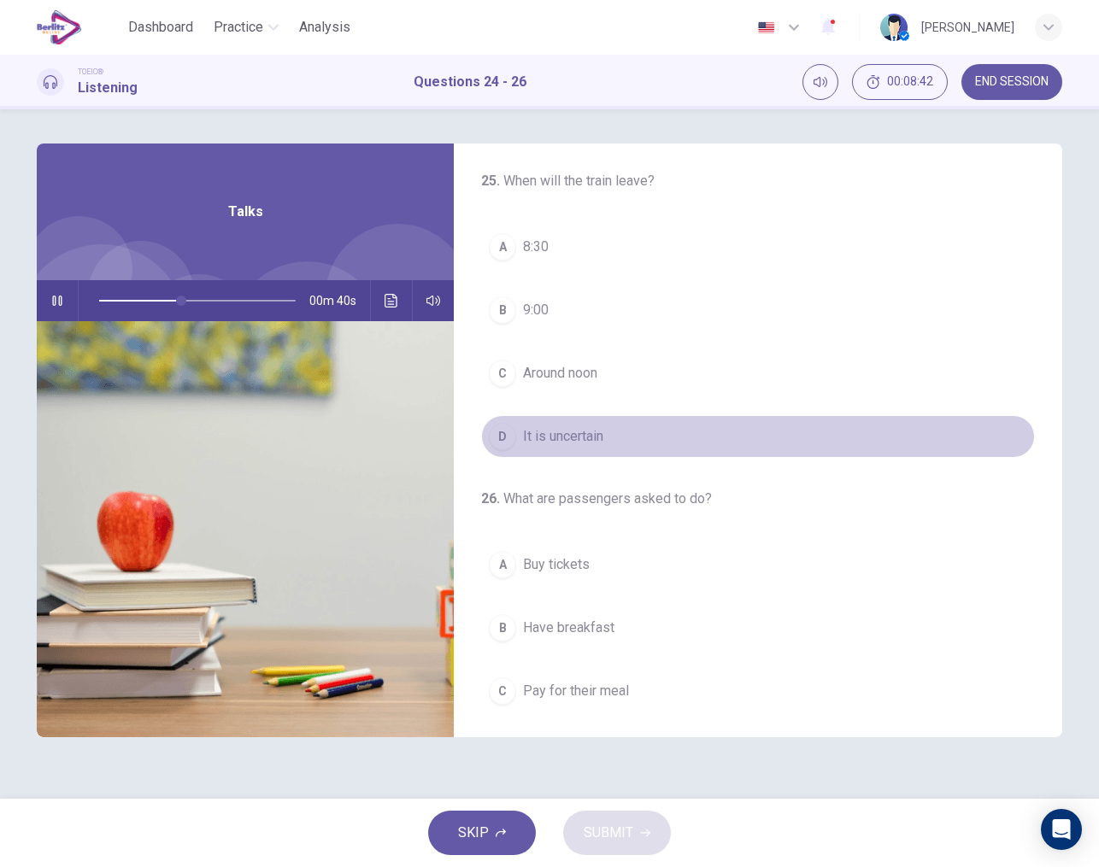
click at [552, 426] on span "It is uncertain" at bounding box center [563, 436] width 80 height 21
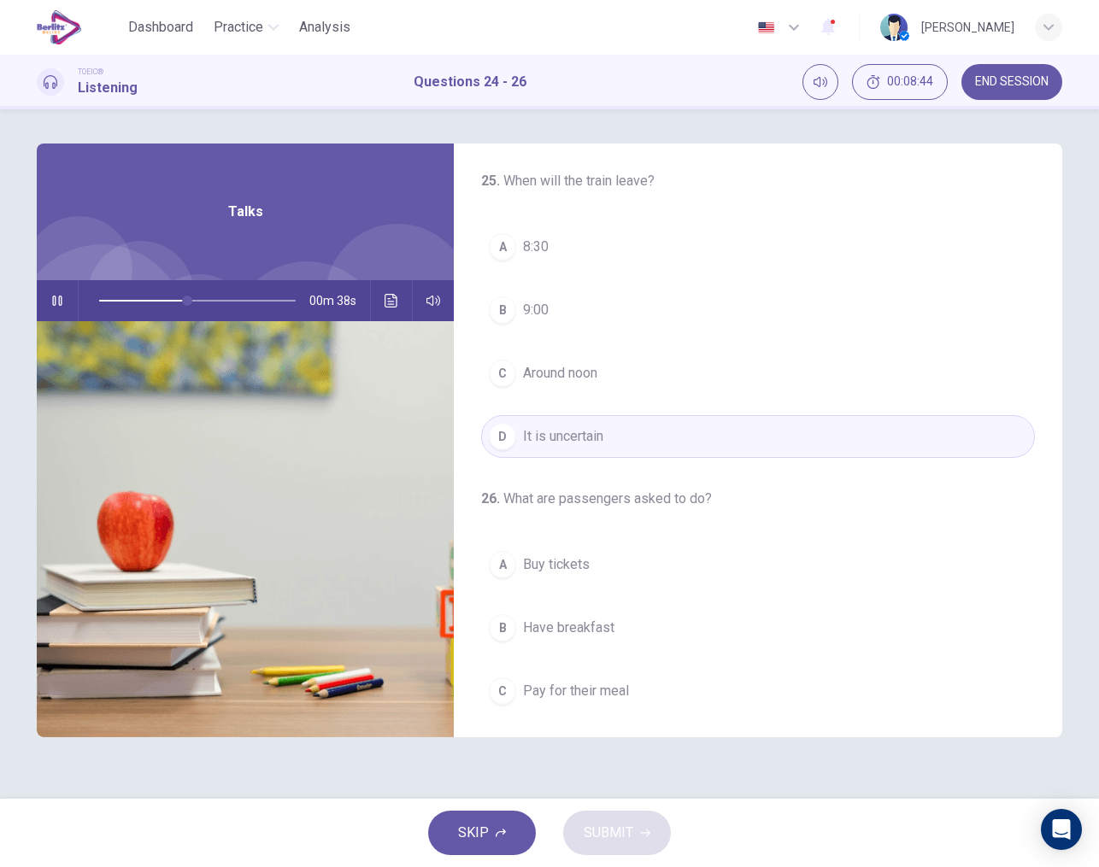
scroll to position [389, 0]
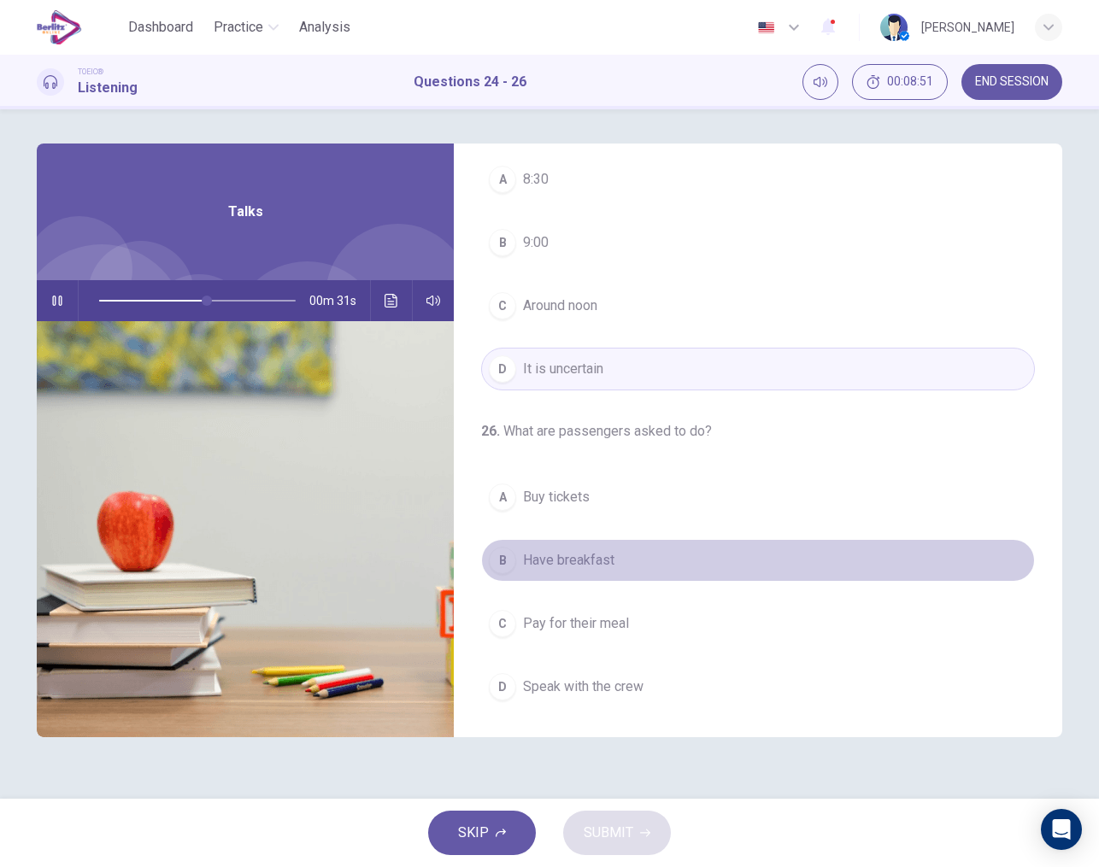
click at [611, 562] on span "Have breakfast" at bounding box center [568, 560] width 91 height 21
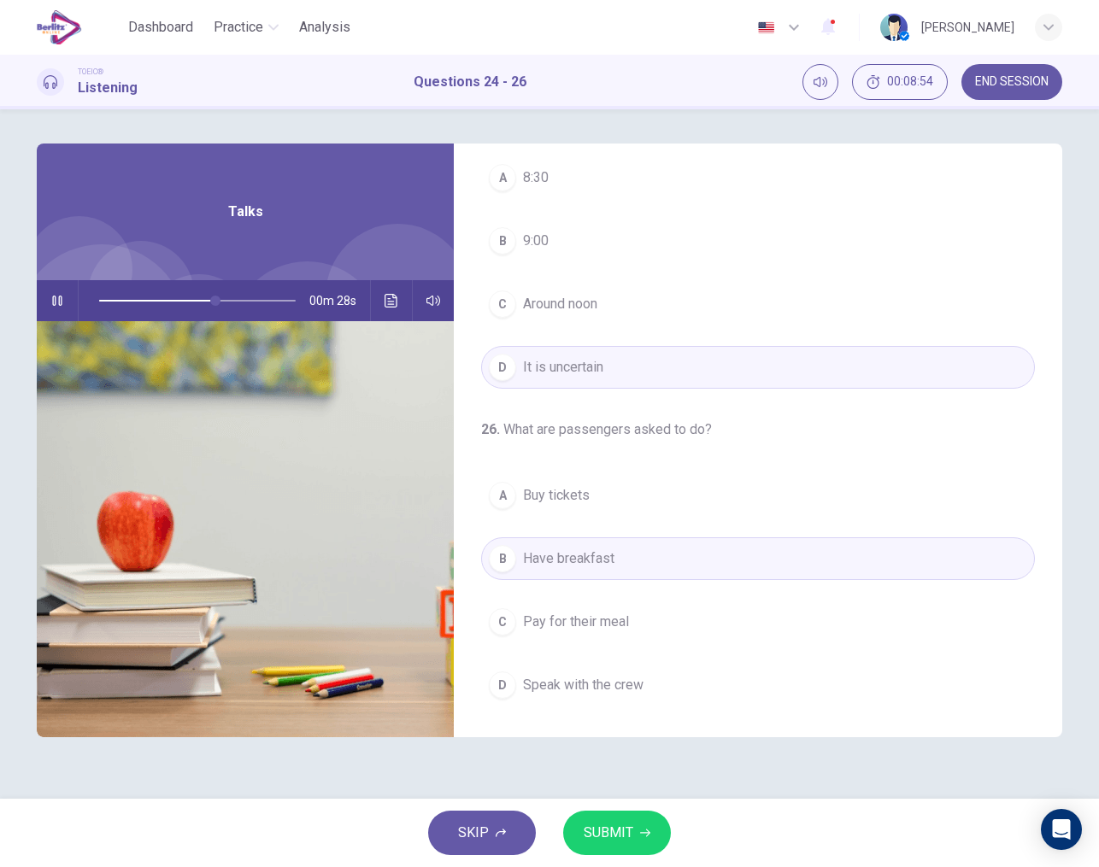
scroll to position [390, 0]
click at [615, 836] on span "SUBMIT" at bounding box center [609, 833] width 50 height 24
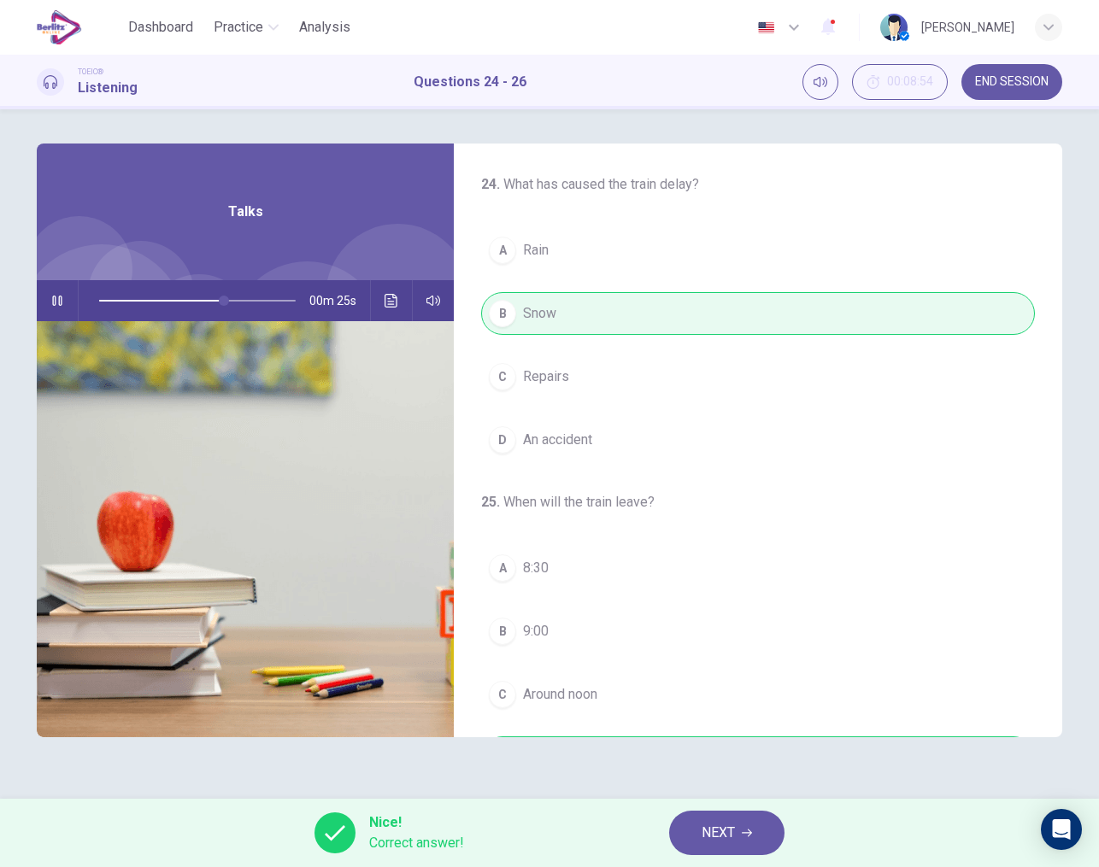
scroll to position [0, 0]
type input "**"
click at [717, 825] on span "NEXT" at bounding box center [717, 833] width 33 height 24
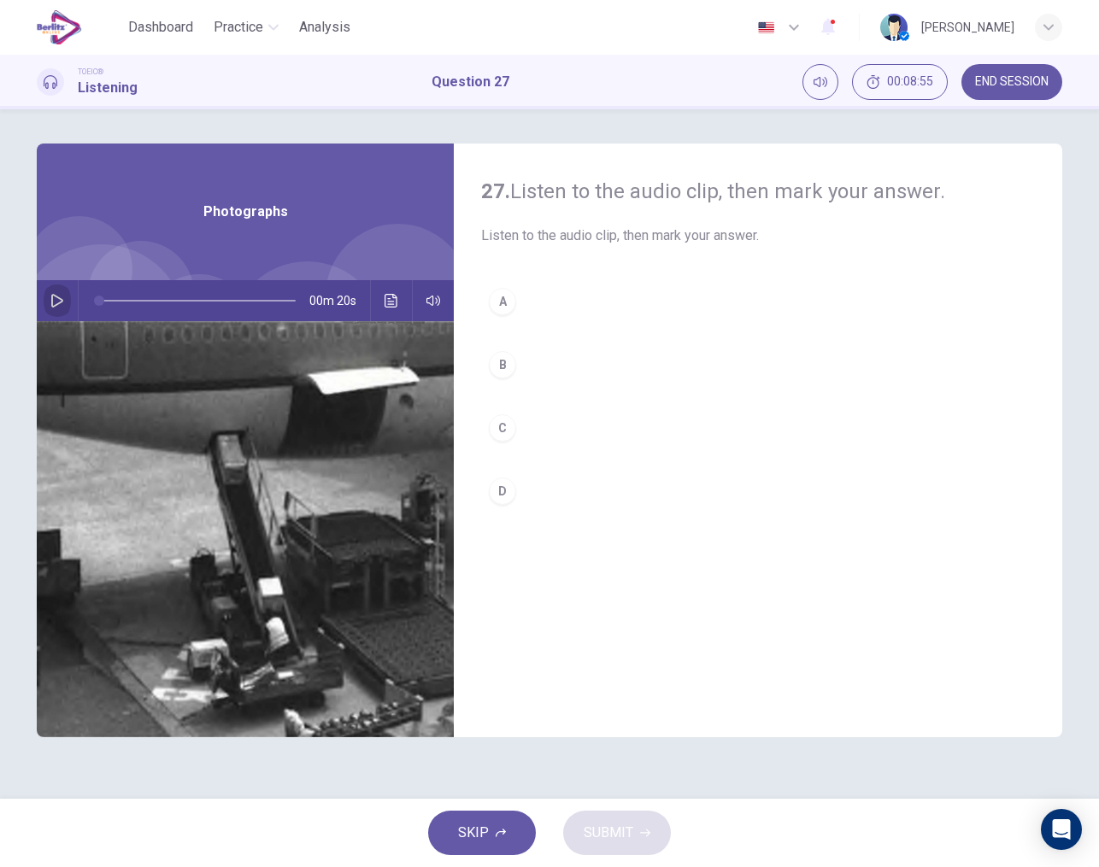
click at [54, 291] on button "button" at bounding box center [57, 300] width 27 height 41
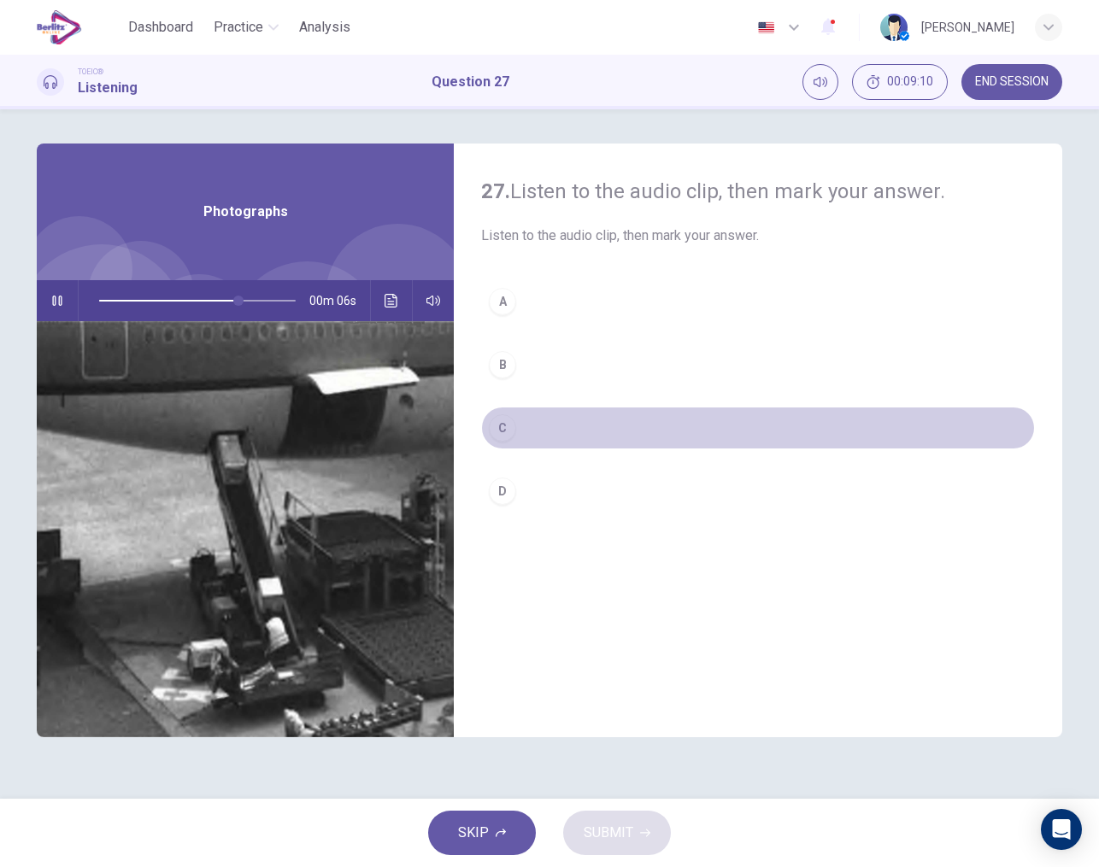
click at [502, 423] on div "C" at bounding box center [502, 427] width 27 height 27
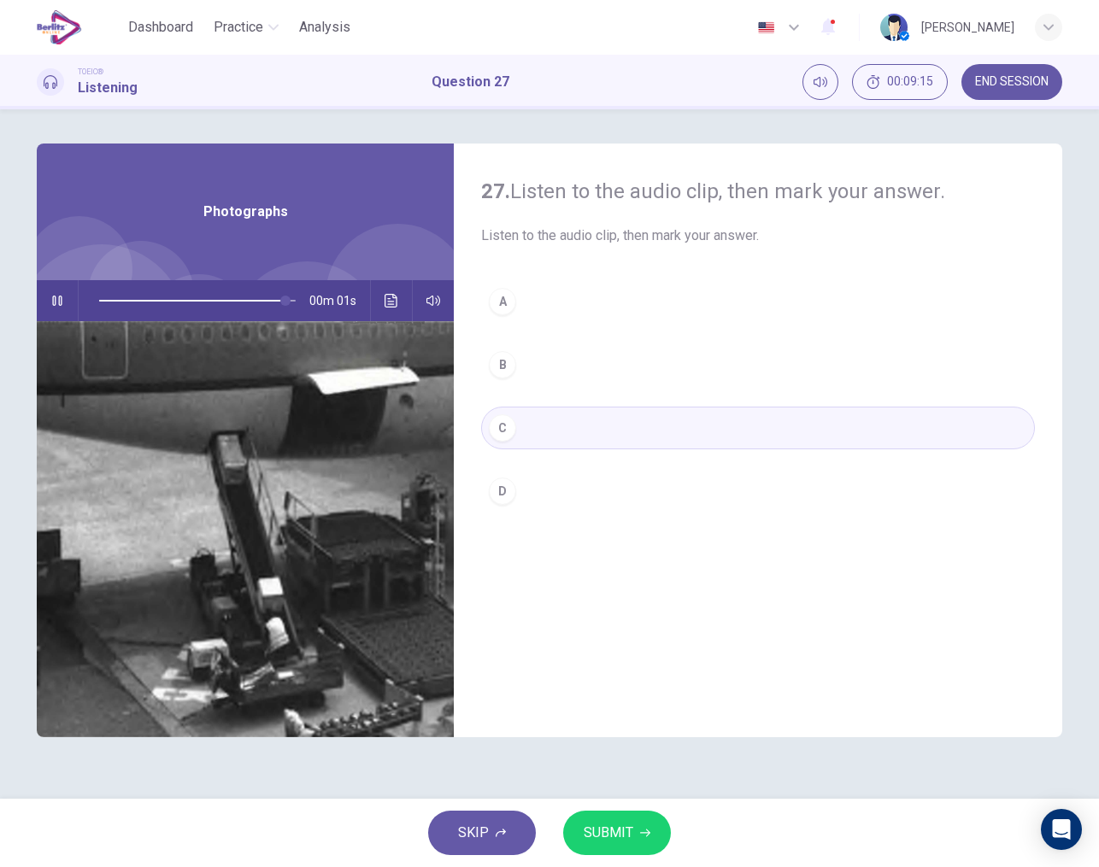
click at [619, 822] on span "SUBMIT" at bounding box center [609, 833] width 50 height 24
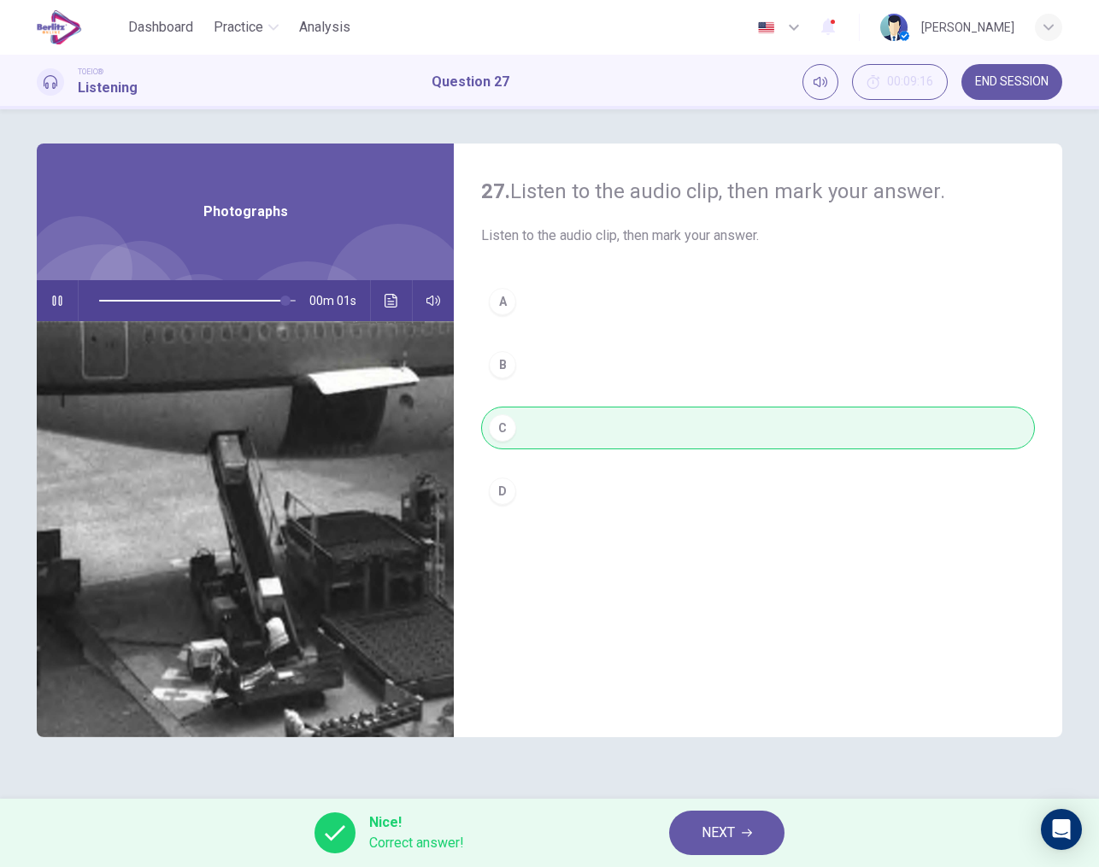
type input "*"
click at [713, 835] on span "NEXT" at bounding box center [717, 833] width 33 height 24
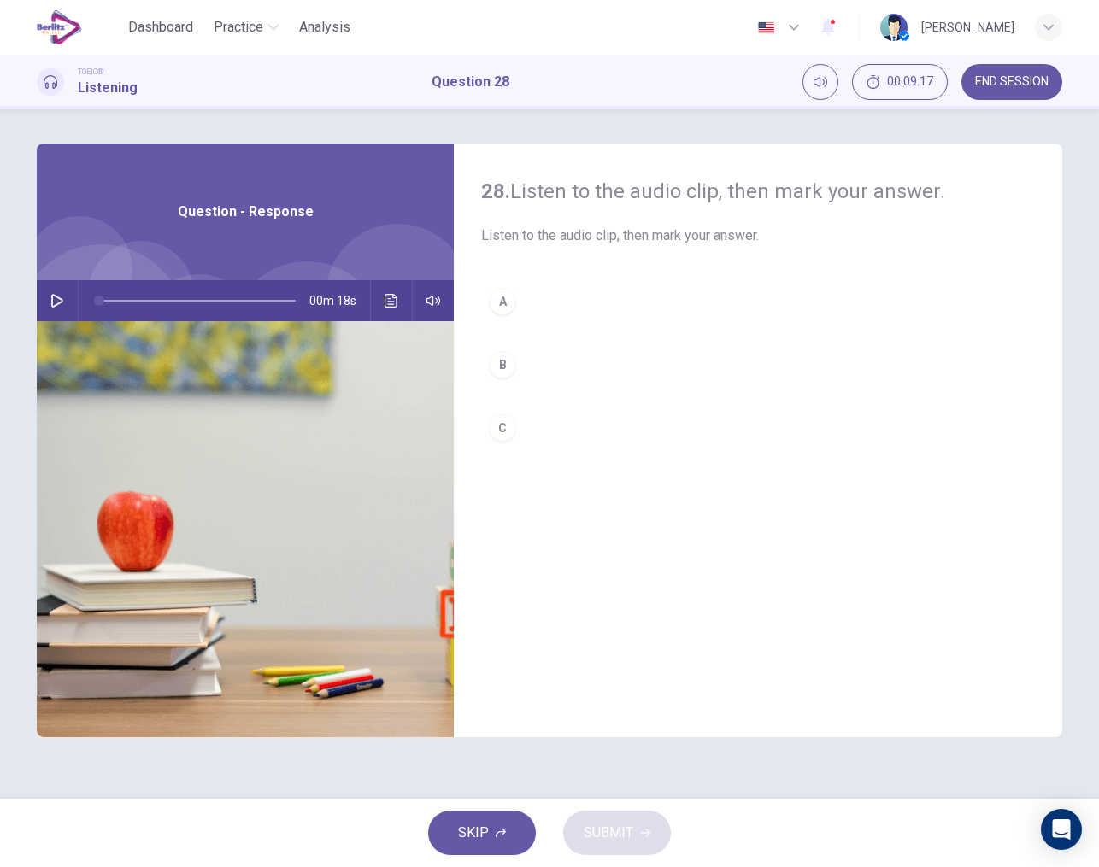
click at [50, 311] on button "button" at bounding box center [57, 300] width 27 height 41
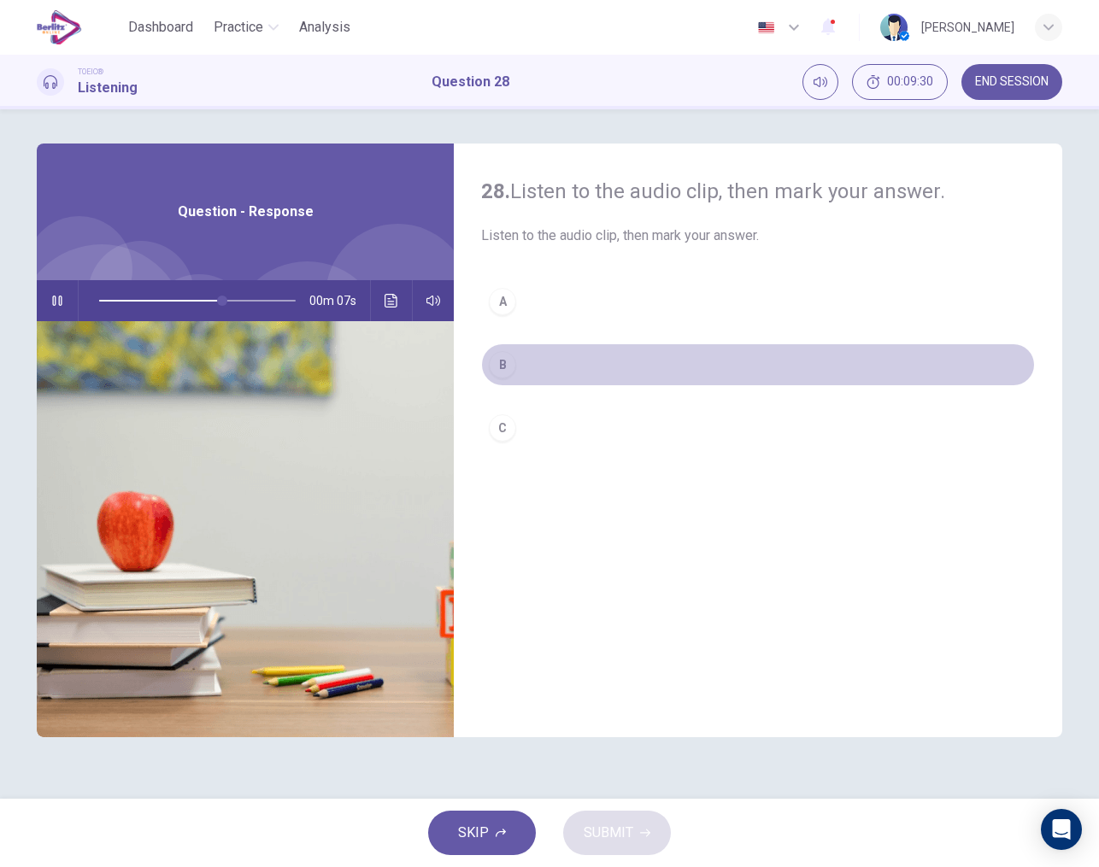
click at [507, 369] on div "B" at bounding box center [502, 364] width 27 height 27
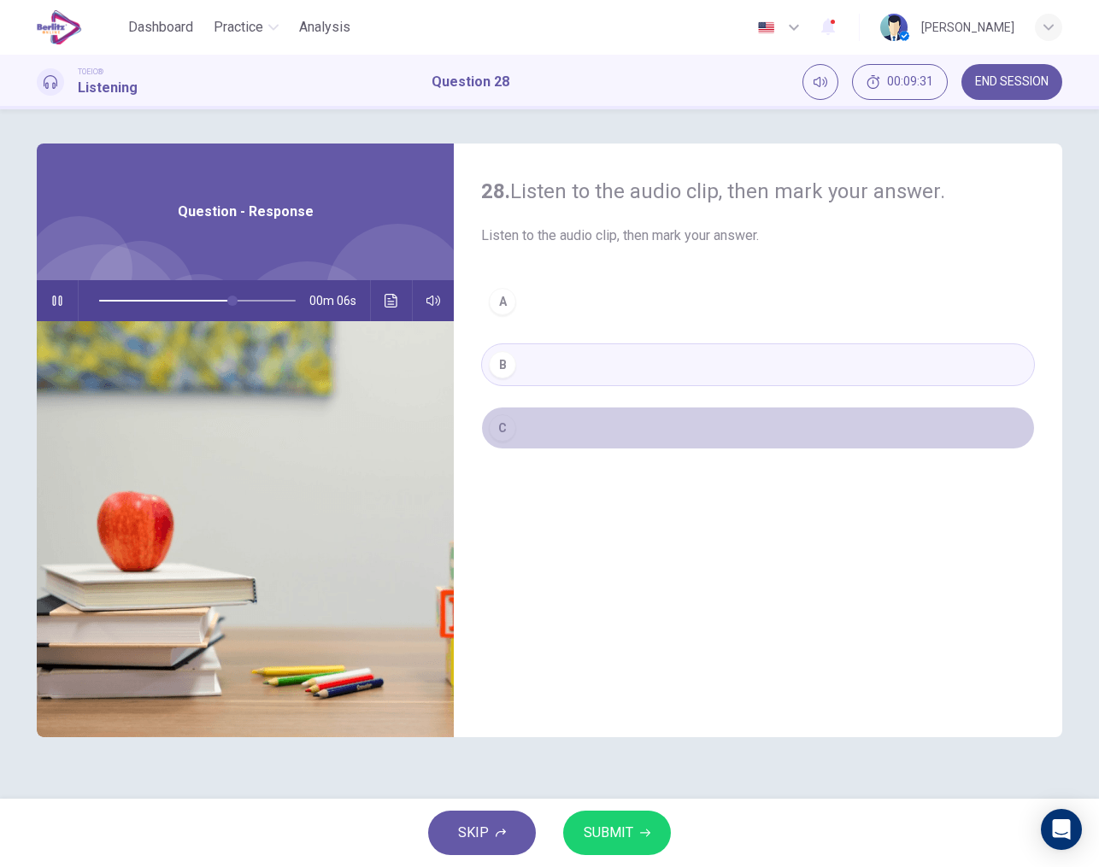
click at [506, 421] on div "C" at bounding box center [502, 427] width 27 height 27
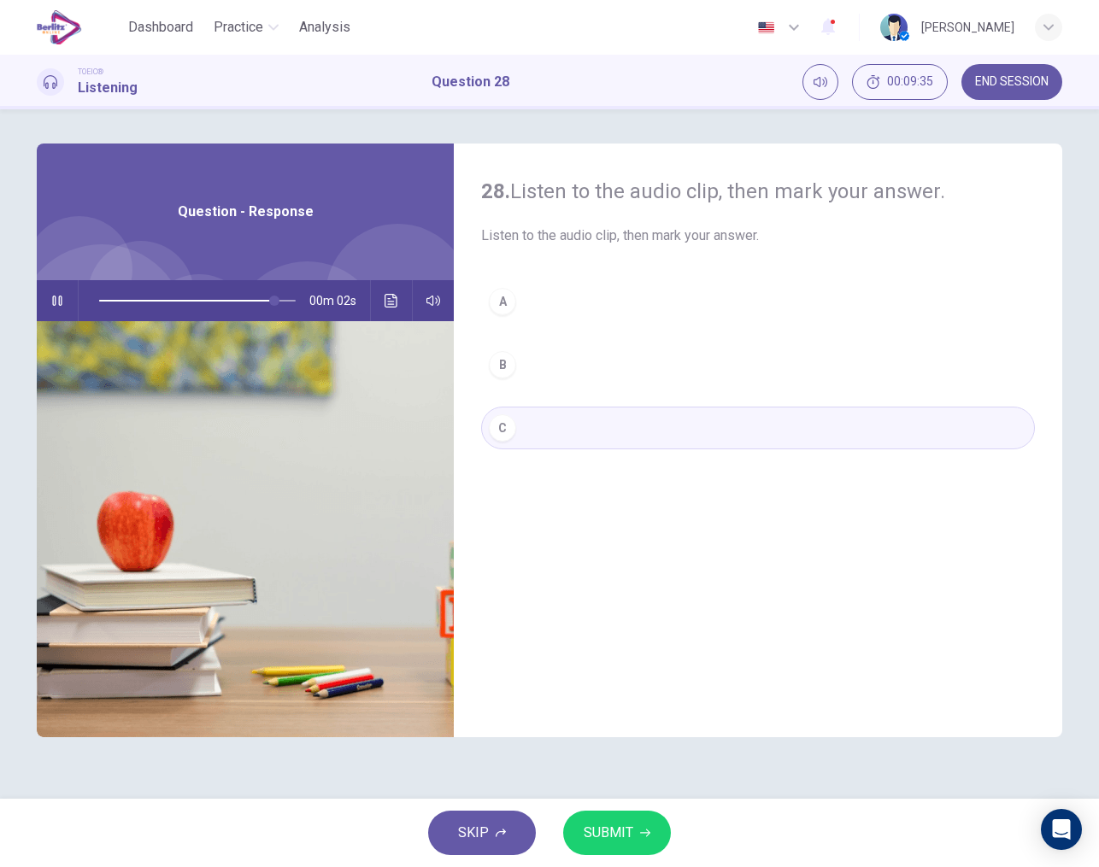
click at [626, 831] on span "SUBMIT" at bounding box center [609, 833] width 50 height 24
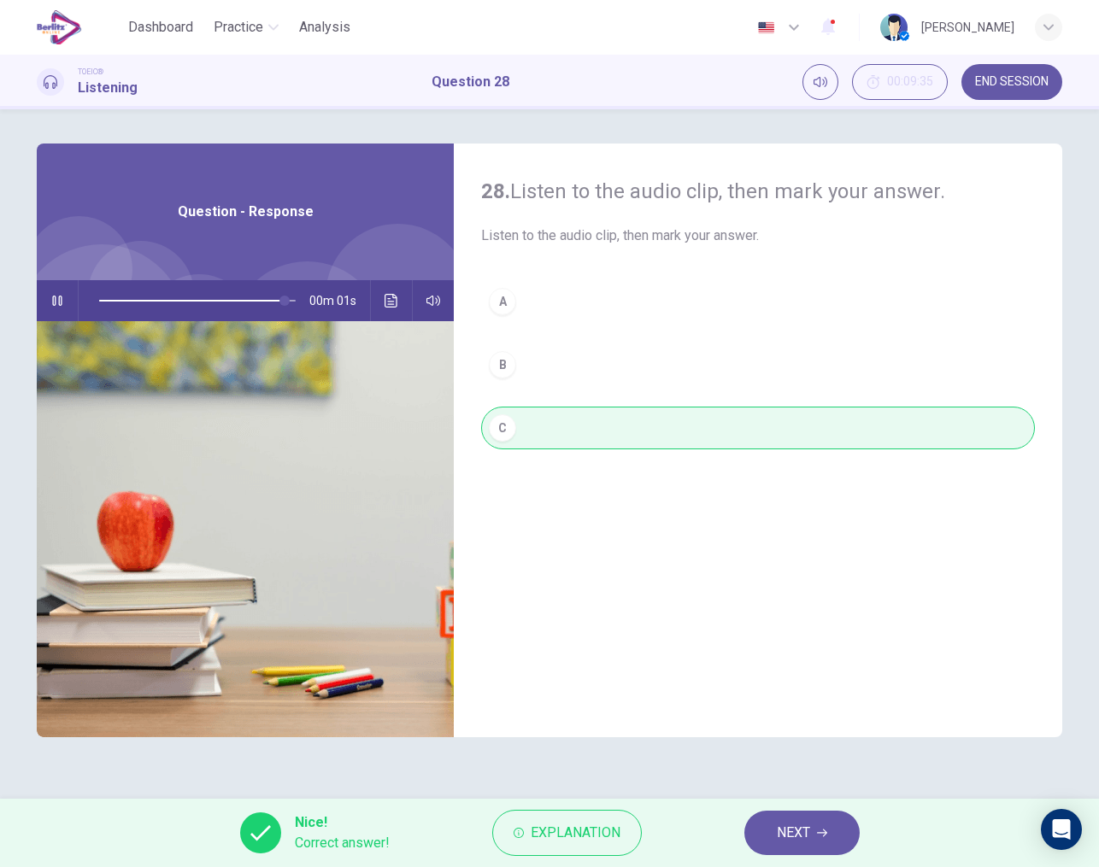
type input "*"
click at [773, 833] on button "NEXT" at bounding box center [801, 833] width 115 height 44
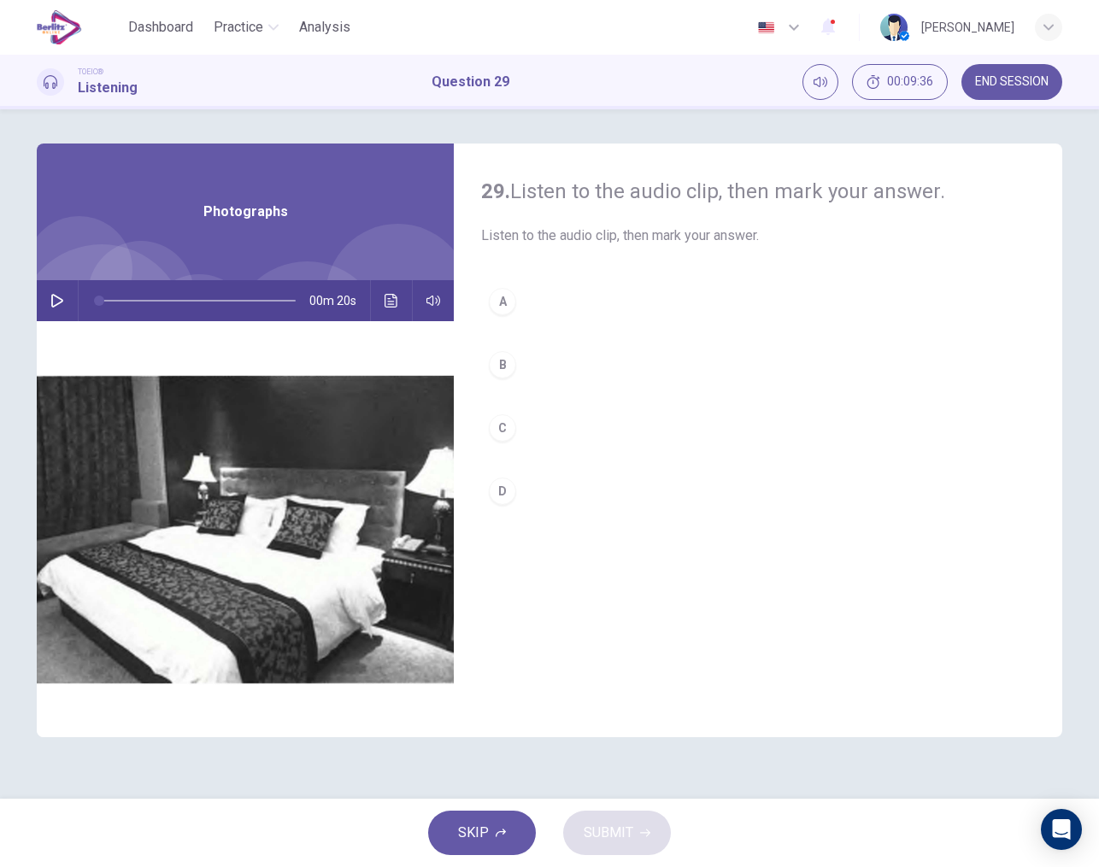
click at [48, 302] on button "button" at bounding box center [57, 300] width 27 height 41
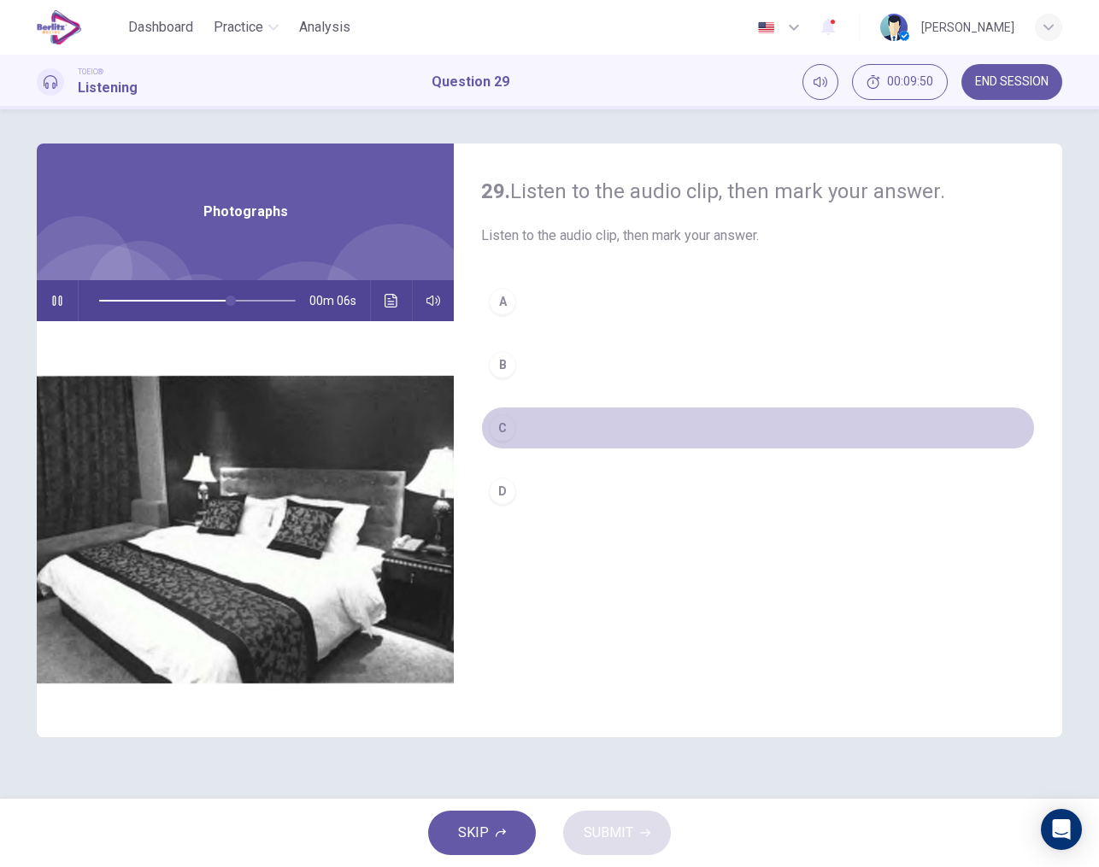
click at [501, 433] on div "C" at bounding box center [502, 427] width 27 height 27
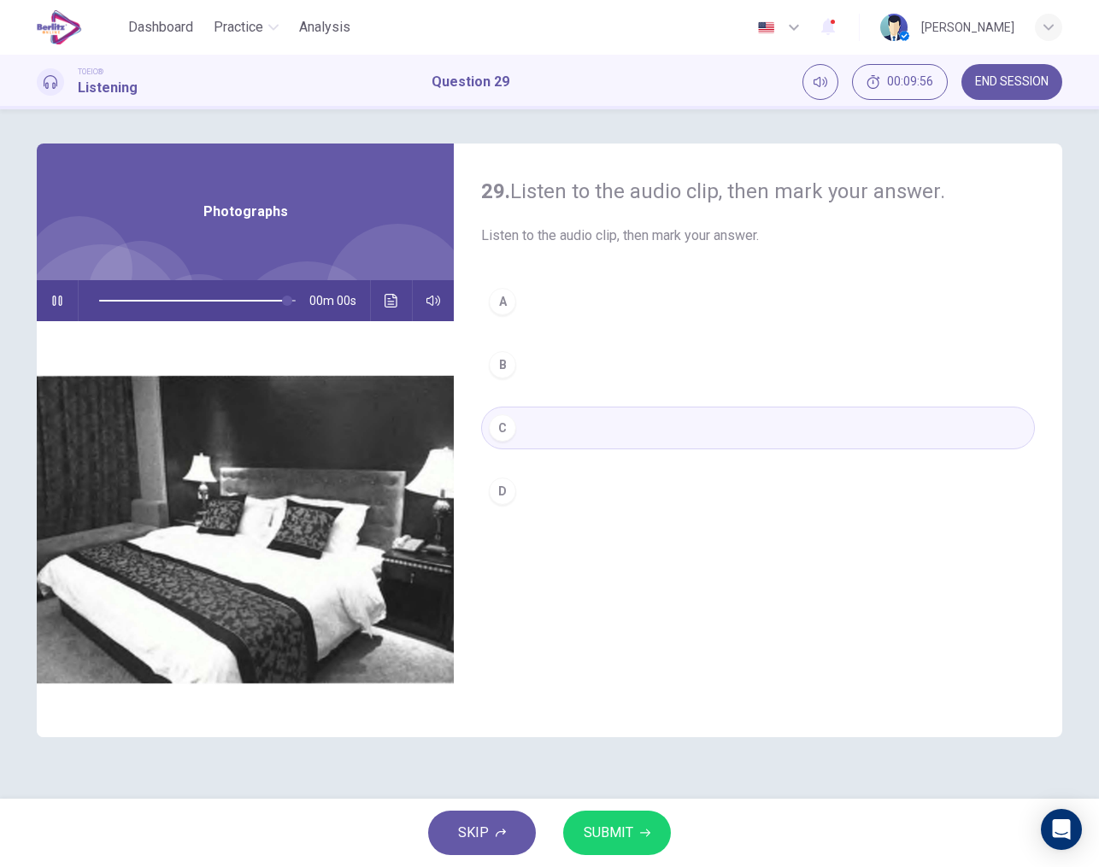
click at [625, 834] on span "SUBMIT" at bounding box center [609, 833] width 50 height 24
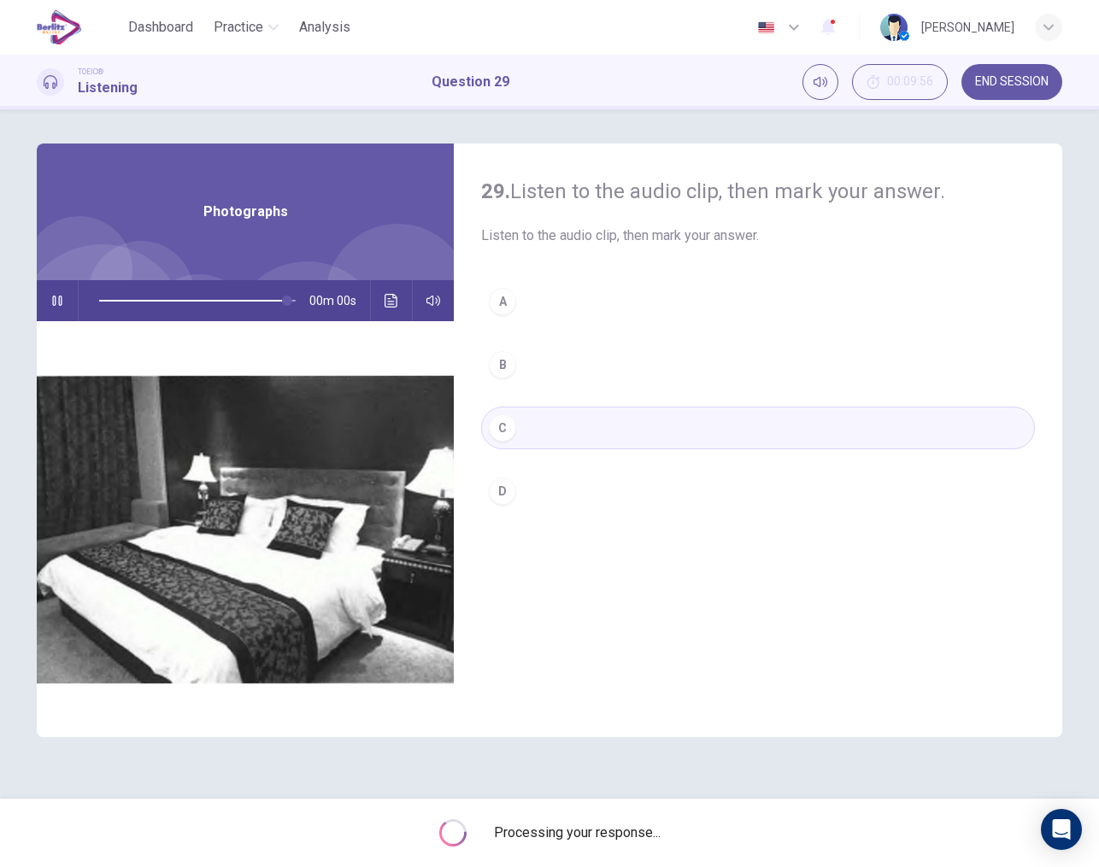
type input "*"
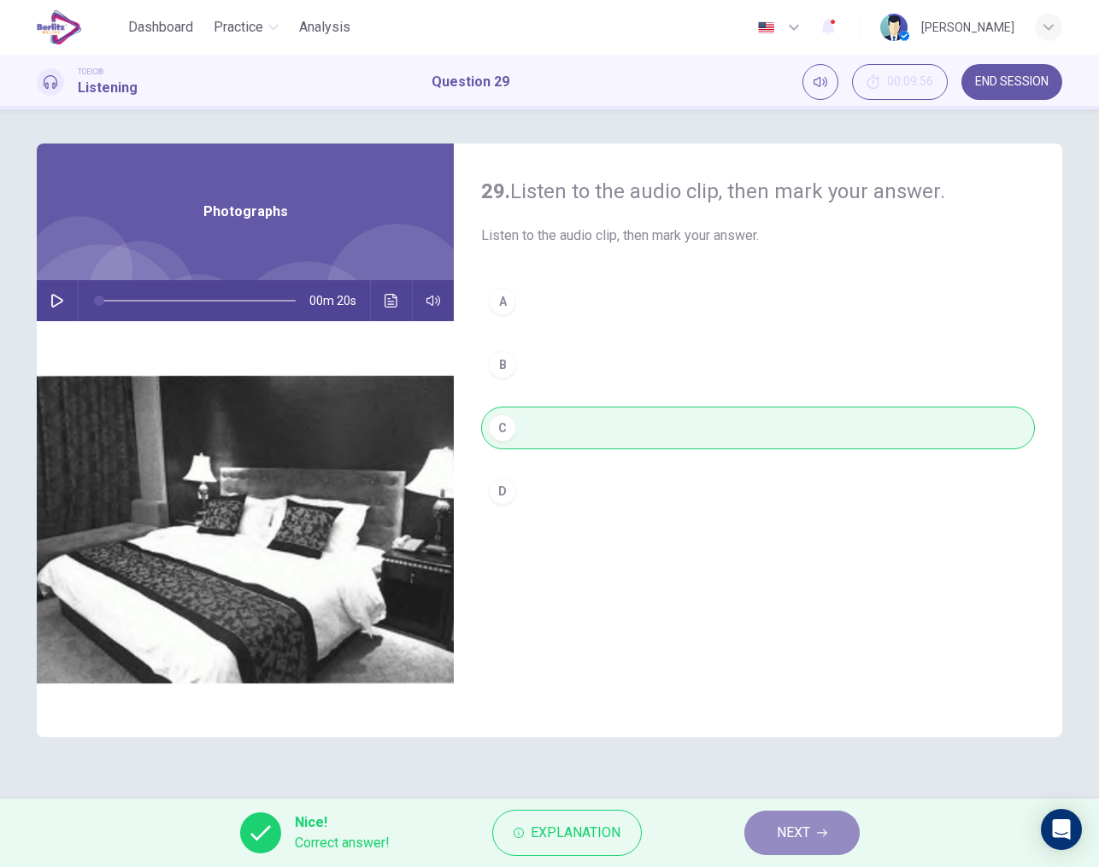
click at [785, 825] on span "NEXT" at bounding box center [793, 833] width 33 height 24
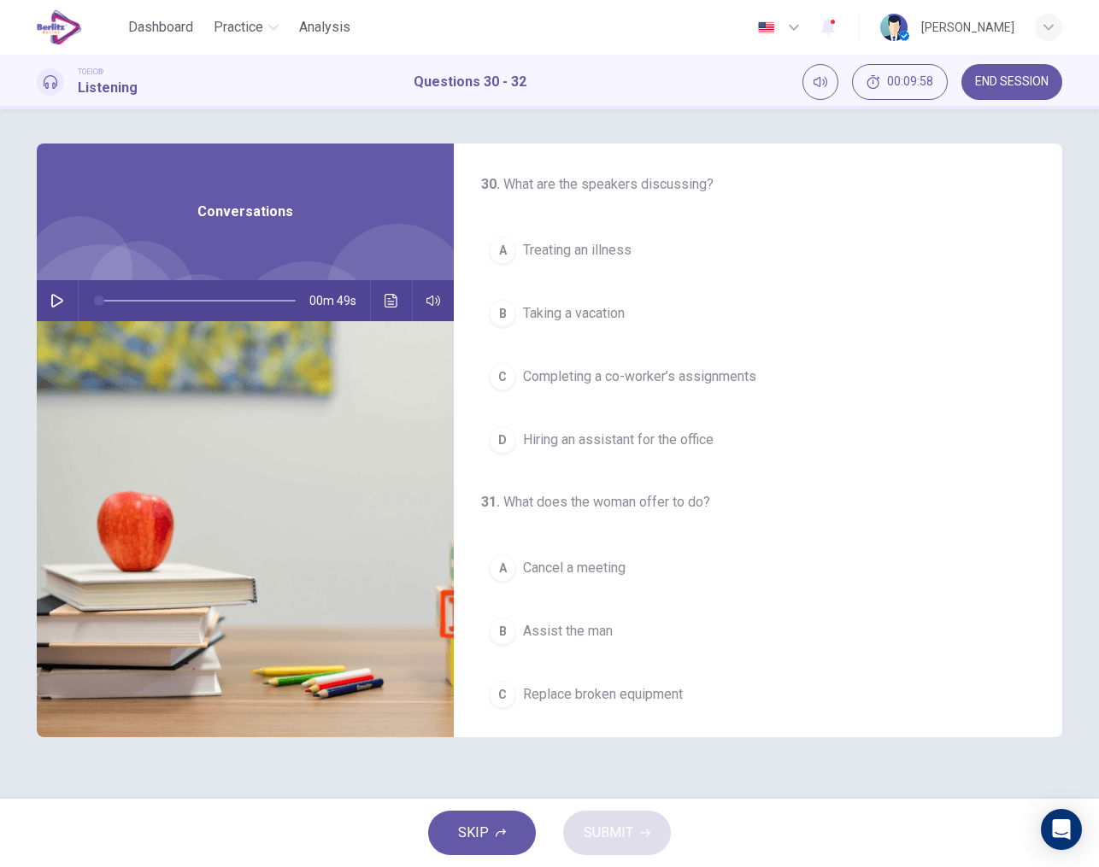
drag, startPoint x: 638, startPoint y: 340, endPoint x: 655, endPoint y: 364, distance: 29.4
click at [655, 364] on div "A Treating an illness B Taking a vacation C Completing a co-worker’s assignment…" at bounding box center [758, 345] width 554 height 232
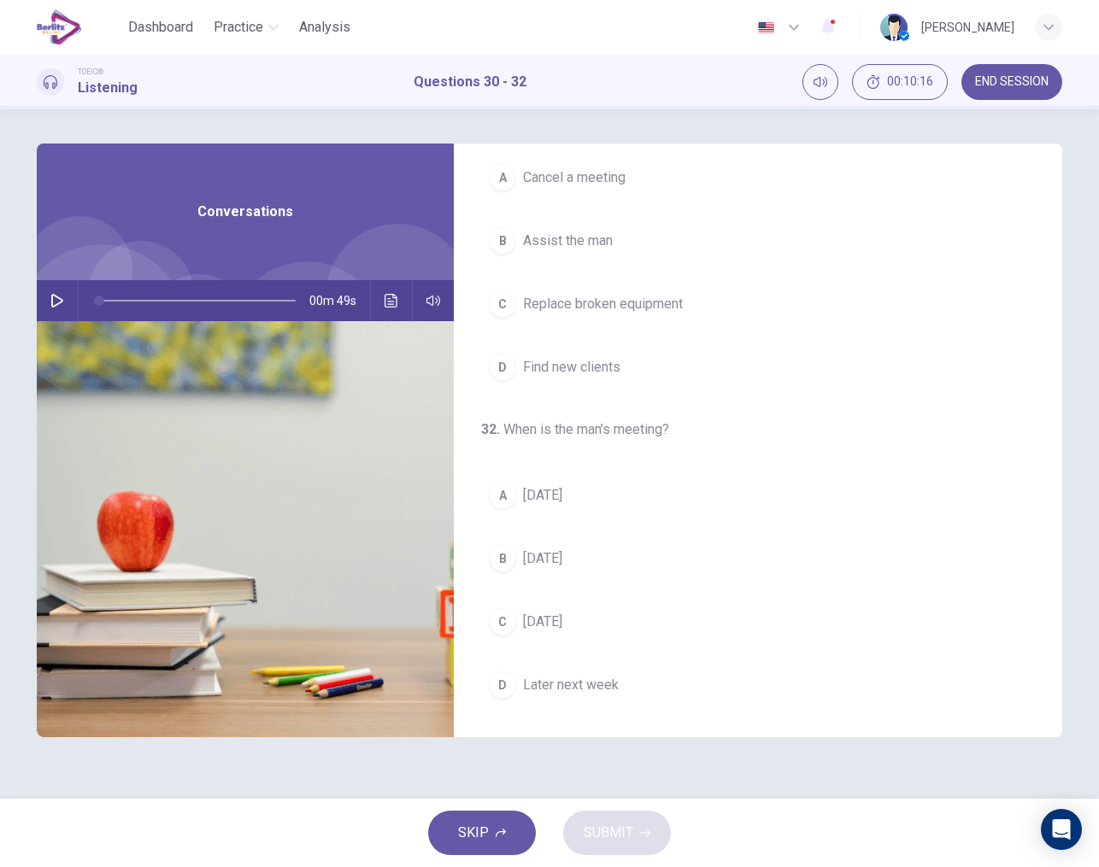
scroll to position [390, 0]
click at [66, 302] on button "button" at bounding box center [57, 300] width 27 height 41
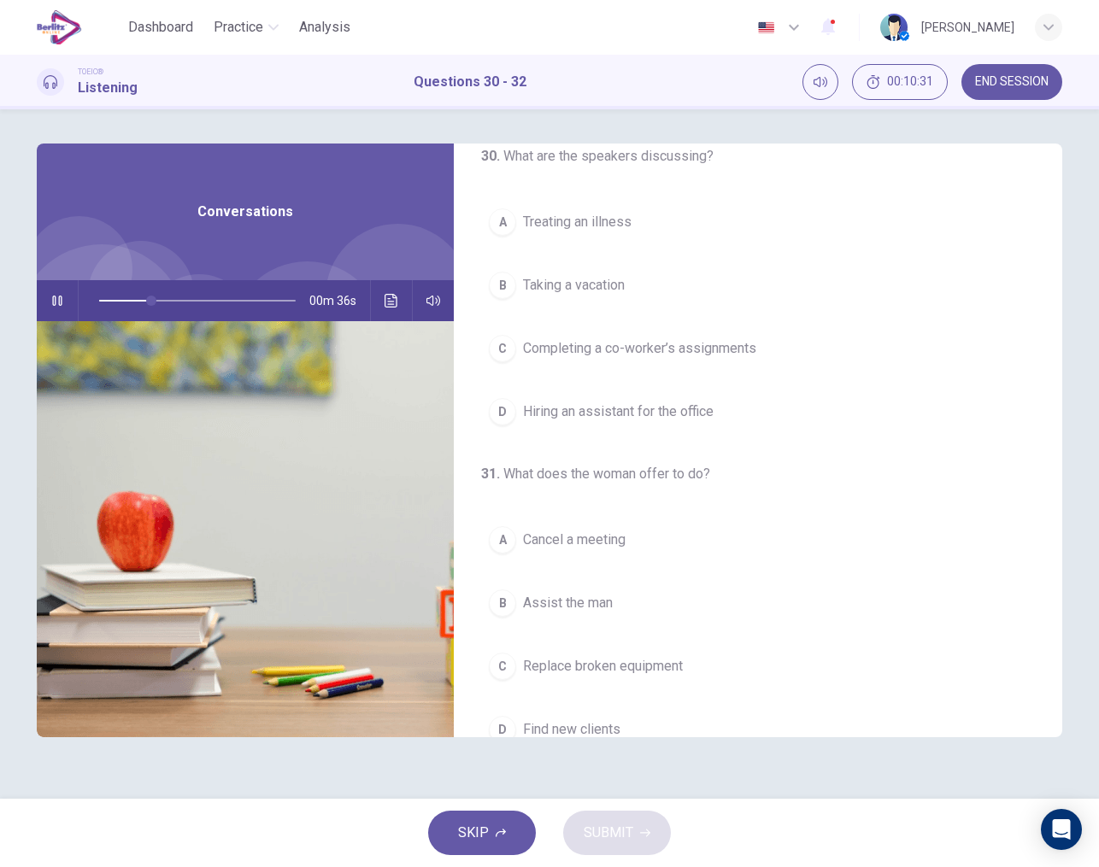
scroll to position [0, 0]
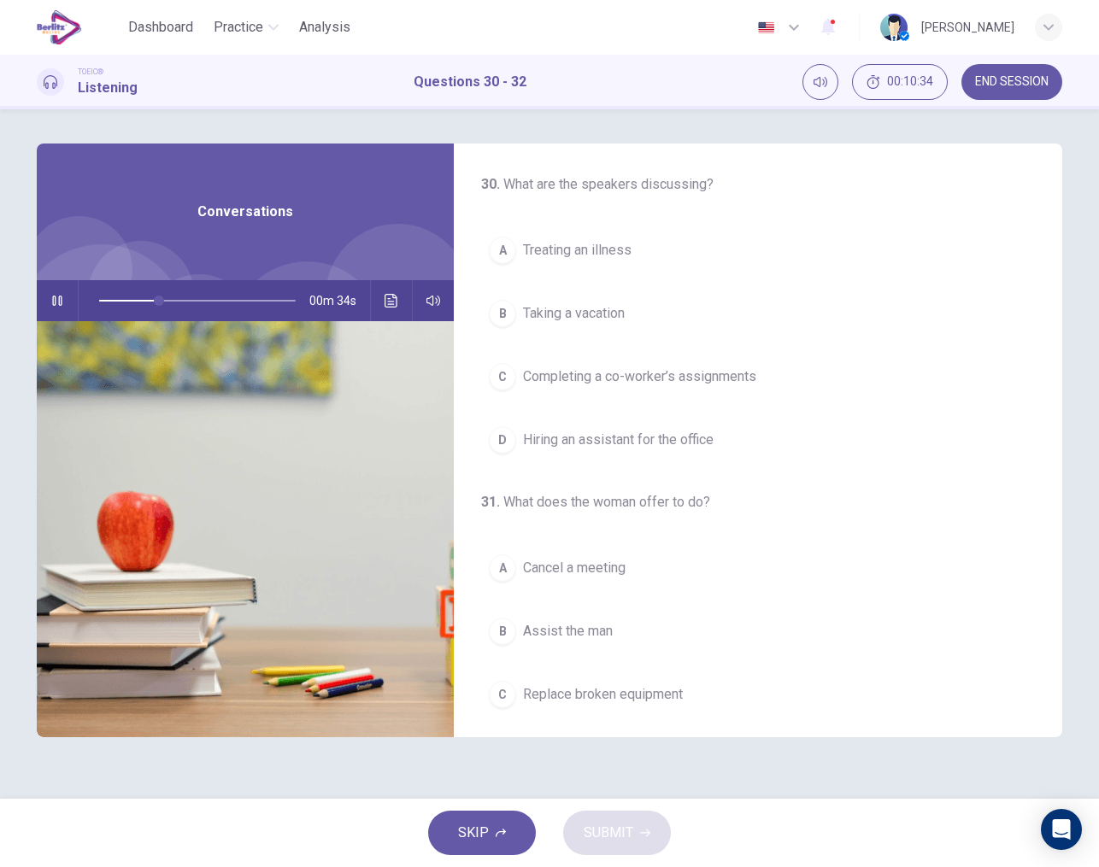
click at [592, 382] on span "Completing a co-worker’s assignments" at bounding box center [639, 377] width 233 height 21
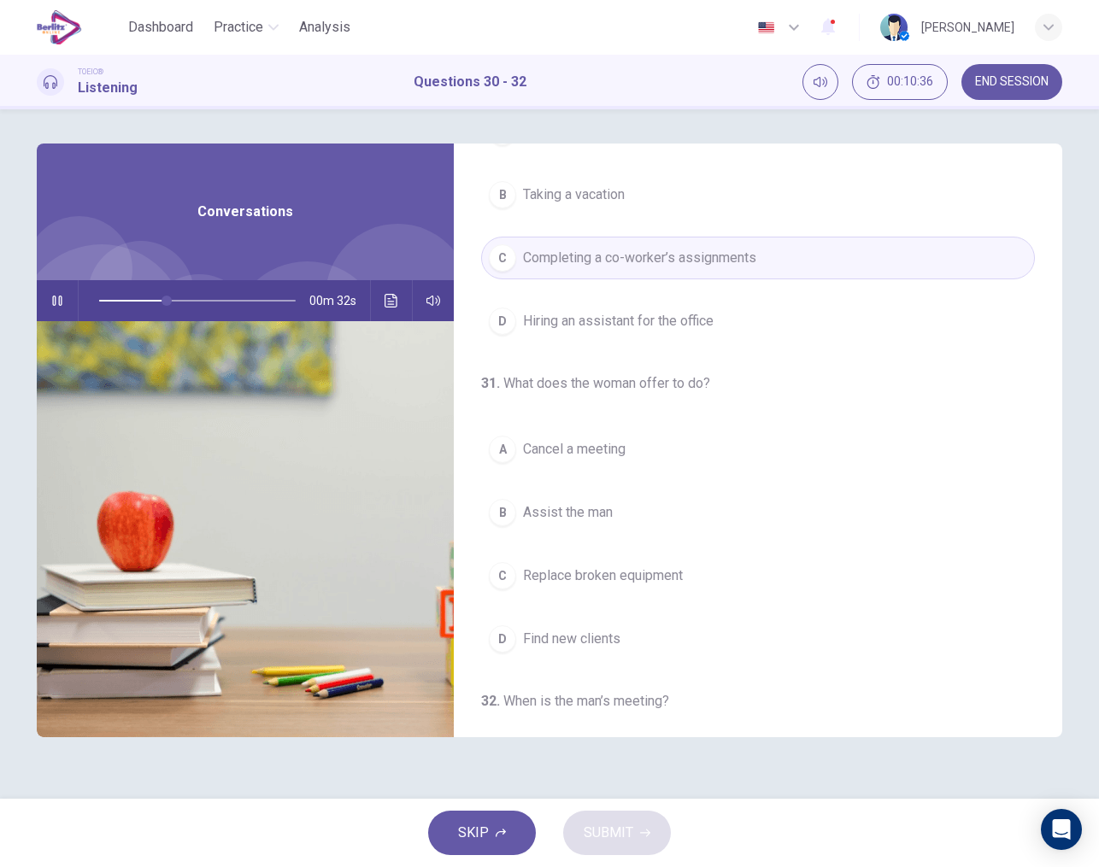
scroll to position [120, 0]
click at [567, 502] on span "Assist the man" at bounding box center [568, 512] width 90 height 21
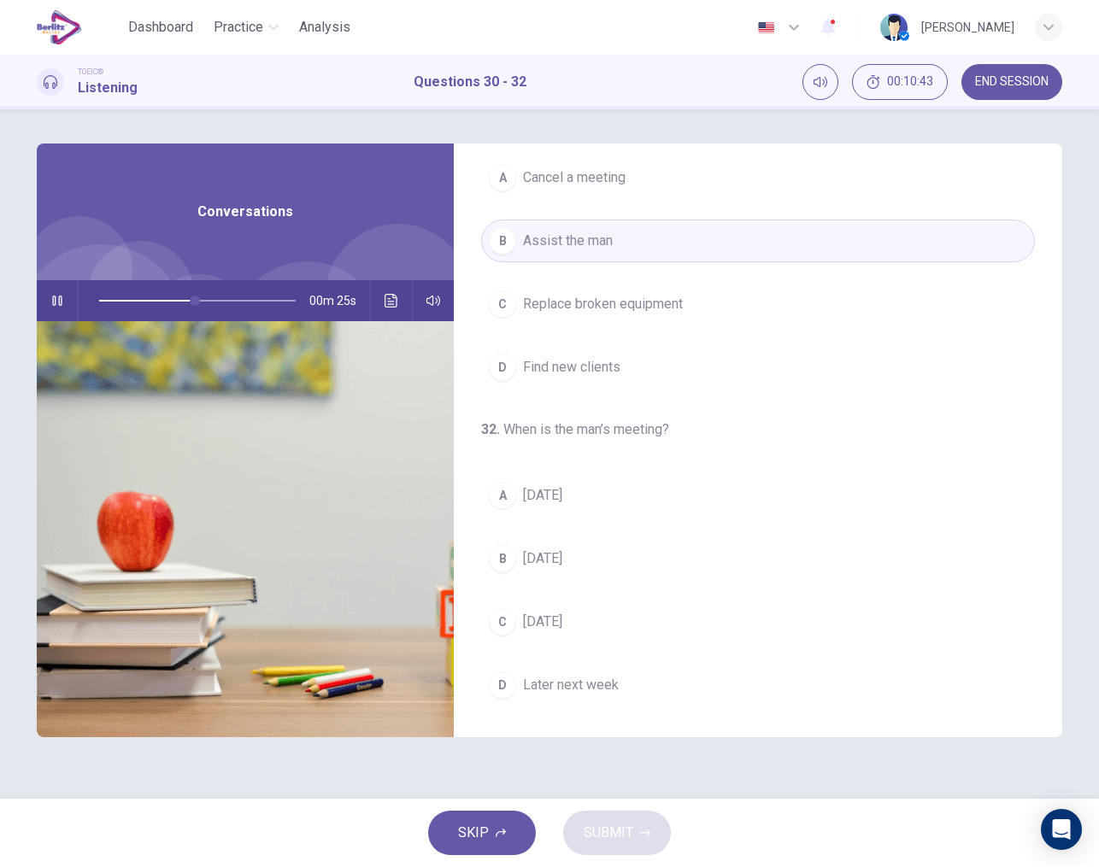
scroll to position [390, 0]
drag, startPoint x: 207, startPoint y: 307, endPoint x: 85, endPoint y: 305, distance: 122.2
click at [95, 305] on span at bounding box center [100, 301] width 10 height 10
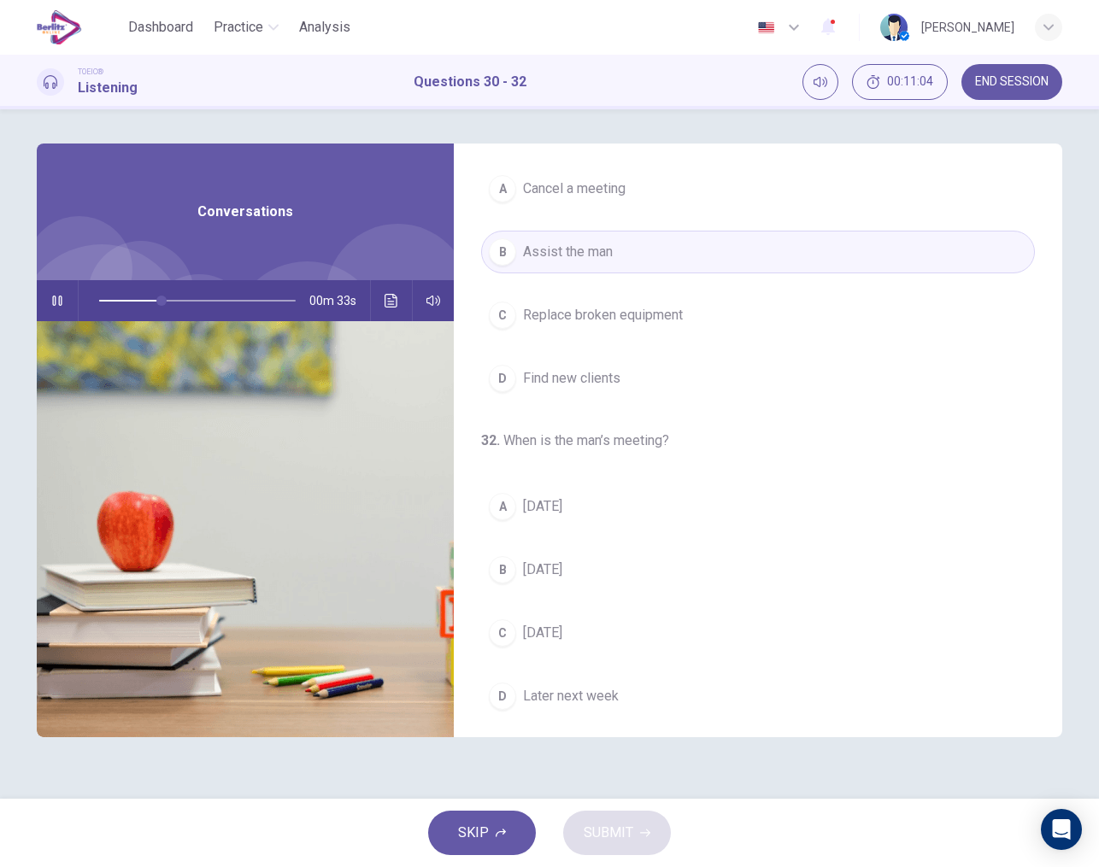
scroll to position [380, 0]
click at [562, 559] on span "Wednesday" at bounding box center [542, 569] width 39 height 21
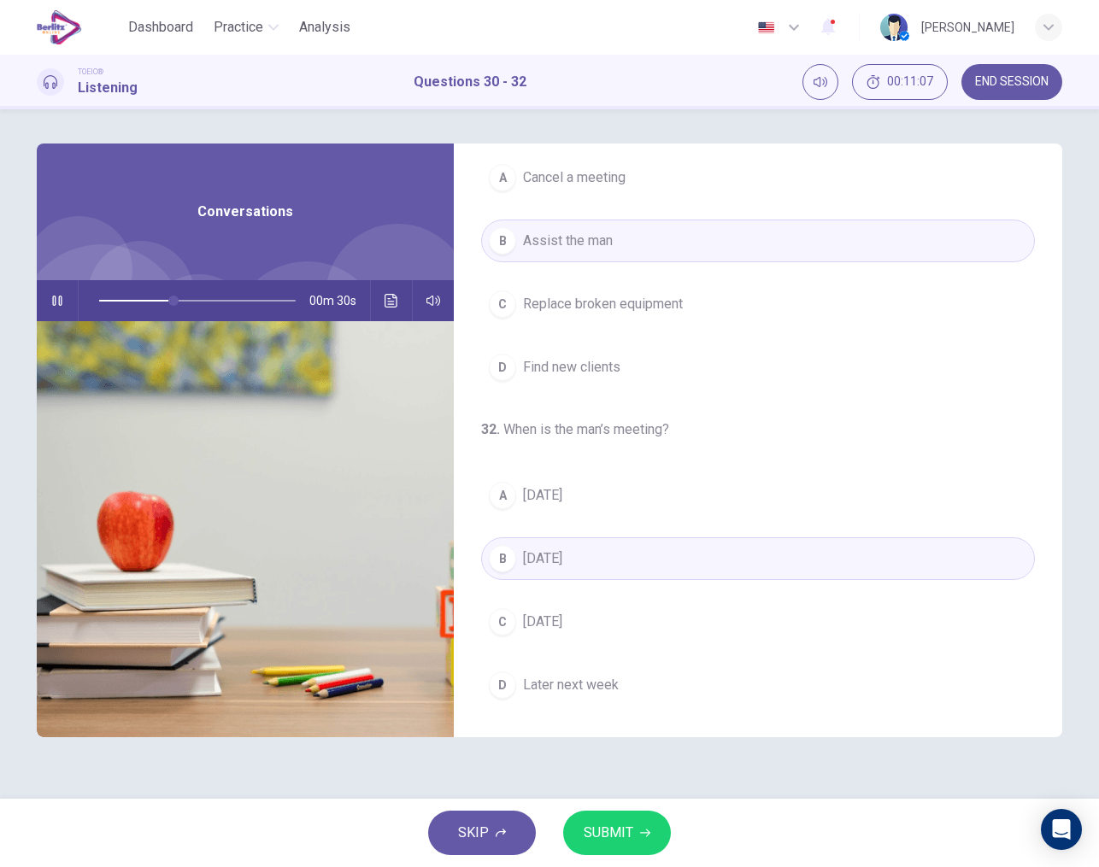
scroll to position [390, 0]
click at [604, 834] on span "SUBMIT" at bounding box center [609, 833] width 50 height 24
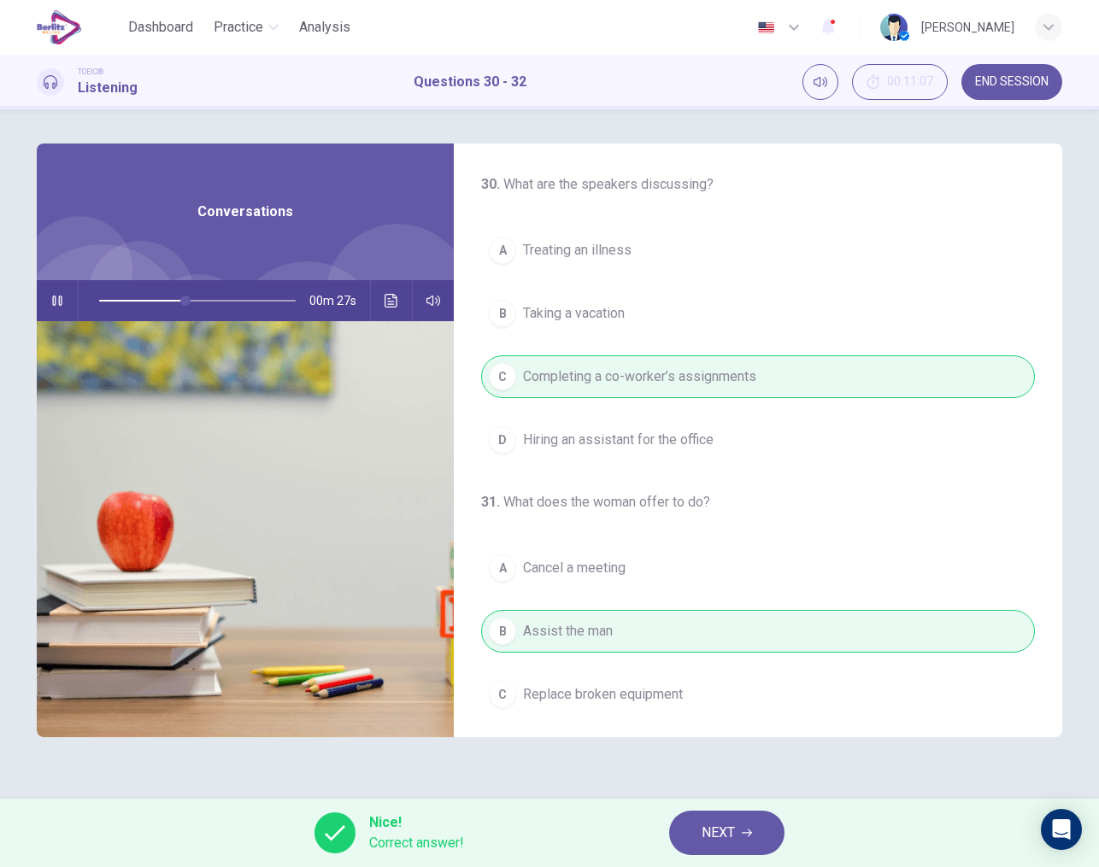
scroll to position [0, 0]
type input "**"
click at [697, 838] on button "NEXT" at bounding box center [726, 833] width 115 height 44
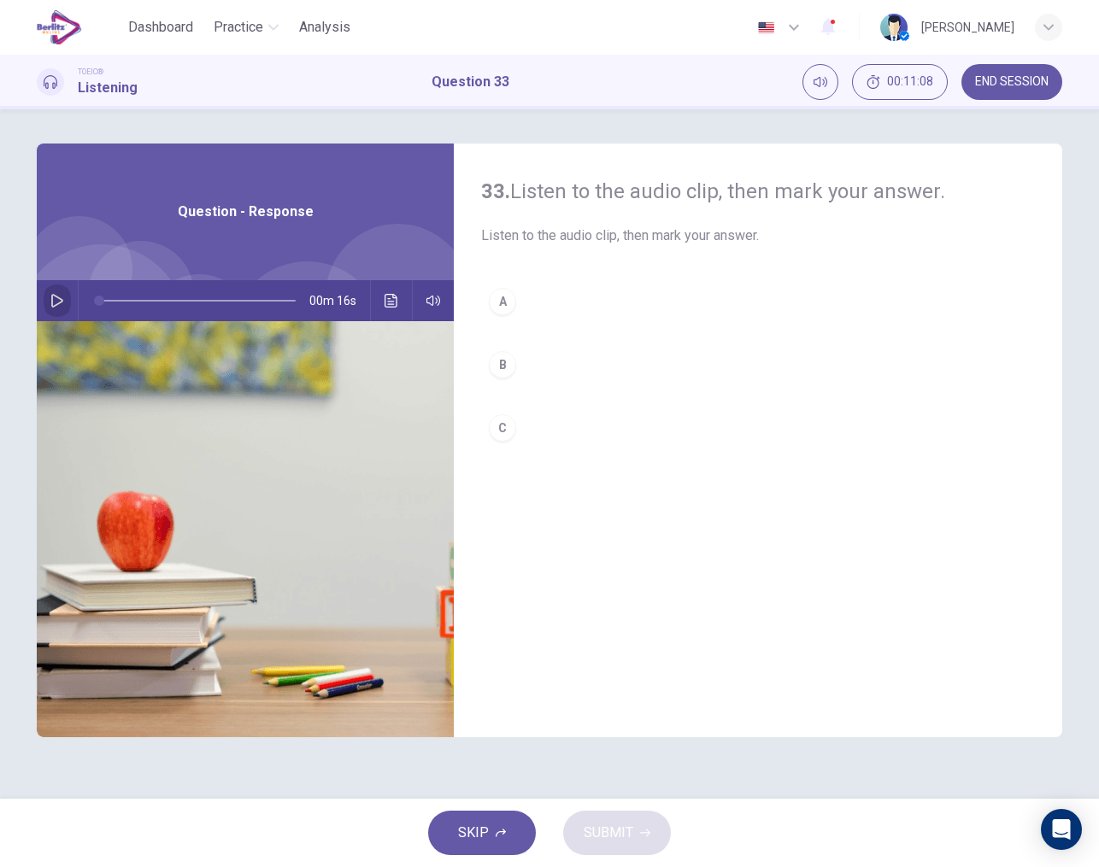
click at [50, 296] on button "button" at bounding box center [57, 300] width 27 height 41
click at [505, 372] on div "B" at bounding box center [502, 364] width 27 height 27
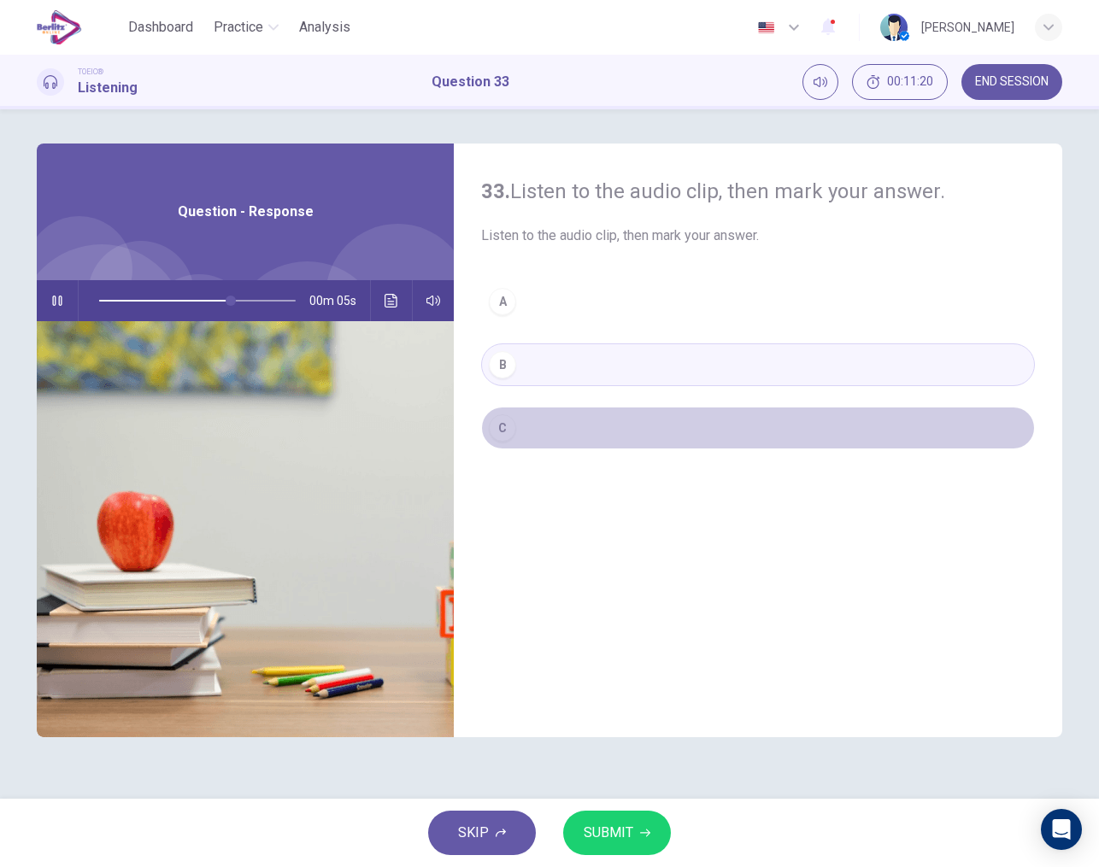
click at [506, 427] on div "C" at bounding box center [502, 427] width 27 height 27
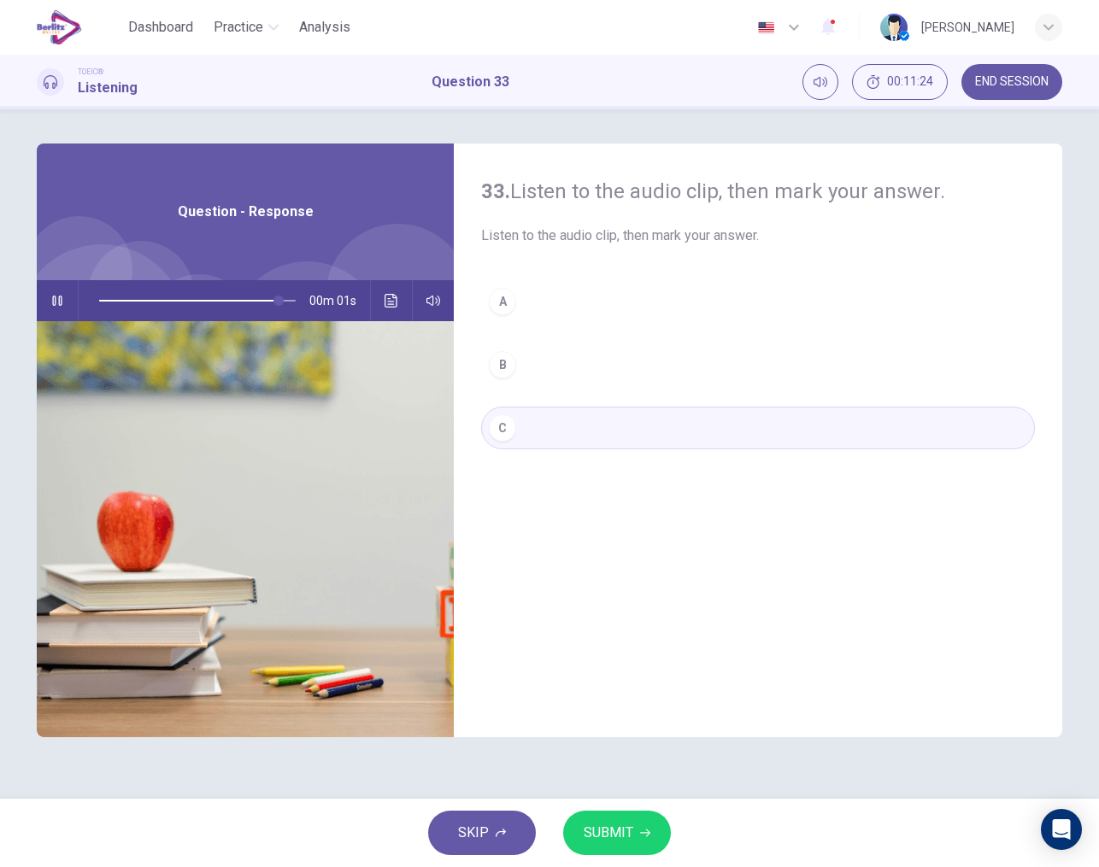
click at [610, 826] on span "SUBMIT" at bounding box center [609, 833] width 50 height 24
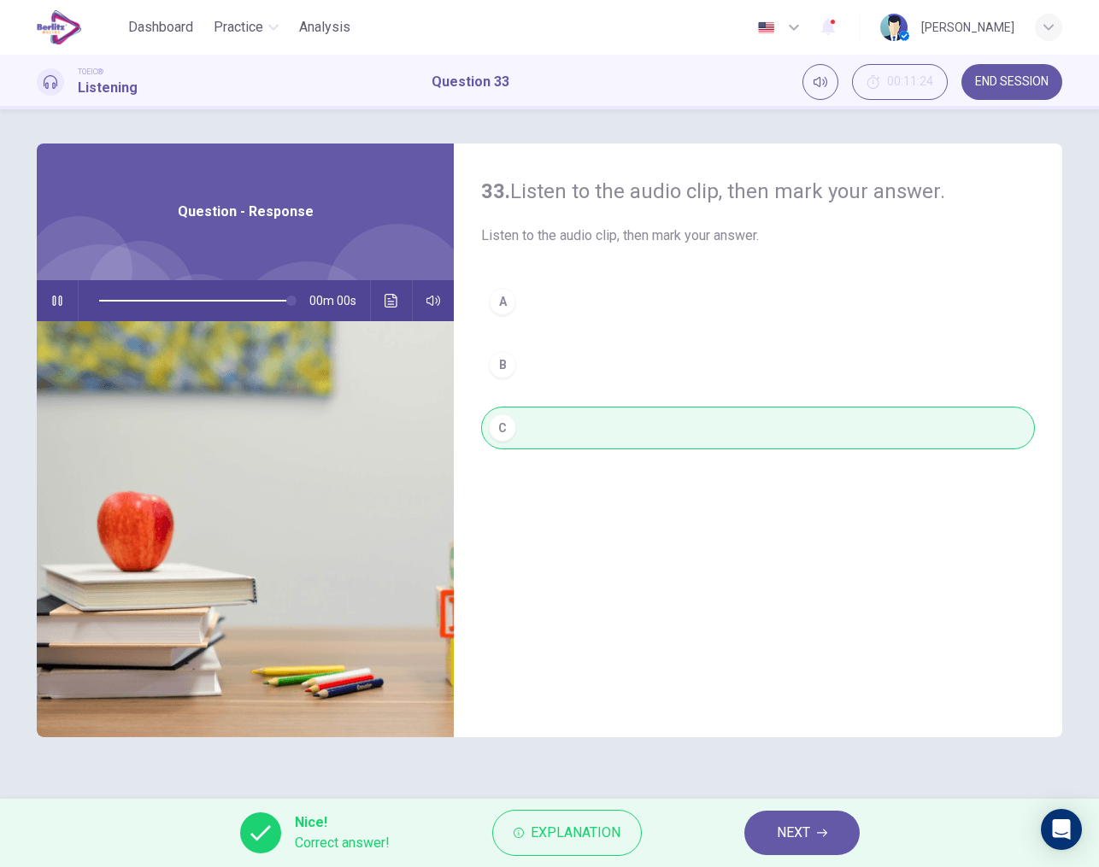
type input "*"
click at [795, 811] on button "NEXT" at bounding box center [801, 833] width 115 height 44
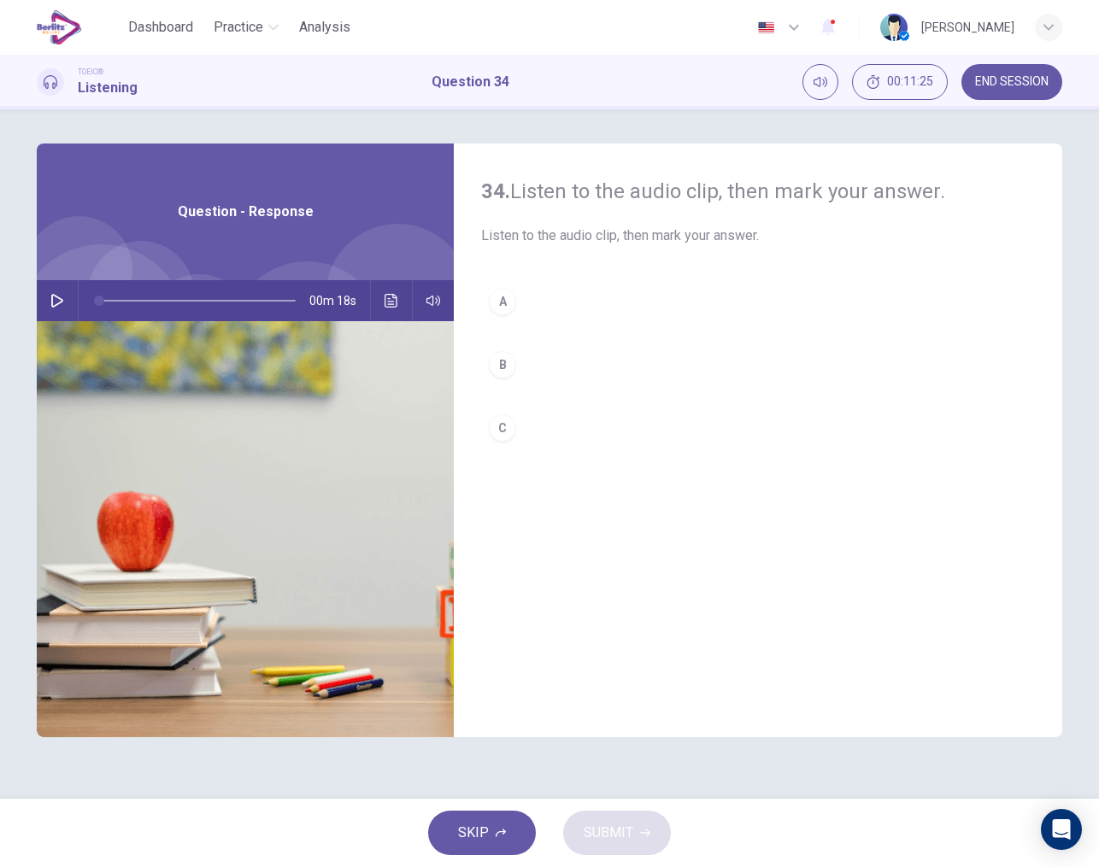
click at [46, 284] on div "00m 18s" at bounding box center [245, 300] width 417 height 41
click at [56, 299] on icon "button" at bounding box center [57, 301] width 14 height 14
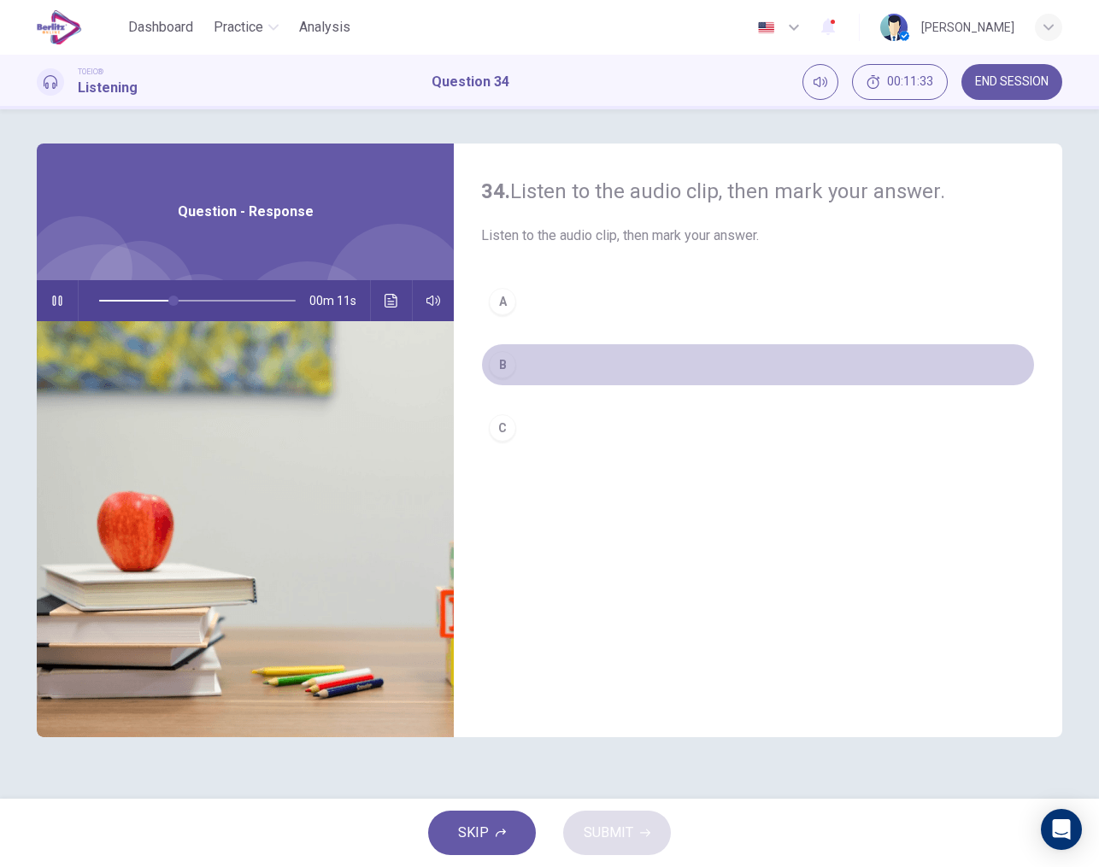
click at [495, 361] on div "B" at bounding box center [502, 364] width 27 height 27
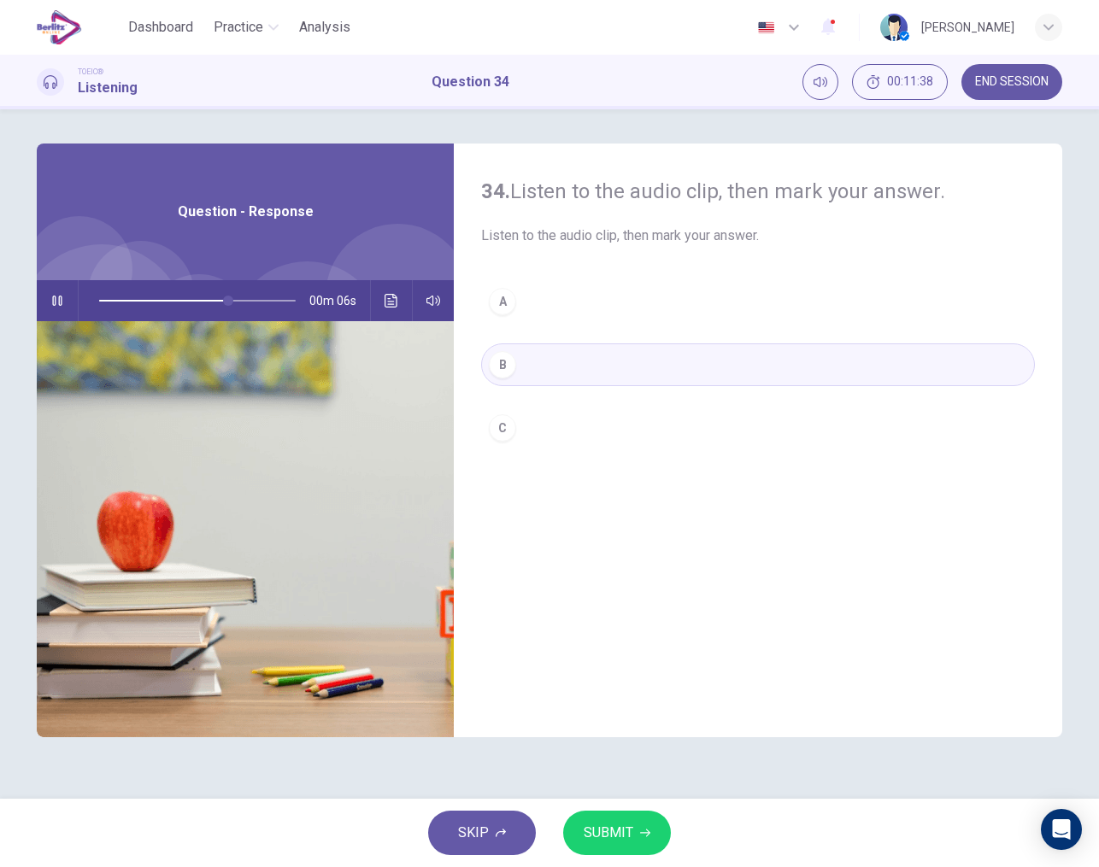
click at [611, 835] on span "SUBMIT" at bounding box center [609, 833] width 50 height 24
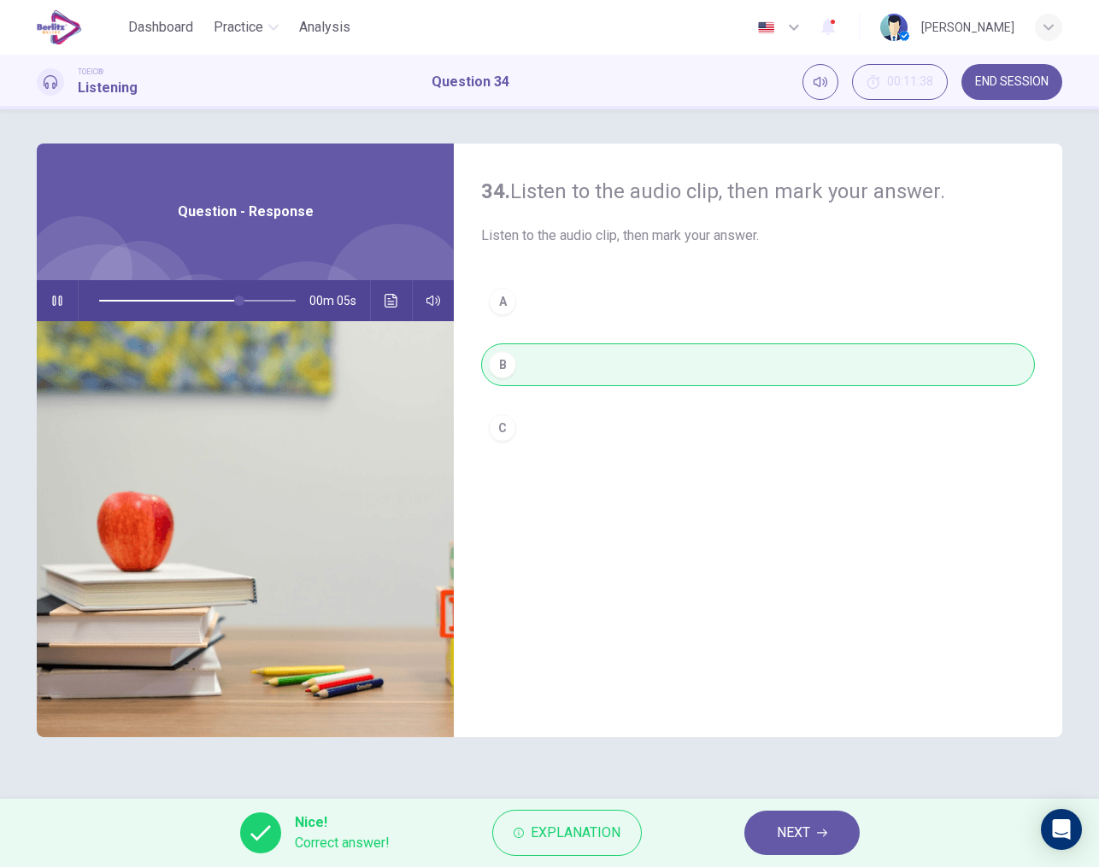
type input "**"
click at [788, 834] on span "NEXT" at bounding box center [793, 833] width 33 height 24
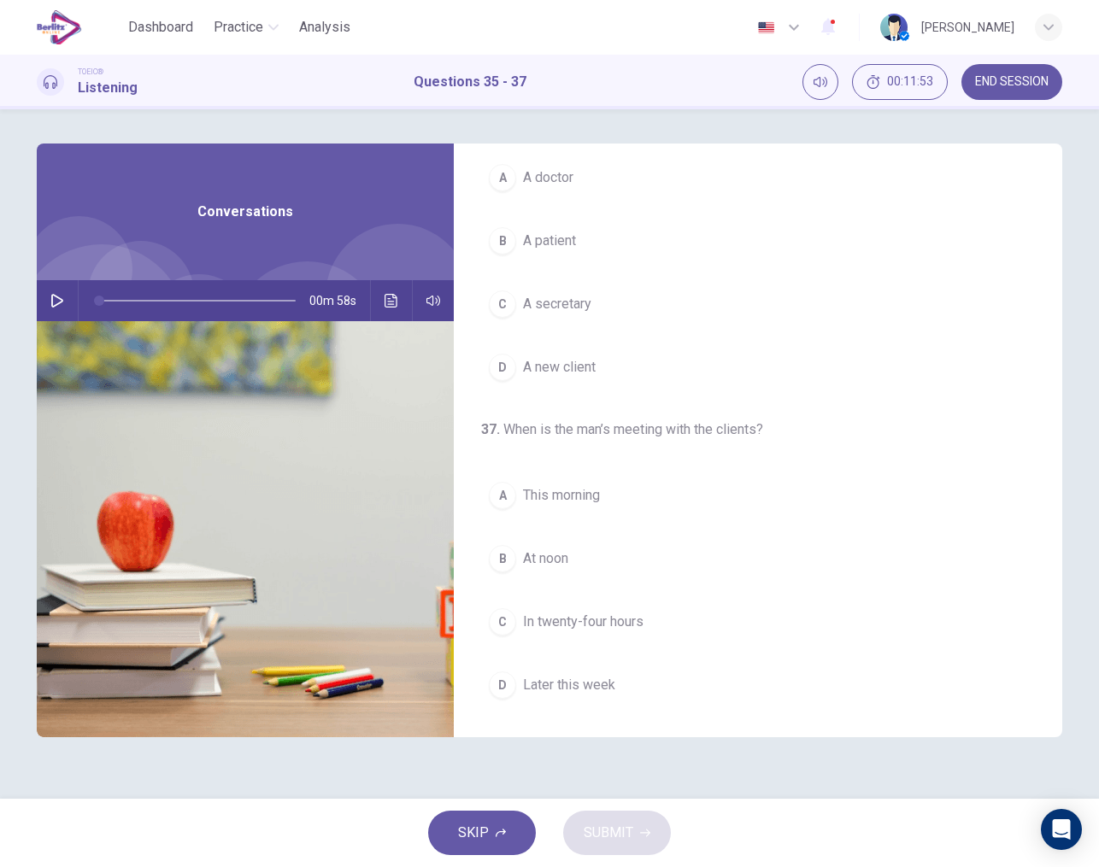
scroll to position [390, 0]
click at [66, 304] on button "button" at bounding box center [57, 300] width 27 height 41
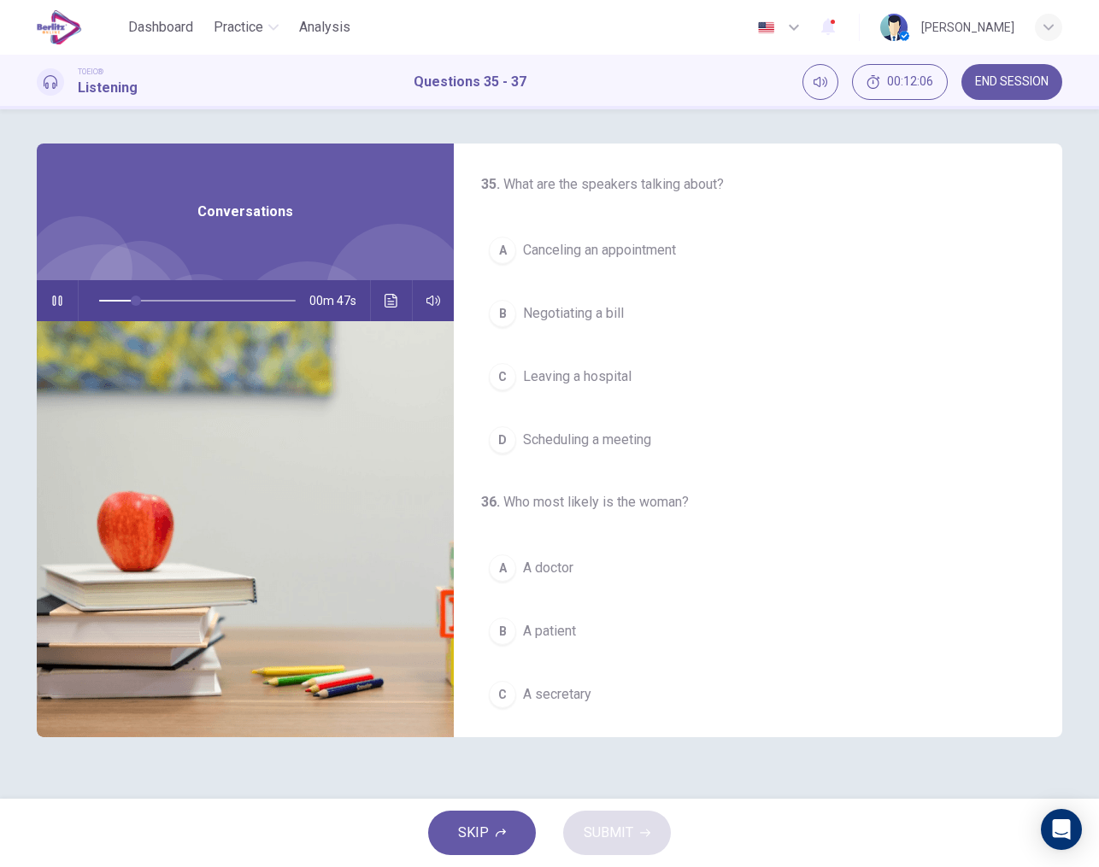
scroll to position [0, 0]
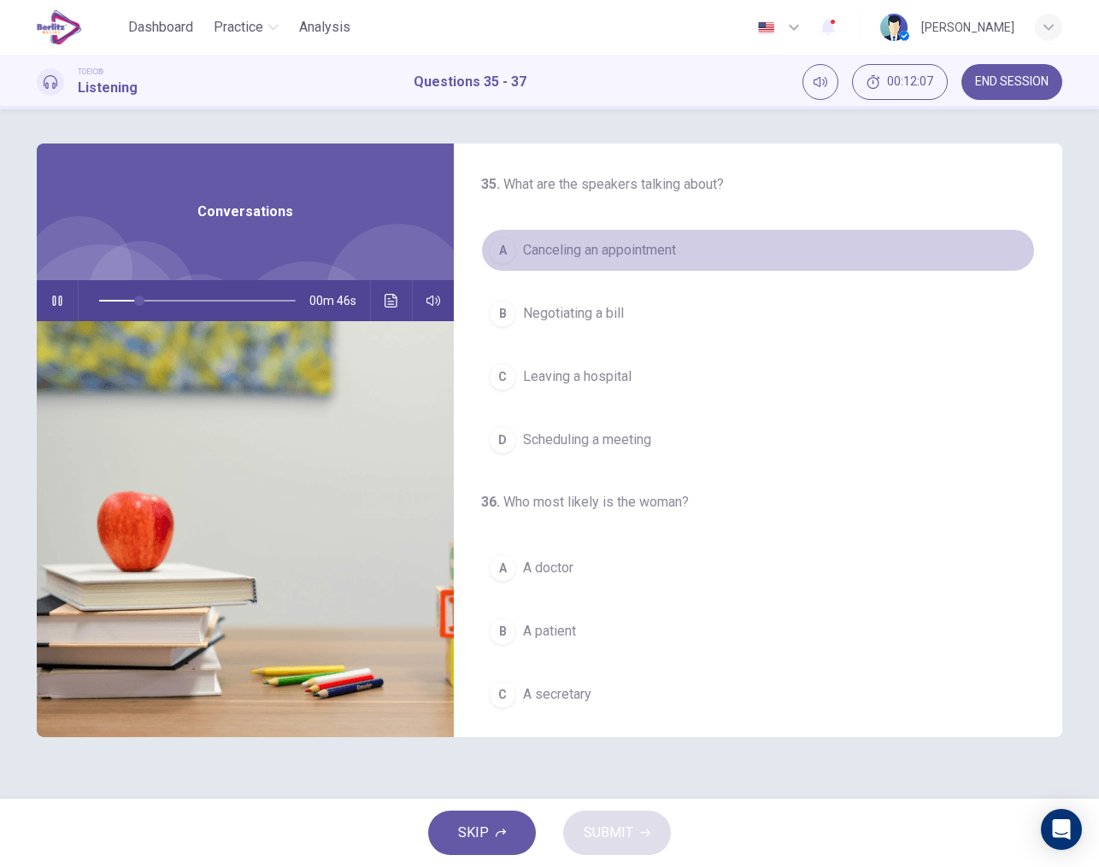
click at [567, 255] on span "Canceling an appointment" at bounding box center [599, 250] width 153 height 21
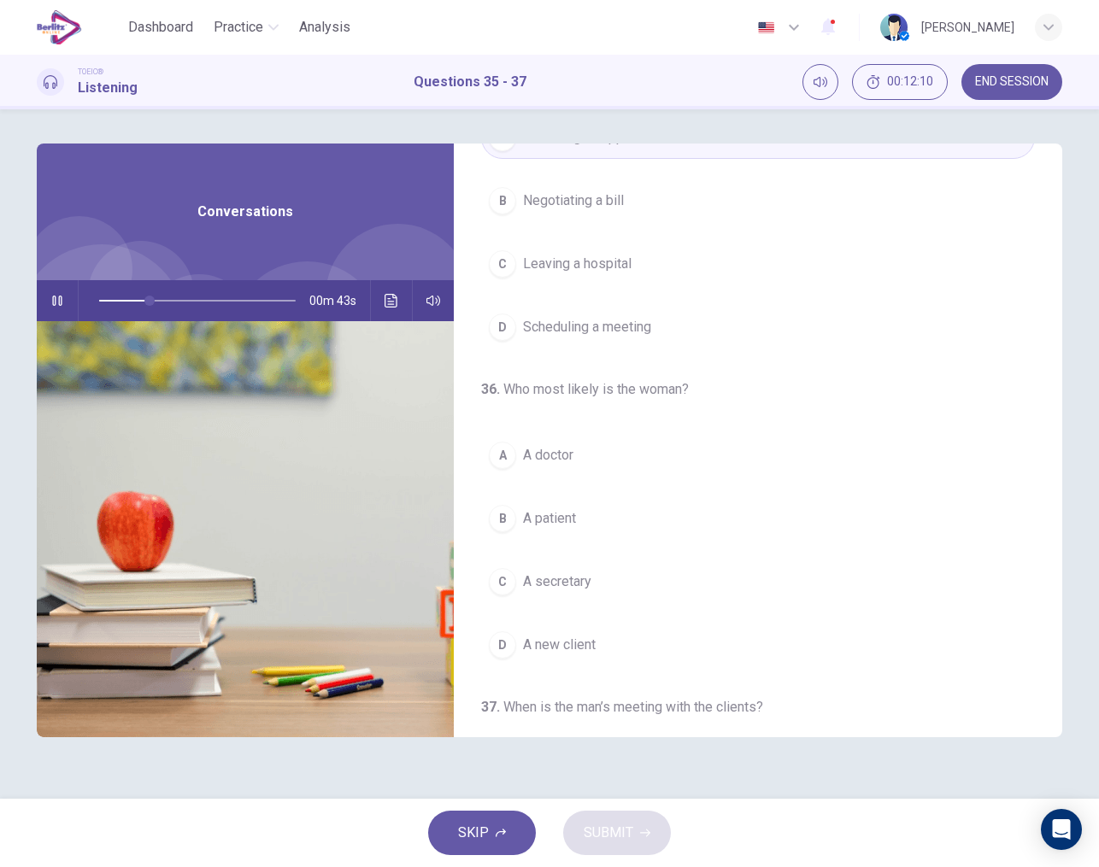
scroll to position [114, 0]
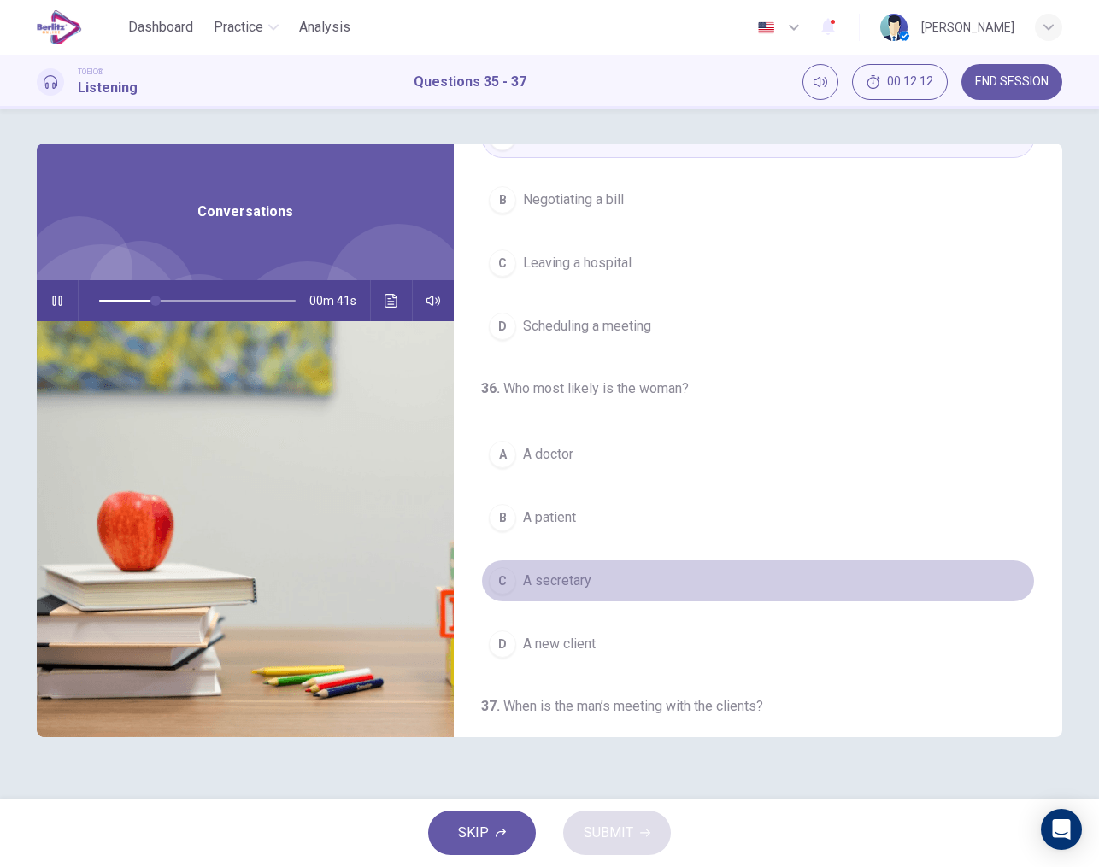
click at [564, 579] on span "A secretary" at bounding box center [557, 581] width 68 height 21
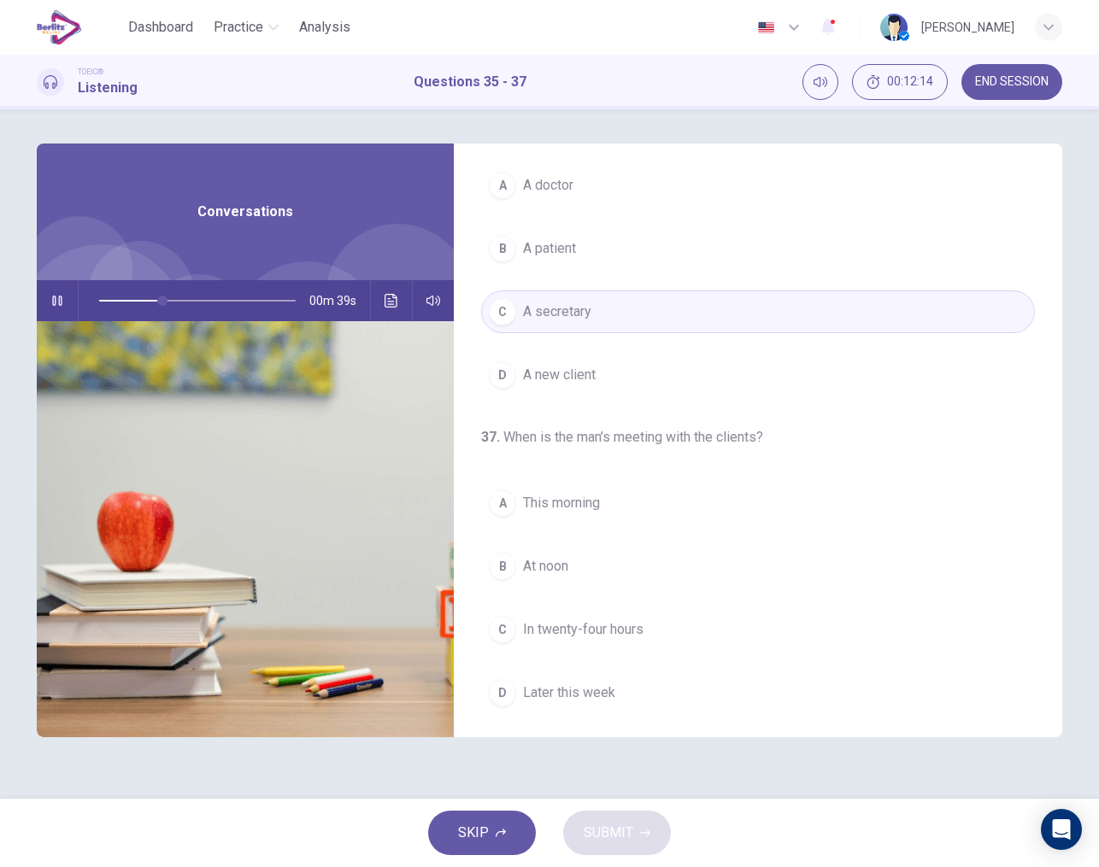
scroll to position [387, 0]
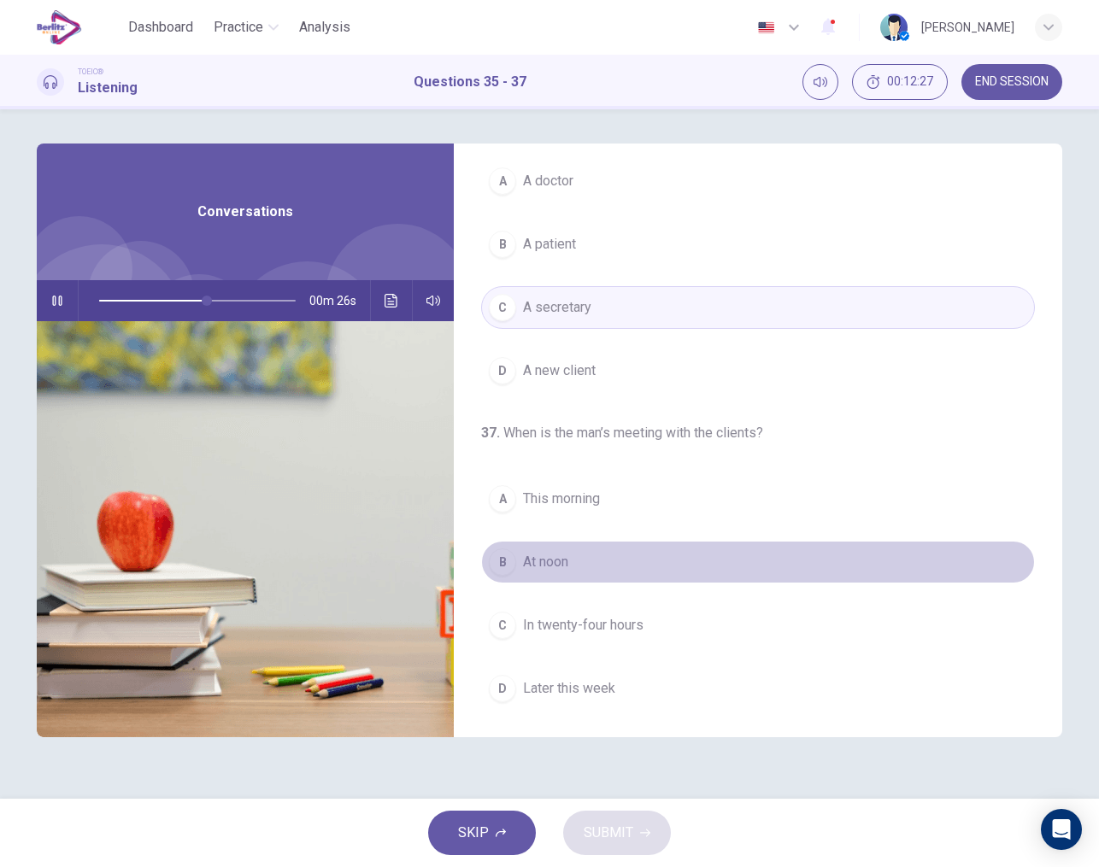
click at [543, 559] on span "At noon" at bounding box center [545, 562] width 45 height 21
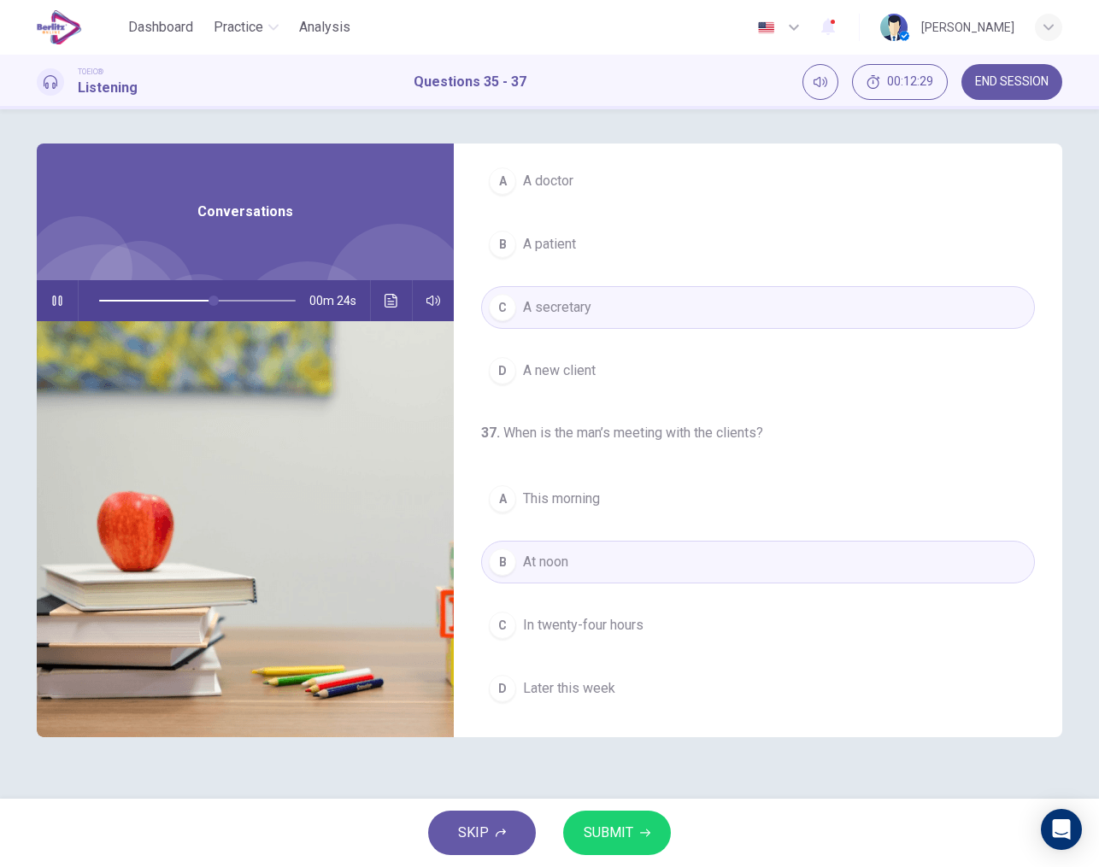
click at [584, 504] on span "This morning" at bounding box center [561, 499] width 77 height 21
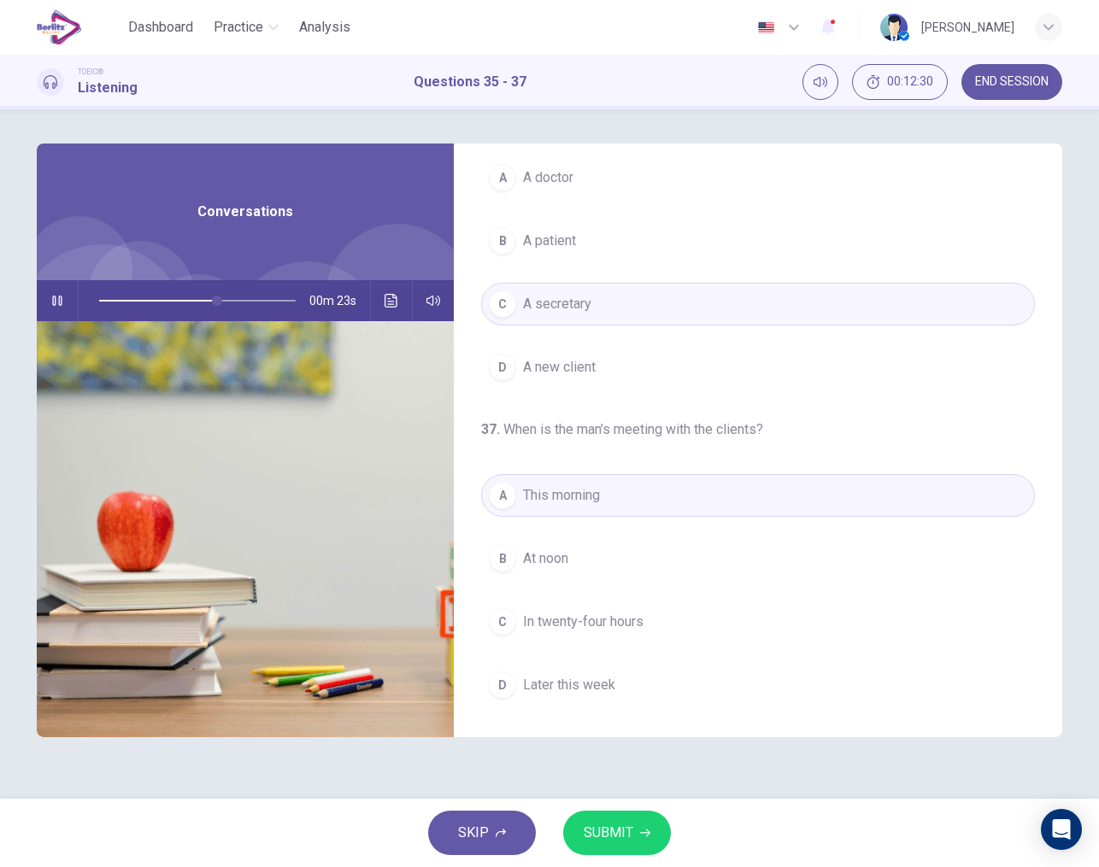
scroll to position [390, 0]
click at [617, 842] on span "SUBMIT" at bounding box center [609, 833] width 50 height 24
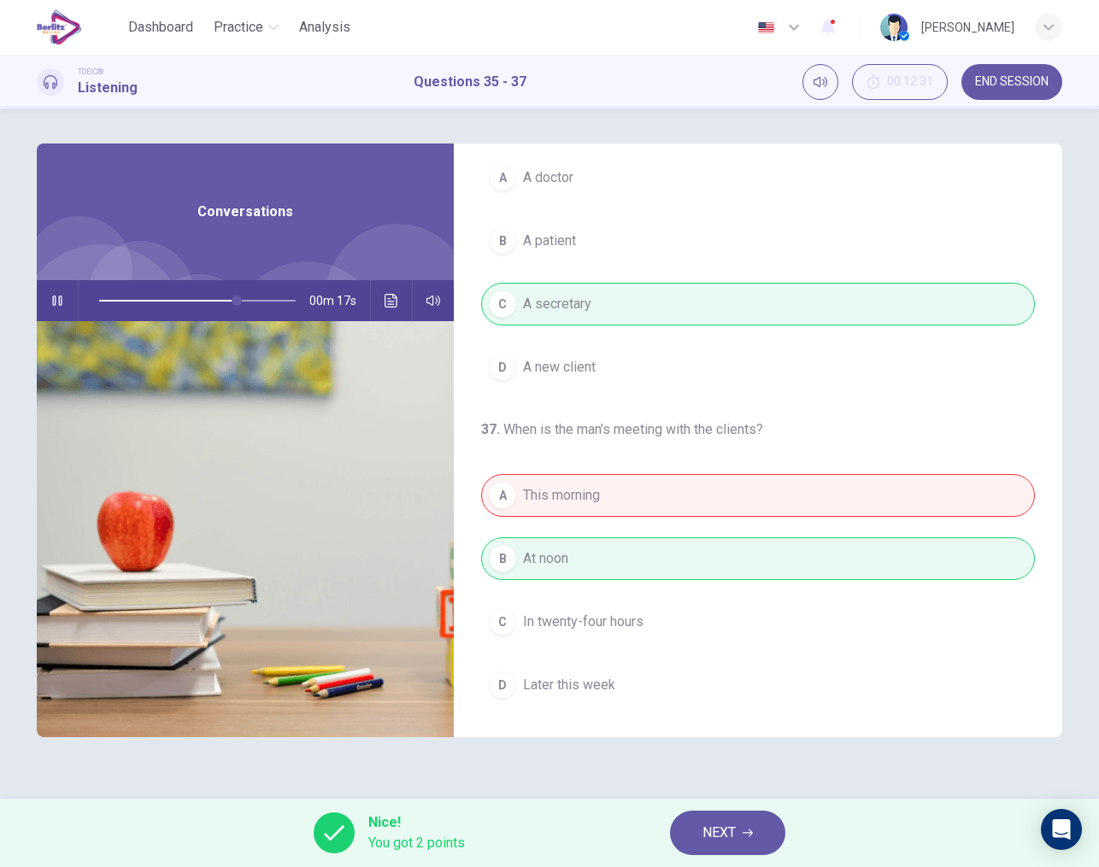
type input "**"
click at [704, 843] on span "NEXT" at bounding box center [718, 833] width 33 height 24
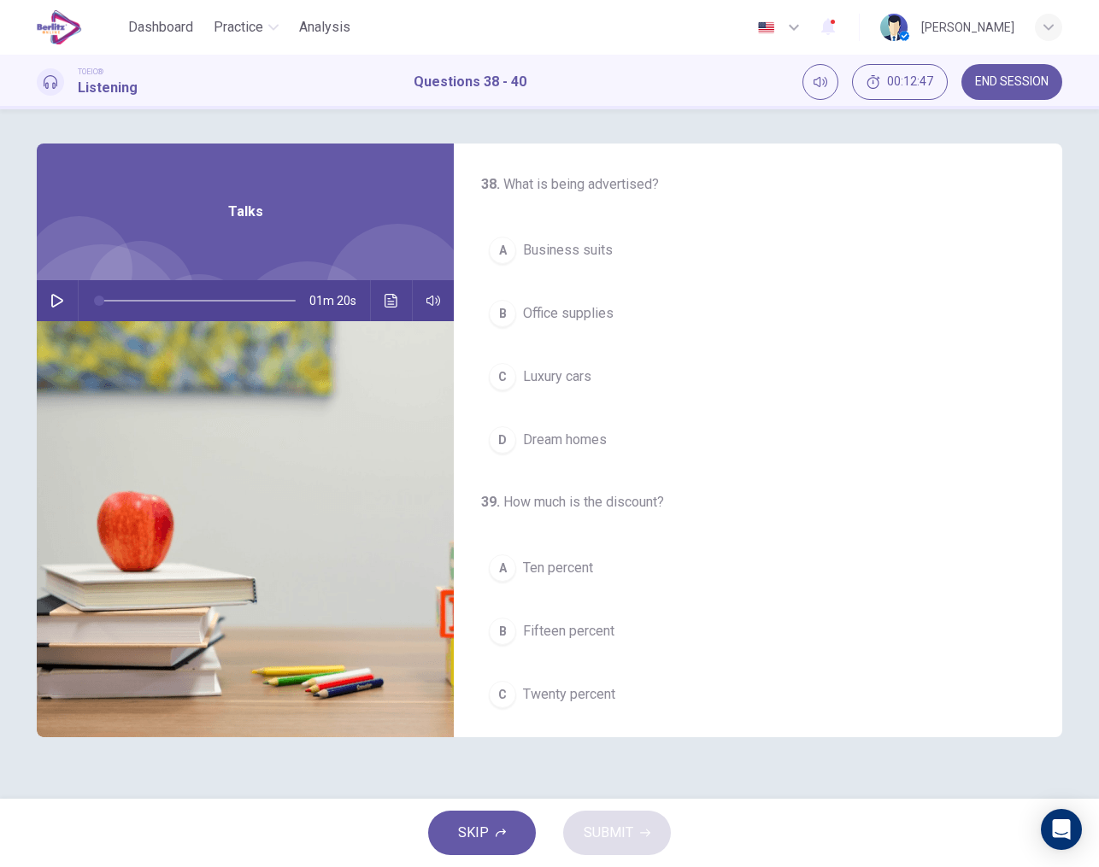
scroll to position [0, 0]
click at [60, 303] on icon "button" at bounding box center [57, 301] width 12 height 14
click at [562, 366] on button "C Luxury cars" at bounding box center [758, 376] width 554 height 43
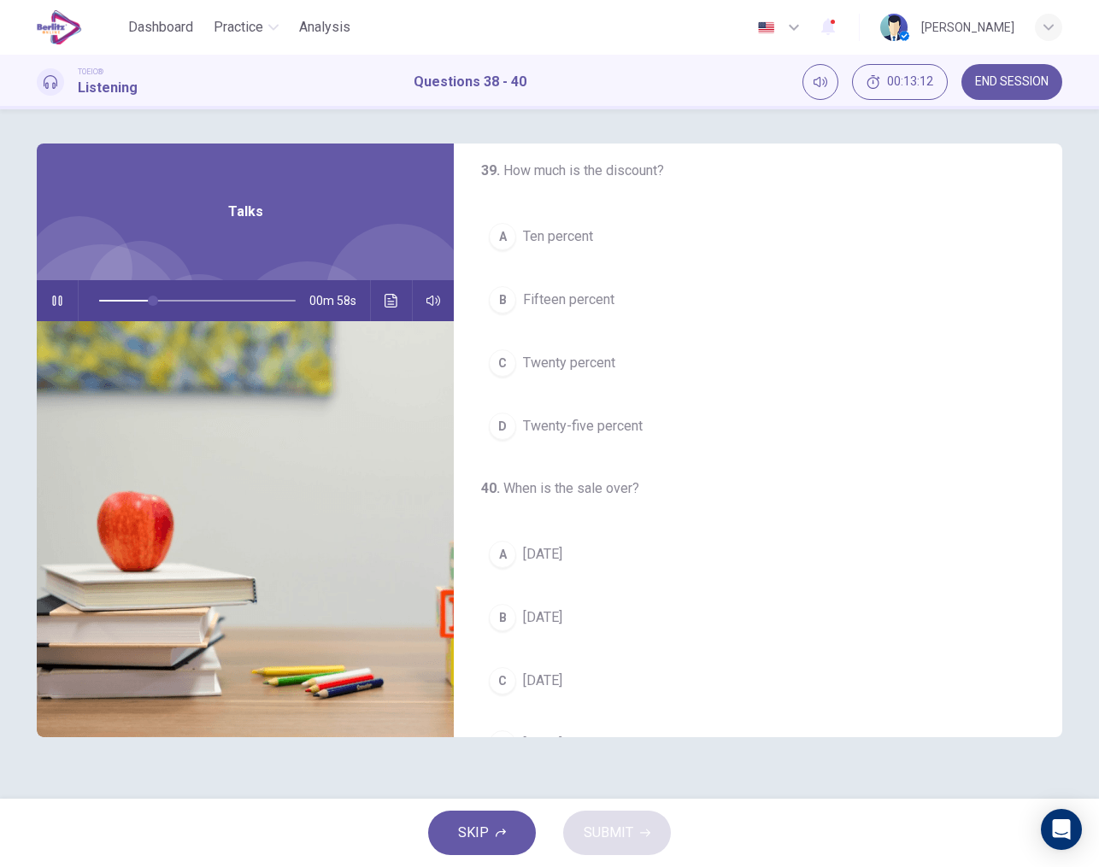
scroll to position [328, 0]
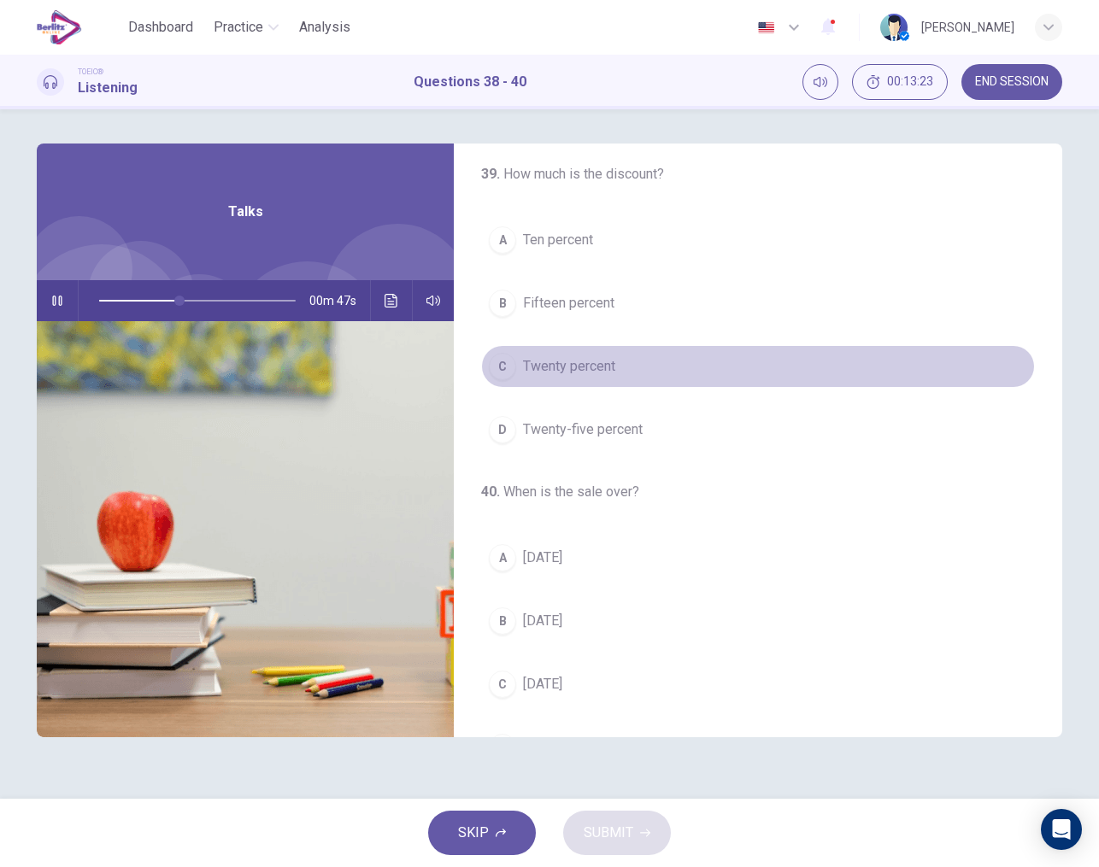
click at [595, 366] on span "Twenty percent" at bounding box center [569, 366] width 92 height 21
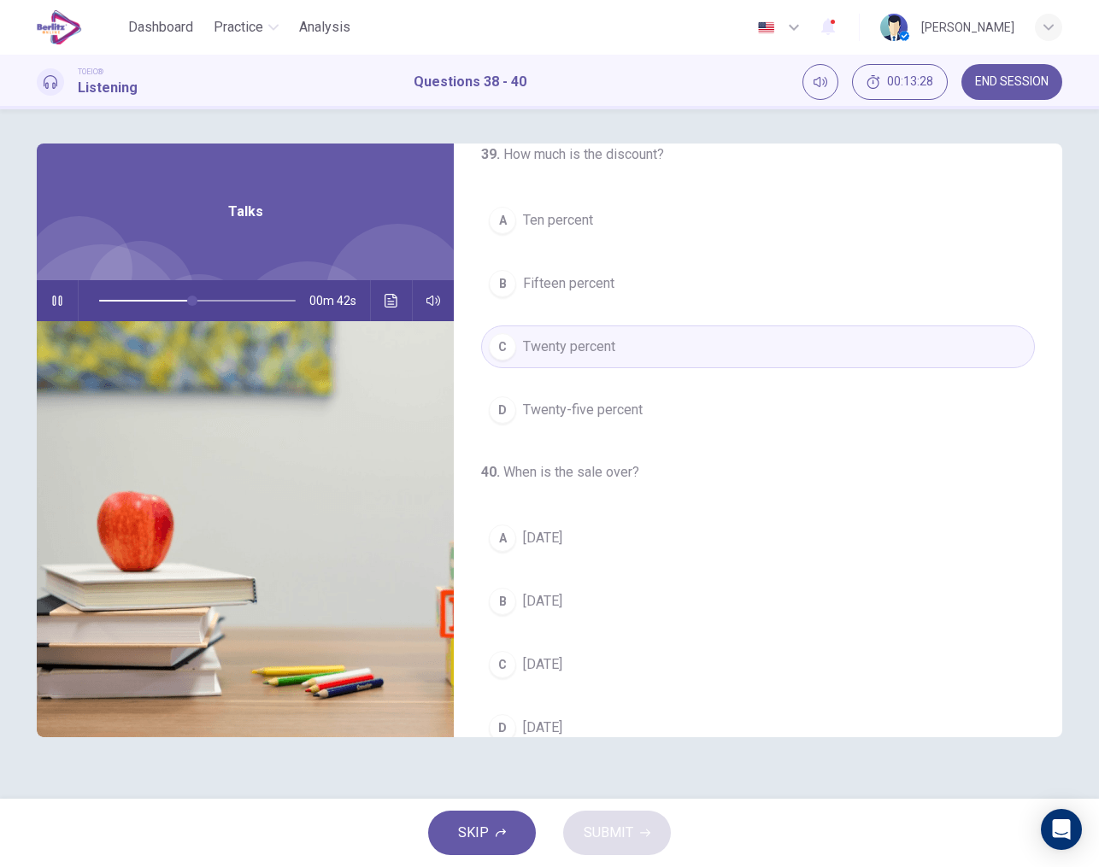
scroll to position [347, 0]
click at [607, 428] on button "D Twenty-five percent" at bounding box center [758, 411] width 554 height 43
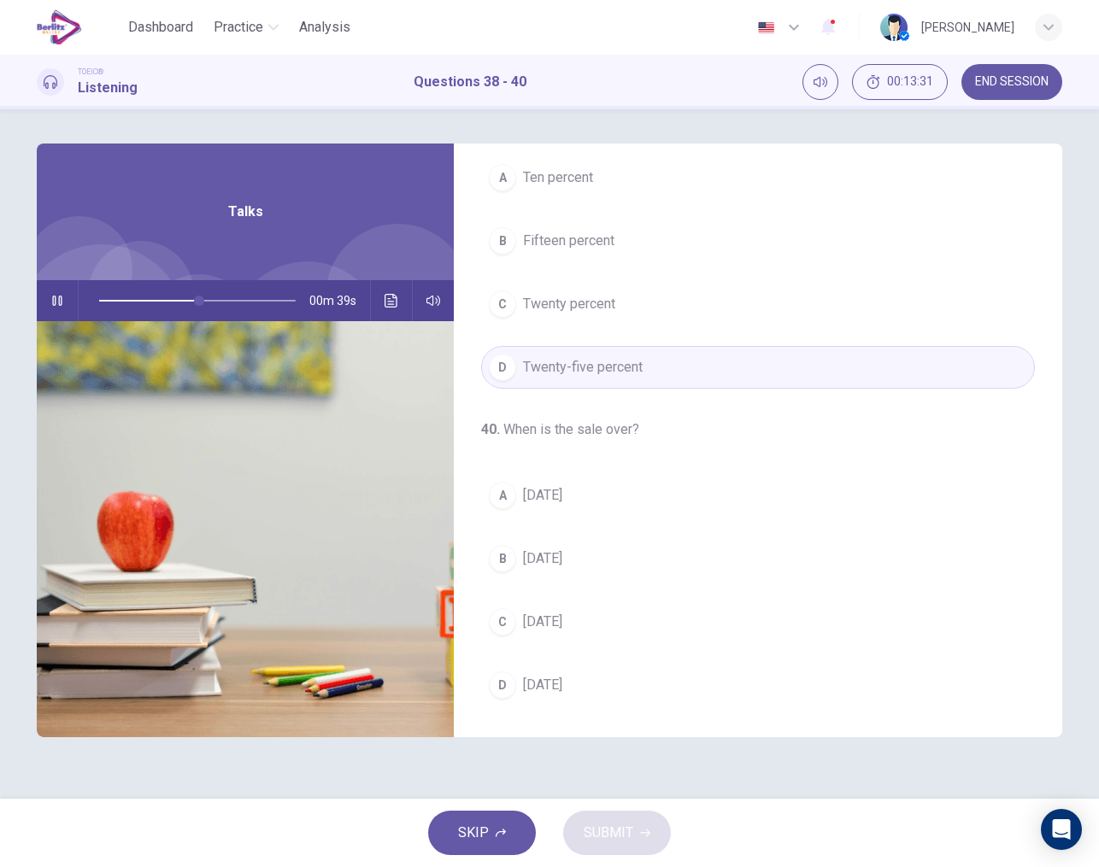
scroll to position [390, 0]
click at [553, 495] on span "Sunday" at bounding box center [542, 495] width 39 height 21
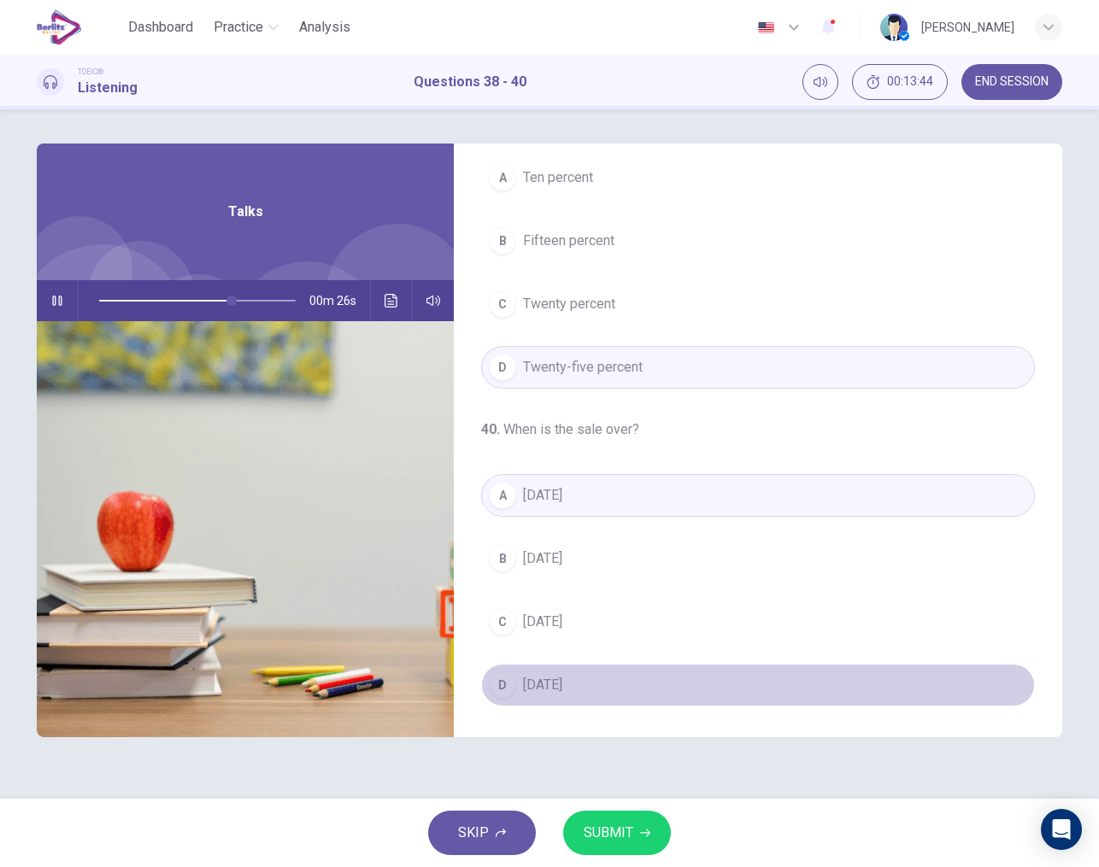
click at [695, 672] on button "D Today" at bounding box center [758, 685] width 554 height 43
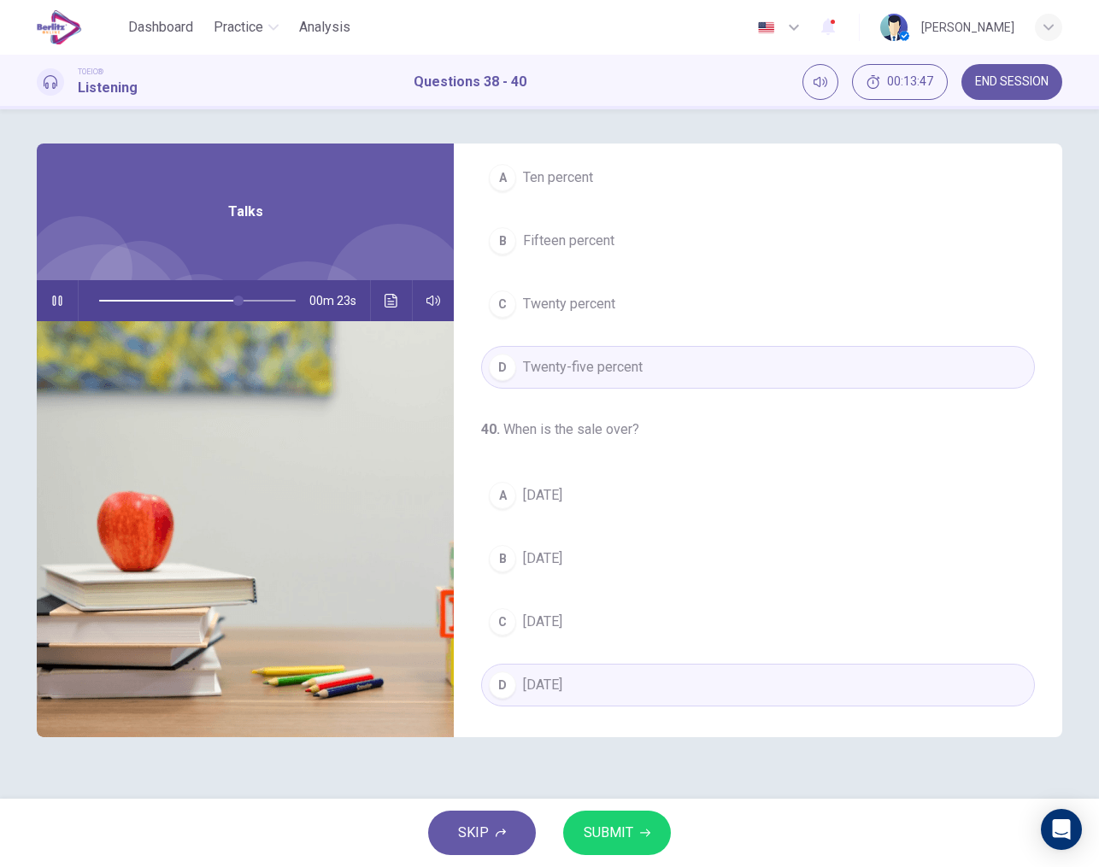
click at [558, 570] on button "B Monday" at bounding box center [758, 558] width 554 height 43
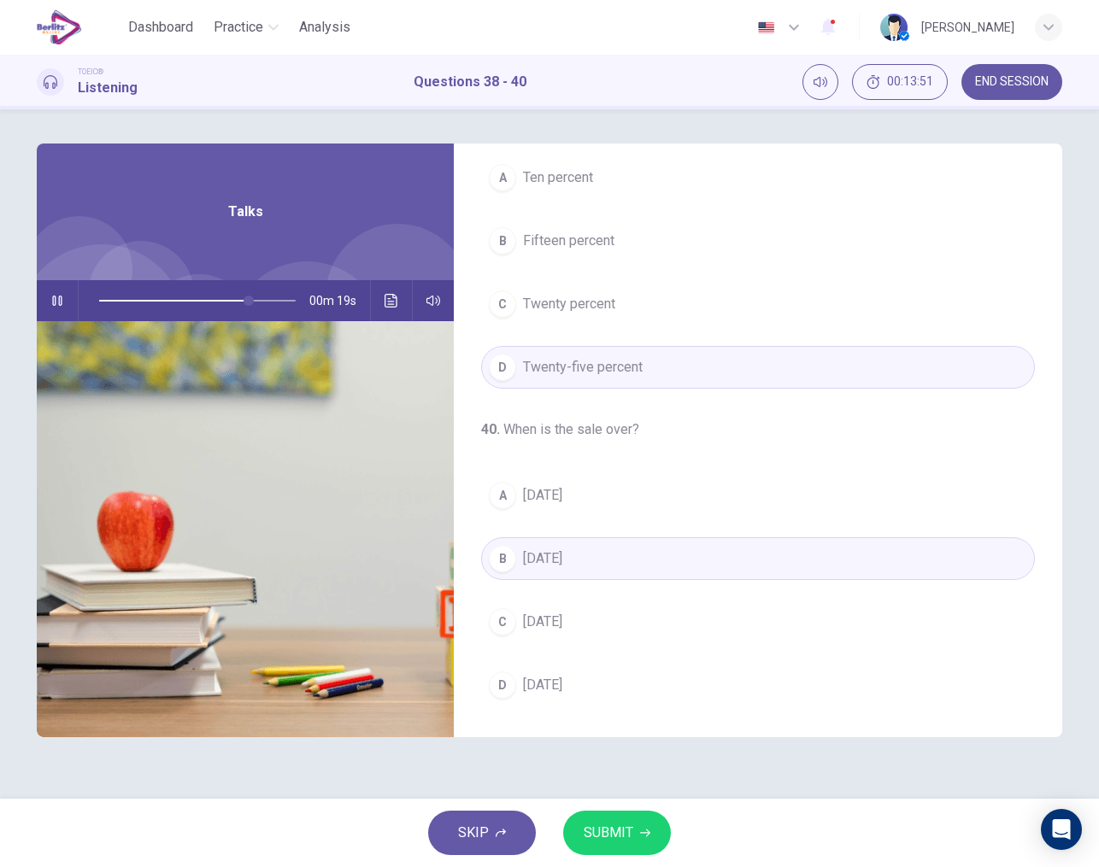
click at [611, 825] on span "SUBMIT" at bounding box center [609, 833] width 50 height 24
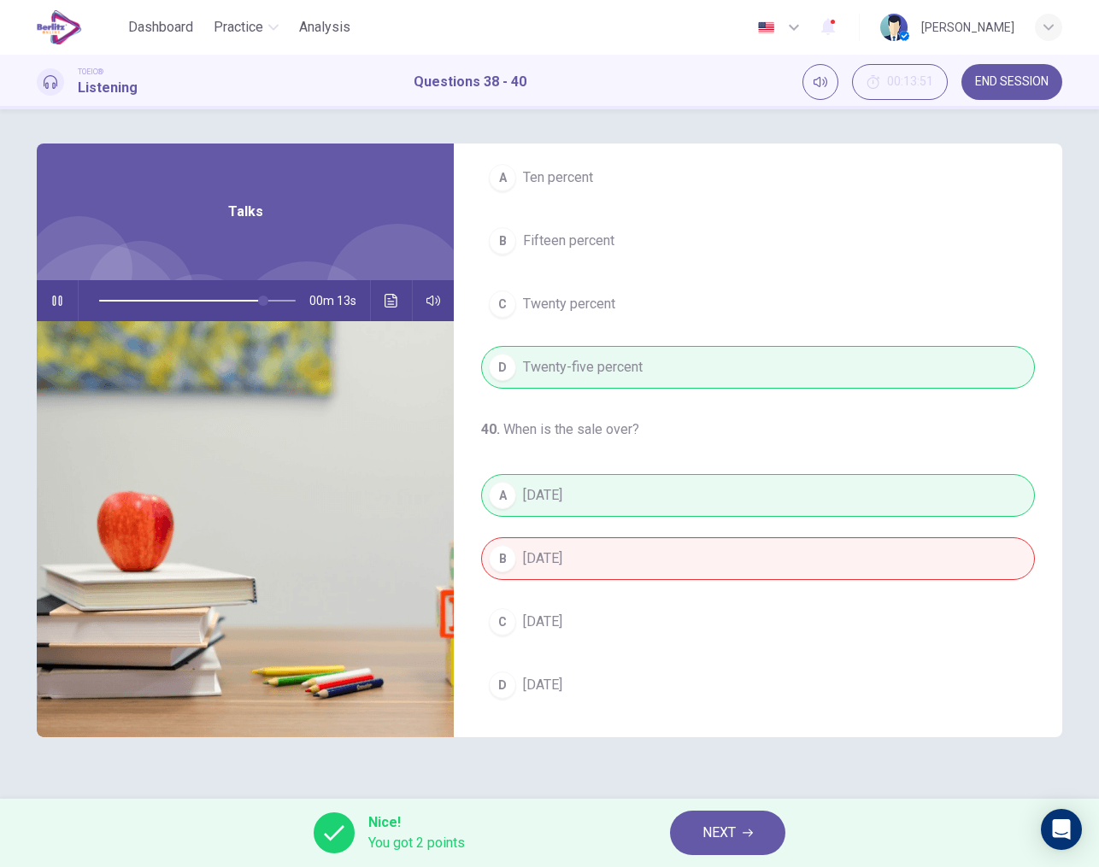
type input "**"
click at [719, 827] on span "NEXT" at bounding box center [718, 833] width 33 height 24
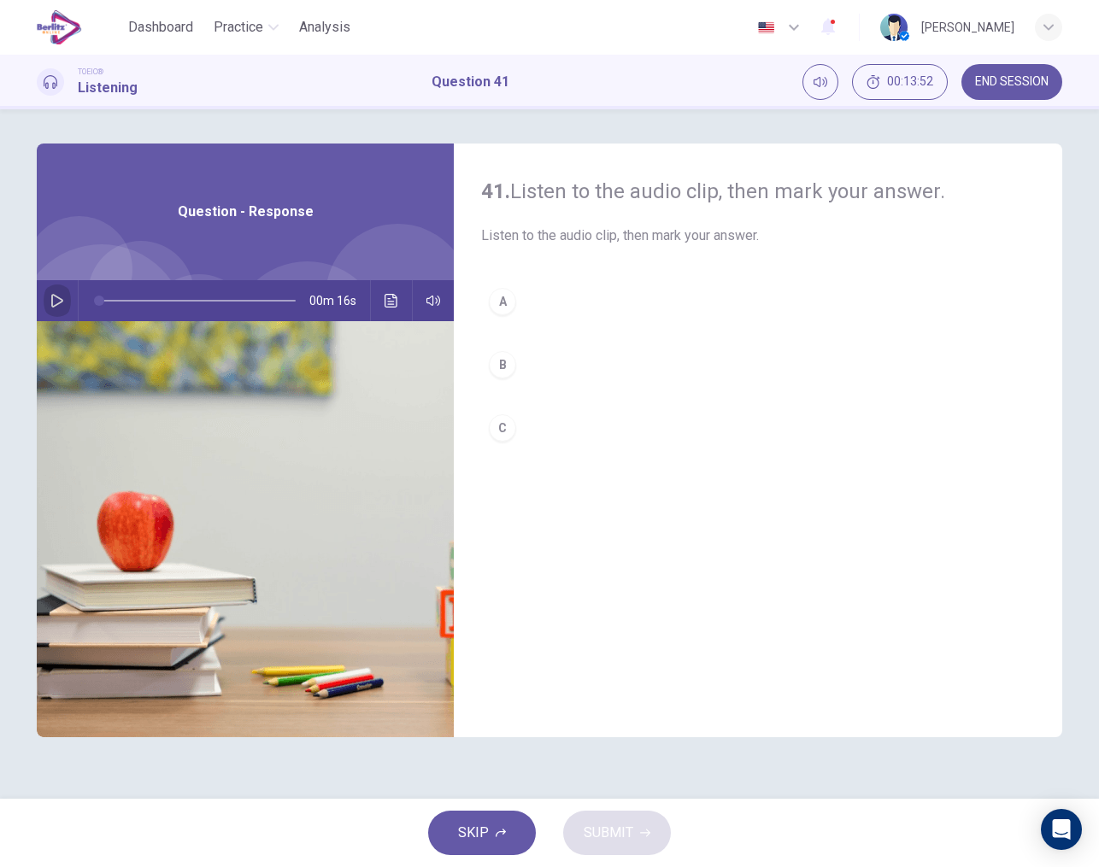
click at [45, 307] on button "button" at bounding box center [57, 300] width 27 height 41
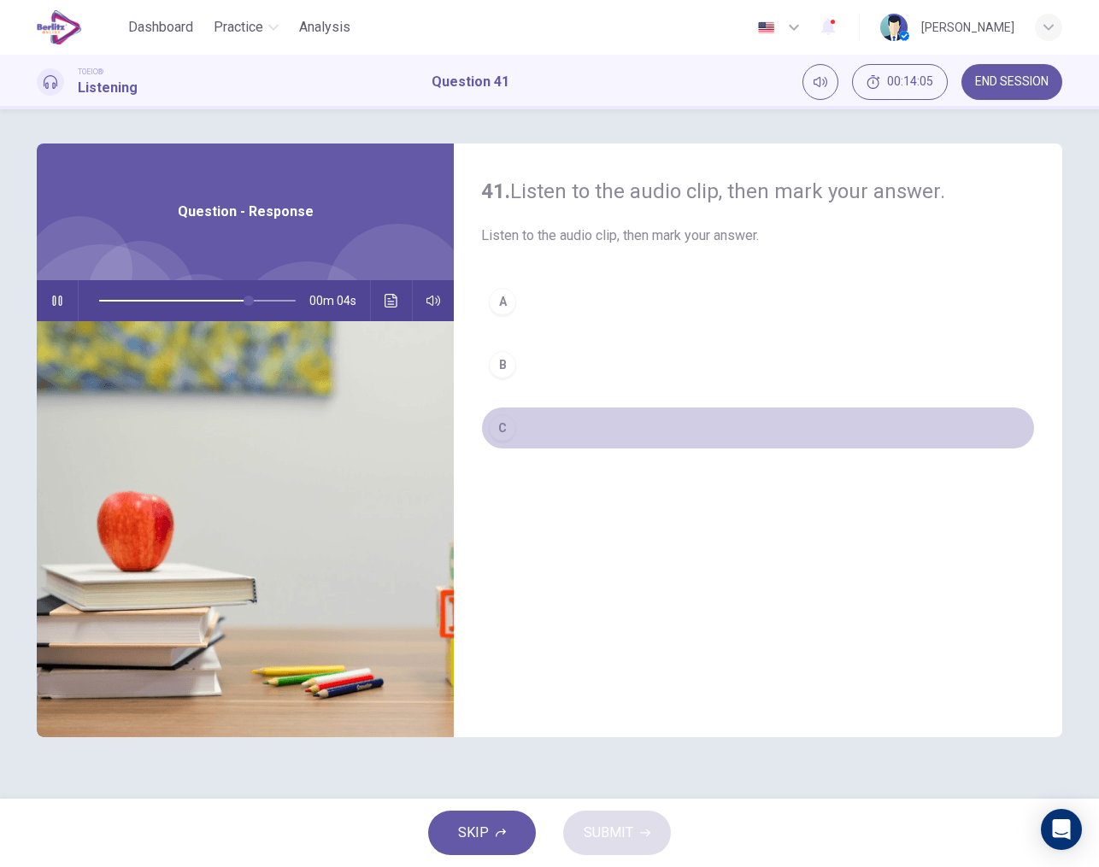
click at [502, 435] on div "C" at bounding box center [502, 427] width 27 height 27
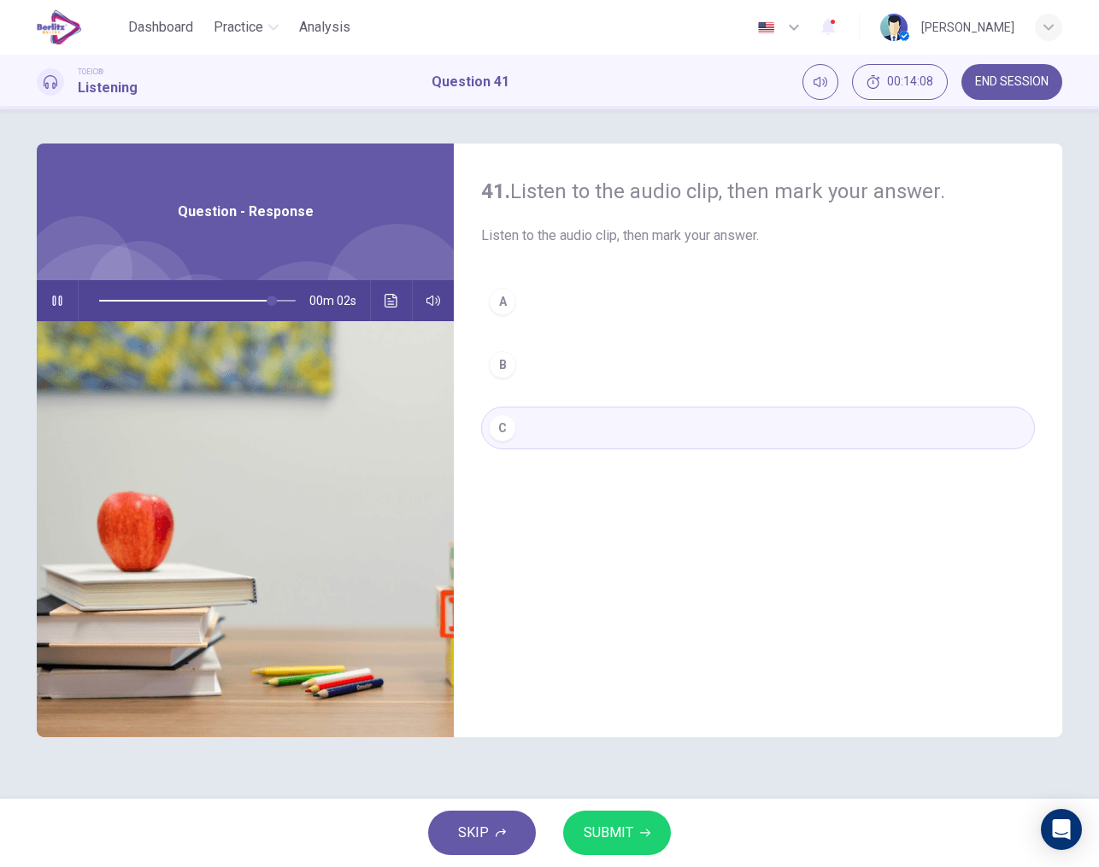
click at [616, 844] on span "SUBMIT" at bounding box center [609, 833] width 50 height 24
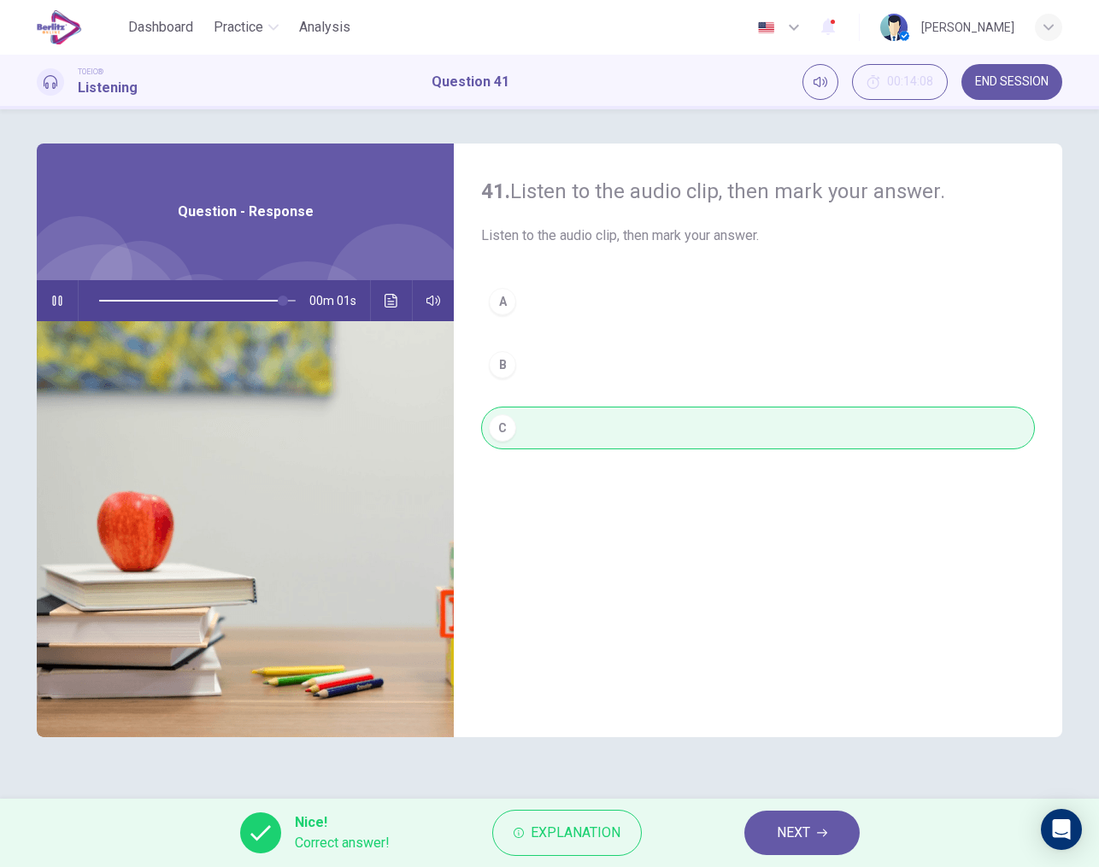
type input "*"
click at [788, 834] on span "NEXT" at bounding box center [793, 833] width 33 height 24
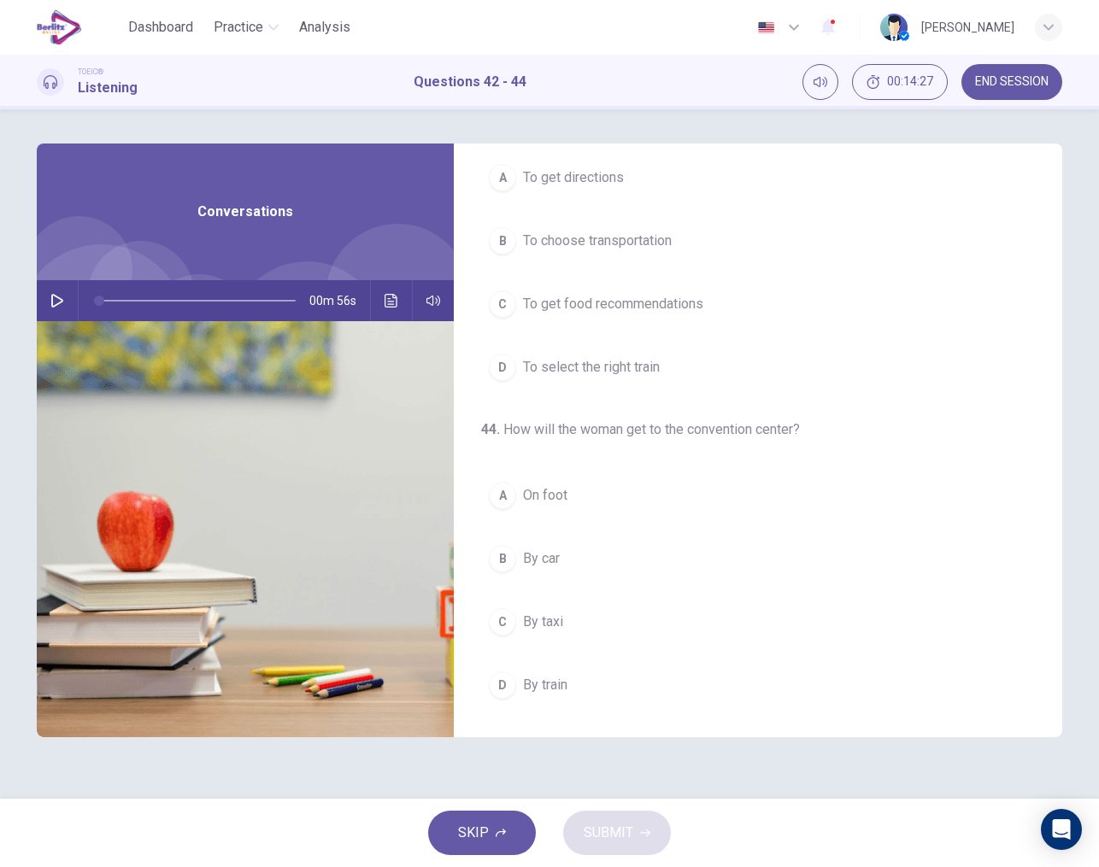
click at [55, 298] on icon "button" at bounding box center [57, 301] width 14 height 14
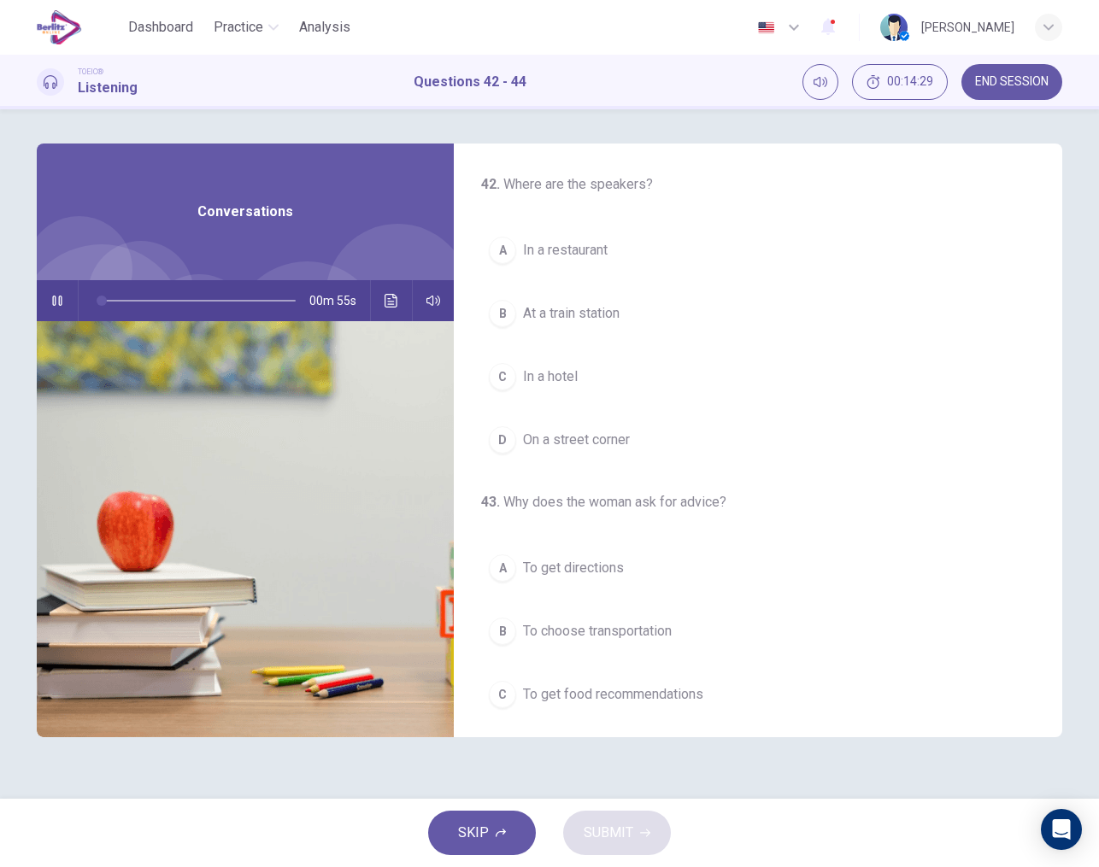
scroll to position [0, 0]
click at [566, 382] on span "In a hotel" at bounding box center [550, 377] width 55 height 21
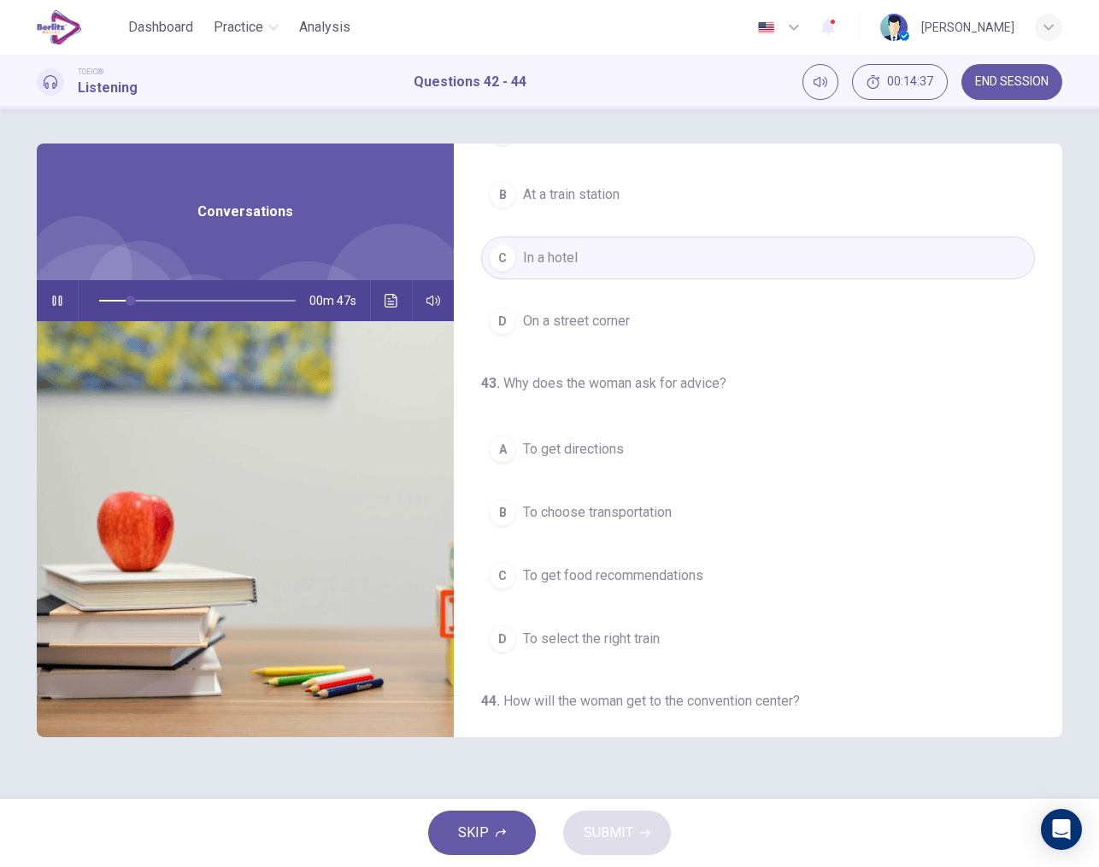
scroll to position [143, 0]
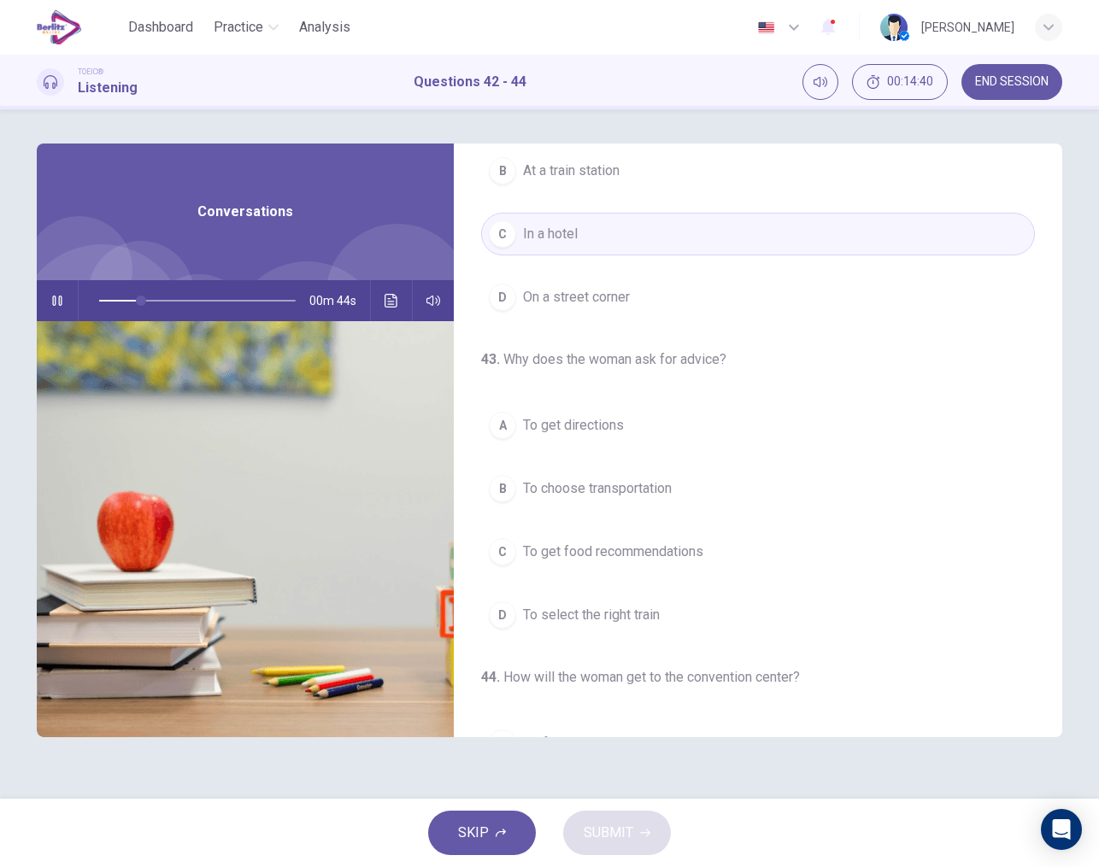
click at [642, 490] on span "To choose transportation" at bounding box center [597, 488] width 149 height 21
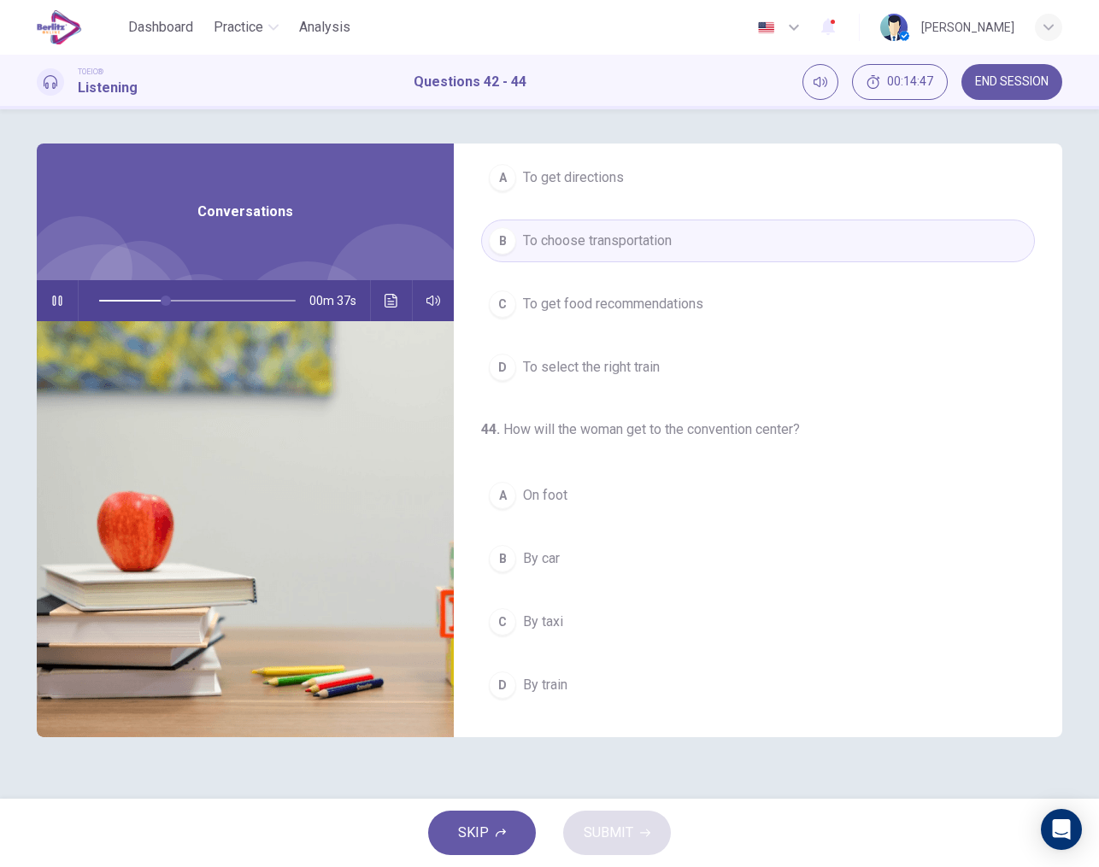
scroll to position [390, 0]
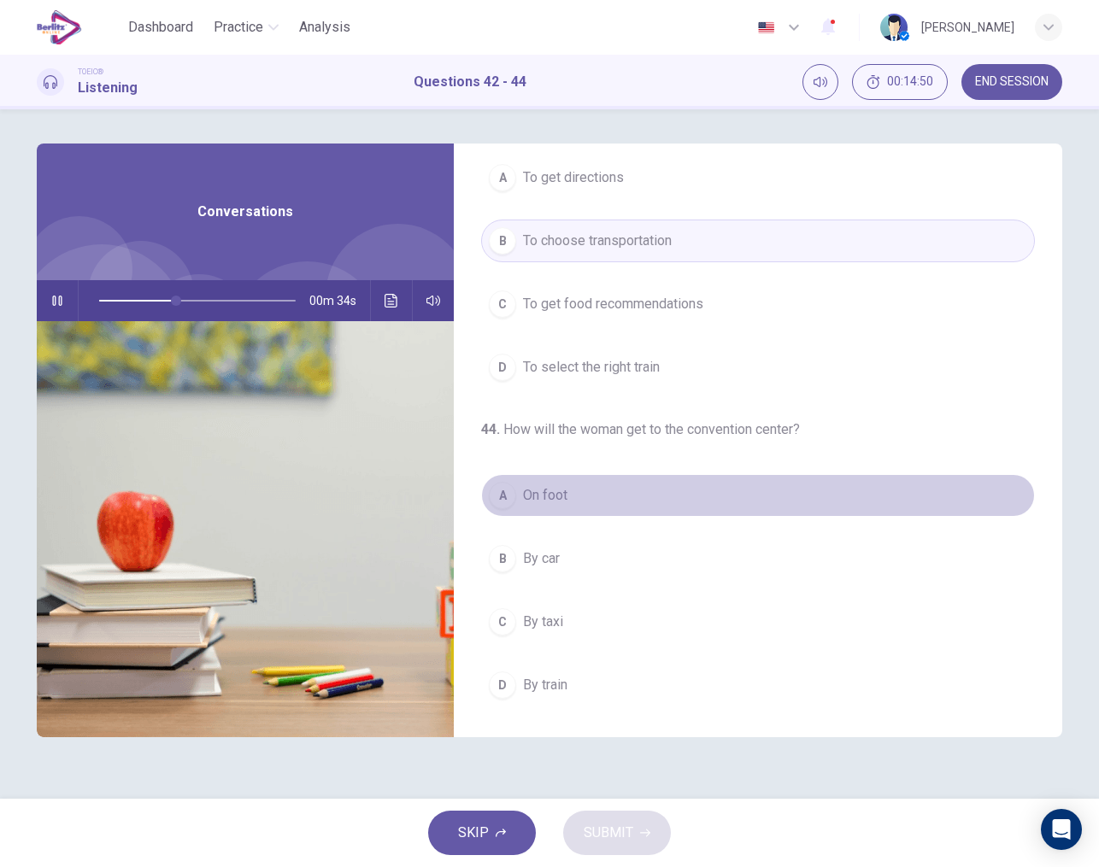
click at [545, 494] on span "On foot" at bounding box center [545, 495] width 44 height 21
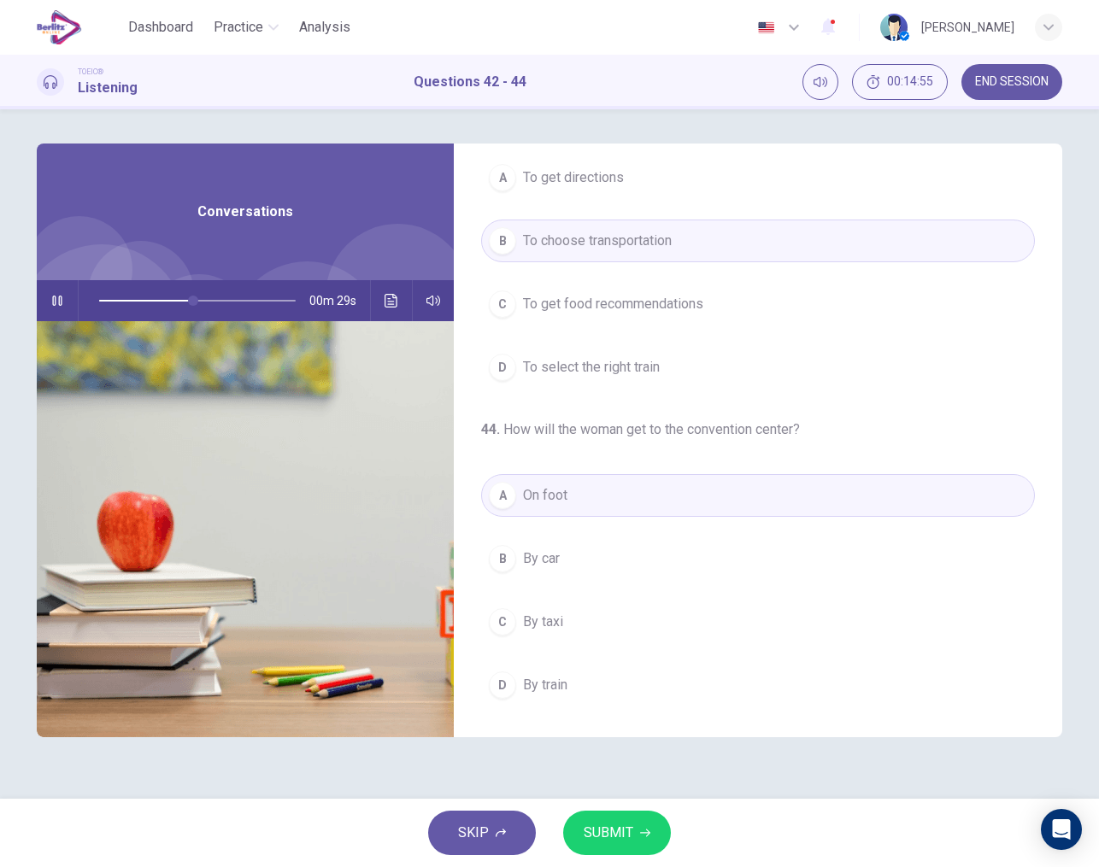
click at [604, 830] on span "SUBMIT" at bounding box center [609, 833] width 50 height 24
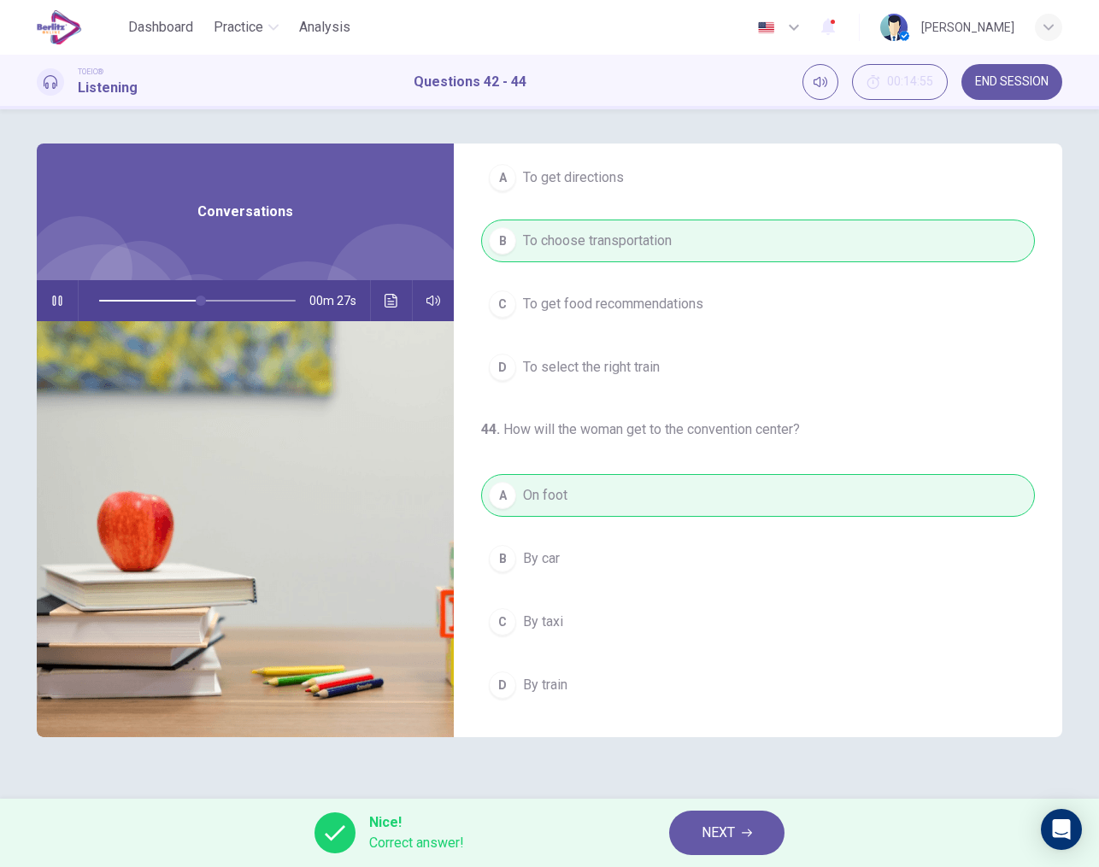
scroll to position [0, 0]
type input "**"
click at [704, 836] on span "NEXT" at bounding box center [717, 833] width 33 height 24
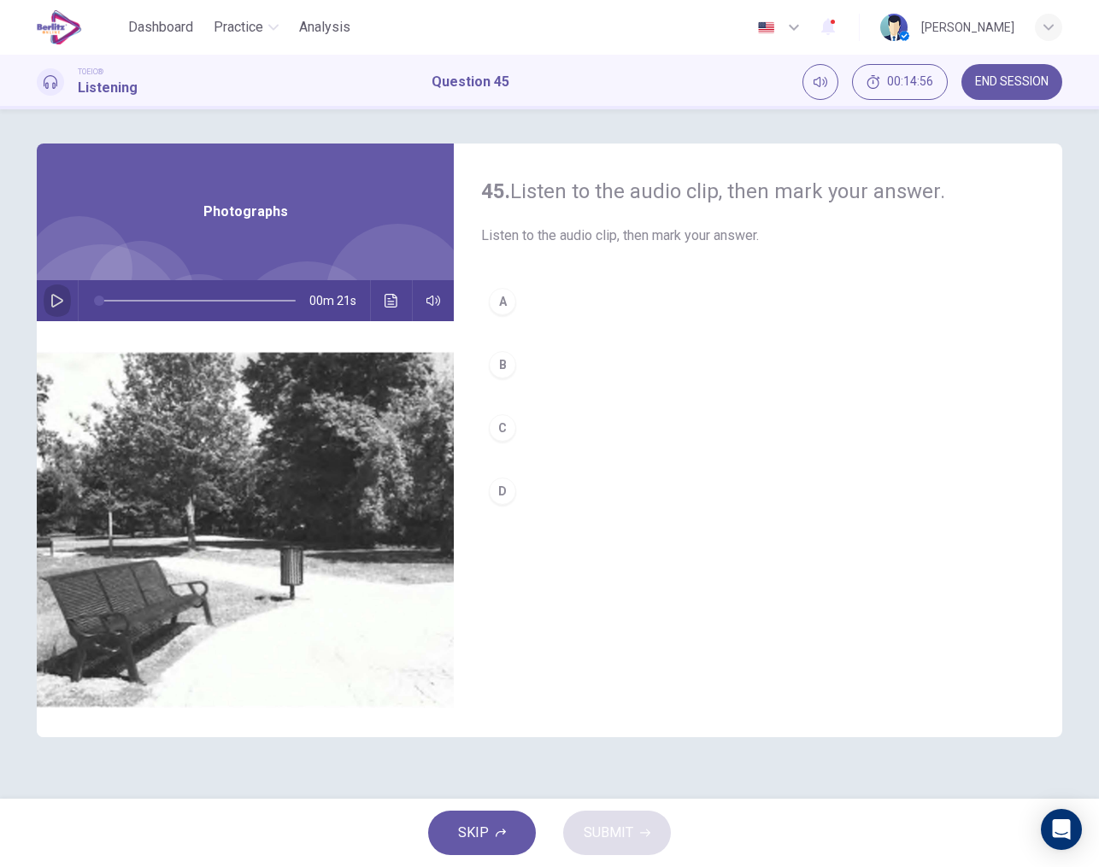
click at [54, 297] on icon "button" at bounding box center [57, 301] width 14 height 14
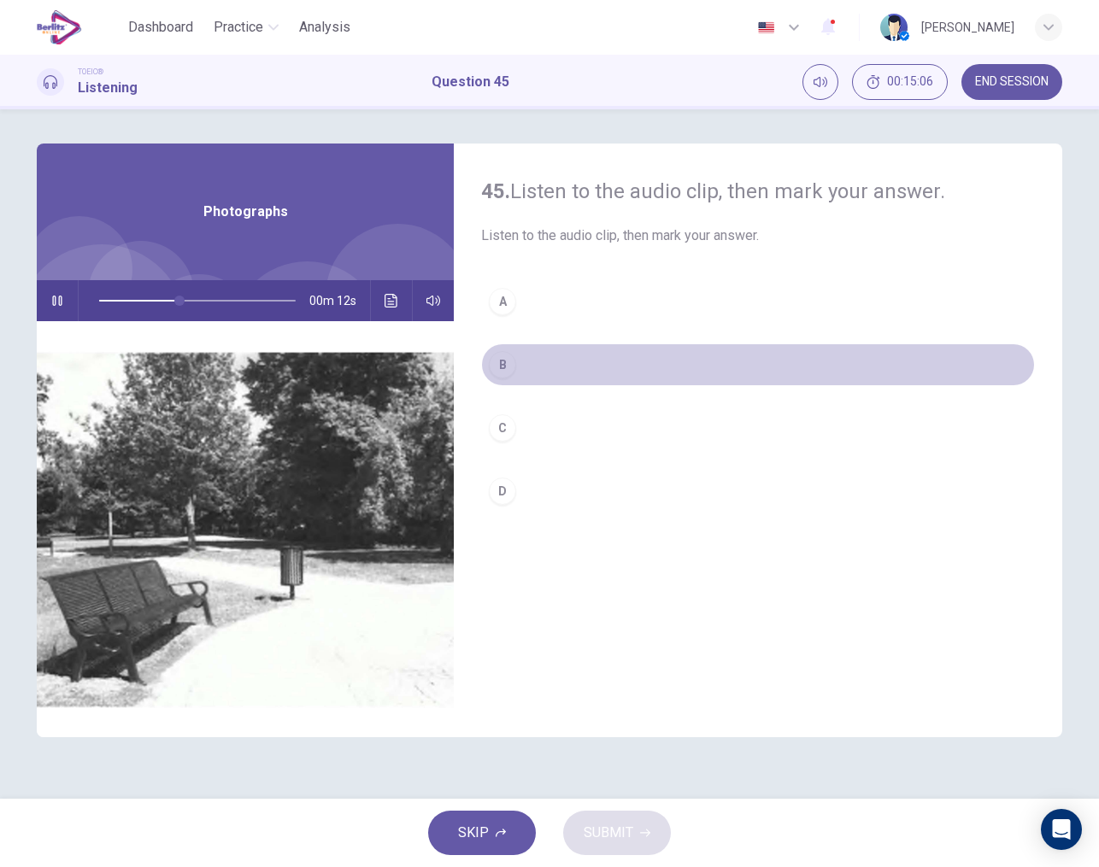
click at [505, 373] on div "B" at bounding box center [502, 364] width 27 height 27
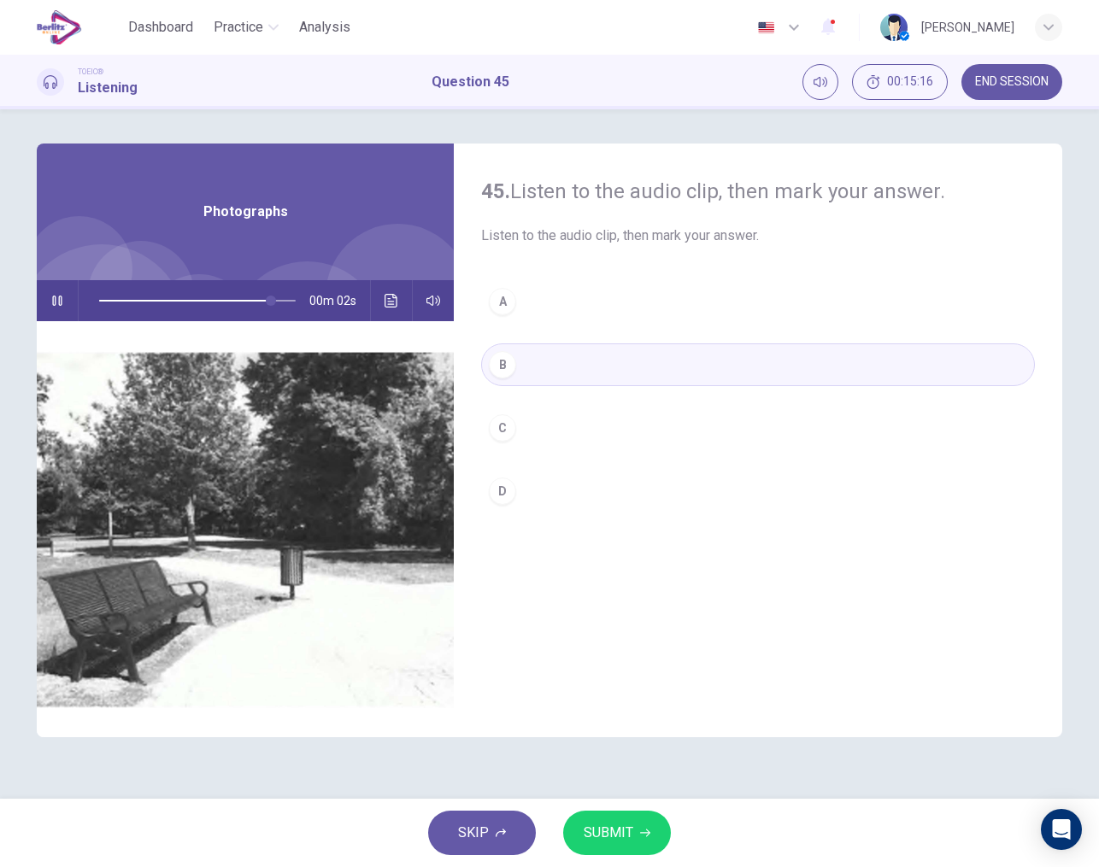
click at [636, 833] on button "SUBMIT" at bounding box center [617, 833] width 108 height 44
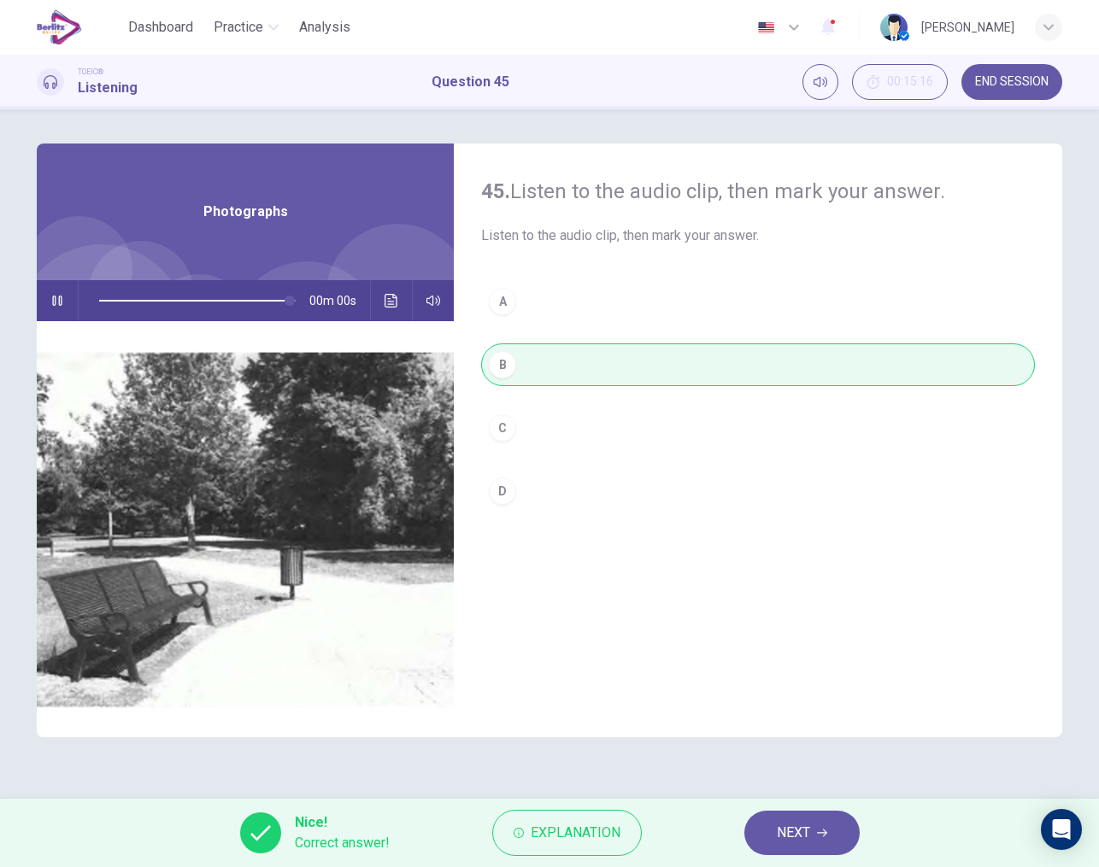
type input "*"
click at [794, 831] on span "NEXT" at bounding box center [793, 833] width 33 height 24
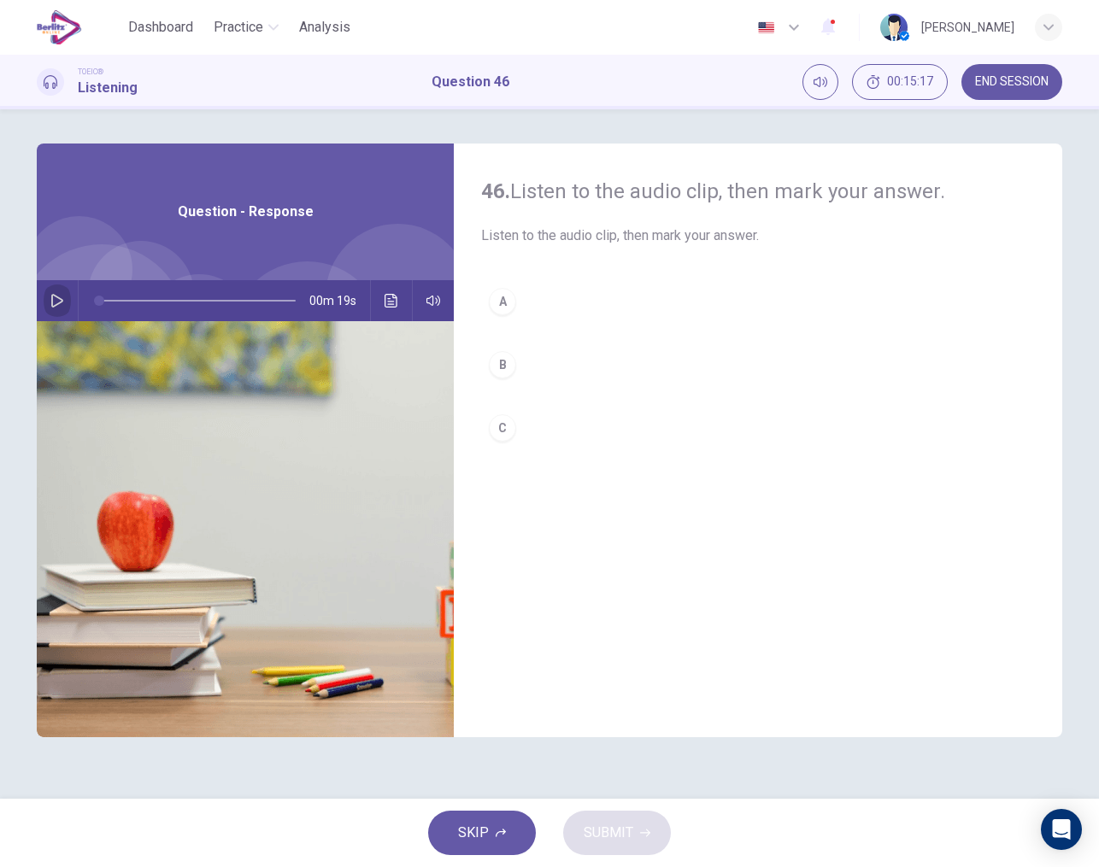
click at [55, 299] on icon "button" at bounding box center [57, 301] width 14 height 14
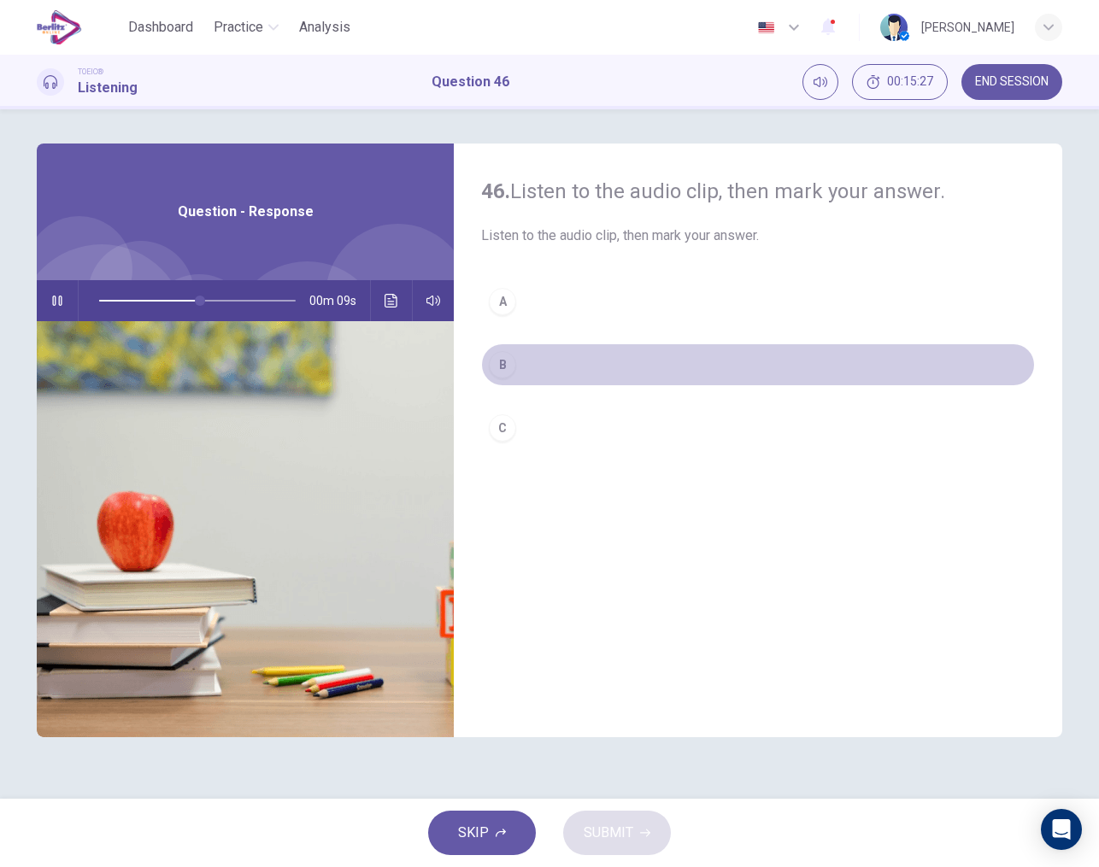
click at [502, 355] on div "B" at bounding box center [502, 364] width 27 height 27
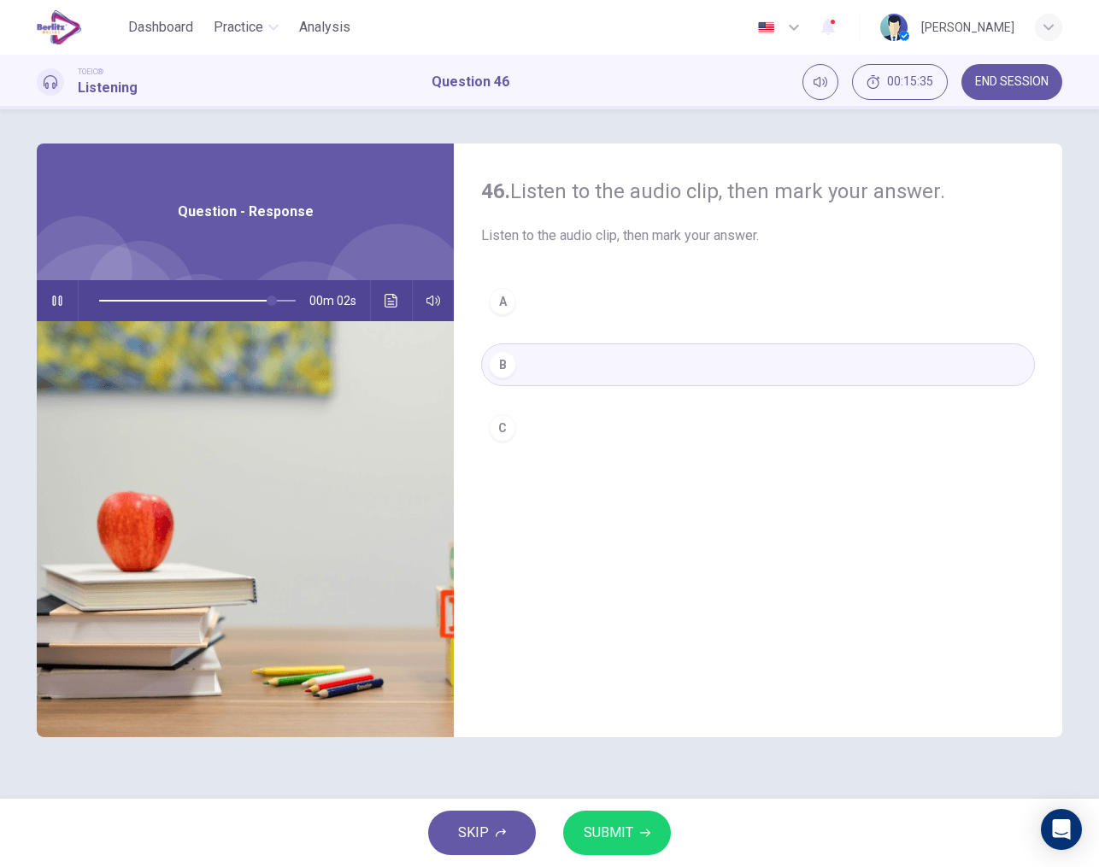
click at [615, 822] on span "SUBMIT" at bounding box center [609, 833] width 50 height 24
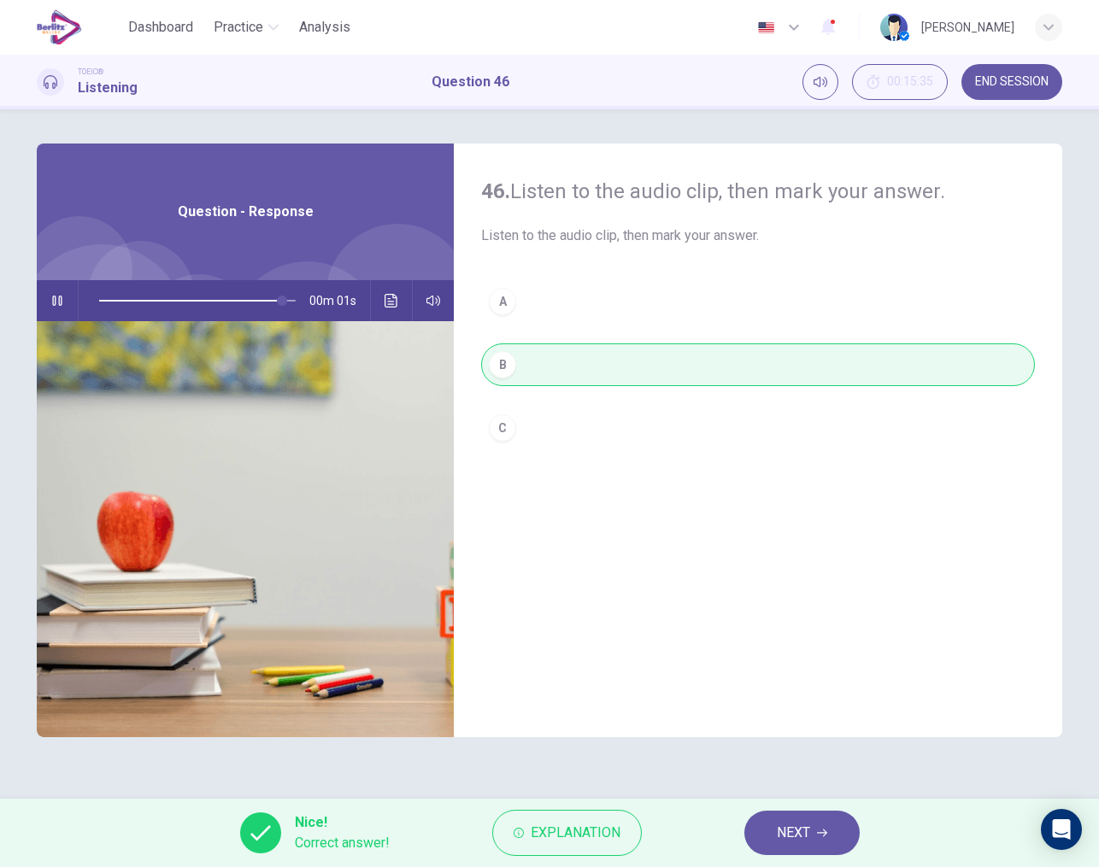
type input "*"
click at [780, 836] on span "NEXT" at bounding box center [793, 833] width 33 height 24
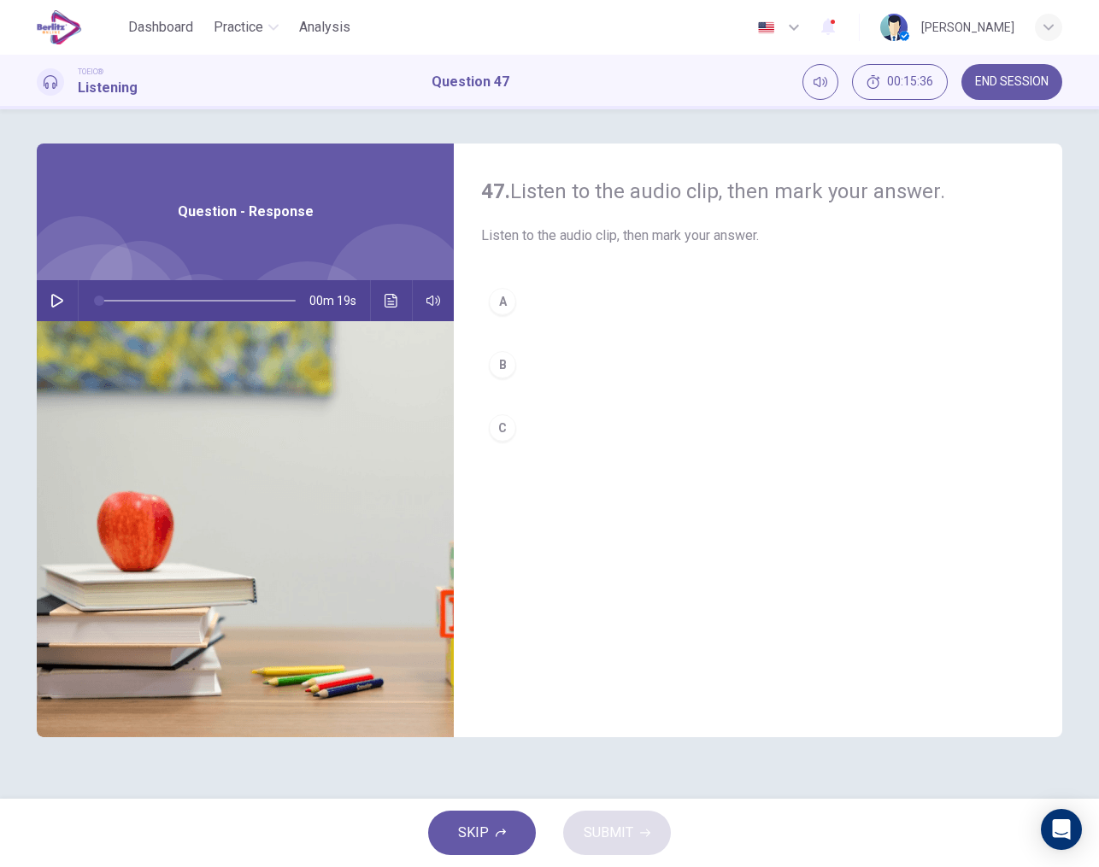
click at [52, 303] on icon "button" at bounding box center [57, 301] width 12 height 14
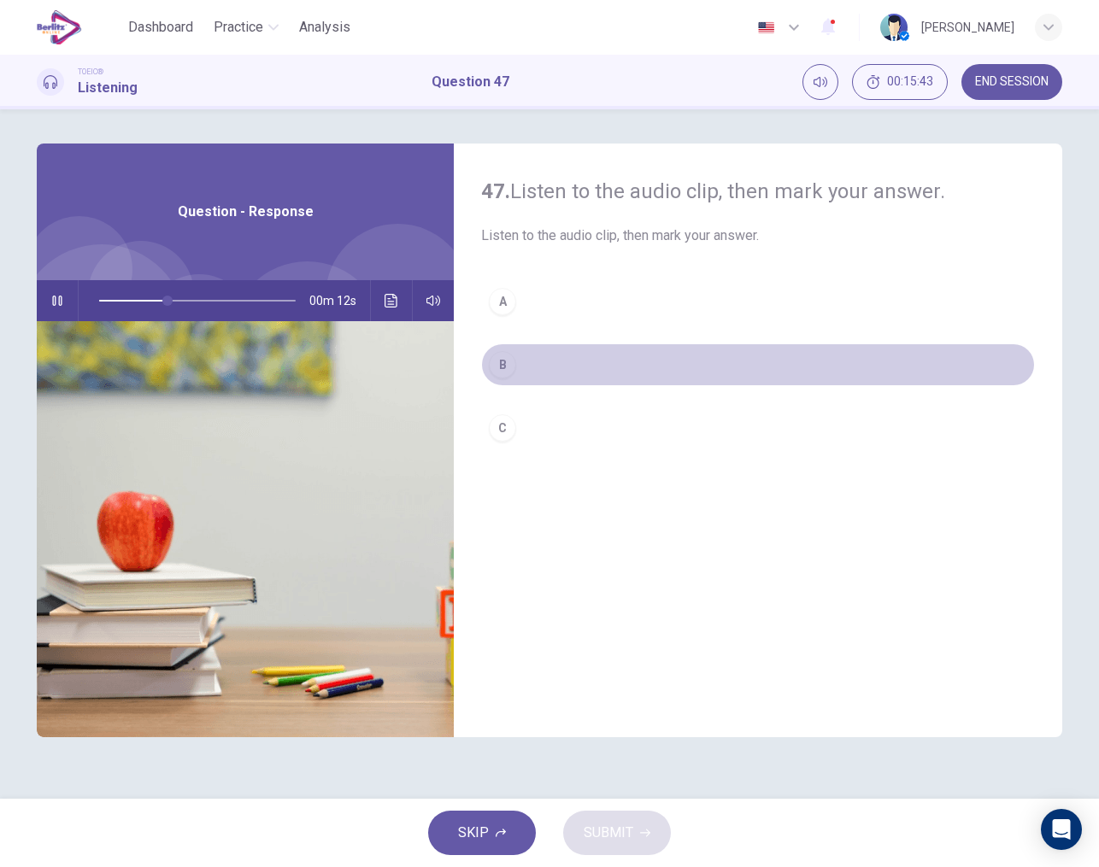
click at [504, 359] on div "B" at bounding box center [502, 364] width 27 height 27
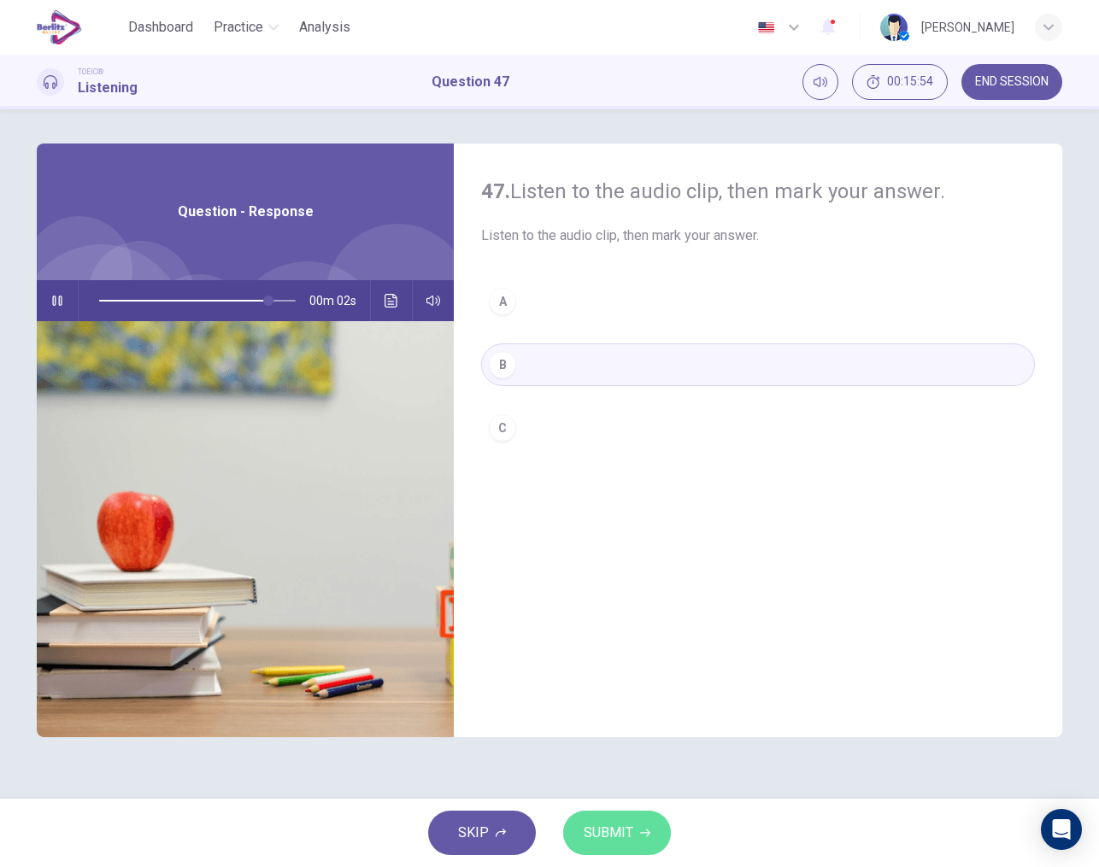
click at [584, 818] on button "SUBMIT" at bounding box center [617, 833] width 108 height 44
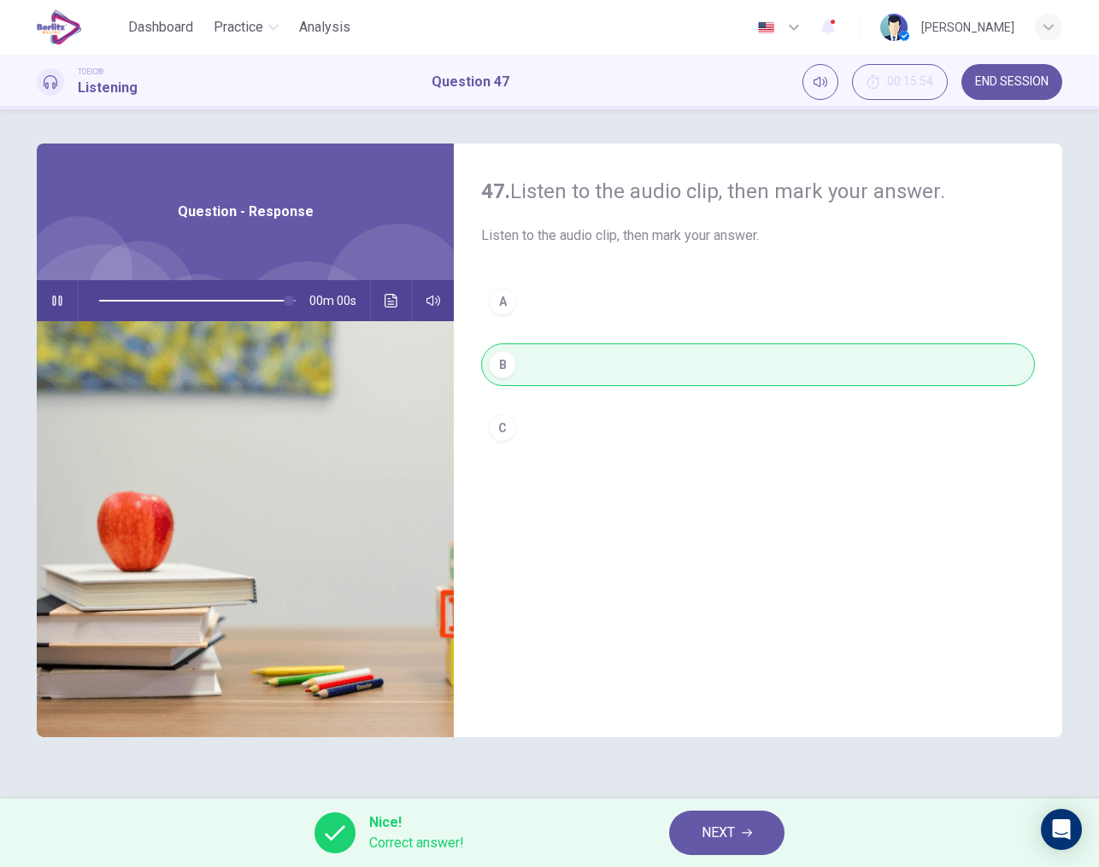
type input "*"
click at [718, 840] on span "NEXT" at bounding box center [717, 833] width 33 height 24
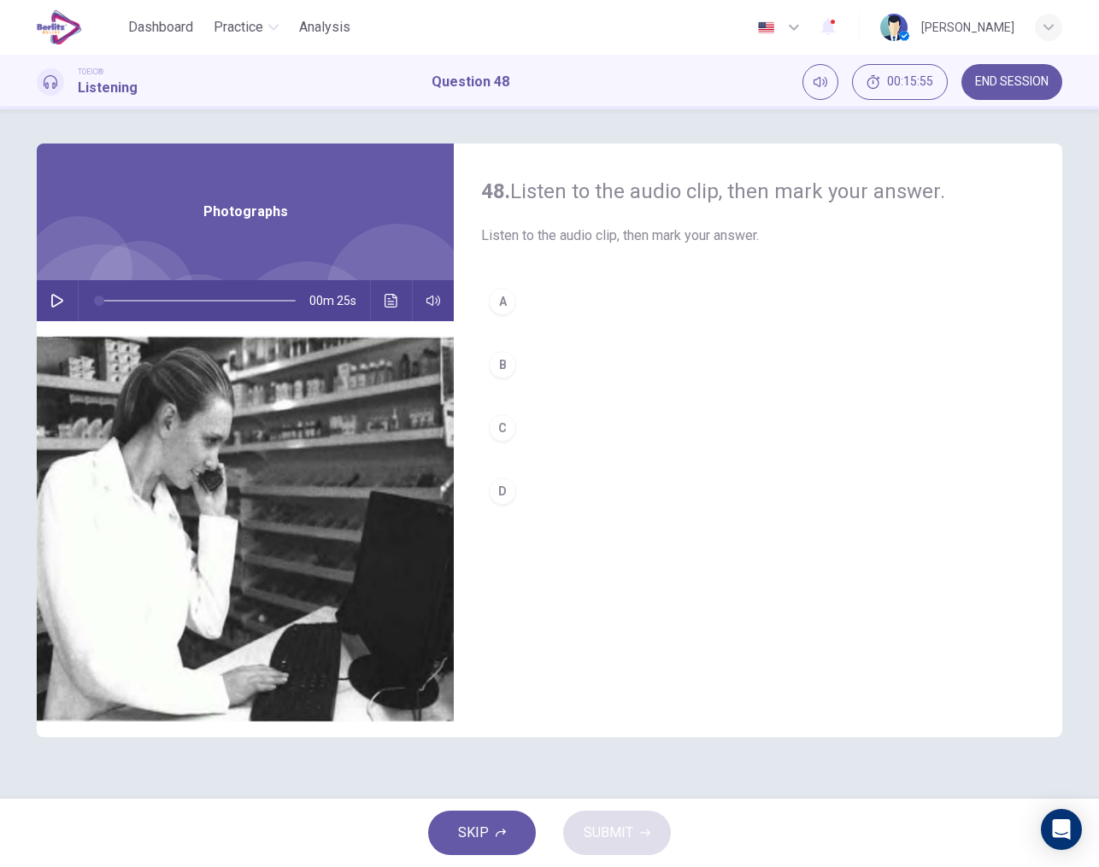
drag, startPoint x: 462, startPoint y: 284, endPoint x: 238, endPoint y: 284, distance: 224.7
click at [238, 284] on div "48. Listen to the audio clip, then mark your answer. Listen to the audio clip, …" at bounding box center [549, 441] width 1025 height 594
click at [55, 298] on icon "button" at bounding box center [57, 301] width 14 height 14
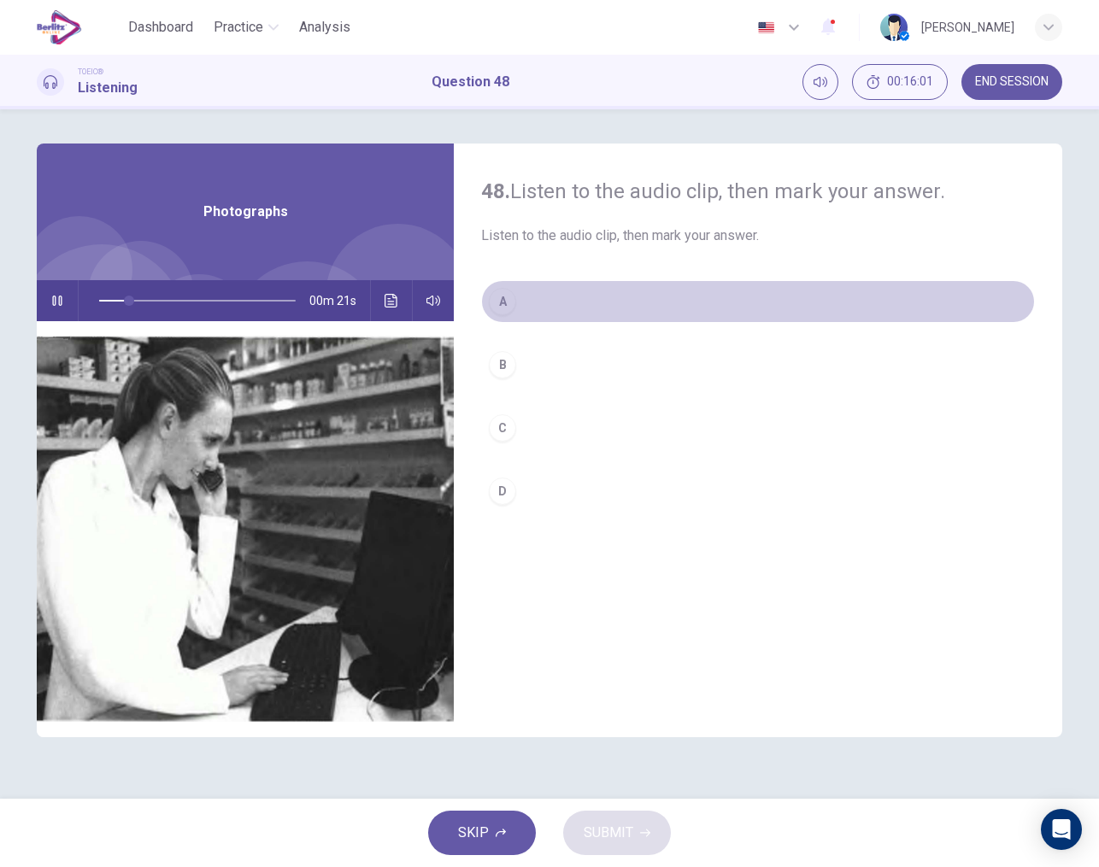
click at [513, 307] on div "A" at bounding box center [502, 301] width 27 height 27
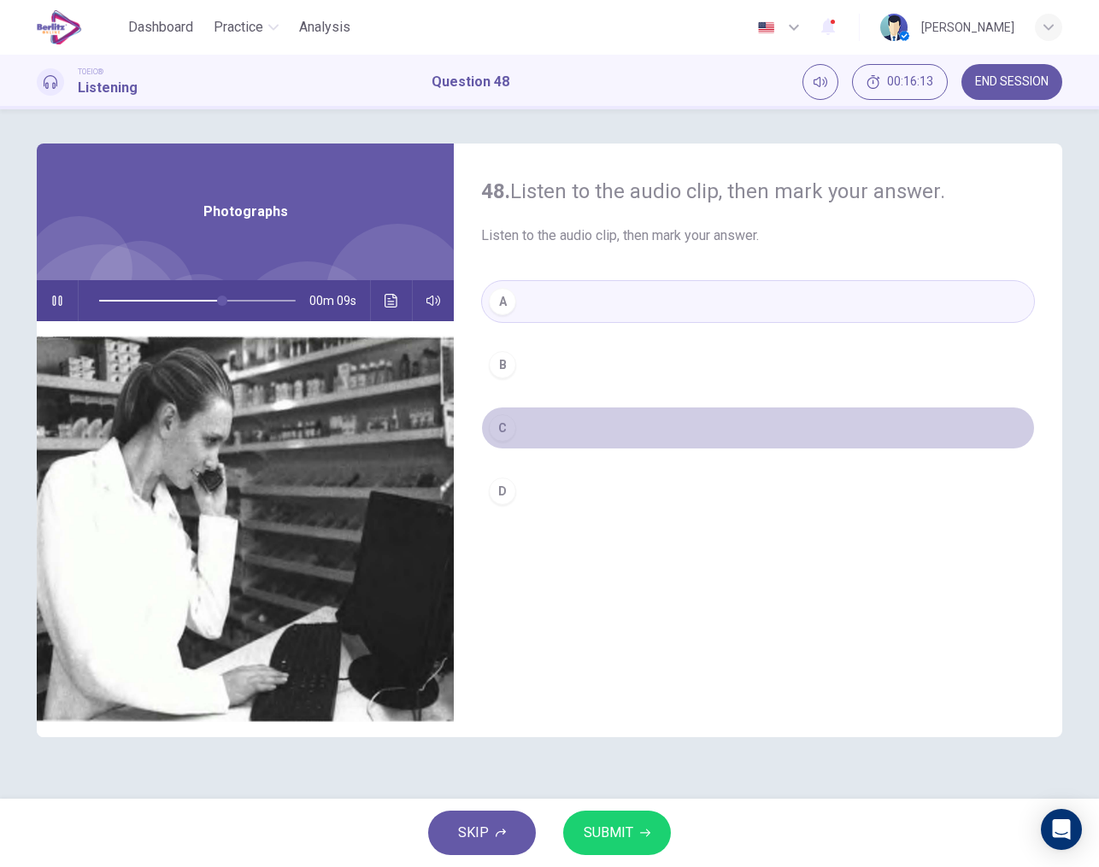
click at [504, 437] on div "C" at bounding box center [502, 427] width 27 height 27
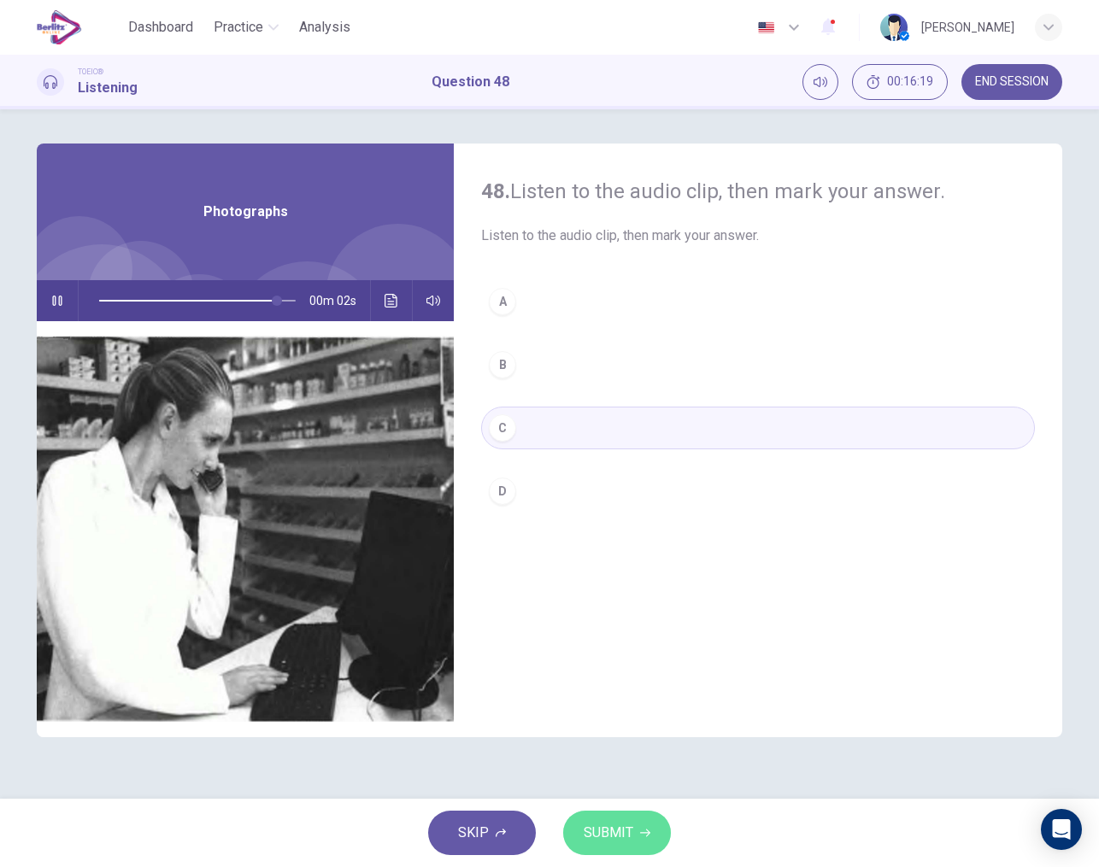
click at [620, 823] on span "SUBMIT" at bounding box center [609, 833] width 50 height 24
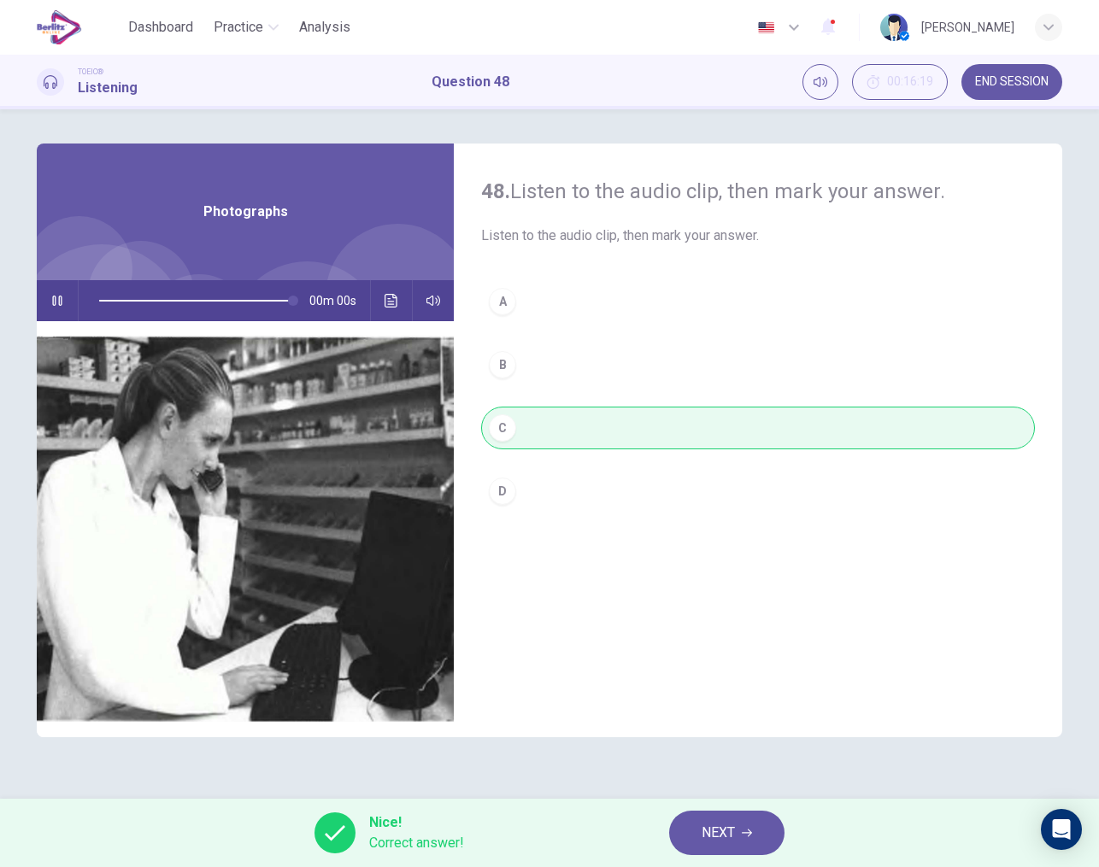
type input "*"
click at [699, 828] on button "NEXT" at bounding box center [726, 833] width 115 height 44
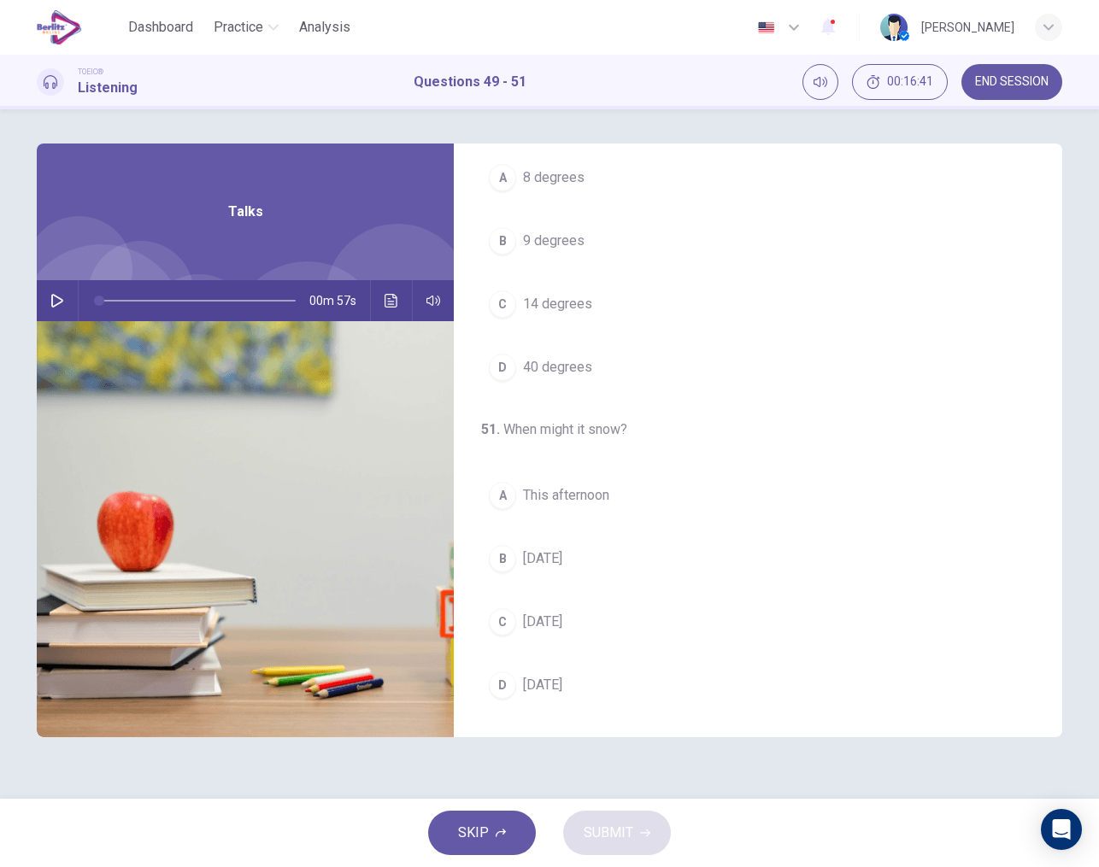
click at [58, 303] on icon "button" at bounding box center [57, 301] width 12 height 14
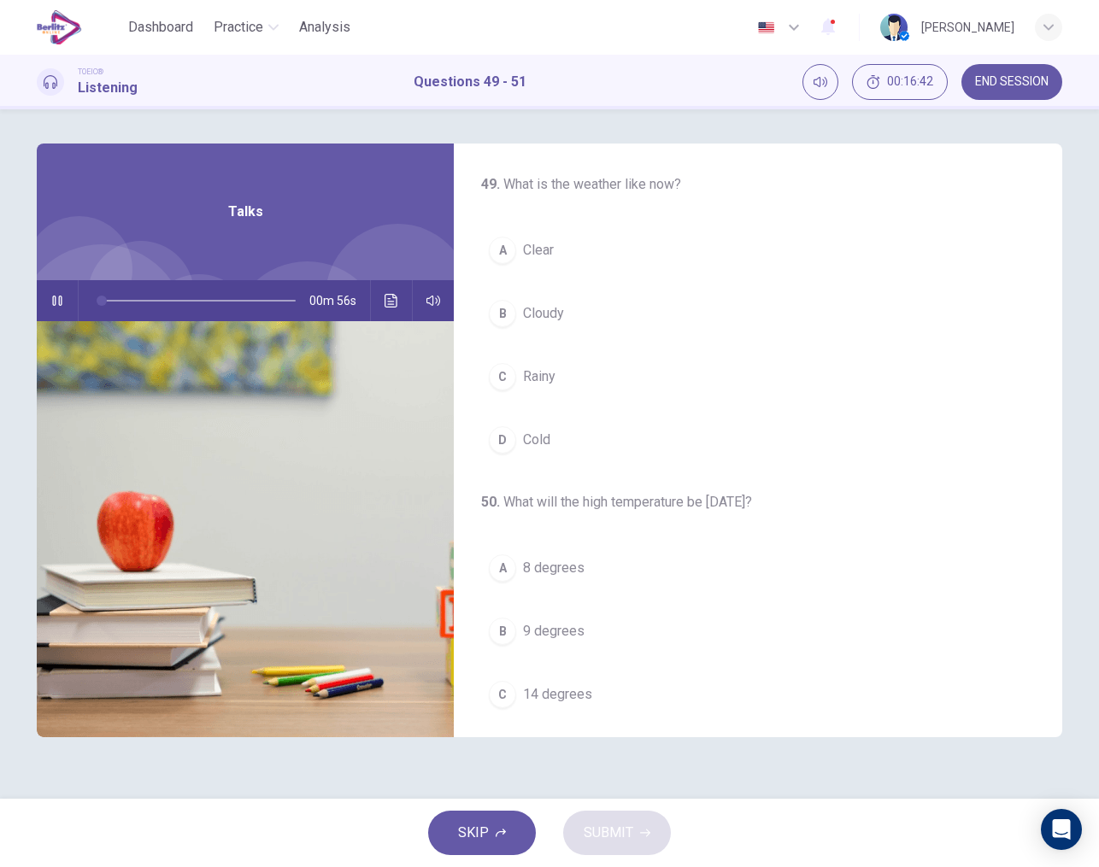
scroll to position [0, 0]
click at [541, 250] on span "Clear" at bounding box center [538, 250] width 31 height 21
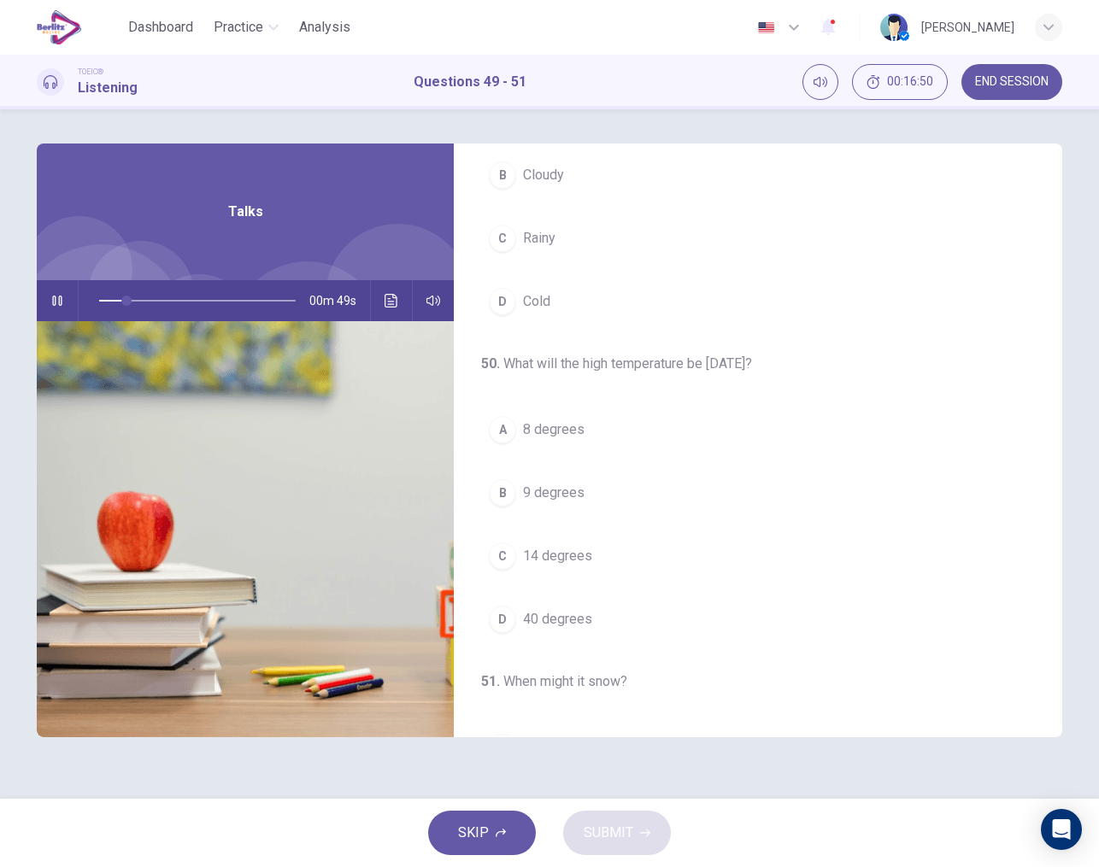
scroll to position [140, 0]
click at [565, 554] on span "14 degrees" at bounding box center [557, 554] width 69 height 21
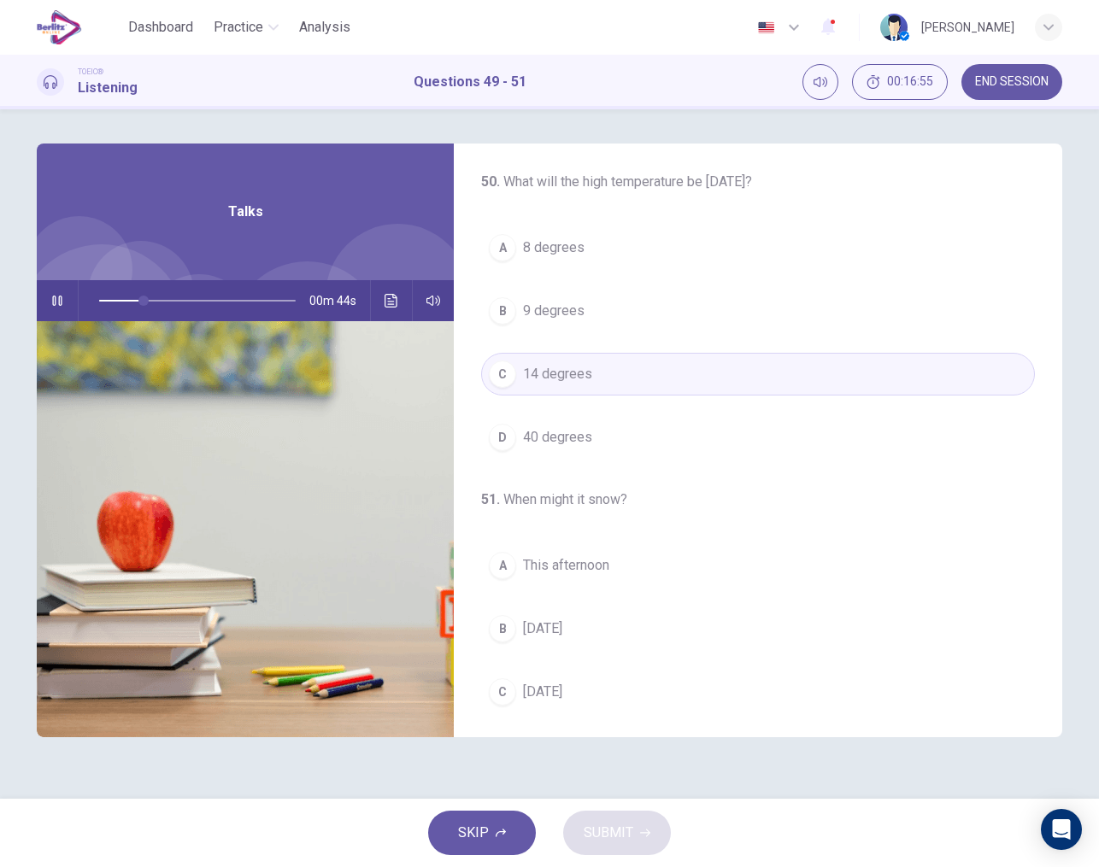
scroll to position [373, 0]
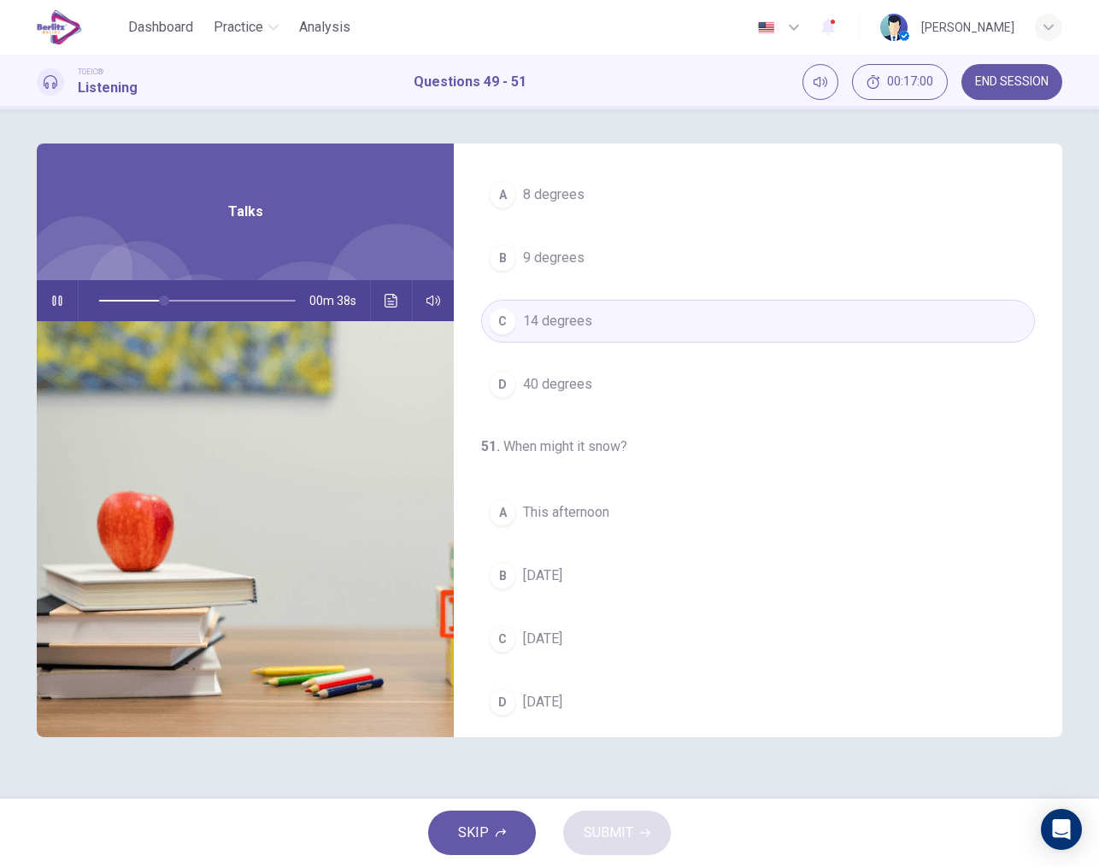
click at [574, 521] on span "This afternoon" at bounding box center [566, 512] width 86 height 21
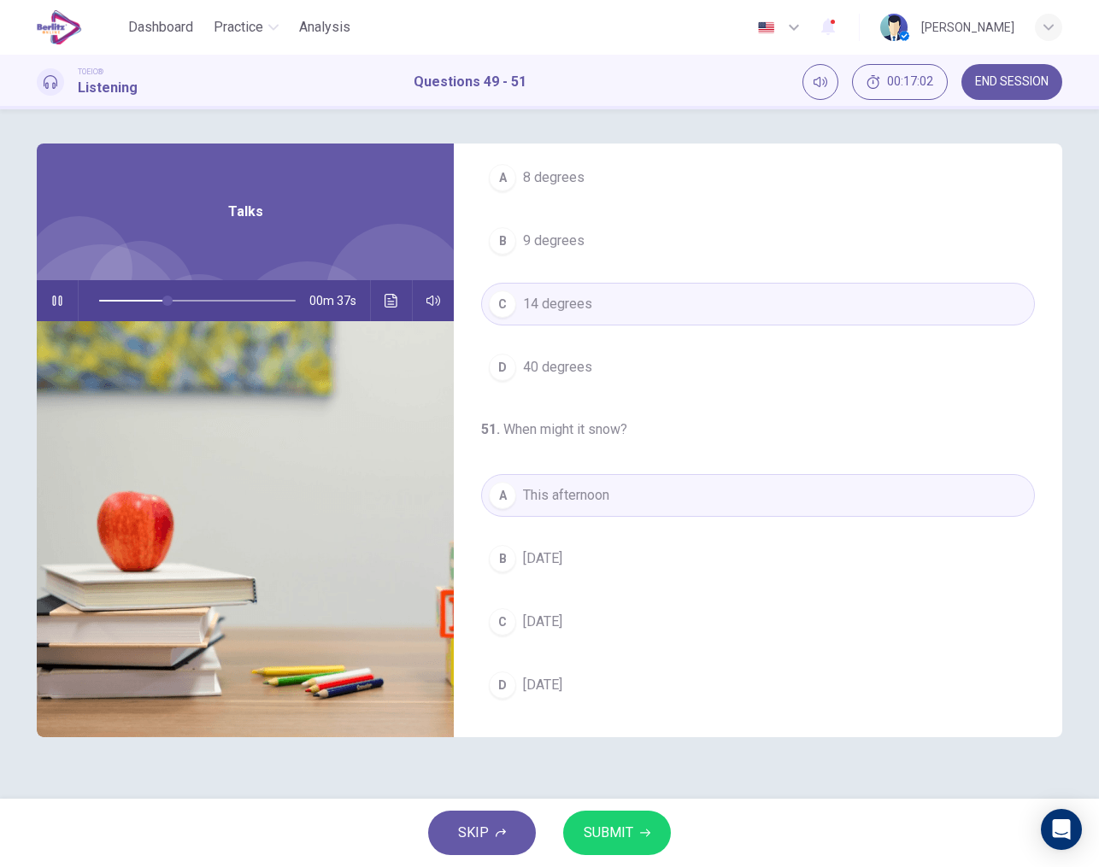
scroll to position [390, 0]
click at [614, 839] on span "SUBMIT" at bounding box center [609, 833] width 50 height 24
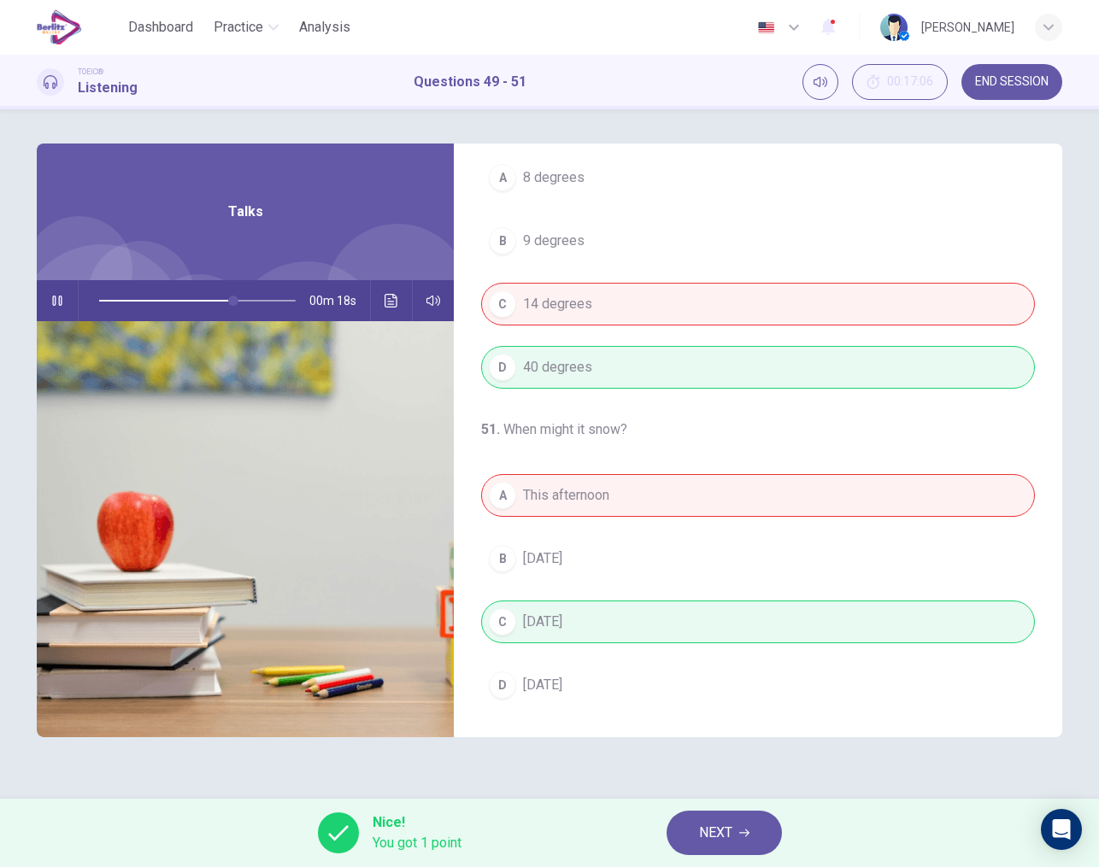
type input "**"
click at [718, 820] on button "NEXT" at bounding box center [723, 833] width 115 height 44
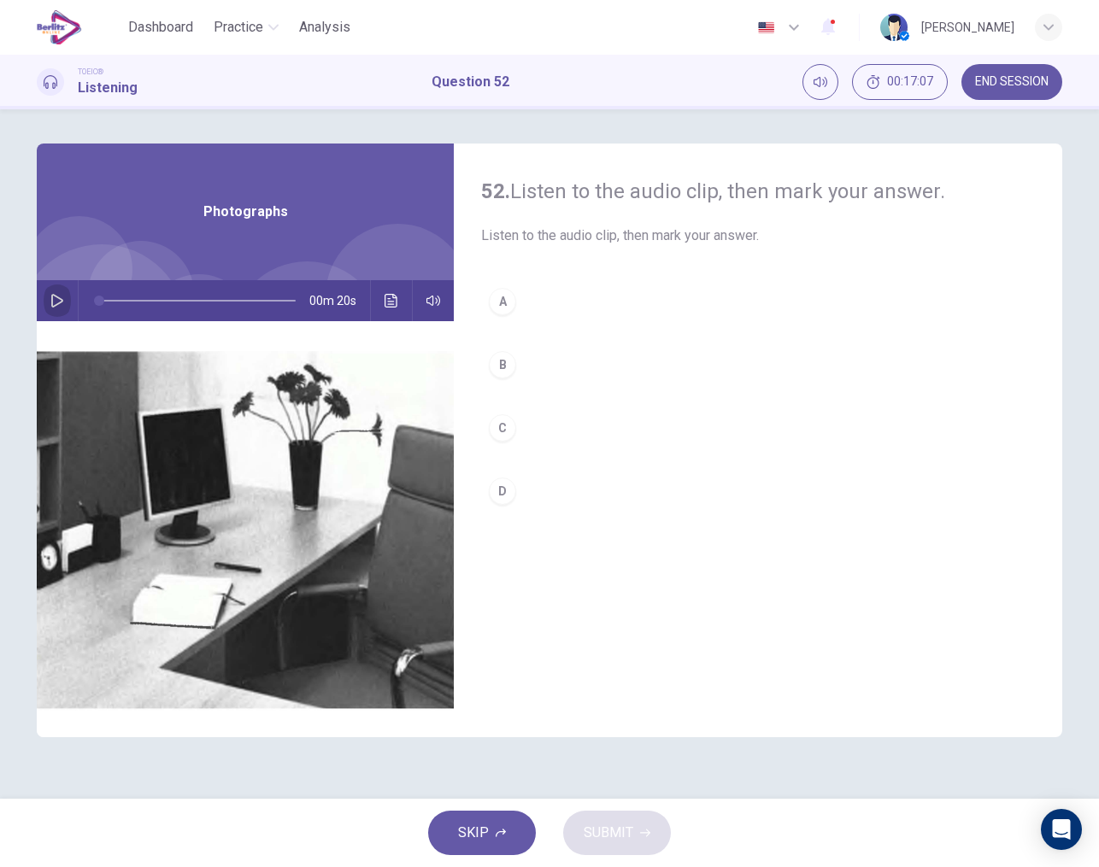
click at [52, 290] on button "button" at bounding box center [57, 300] width 27 height 41
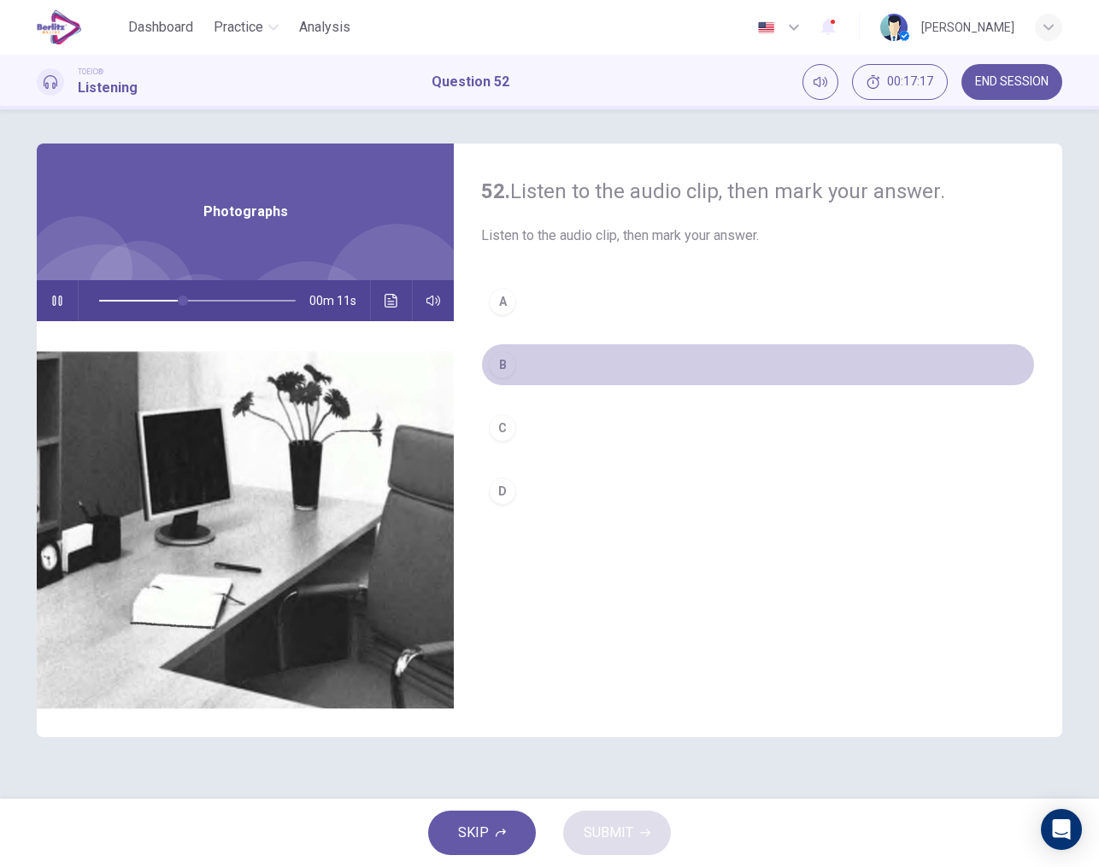
click at [509, 366] on div "B" at bounding box center [502, 364] width 27 height 27
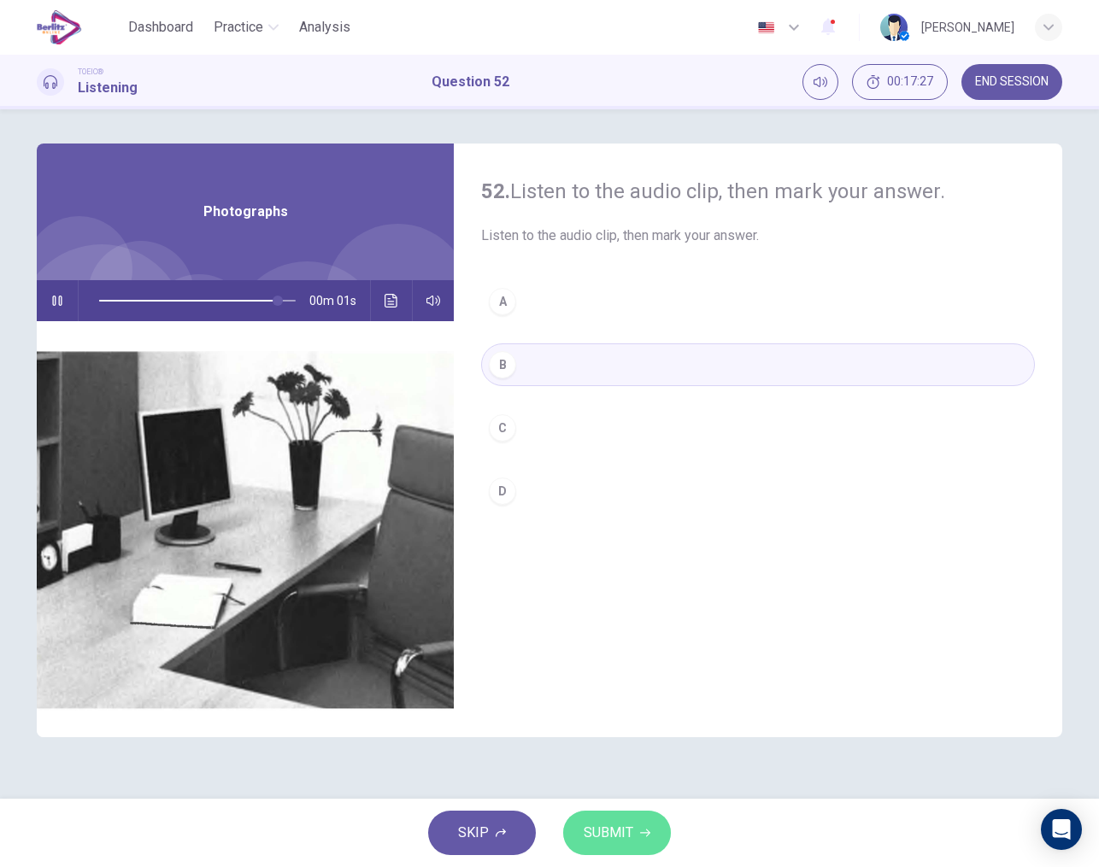
click at [603, 830] on span "SUBMIT" at bounding box center [609, 833] width 50 height 24
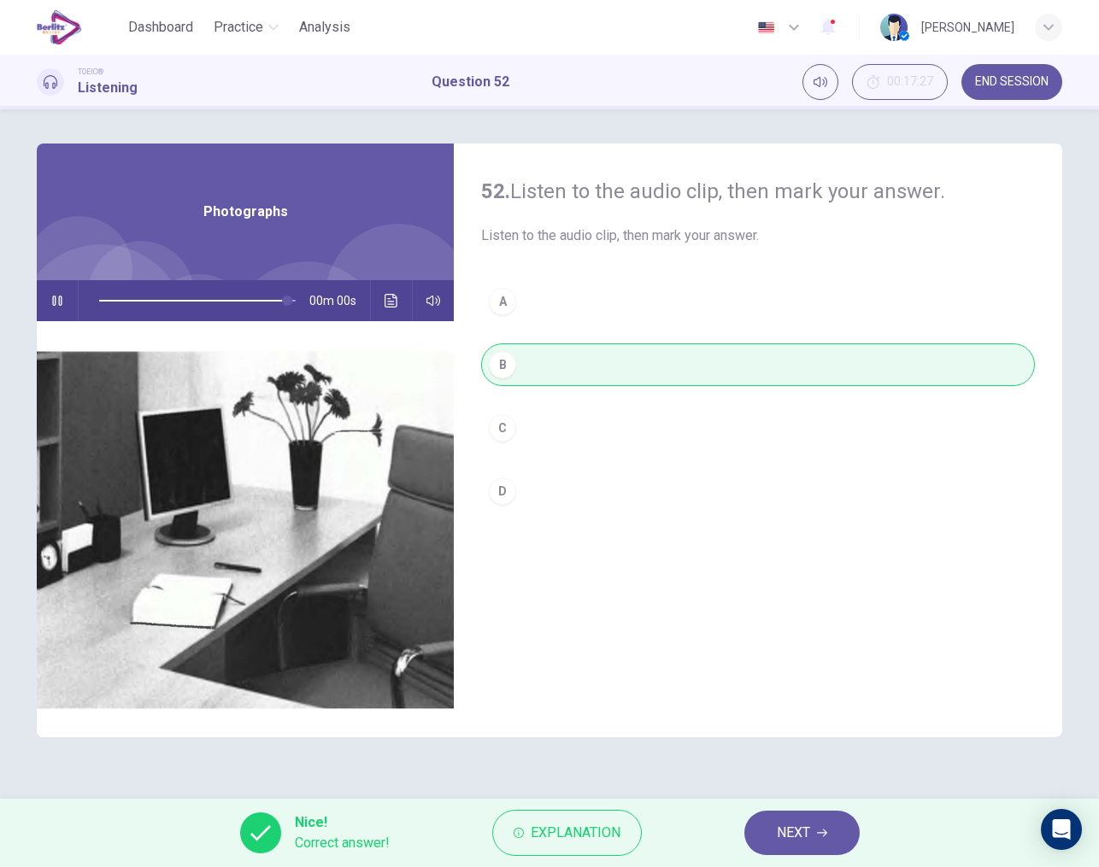
type input "*"
click at [994, 85] on span "END SESSION" at bounding box center [1011, 82] width 73 height 14
